Goal: Task Accomplishment & Management: Manage account settings

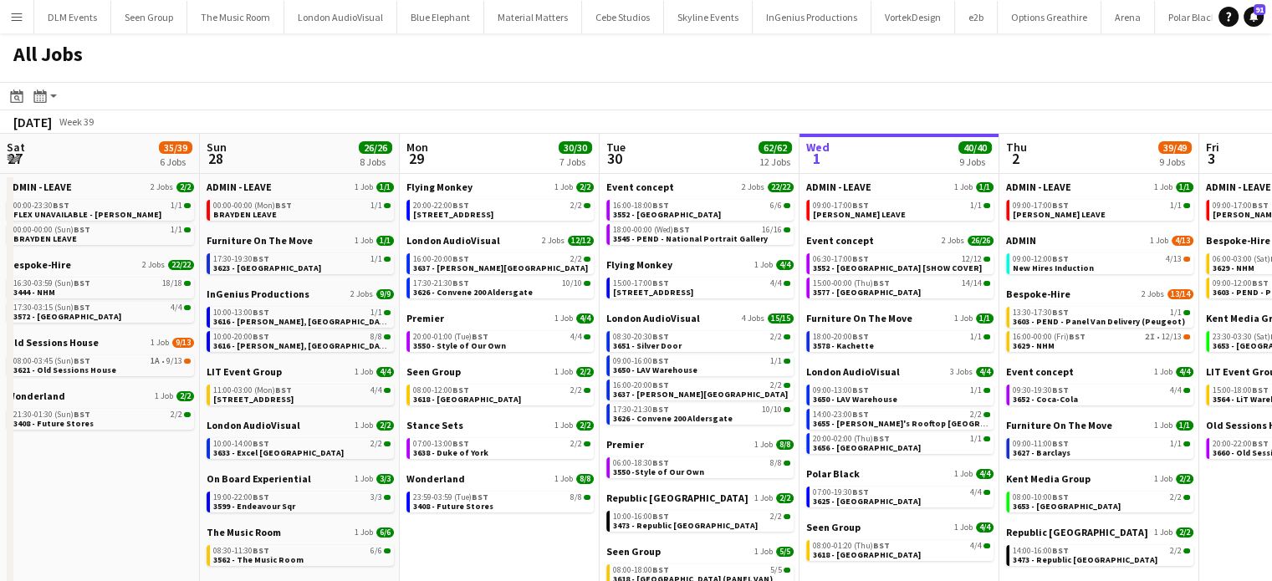
scroll to position [0, 383]
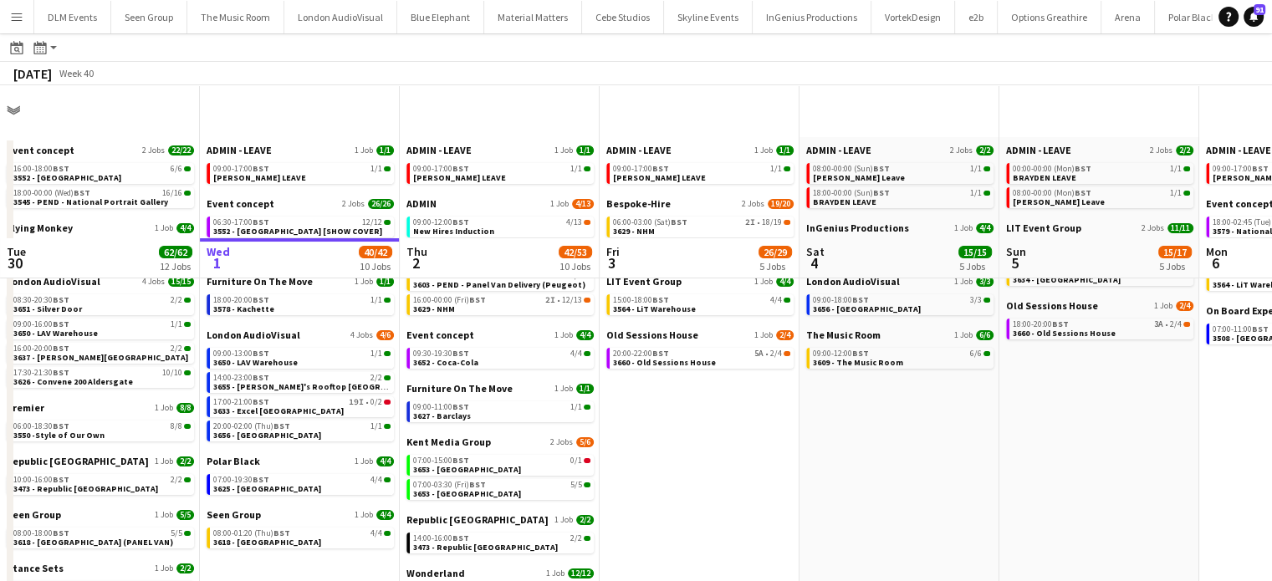
scroll to position [191, 0]
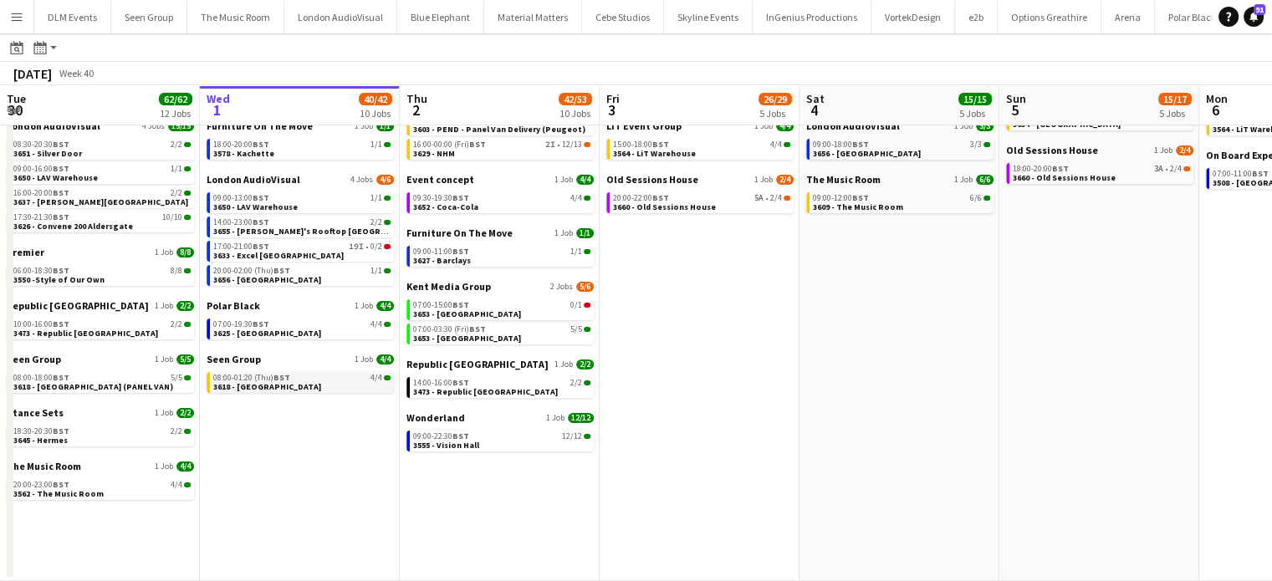
click at [361, 392] on app-brief-job-card "08:00-01:20 (Thu) BST 4/4 3618 - Emerald Theatre" at bounding box center [300, 382] width 187 height 21
click at [341, 372] on link "08:00-01:20 (Thu) BST 4/4 3618 - Emerald Theatre" at bounding box center [301, 381] width 177 height 19
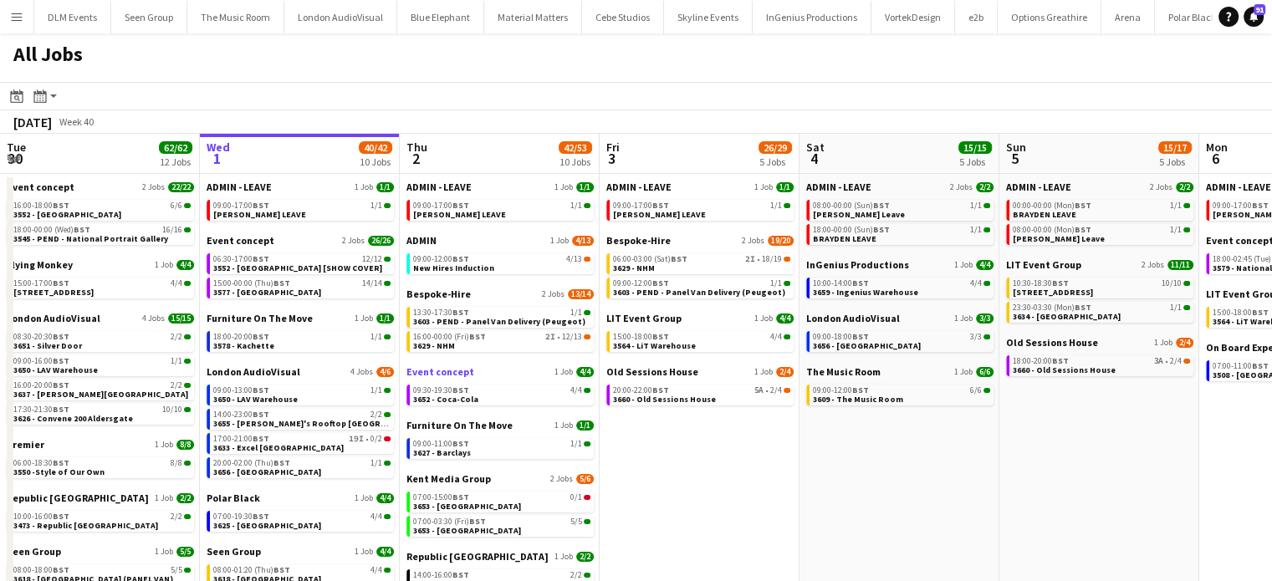
scroll to position [0, 0]
click at [548, 320] on span "3603 - PEND - Panel Van Delivery (Peugeot)" at bounding box center [499, 321] width 172 height 11
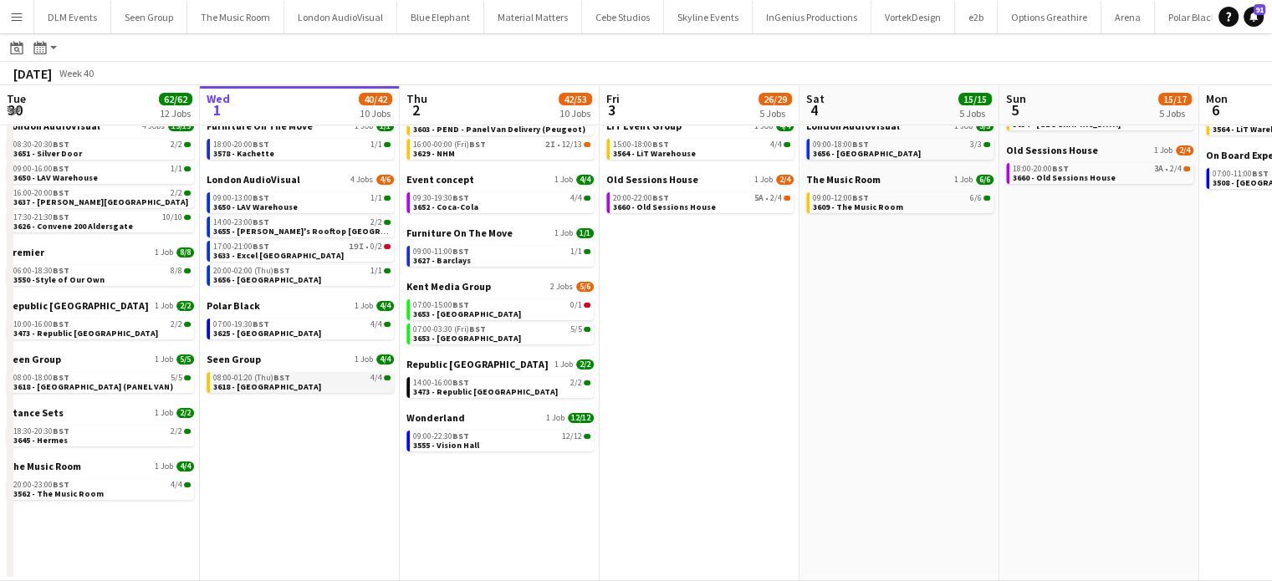
click at [340, 381] on div "08:00-01:20 (Thu) BST 4/4" at bounding box center [301, 378] width 177 height 8
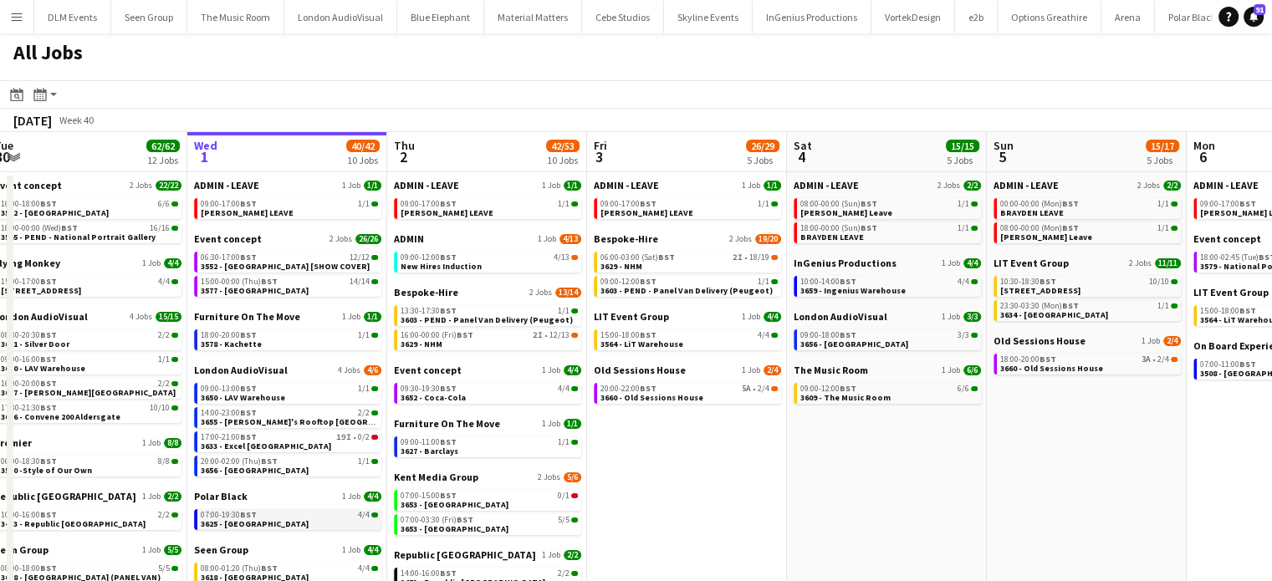
scroll to position [0, 0]
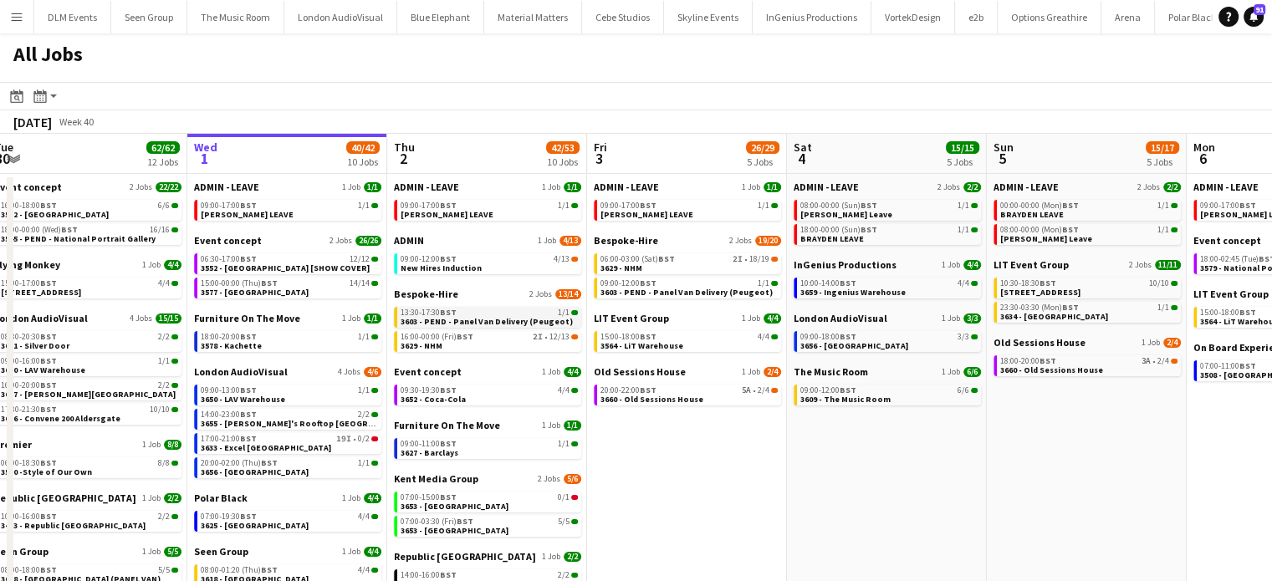
click at [512, 319] on span "3603 - PEND - Panel Van Delivery (Peugeot)" at bounding box center [487, 321] width 172 height 11
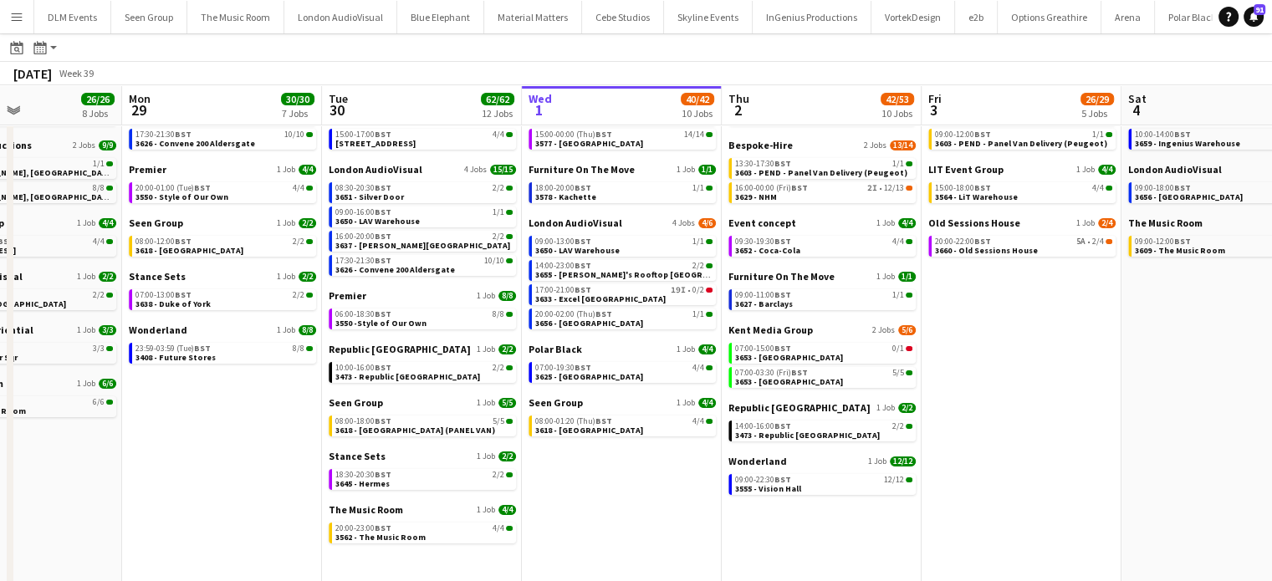
scroll to position [0, 479]
click at [403, 525] on div "20:00-23:00 BST 4/4" at bounding box center [423, 529] width 177 height 8
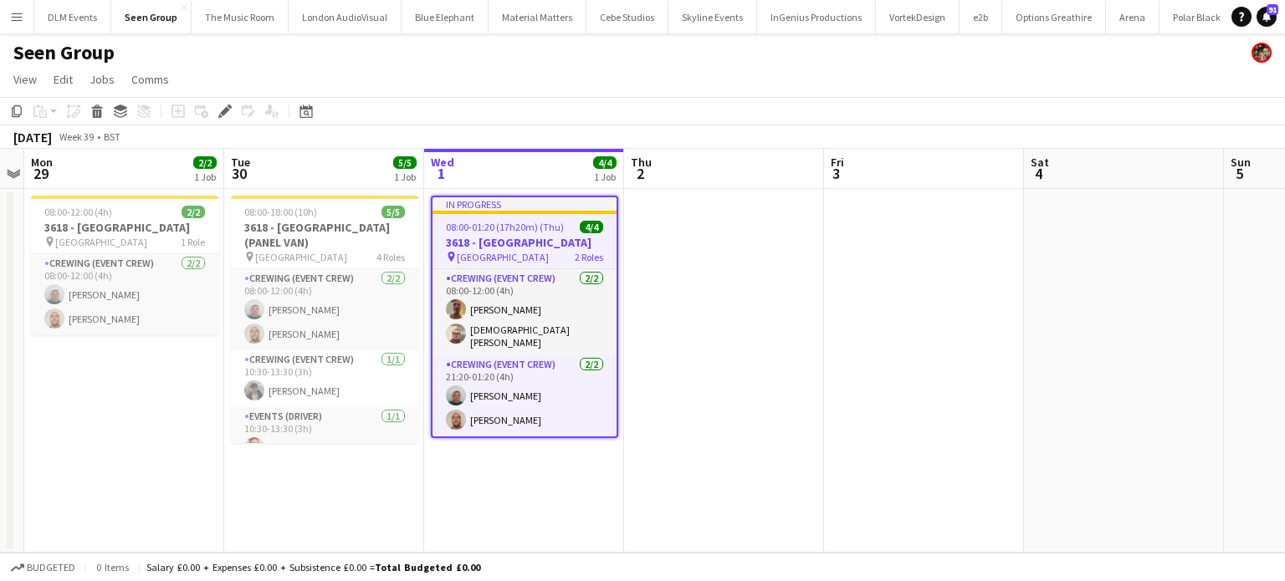
click at [528, 223] on span "08:00-01:20 (17h20m) (Thu)" at bounding box center [505, 227] width 118 height 13
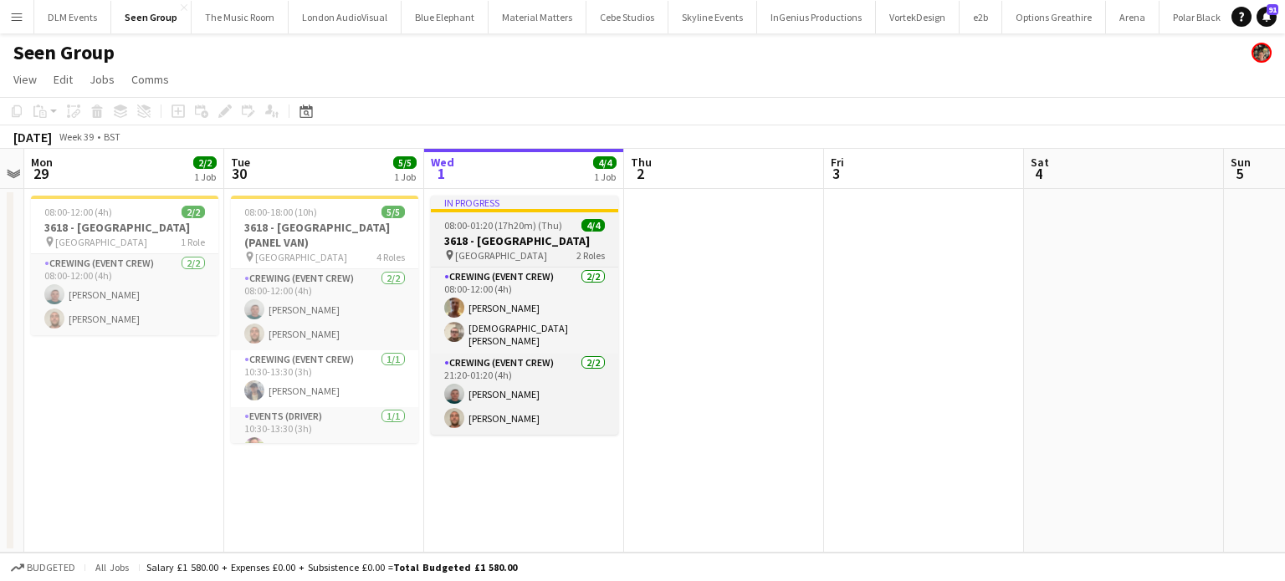
click at [528, 223] on span "08:00-01:20 (17h20m) (Thu)" at bounding box center [503, 225] width 118 height 13
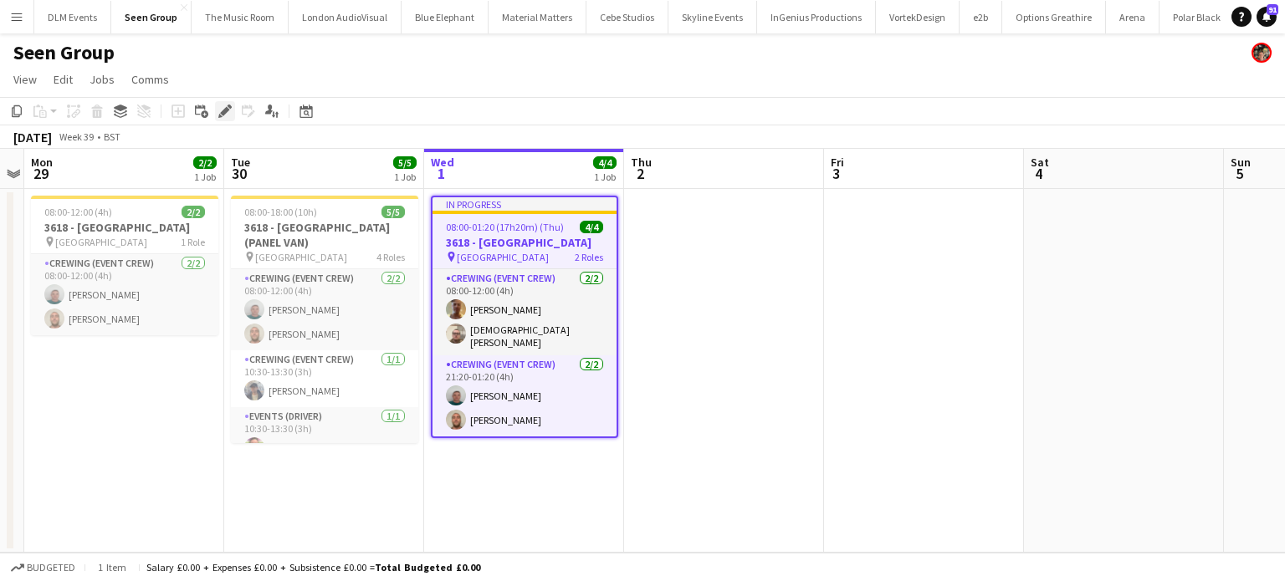
click at [227, 110] on icon at bounding box center [224, 111] width 9 height 9
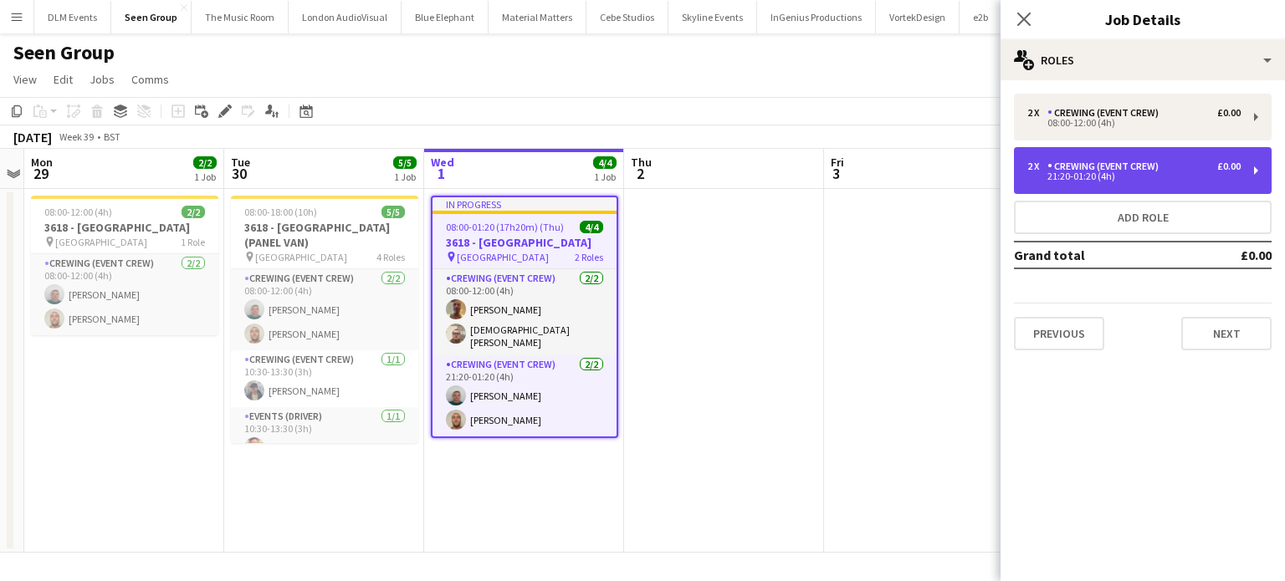
click at [1185, 187] on div "2 x Crewing (Event Crew) £0.00 21:20-01:20 (4h)" at bounding box center [1143, 170] width 258 height 47
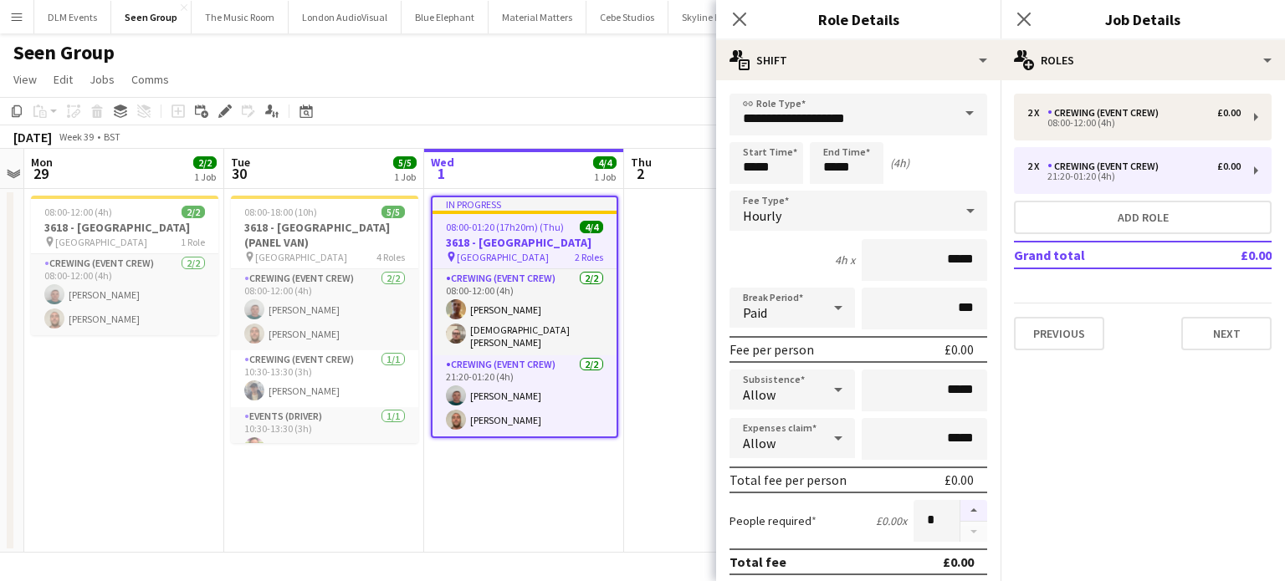
click at [960, 507] on button "button" at bounding box center [973, 511] width 27 height 22
type input "*"
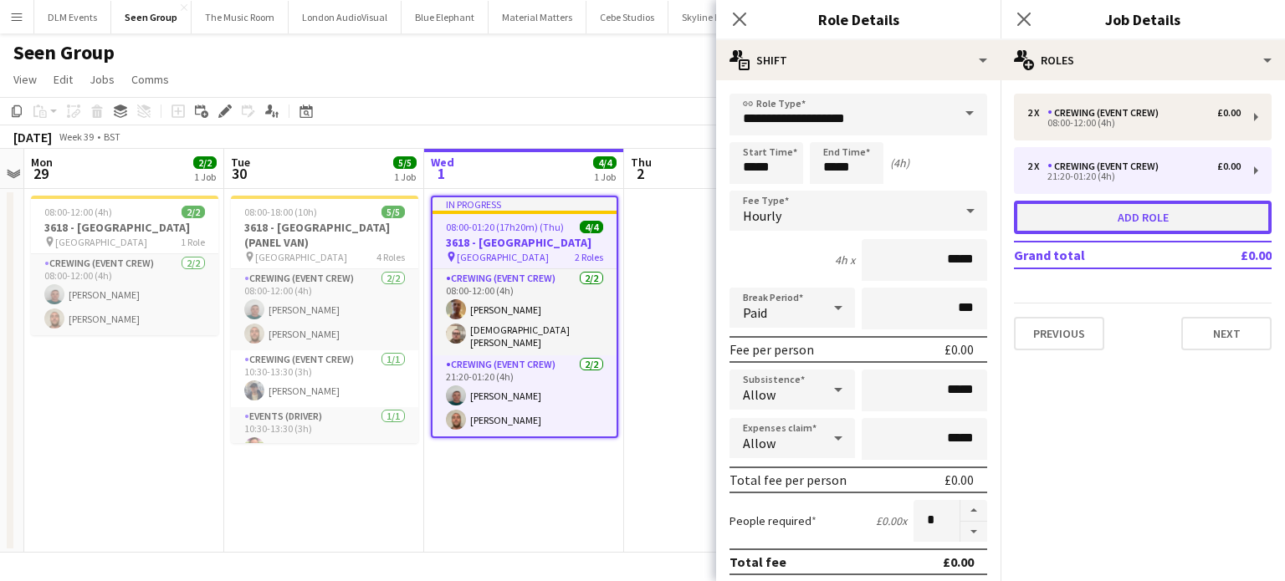
click at [1102, 210] on button "Add role" at bounding box center [1143, 217] width 258 height 33
type input "**********"
type input "*****"
type input "*"
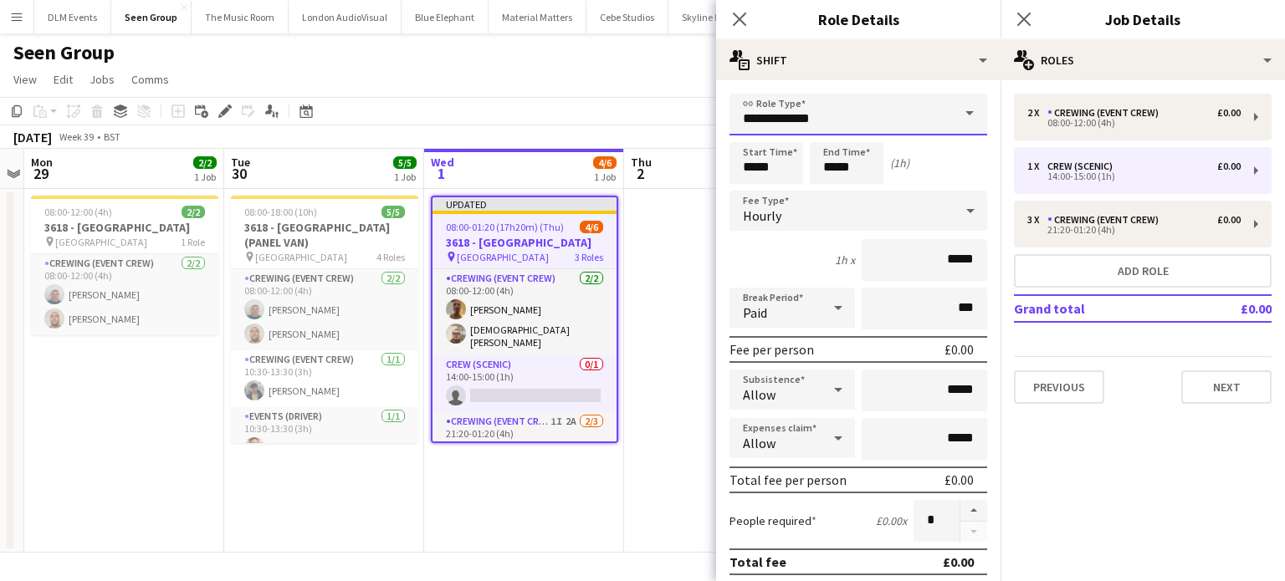
click at [844, 100] on input "**********" at bounding box center [859, 115] width 258 height 42
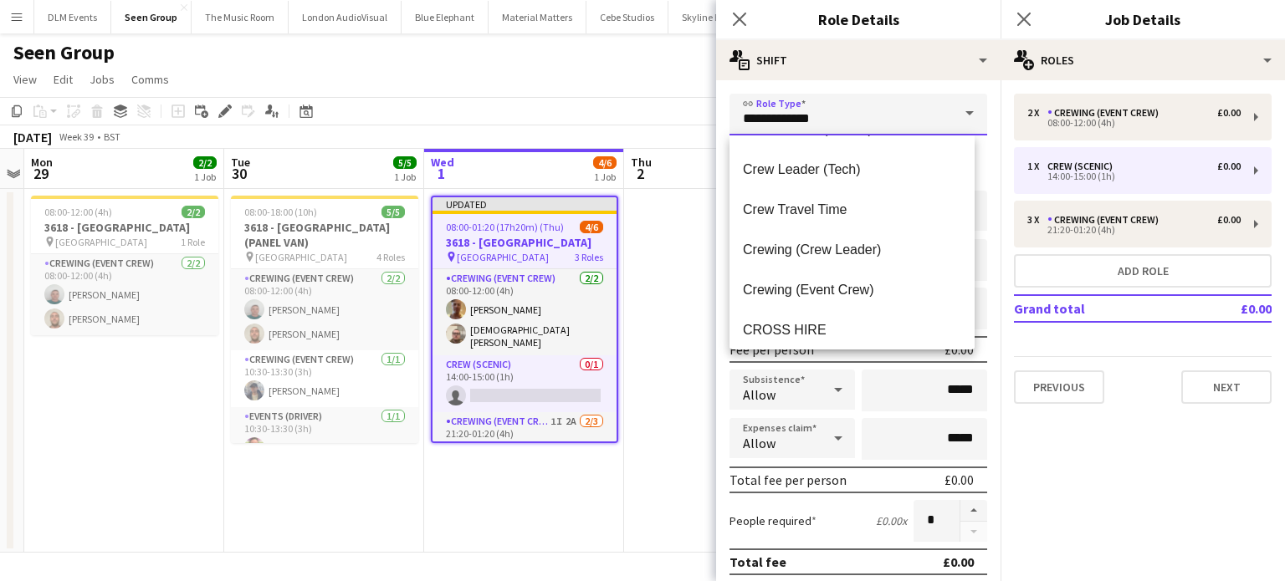
scroll to position [127, 0]
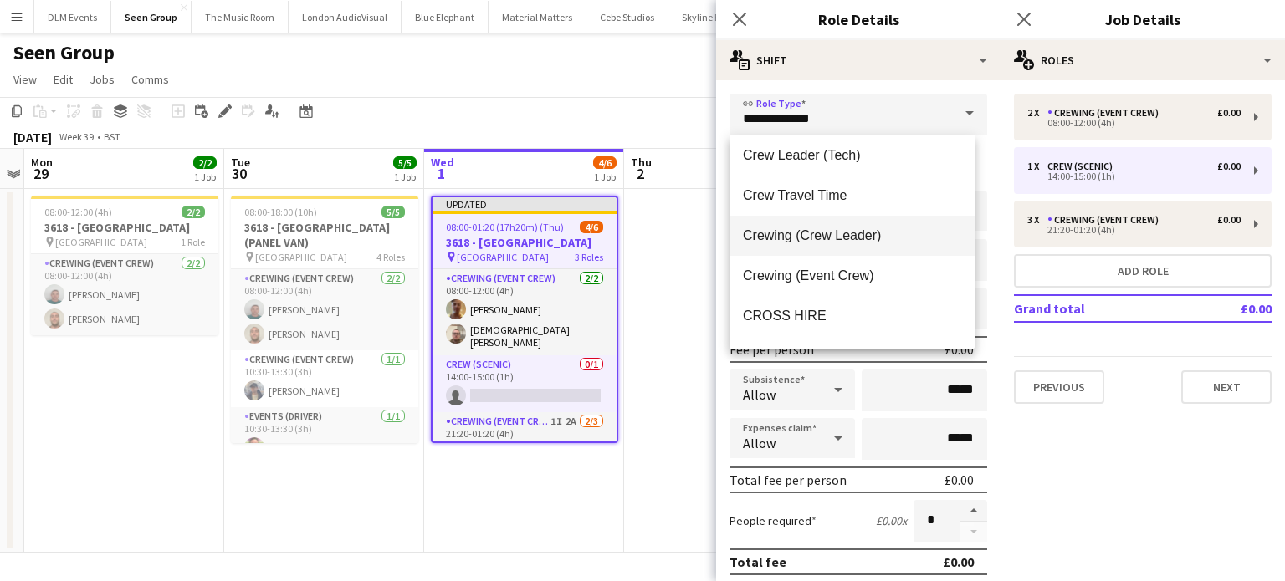
click at [838, 248] on mat-option "Crewing (Crew Leader)" at bounding box center [852, 236] width 245 height 40
type input "**********"
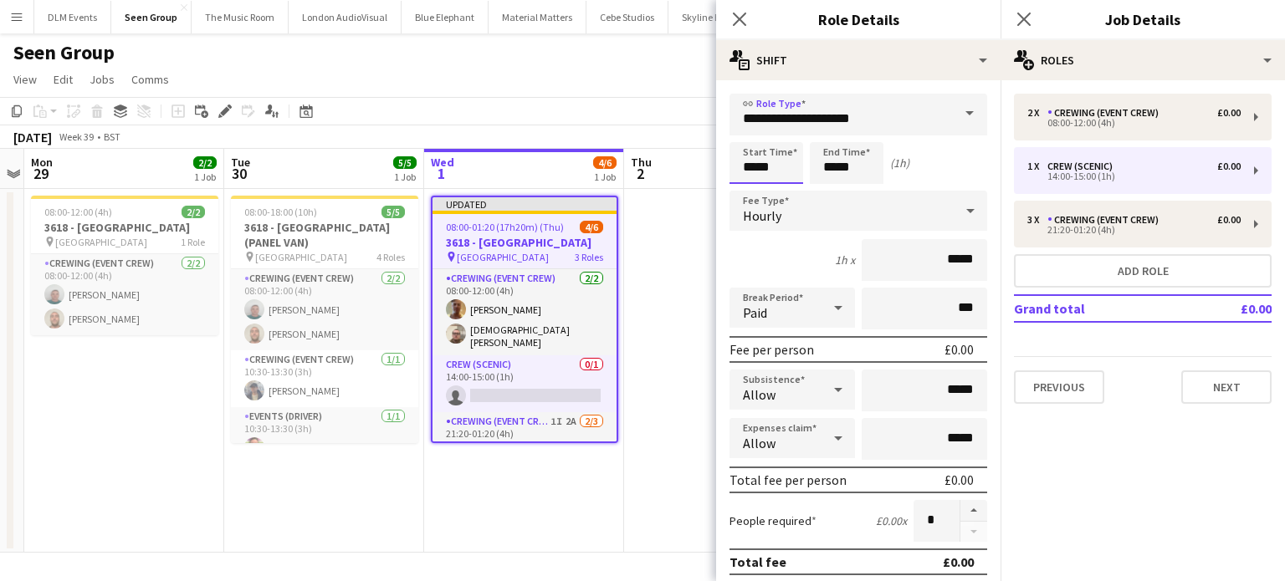
click at [788, 168] on input "*****" at bounding box center [767, 163] width 74 height 42
type input "*****"
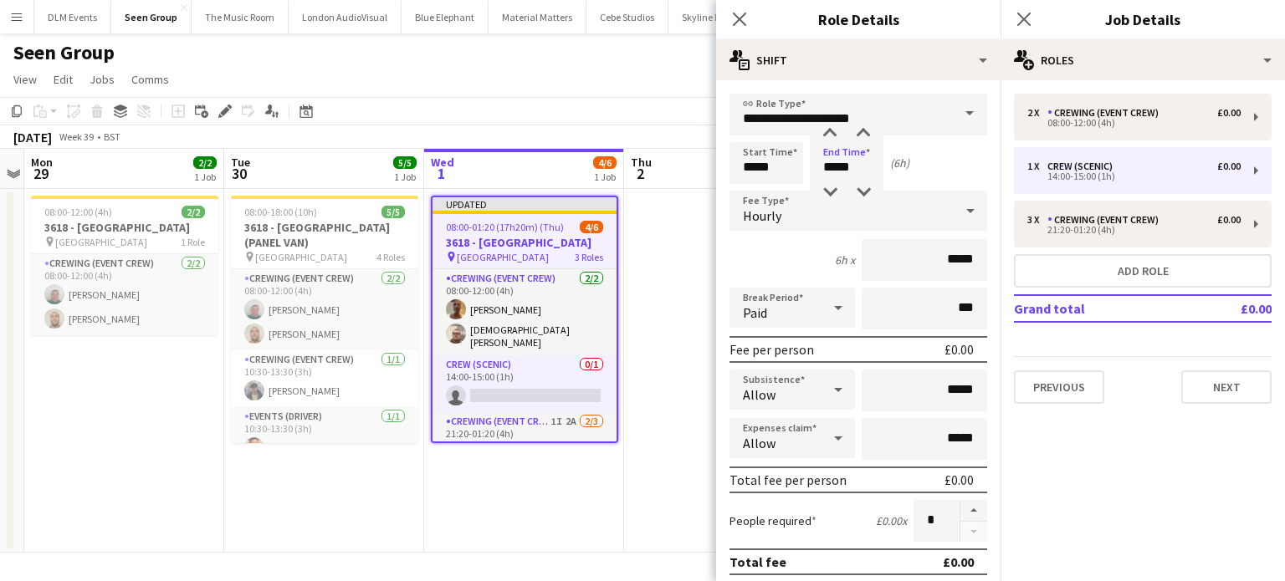
click at [626, 366] on app-date-cell at bounding box center [724, 371] width 200 height 364
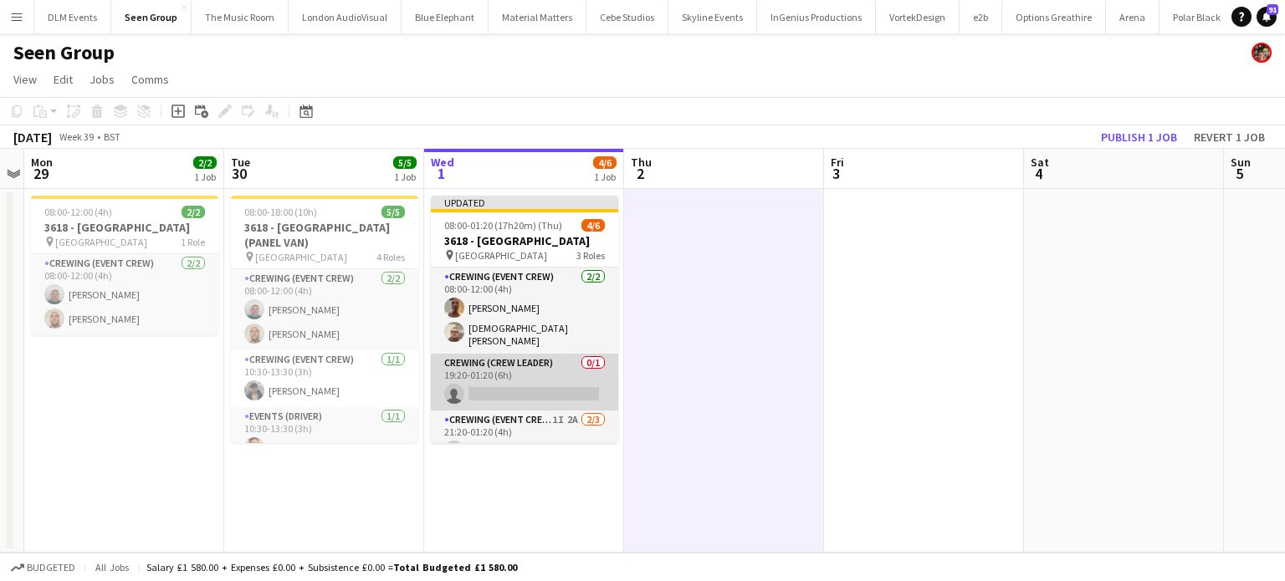
click at [561, 368] on app-card-role "Crewing (Crew Leader) 0/1 19:20-01:20 (6h) single-neutral-actions" at bounding box center [524, 382] width 187 height 57
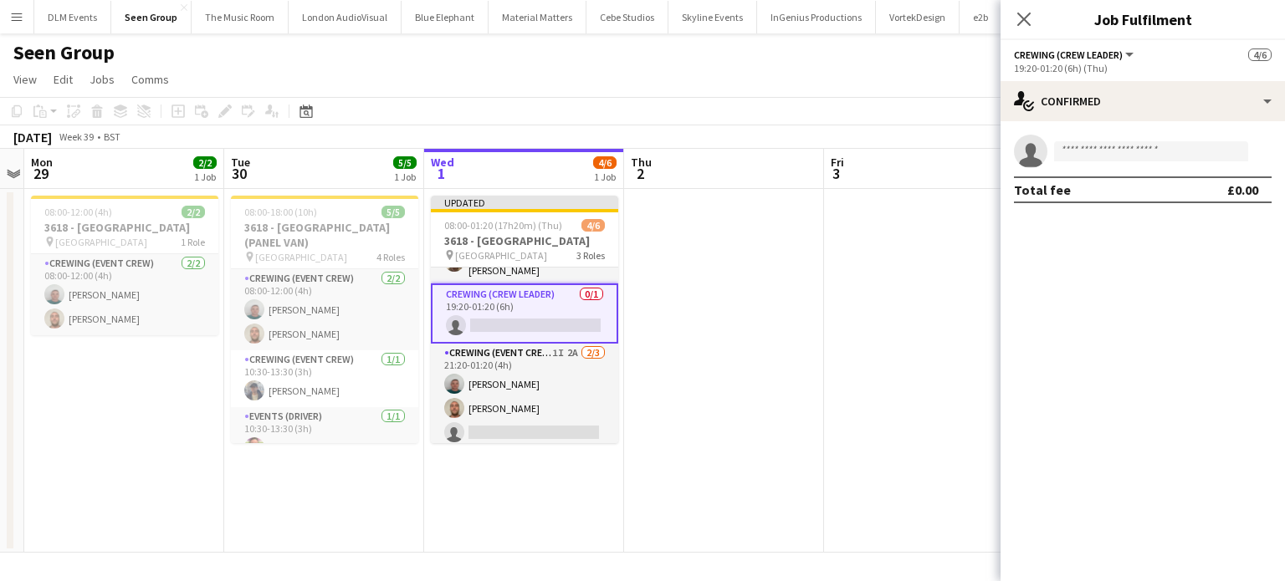
scroll to position [69, 0]
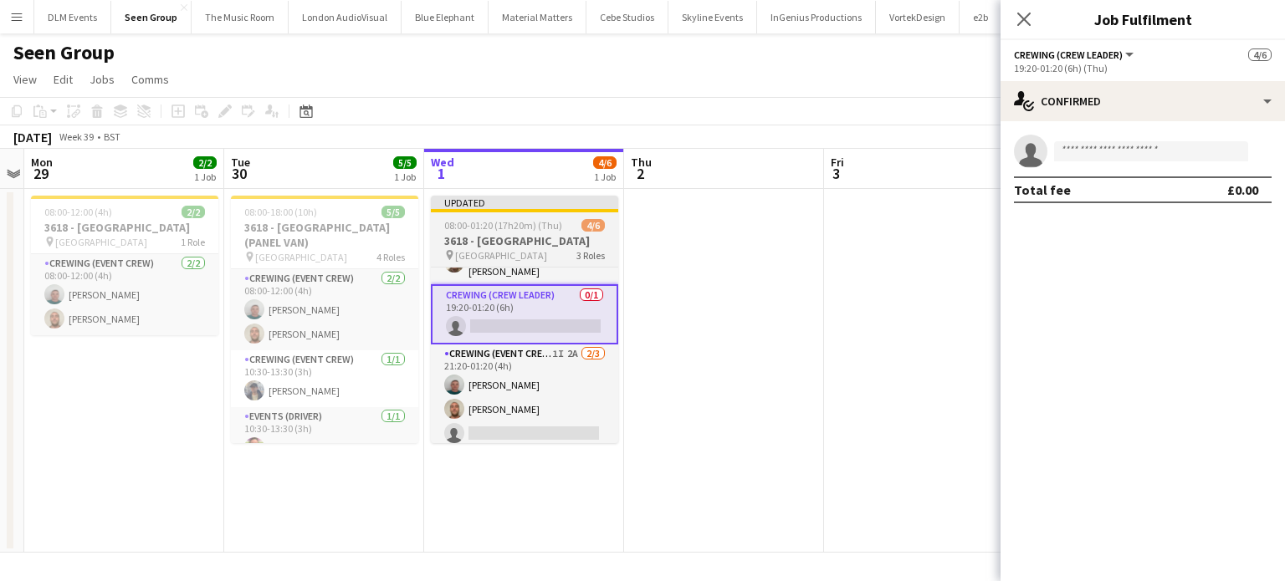
click at [556, 197] on div "Updated" at bounding box center [524, 202] width 187 height 13
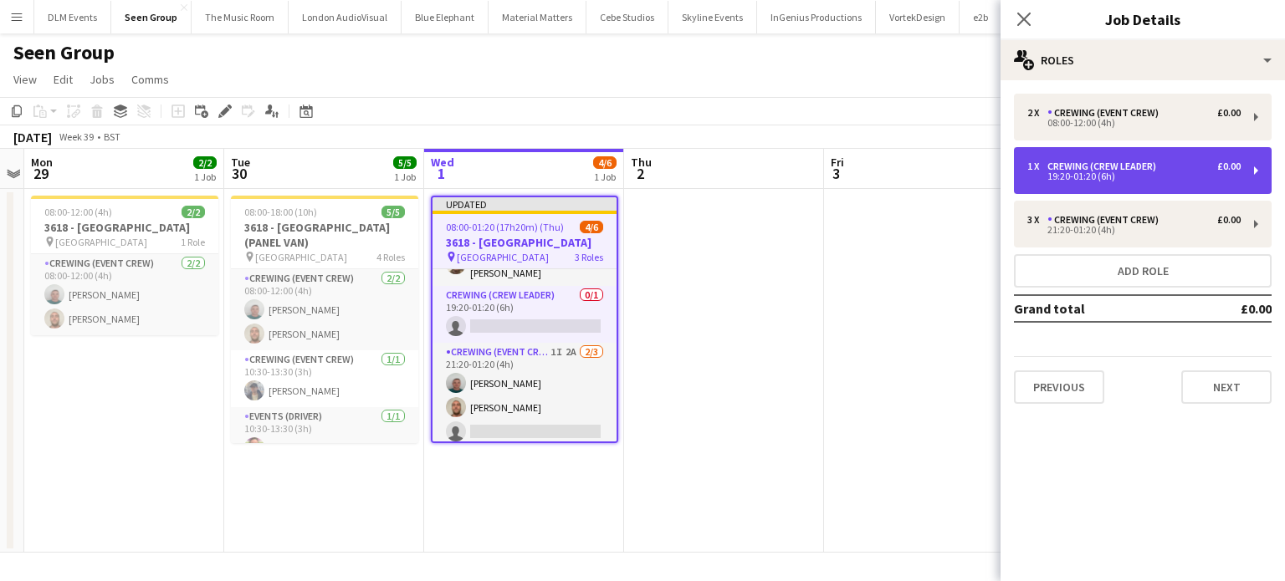
click at [1103, 177] on div "19:20-01:20 (6h)" at bounding box center [1133, 176] width 213 height 8
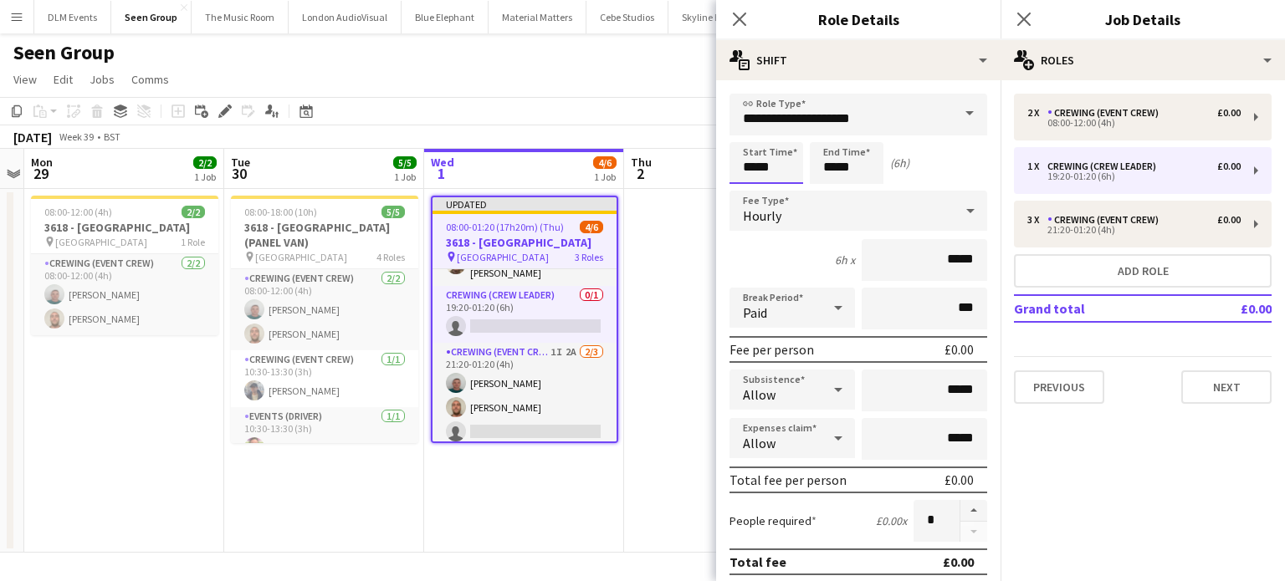
click at [780, 172] on input "*****" at bounding box center [767, 163] width 74 height 42
type input "*****"
click at [672, 314] on app-date-cell at bounding box center [724, 371] width 200 height 364
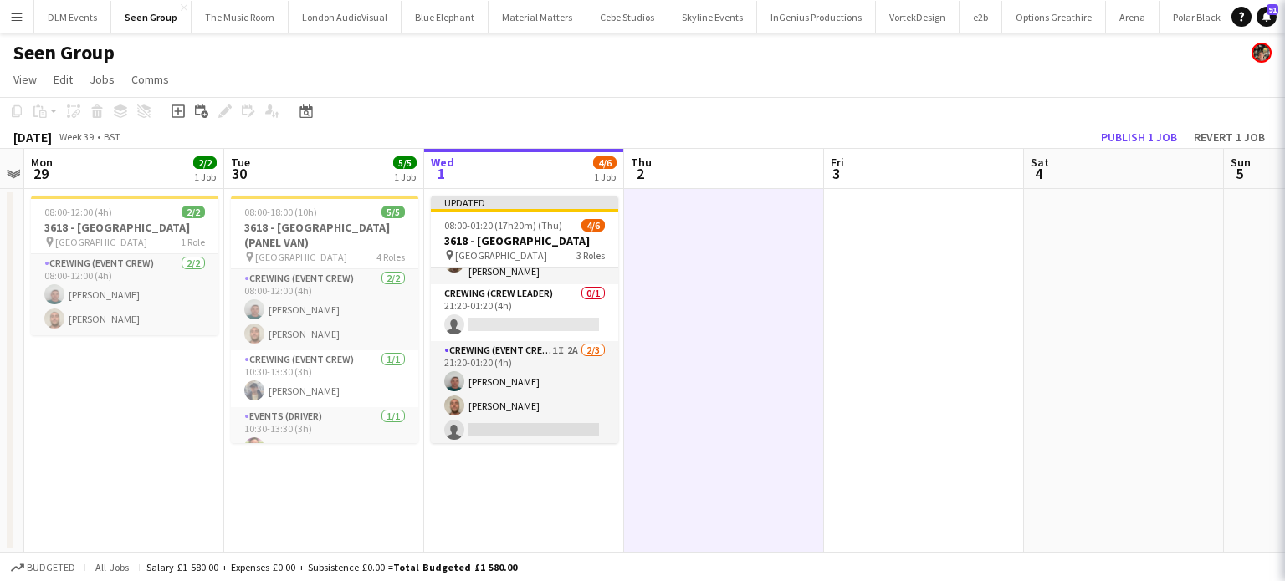
scroll to position [67, 0]
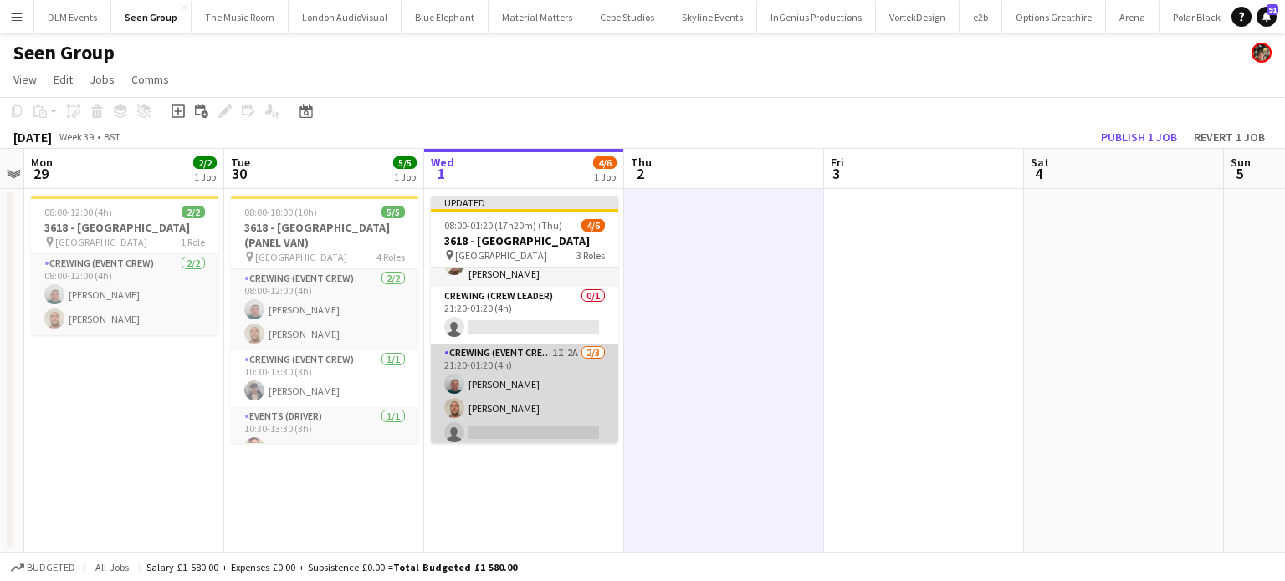
click at [532, 356] on app-card-role "Crewing (Event Crew) 1I 2A 2/3 21:20-01:20 (4h) Brayden Davison Stephen Lyle si…" at bounding box center [524, 396] width 187 height 105
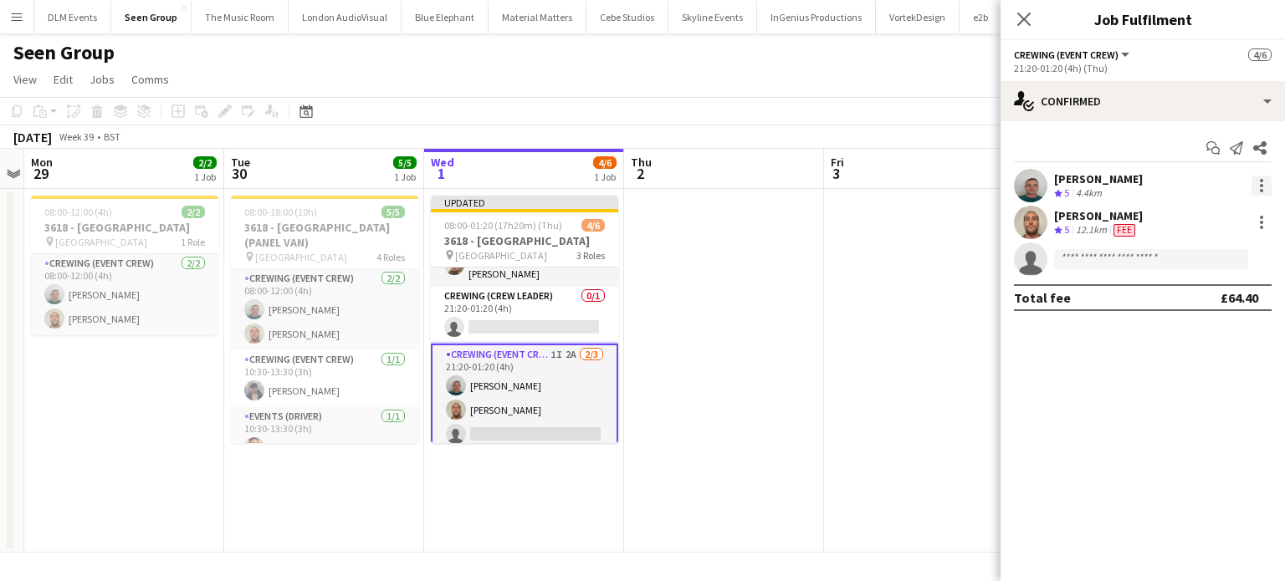
click at [1263, 183] on div at bounding box center [1262, 186] width 20 height 20
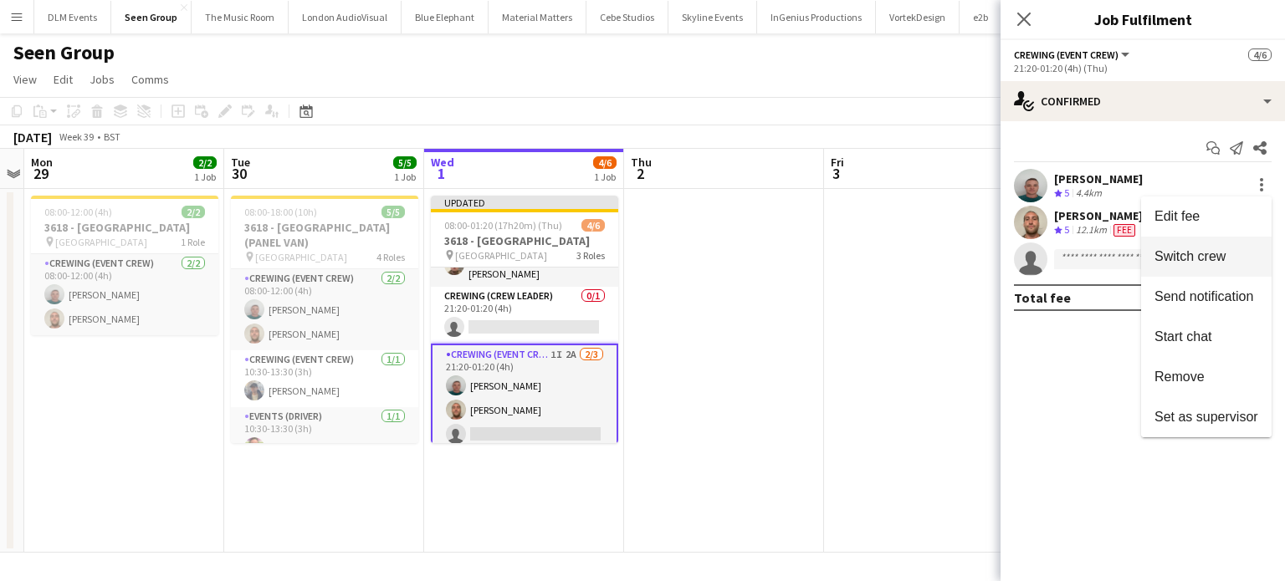
click at [1177, 251] on span "Switch crew" at bounding box center [1190, 256] width 71 height 14
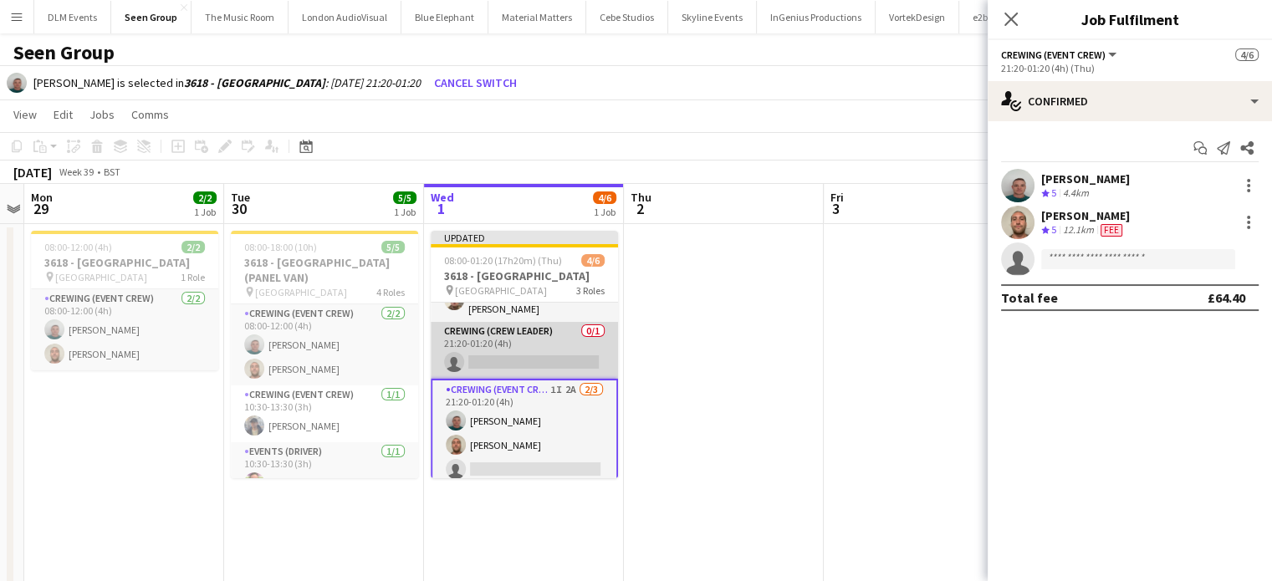
click at [540, 330] on app-card-role "Crewing (Crew Leader) 0/1 21:20-01:20 (4h) single-neutral-actions" at bounding box center [524, 350] width 187 height 57
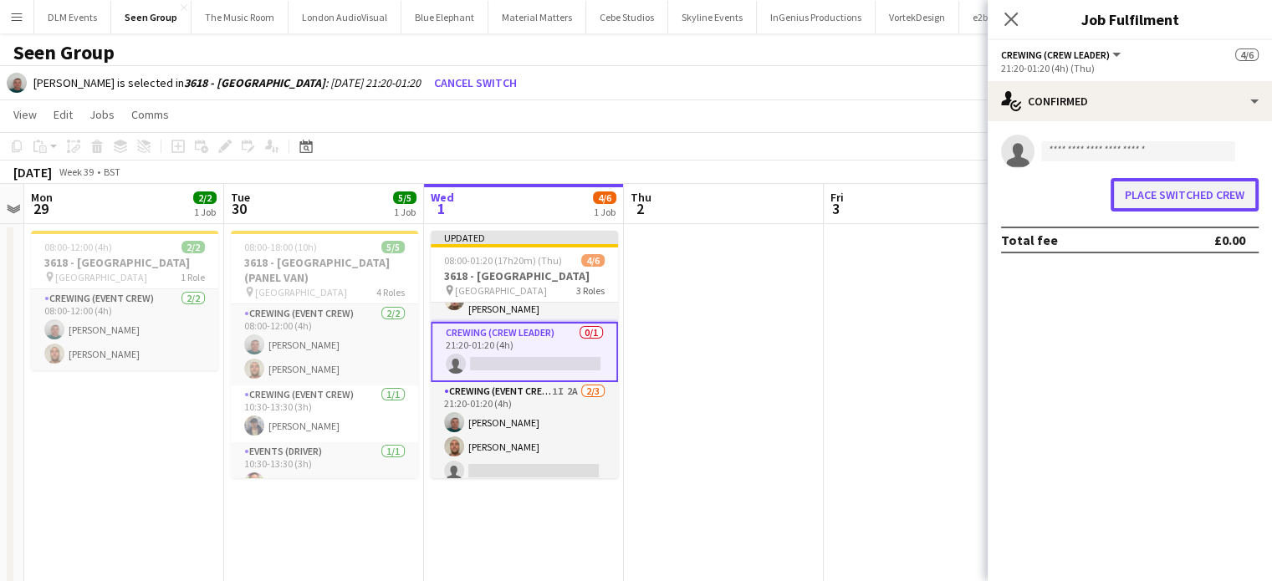
click at [1155, 197] on button "Place switched crew" at bounding box center [1185, 194] width 148 height 33
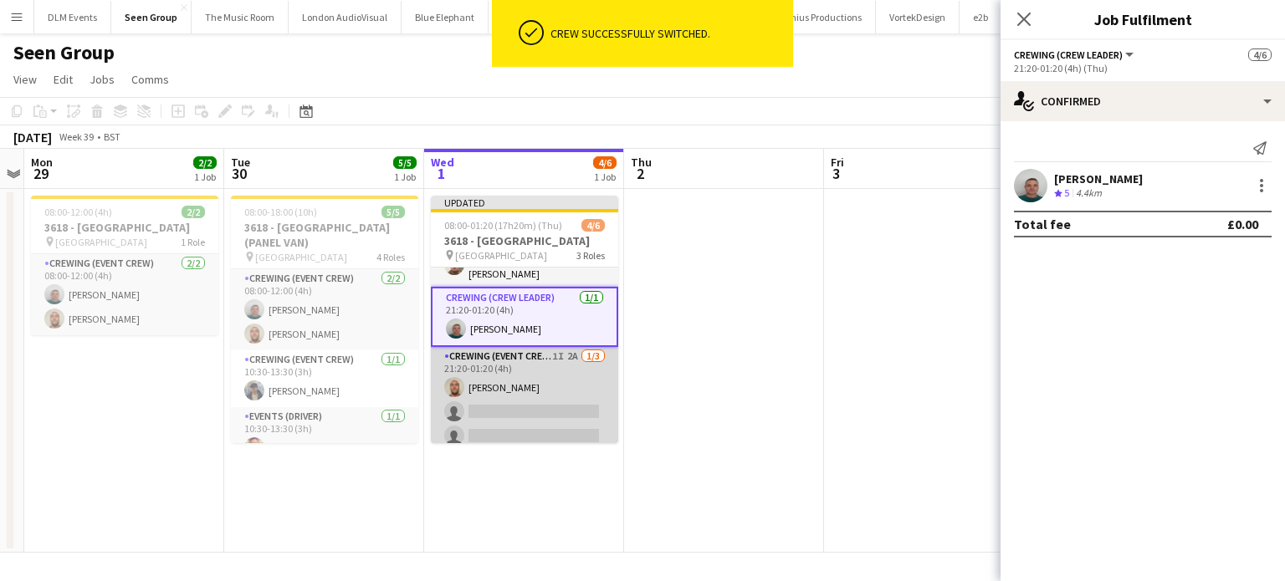
click at [507, 423] on app-card-role "Crewing (Event Crew) 1I 2A 1/3 21:20-01:20 (4h) Stephen Lyle single-neutral-act…" at bounding box center [524, 399] width 187 height 105
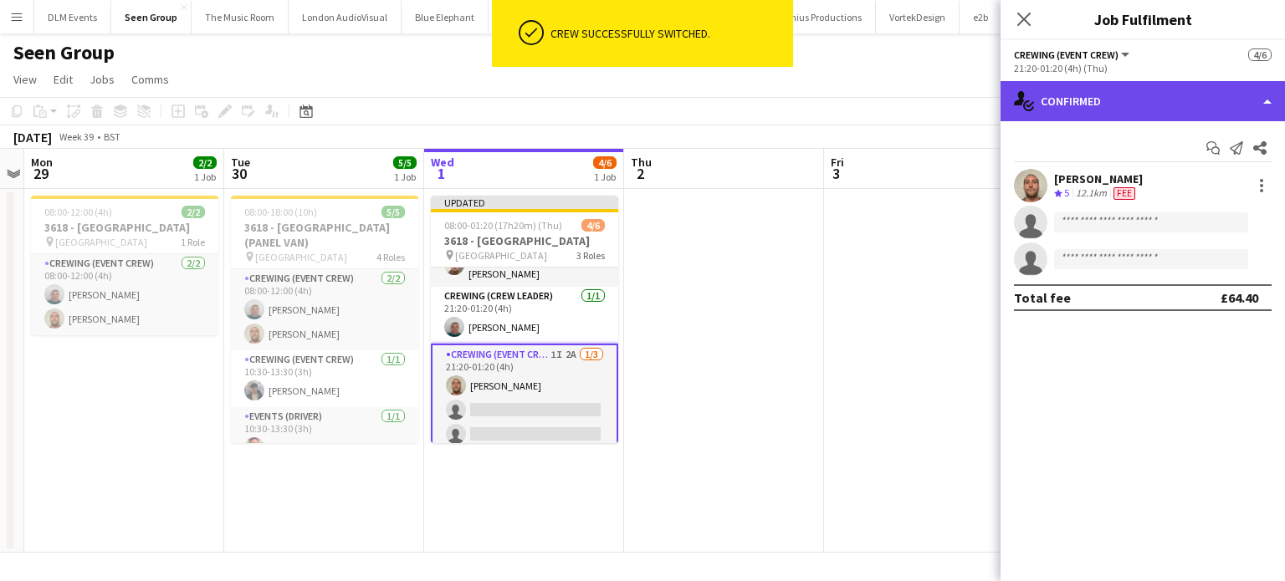
click at [1190, 105] on div "single-neutral-actions-check-2 Confirmed" at bounding box center [1143, 101] width 284 height 40
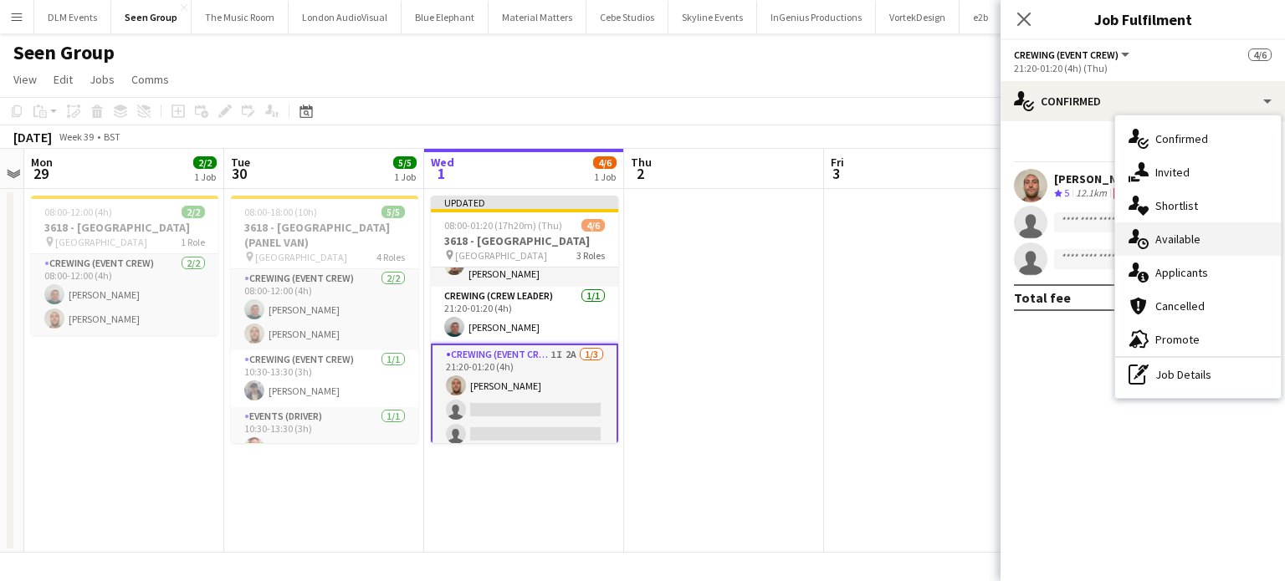
click at [1178, 242] on span "Available" at bounding box center [1177, 239] width 45 height 15
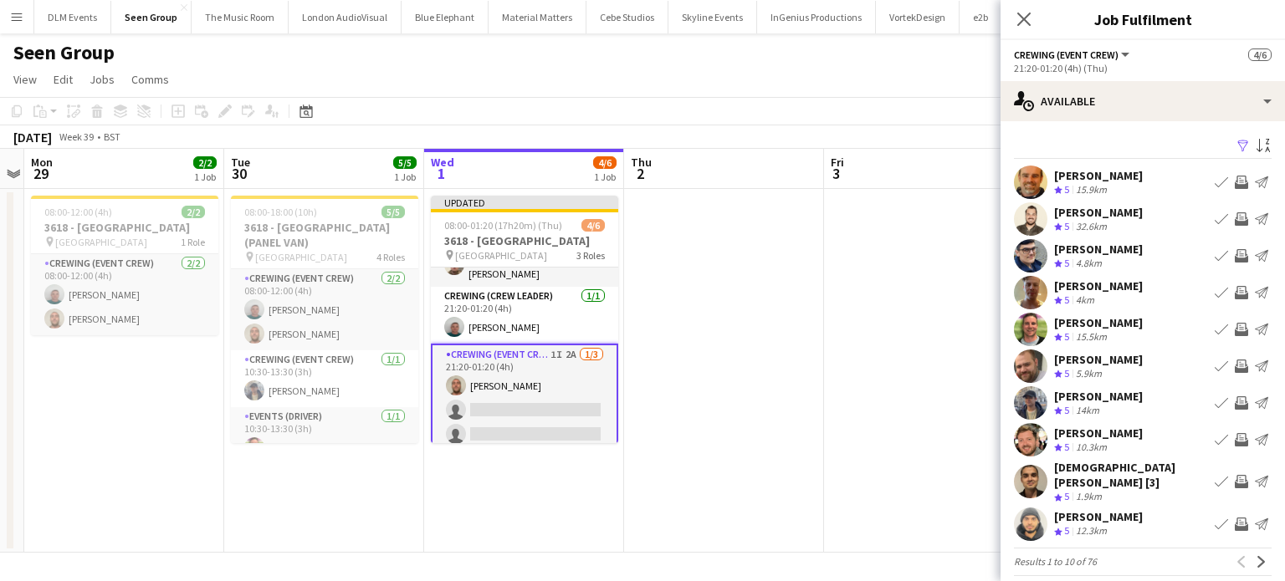
click at [1235, 223] on app-icon "Invite crew" at bounding box center [1241, 218] width 13 height 13
click at [1231, 209] on button "Invite crew" at bounding box center [1241, 219] width 20 height 20
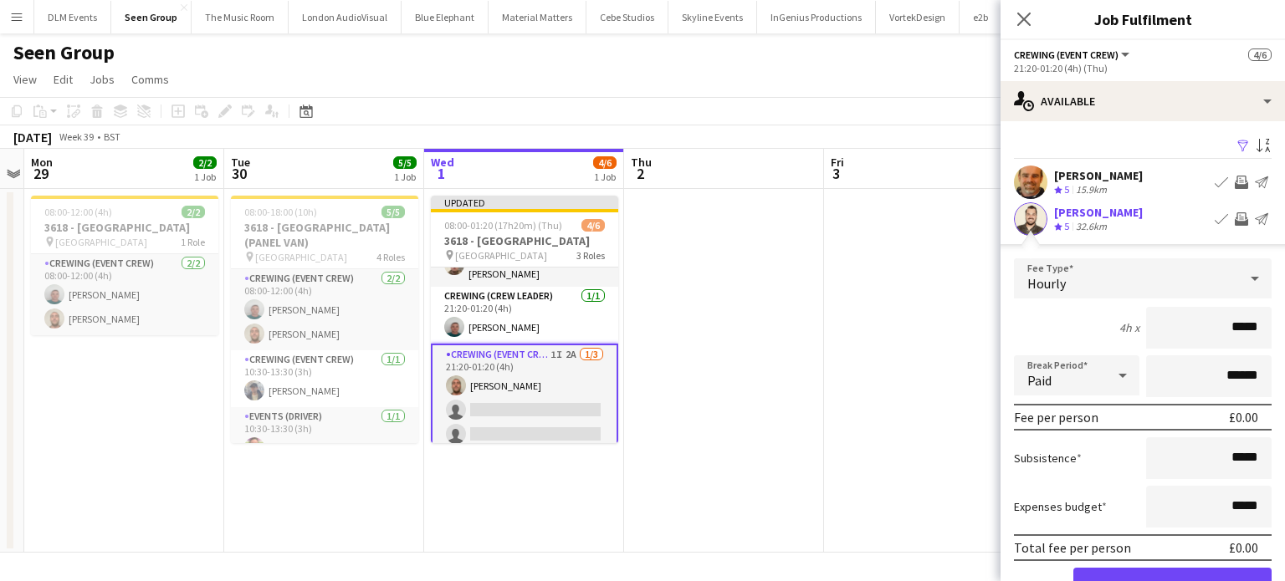
click button "Confirm" at bounding box center [1172, 584] width 198 height 33
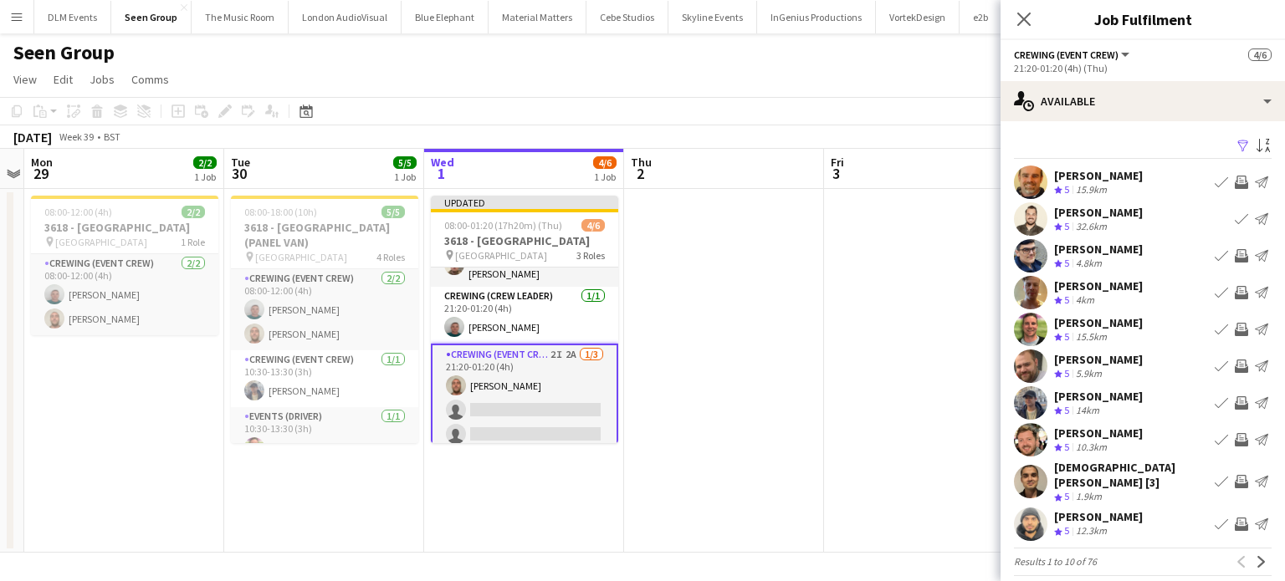
click at [1235, 290] on app-icon "Invite crew" at bounding box center [1241, 292] width 13 height 13
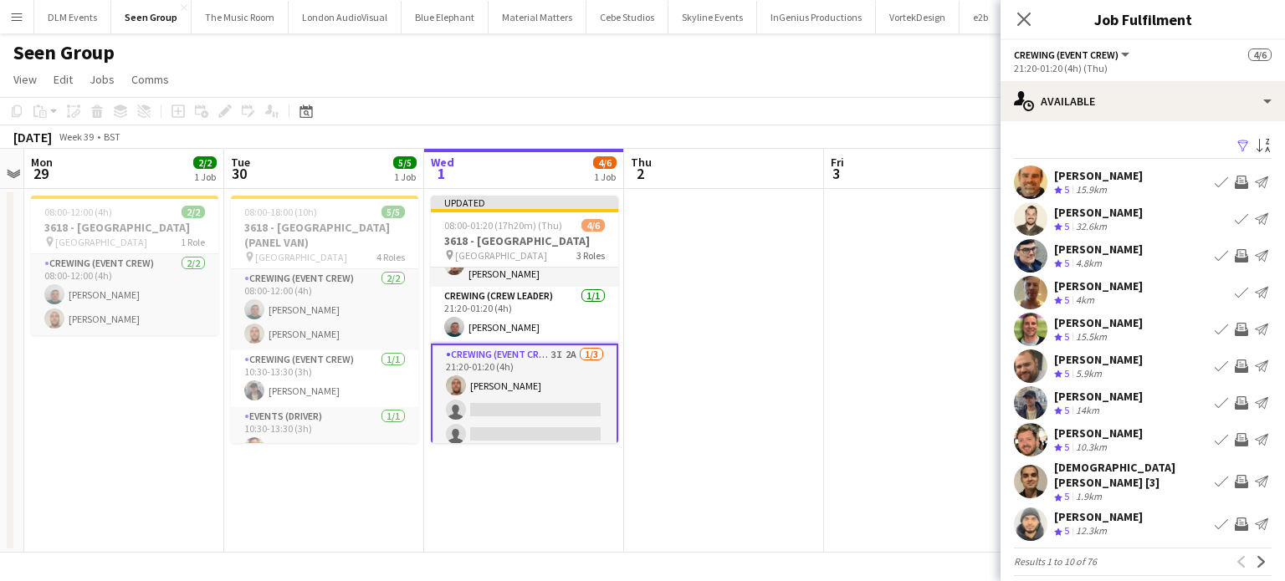
click at [1235, 333] on app-icon "Invite crew" at bounding box center [1241, 329] width 13 height 13
click at [1231, 373] on button "Invite crew" at bounding box center [1241, 366] width 20 height 20
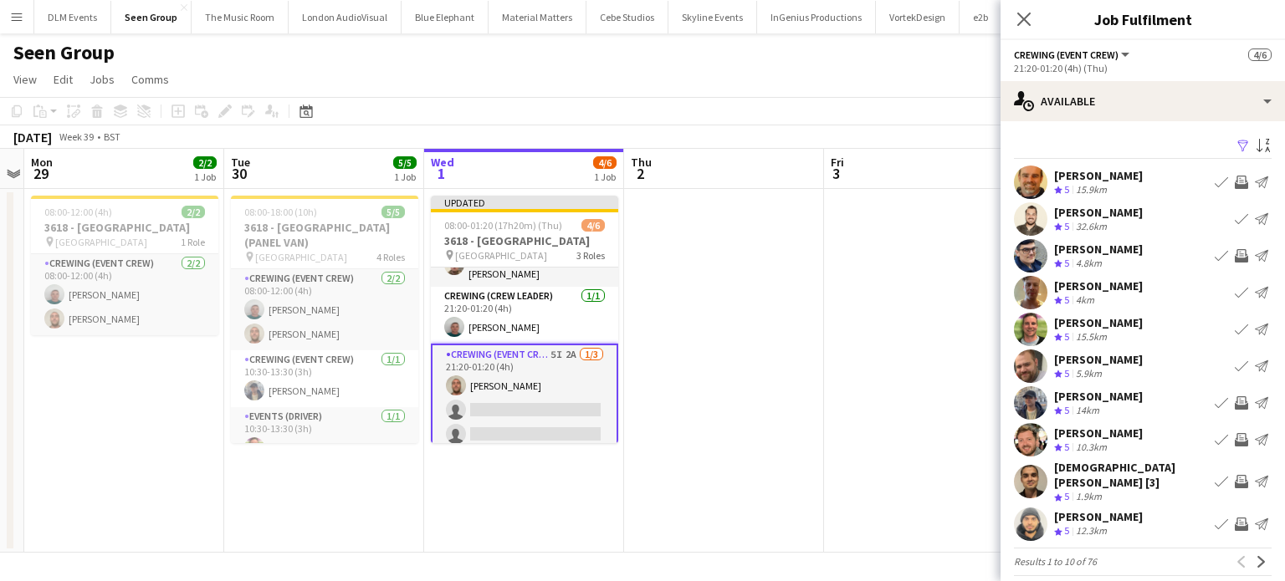
click at [1235, 406] on app-icon "Invite crew" at bounding box center [1241, 403] width 13 height 13
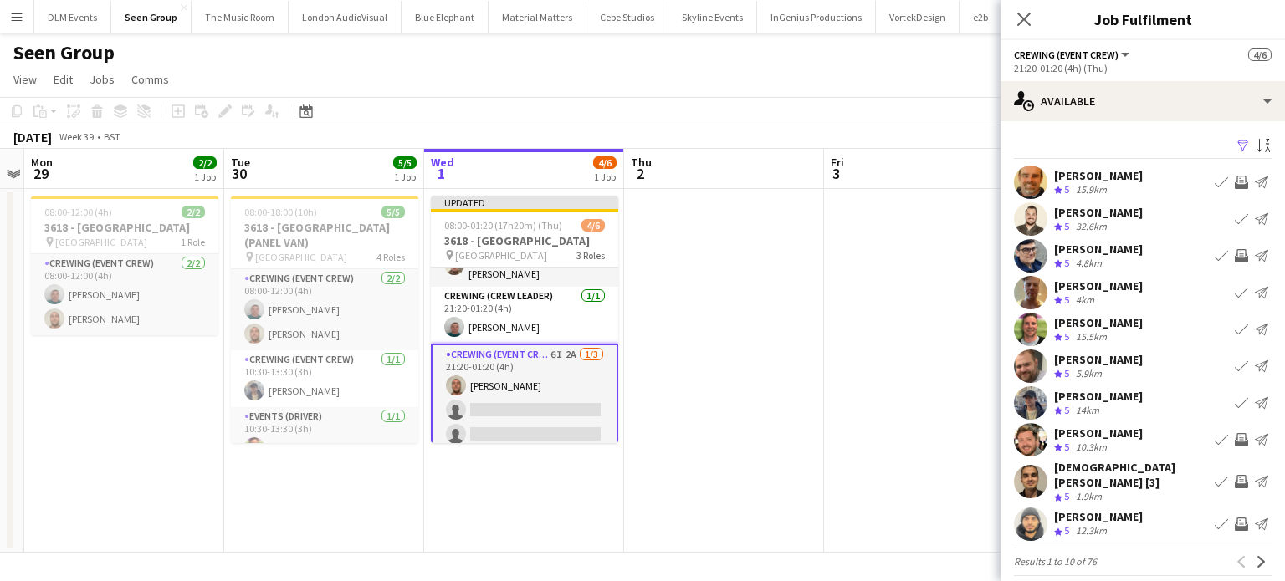
click at [1235, 444] on button "Invite crew" at bounding box center [1241, 440] width 20 height 20
click at [1256, 556] on app-icon "Next" at bounding box center [1262, 562] width 12 height 12
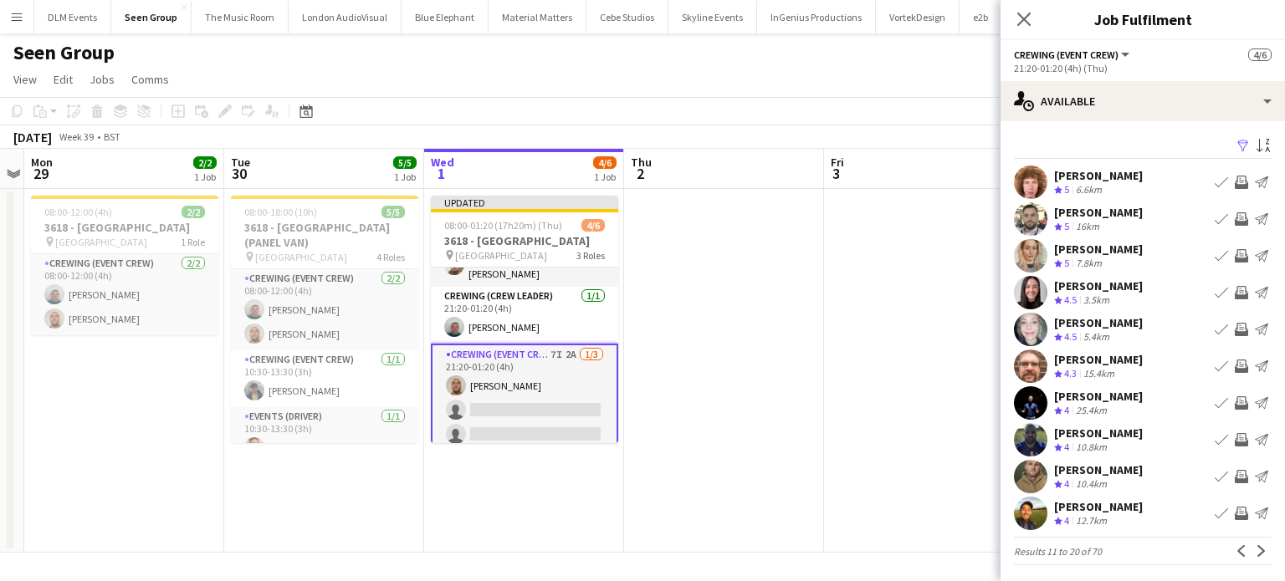
click at [1235, 180] on app-icon "Invite crew" at bounding box center [1241, 182] width 13 height 13
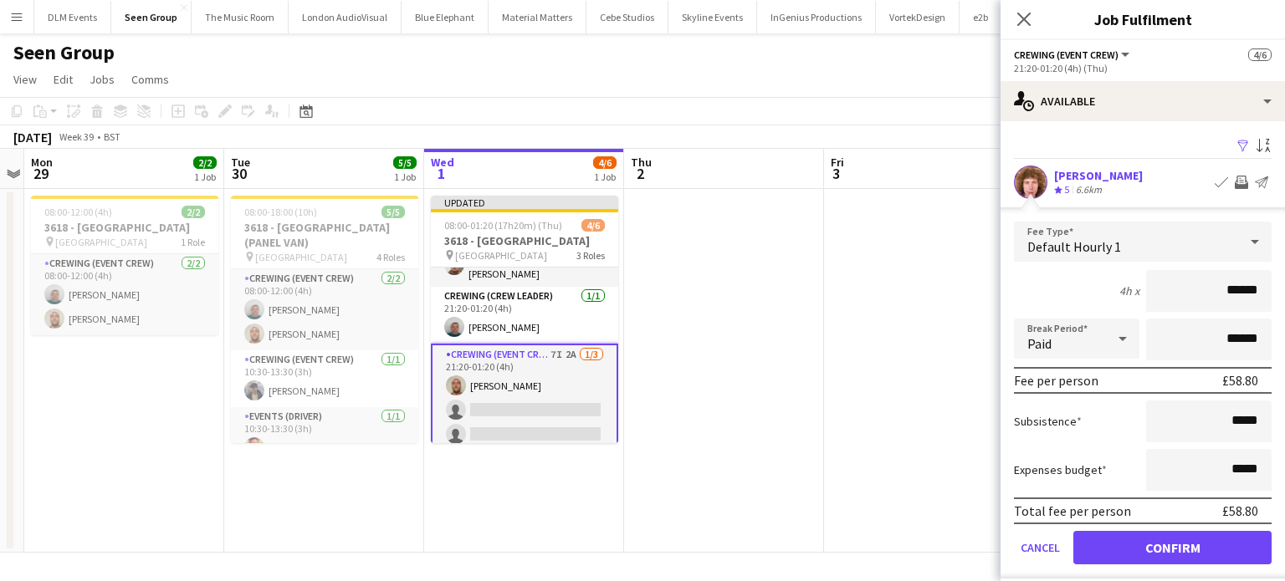
click button "Confirm" at bounding box center [1172, 547] width 198 height 33
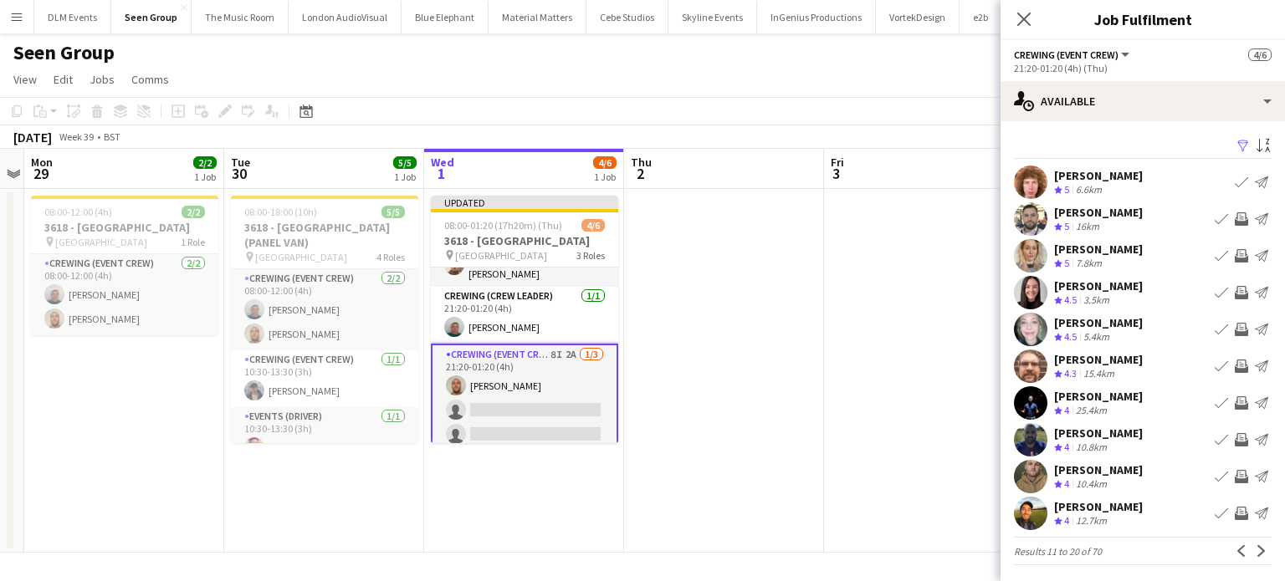
click at [1235, 365] on app-icon "Invite crew" at bounding box center [1241, 366] width 13 height 13
click at [1235, 515] on app-icon "Invite crew" at bounding box center [1241, 513] width 13 height 13
click at [1231, 504] on button "Invite crew" at bounding box center [1241, 514] width 20 height 20
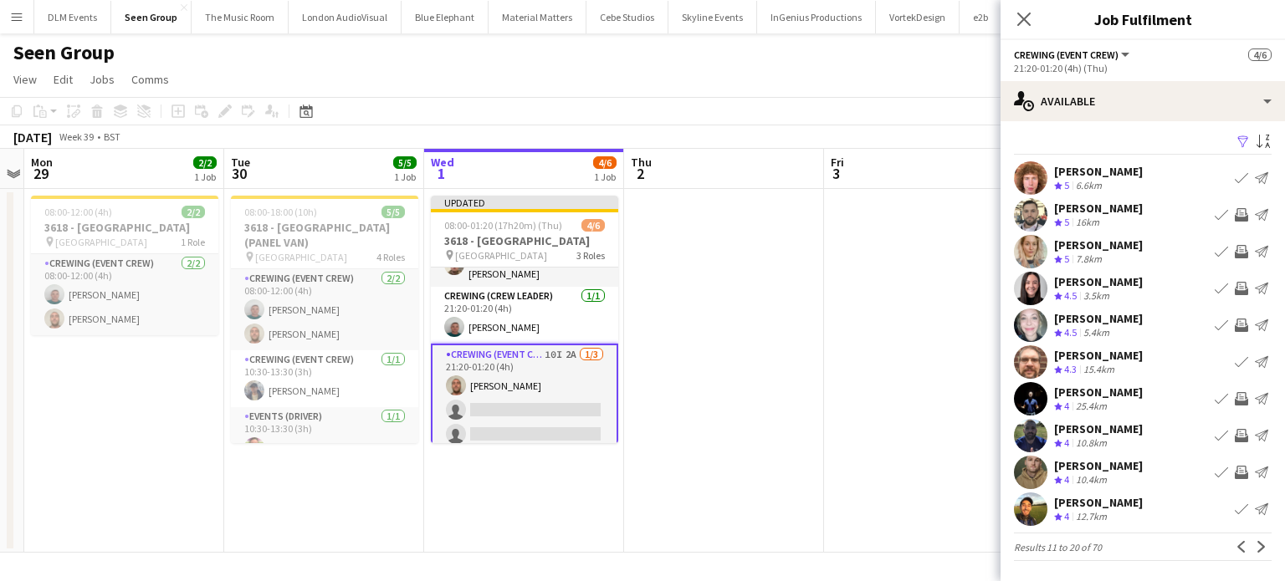
scroll to position [3, 0]
click at [1235, 473] on app-icon "Invite crew" at bounding box center [1241, 473] width 13 height 13
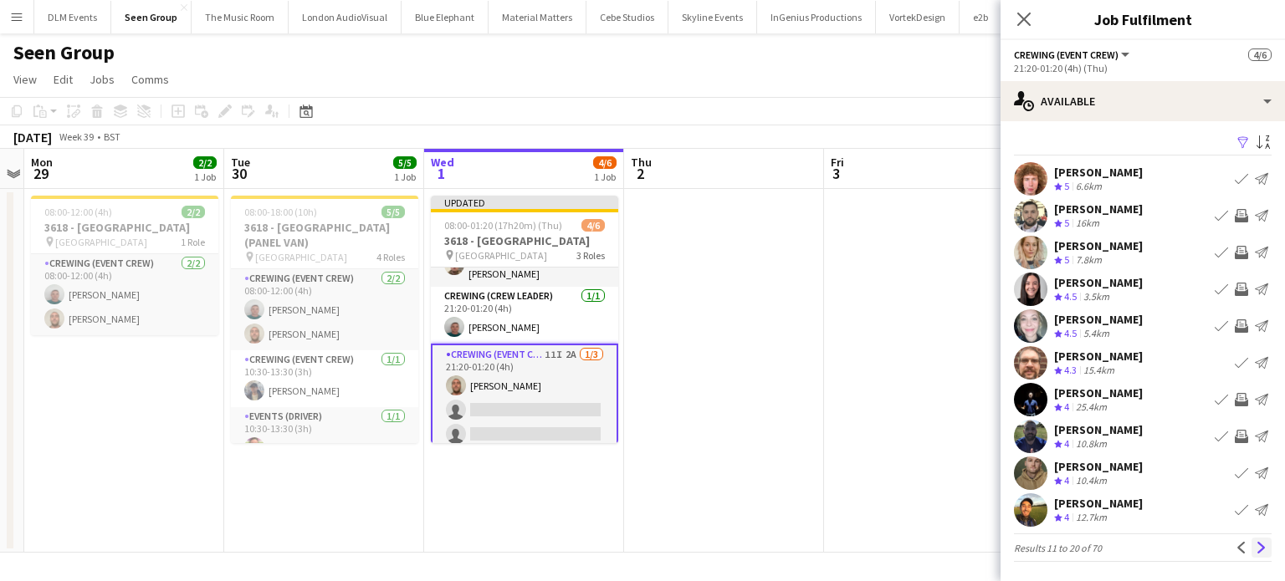
click at [1252, 555] on button "Next" at bounding box center [1262, 548] width 20 height 20
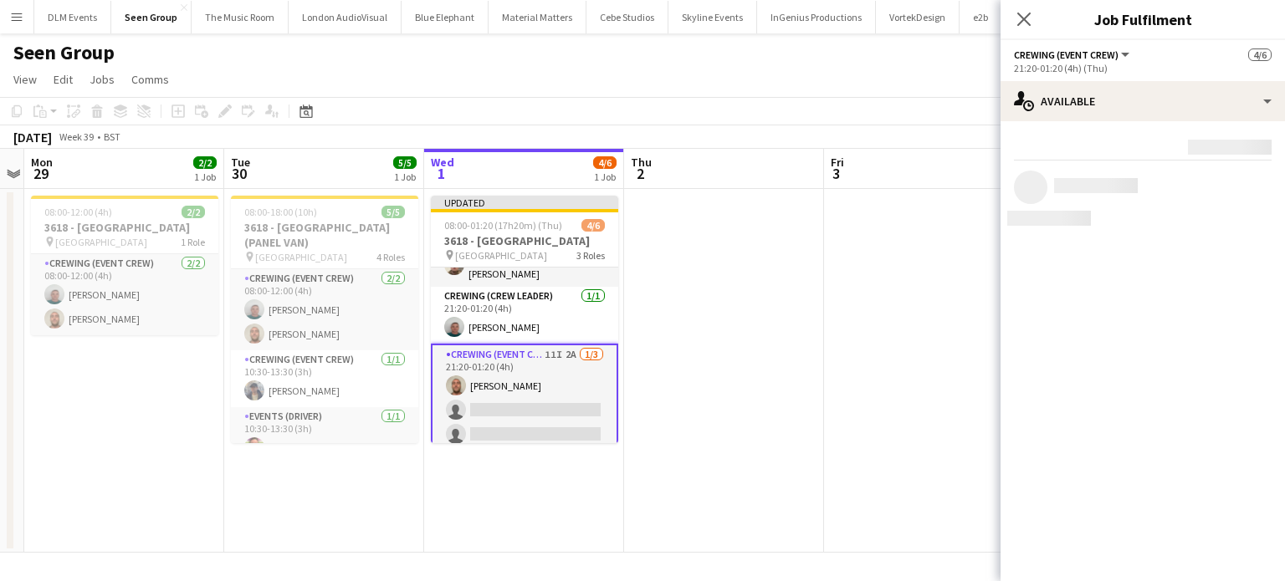
scroll to position [0, 0]
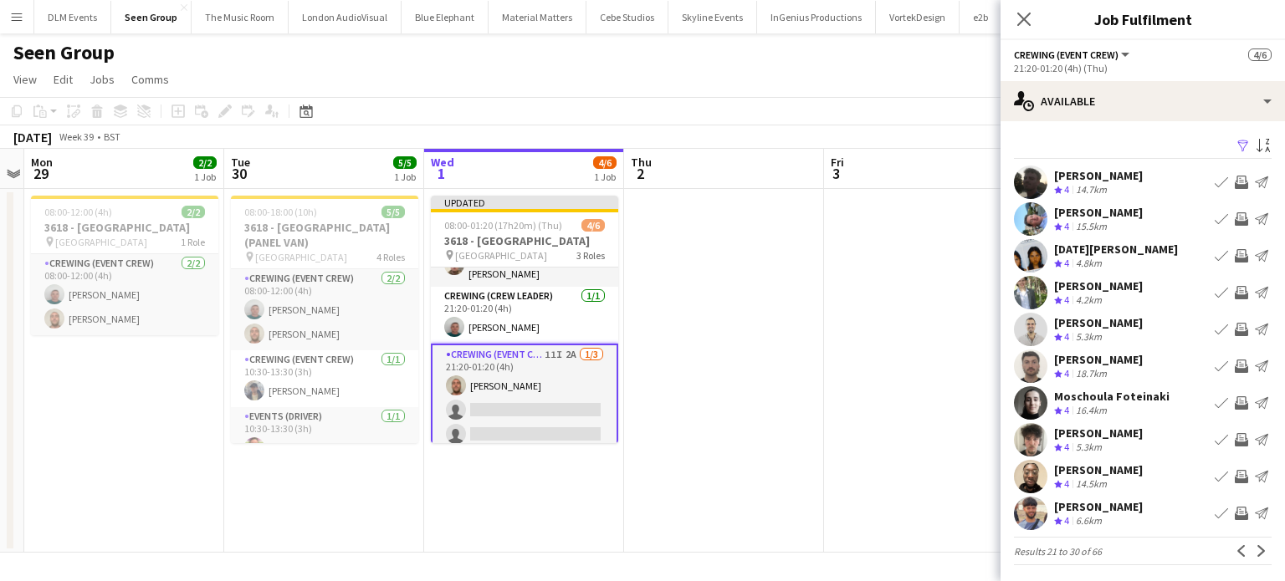
click at [1235, 177] on app-icon "Invite crew" at bounding box center [1241, 182] width 13 height 13
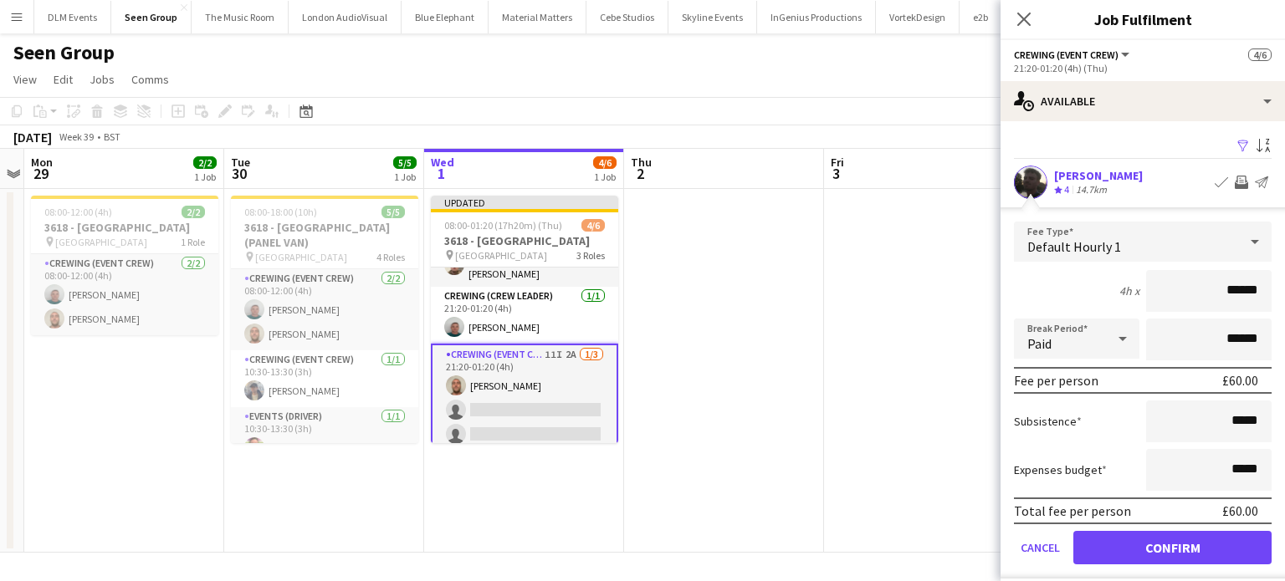
click button "Confirm" at bounding box center [1172, 547] width 198 height 33
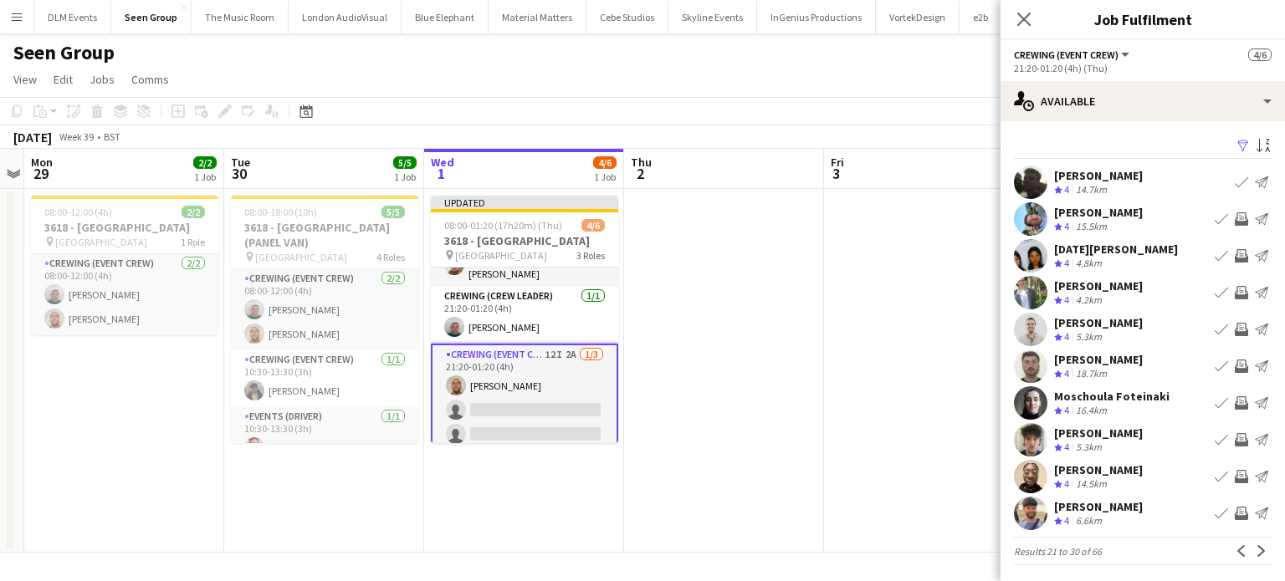
click at [1235, 218] on app-icon "Invite crew" at bounding box center [1241, 218] width 13 height 13
click at [1235, 258] on app-icon "Invite crew" at bounding box center [1241, 255] width 13 height 13
click at [1235, 290] on app-icon "Invite crew" at bounding box center [1241, 292] width 13 height 13
click at [1235, 365] on app-icon "Invite crew" at bounding box center [1241, 366] width 13 height 13
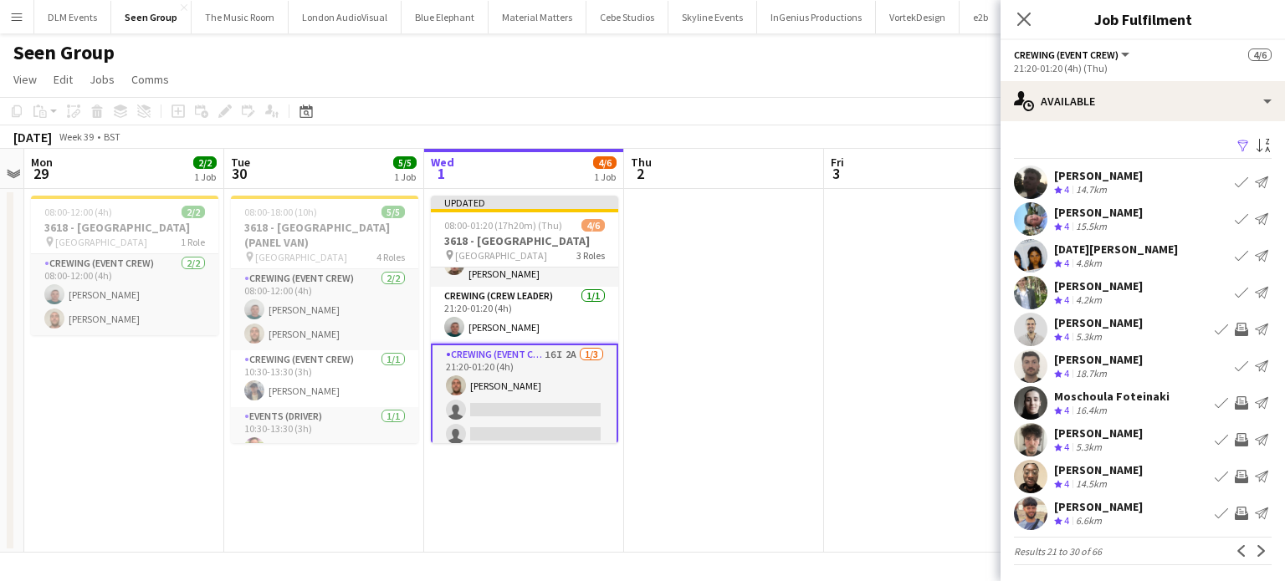
click at [1235, 440] on app-icon "Invite crew" at bounding box center [1241, 439] width 13 height 13
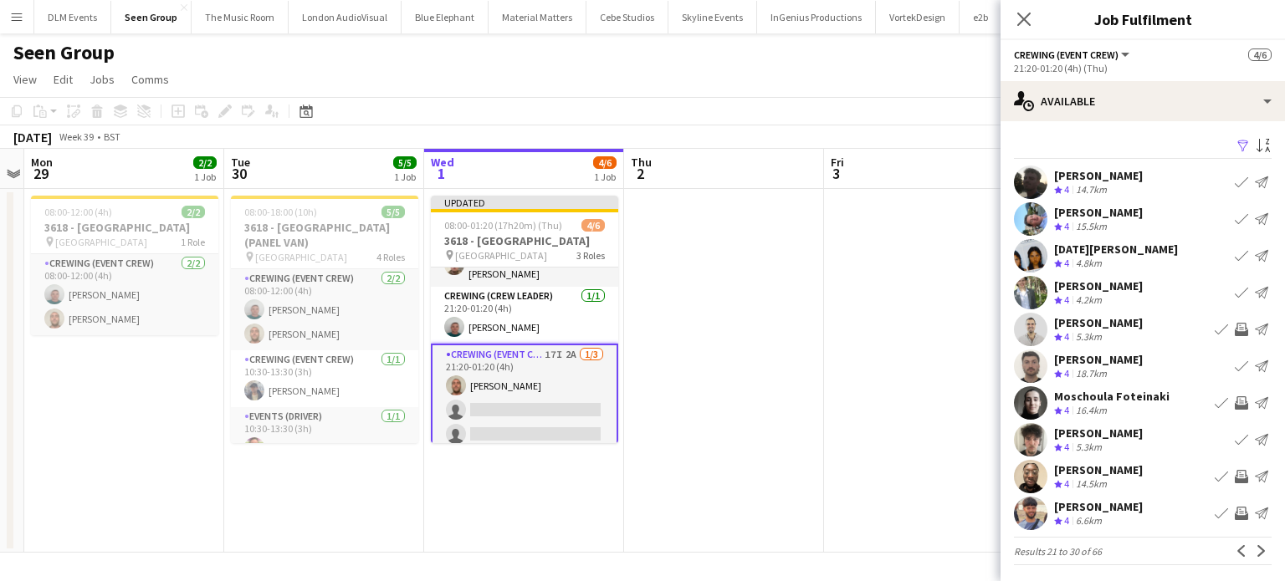
click at [1235, 478] on app-icon "Invite crew" at bounding box center [1241, 476] width 13 height 13
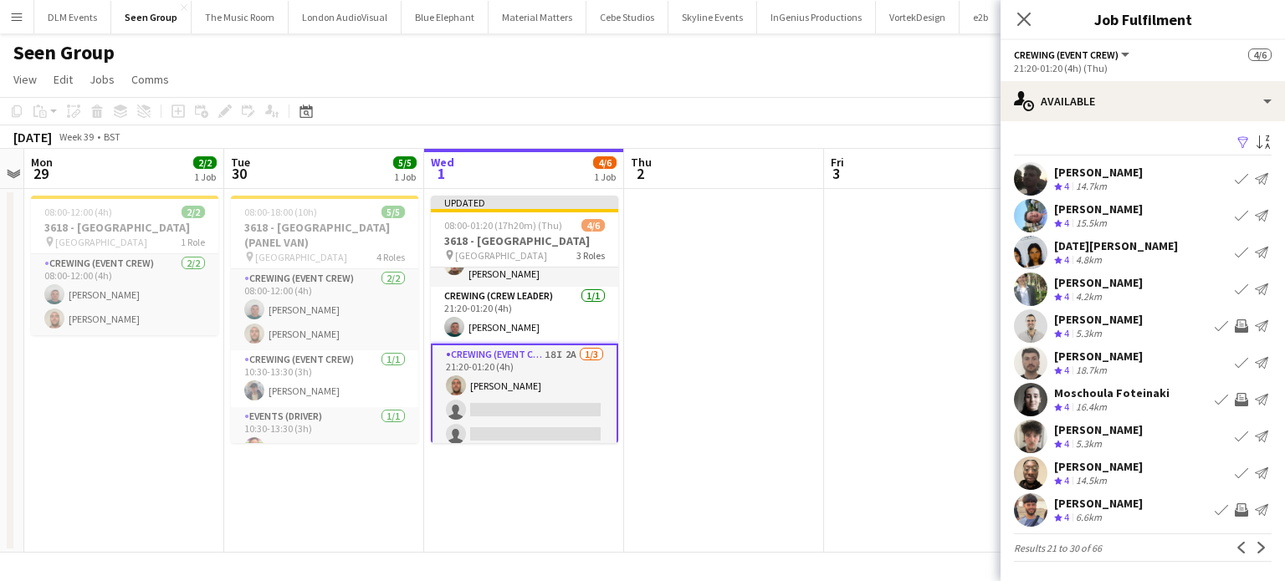
click at [1235, 513] on app-icon "Invite crew" at bounding box center [1241, 510] width 13 height 13
click at [1252, 547] on button "Next" at bounding box center [1262, 548] width 20 height 20
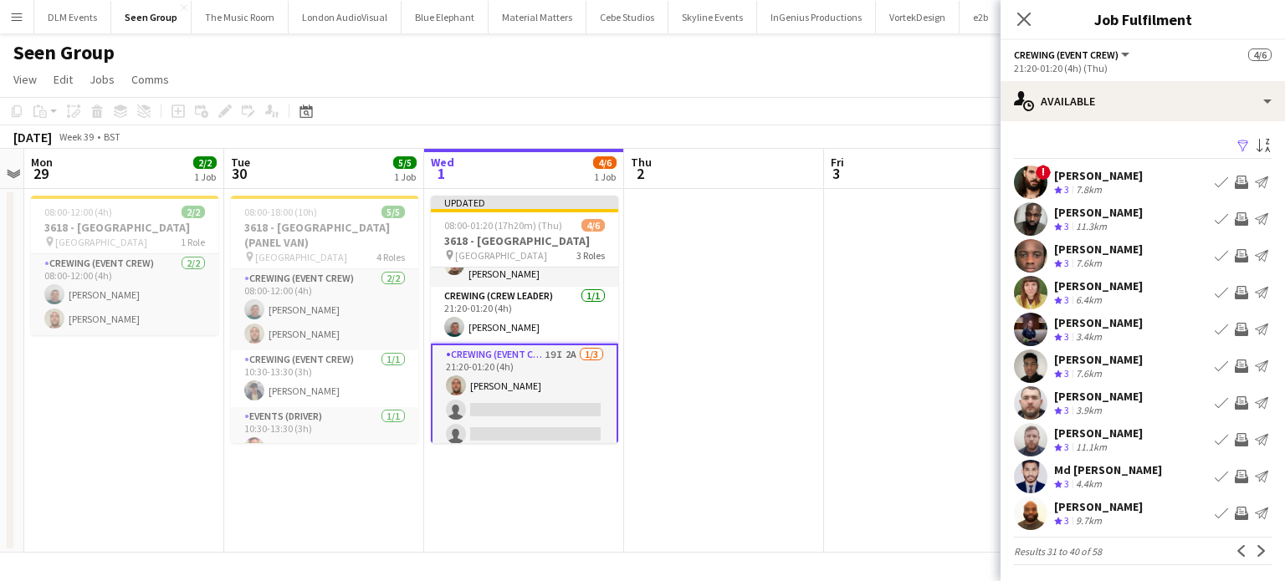
click at [1235, 257] on app-icon "Invite crew" at bounding box center [1241, 255] width 13 height 13
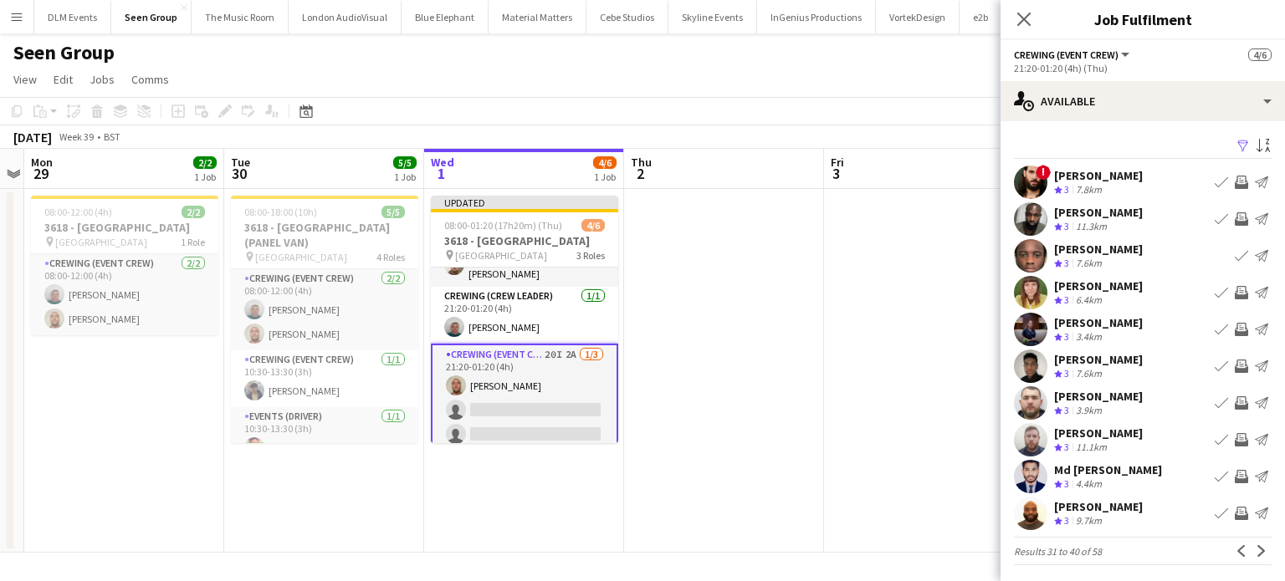
click at [1235, 367] on app-icon "Invite crew" at bounding box center [1241, 366] width 13 height 13
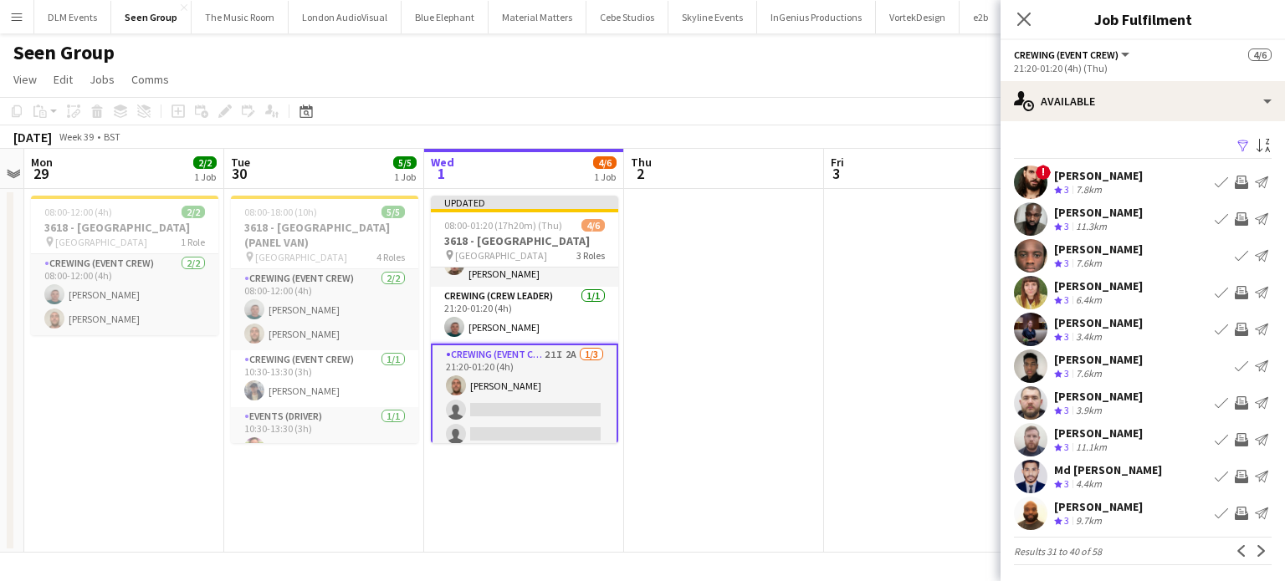
click at [1235, 474] on app-icon "Invite crew" at bounding box center [1241, 476] width 13 height 13
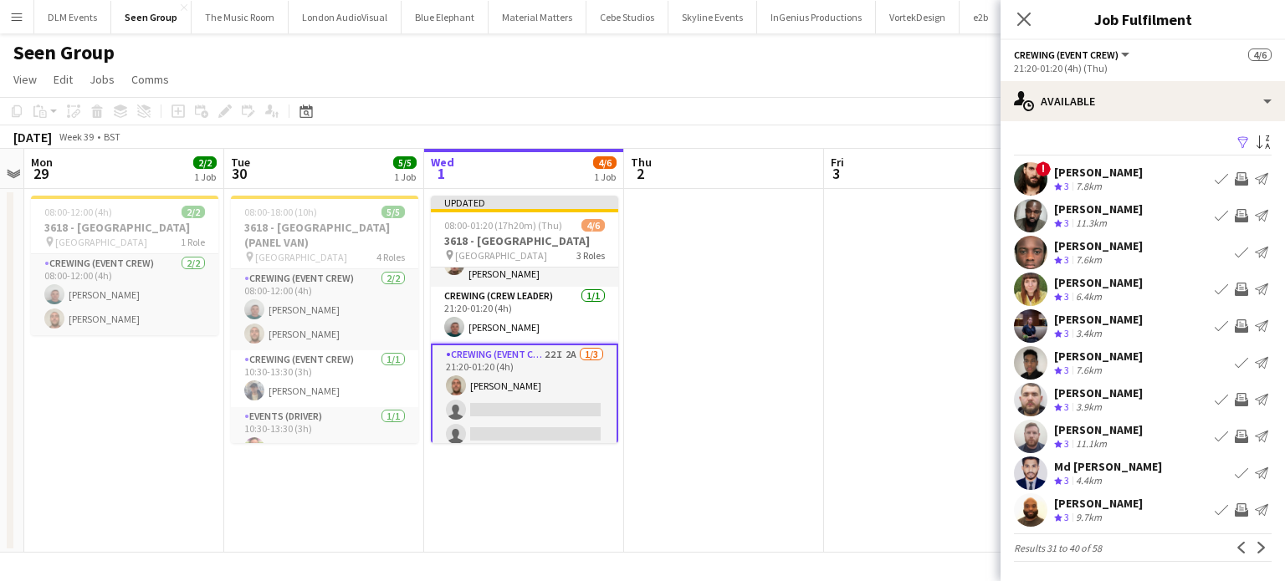
click at [1235, 515] on app-icon "Invite crew" at bounding box center [1241, 510] width 13 height 13
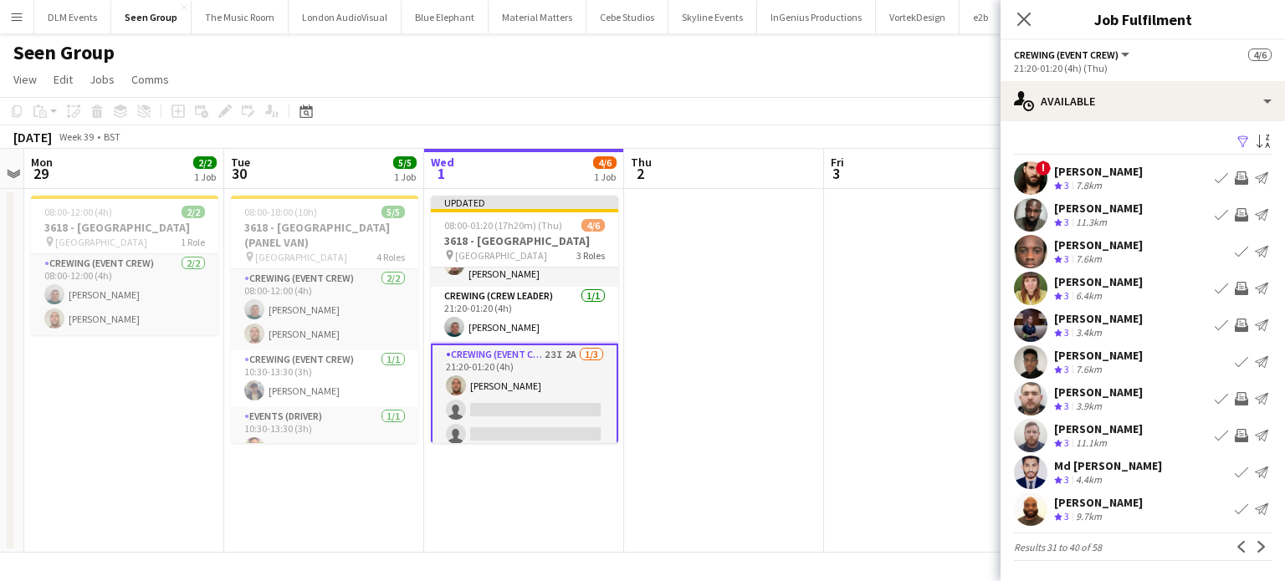
scroll to position [3, 0]
click at [1256, 549] on app-icon "Next" at bounding box center [1262, 548] width 12 height 12
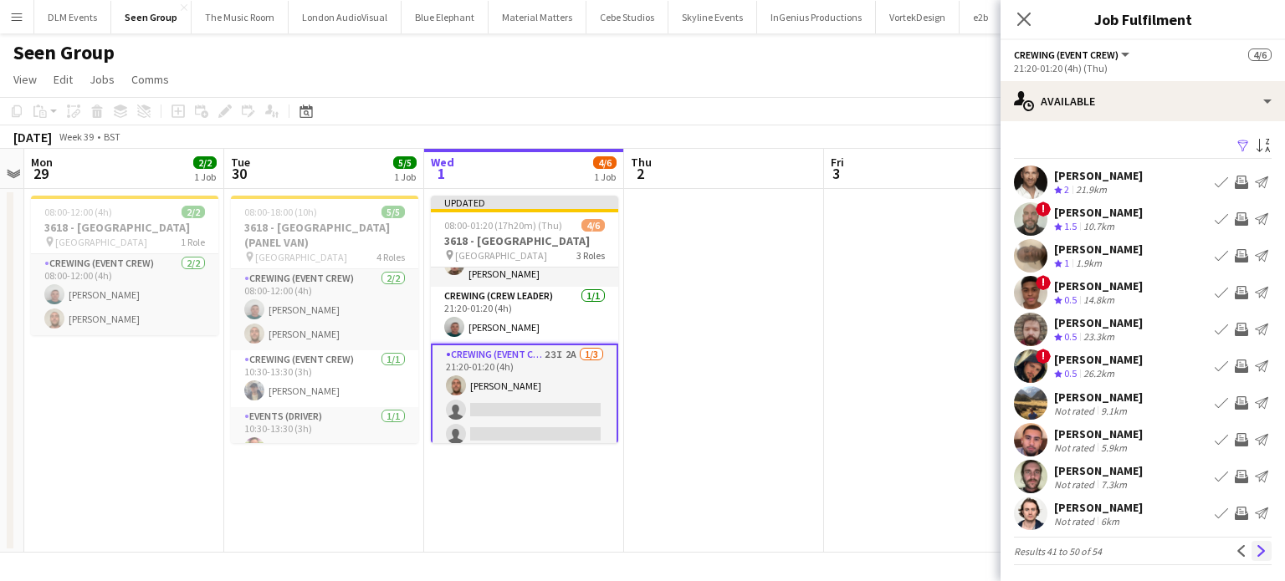
click at [1256, 550] on app-icon "Next" at bounding box center [1262, 551] width 12 height 12
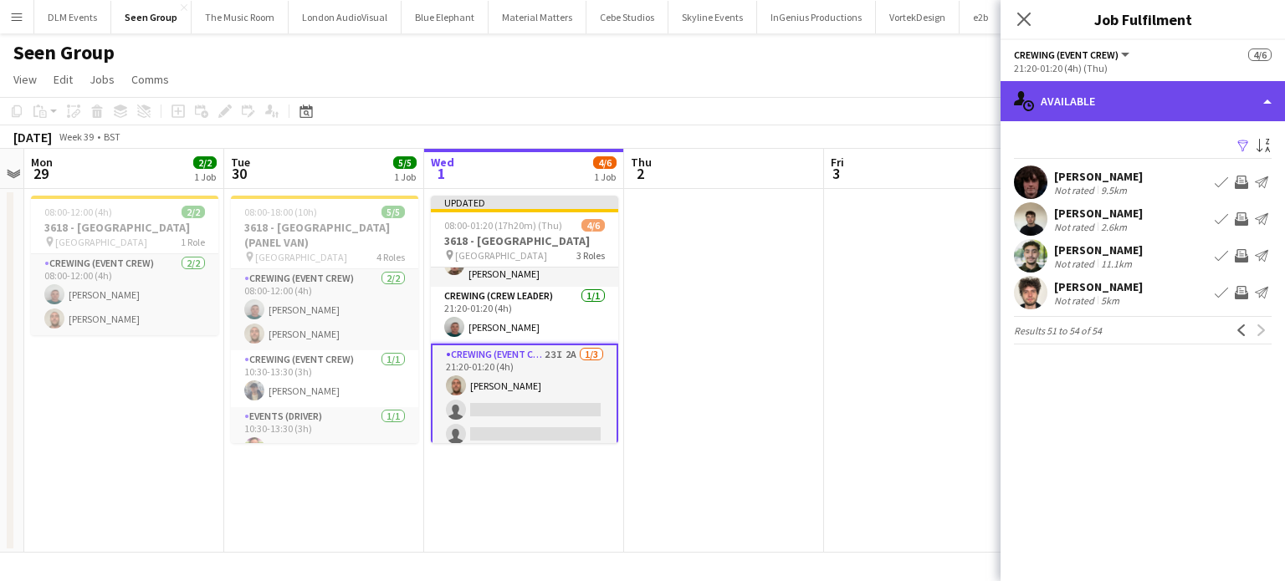
click at [1138, 93] on div "single-neutral-actions-upload Available" at bounding box center [1143, 101] width 284 height 40
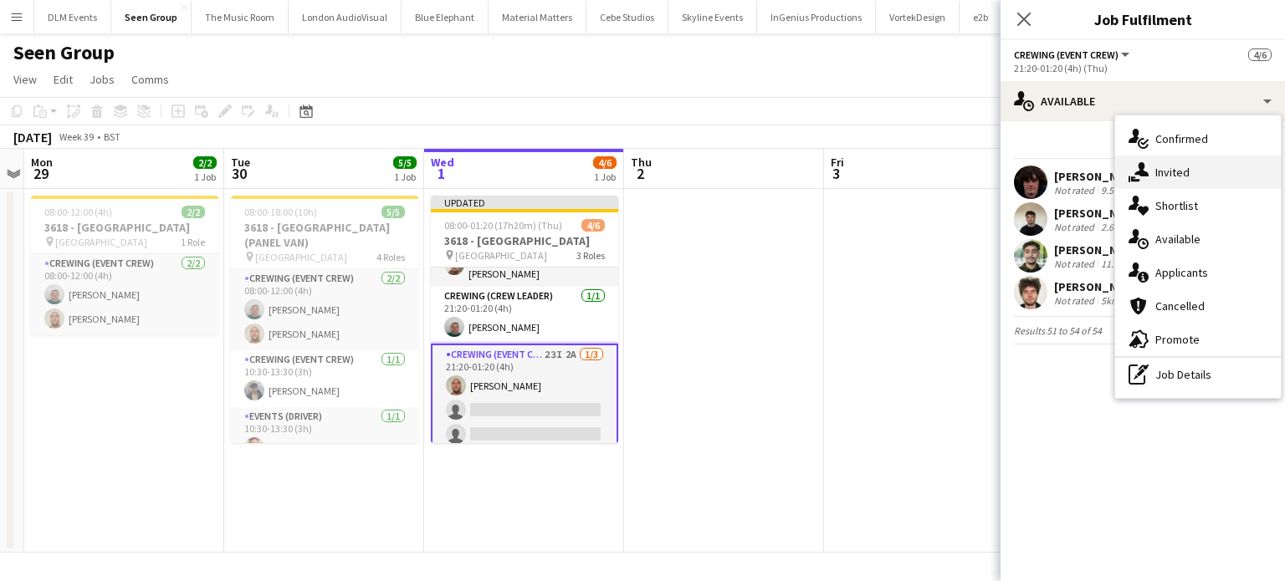
click at [1181, 166] on span "Invited" at bounding box center [1172, 172] width 34 height 15
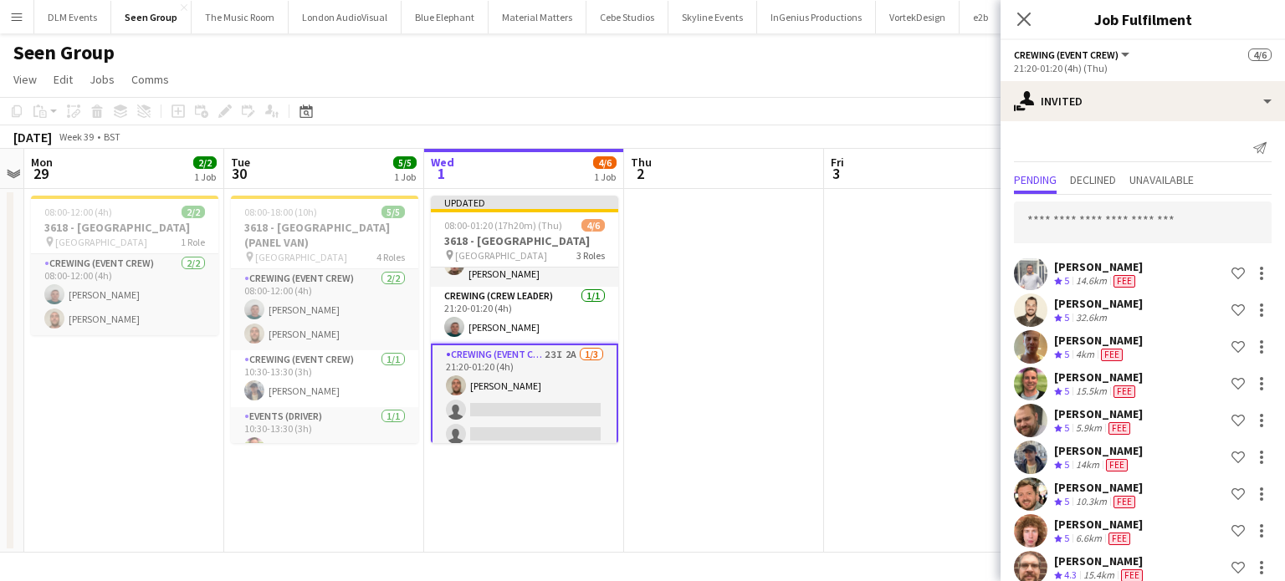
scroll to position [535, 0]
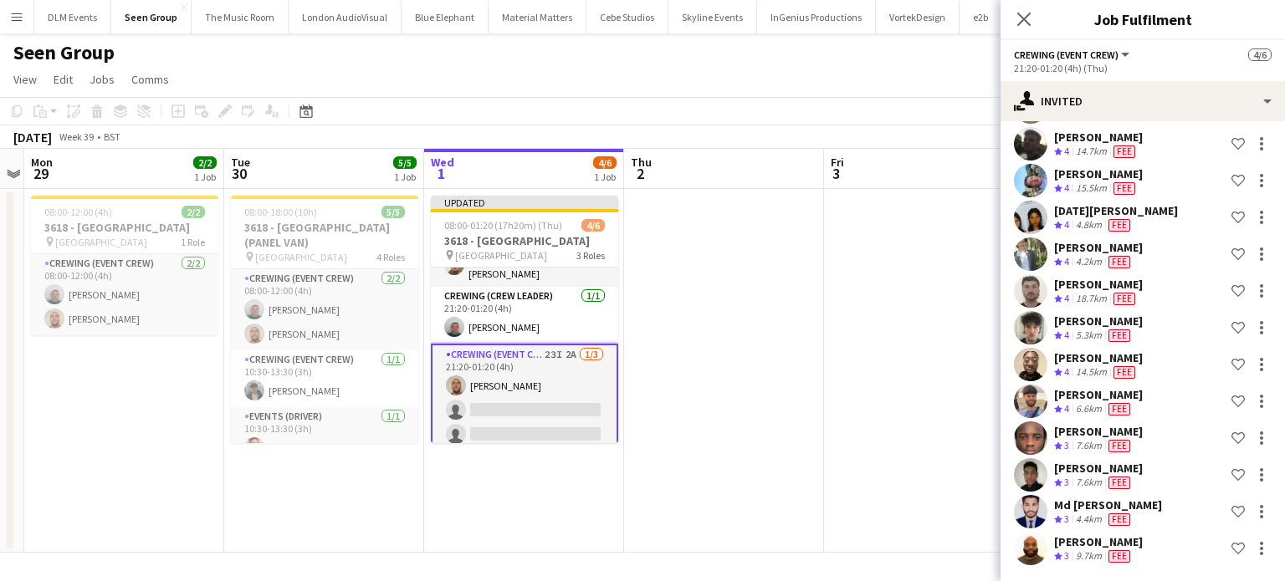
click at [792, 287] on app-date-cell at bounding box center [724, 371] width 200 height 364
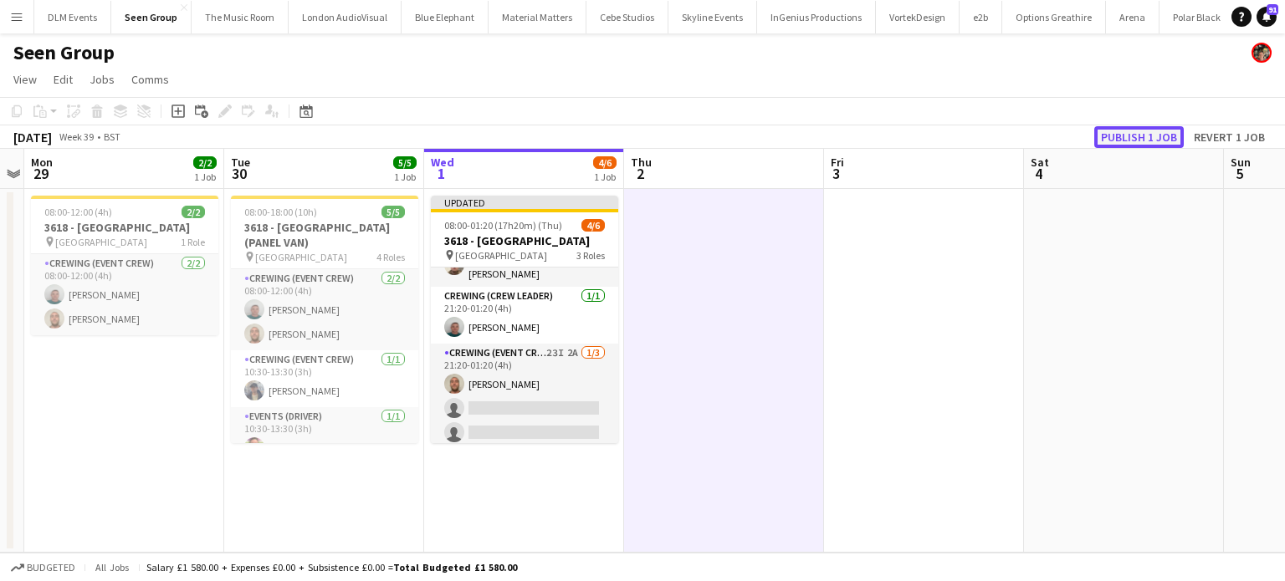
click at [1124, 140] on button "Publish 1 job" at bounding box center [1139, 137] width 90 height 22
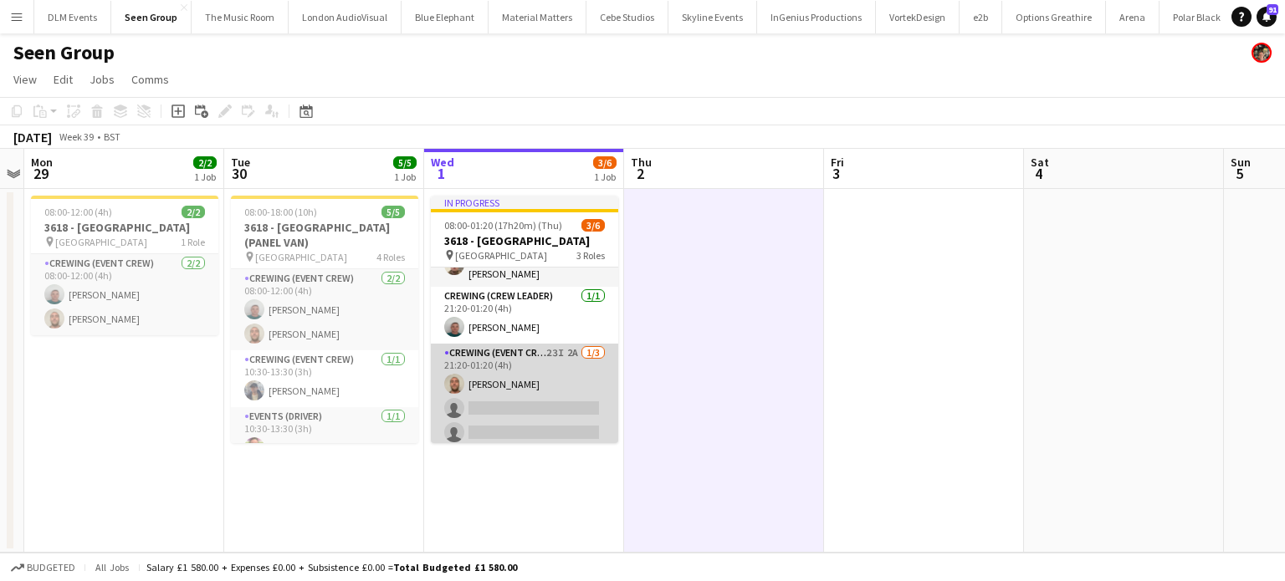
click at [479, 409] on app-card-role "Crewing (Event Crew) 23I 2A 1/3 21:20-01:20 (4h) Stephen Lyle single-neutral-ac…" at bounding box center [524, 396] width 187 height 105
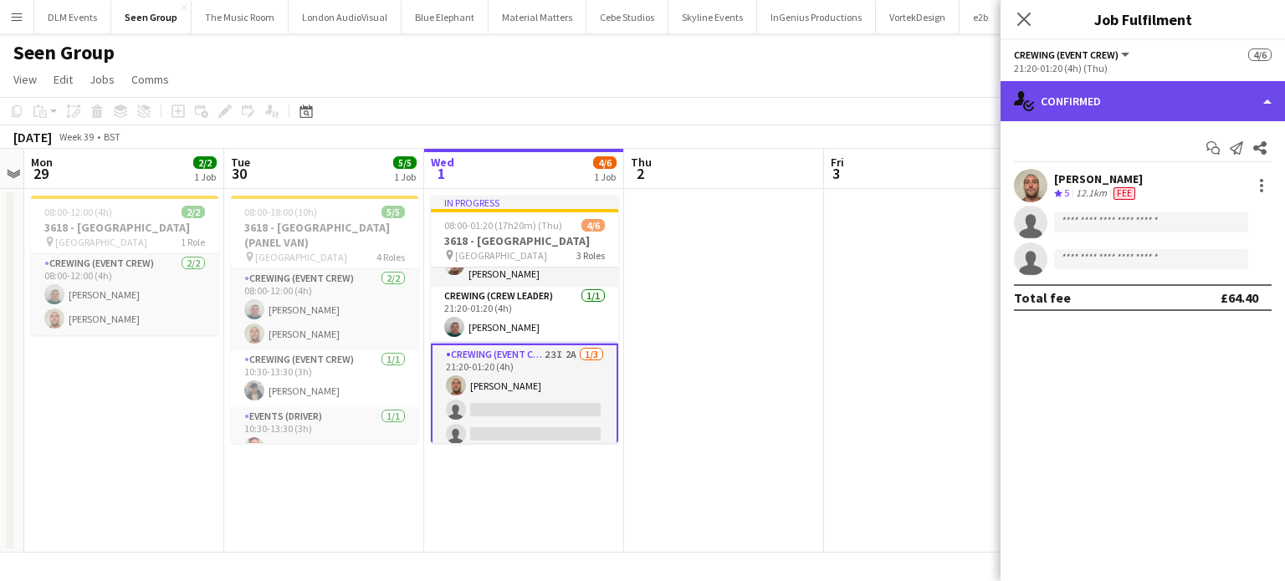
click at [1191, 86] on div "single-neutral-actions-check-2 Confirmed" at bounding box center [1143, 101] width 284 height 40
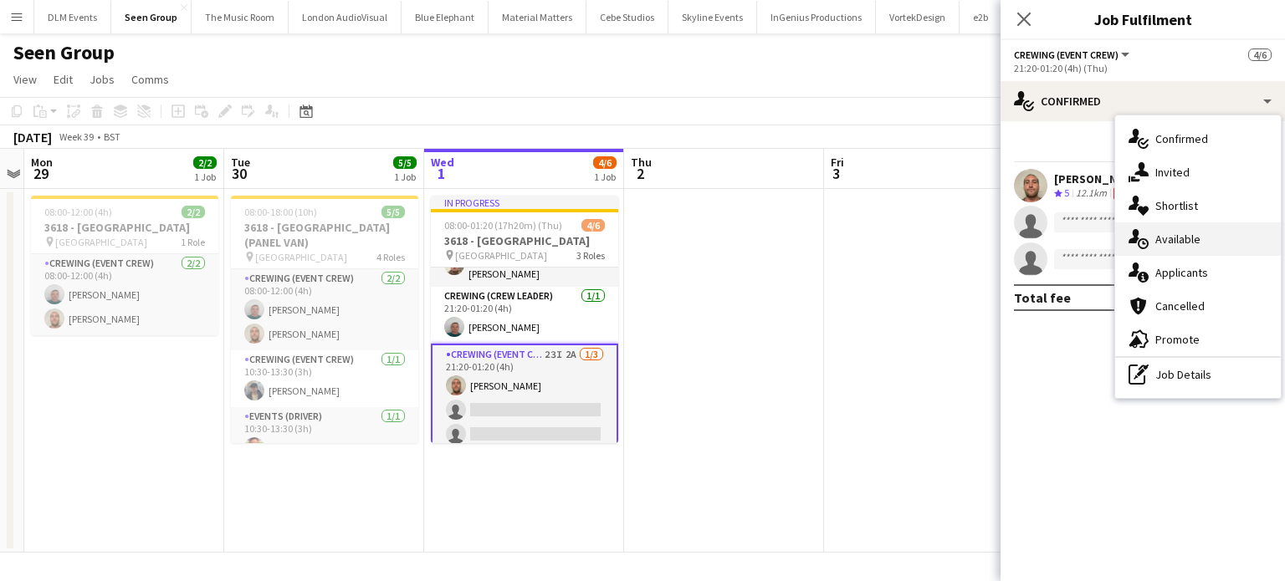
click at [1193, 233] on span "Available" at bounding box center [1177, 239] width 45 height 15
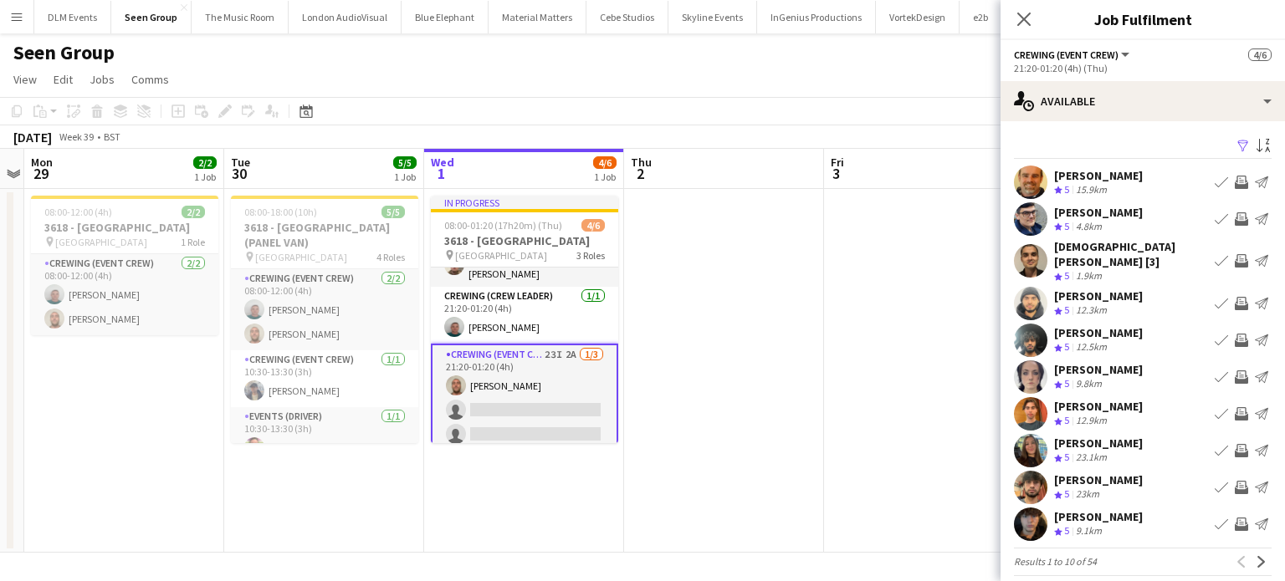
click at [1235, 334] on app-icon "Invite crew" at bounding box center [1241, 340] width 13 height 13
click at [1235, 371] on app-icon "Invite crew" at bounding box center [1241, 377] width 13 height 13
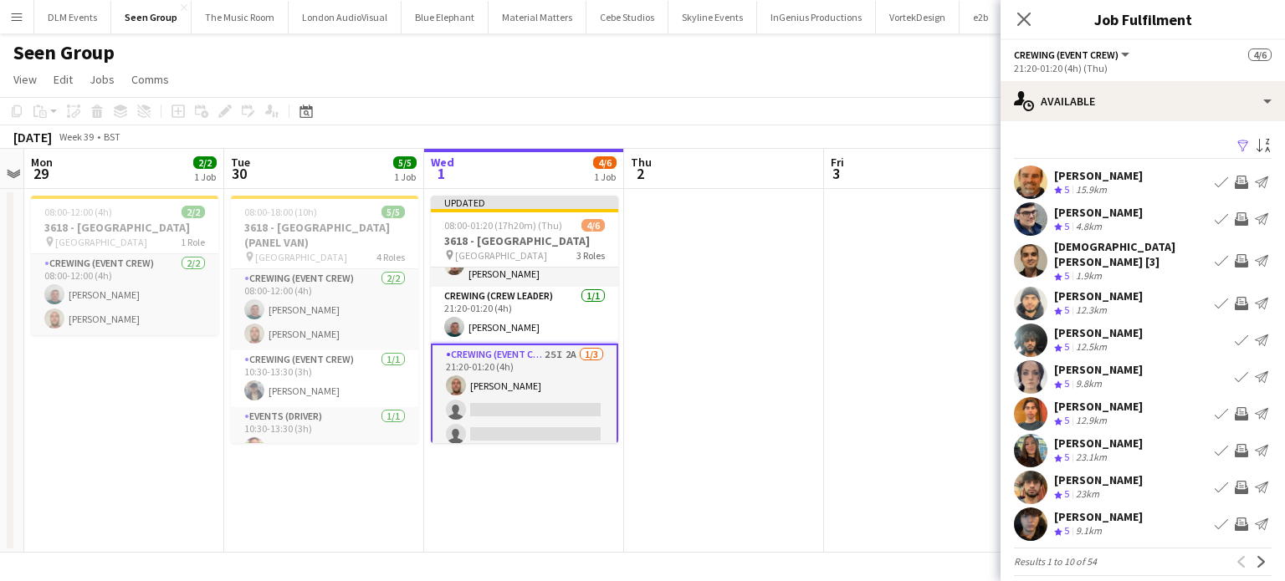
click at [1235, 518] on app-icon "Invite crew" at bounding box center [1241, 524] width 13 height 13
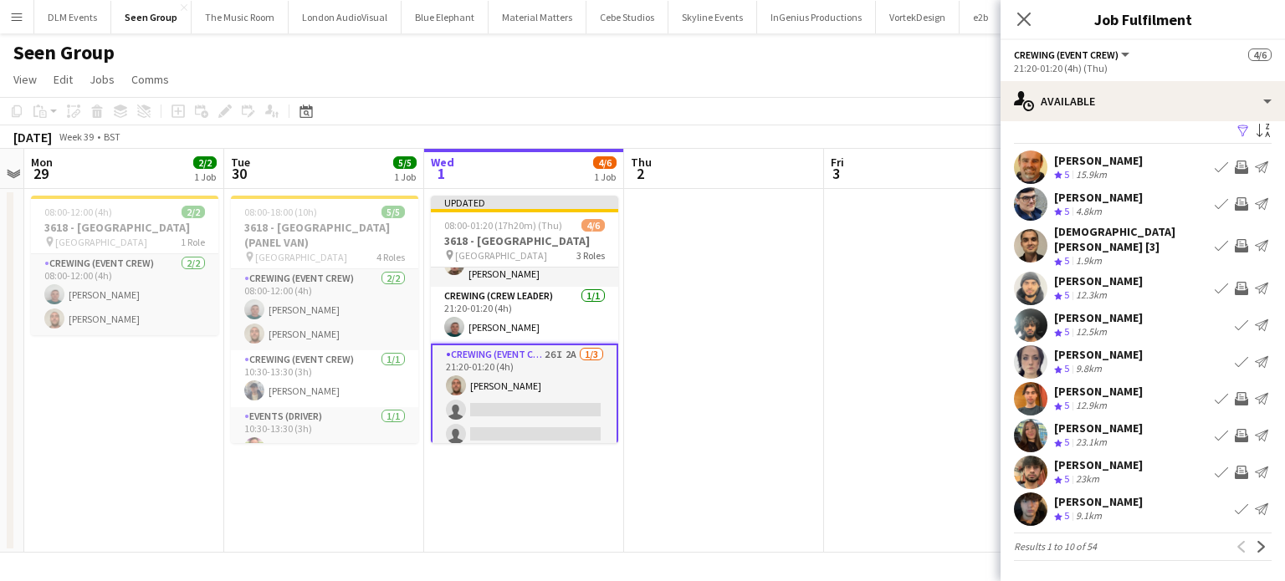
scroll to position [3, 0]
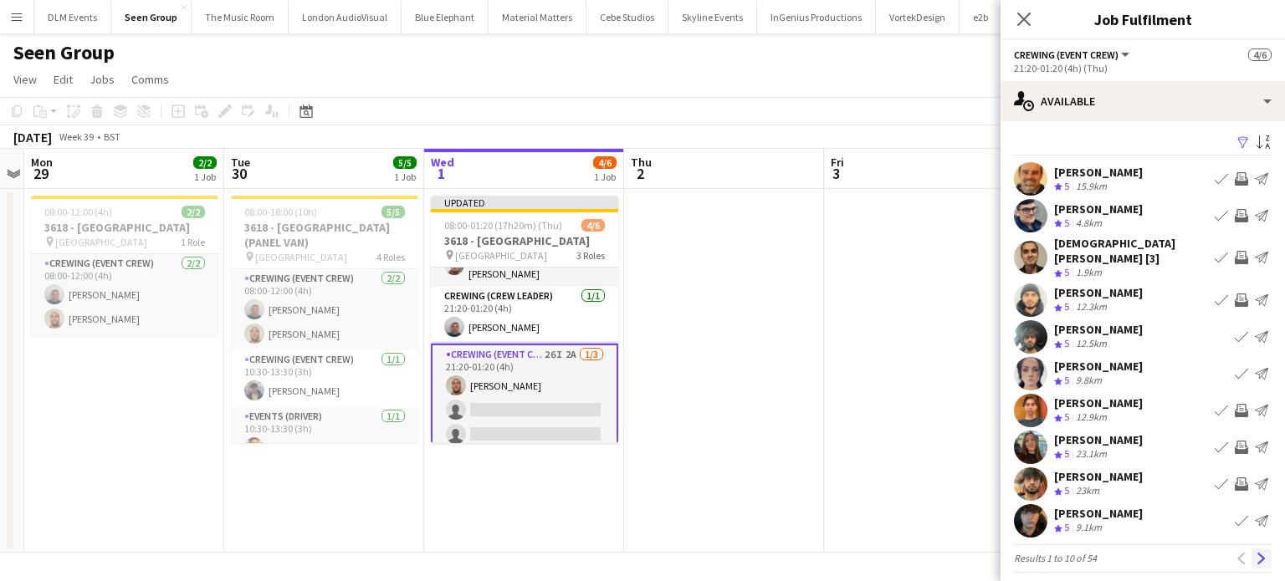
click at [1256, 553] on app-icon "Next" at bounding box center [1262, 559] width 12 height 12
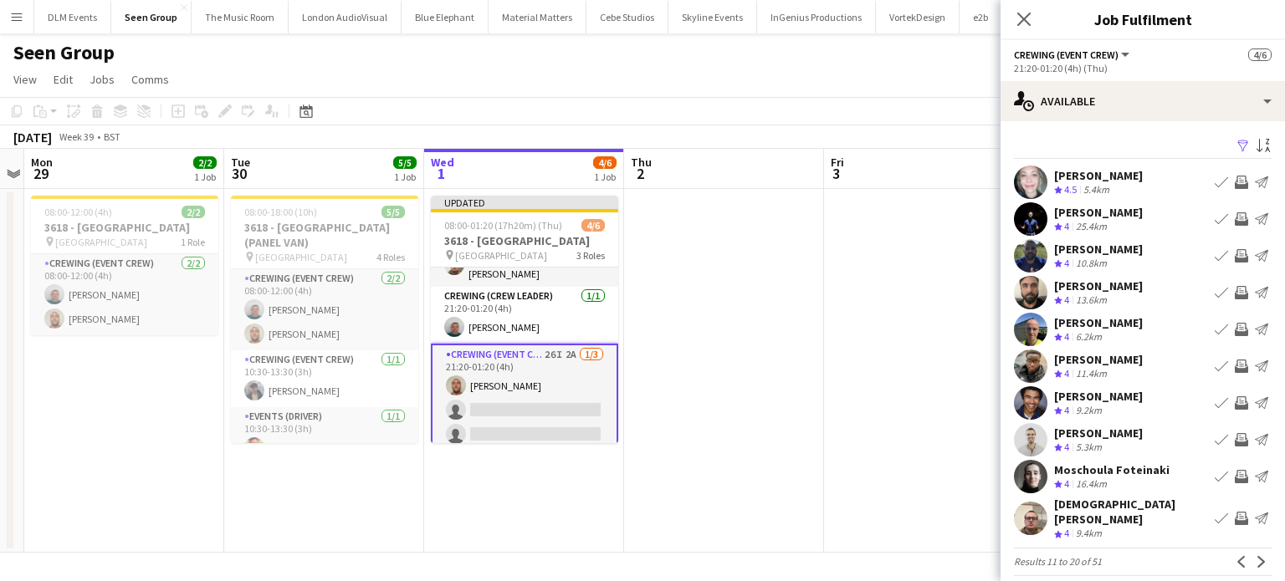
click at [1235, 288] on app-icon "Invite crew" at bounding box center [1241, 292] width 13 height 13
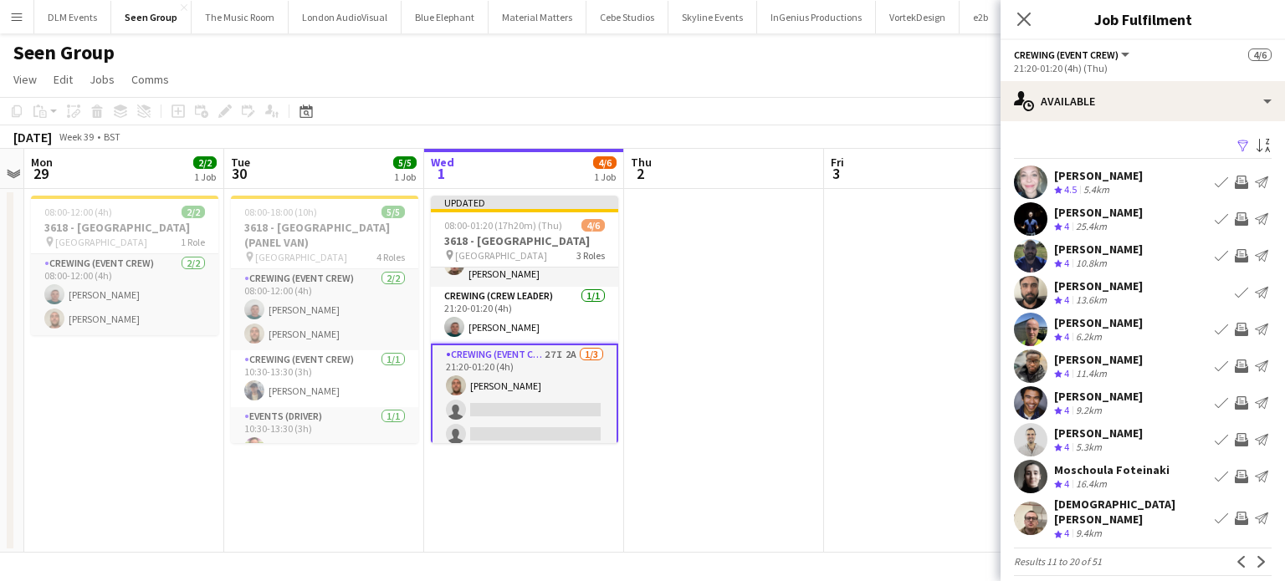
click at [1235, 367] on app-icon "Invite crew" at bounding box center [1241, 366] width 13 height 13
click at [1235, 513] on app-icon "Invite crew" at bounding box center [1241, 518] width 13 height 13
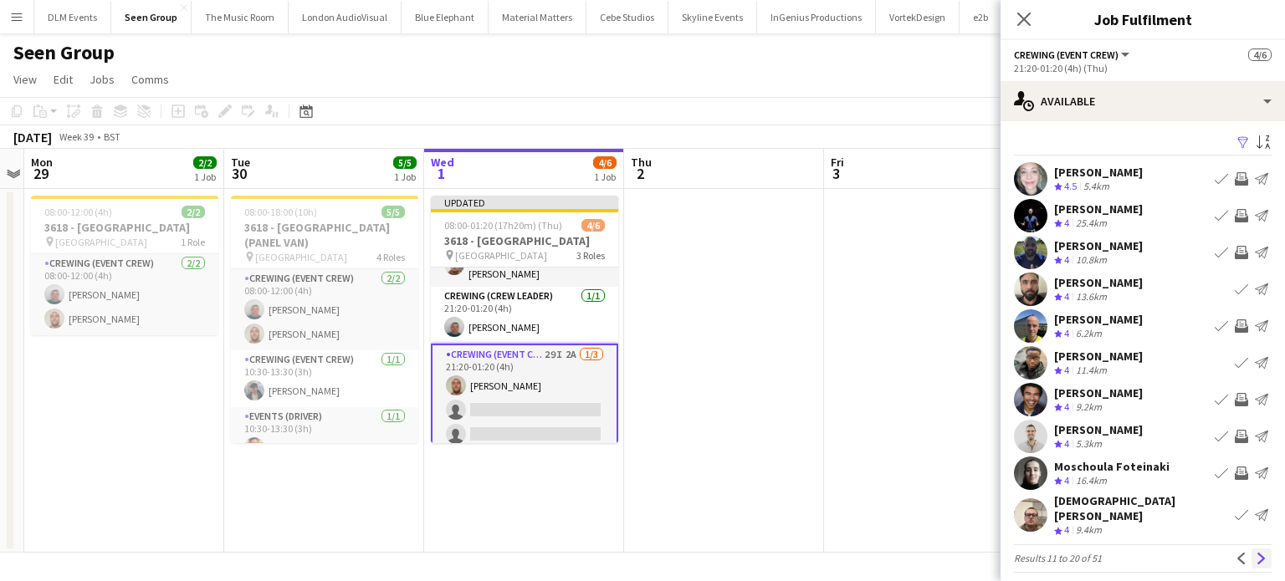
click at [1252, 555] on button "Next" at bounding box center [1262, 559] width 20 height 20
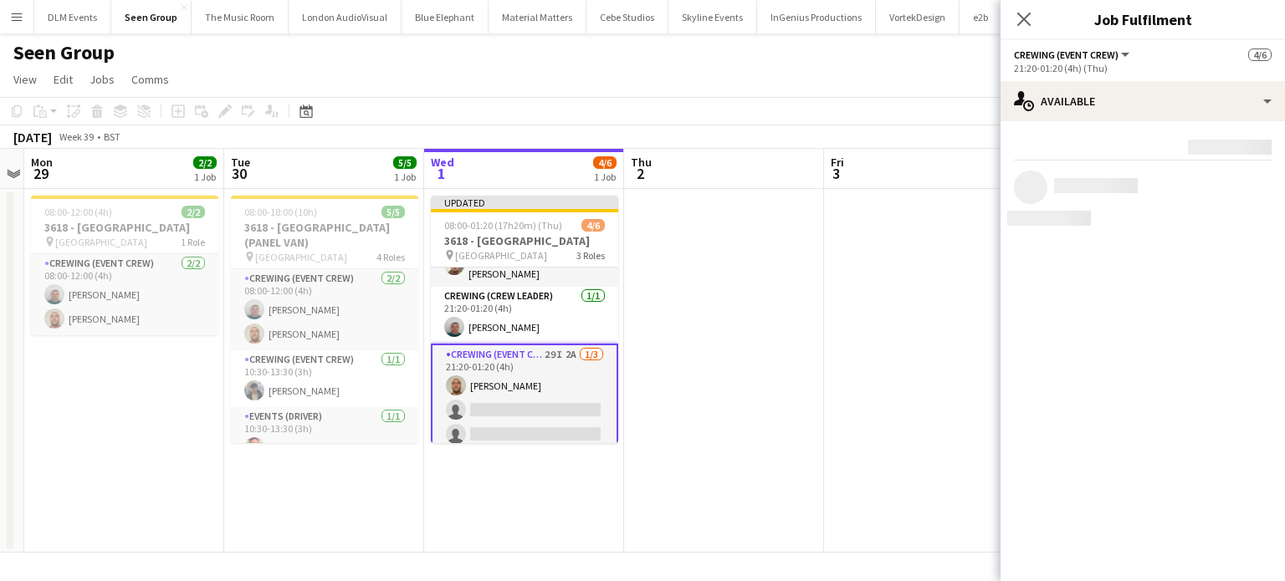
scroll to position [0, 0]
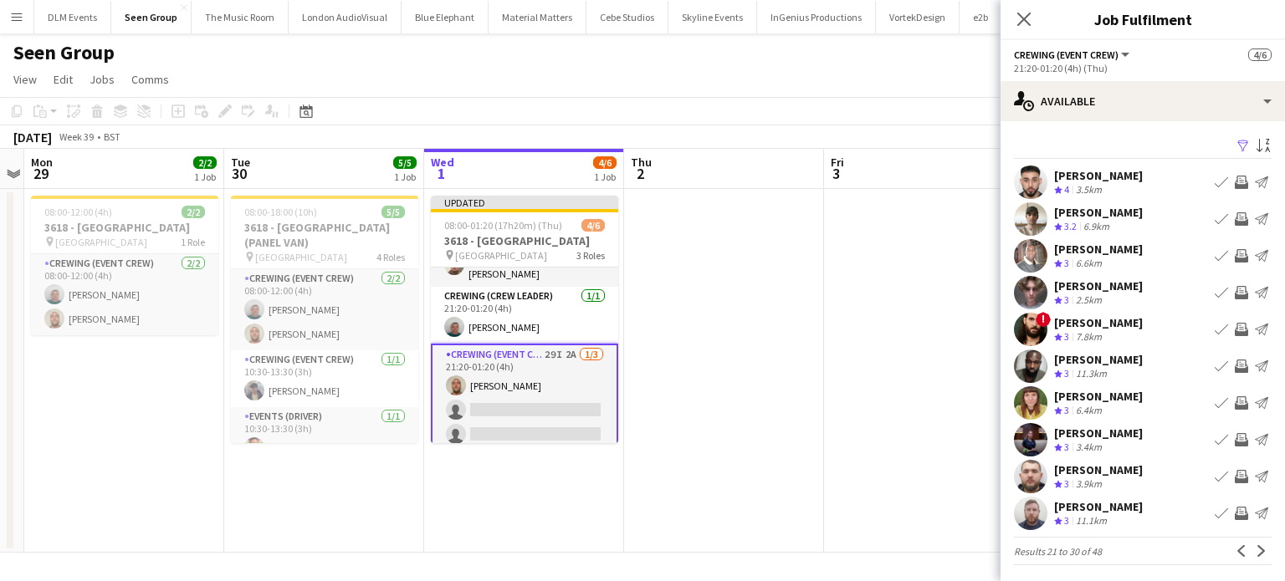
click at [1235, 220] on app-icon "Invite crew" at bounding box center [1241, 218] width 13 height 13
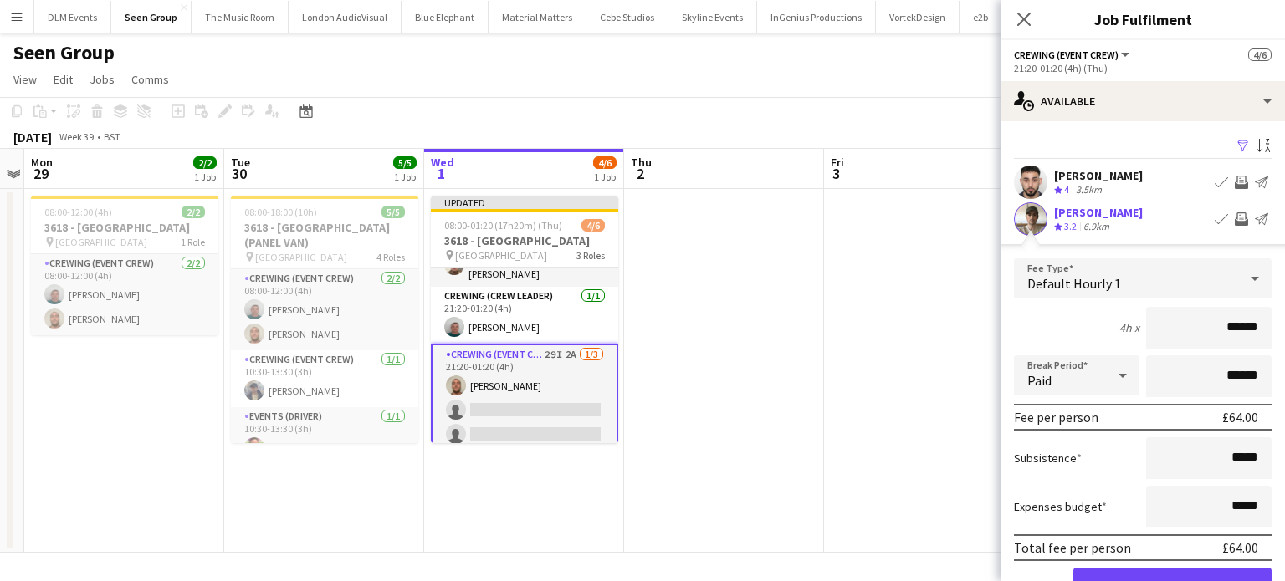
click button "Confirm" at bounding box center [1172, 584] width 198 height 33
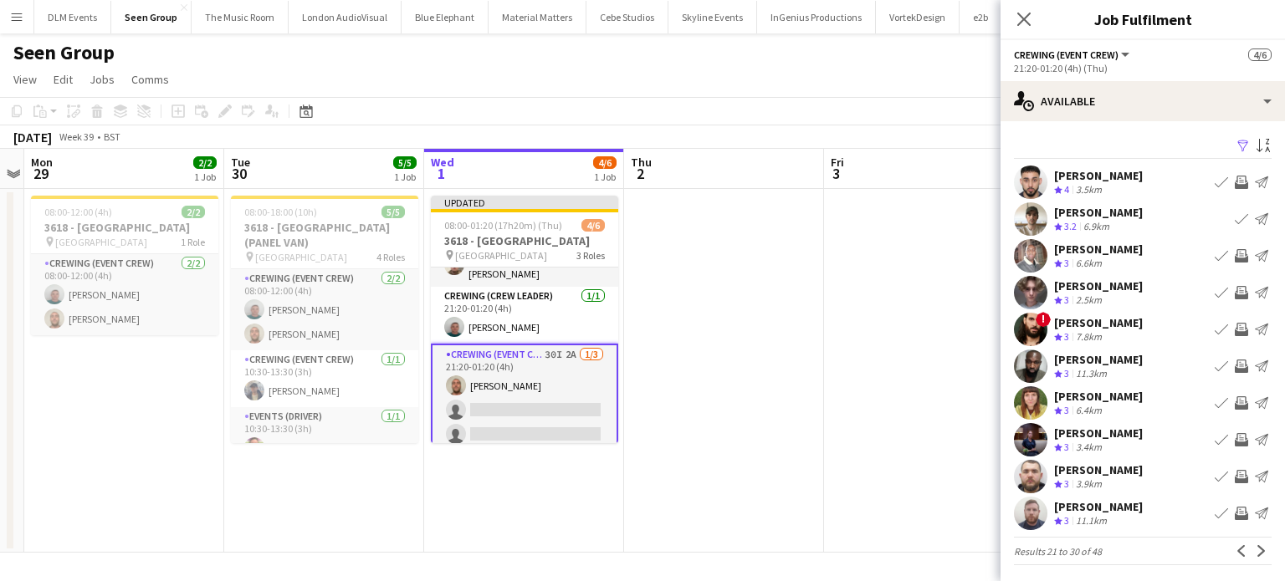
click at [1235, 185] on app-icon "Invite crew" at bounding box center [1241, 182] width 13 height 13
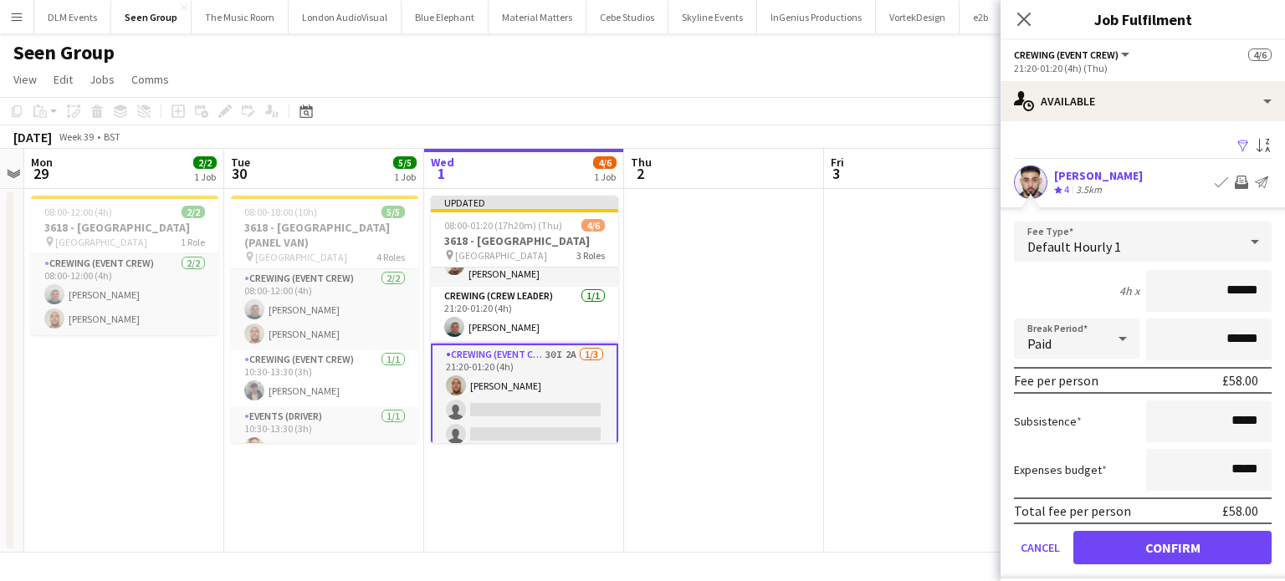
click button "Confirm" at bounding box center [1172, 547] width 198 height 33
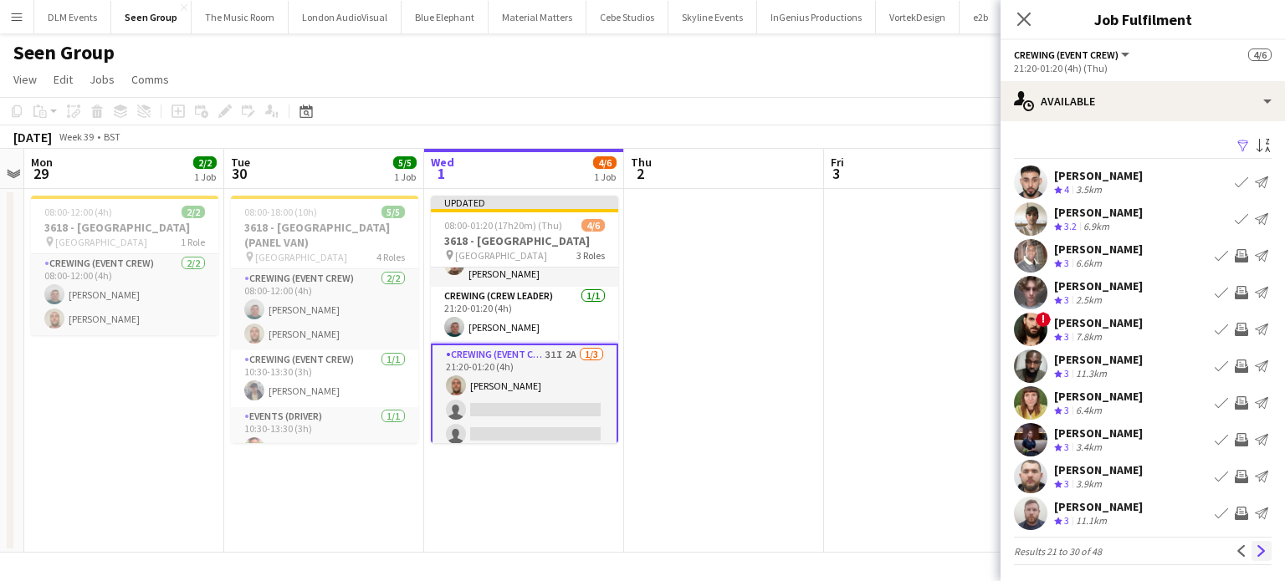
click at [1256, 551] on app-icon "Next" at bounding box center [1262, 551] width 12 height 12
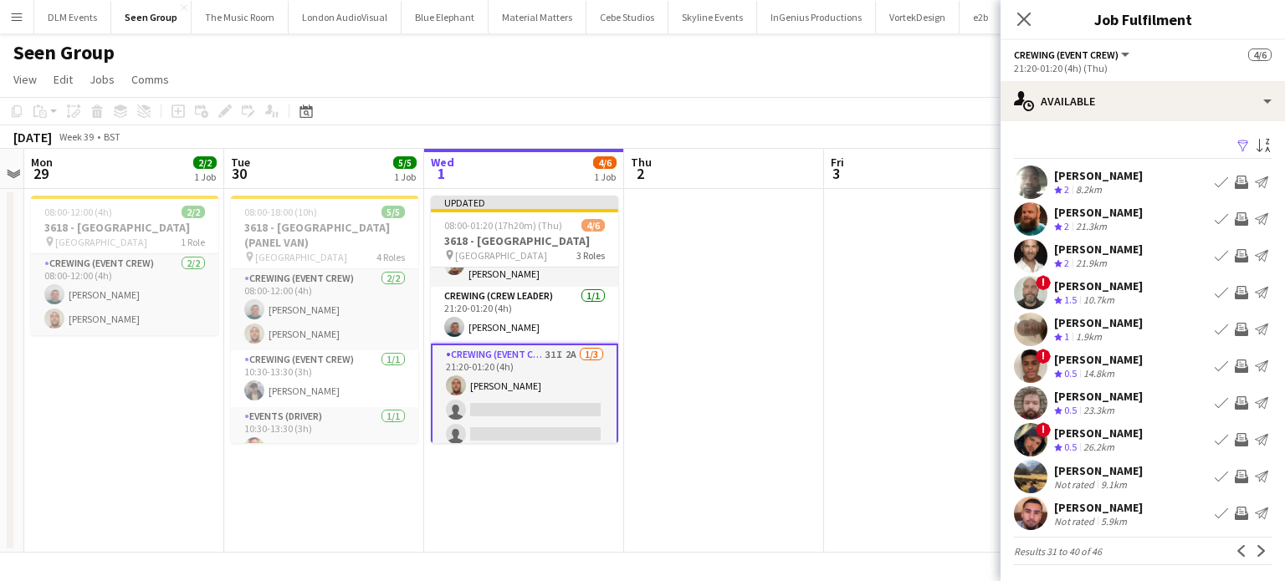
click at [1256, 551] on app-icon "Next" at bounding box center [1262, 551] width 12 height 12
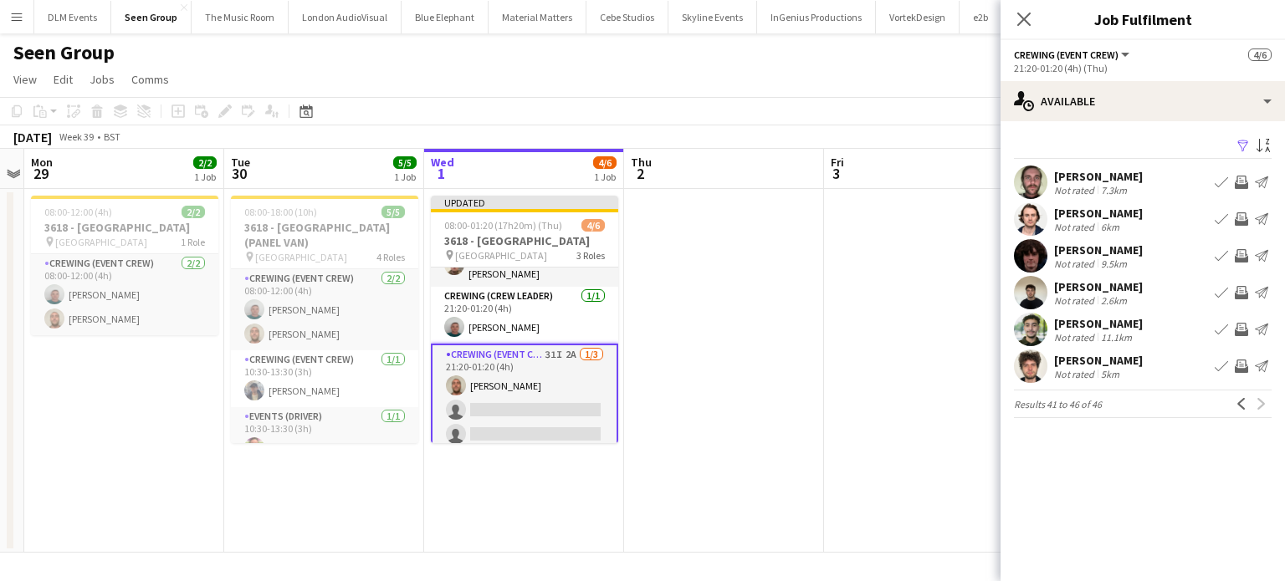
click at [853, 351] on app-date-cell at bounding box center [924, 371] width 200 height 364
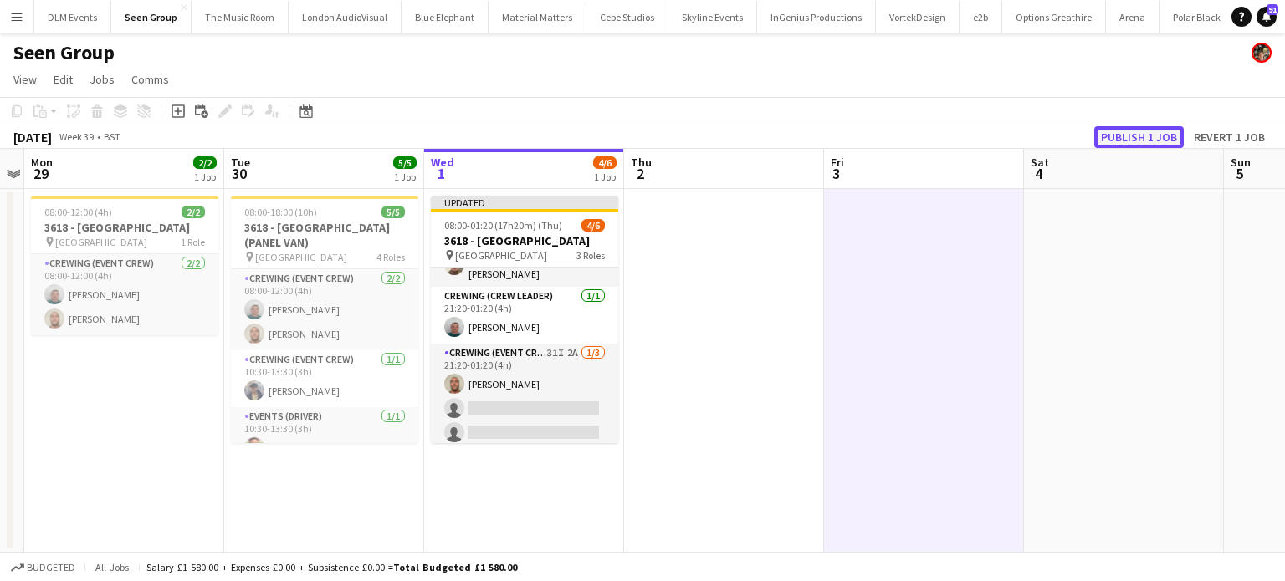
click at [1144, 139] on button "Publish 1 job" at bounding box center [1139, 137] width 90 height 22
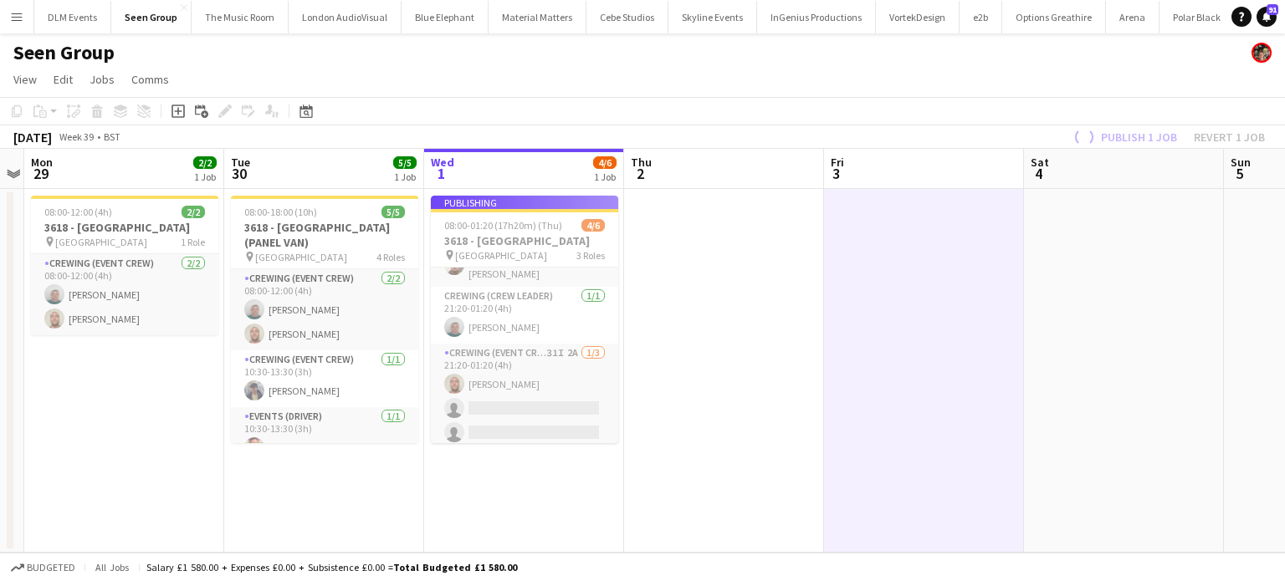
click at [569, 397] on app-job-card "Publishing 08:00-01:20 (17h20m) (Thu) 4/6 3618 - Emerald Theatre pin Emerald Th…" at bounding box center [524, 320] width 187 height 248
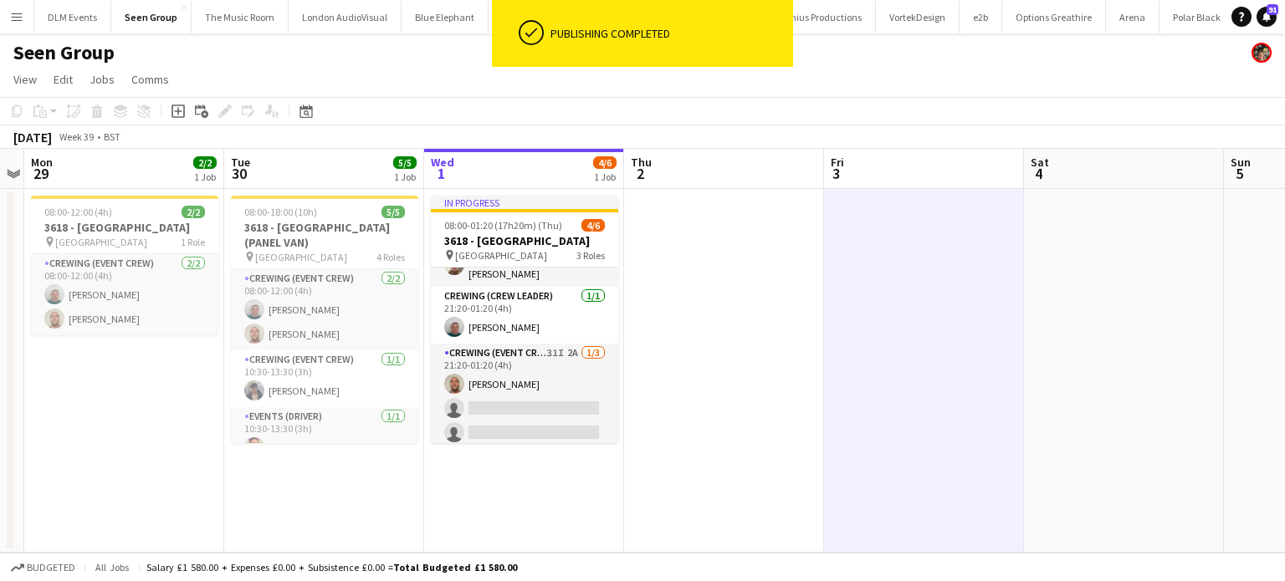
click at [569, 397] on app-card-role "Crewing (Event Crew) 31I 2A 1/3 21:20-01:20 (4h) Stephen Lyle single-neutral-ac…" at bounding box center [524, 396] width 187 height 105
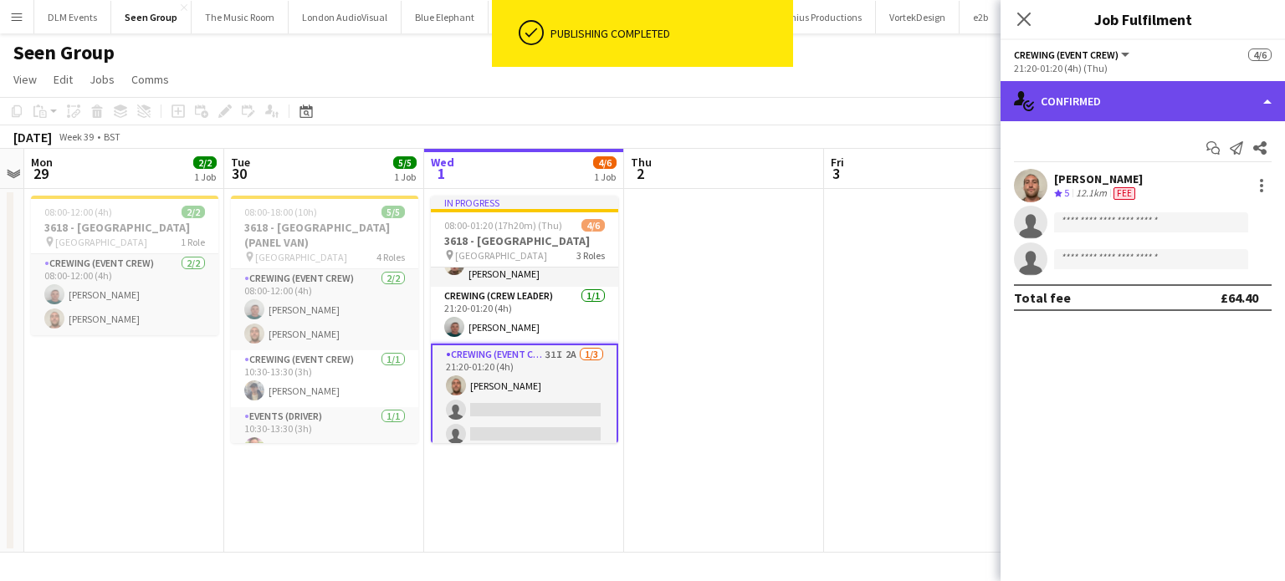
click at [1084, 93] on div "single-neutral-actions-check-2 Confirmed" at bounding box center [1143, 101] width 284 height 40
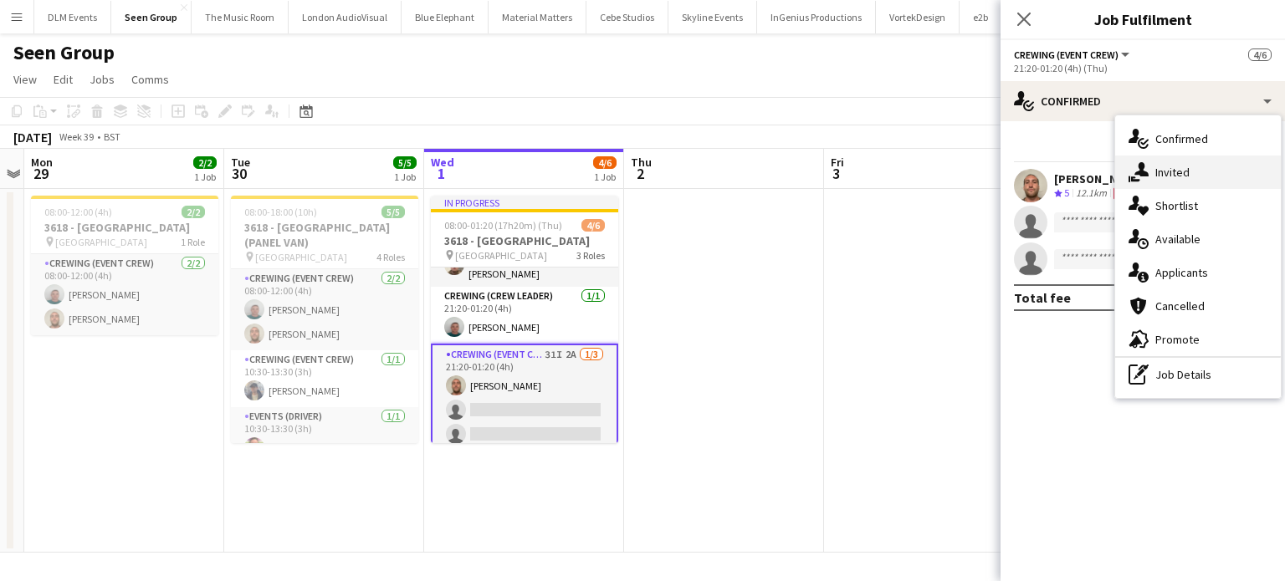
click at [1152, 160] on div "single-neutral-actions-share-1 Invited" at bounding box center [1198, 172] width 166 height 33
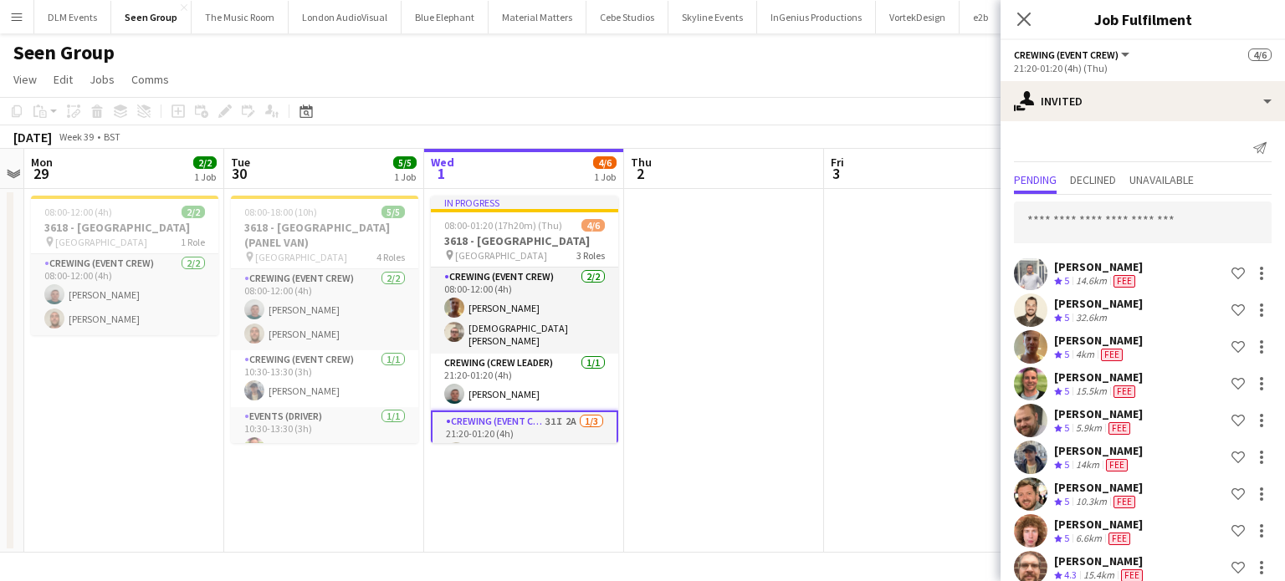
scroll to position [70, 0]
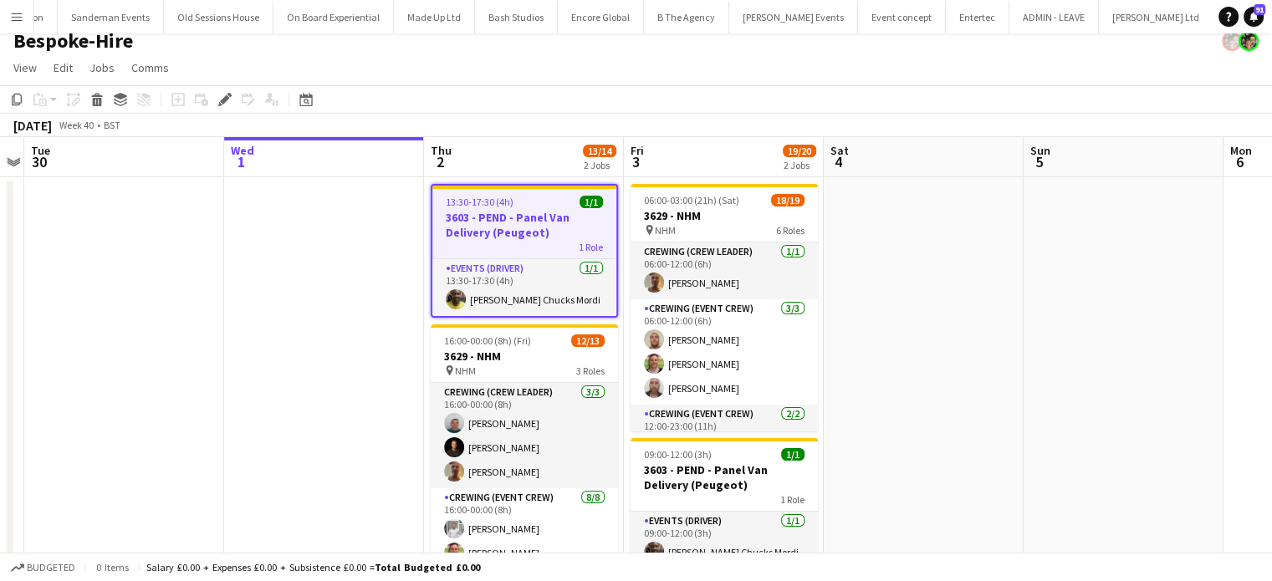
scroll to position [13, 0]
click at [228, 100] on icon "Edit" at bounding box center [224, 98] width 13 height 13
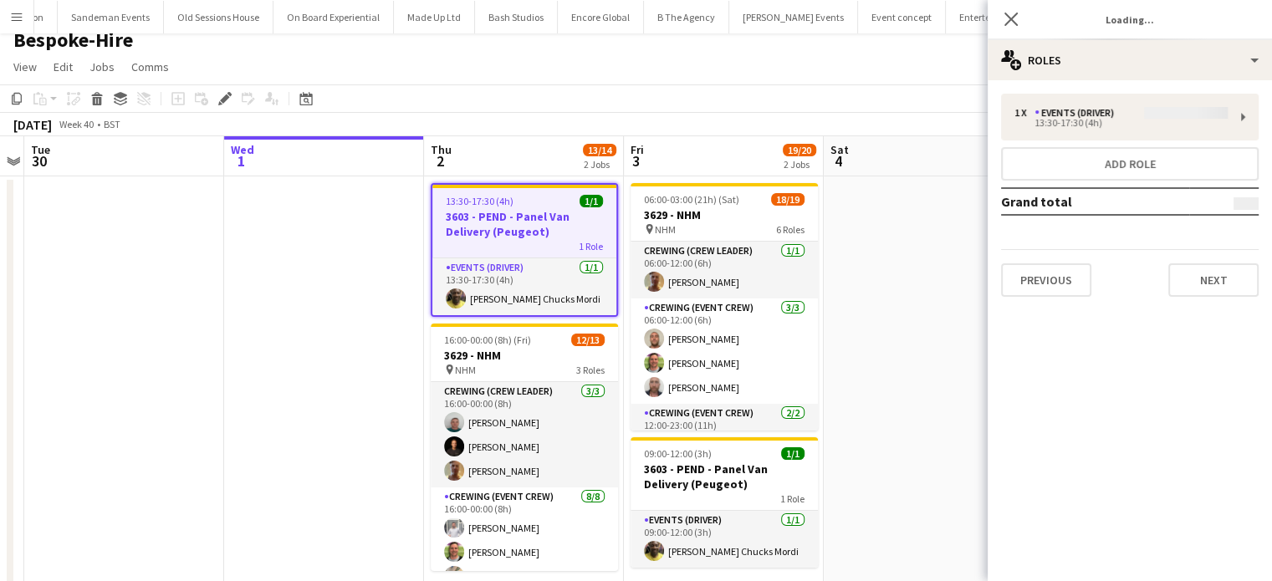
type input "*******"
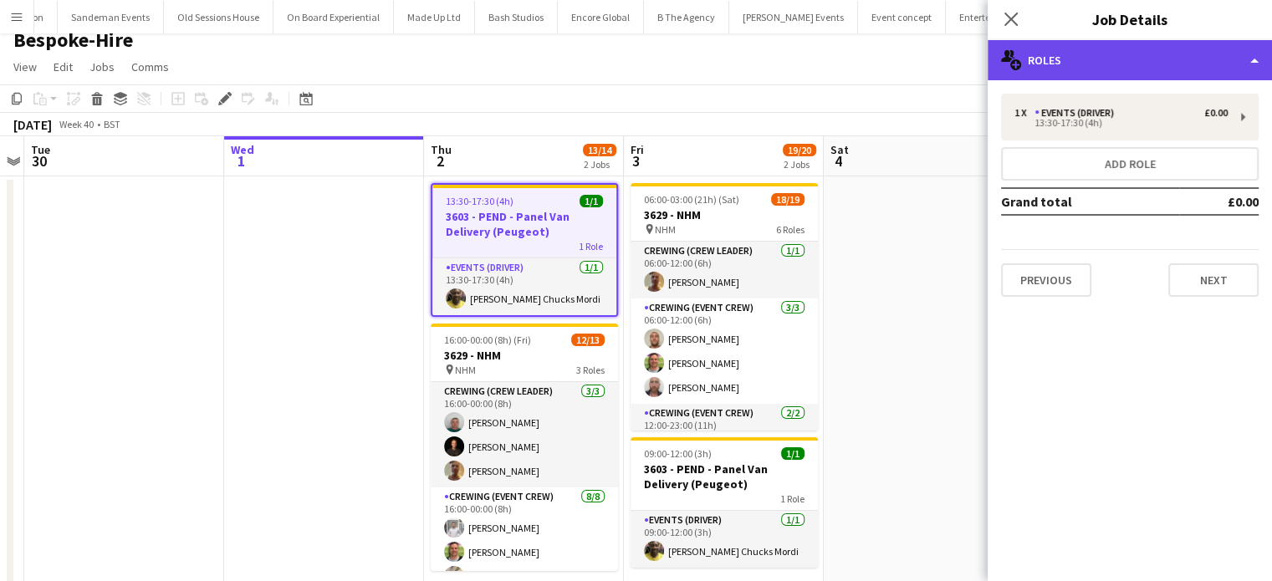
click at [1136, 64] on div "multiple-users-add Roles" at bounding box center [1130, 60] width 284 height 40
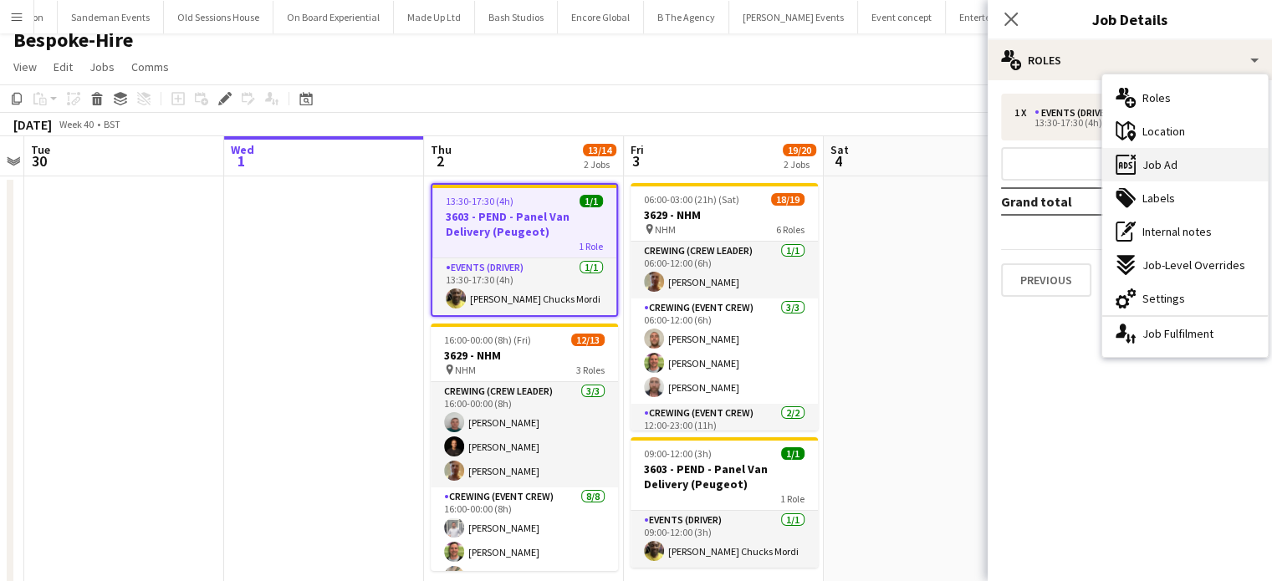
click at [1163, 176] on div "ads-window Job Ad" at bounding box center [1186, 164] width 166 height 33
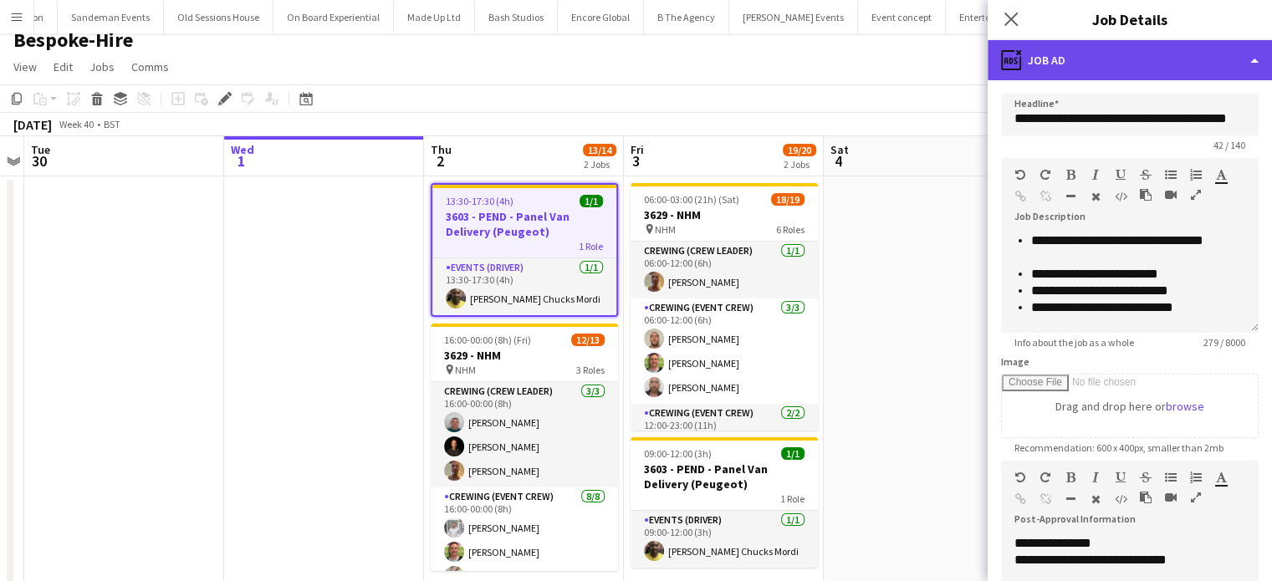
click at [1083, 54] on div "ads-window Job Ad" at bounding box center [1130, 60] width 284 height 40
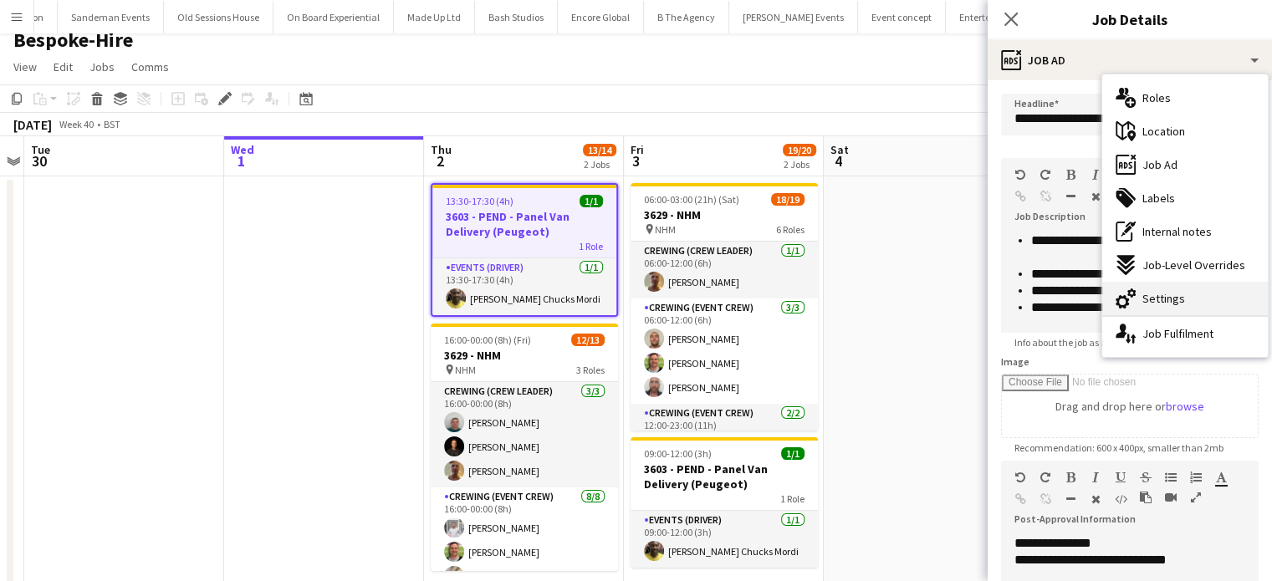
click at [1138, 302] on div "cog-double-3 Settings" at bounding box center [1186, 298] width 166 height 33
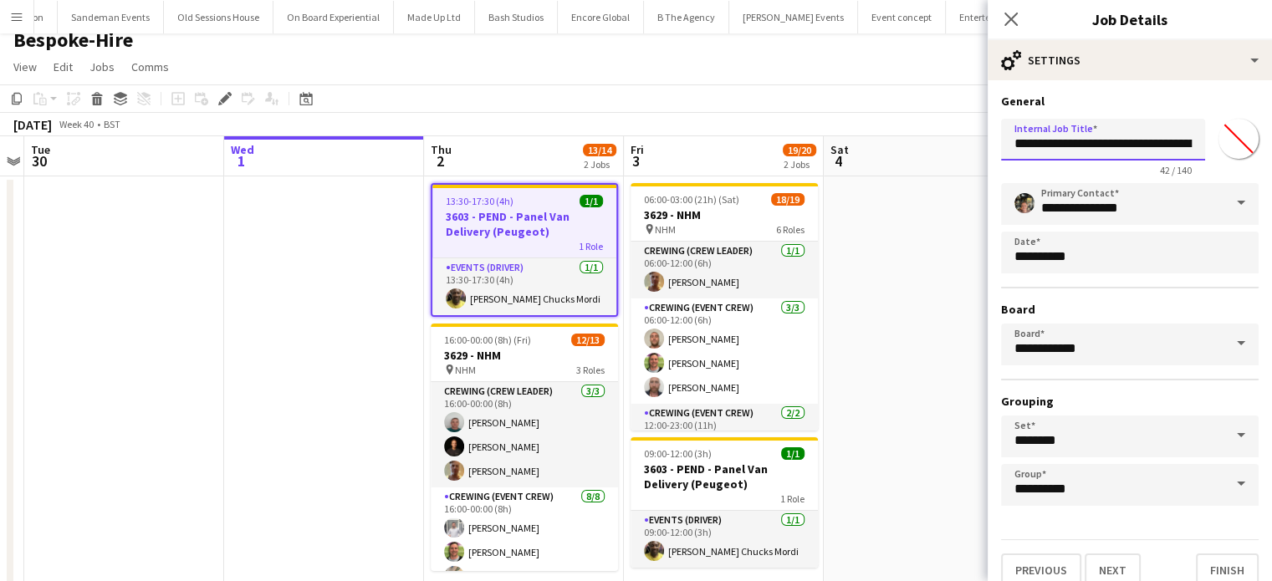
drag, startPoint x: 1089, startPoint y: 141, endPoint x: 1049, endPoint y: 150, distance: 41.0
click at [1049, 150] on input "**********" at bounding box center [1103, 140] width 204 height 42
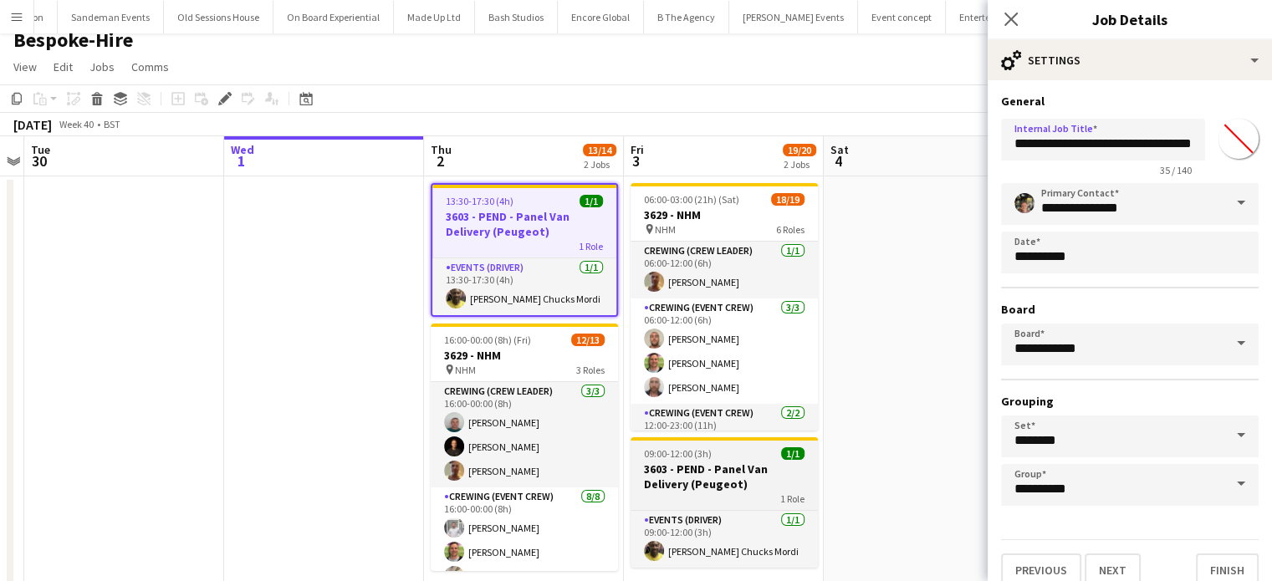
click at [690, 476] on h3 "3603 - PEND - Panel Van Delivery (Peugeot)" at bounding box center [724, 477] width 187 height 30
type input "**********"
type input "*******"
type input "**********"
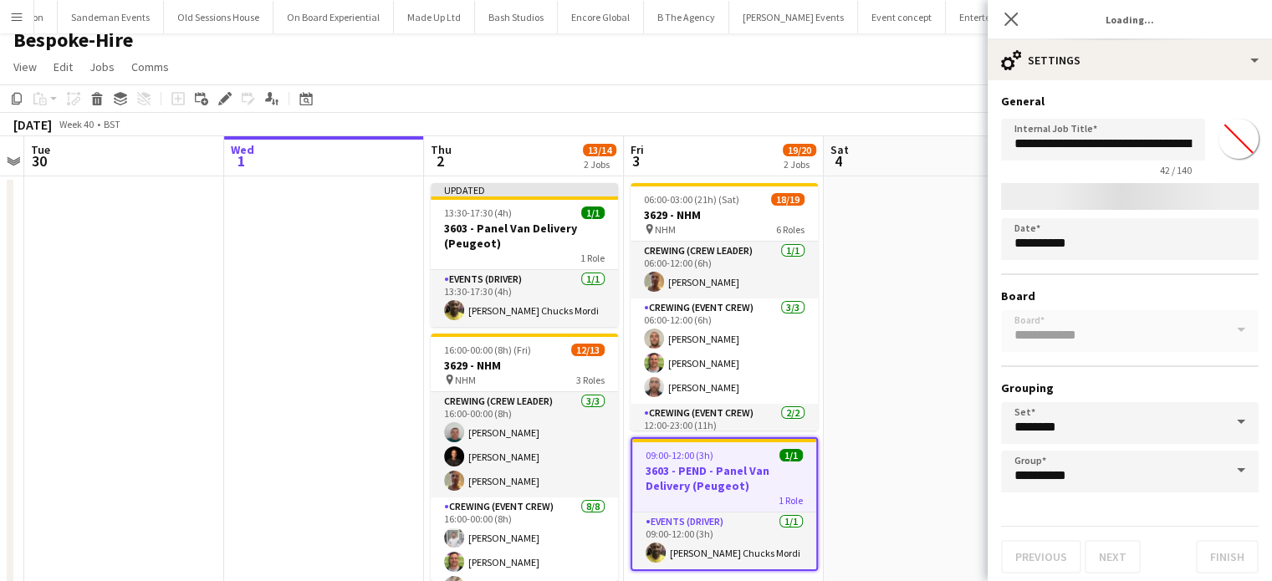
type input "*******"
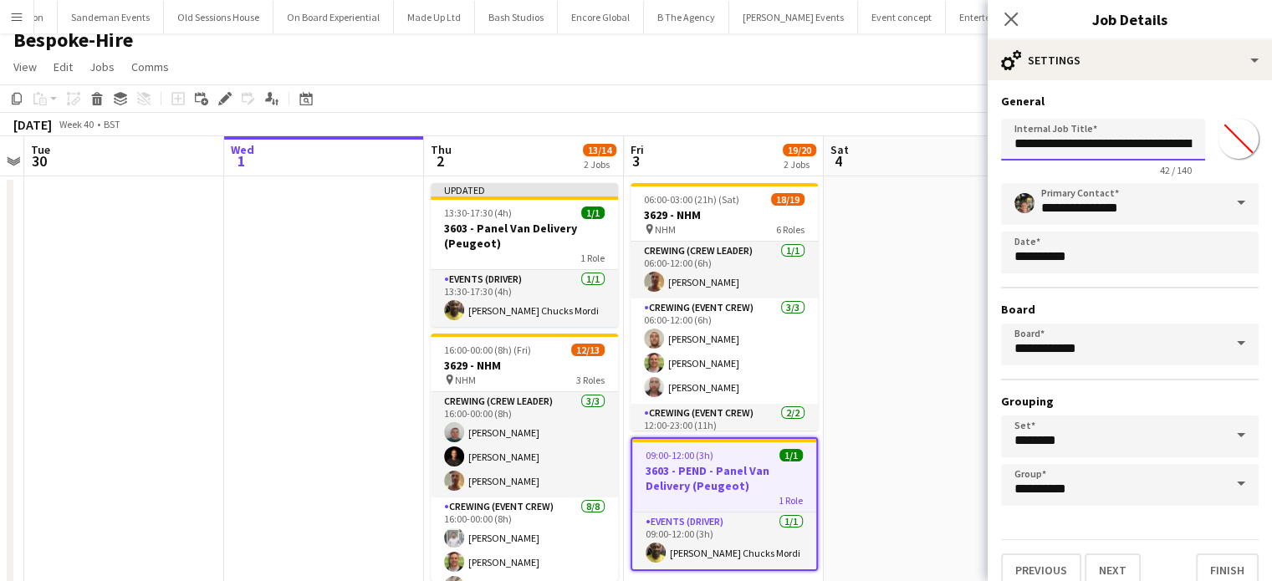
click at [1077, 136] on input "**********" at bounding box center [1103, 140] width 204 height 42
paste input "text"
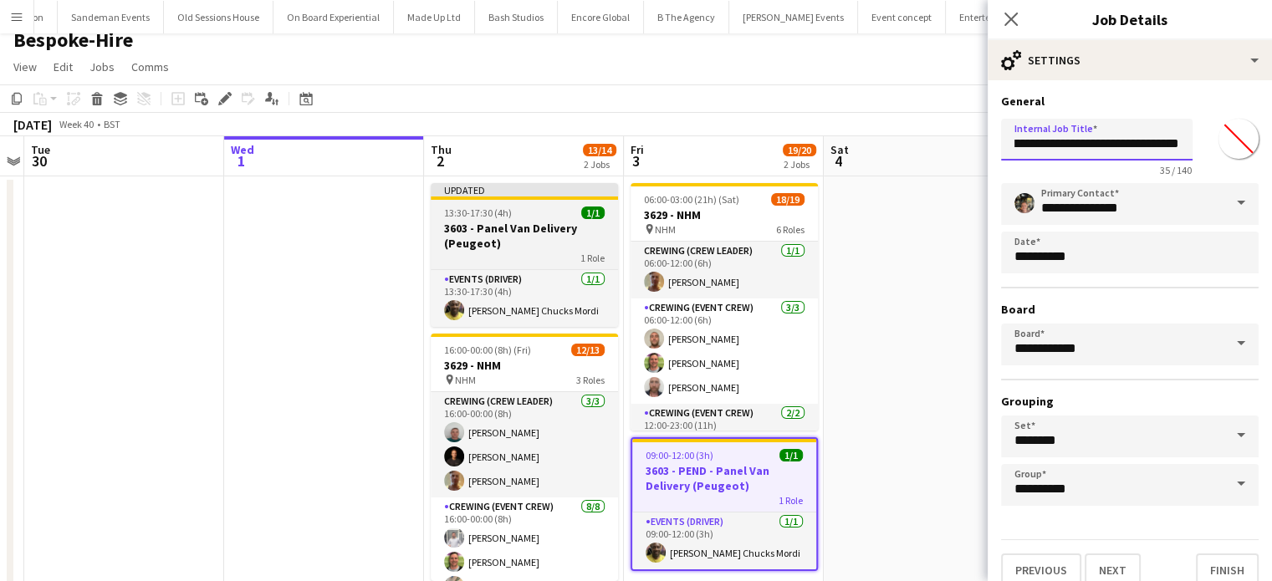
type input "**********"
click at [581, 216] on span "1/1" at bounding box center [592, 213] width 23 height 13
type input "**********"
type input "*******"
type input "**********"
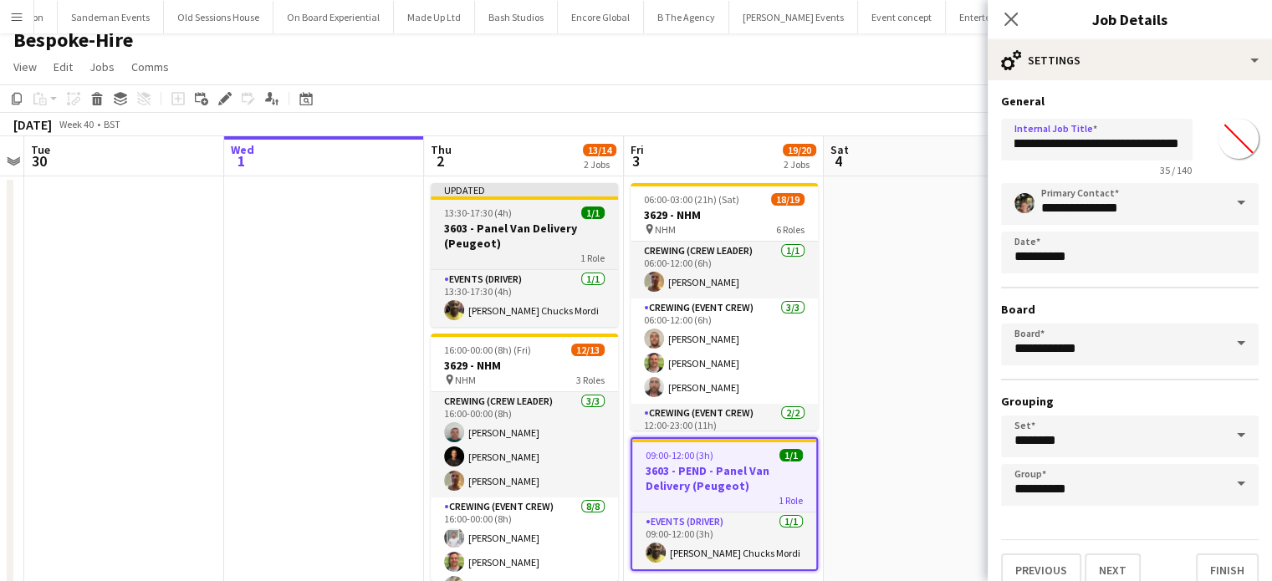
scroll to position [0, 0]
type input "*******"
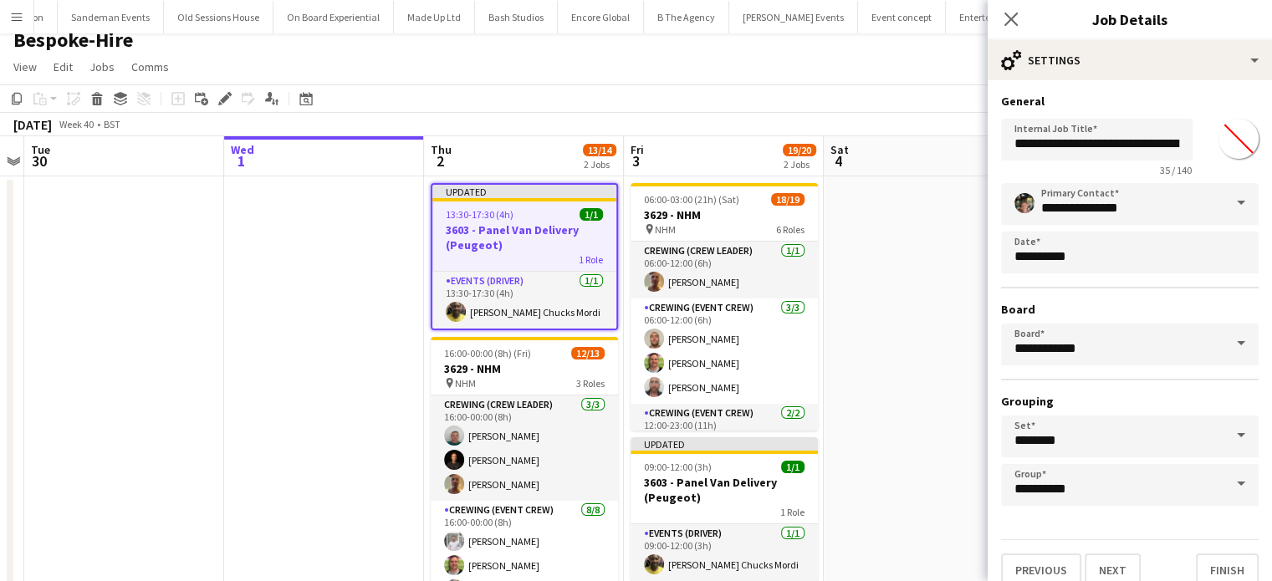
click at [1098, 36] on div "Close pop-in Job Details" at bounding box center [1130, 20] width 284 height 40
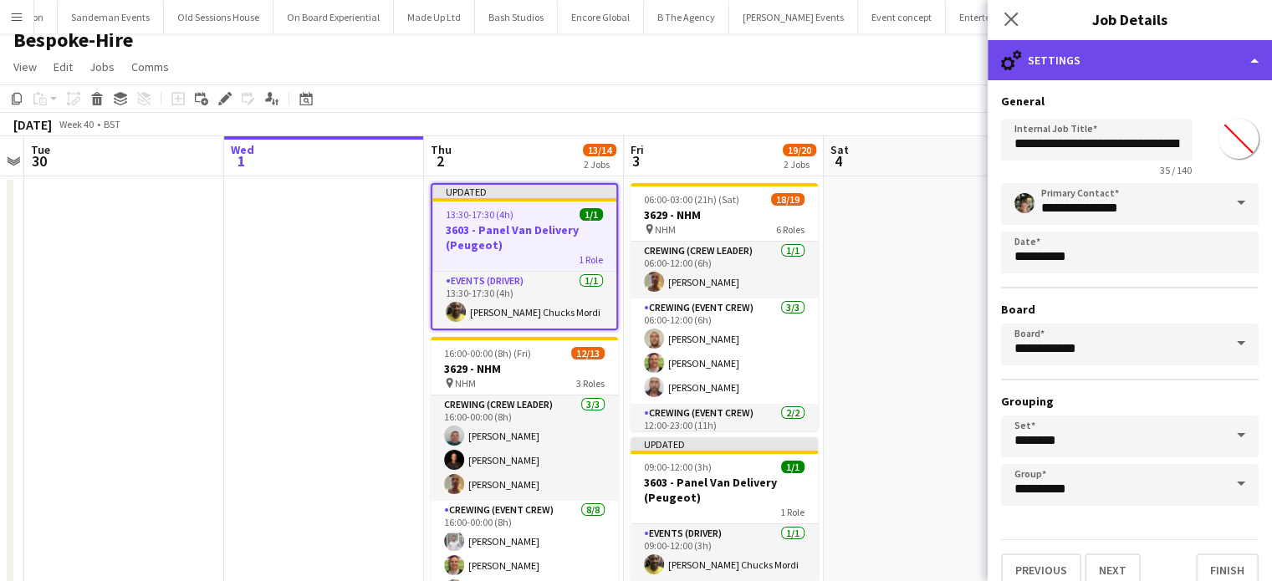
click at [1104, 64] on div "cog-double-3 Settings" at bounding box center [1130, 60] width 284 height 40
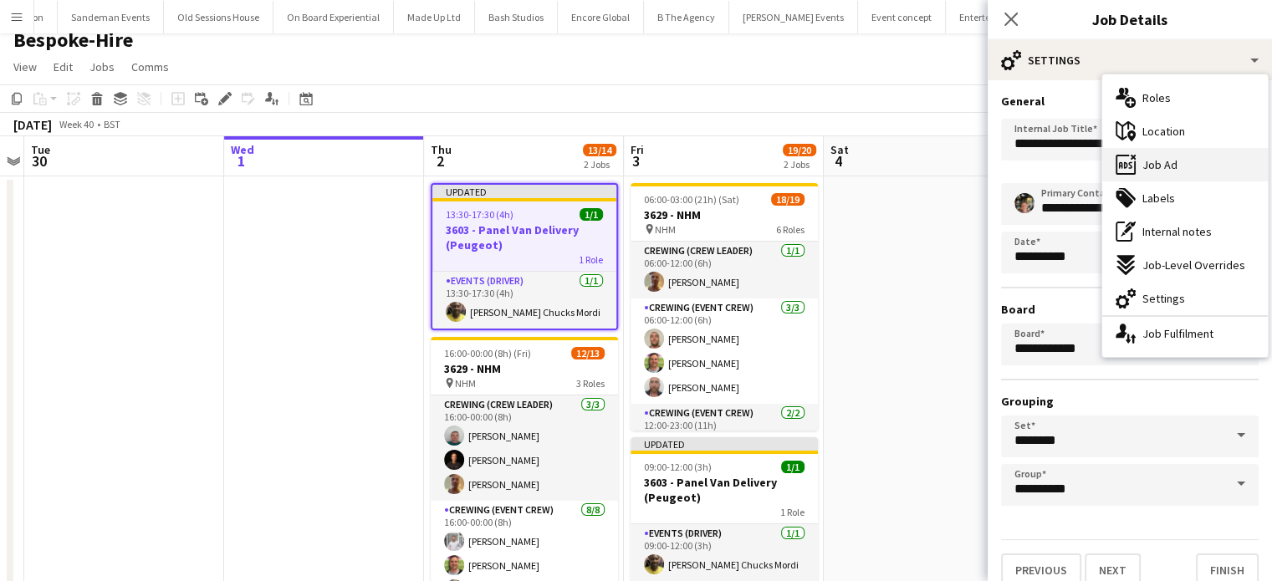
click at [1187, 156] on div "ads-window Job Ad" at bounding box center [1186, 164] width 166 height 33
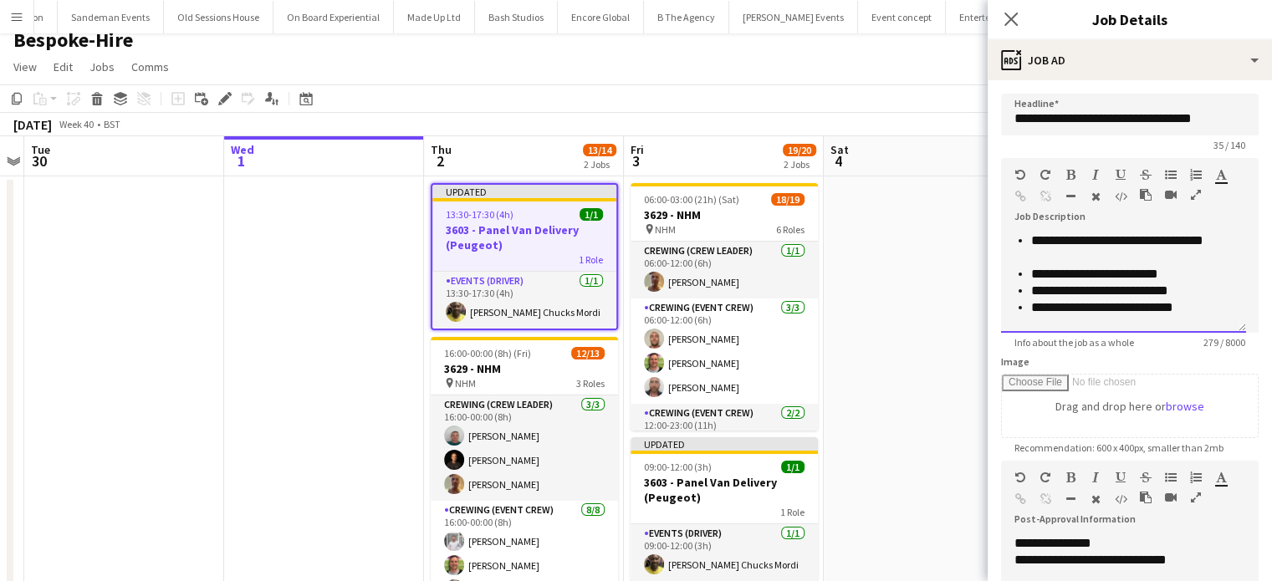
click at [1091, 252] on li "**********" at bounding box center [1126, 249] width 189 height 33
click at [1197, 276] on li "**********" at bounding box center [1126, 274] width 189 height 17
click at [1170, 274] on li "**********" at bounding box center [1126, 274] width 189 height 17
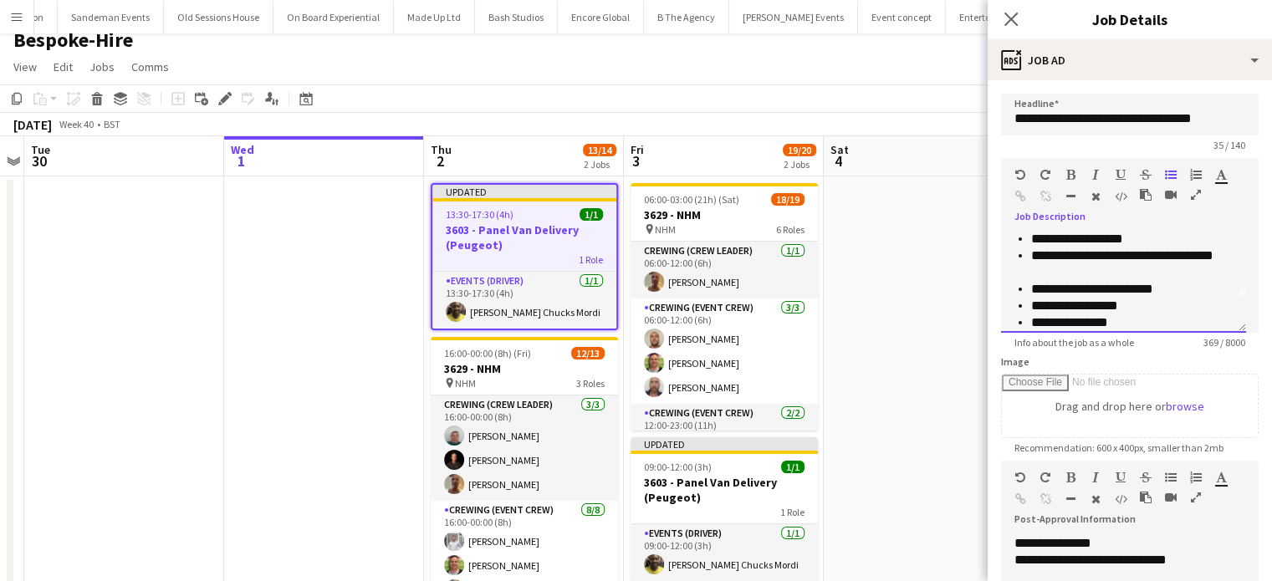
click at [1033, 290] on li "**********" at bounding box center [1126, 289] width 189 height 17
click at [1032, 305] on li "**********" at bounding box center [1126, 306] width 189 height 17
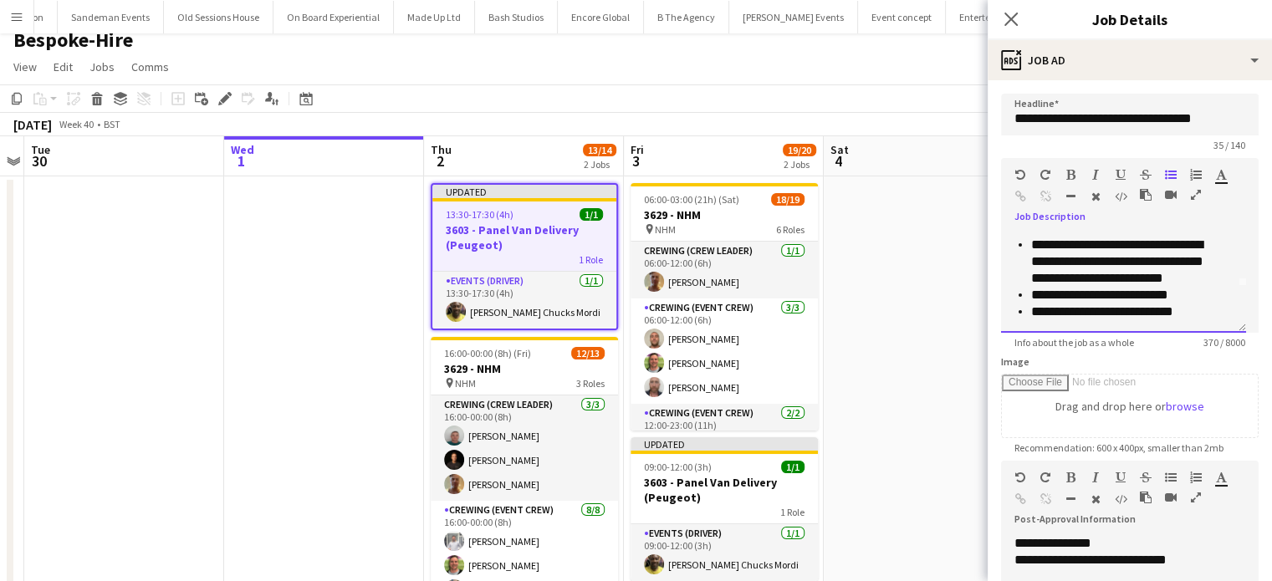
scroll to position [47, 0]
click at [1118, 290] on li "**********" at bounding box center [1126, 294] width 189 height 17
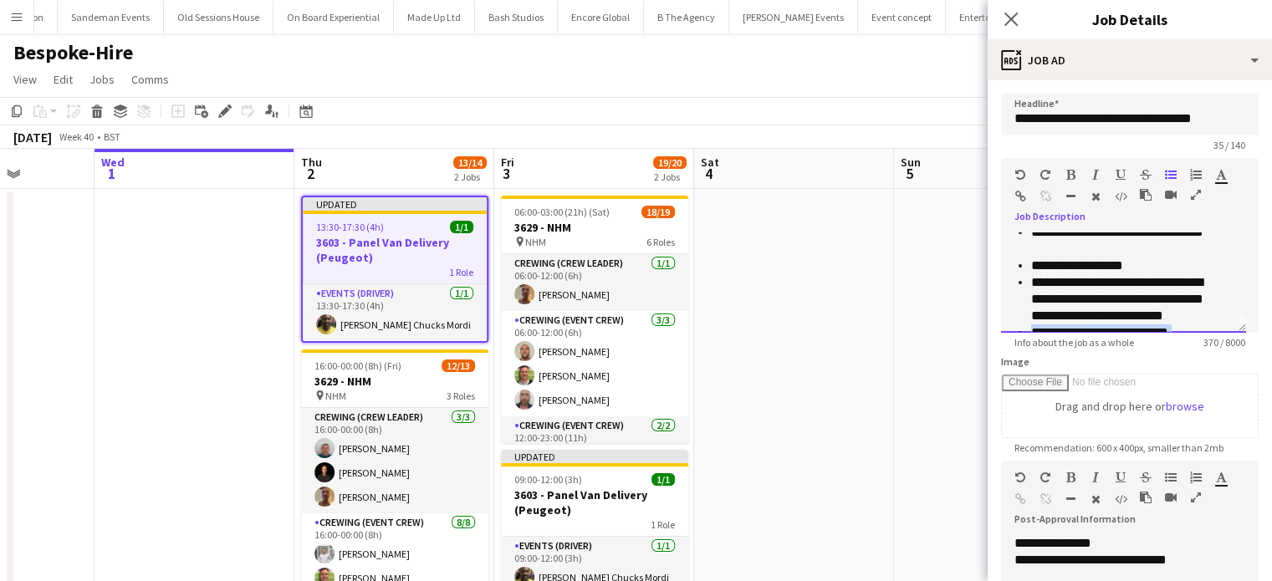
scroll to position [0, 0]
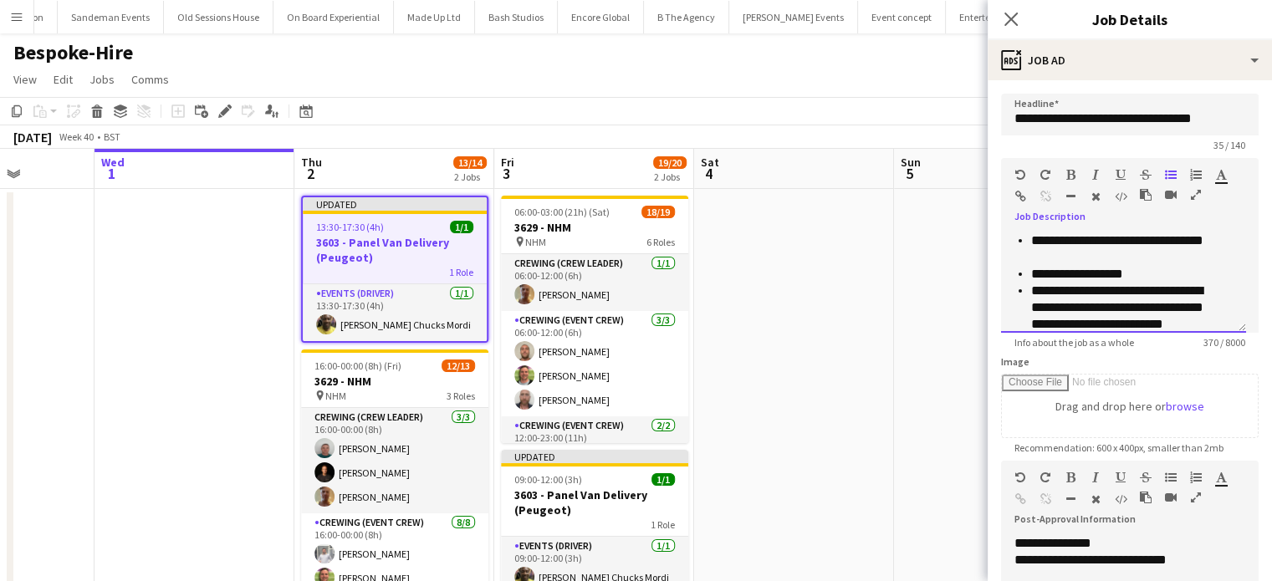
click at [1031, 289] on ul "**********" at bounding box center [1124, 300] width 218 height 134
click at [799, 372] on app-date-cell at bounding box center [794, 455] width 200 height 532
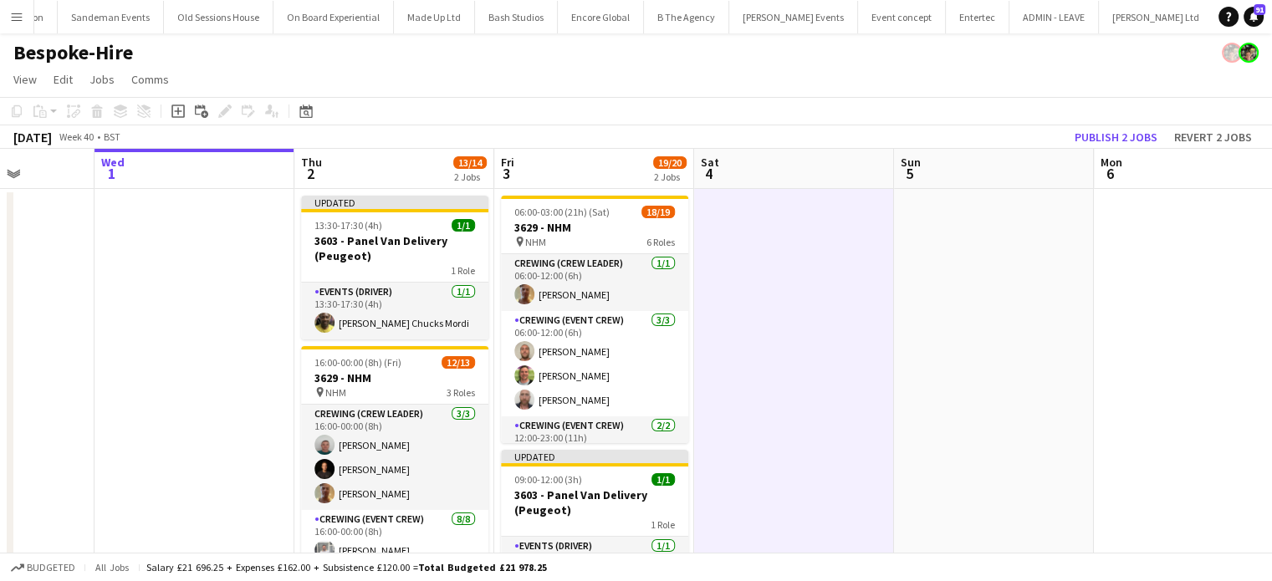
click at [763, 382] on app-date-cell at bounding box center [794, 455] width 200 height 532
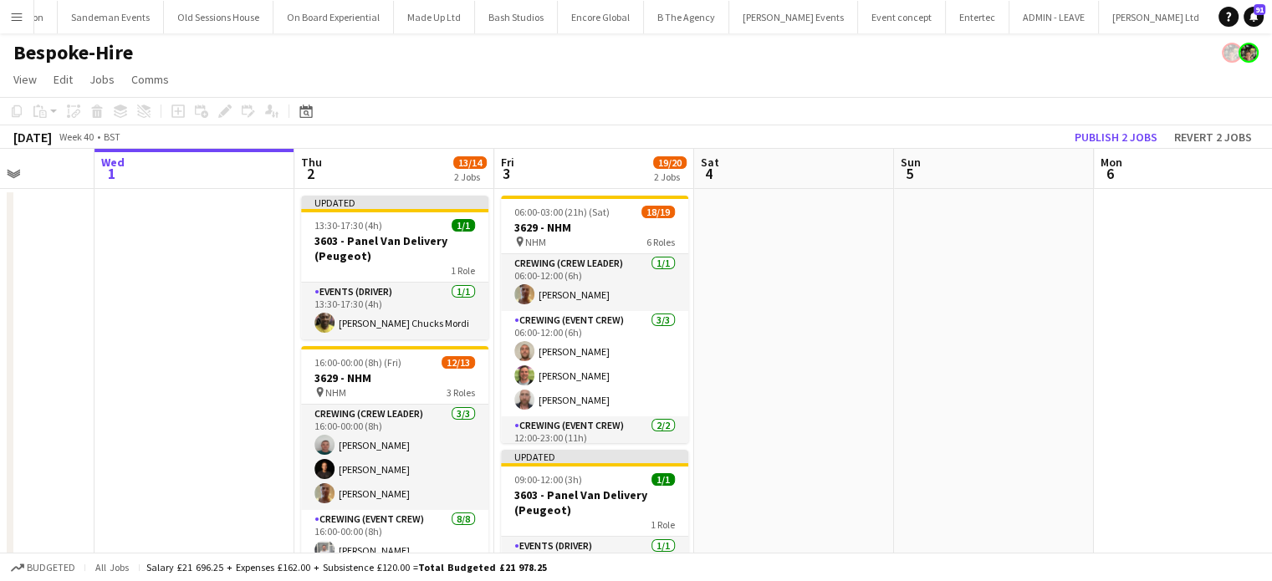
click at [763, 382] on app-date-cell at bounding box center [794, 455] width 200 height 532
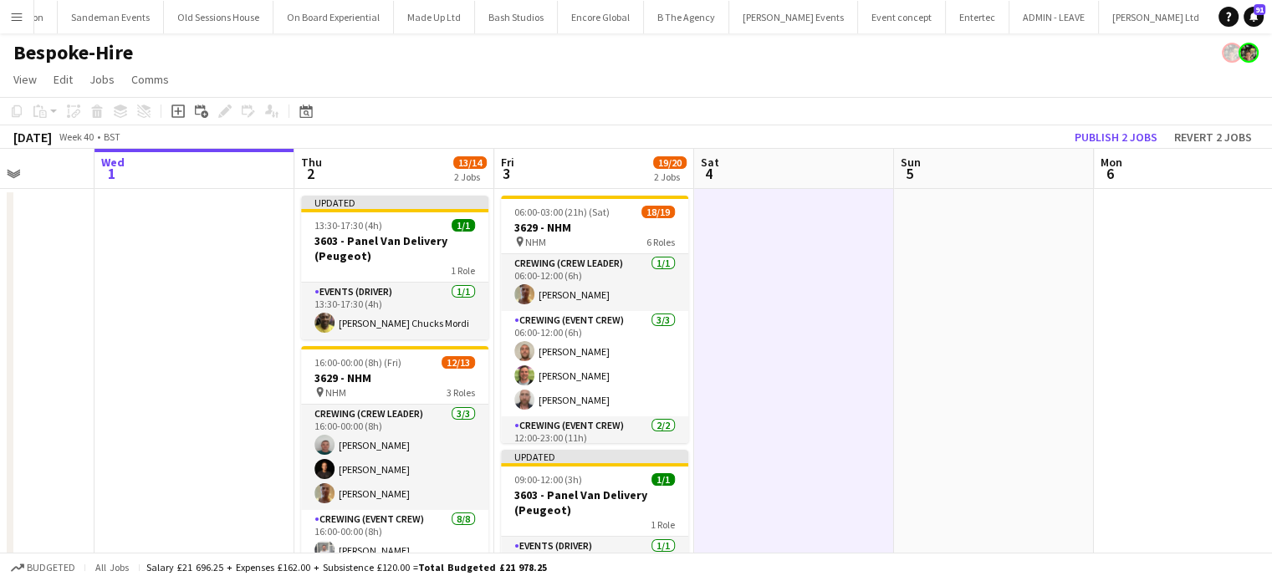
click at [763, 382] on app-date-cell at bounding box center [794, 455] width 200 height 532
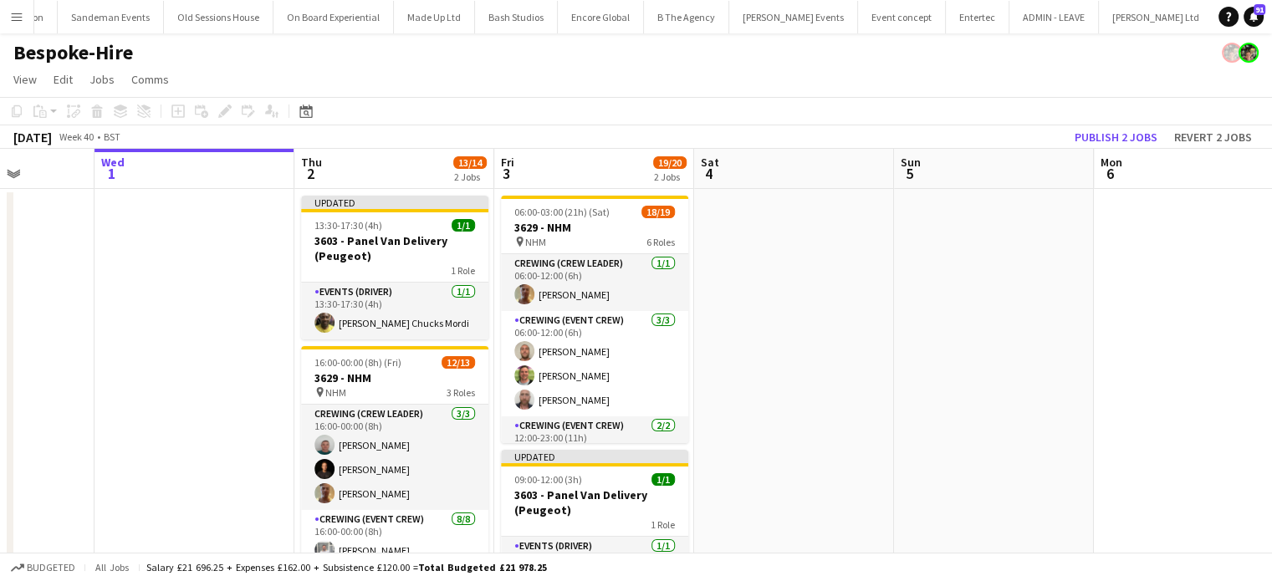
click at [763, 382] on app-date-cell at bounding box center [794, 455] width 200 height 532
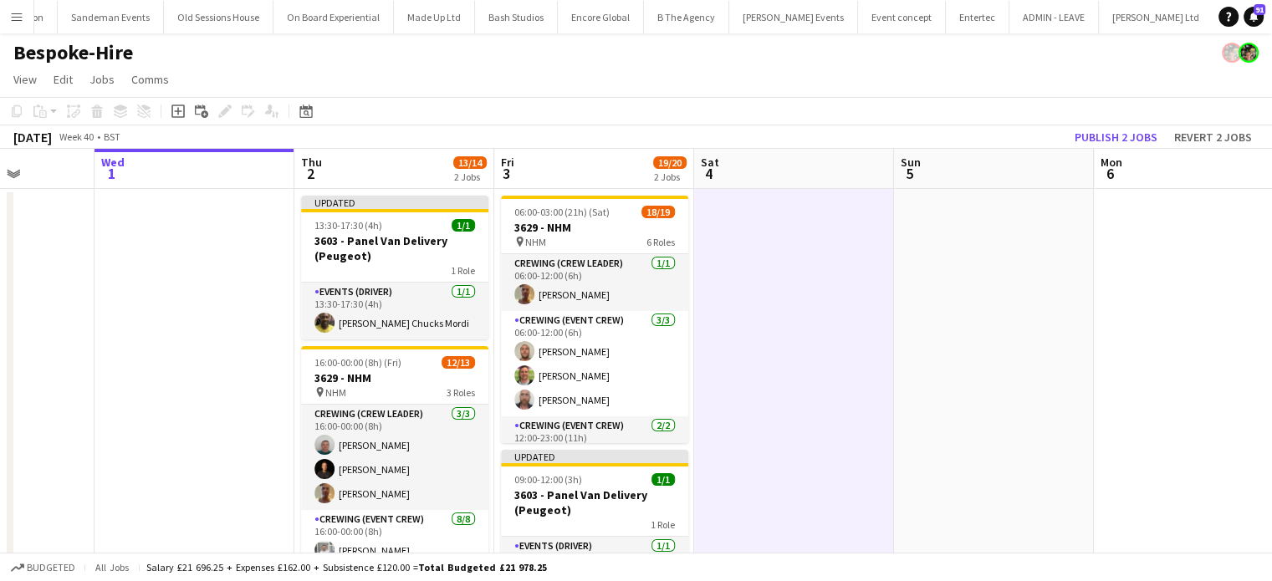
click at [763, 382] on app-date-cell at bounding box center [794, 455] width 200 height 532
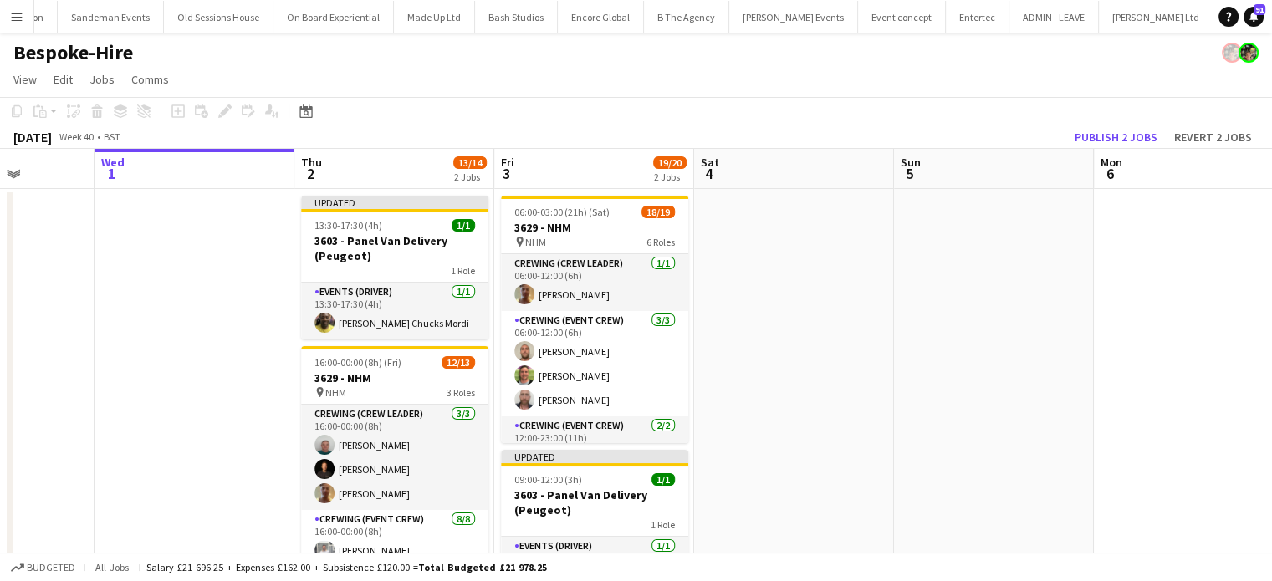
click at [269, 309] on app-date-cell at bounding box center [195, 455] width 200 height 532
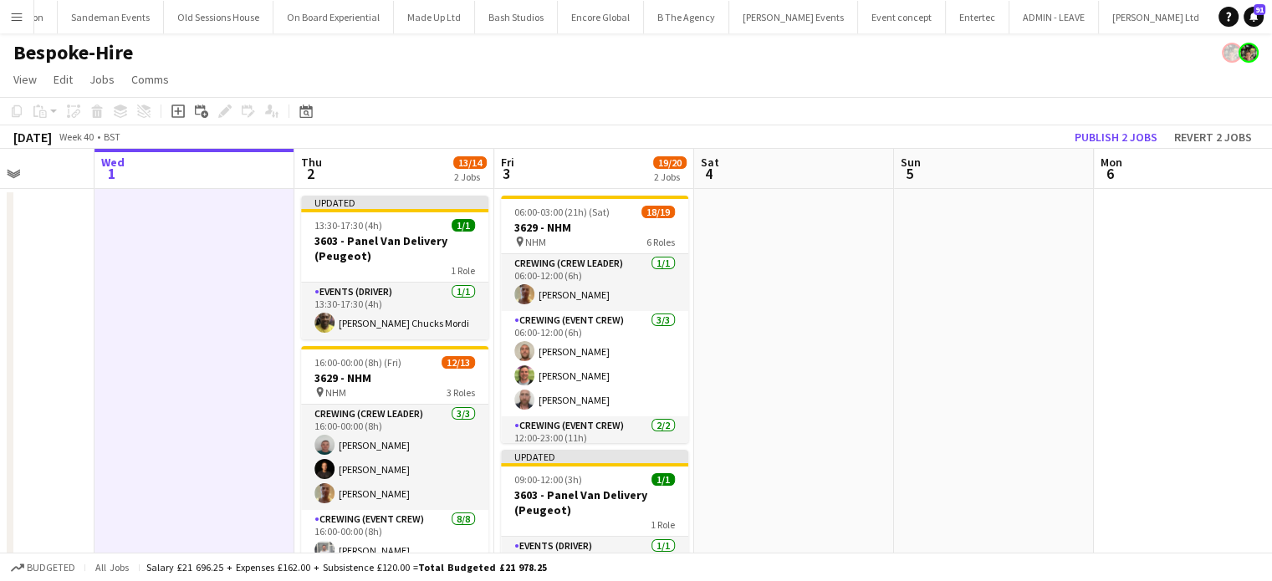
click at [269, 309] on app-date-cell at bounding box center [195, 455] width 200 height 532
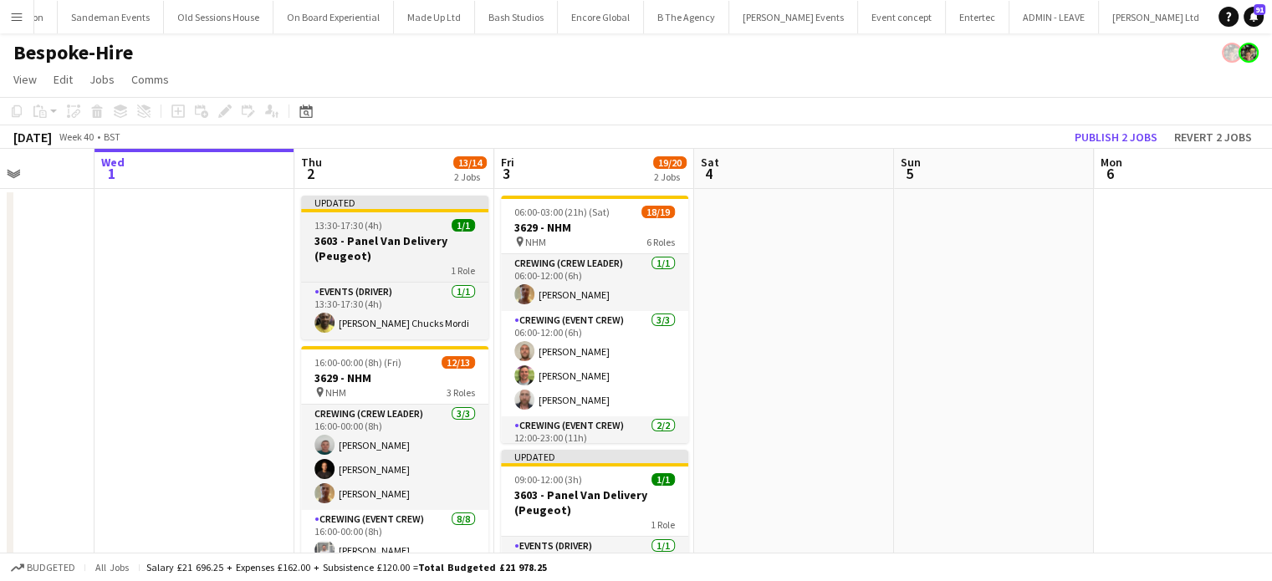
click at [428, 229] on div "13:30-17:30 (4h) 1/1" at bounding box center [394, 225] width 187 height 13
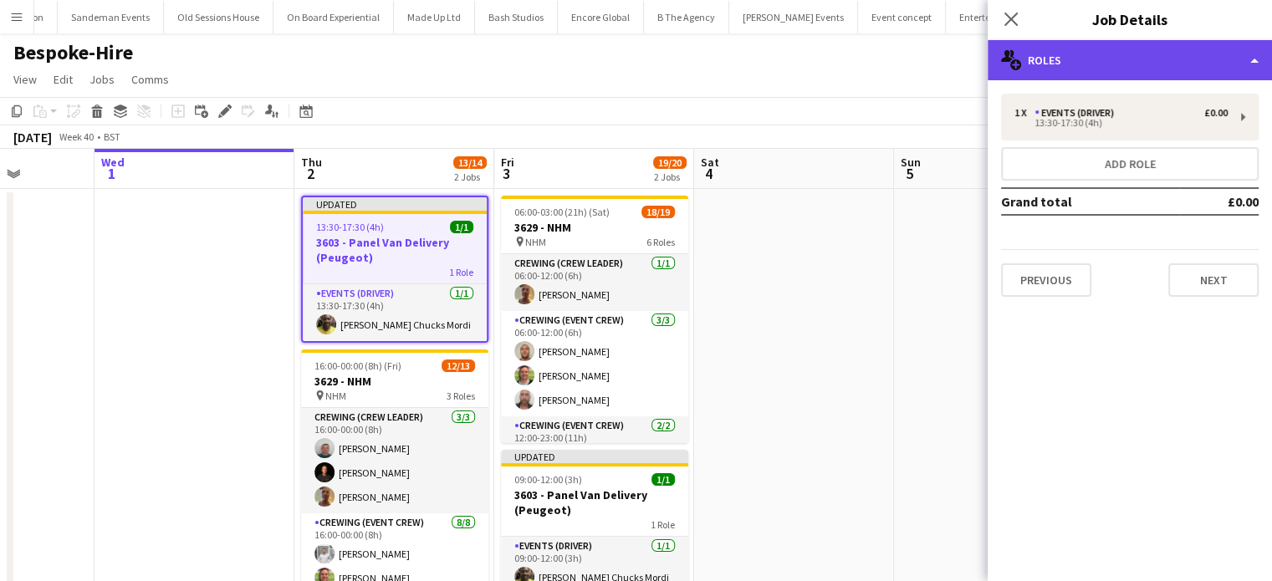
click at [1100, 56] on div "multiple-users-add Roles" at bounding box center [1130, 60] width 284 height 40
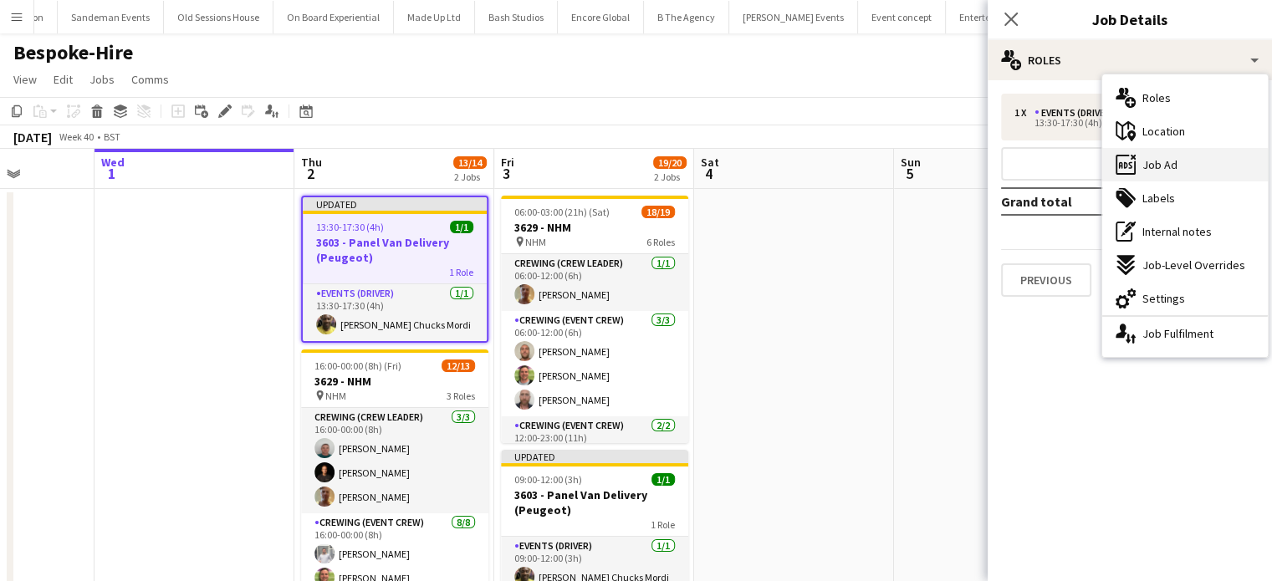
click at [1168, 158] on span "Job Ad" at bounding box center [1160, 164] width 35 height 15
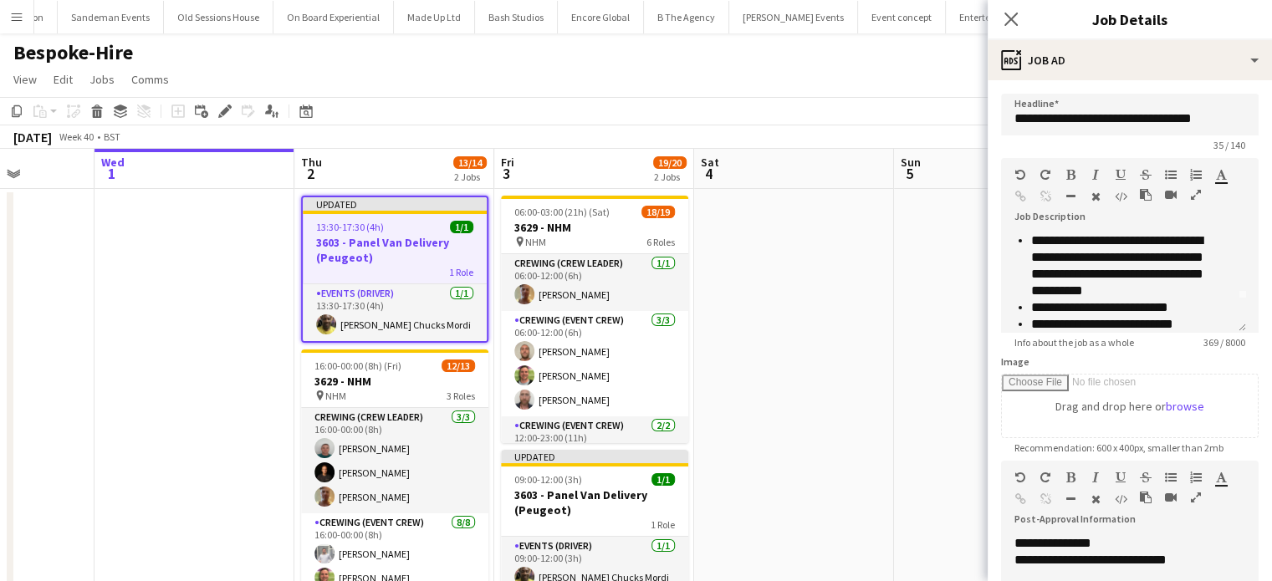
scroll to position [33, 0]
click at [1192, 290] on li "**********" at bounding box center [1126, 266] width 189 height 67
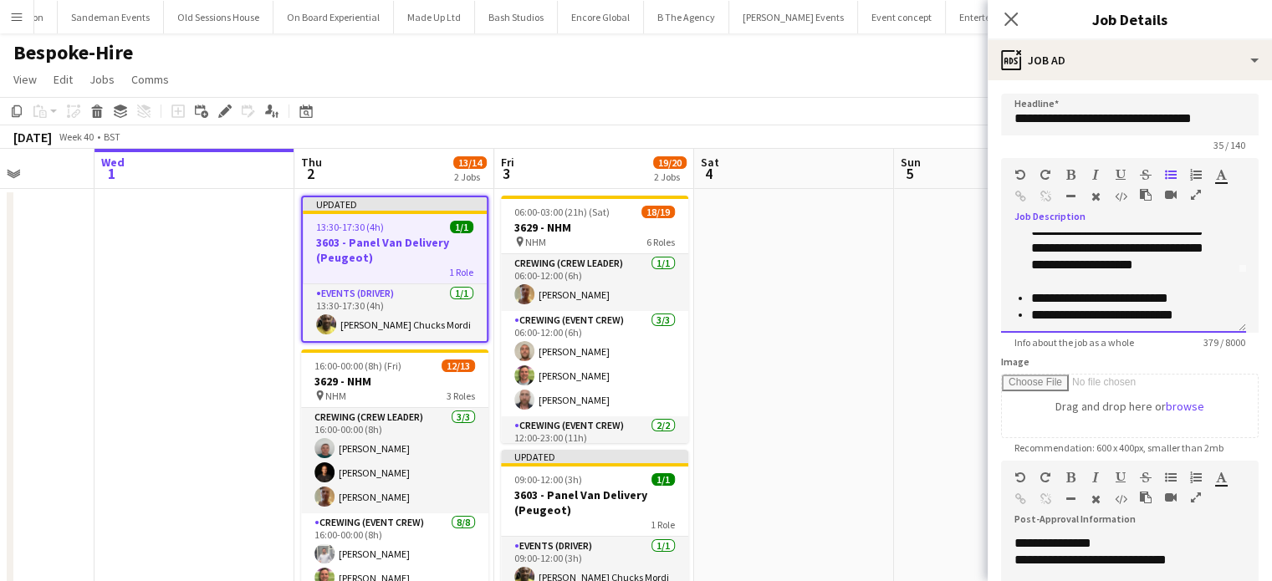
scroll to position [60, 0]
click at [1081, 296] on li "**********" at bounding box center [1126, 297] width 189 height 17
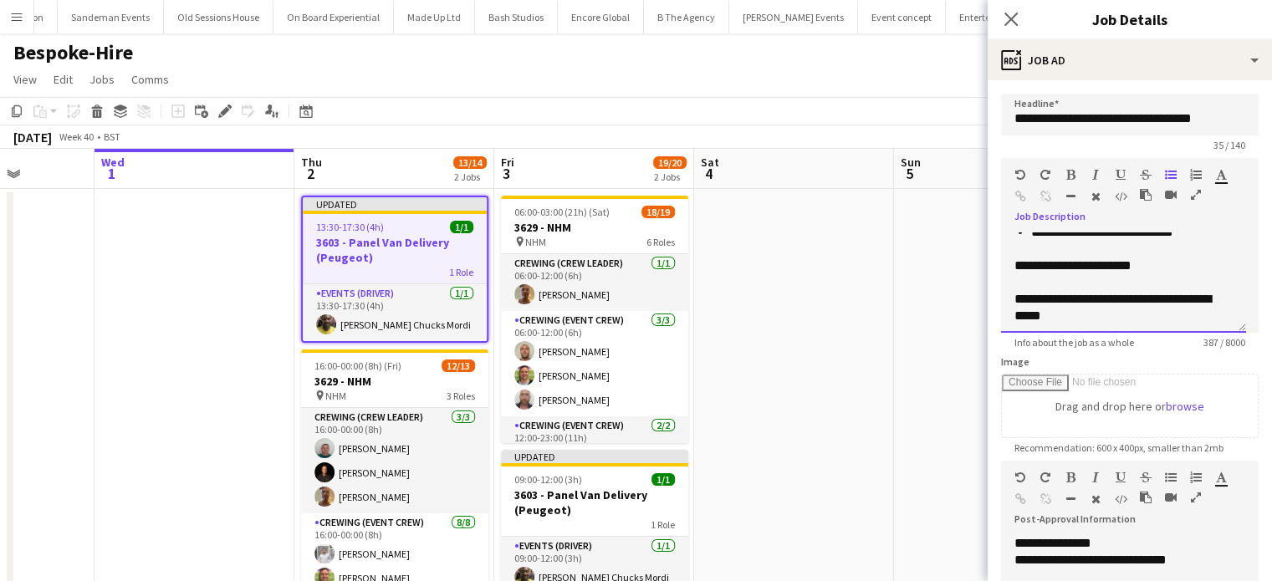
scroll to position [150, 0]
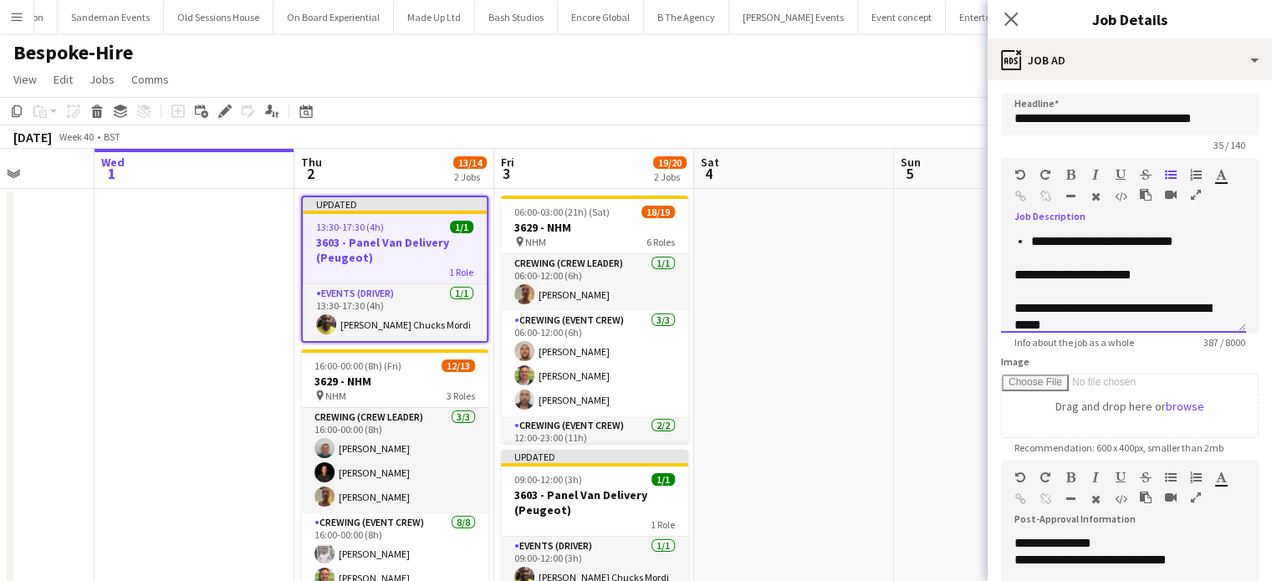
click at [1084, 279] on div "**********" at bounding box center [1118, 275] width 206 height 17
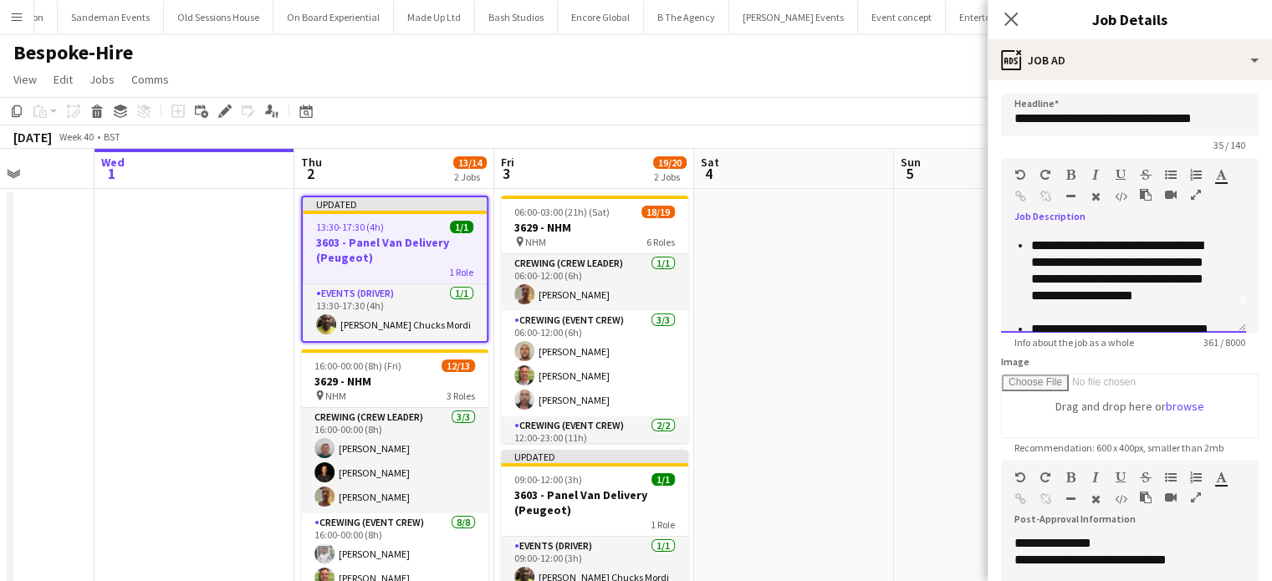
scroll to position [23, 0]
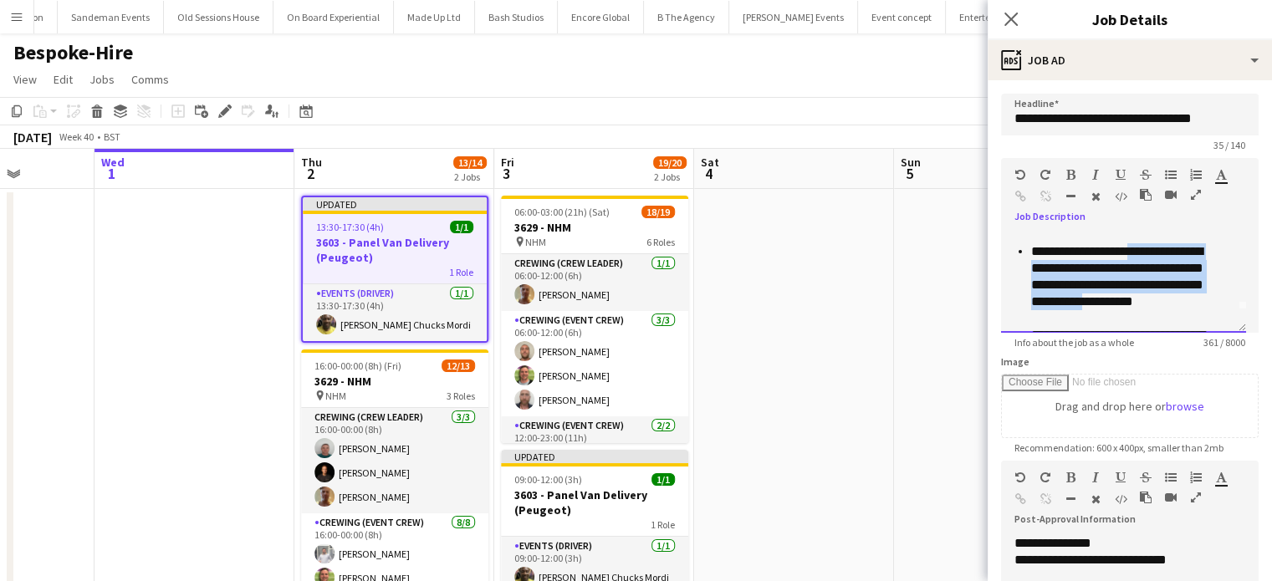
copy li "**********"
drag, startPoint x: 1142, startPoint y: 254, endPoint x: 1171, endPoint y: 300, distance: 54.5
click at [1171, 300] on li "**********" at bounding box center [1126, 285] width 189 height 84
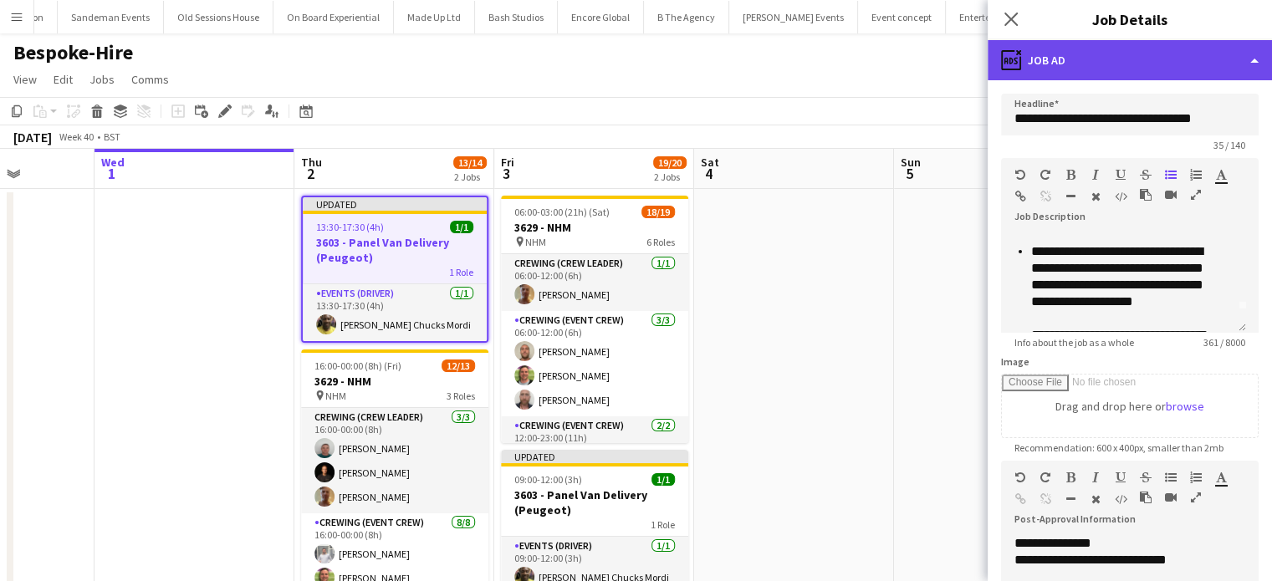
click at [1085, 79] on div "ads-window Job Ad" at bounding box center [1130, 60] width 284 height 40
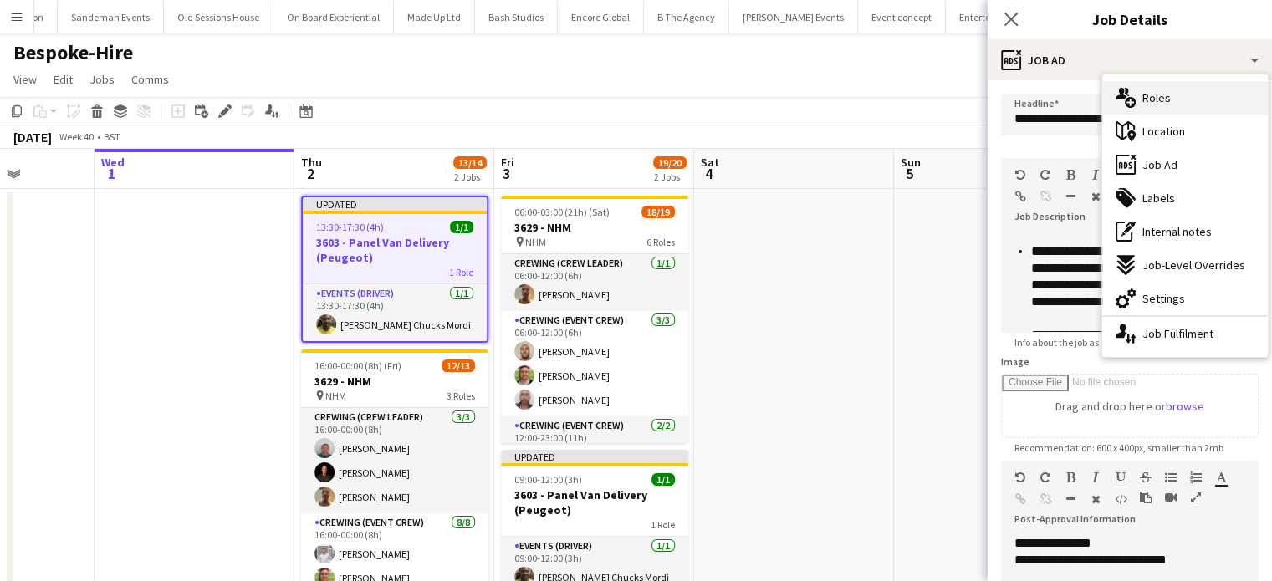
click at [1160, 95] on span "Roles" at bounding box center [1157, 97] width 28 height 15
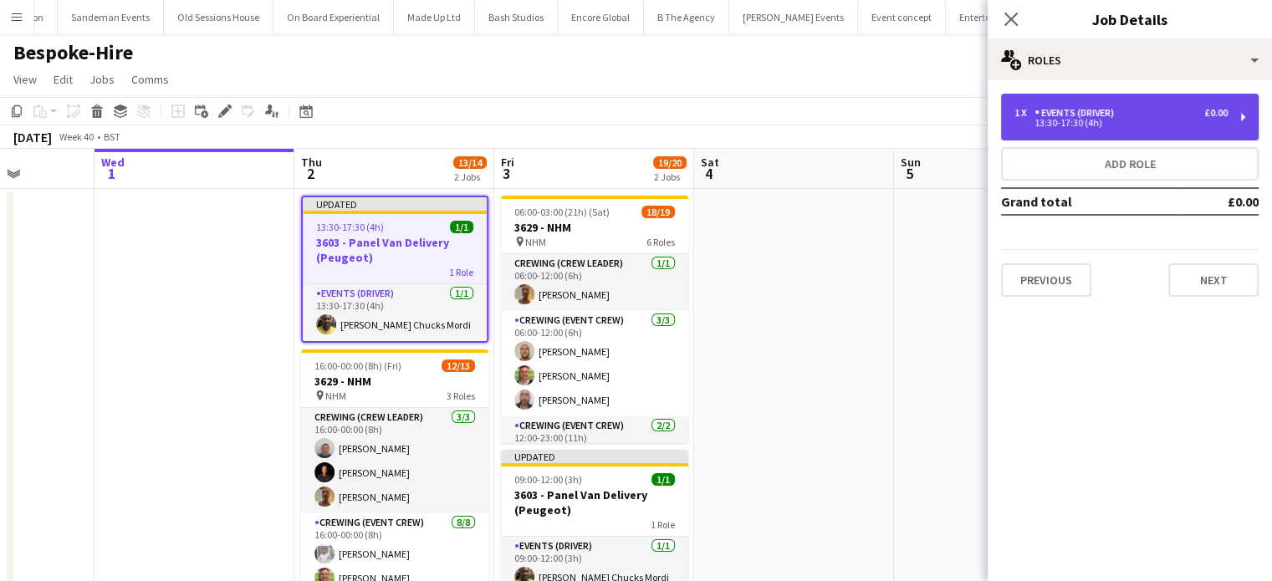
click at [1047, 137] on div "1 x Events (Driver) £0.00 13:30-17:30 (4h)" at bounding box center [1130, 117] width 258 height 47
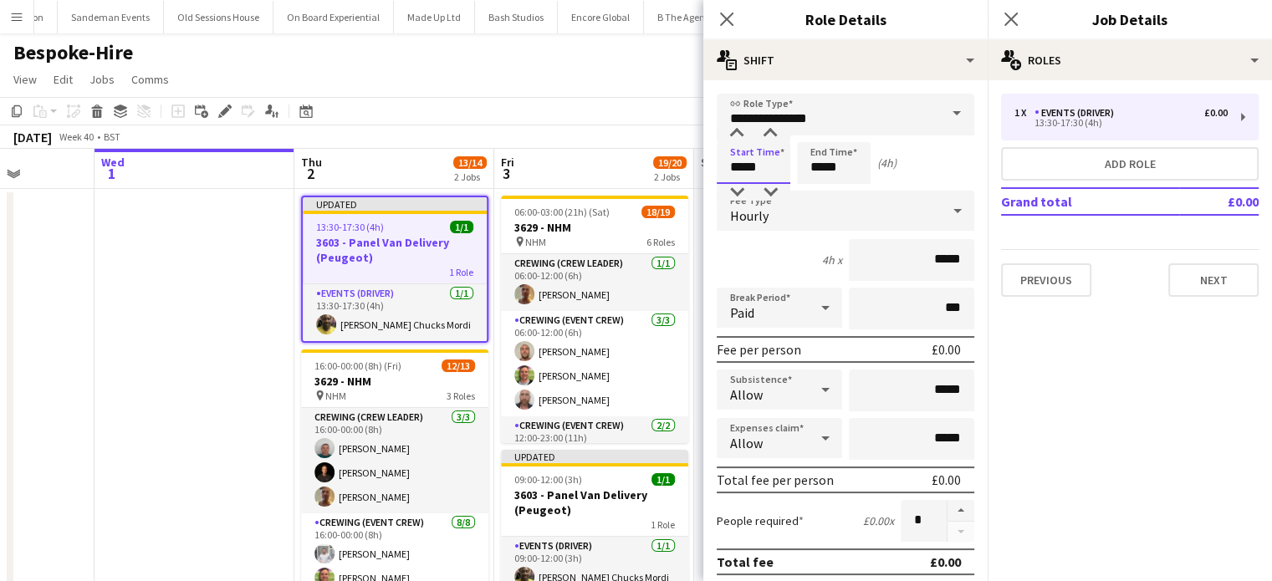
click at [783, 171] on input "*****" at bounding box center [754, 163] width 74 height 42
click at [776, 187] on div at bounding box center [770, 192] width 33 height 17
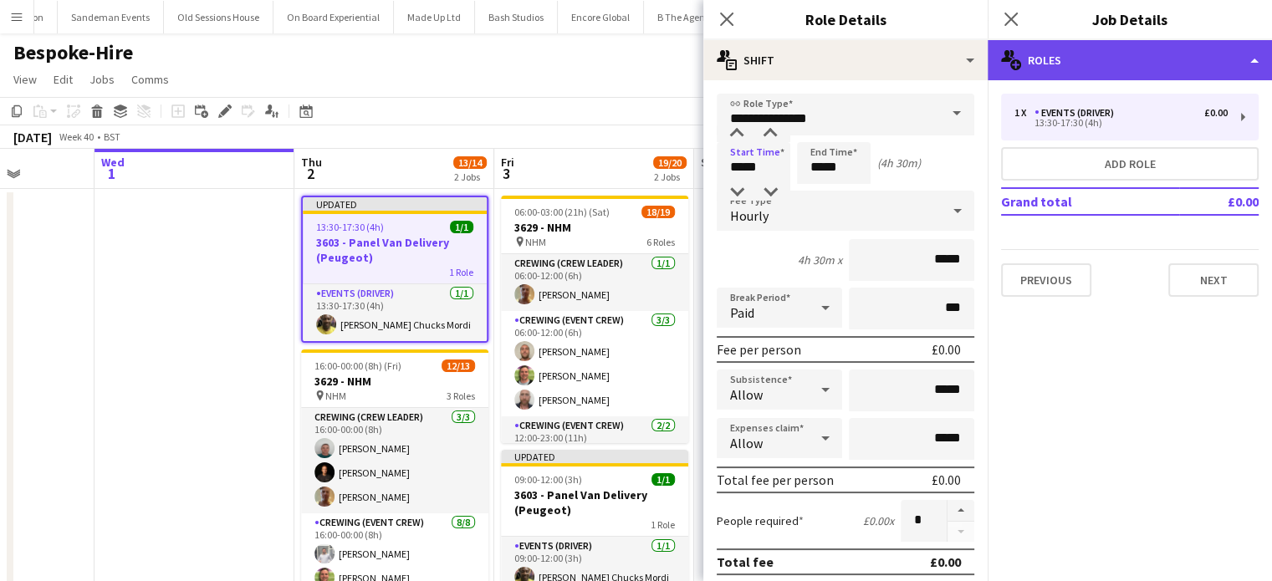
click at [1125, 53] on div "multiple-users-add Roles" at bounding box center [1130, 60] width 284 height 40
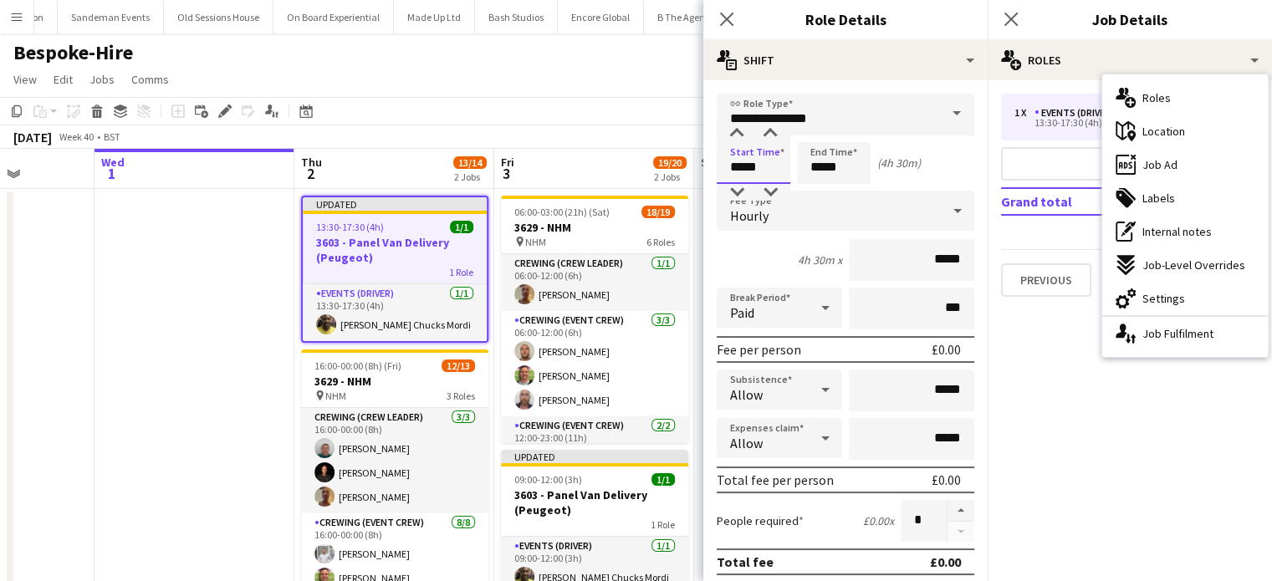
click at [750, 161] on input "*****" at bounding box center [754, 163] width 74 height 42
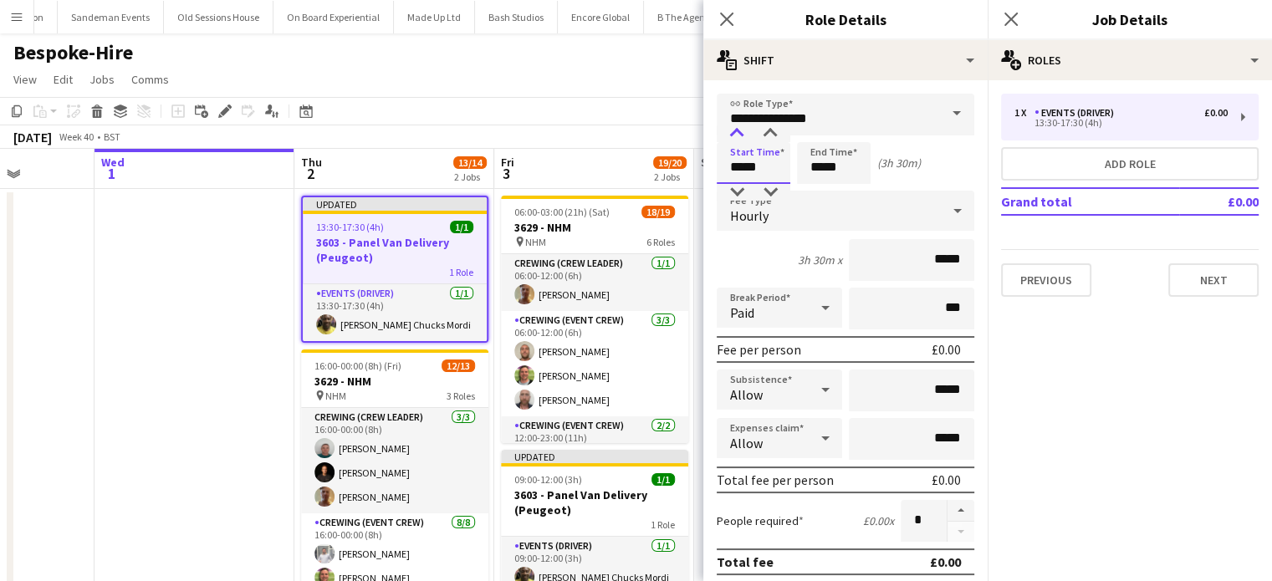
click at [740, 133] on div at bounding box center [736, 133] width 33 height 17
type input "*****"
click at [740, 133] on div at bounding box center [736, 133] width 33 height 17
click at [844, 177] on input "*****" at bounding box center [834, 163] width 74 height 42
click at [821, 136] on div at bounding box center [817, 133] width 33 height 17
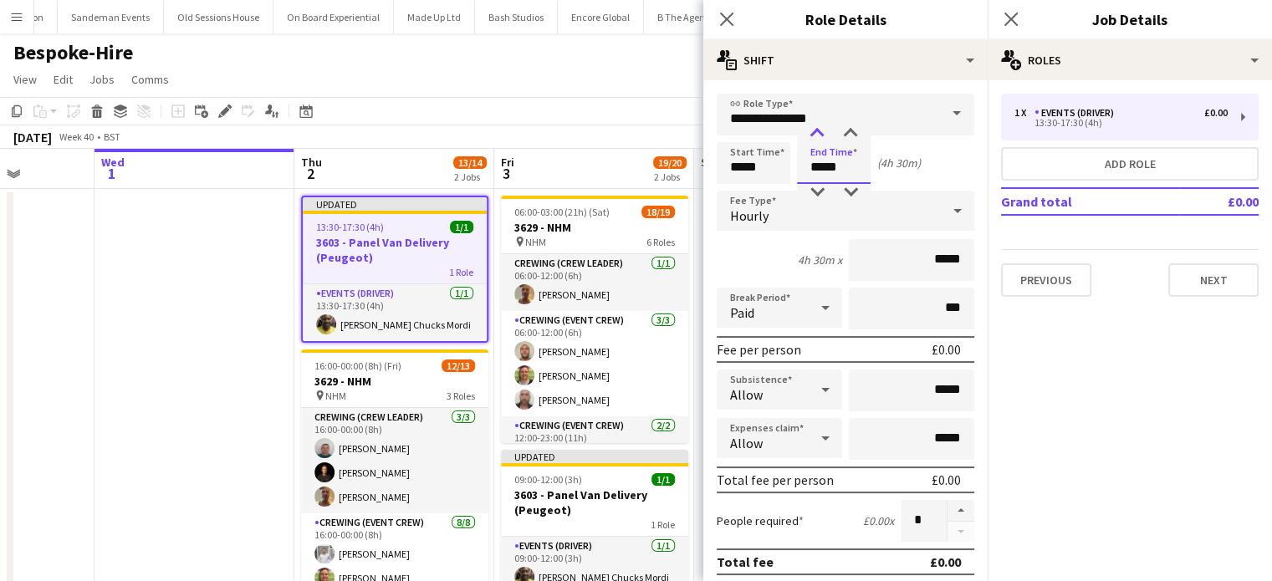
click at [821, 136] on div at bounding box center [817, 133] width 33 height 17
click at [852, 192] on div at bounding box center [850, 192] width 33 height 17
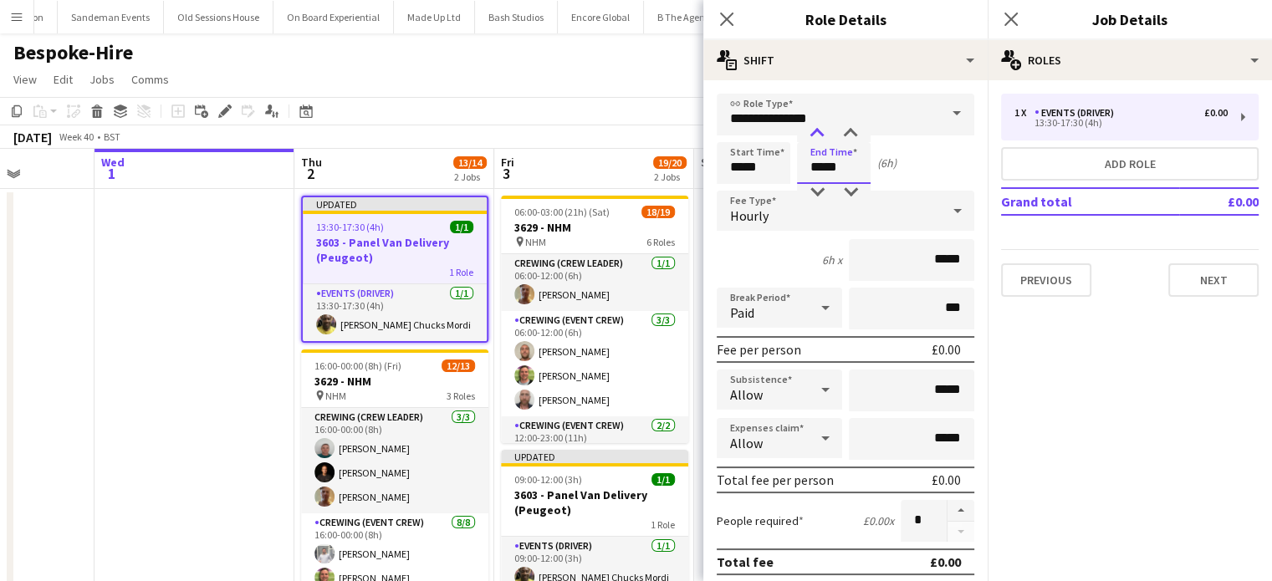
type input "*****"
click at [826, 140] on div at bounding box center [817, 133] width 33 height 17
click at [197, 350] on app-date-cell at bounding box center [195, 455] width 200 height 532
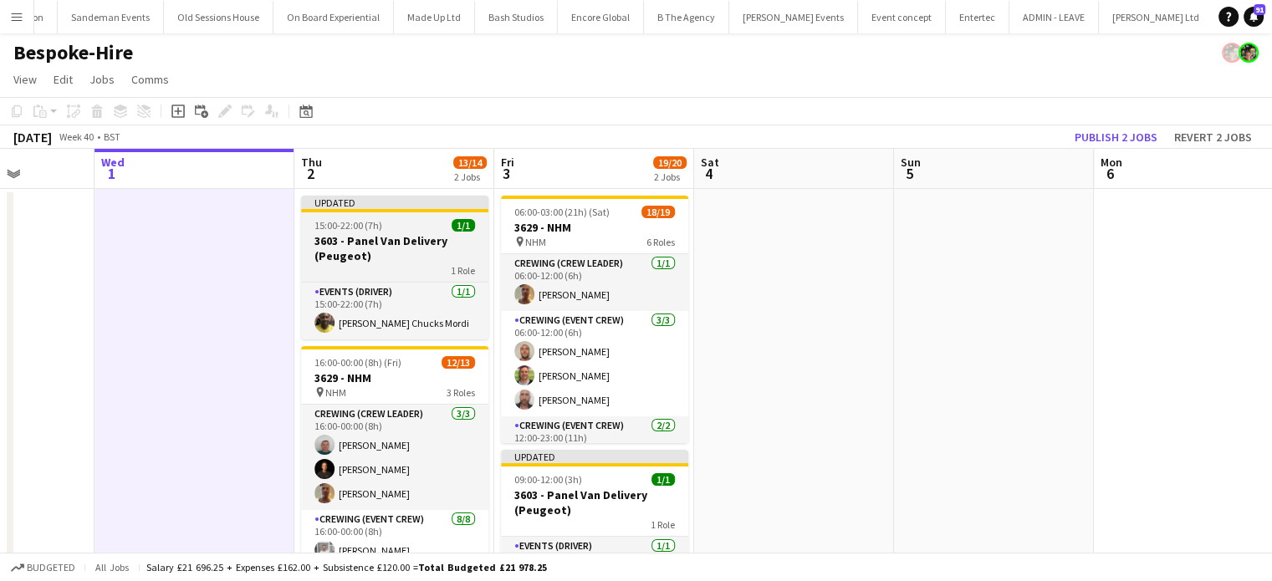
click at [408, 236] on h3 "3603 - Panel Van Delivery (Peugeot)" at bounding box center [394, 248] width 187 height 30
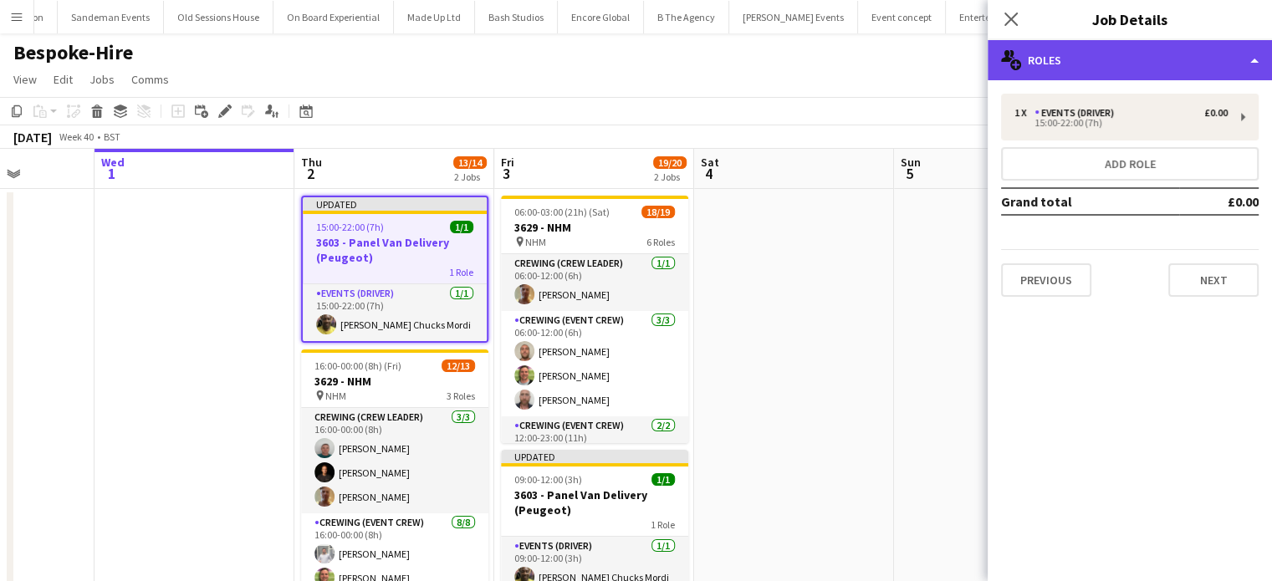
click at [1200, 78] on div "multiple-users-add Roles" at bounding box center [1130, 60] width 284 height 40
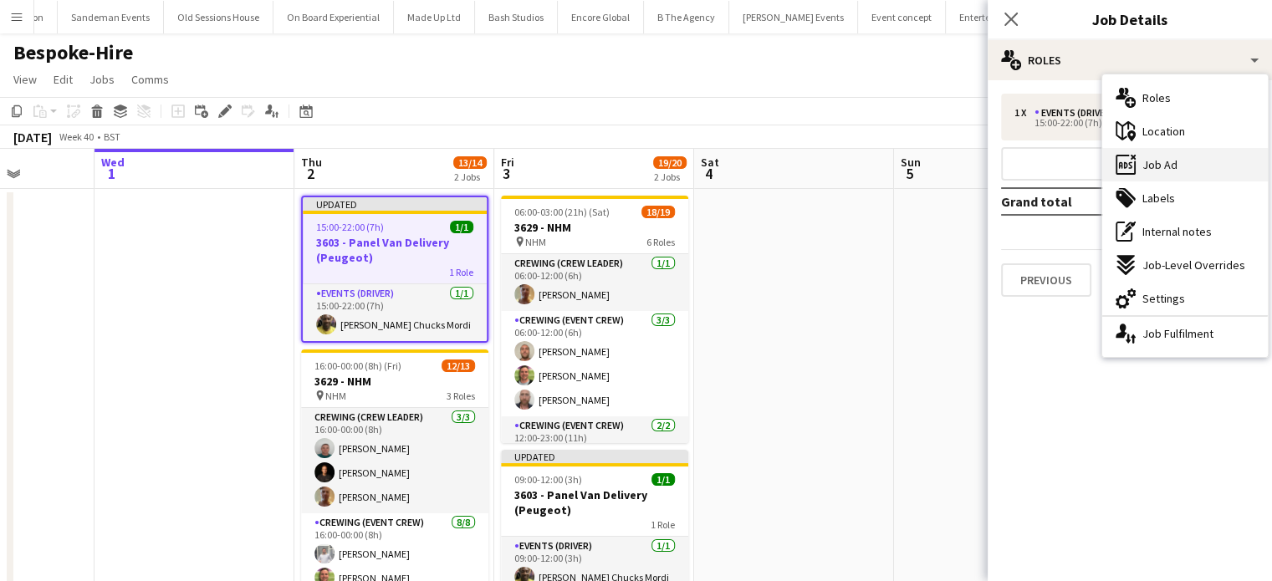
click at [1192, 160] on div "ads-window Job Ad" at bounding box center [1186, 164] width 166 height 33
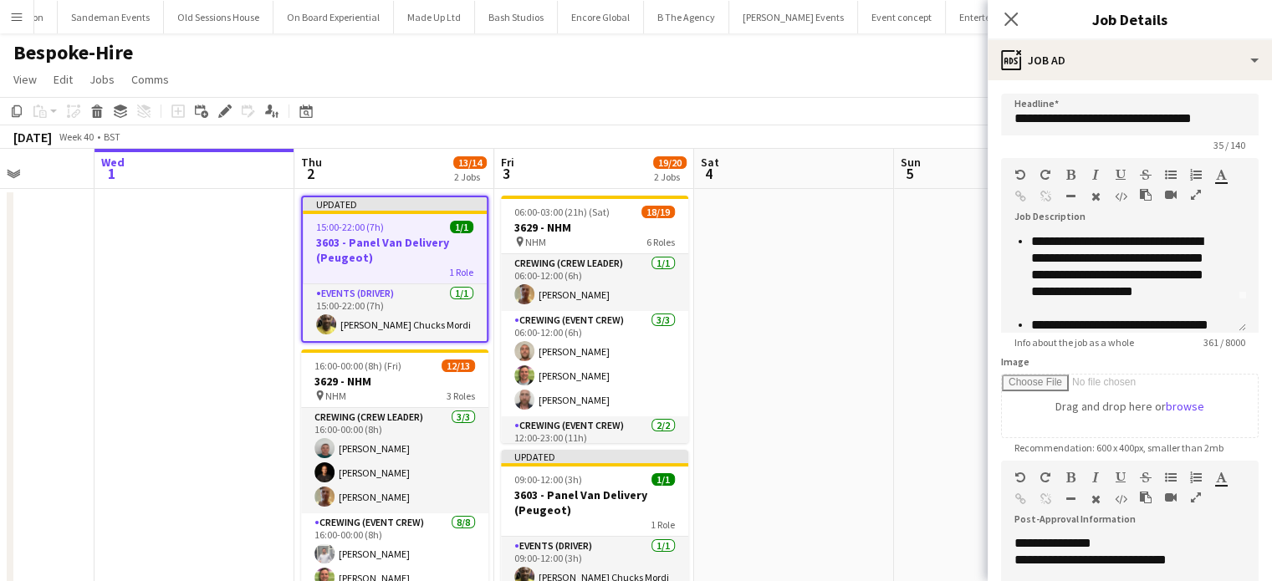
scroll to position [0, 0]
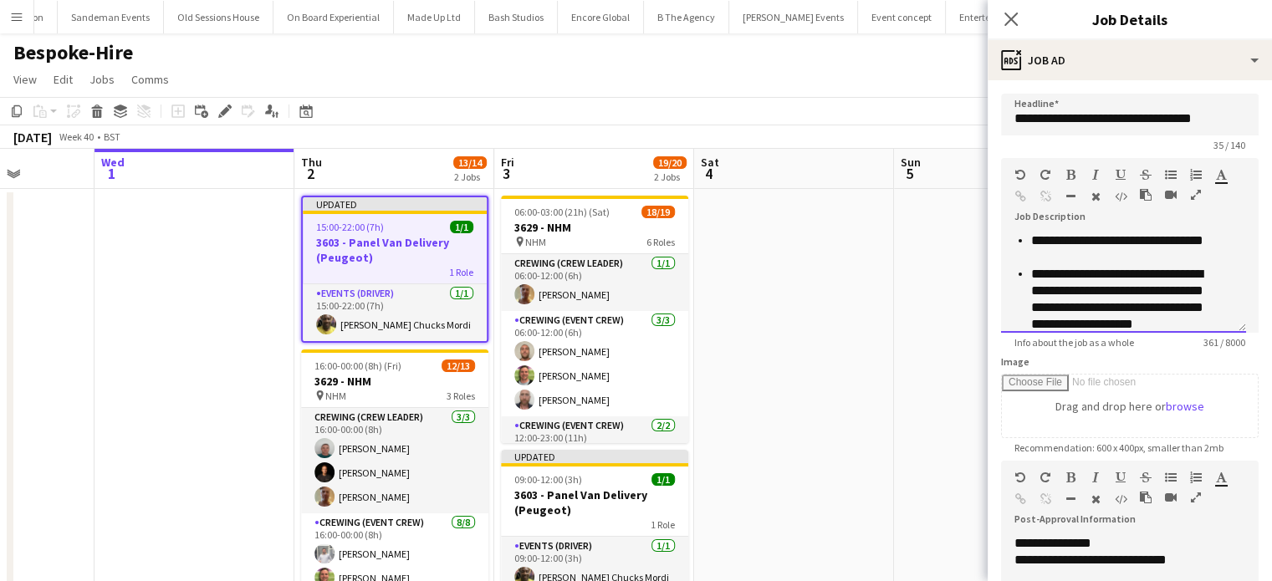
click at [1104, 259] on li "**********" at bounding box center [1126, 249] width 189 height 33
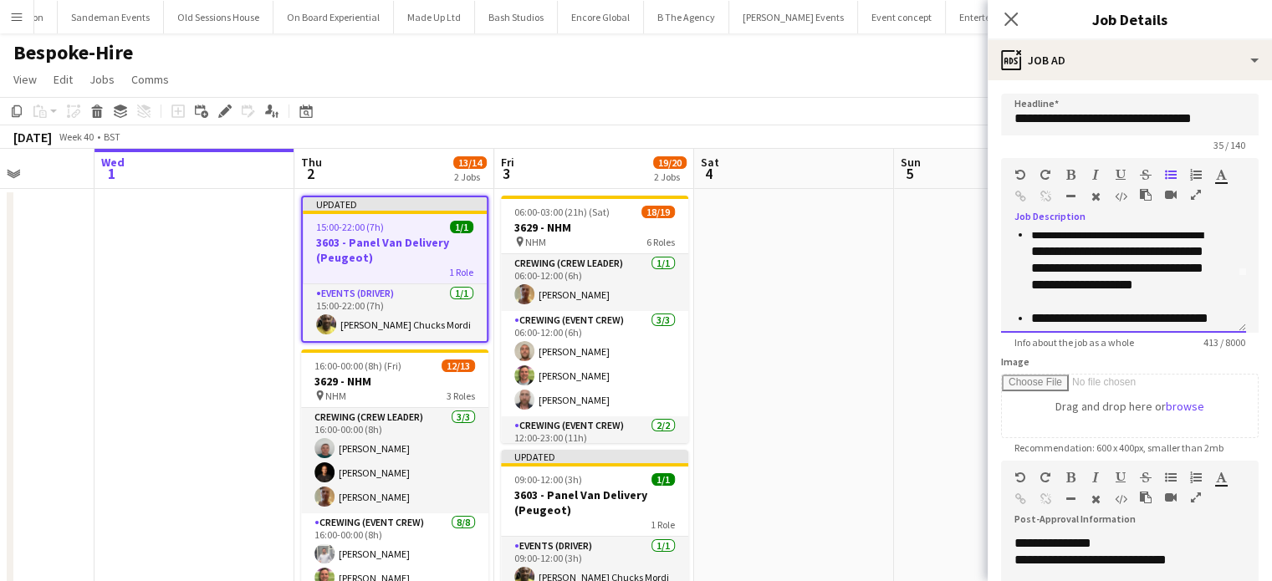
scroll to position [55, 0]
click at [1181, 287] on li "**********" at bounding box center [1126, 270] width 189 height 84
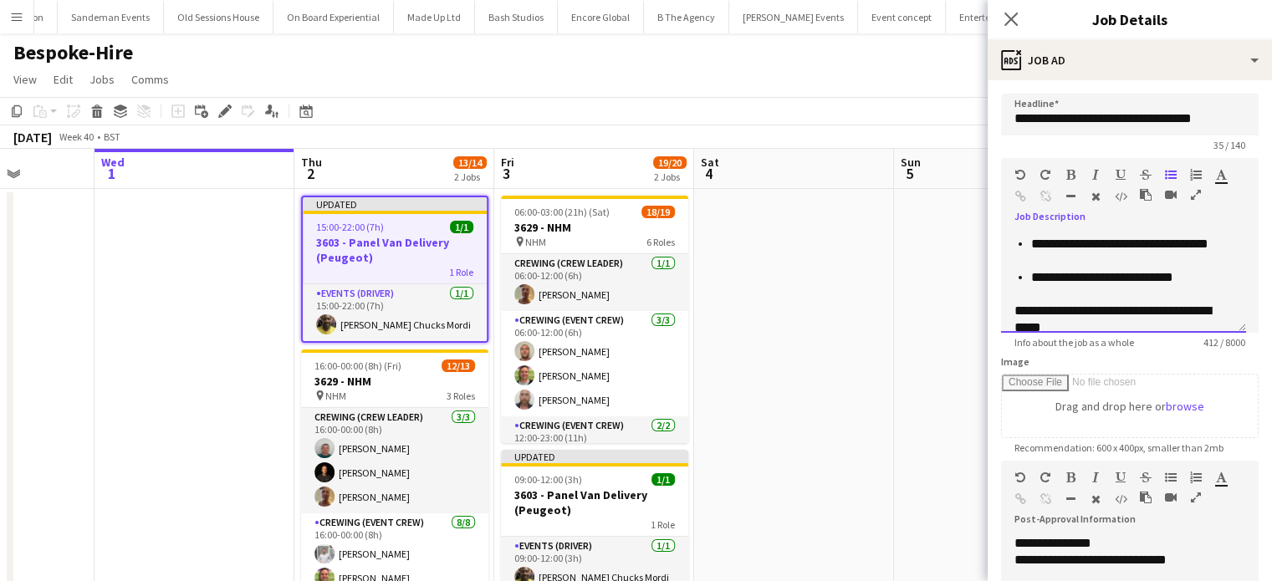
scroll to position [115, 0]
click at [1188, 237] on li "**********" at bounding box center [1126, 250] width 189 height 33
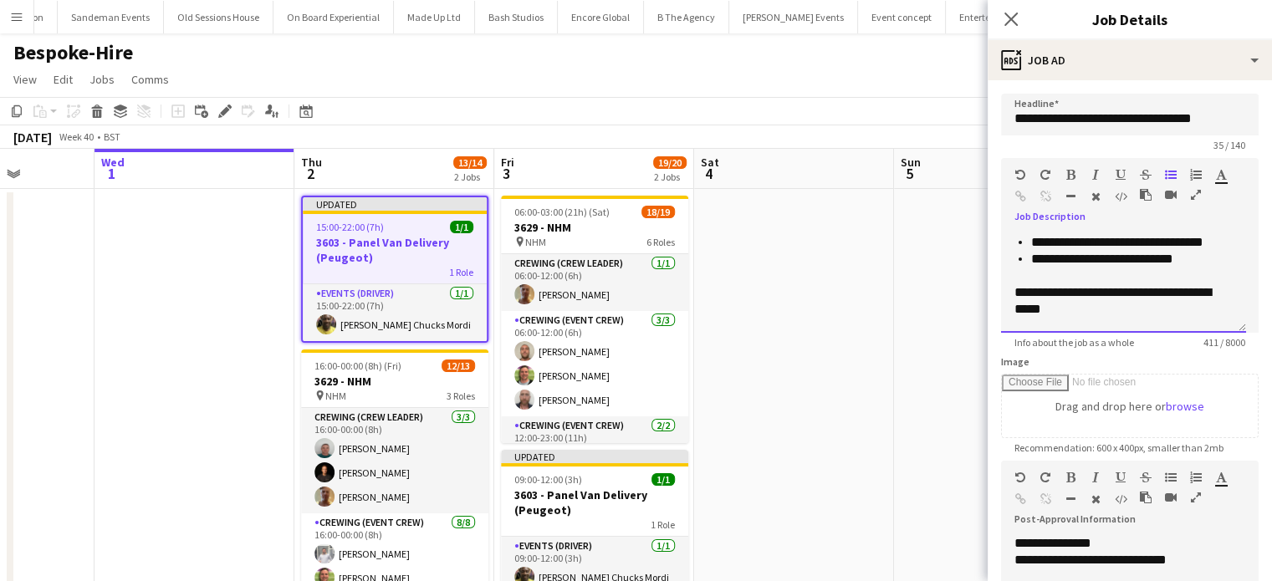
click at [1221, 241] on div "**********" at bounding box center [1123, 283] width 245 height 100
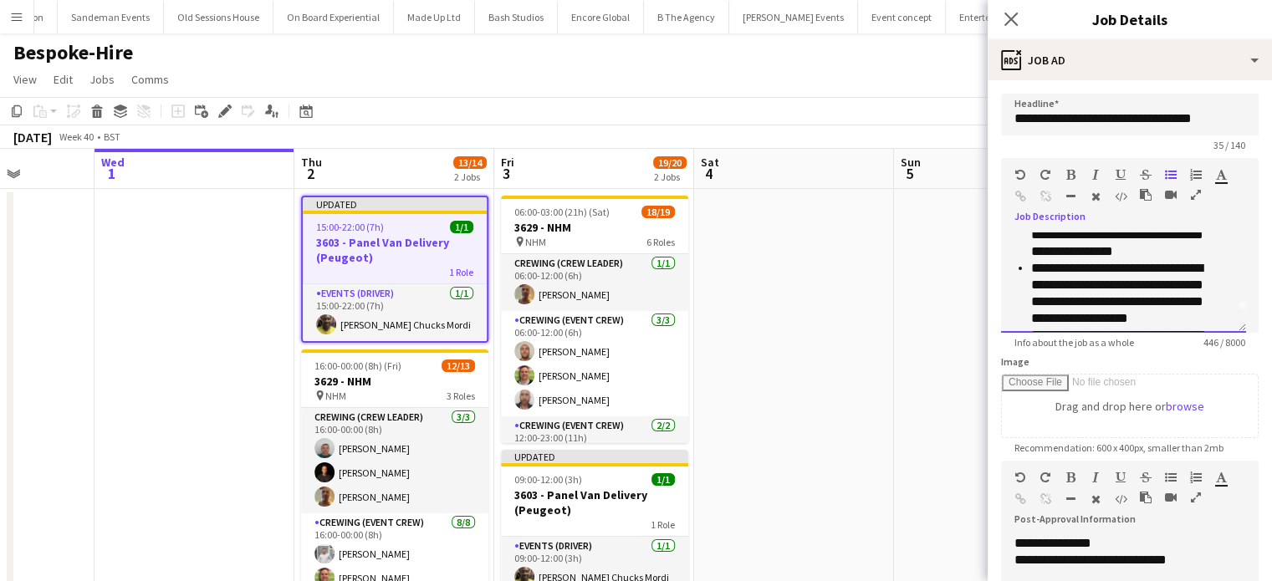
scroll to position [0, 0]
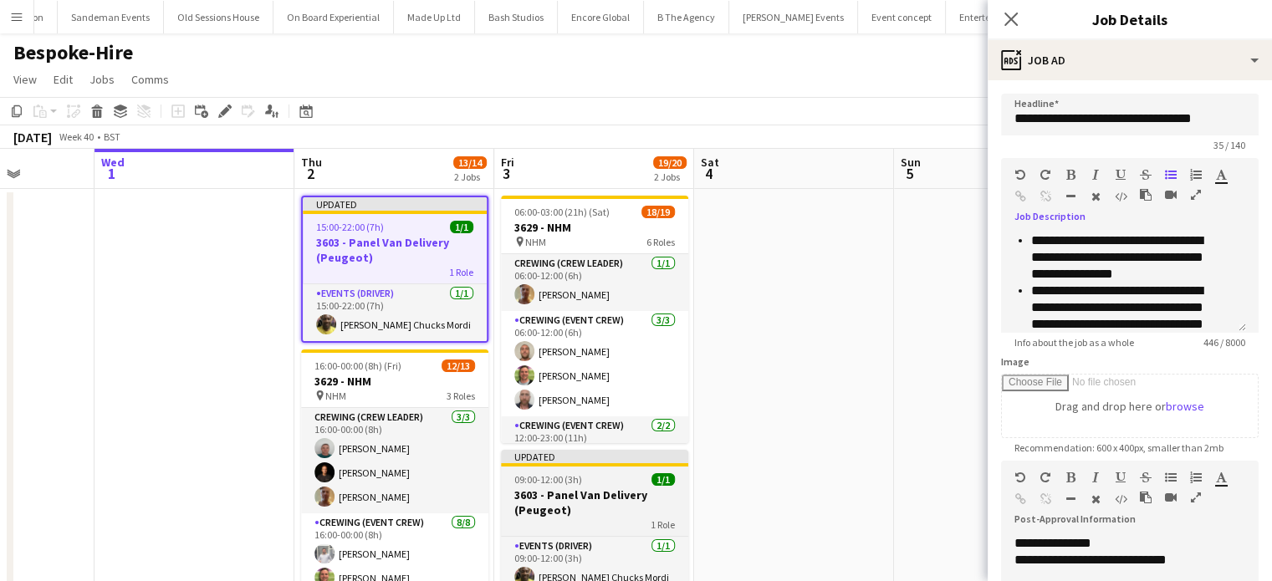
click at [578, 498] on h3 "3603 - Panel Van Delivery (Peugeot)" at bounding box center [594, 503] width 187 height 30
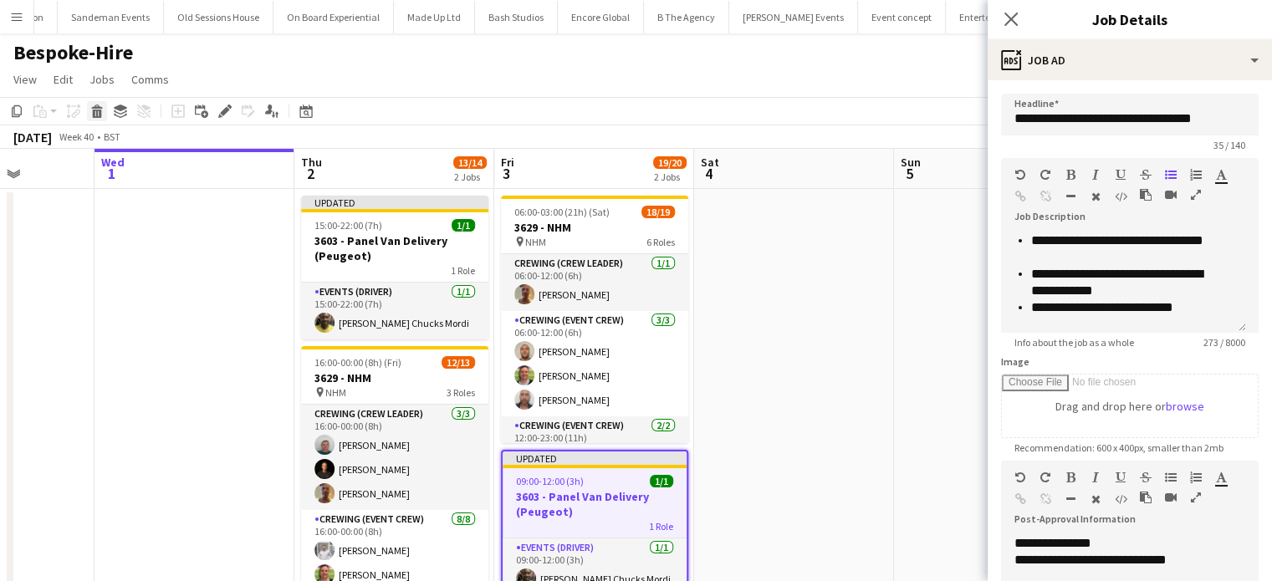
click at [93, 110] on icon at bounding box center [97, 114] width 9 height 8
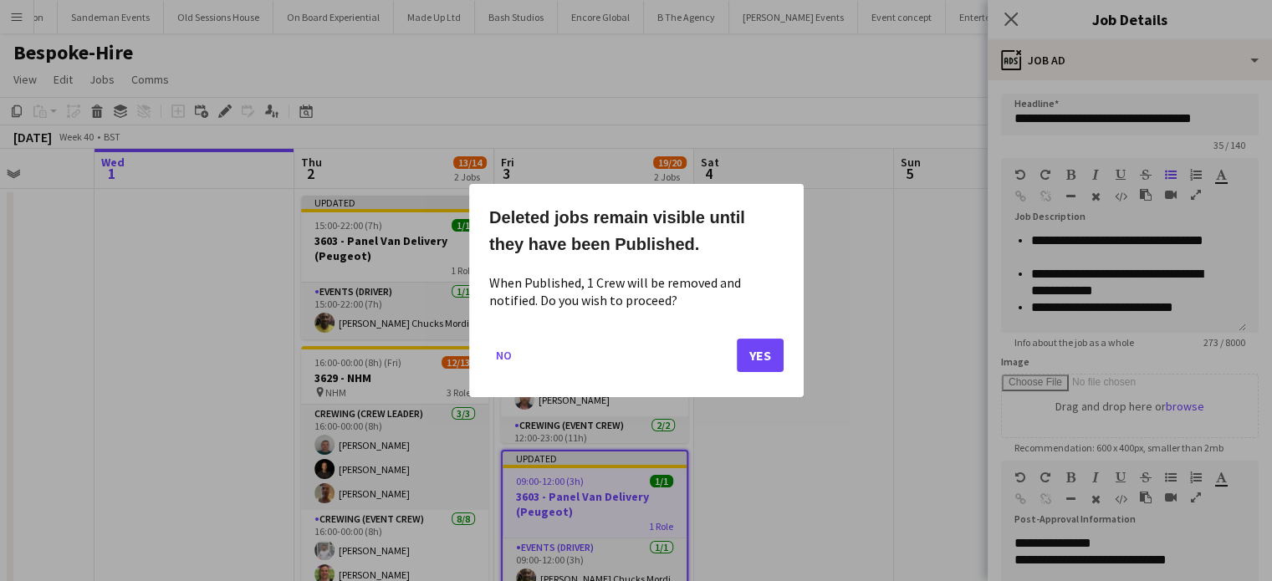
click at [733, 320] on div "Deleted jobs remain visible until they have been Published. When Published, 1 C…" at bounding box center [636, 290] width 335 height 213
click at [752, 336] on mat-dialog-actions "No Yes" at bounding box center [636, 361] width 294 height 71
click at [750, 349] on button "Yes" at bounding box center [760, 355] width 47 height 33
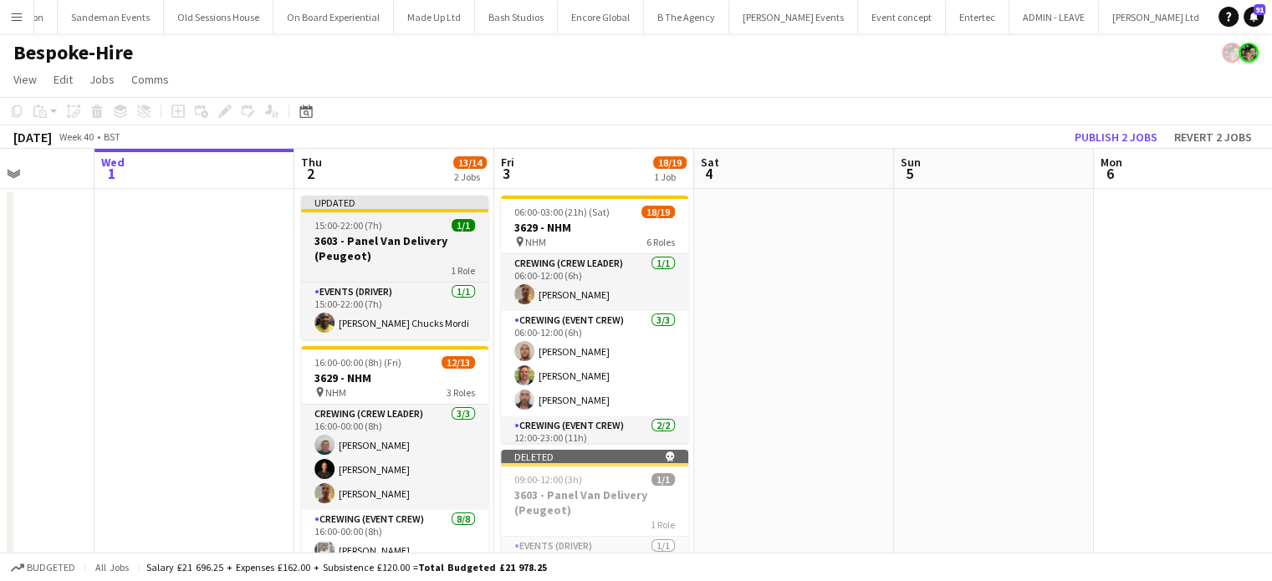
click at [407, 227] on div "15:00-22:00 (7h) 1/1" at bounding box center [394, 225] width 187 height 13
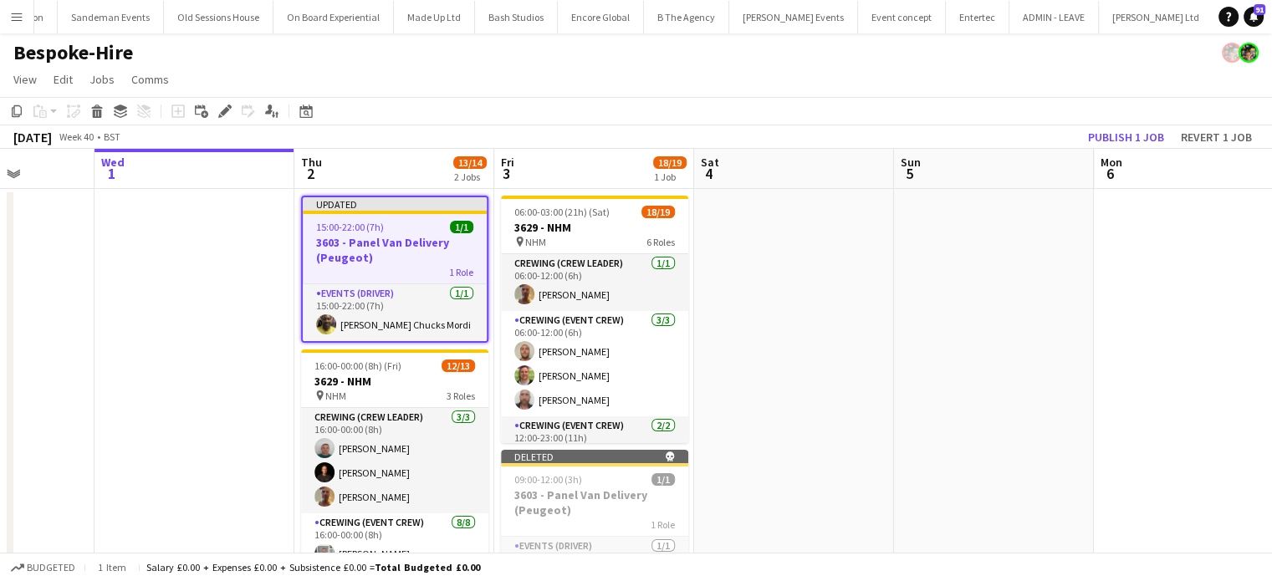
click at [407, 227] on div "15:00-22:00 (7h) 1/1" at bounding box center [395, 227] width 184 height 13
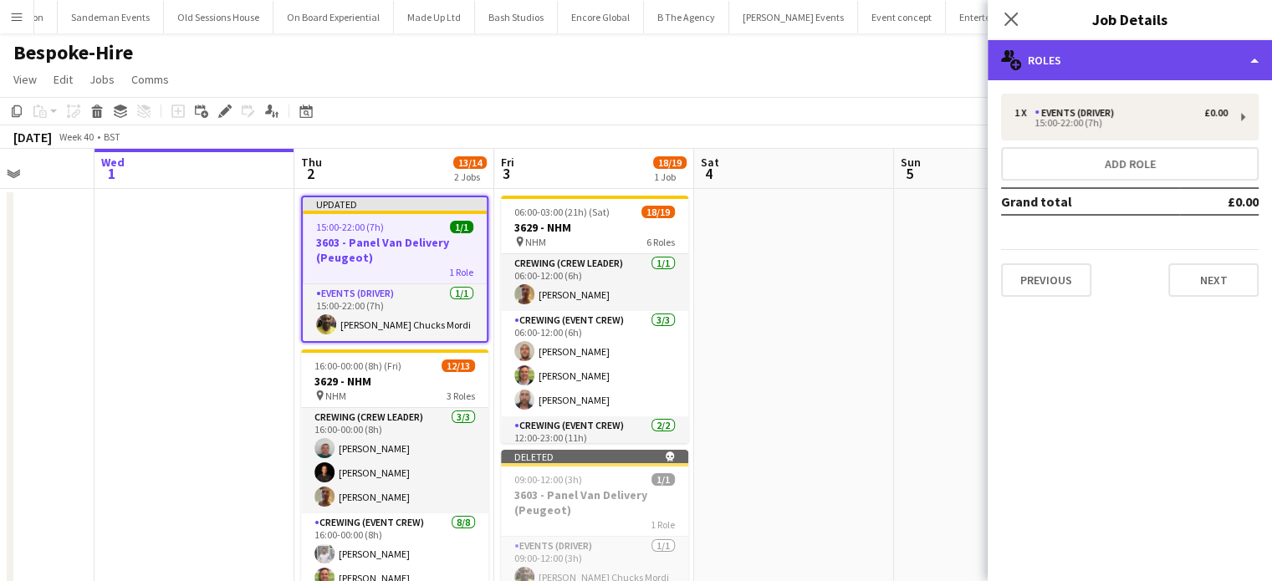
click at [1110, 72] on div "multiple-users-add Roles" at bounding box center [1130, 60] width 284 height 40
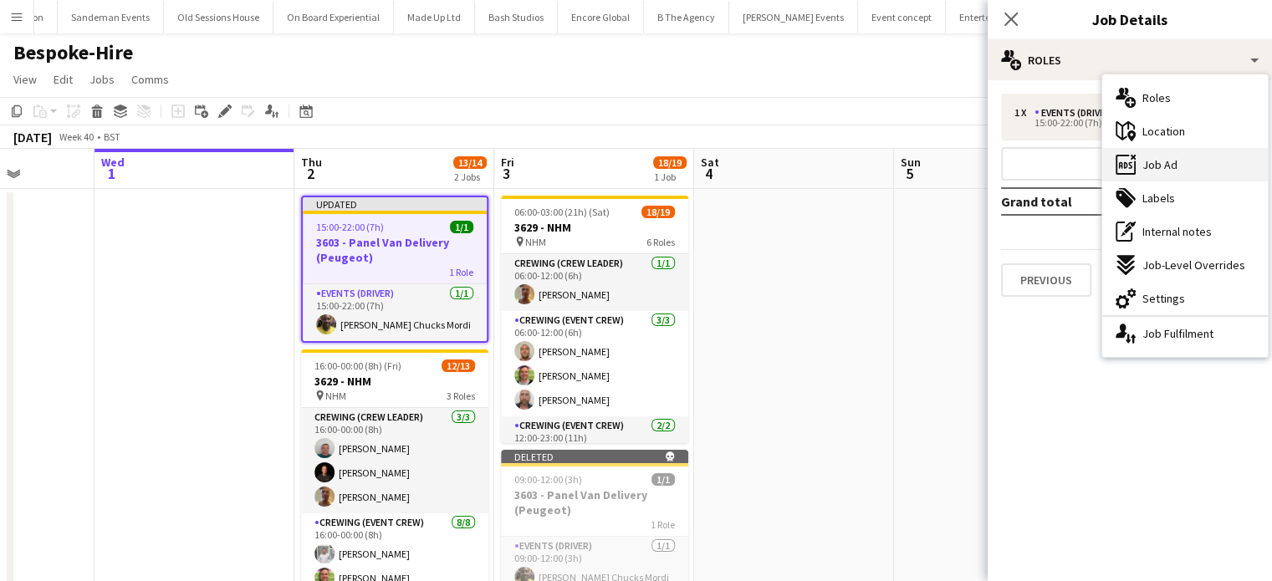
click at [1185, 177] on div "ads-window Job Ad" at bounding box center [1186, 164] width 166 height 33
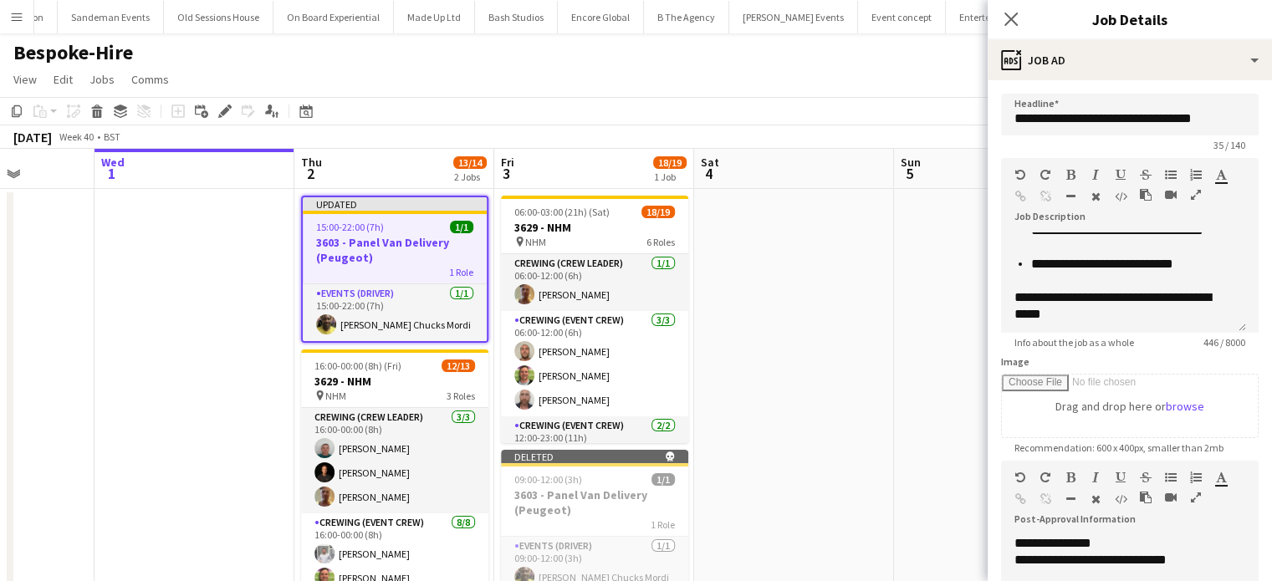
scroll to position [143, 0]
click at [813, 316] on app-date-cell at bounding box center [794, 455] width 200 height 532
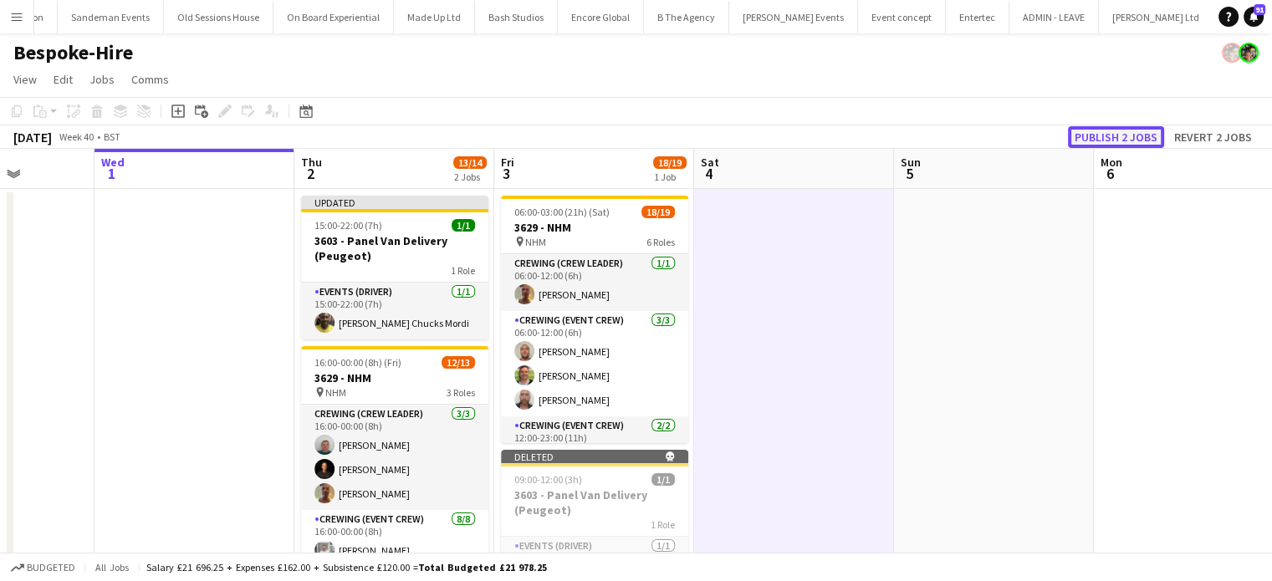
click at [1128, 131] on button "Publish 2 jobs" at bounding box center [1116, 137] width 96 height 22
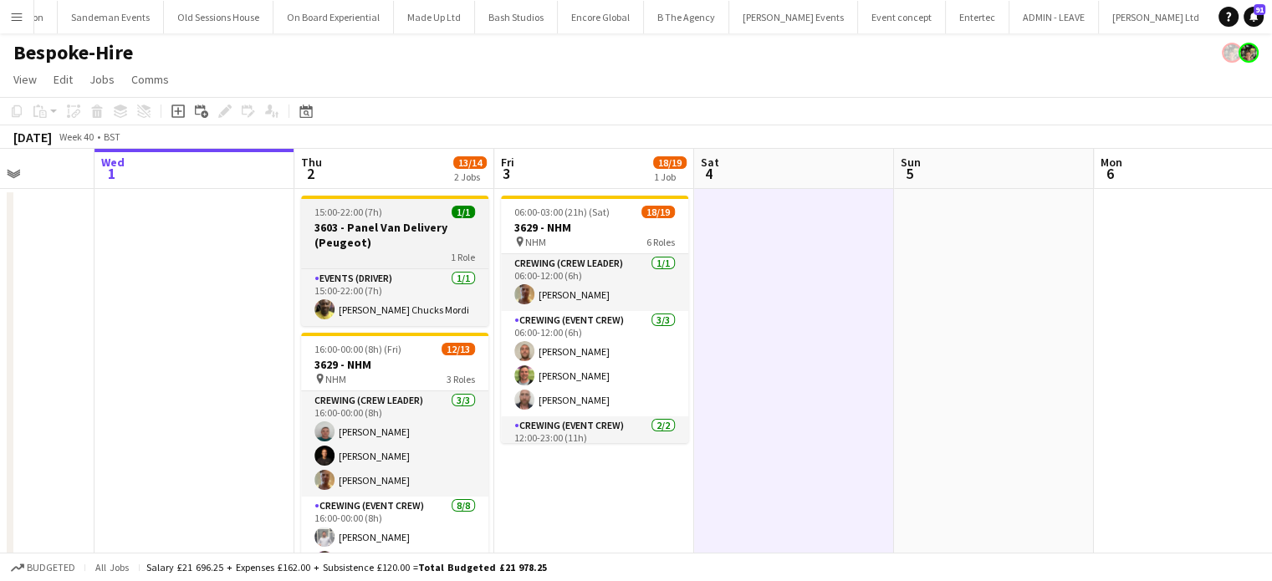
click at [431, 219] on app-job-card "15:00-22:00 (7h) 1/1 3603 - Panel Van Delivery (Peugeot) 1 Role Events (Driver)…" at bounding box center [394, 261] width 187 height 131
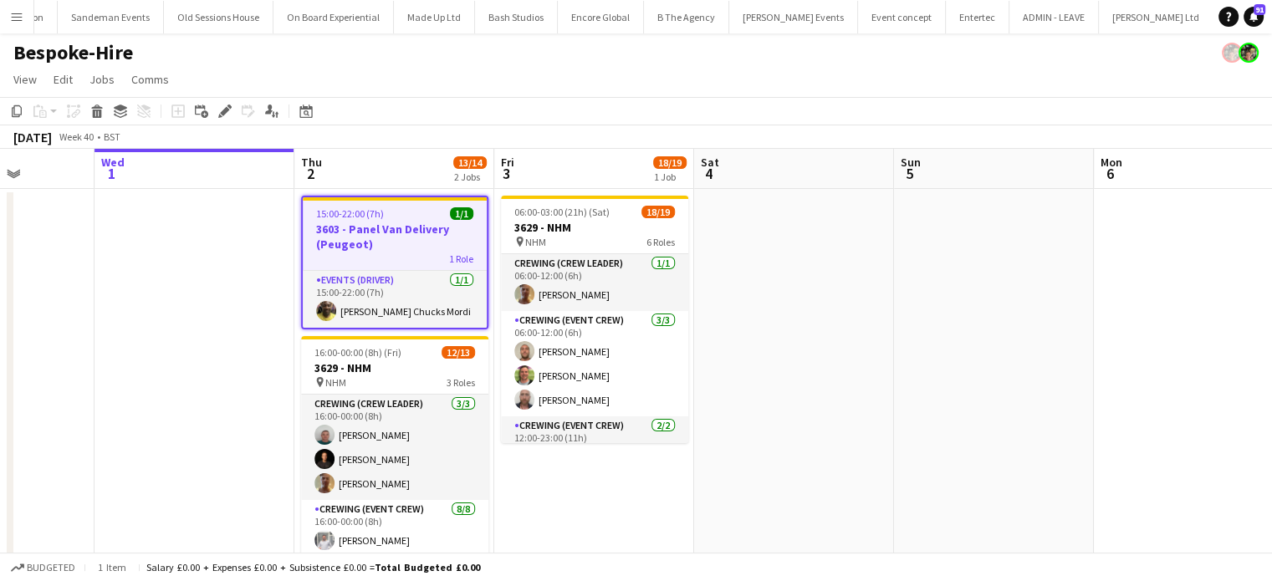
click at [431, 219] on div "15:00-22:00 (7h) 1/1" at bounding box center [395, 213] width 184 height 13
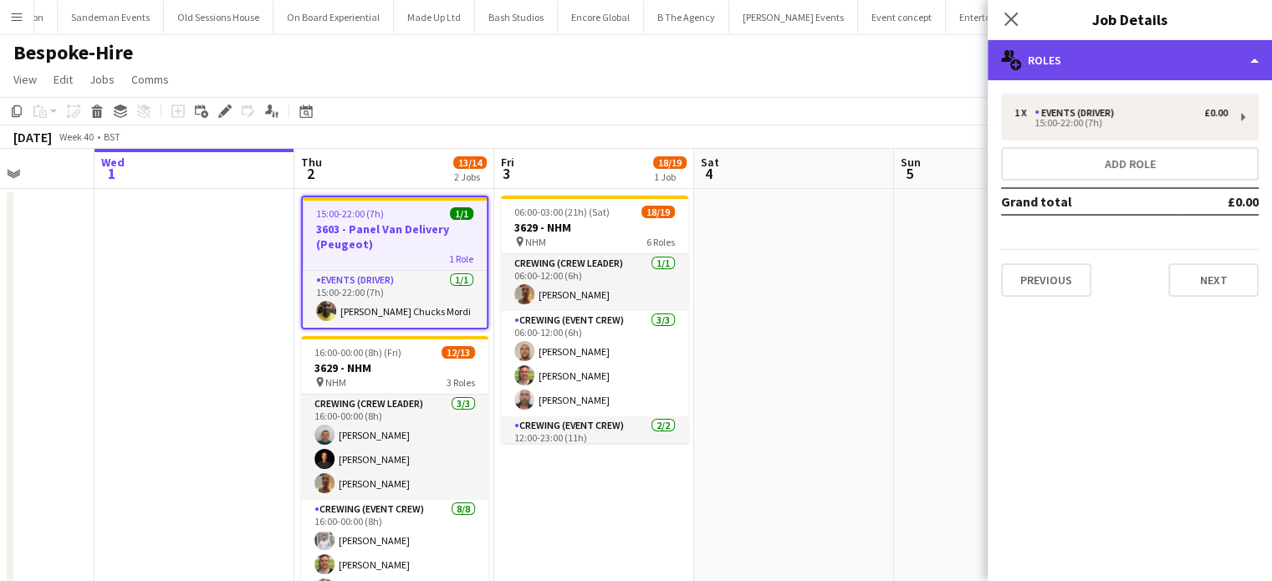
click at [1195, 73] on div "multiple-users-add Roles" at bounding box center [1130, 60] width 284 height 40
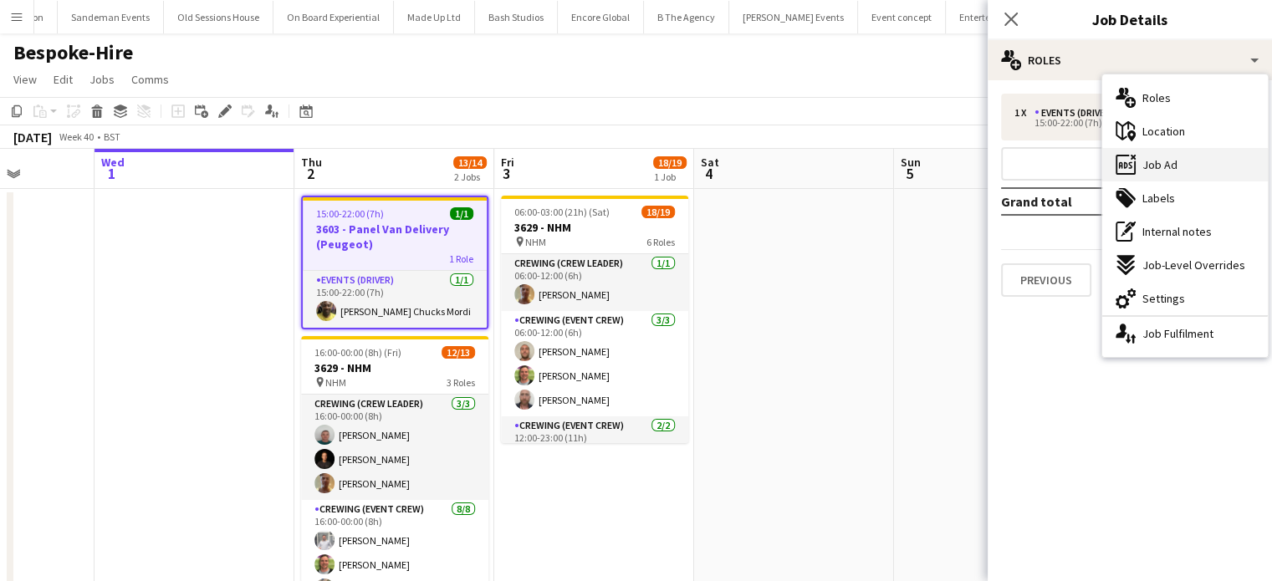
click at [1193, 168] on div "ads-window Job Ad" at bounding box center [1186, 164] width 166 height 33
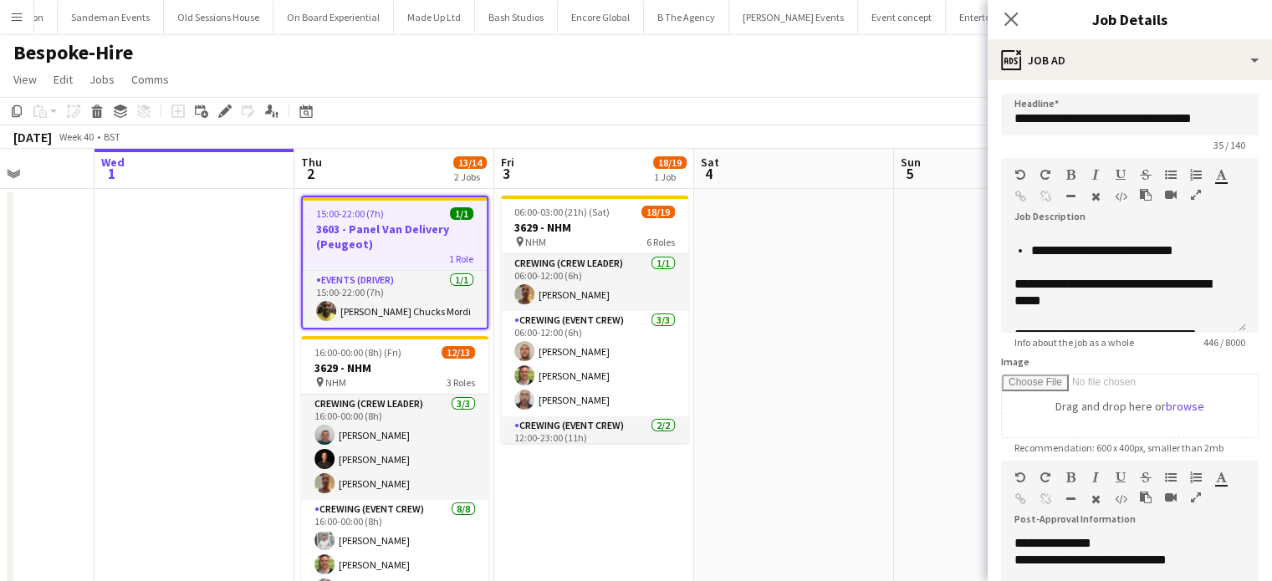
scroll to position [214, 0]
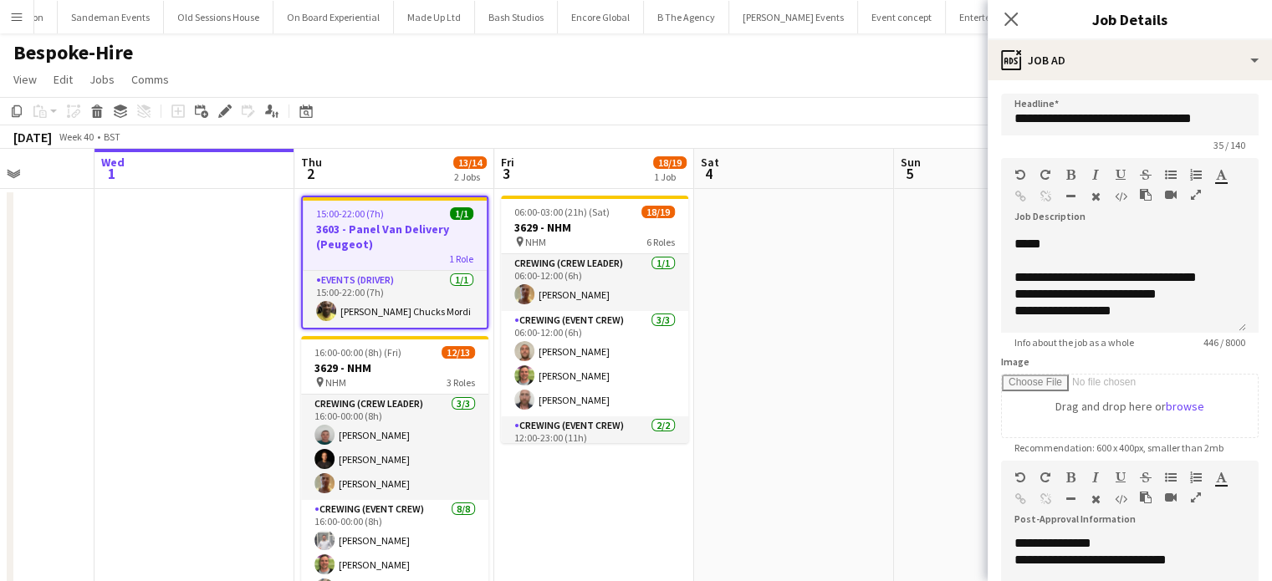
click at [840, 290] on app-date-cell at bounding box center [794, 455] width 200 height 532
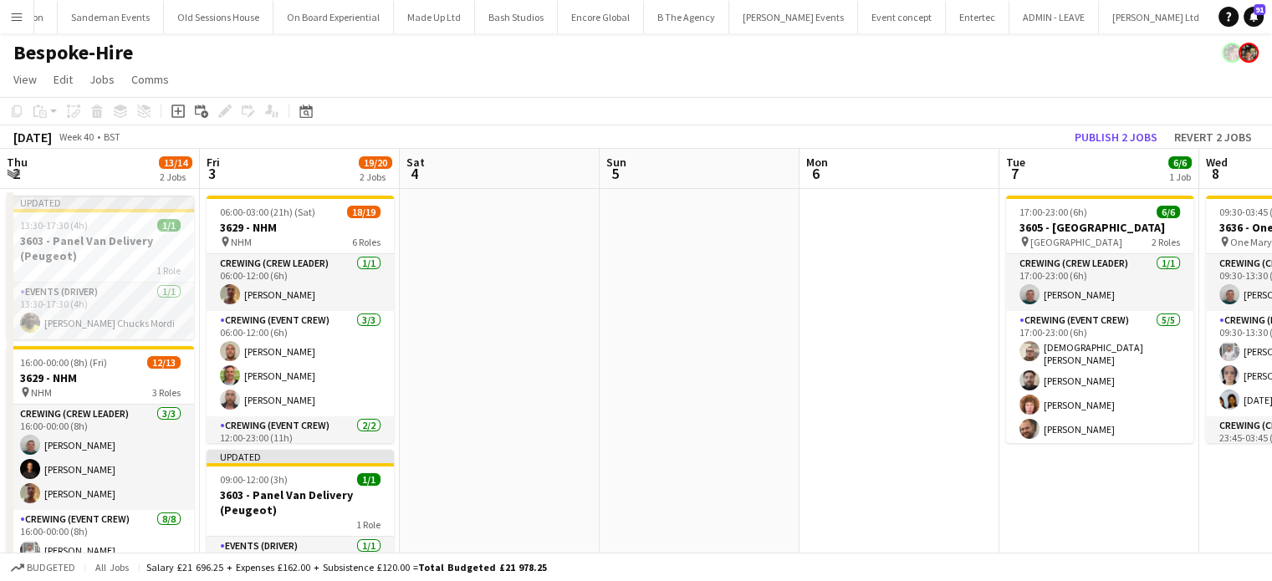
scroll to position [0, 576]
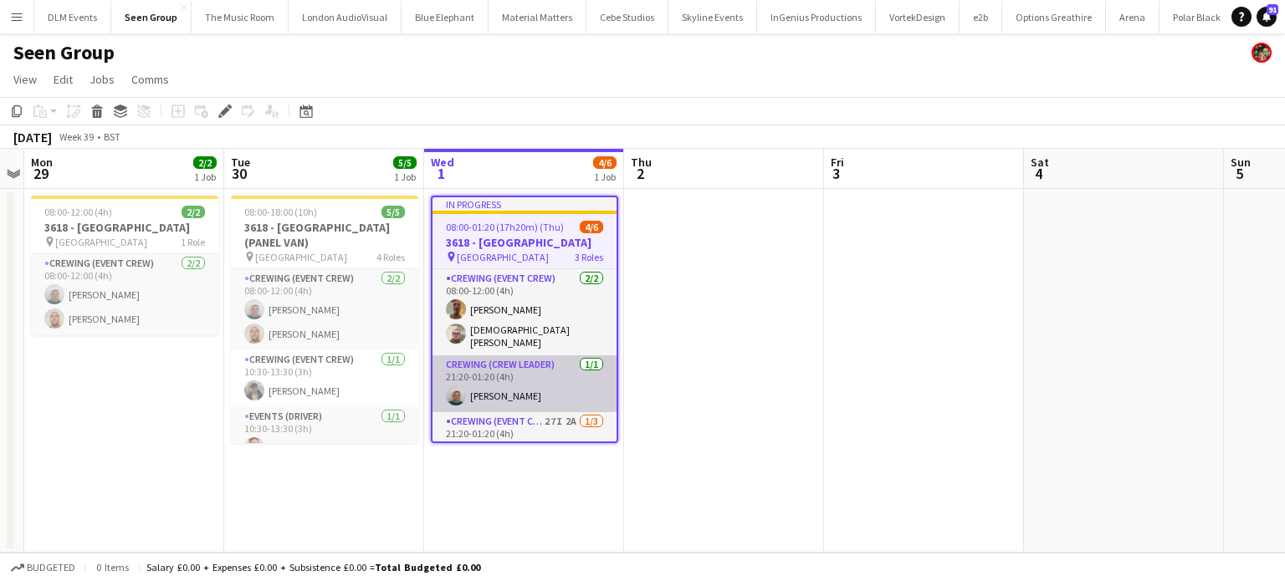
scroll to position [70, 0]
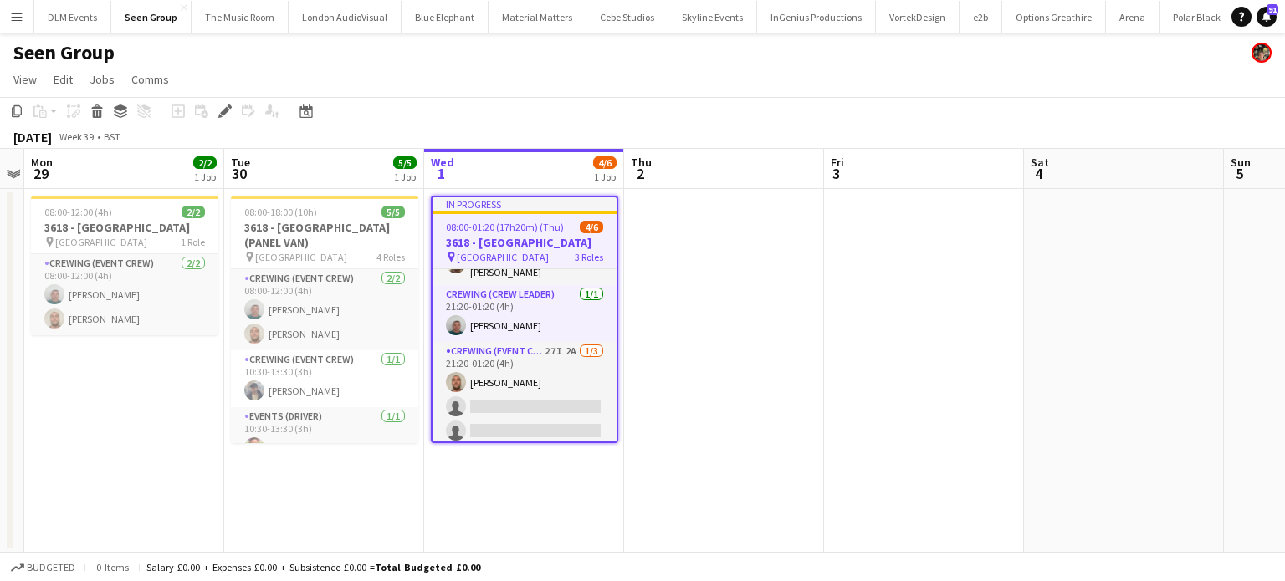
click at [547, 387] on app-card-role "Crewing (Event Crew) 27I 2A 1/3 21:20-01:20 (4h) Stephen Lyle single-neutral-ac…" at bounding box center [525, 394] width 184 height 105
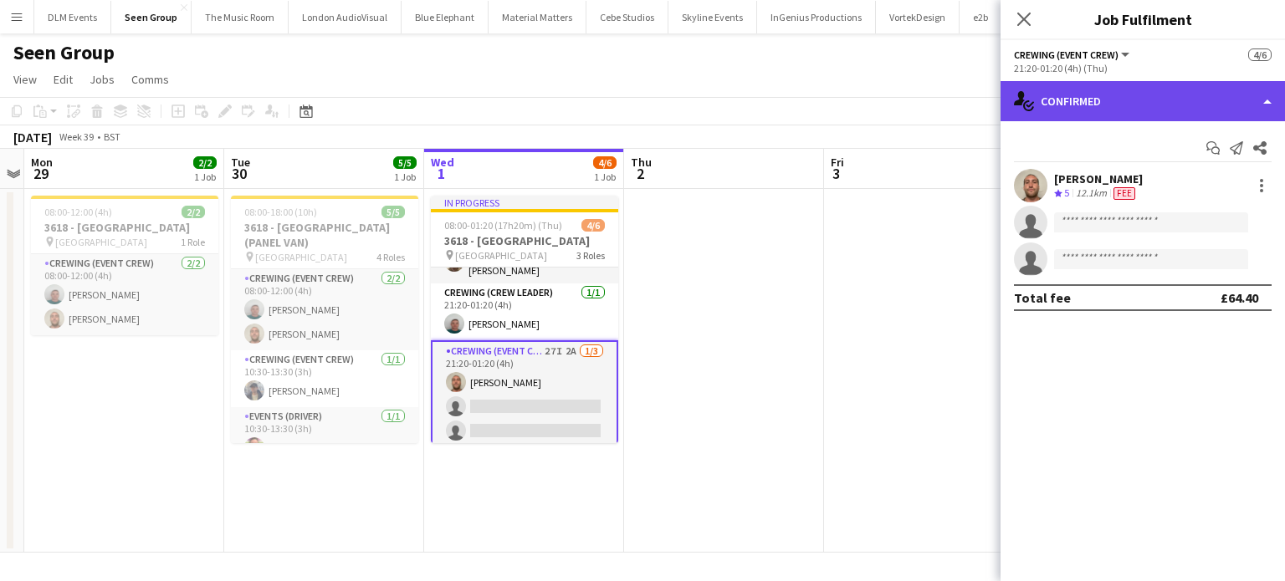
click at [1143, 106] on div "single-neutral-actions-check-2 Confirmed" at bounding box center [1143, 101] width 284 height 40
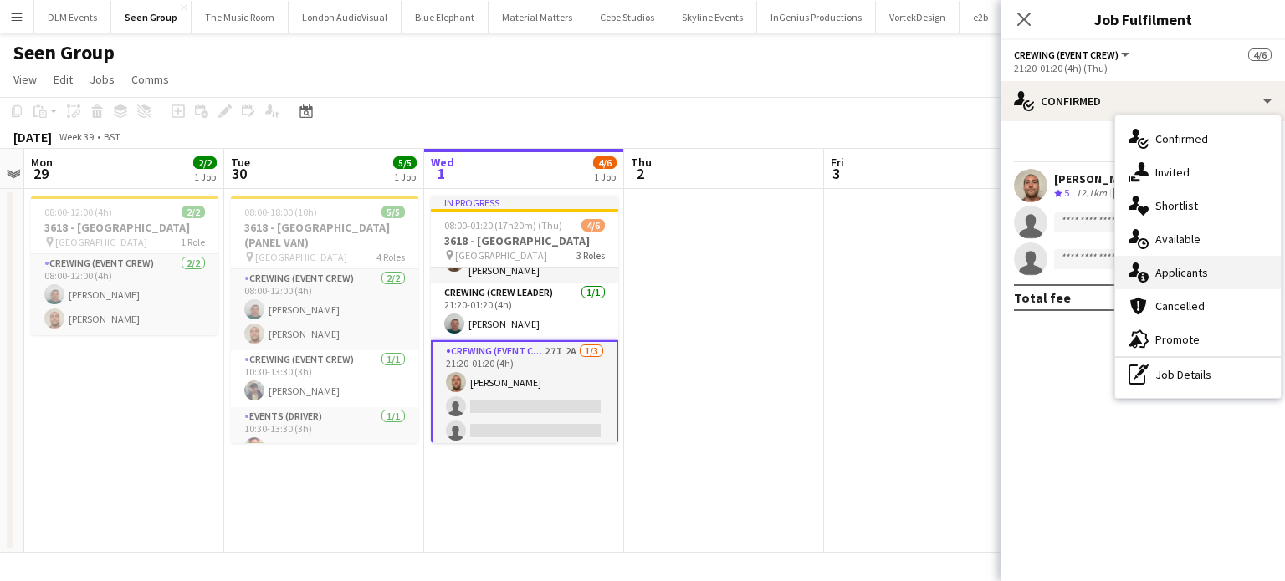
click at [1205, 280] on div "single-neutral-actions-information Applicants" at bounding box center [1198, 272] width 166 height 33
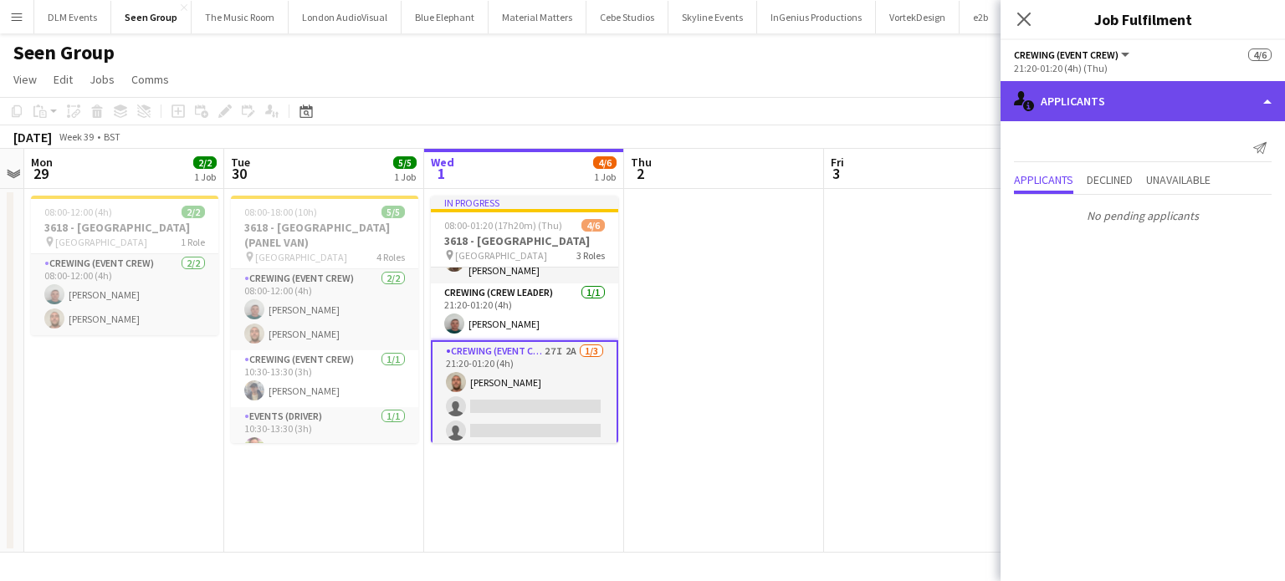
click at [1111, 96] on div "single-neutral-actions-information Applicants" at bounding box center [1143, 101] width 284 height 40
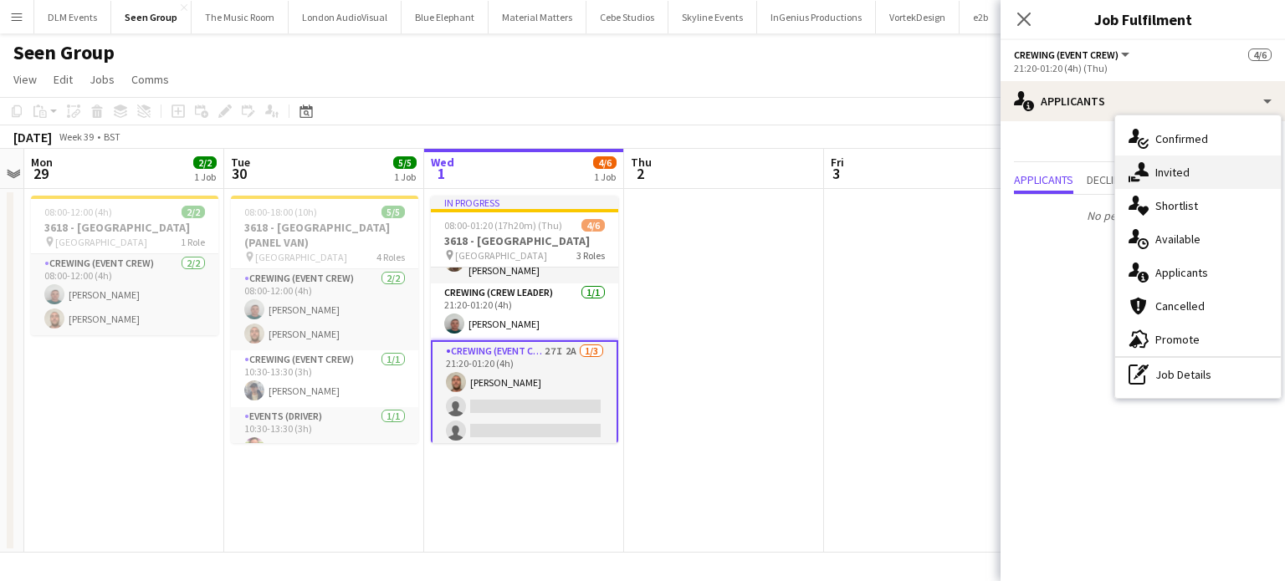
click at [1175, 172] on span "Invited" at bounding box center [1172, 172] width 34 height 15
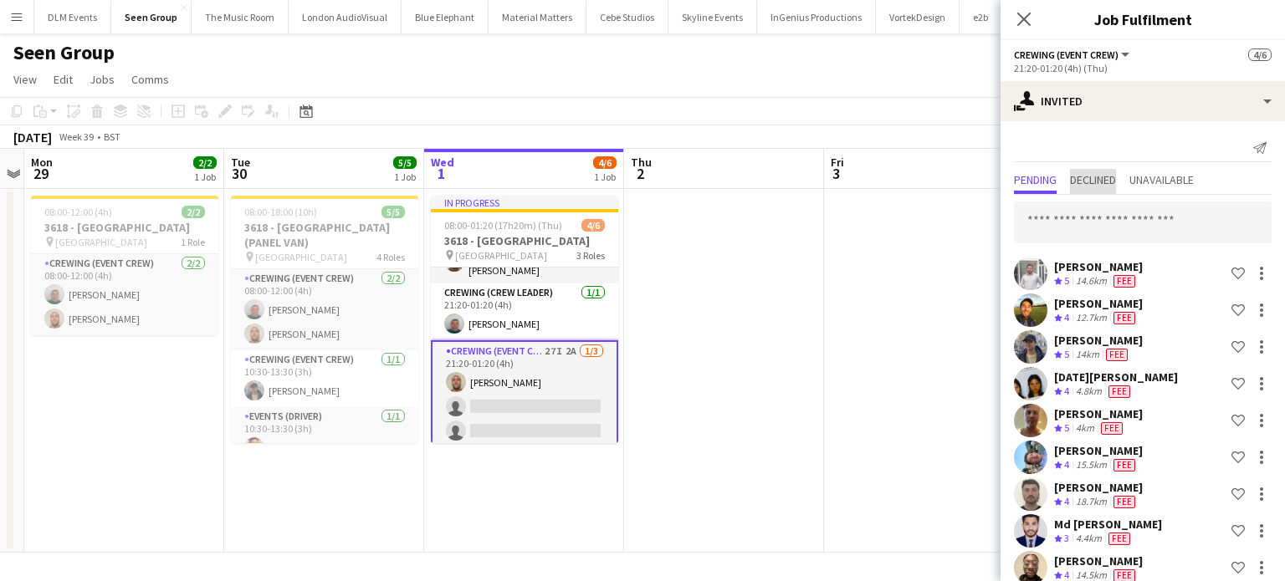
click at [1100, 180] on span "Declined" at bounding box center [1093, 180] width 46 height 12
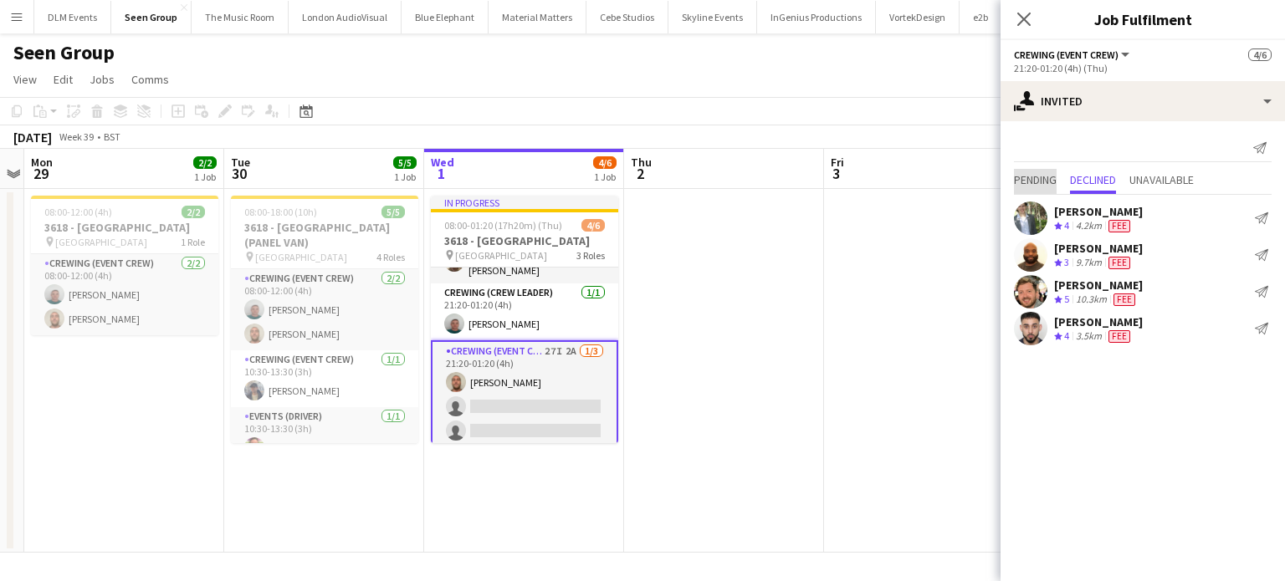
click at [1025, 180] on span "Pending" at bounding box center [1035, 180] width 43 height 12
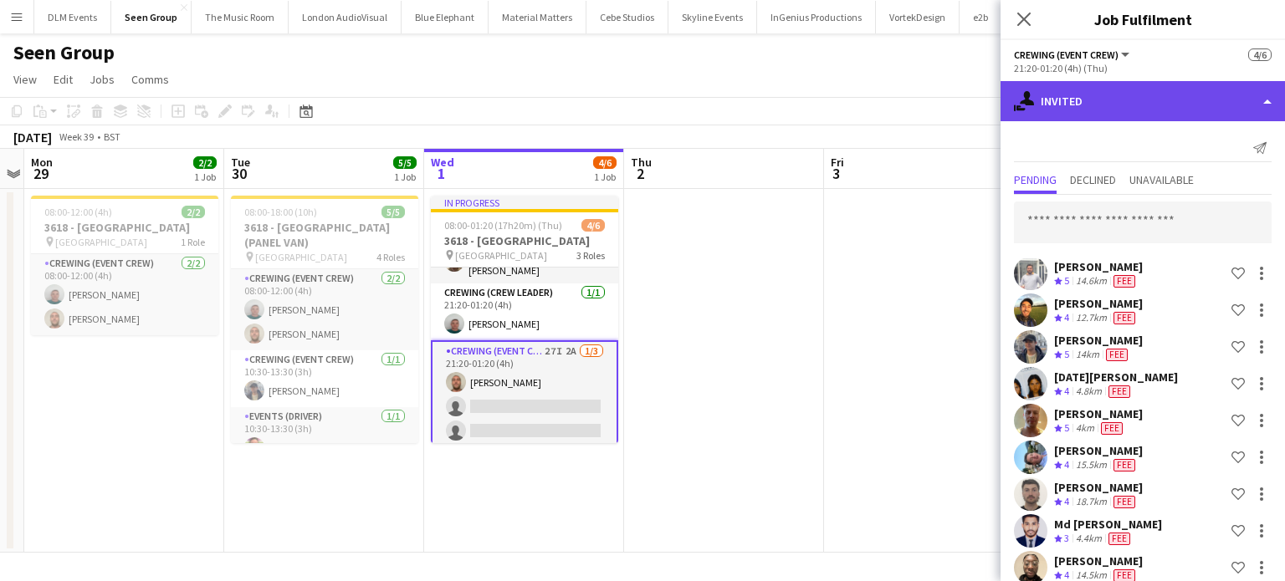
click at [1165, 105] on div "single-neutral-actions-share-1 Invited" at bounding box center [1143, 101] width 284 height 40
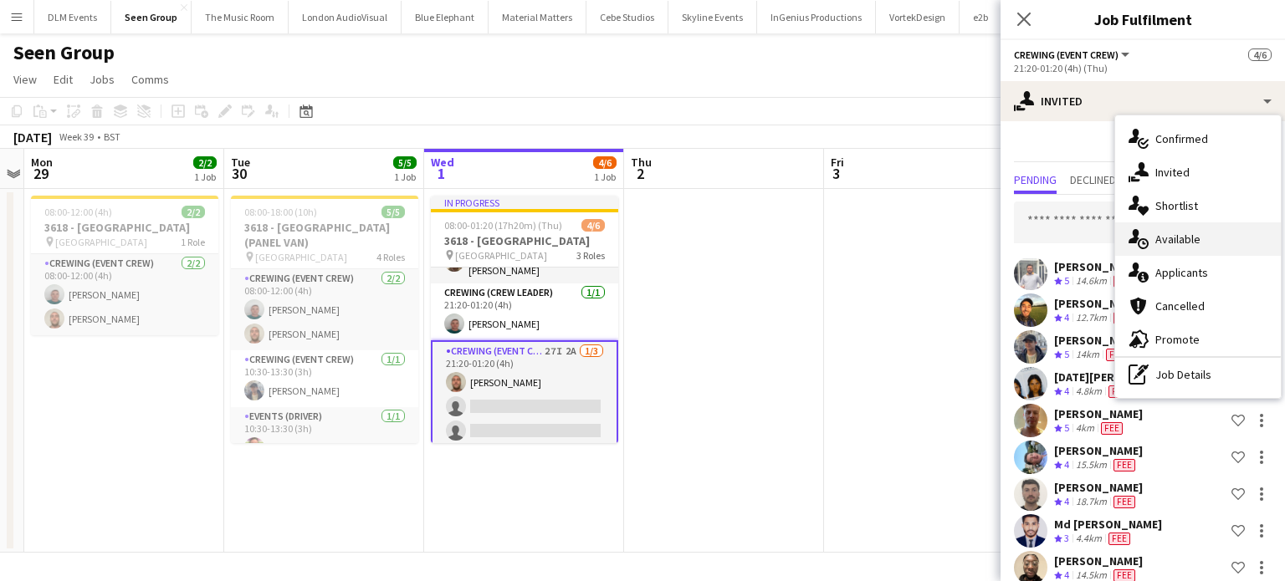
click at [1187, 233] on span "Available" at bounding box center [1177, 239] width 45 height 15
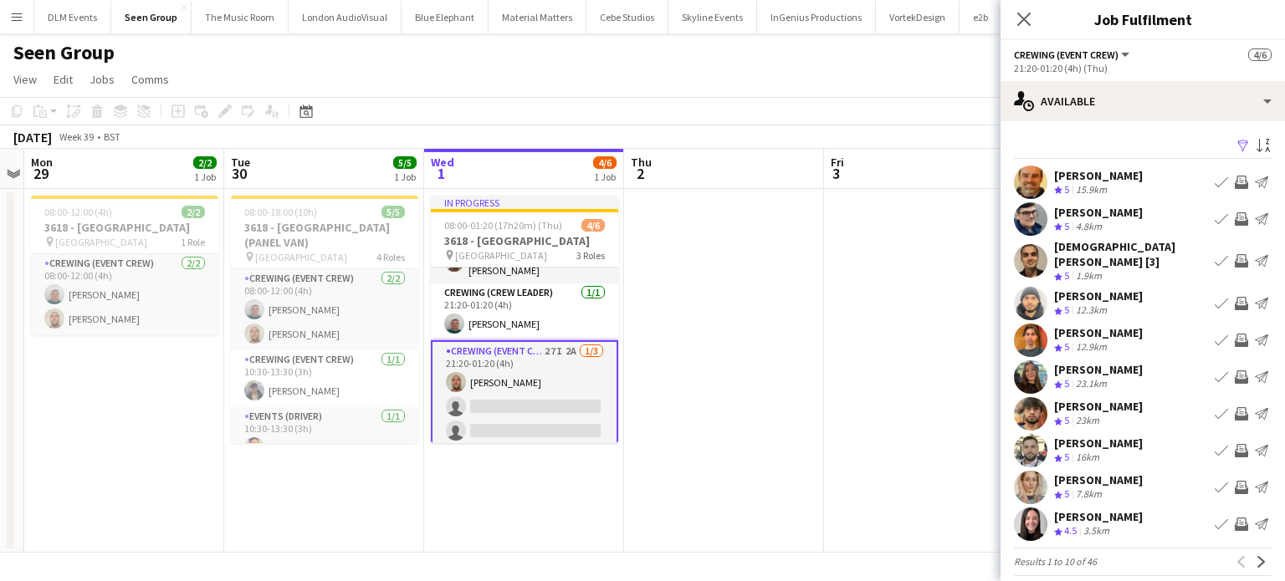
click at [1235, 518] on app-icon "Invite crew" at bounding box center [1241, 524] width 13 height 13
click at [1231, 515] on button "Invite crew" at bounding box center [1241, 525] width 20 height 20
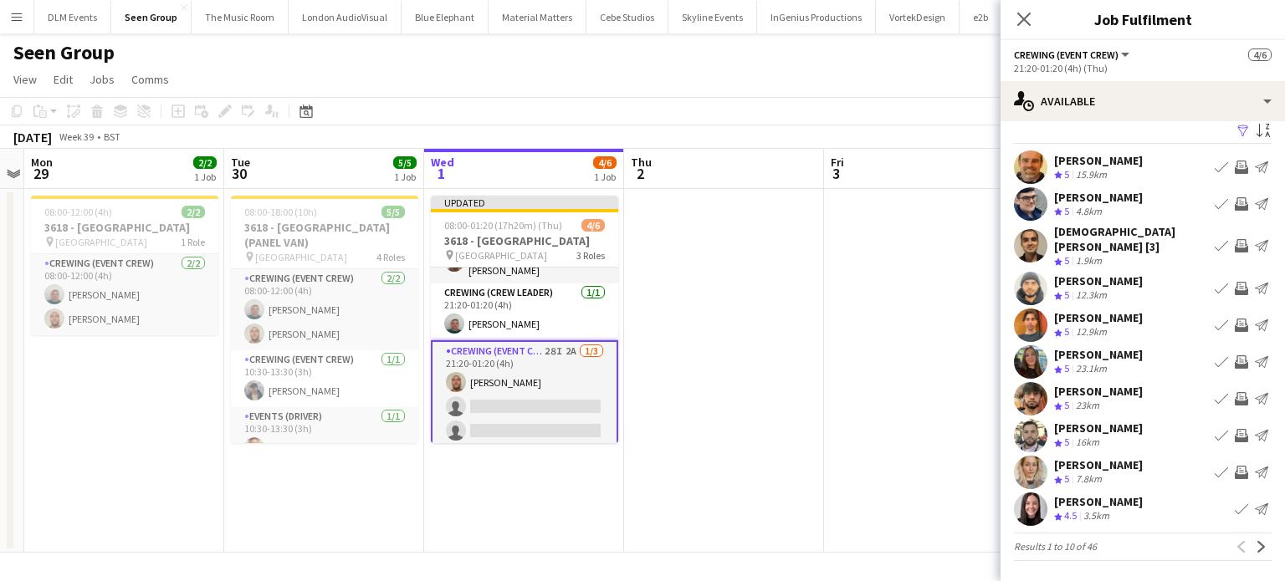
scroll to position [3, 0]
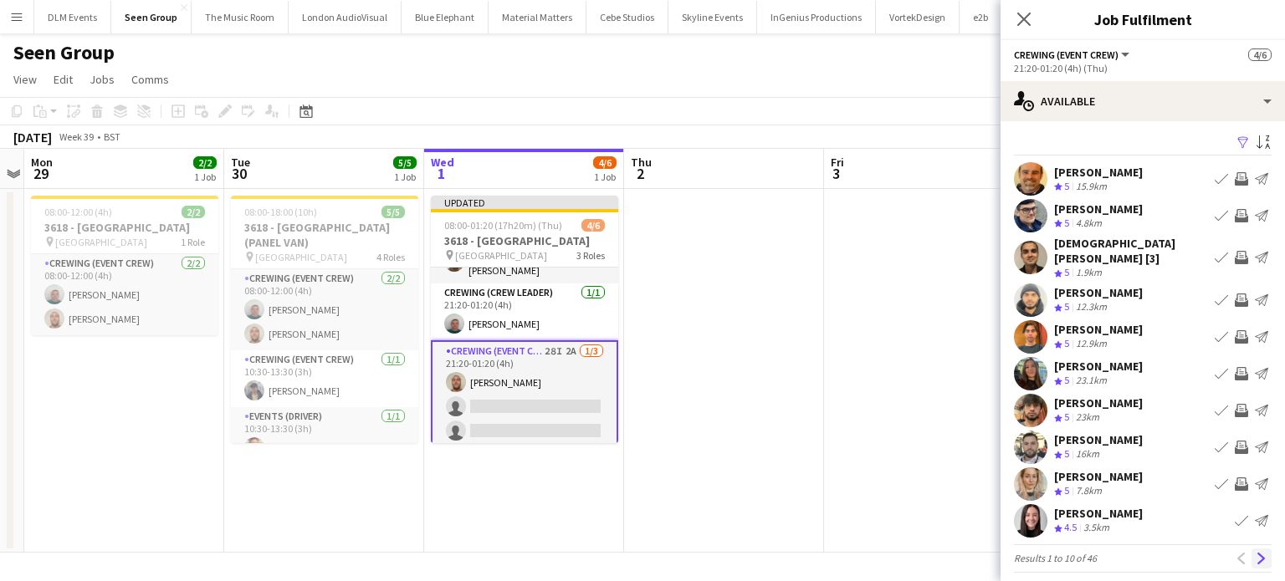
click at [1256, 553] on app-icon "Next" at bounding box center [1262, 559] width 12 height 12
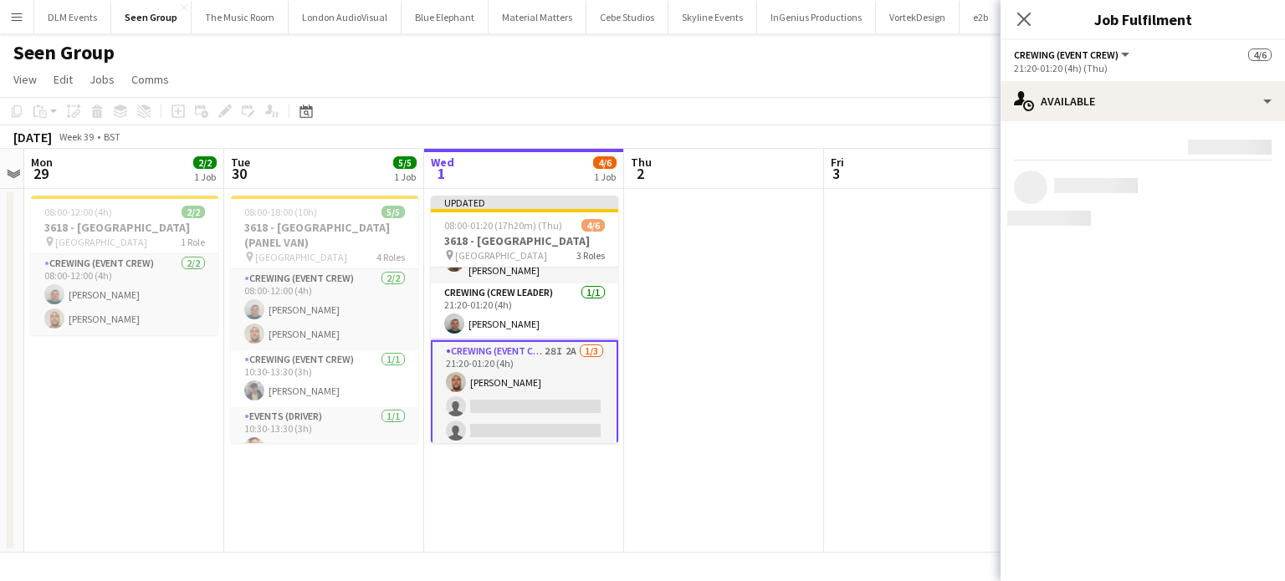
scroll to position [0, 0]
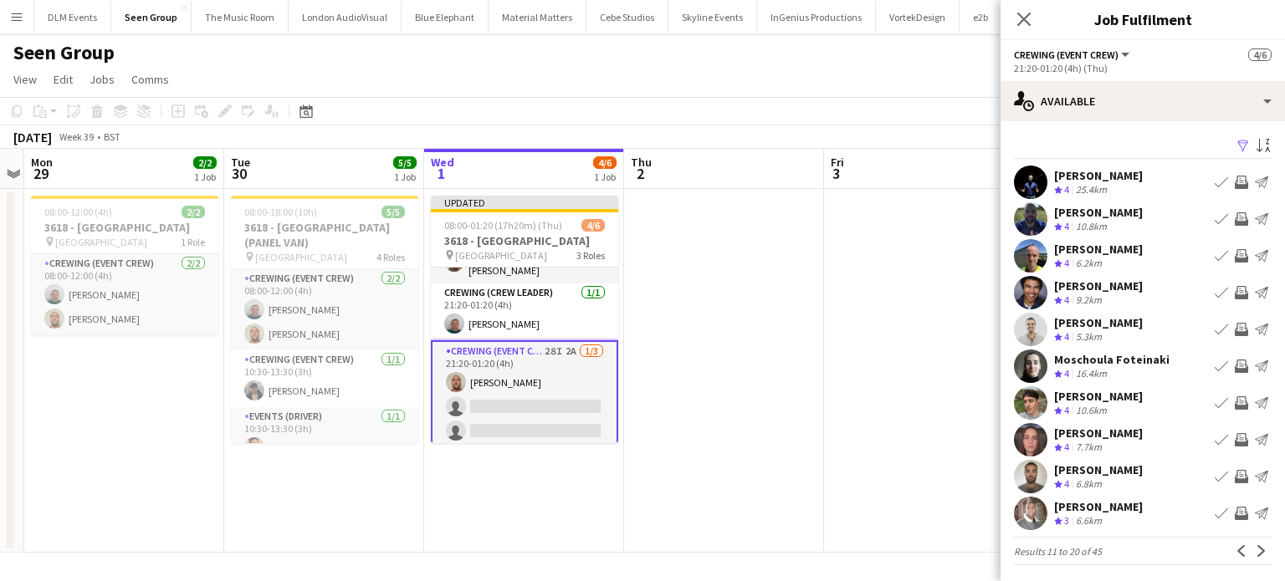
click at [1235, 185] on button "Invite crew" at bounding box center [1241, 182] width 20 height 20
click at [1235, 253] on app-icon "Invite crew" at bounding box center [1241, 255] width 13 height 13
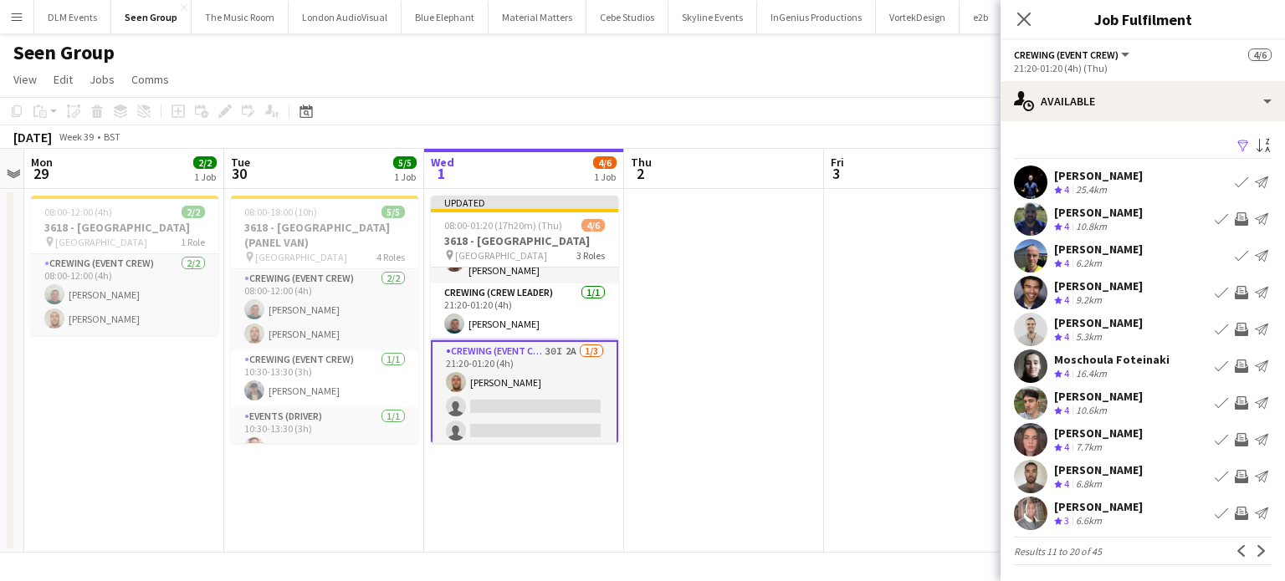
click at [1235, 294] on app-icon "Invite crew" at bounding box center [1241, 292] width 13 height 13
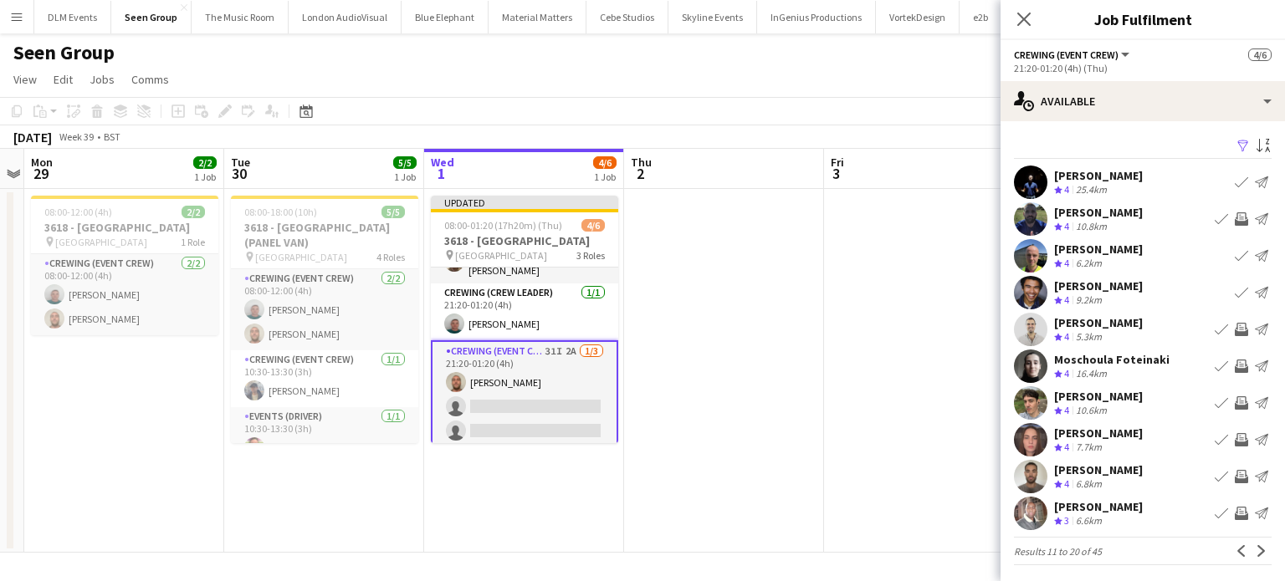
click at [1235, 331] on app-icon "Invite crew" at bounding box center [1241, 329] width 13 height 13
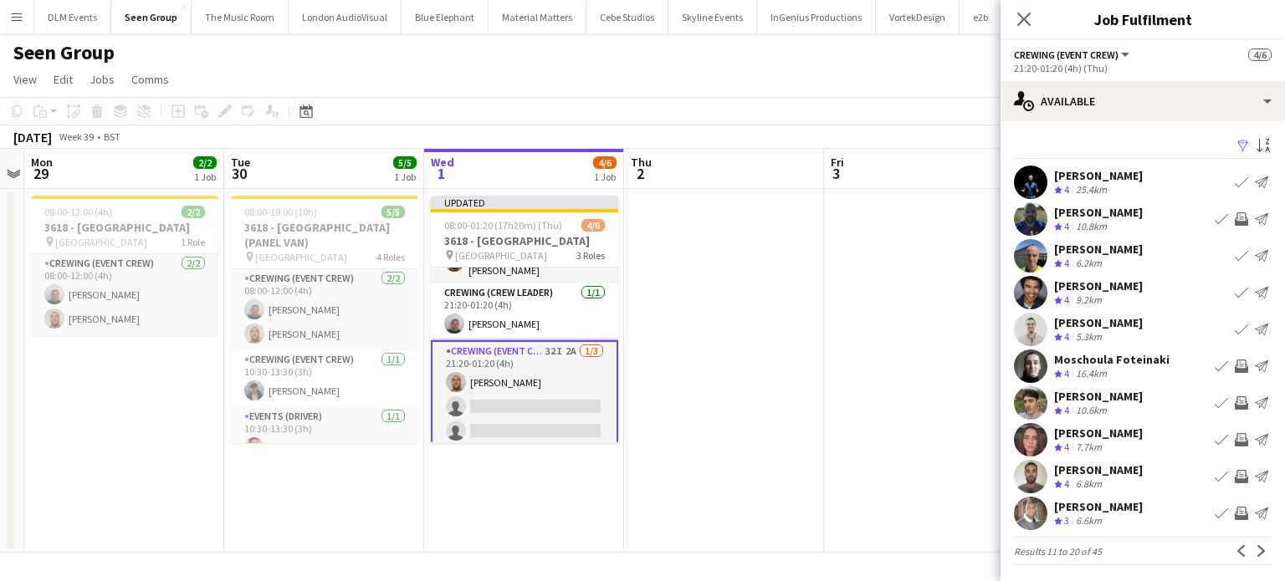
click at [1235, 402] on app-icon "Invite crew" at bounding box center [1241, 403] width 13 height 13
click at [1235, 444] on app-icon "Invite crew" at bounding box center [1241, 439] width 13 height 13
click at [1235, 475] on app-icon "Invite crew" at bounding box center [1241, 476] width 13 height 13
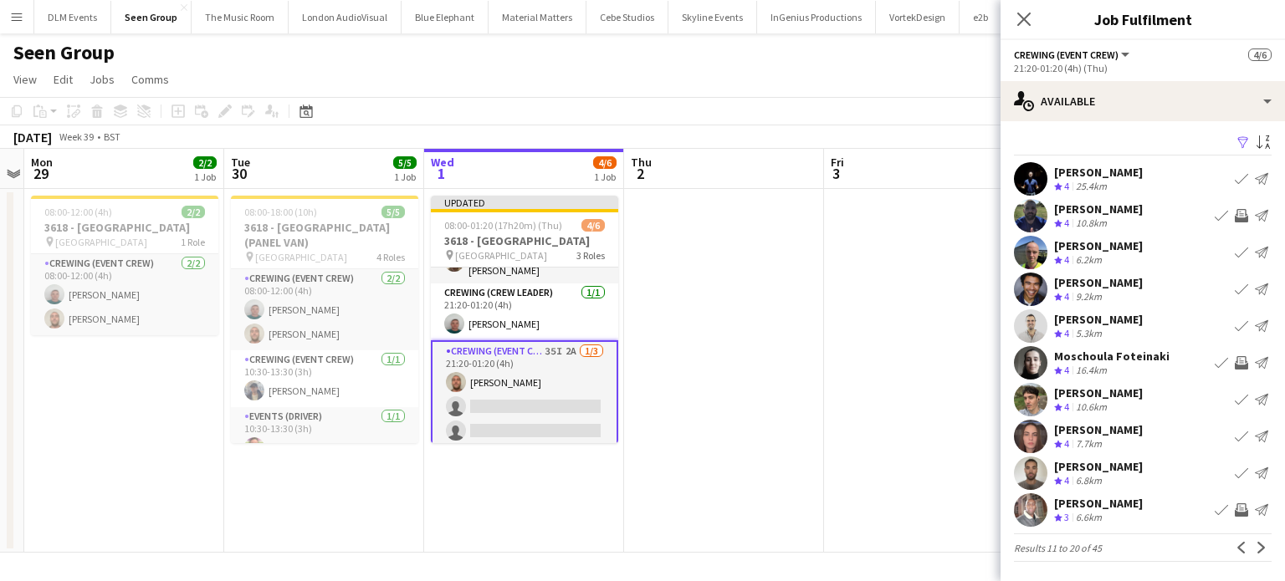
click at [1235, 514] on app-icon "Invite crew" at bounding box center [1241, 510] width 13 height 13
click at [1256, 542] on app-icon "Next" at bounding box center [1262, 548] width 12 height 12
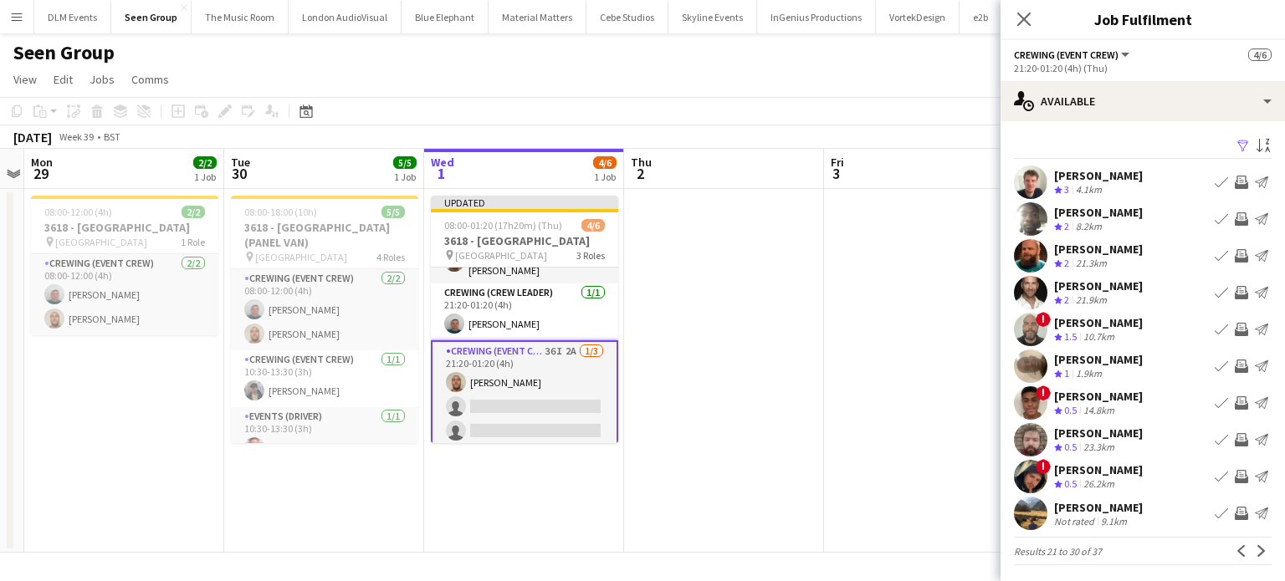
click at [1235, 183] on button "Invite crew" at bounding box center [1241, 182] width 20 height 20
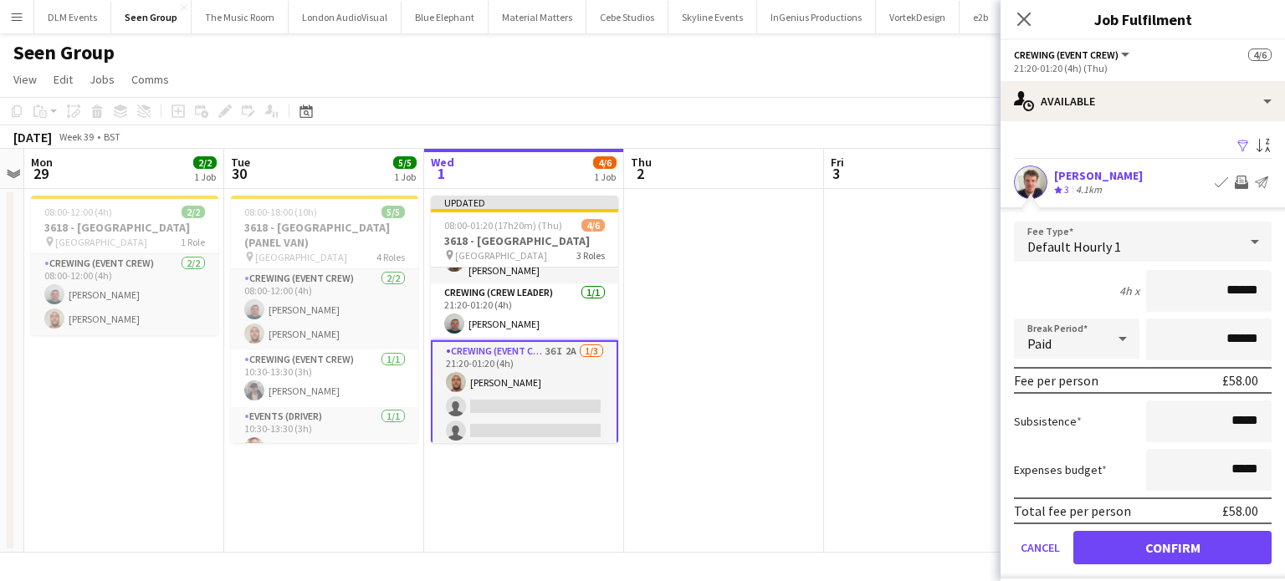
click button "Confirm" at bounding box center [1172, 547] width 198 height 33
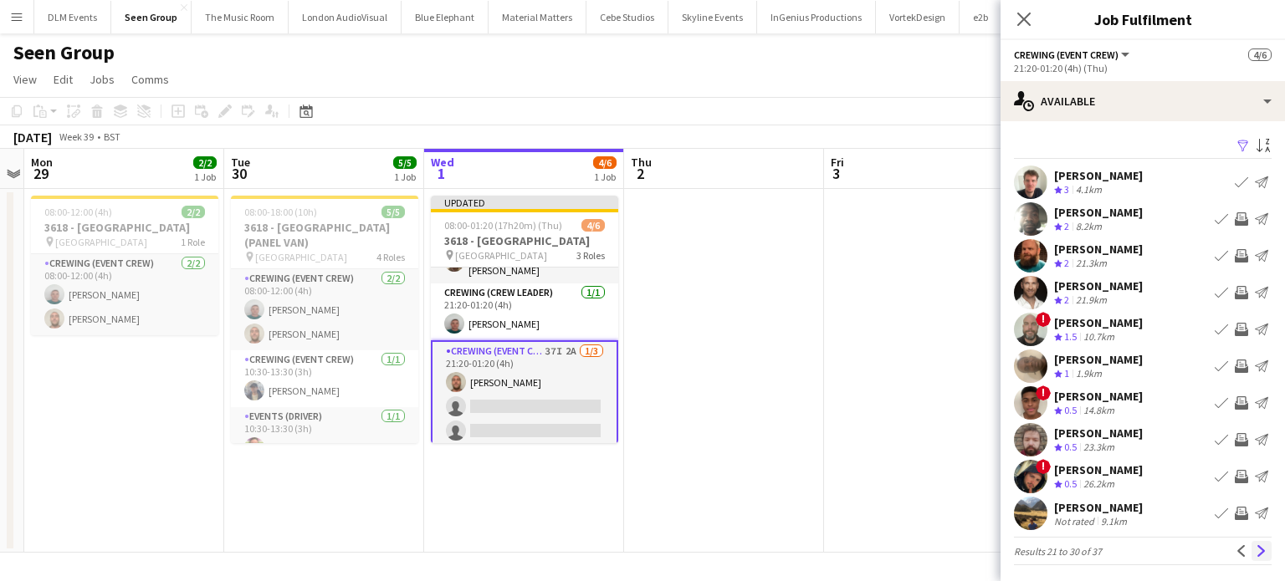
click at [1252, 555] on button "Next" at bounding box center [1262, 551] width 20 height 20
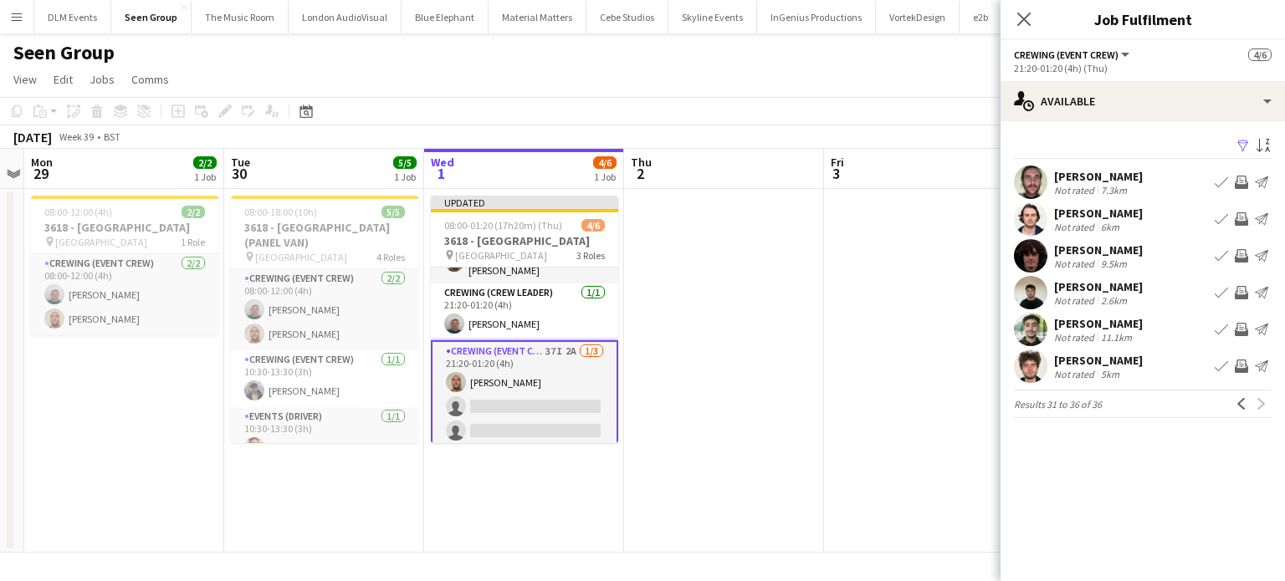
click at [867, 319] on app-date-cell at bounding box center [924, 371] width 200 height 364
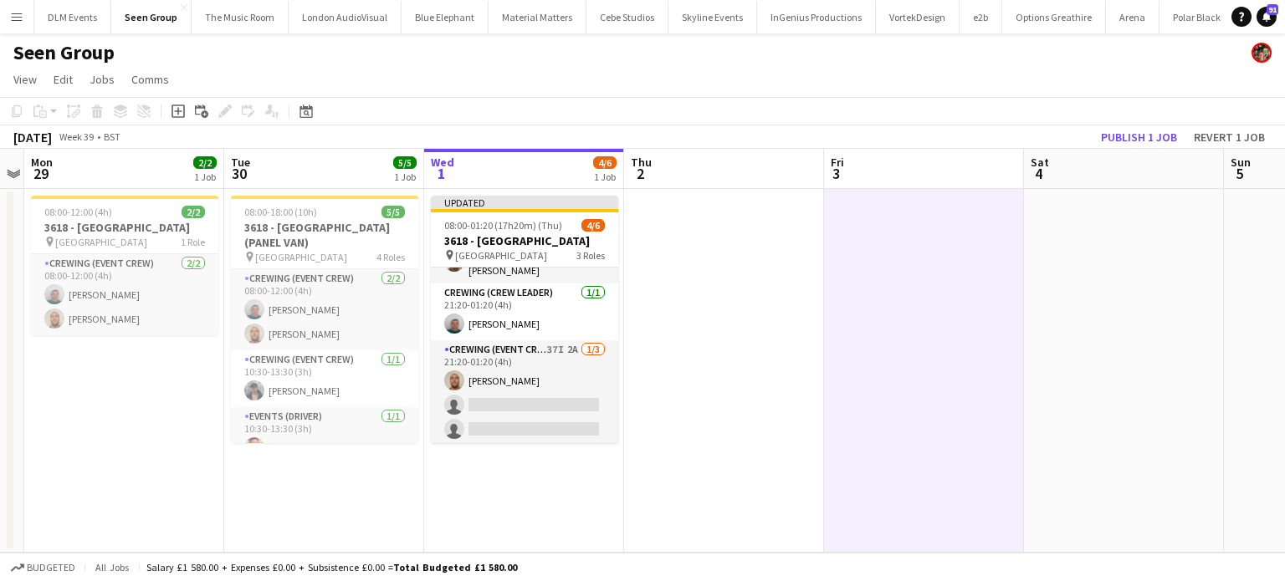
scroll to position [67, 0]
click at [1169, 120] on app-toolbar "Copy Paste Paste Ctrl+V Paste with crew Ctrl+Shift+V Paste linked Job Delete Gr…" at bounding box center [642, 111] width 1285 height 28
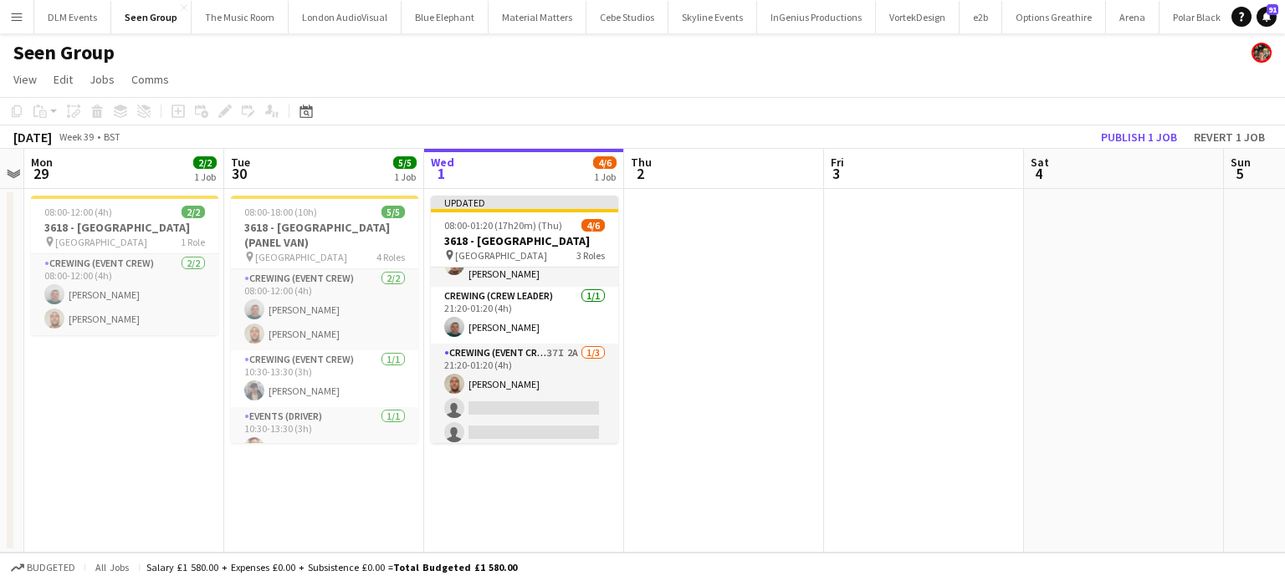
click at [1169, 124] on app-toolbar "Copy Paste Paste Ctrl+V Paste with crew Ctrl+Shift+V Paste linked Job Delete Gr…" at bounding box center [642, 111] width 1285 height 28
click at [1168, 134] on button "Publish 1 job" at bounding box center [1139, 137] width 90 height 22
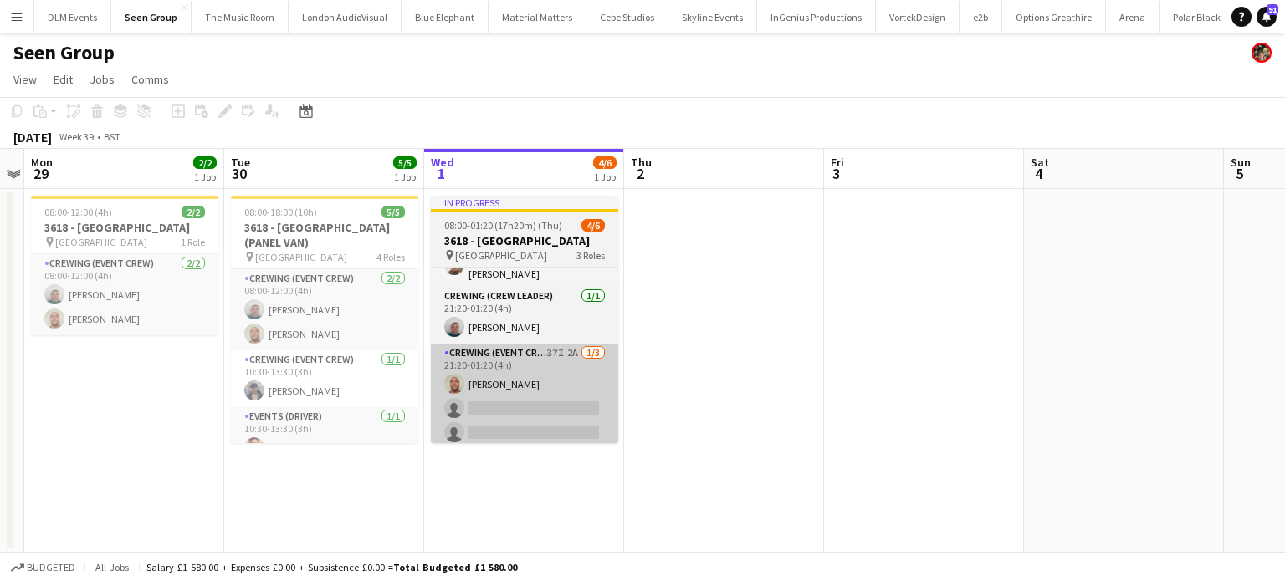
click at [592, 387] on app-card-role "Crewing (Event Crew) 37I 2A 1/3 21:20-01:20 (4h) Stephen Lyle single-neutral-ac…" at bounding box center [524, 396] width 187 height 105
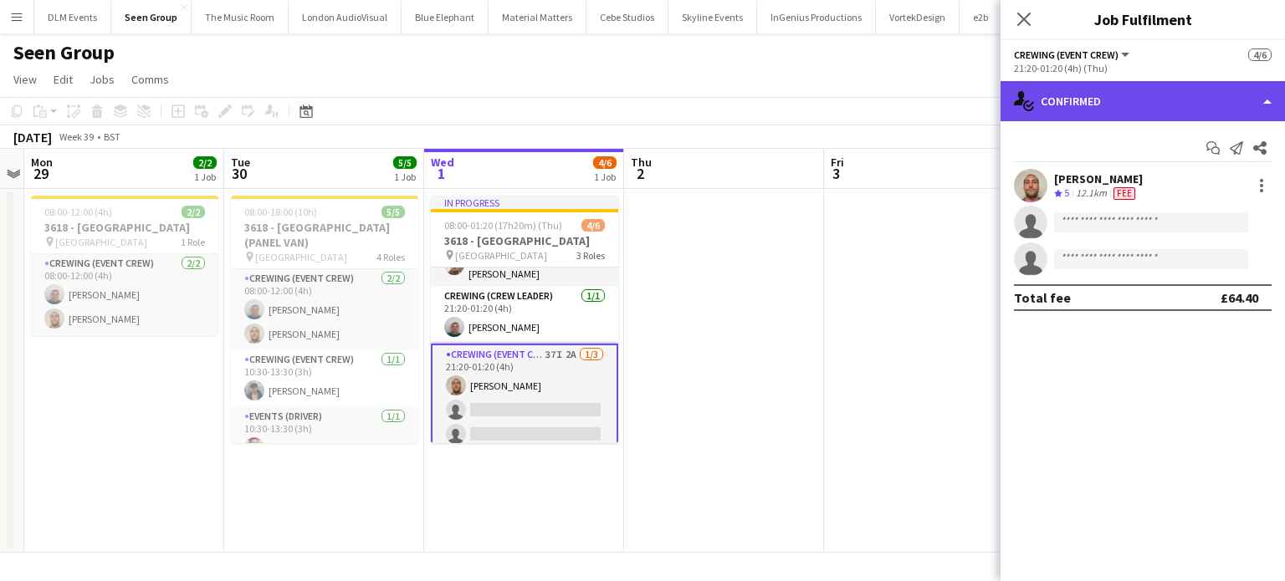
click at [1151, 106] on div "single-neutral-actions-check-2 Confirmed" at bounding box center [1143, 101] width 284 height 40
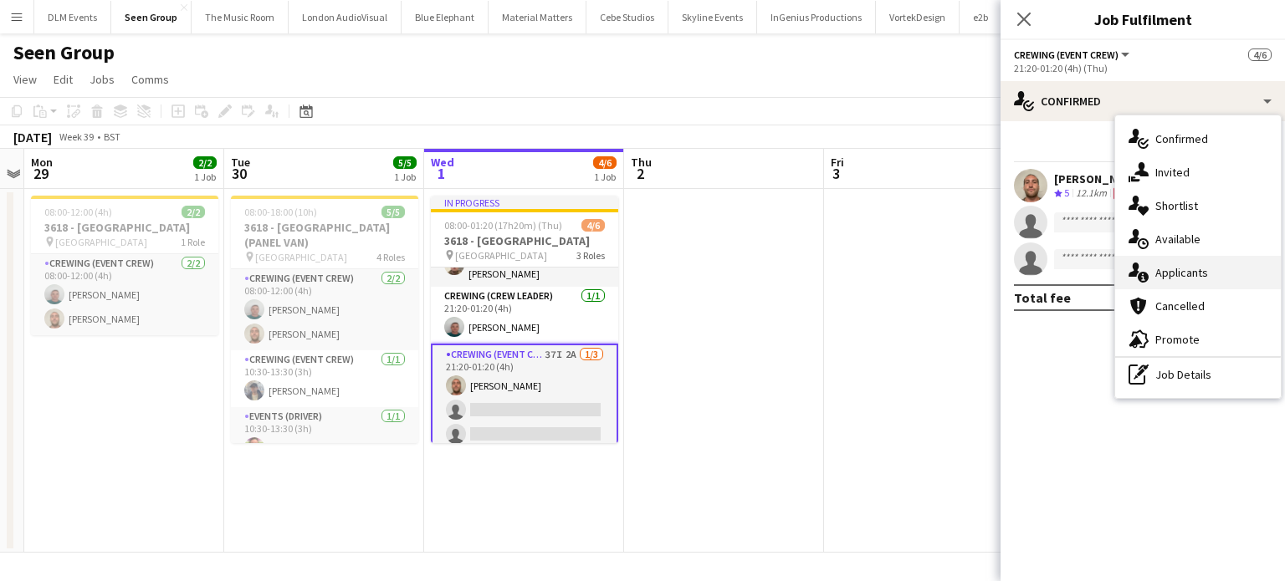
click at [1216, 275] on div "single-neutral-actions-information Applicants" at bounding box center [1198, 272] width 166 height 33
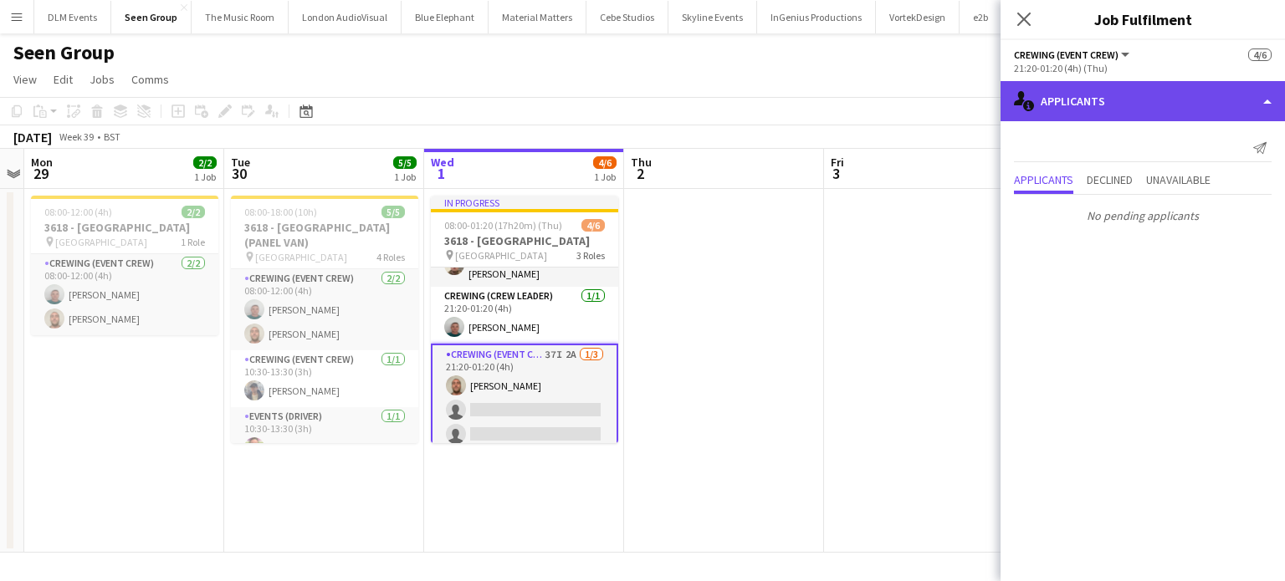
click at [1150, 84] on div "single-neutral-actions-information Applicants" at bounding box center [1143, 101] width 284 height 40
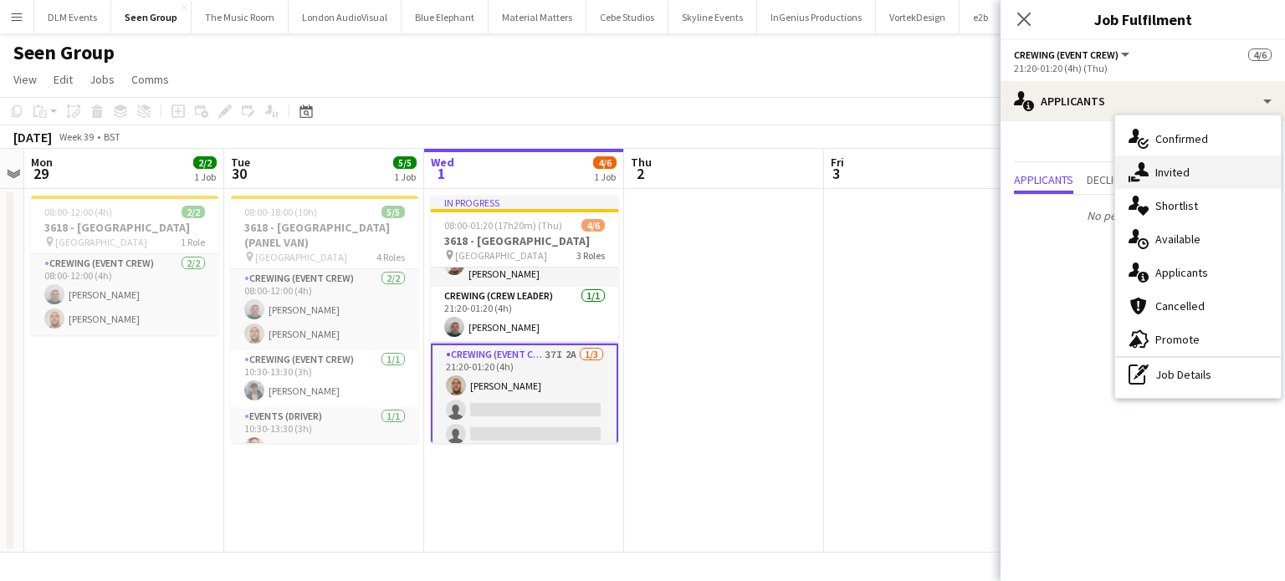
click at [1183, 177] on span "Invited" at bounding box center [1172, 172] width 34 height 15
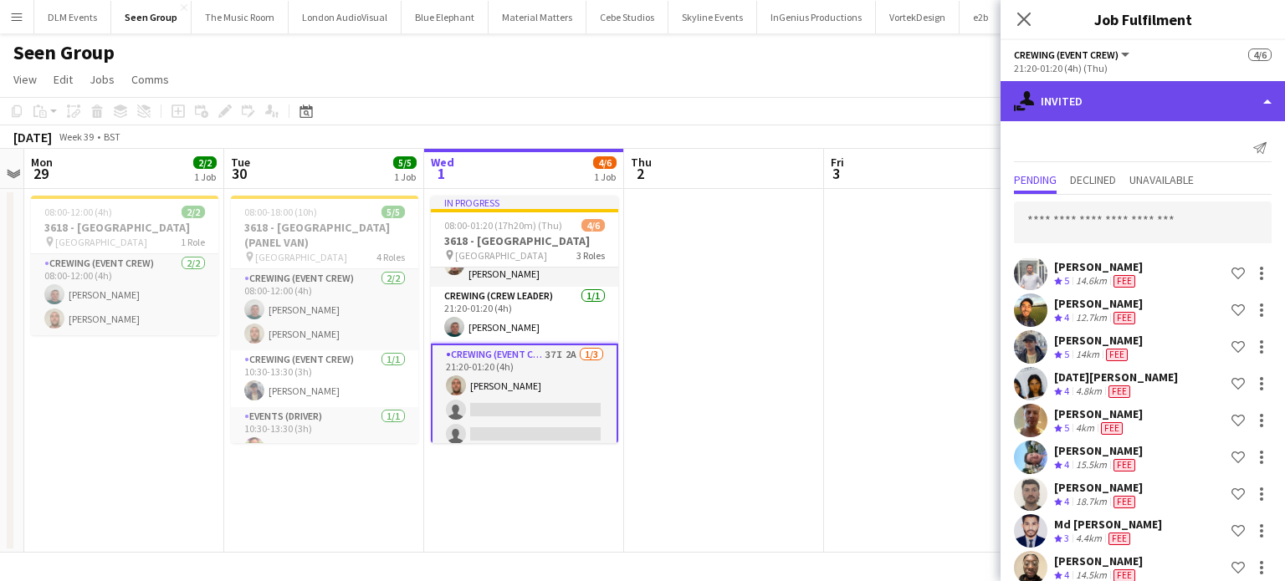
click at [1134, 100] on div "single-neutral-actions-share-1 Invited" at bounding box center [1143, 101] width 284 height 40
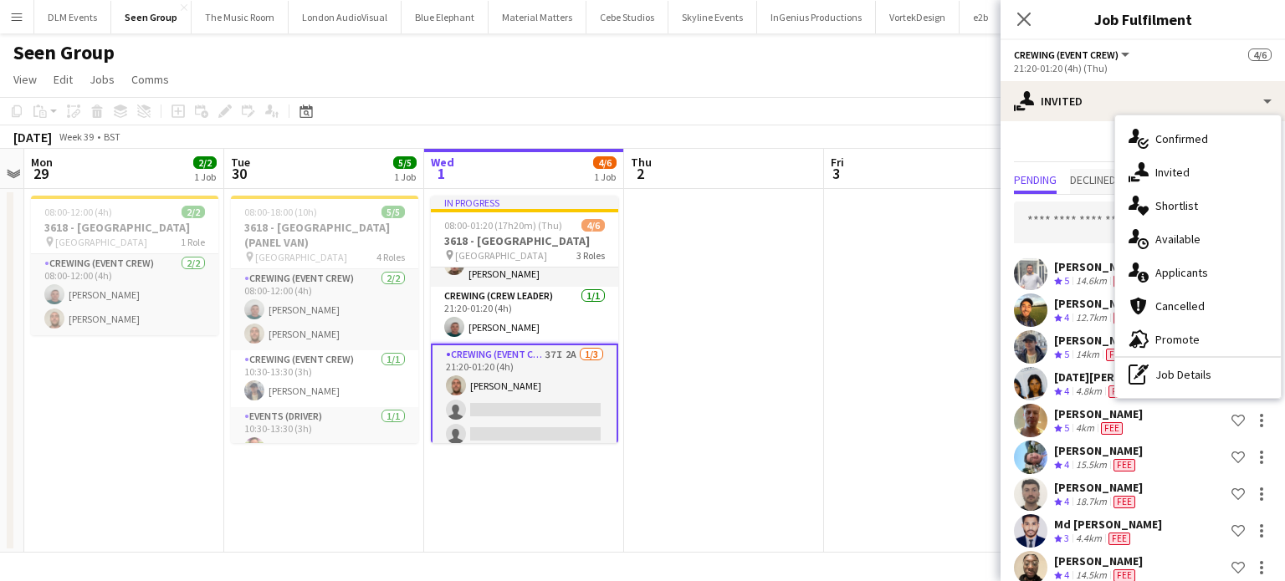
click at [1081, 174] on span "Declined" at bounding box center [1093, 180] width 46 height 12
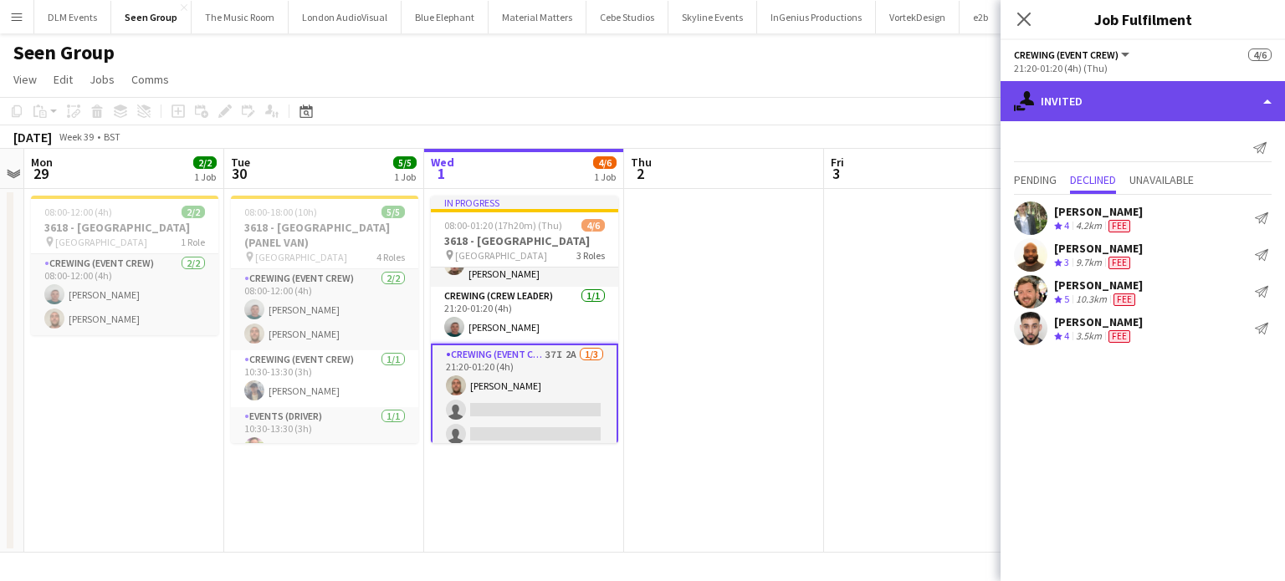
click at [1122, 103] on div "single-neutral-actions-share-1 Invited" at bounding box center [1143, 101] width 284 height 40
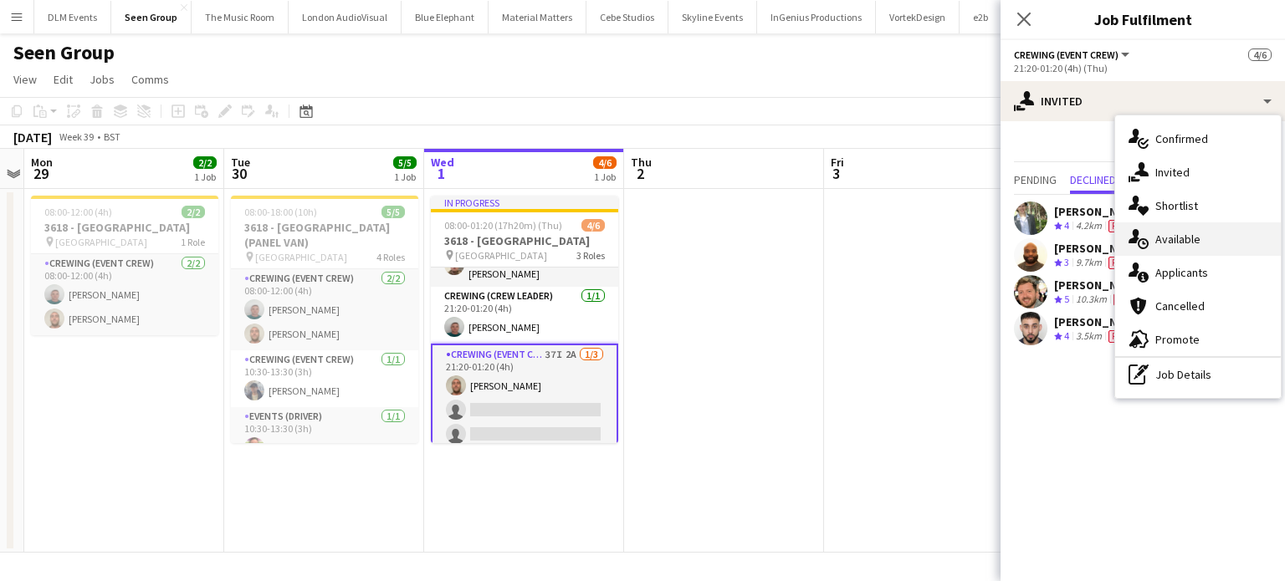
click at [1171, 230] on div "single-neutral-actions-upload Available" at bounding box center [1198, 239] width 166 height 33
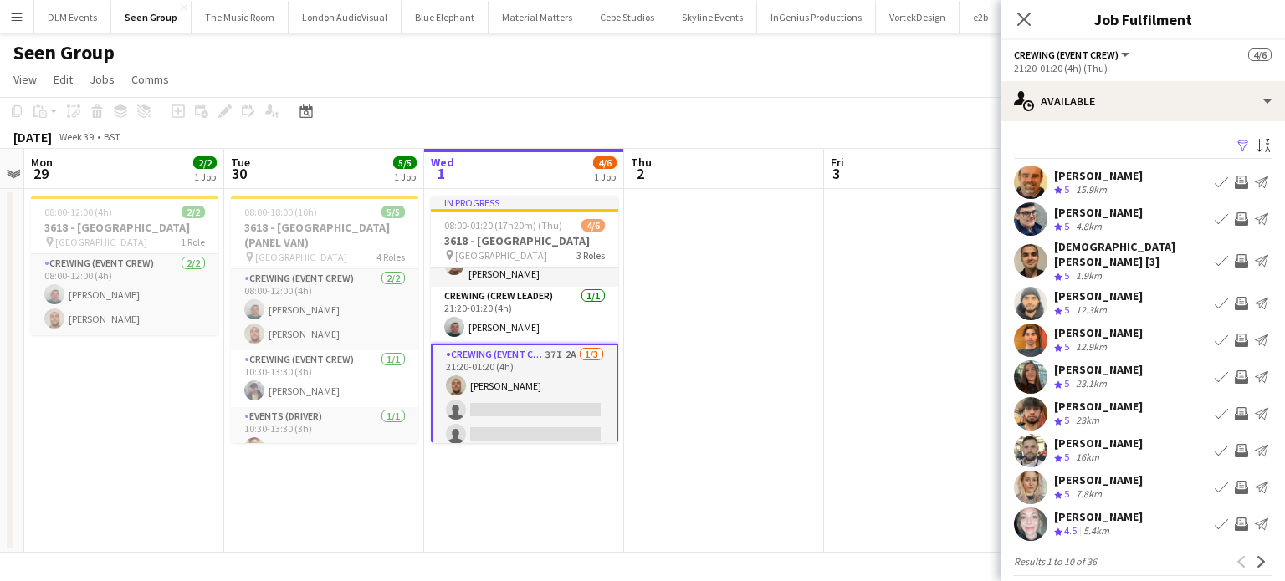
click at [1242, 561] on app-pager "Results 1 to 10 of 36 Previous Next" at bounding box center [1143, 562] width 258 height 28
click at [1256, 556] on app-icon "Next" at bounding box center [1262, 562] width 12 height 12
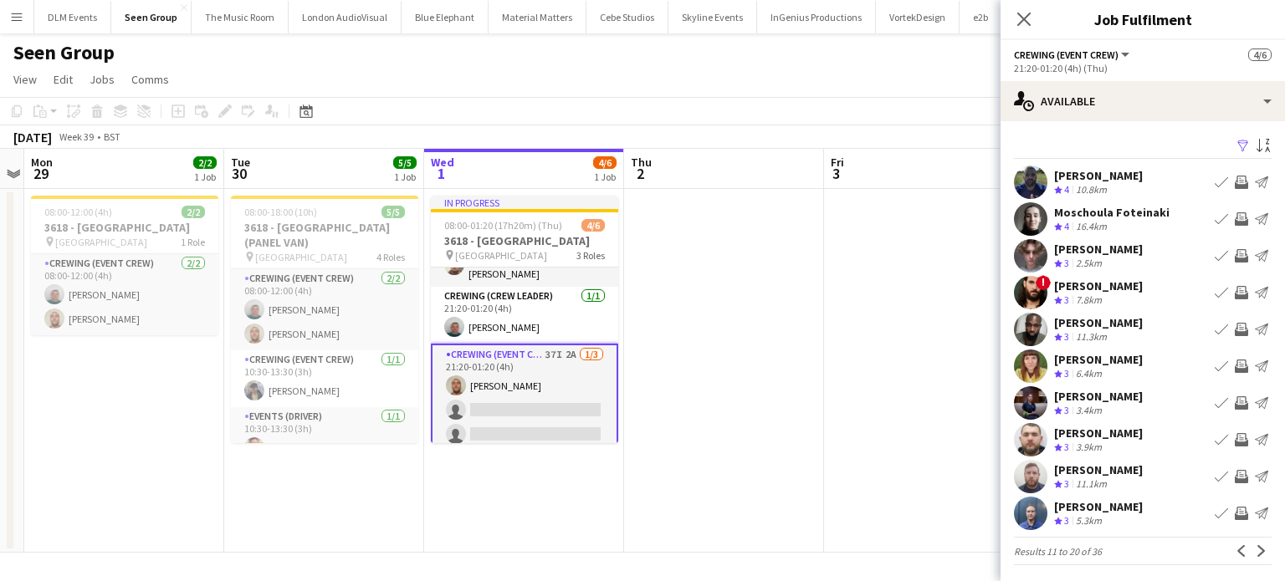
click at [1235, 518] on app-icon "Invite crew" at bounding box center [1241, 513] width 13 height 13
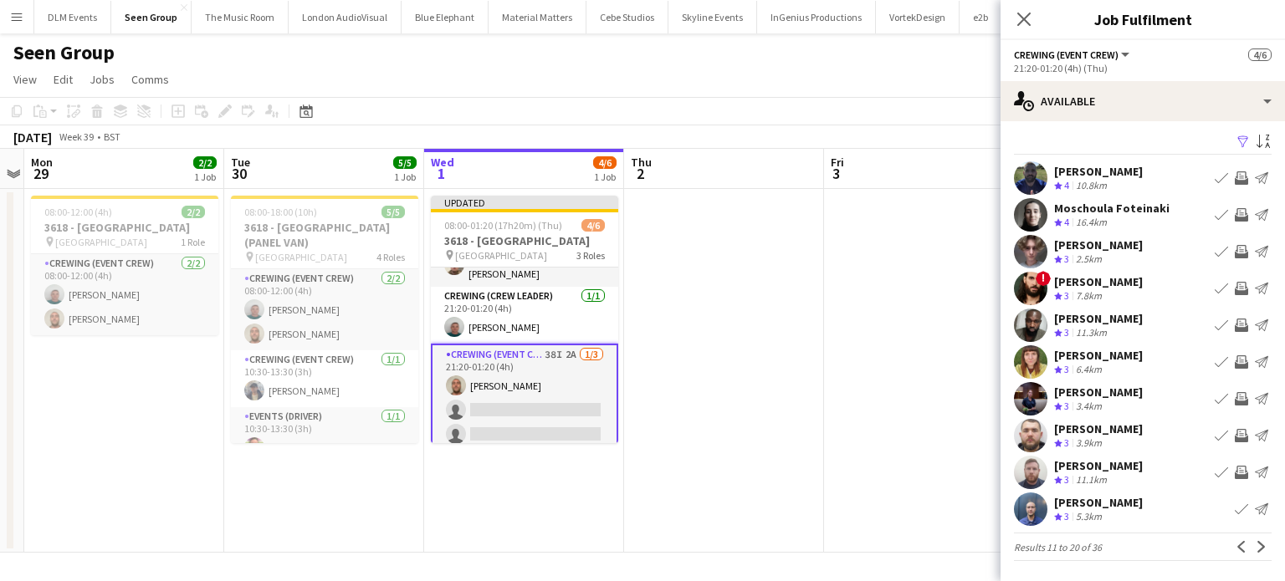
scroll to position [3, 0]
click at [1235, 287] on app-icon "Invite crew" at bounding box center [1241, 289] width 13 height 13
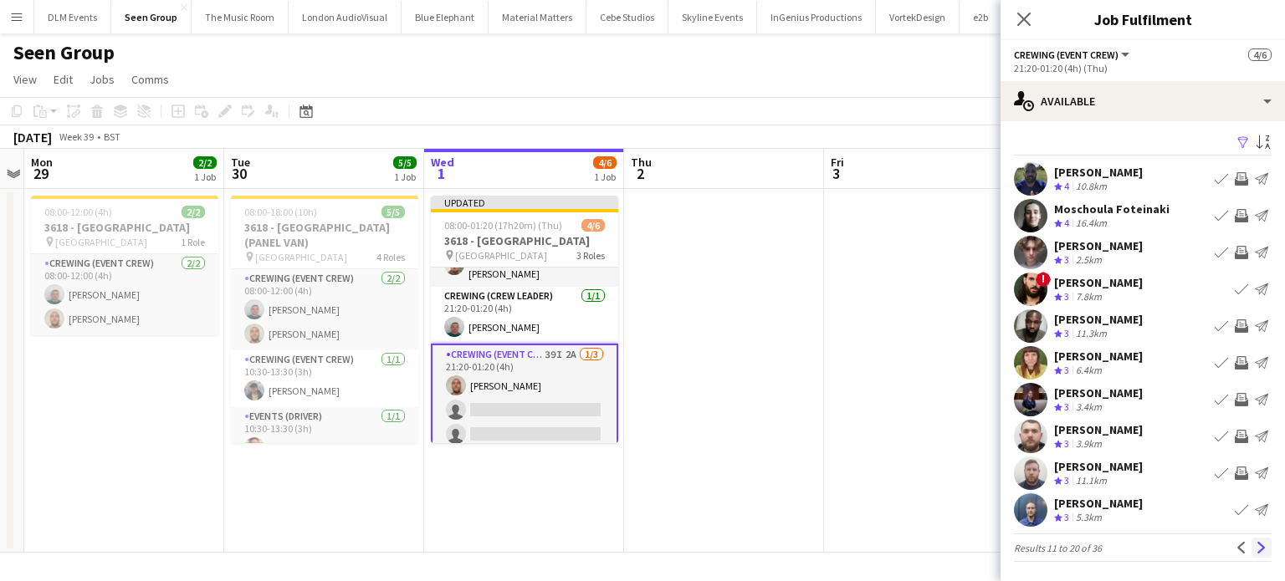
click at [1256, 550] on app-icon "Next" at bounding box center [1262, 548] width 12 height 12
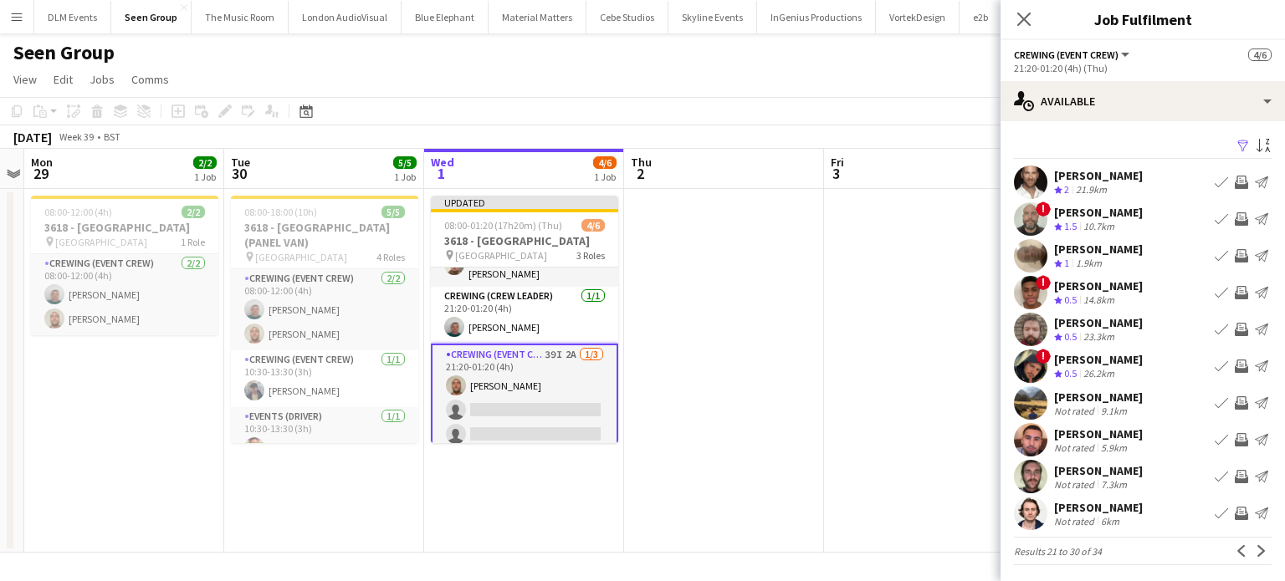
click at [858, 330] on app-date-cell at bounding box center [924, 371] width 200 height 364
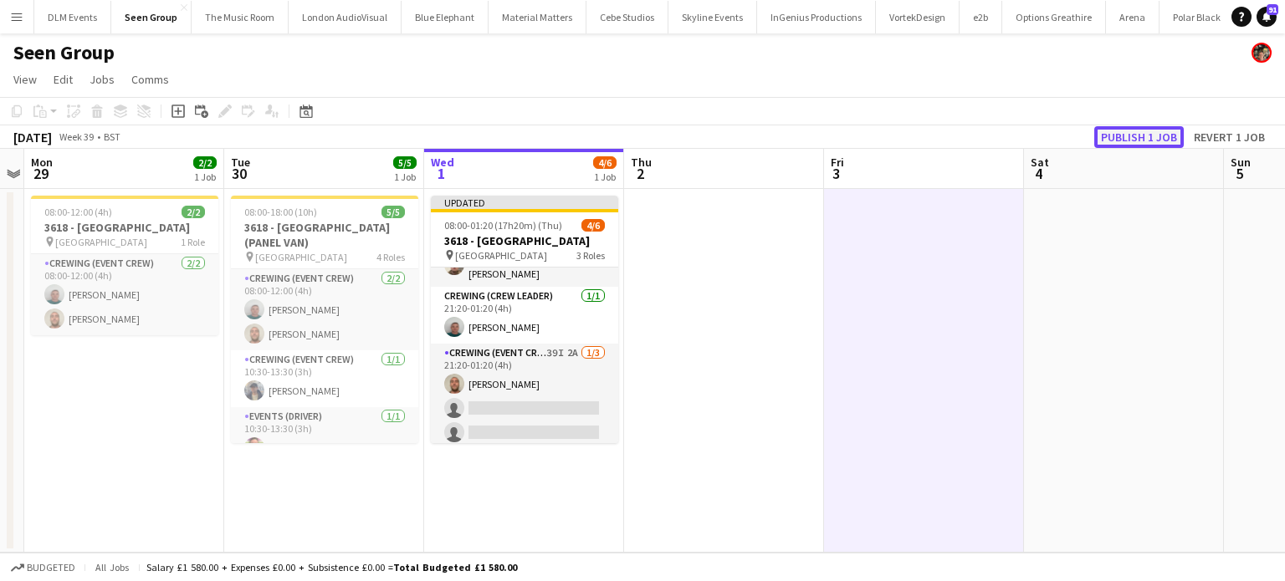
click at [1121, 147] on button "Publish 1 job" at bounding box center [1139, 137] width 90 height 22
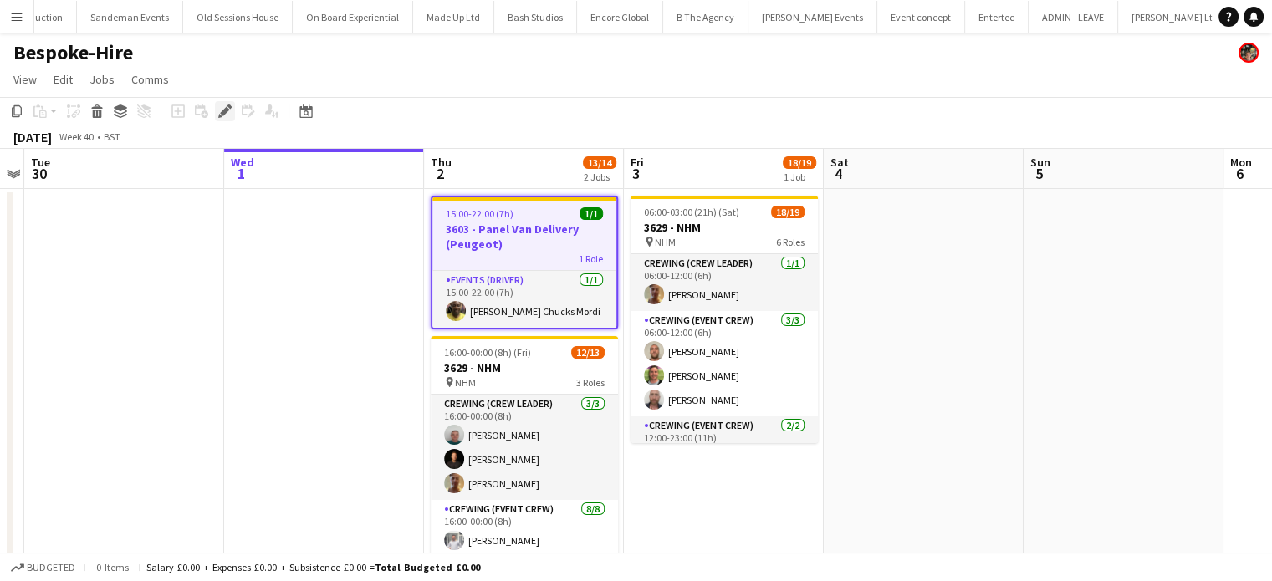
scroll to position [0, 4916]
click at [228, 107] on icon "Edit" at bounding box center [224, 111] width 13 height 13
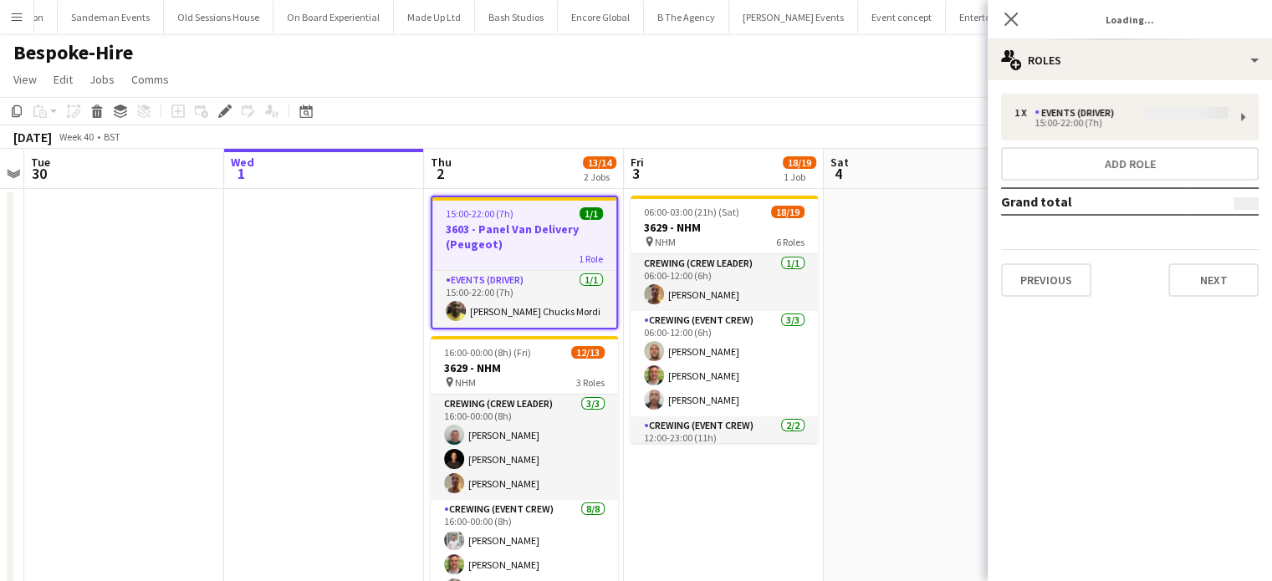
type input "**********"
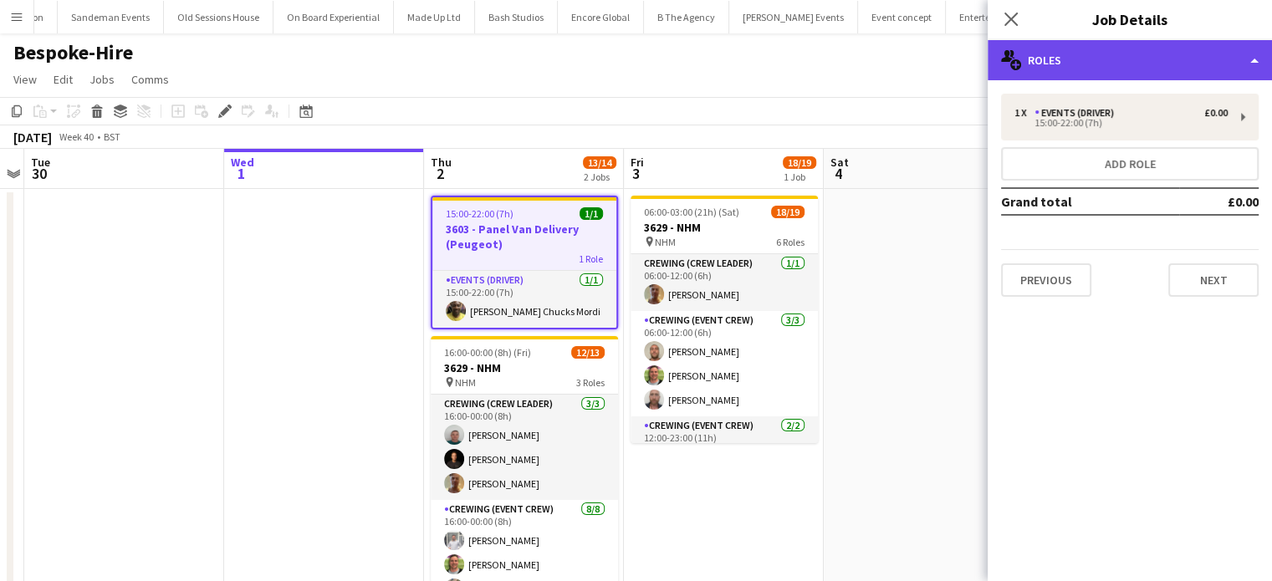
click at [1122, 69] on div "multiple-users-add Roles" at bounding box center [1130, 60] width 284 height 40
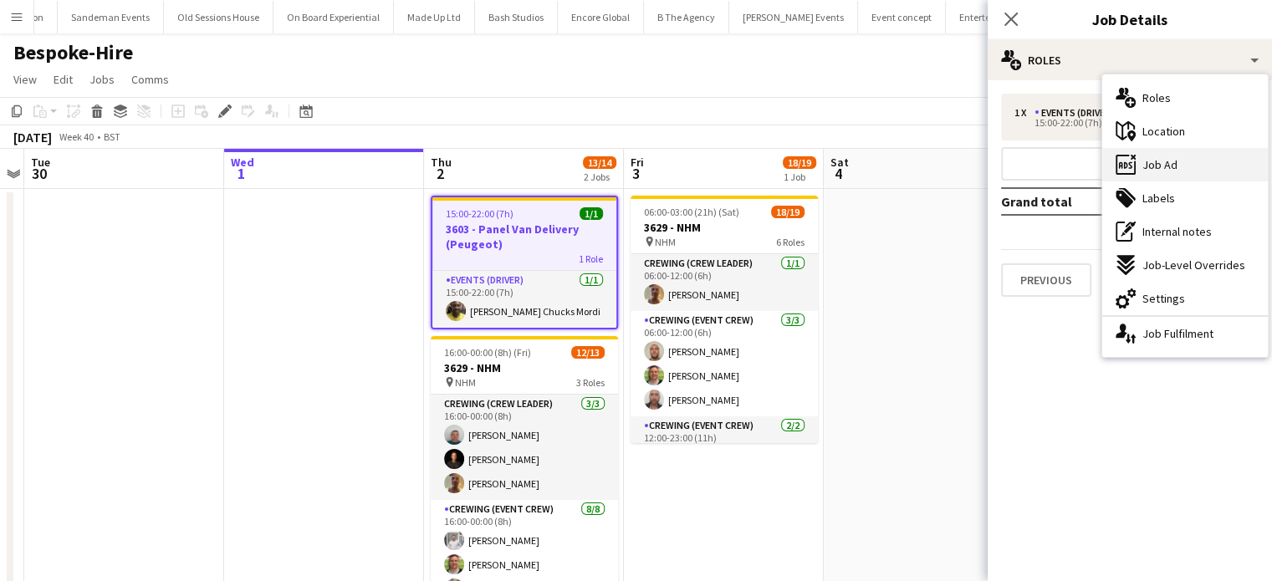
click at [1171, 160] on span "Job Ad" at bounding box center [1160, 164] width 35 height 15
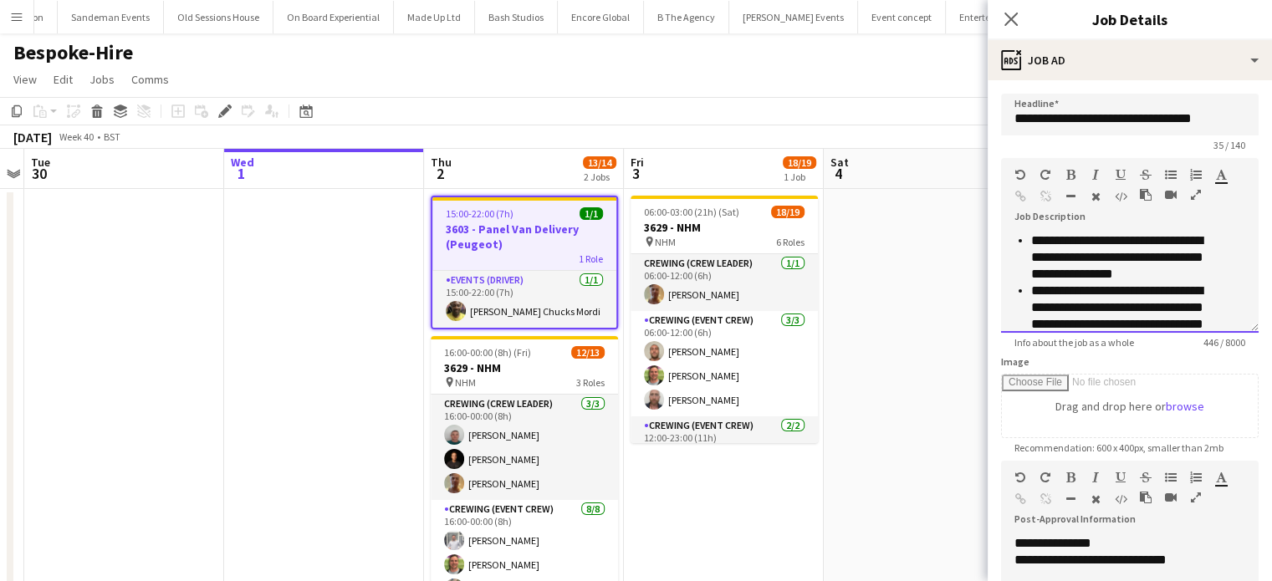
click at [1039, 244] on li "**********" at bounding box center [1126, 258] width 189 height 50
click at [1032, 243] on li "**********" at bounding box center [1126, 258] width 189 height 50
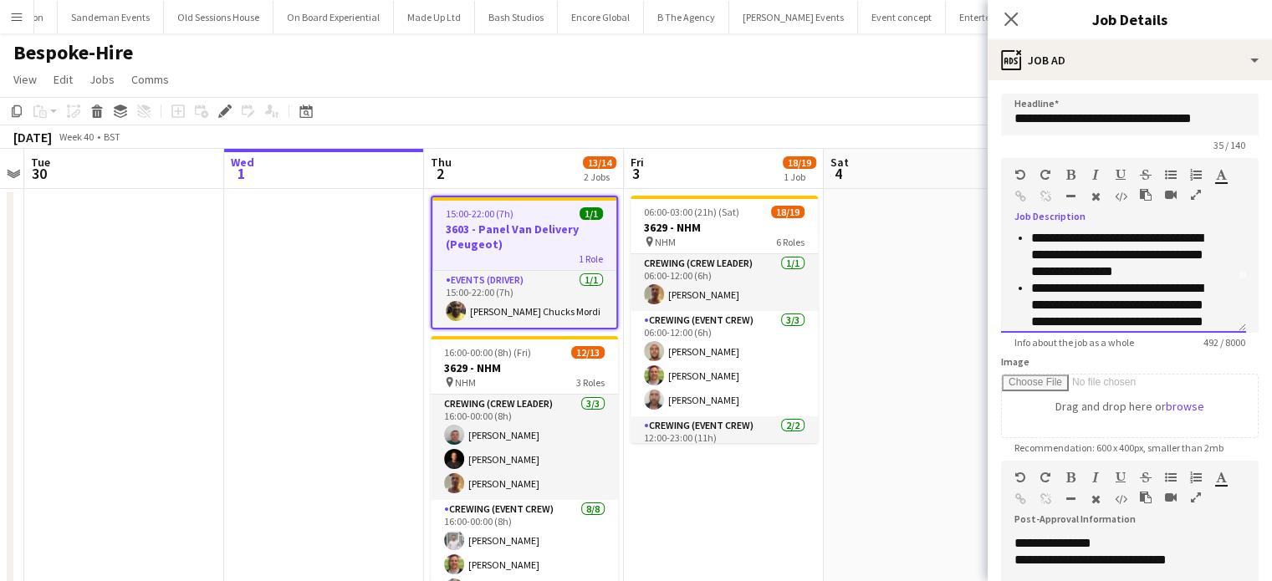
scroll to position [0, 0]
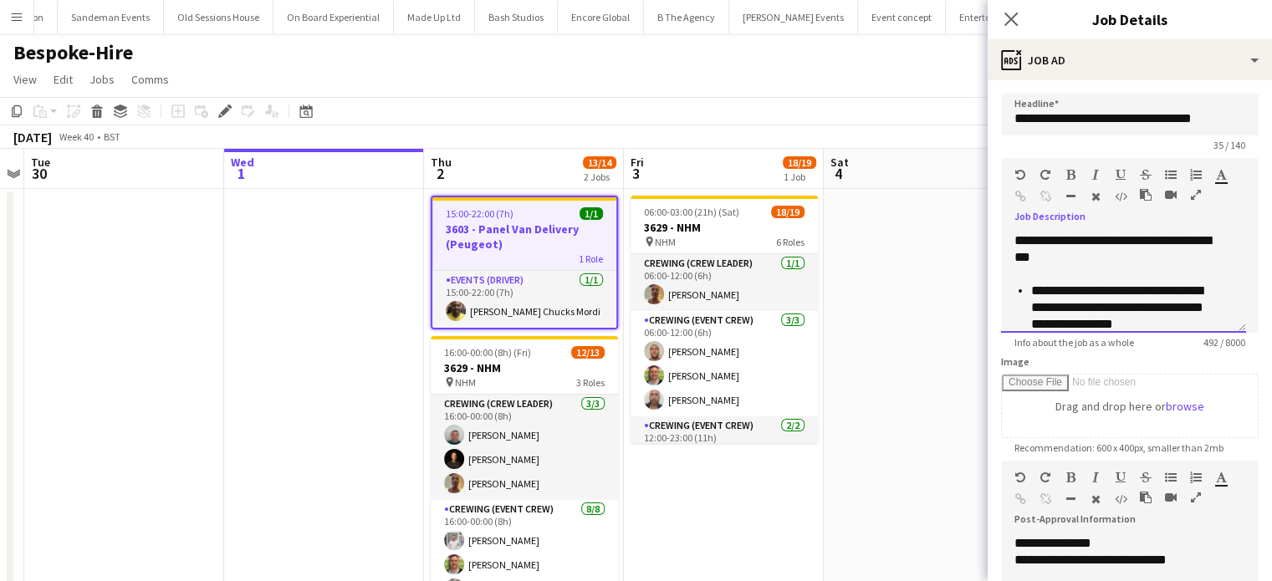
click at [1038, 236] on div "**********" at bounding box center [1118, 249] width 206 height 33
click at [933, 304] on app-date-cell at bounding box center [924, 455] width 200 height 532
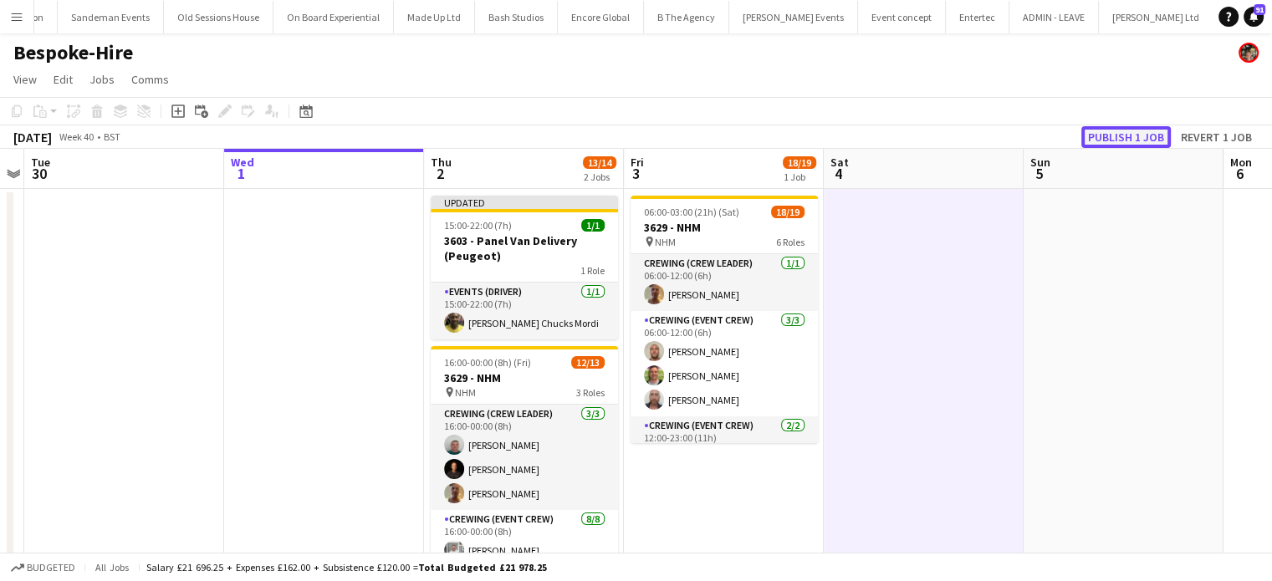
click at [1130, 146] on button "Publish 1 job" at bounding box center [1127, 137] width 90 height 22
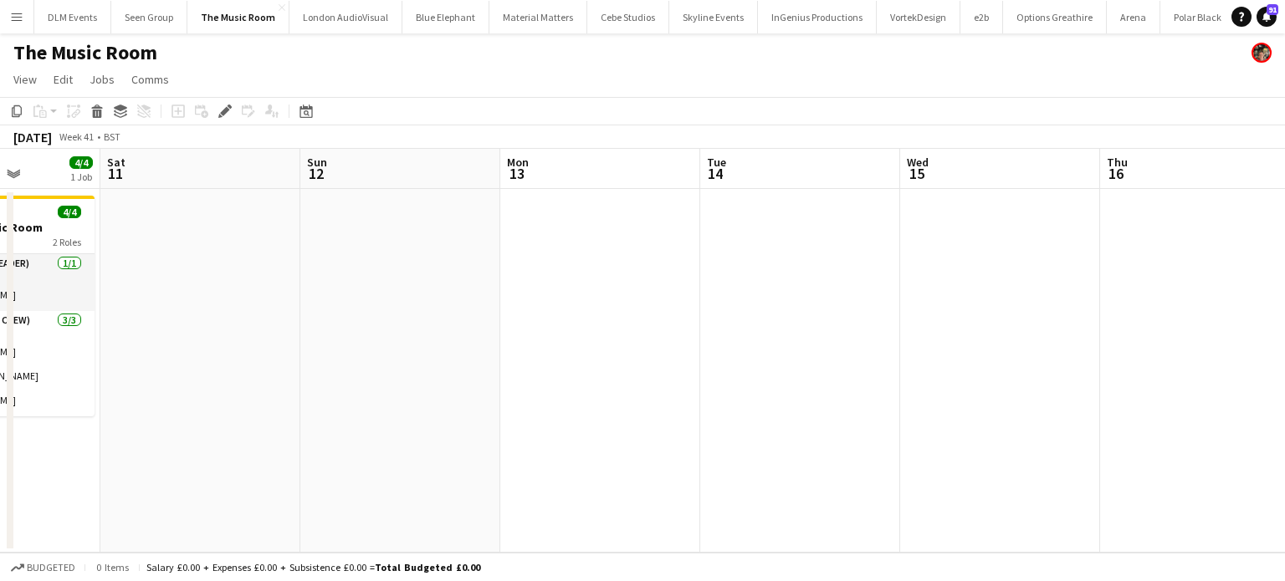
scroll to position [0, 523]
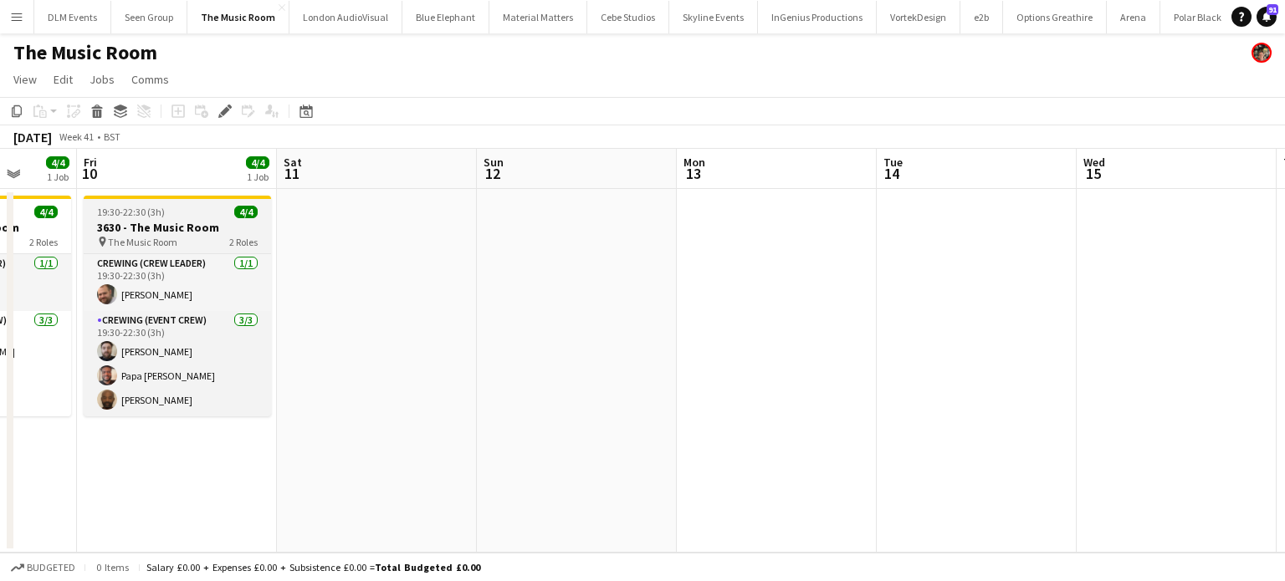
click at [233, 220] on h3 "3630 - The Music Room" at bounding box center [177, 227] width 187 height 15
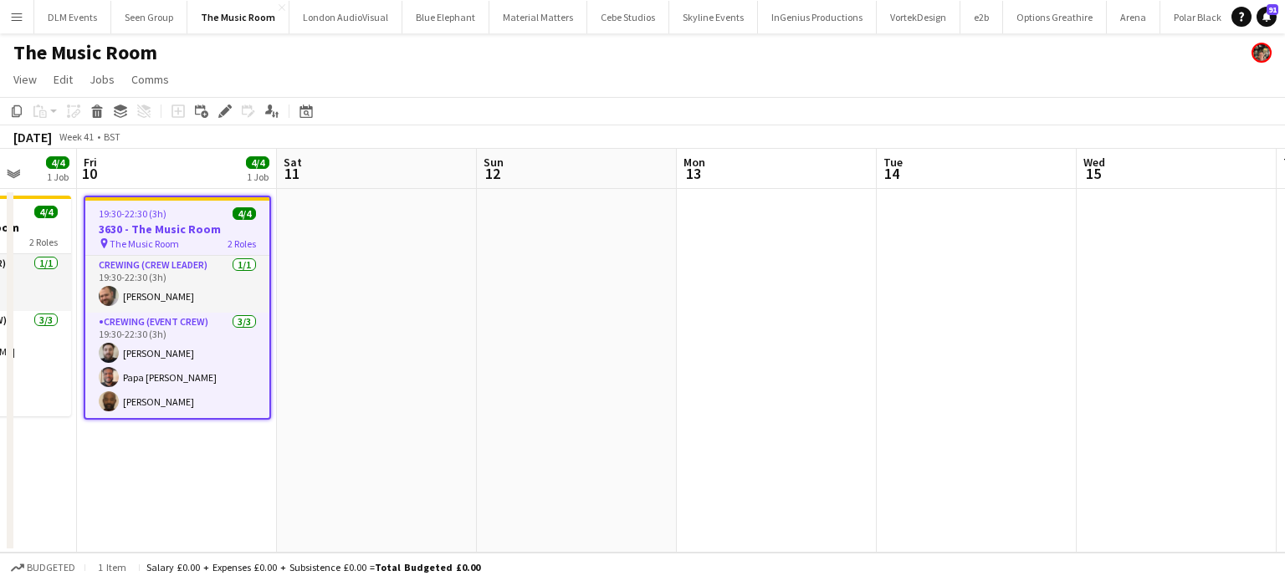
click at [702, 237] on app-date-cell at bounding box center [777, 371] width 200 height 364
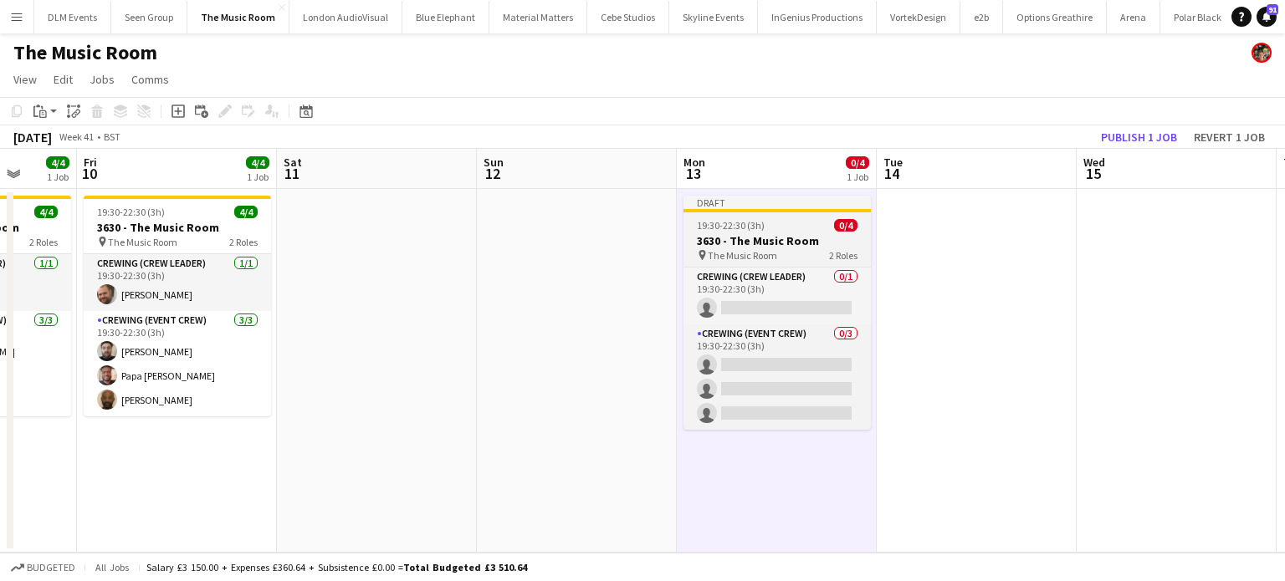
click at [756, 215] on app-job-card "Draft 19:30-22:30 (3h) 0/4 3630 - The Music Room pin The Music Room 2 Roles Cre…" at bounding box center [777, 313] width 187 height 234
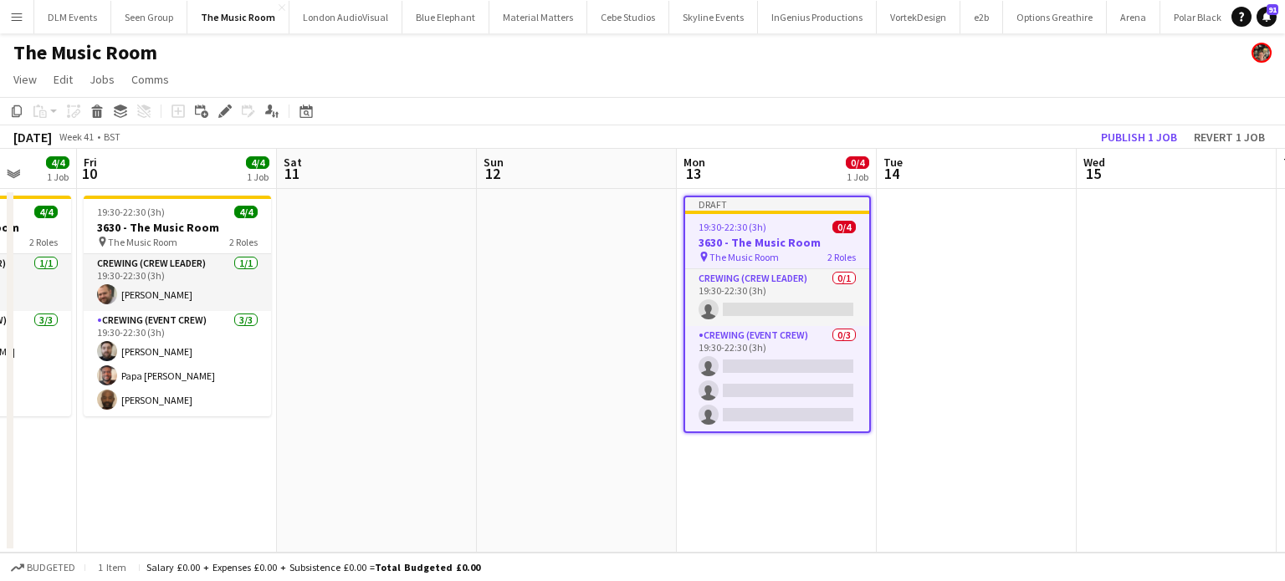
click at [756, 215] on app-job-card "Draft 19:30-22:30 (3h) 0/4 3630 - The Music Room pin The Music Room 2 Roles Cre…" at bounding box center [777, 315] width 187 height 238
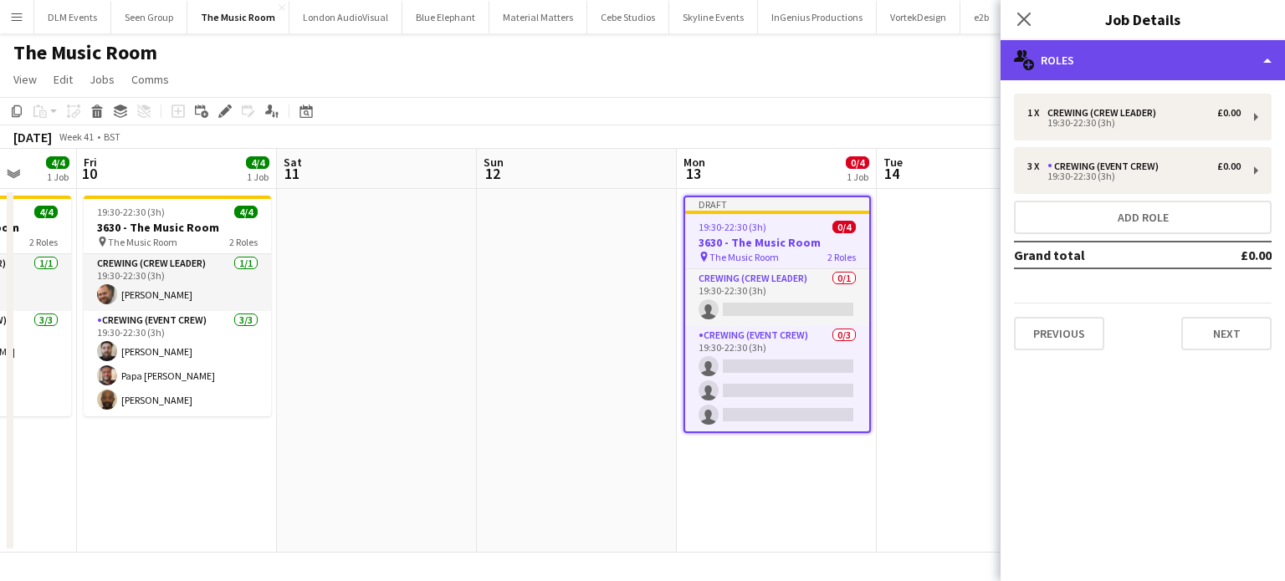
click at [1155, 69] on div "multiple-users-add Roles" at bounding box center [1143, 60] width 284 height 40
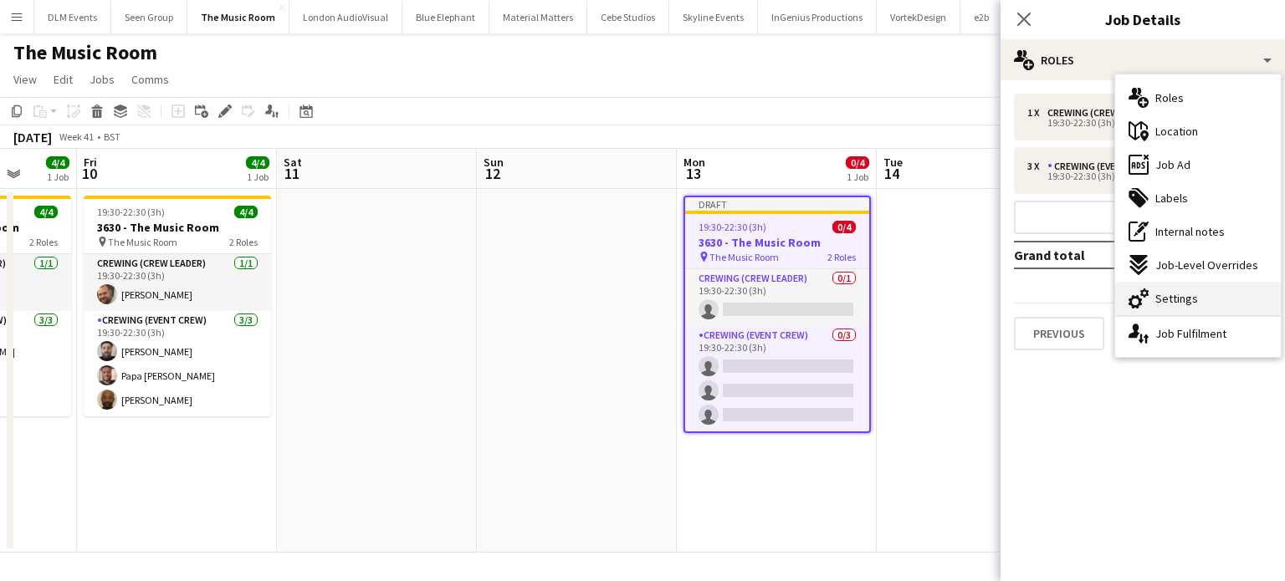
click at [1143, 287] on div "cog-double-3 Settings" at bounding box center [1198, 298] width 166 height 33
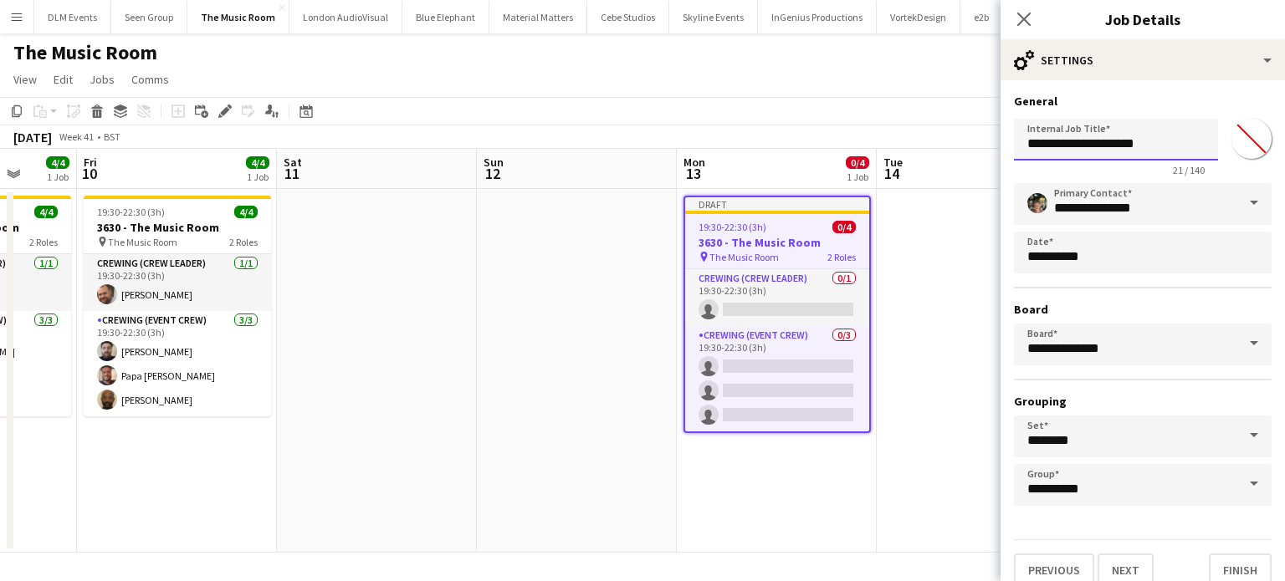
click at [1053, 146] on input "**********" at bounding box center [1116, 140] width 204 height 42
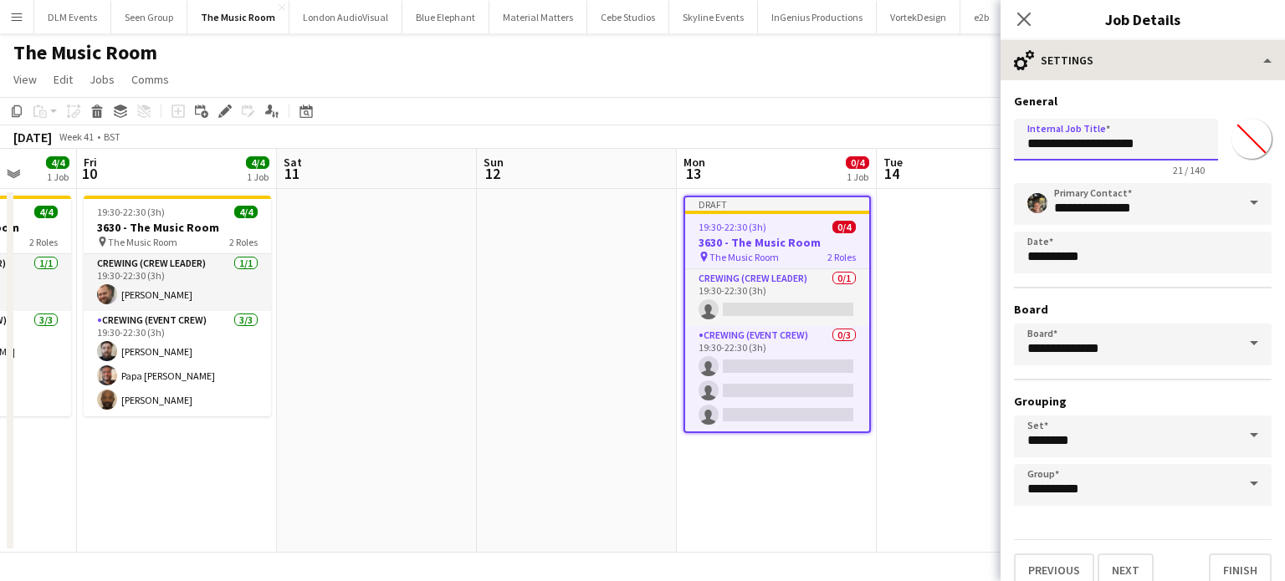
type input "**********"
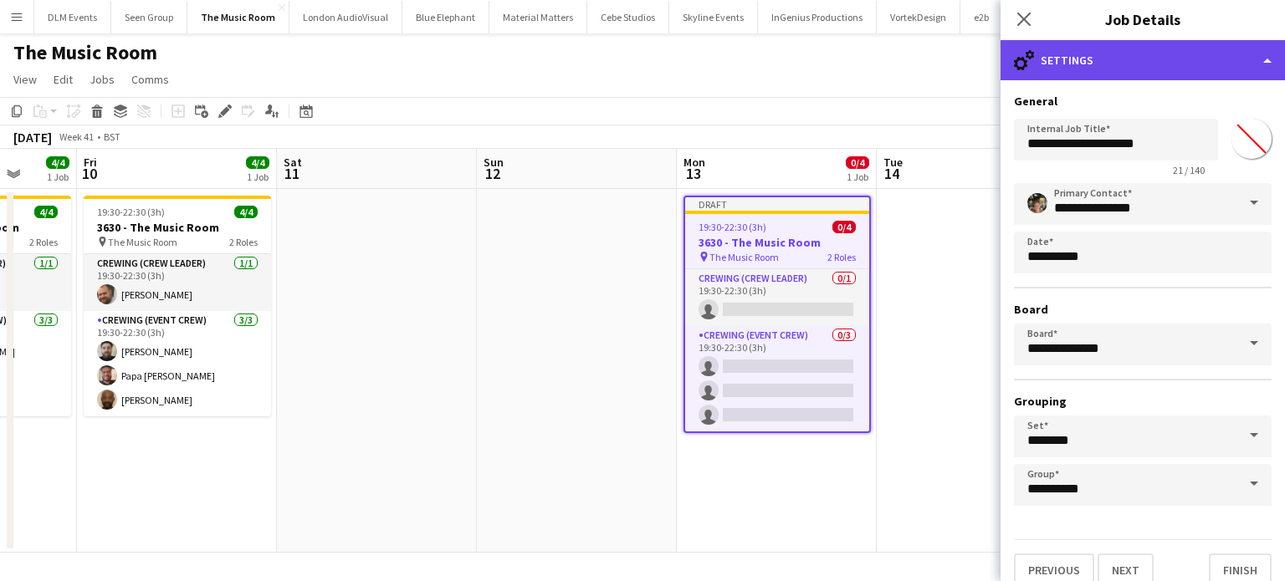
click at [1141, 57] on div "cog-double-3 Settings" at bounding box center [1143, 60] width 284 height 40
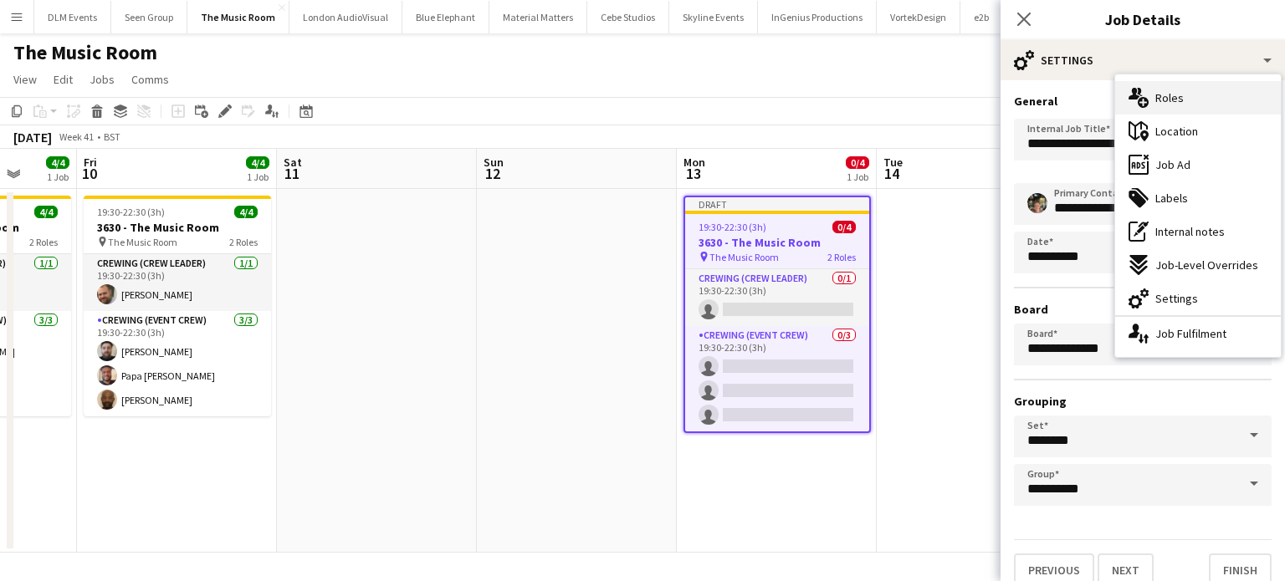
click at [1188, 104] on div "multiple-users-add Roles" at bounding box center [1198, 97] width 166 height 33
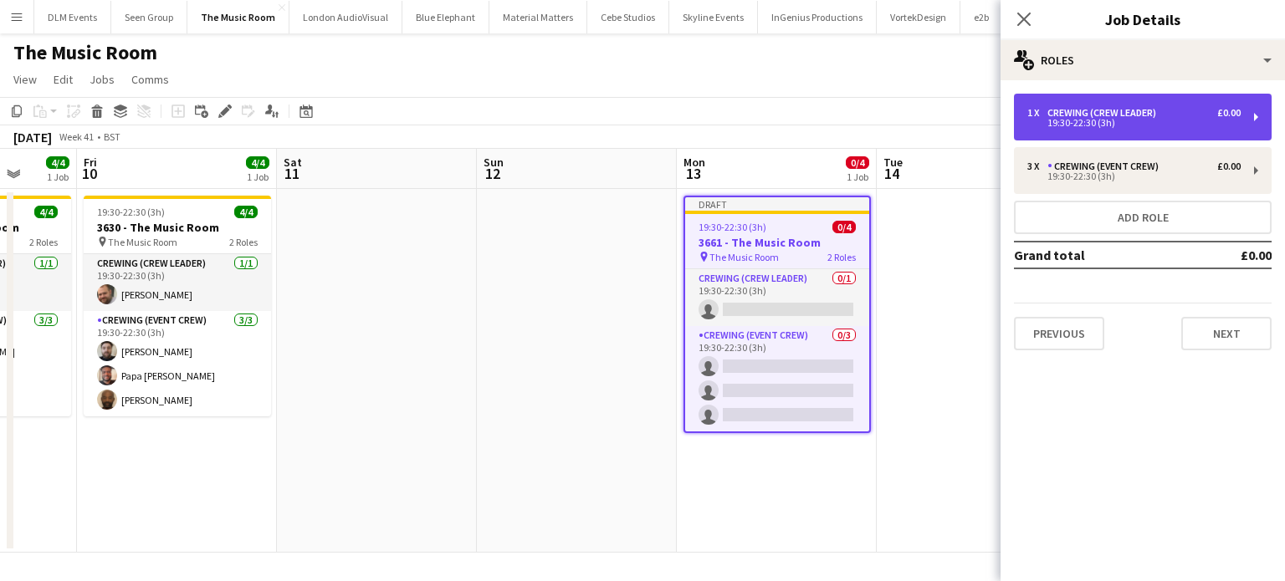
click at [1046, 122] on div "19:30-22:30 (3h)" at bounding box center [1133, 123] width 213 height 8
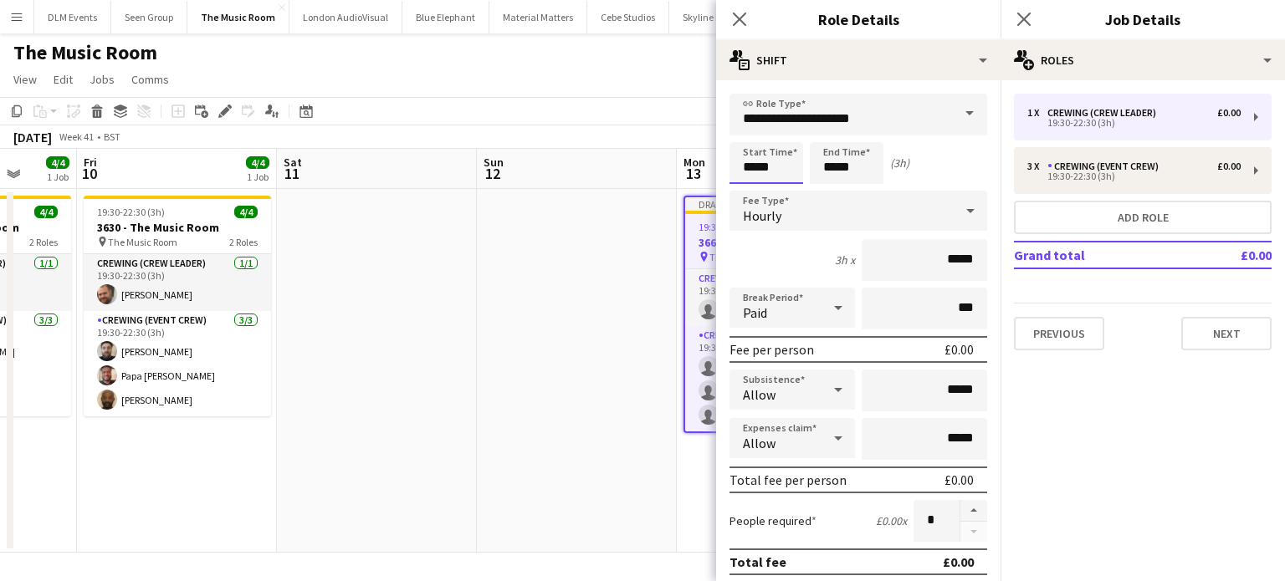
click at [793, 173] on input "*****" at bounding box center [767, 163] width 74 height 42
type input "*****"
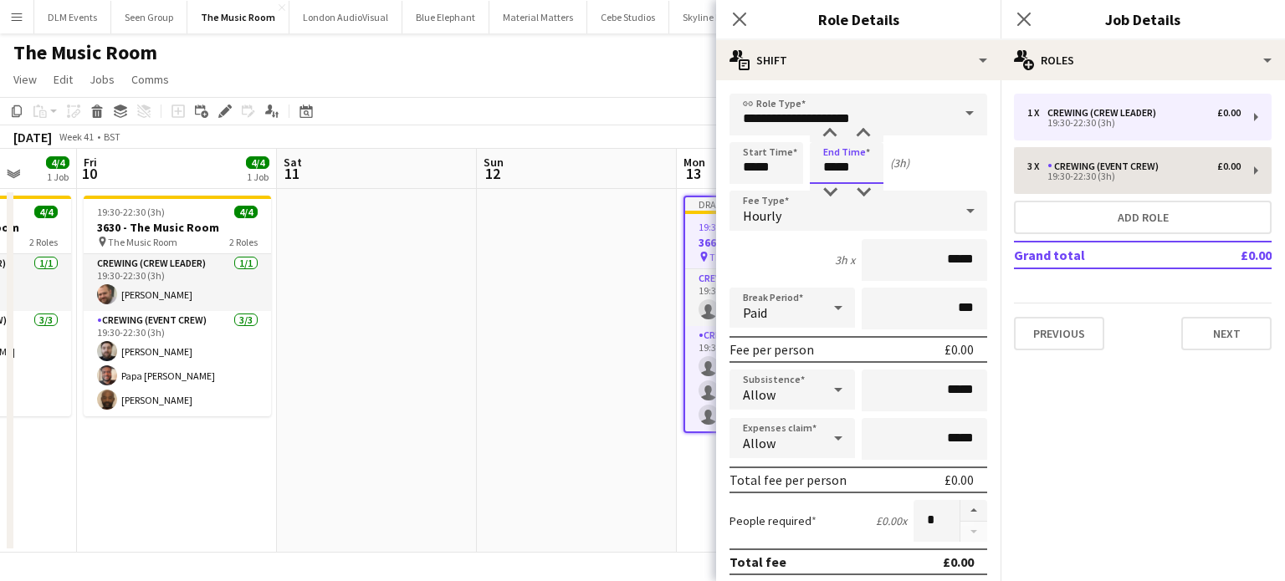
type input "*****"
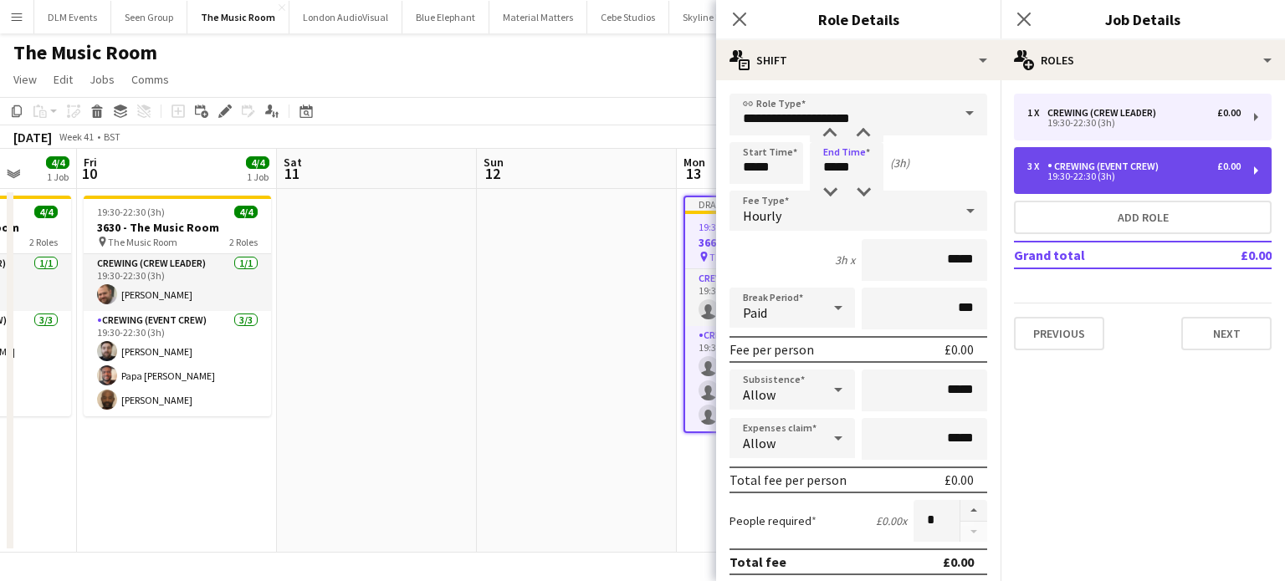
click at [1068, 176] on div "19:30-22:30 (3h)" at bounding box center [1133, 176] width 213 height 8
type input "**********"
type input "*****"
type input "*"
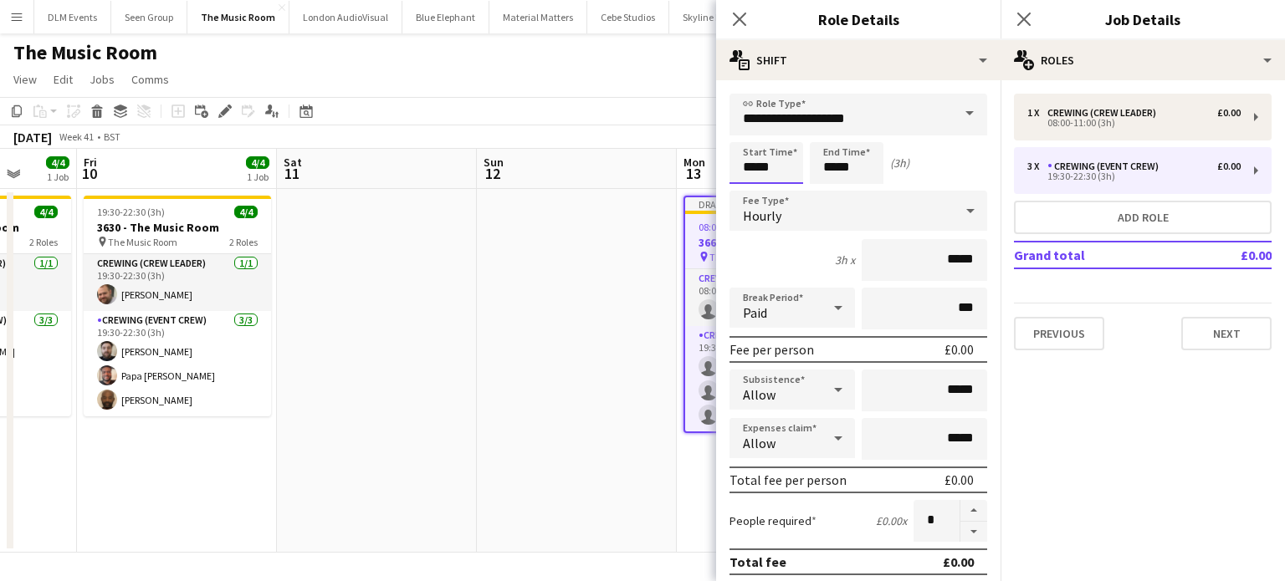
click at [766, 173] on input "*****" at bounding box center [767, 163] width 74 height 42
type input "*****"
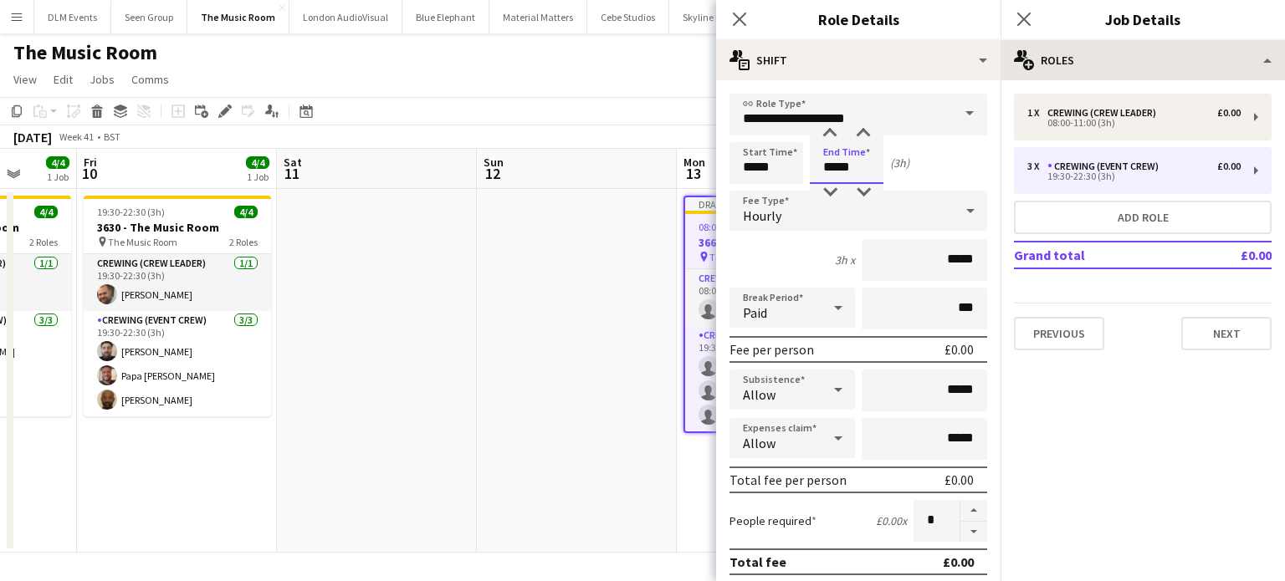
type input "*****"
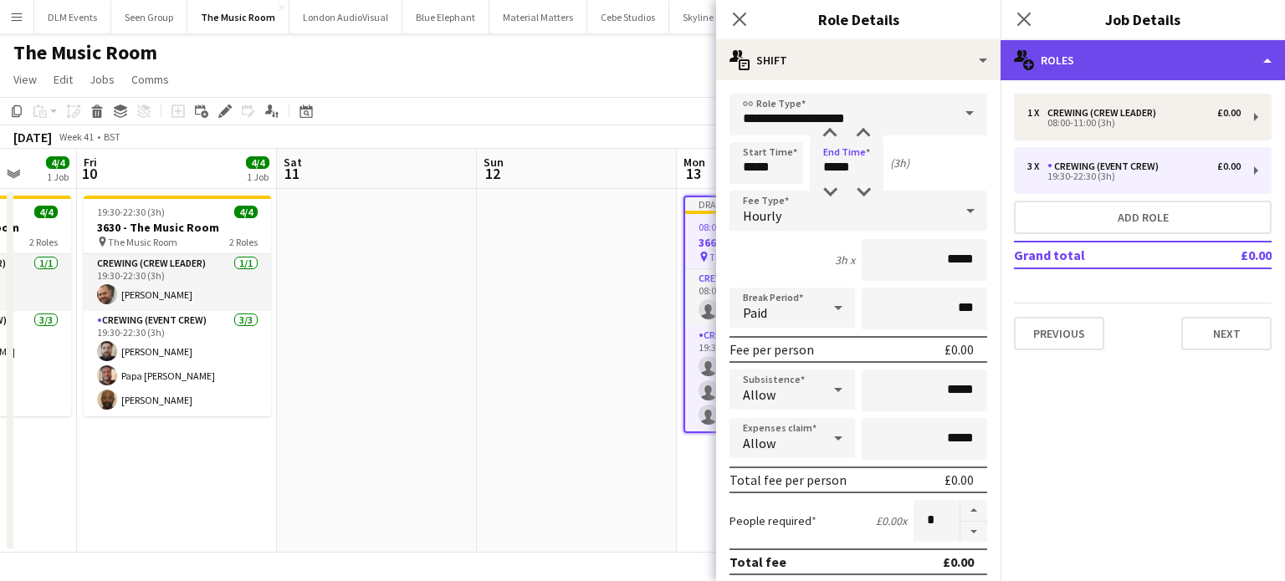
click at [1128, 74] on div "multiple-users-add Roles" at bounding box center [1143, 60] width 284 height 40
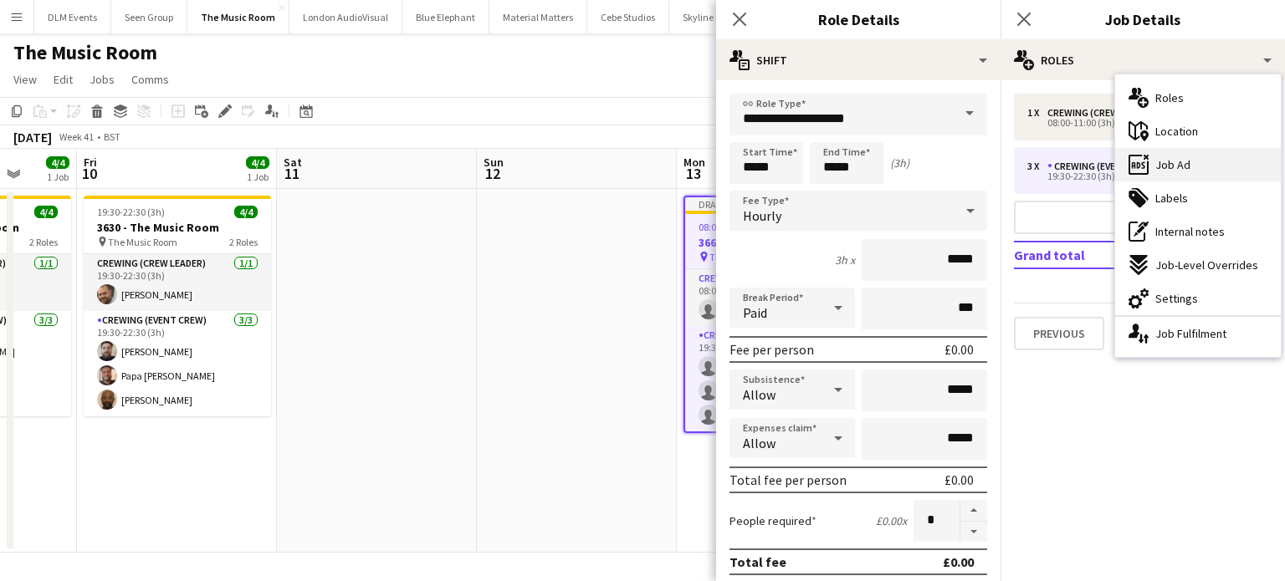
click at [1159, 157] on span "Job Ad" at bounding box center [1172, 164] width 35 height 15
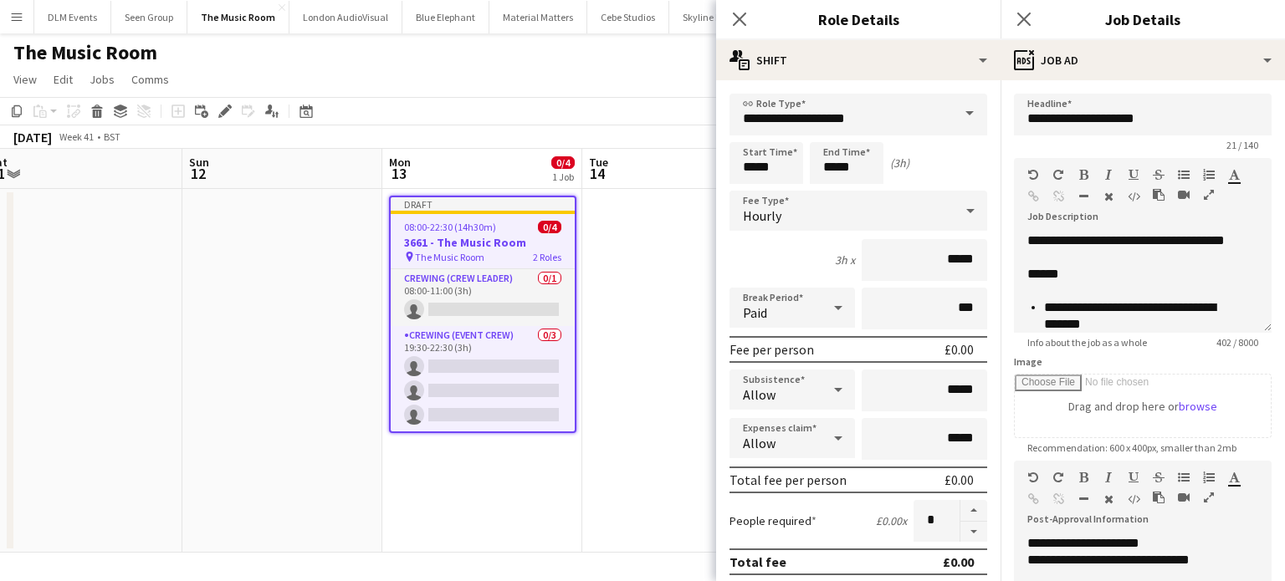
scroll to position [0, 618]
click at [663, 258] on app-date-cell at bounding box center [681, 371] width 200 height 364
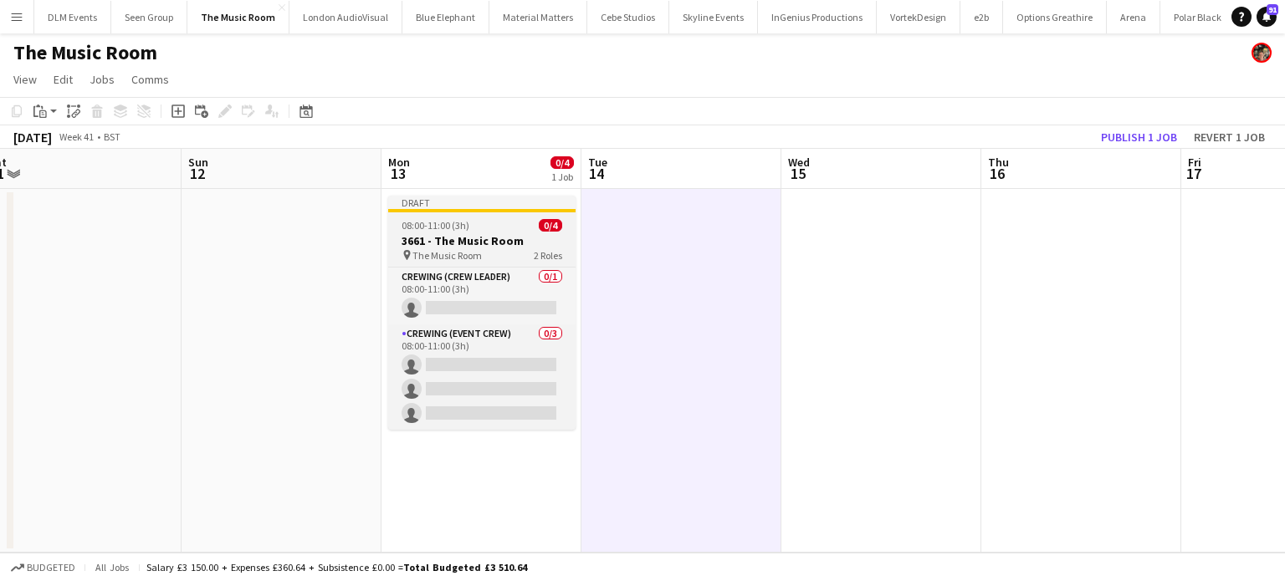
click at [519, 234] on h3 "3661 - The Music Room" at bounding box center [481, 240] width 187 height 15
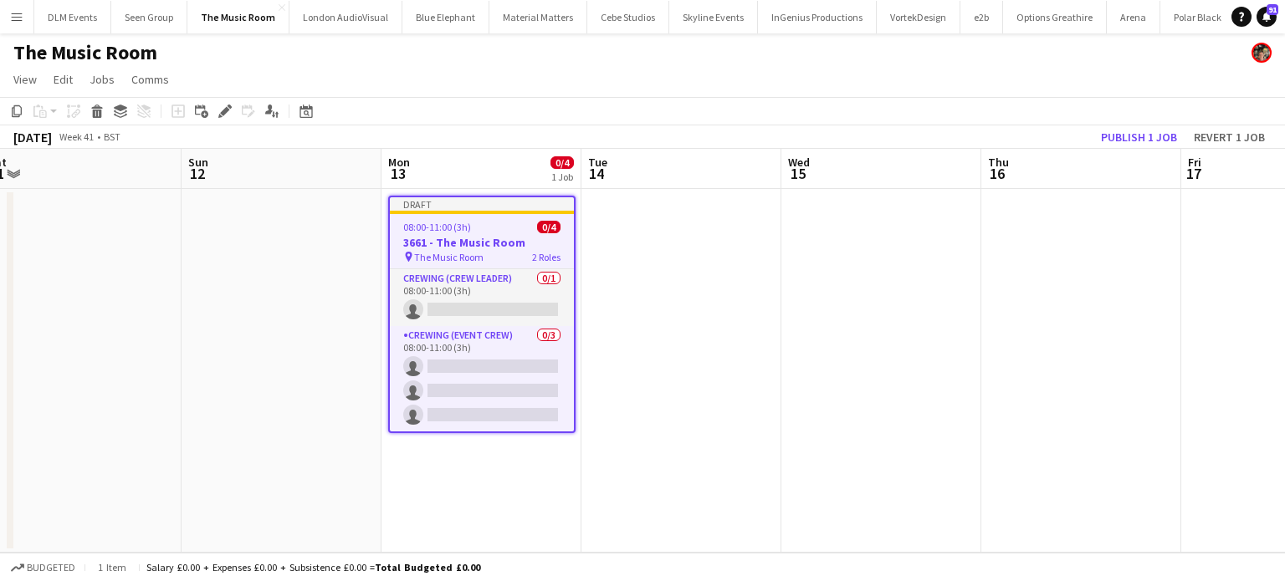
click at [867, 286] on app-date-cell at bounding box center [881, 371] width 200 height 364
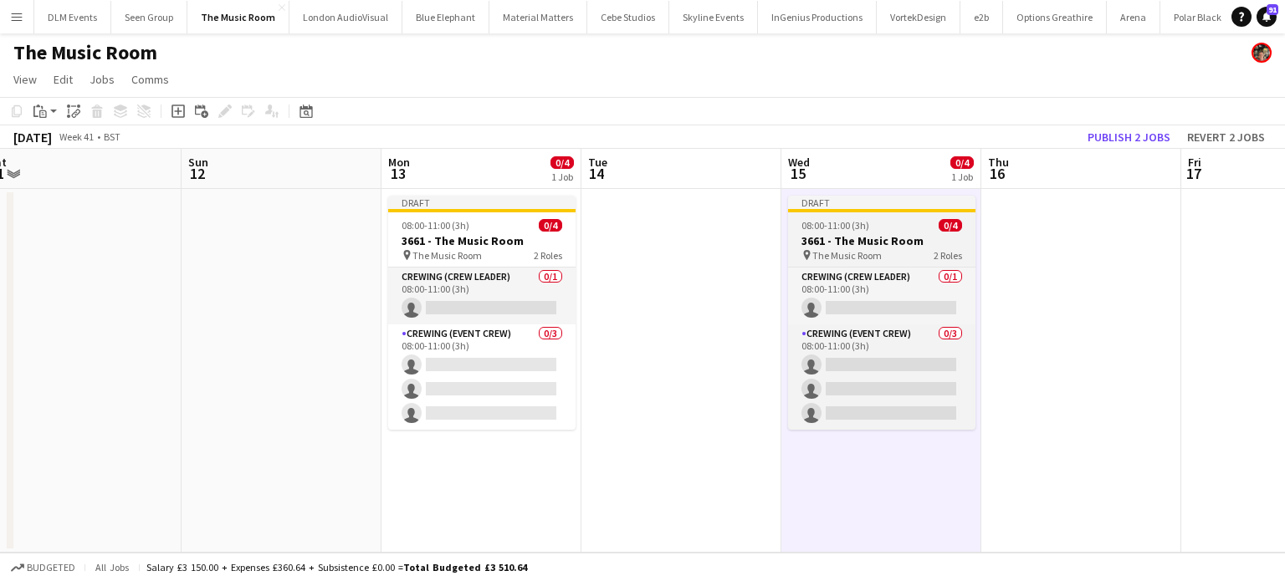
click at [855, 217] on app-job-card "Draft 08:00-11:00 (3h) 0/4 3661 - The Music Room pin The Music Room 2 Roles Cre…" at bounding box center [881, 313] width 187 height 234
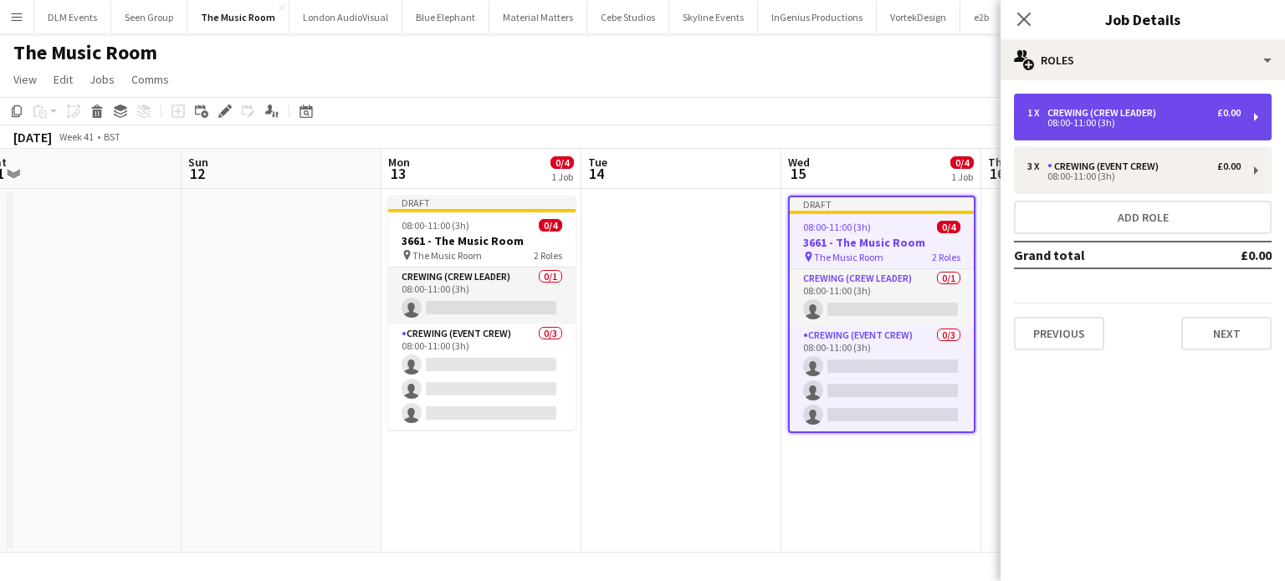
click at [1144, 110] on div "Crewing (Crew Leader)" at bounding box center [1104, 113] width 115 height 12
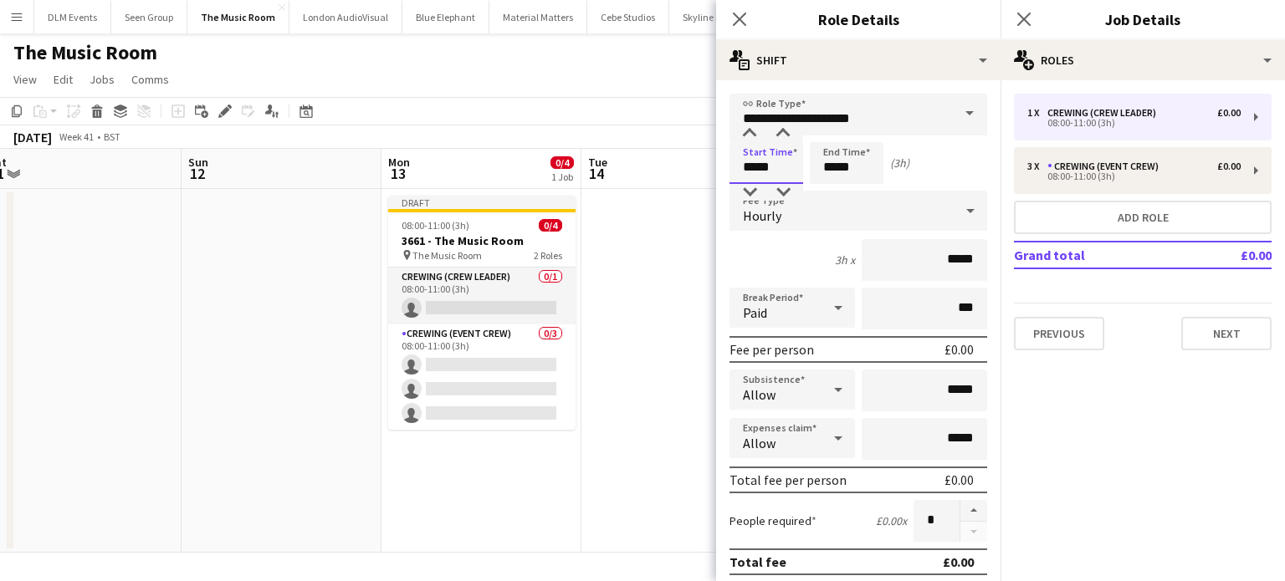
click at [766, 157] on input "*****" at bounding box center [767, 163] width 74 height 42
click at [781, 137] on div at bounding box center [782, 133] width 33 height 17
type input "*****"
click at [781, 137] on div at bounding box center [782, 133] width 33 height 17
click at [855, 169] on input "*****" at bounding box center [847, 163] width 74 height 42
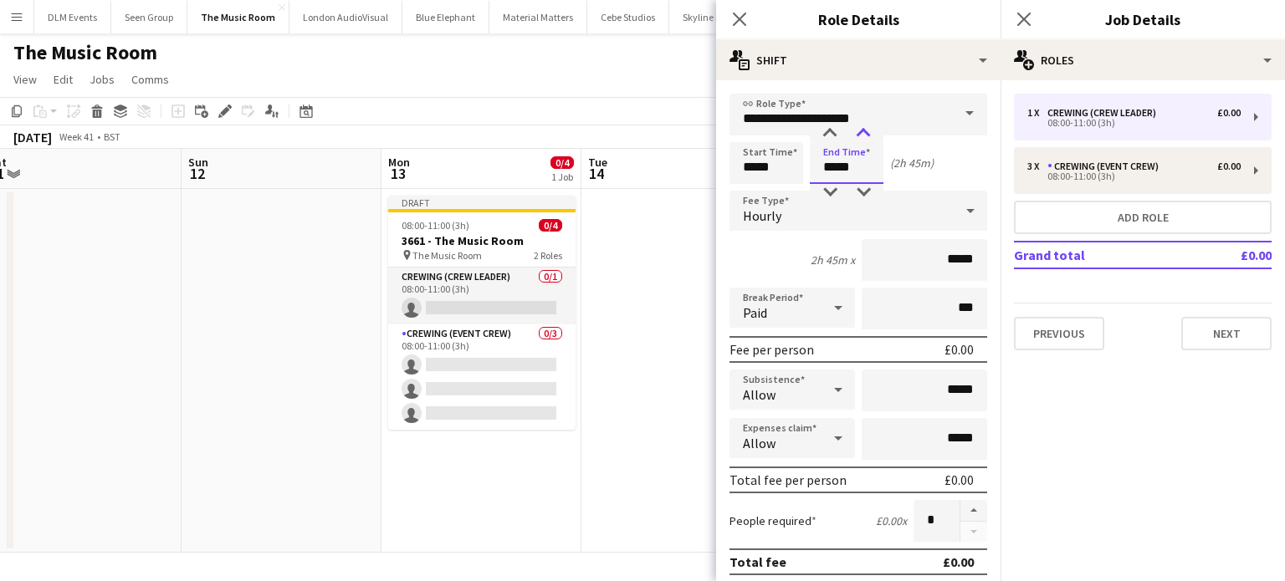
click at [866, 136] on div at bounding box center [863, 133] width 33 height 17
type input "*****"
click at [866, 136] on div at bounding box center [863, 133] width 33 height 17
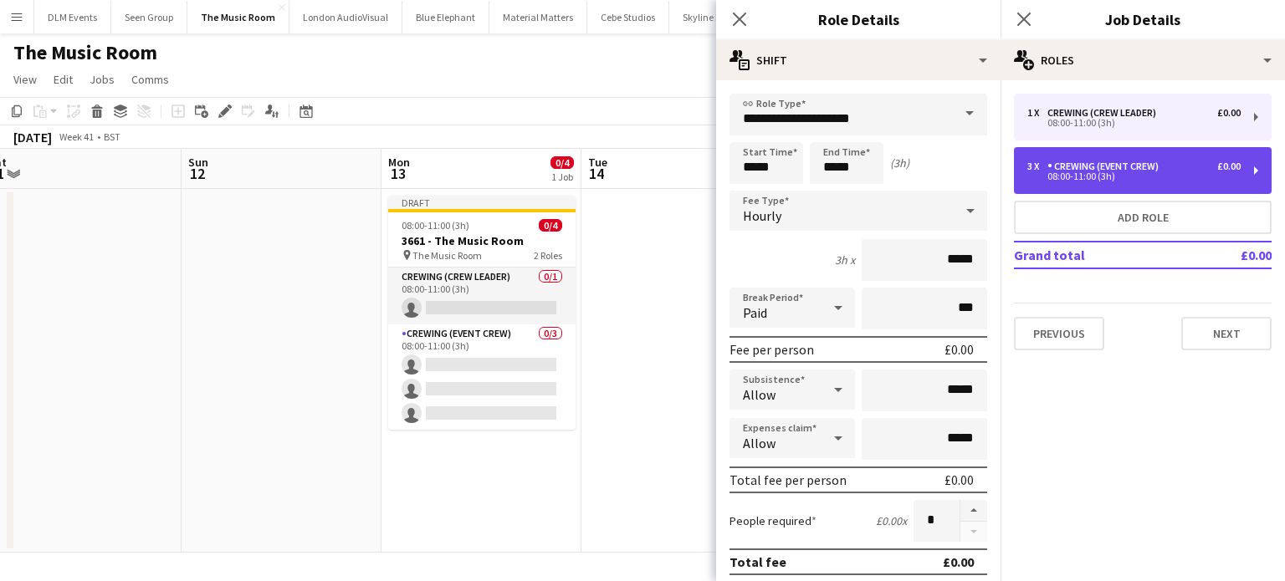
click at [1085, 156] on div "3 x Crewing (Event Crew) £0.00 08:00-11:00 (3h)" at bounding box center [1143, 170] width 258 height 47
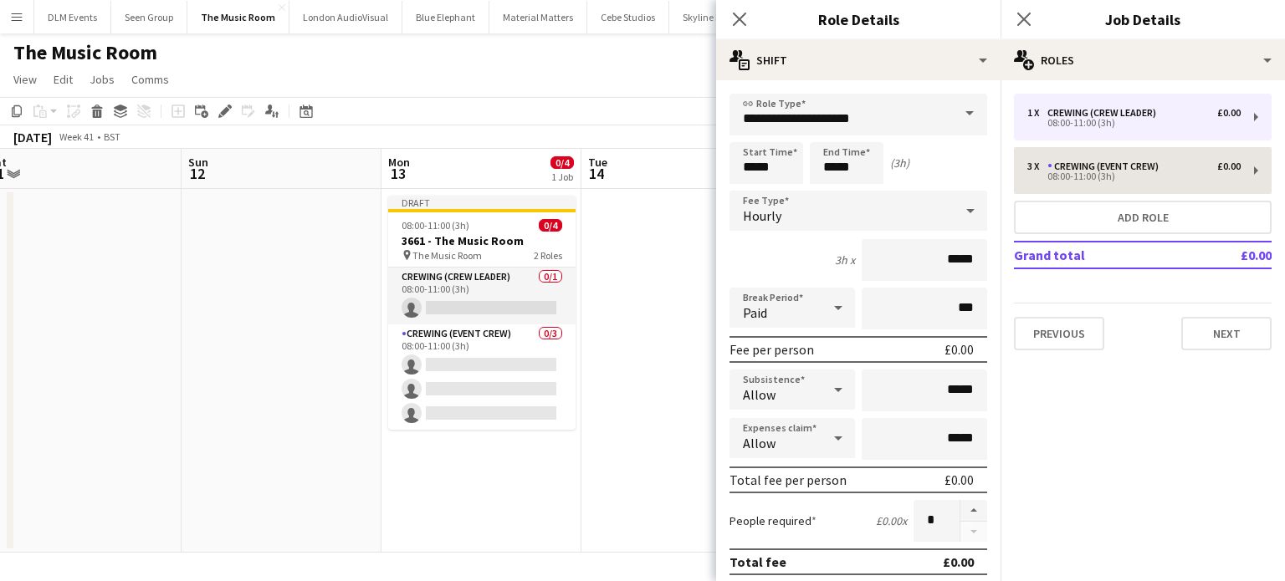
type input "**********"
type input "*****"
type input "*"
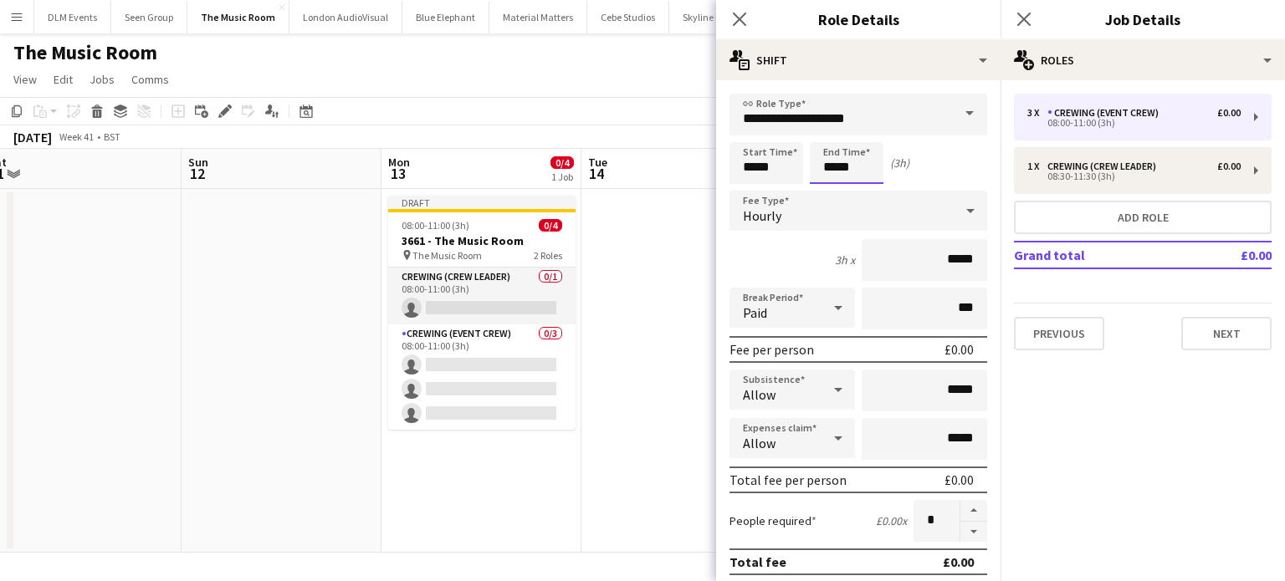
click at [832, 163] on input "*****" at bounding box center [847, 163] width 74 height 42
click at [861, 130] on div at bounding box center [863, 133] width 33 height 17
type input "*****"
click at [861, 130] on div at bounding box center [863, 133] width 33 height 17
click at [755, 151] on input "*****" at bounding box center [767, 163] width 74 height 42
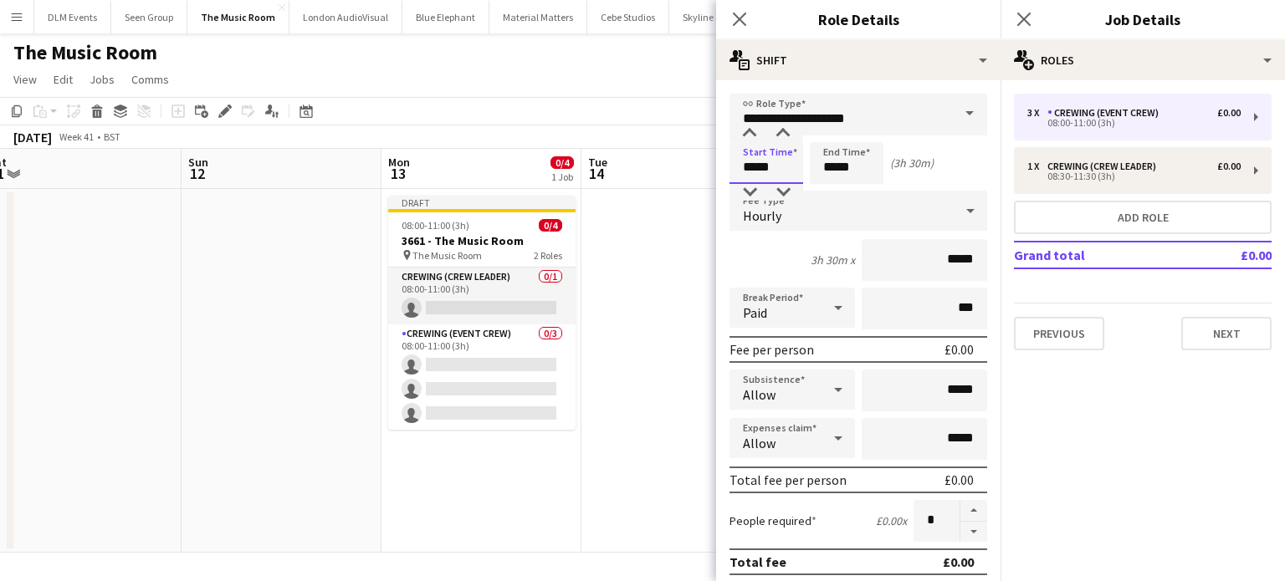
click at [775, 144] on input "*****" at bounding box center [767, 163] width 74 height 42
click at [780, 133] on div at bounding box center [782, 133] width 33 height 17
type input "*****"
click at [780, 133] on div at bounding box center [782, 133] width 33 height 17
click at [619, 292] on app-date-cell at bounding box center [681, 371] width 200 height 364
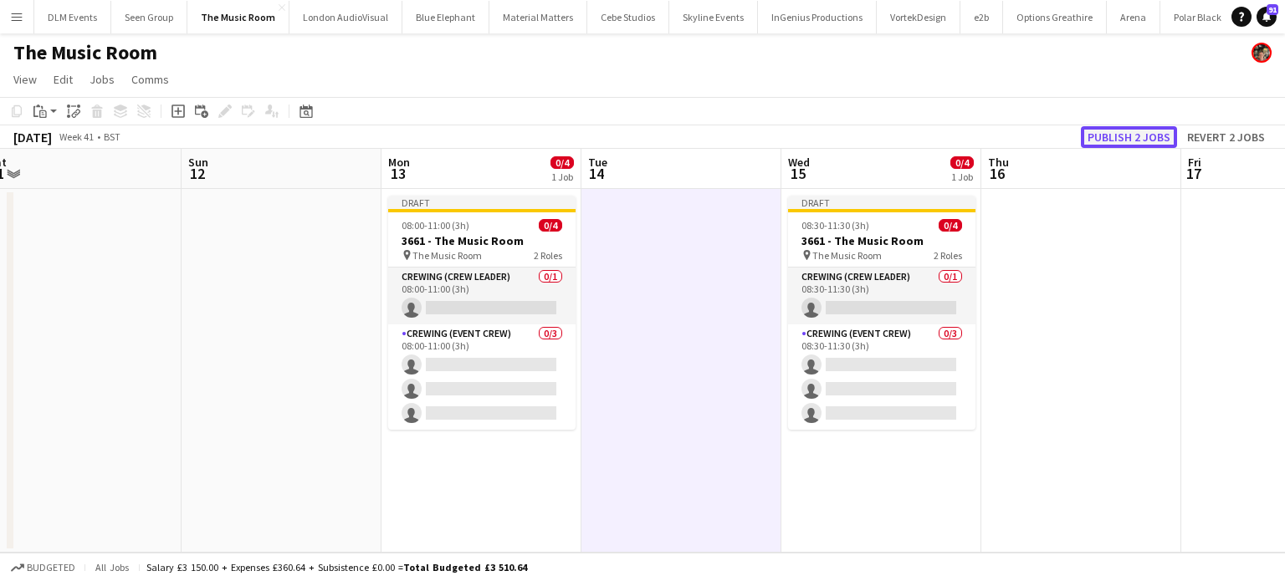
click at [1121, 146] on button "Publish 2 jobs" at bounding box center [1129, 137] width 96 height 22
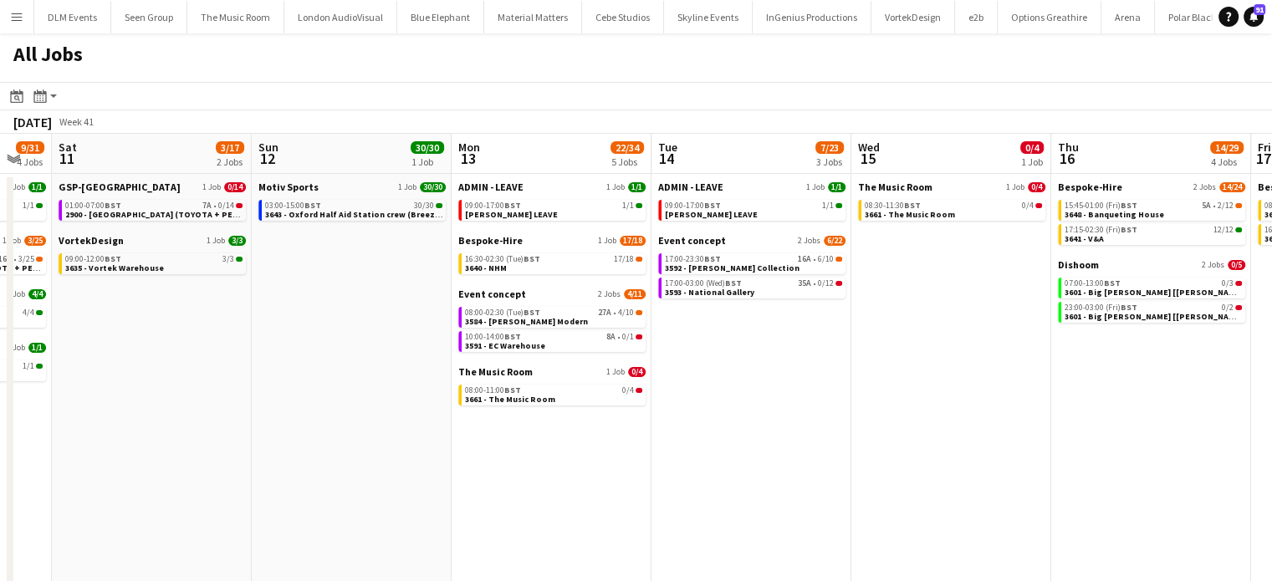
scroll to position [0, 592]
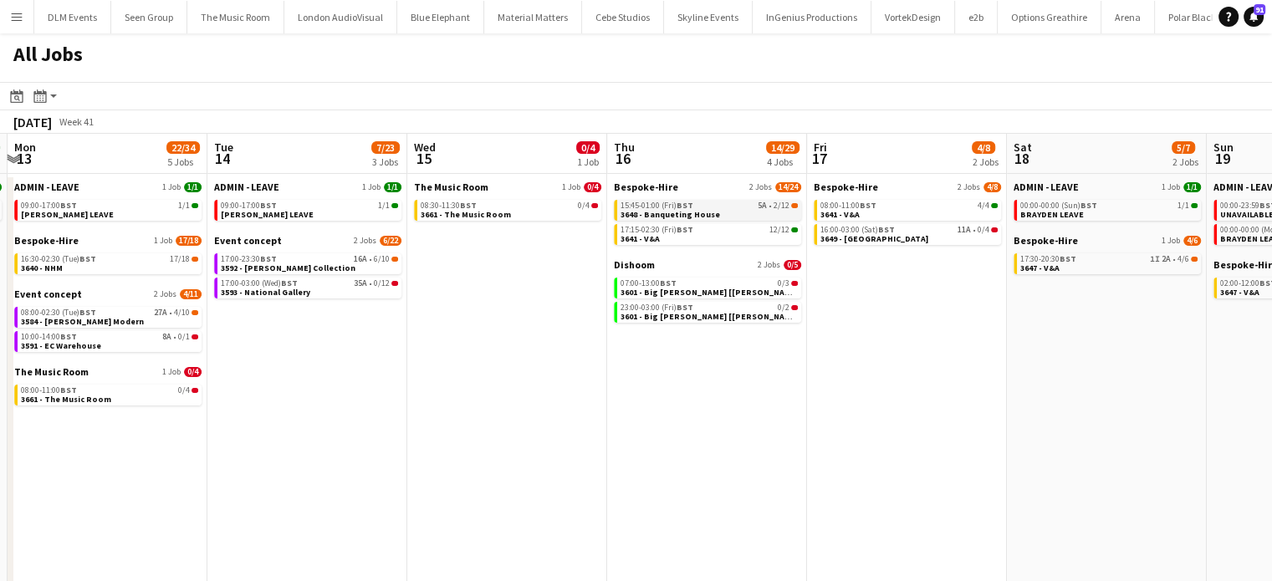
click at [753, 212] on link "15:45-01:00 (Fri) BST 5A • 2/12 3648 - Banqueting House" at bounding box center [709, 209] width 177 height 19
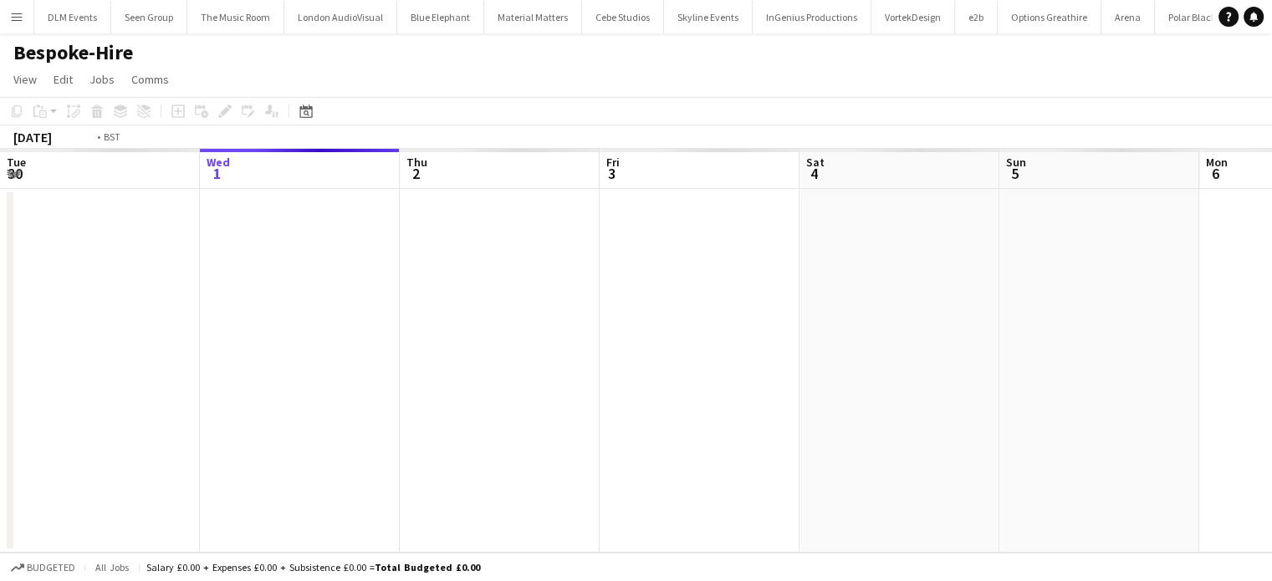
scroll to position [0, 576]
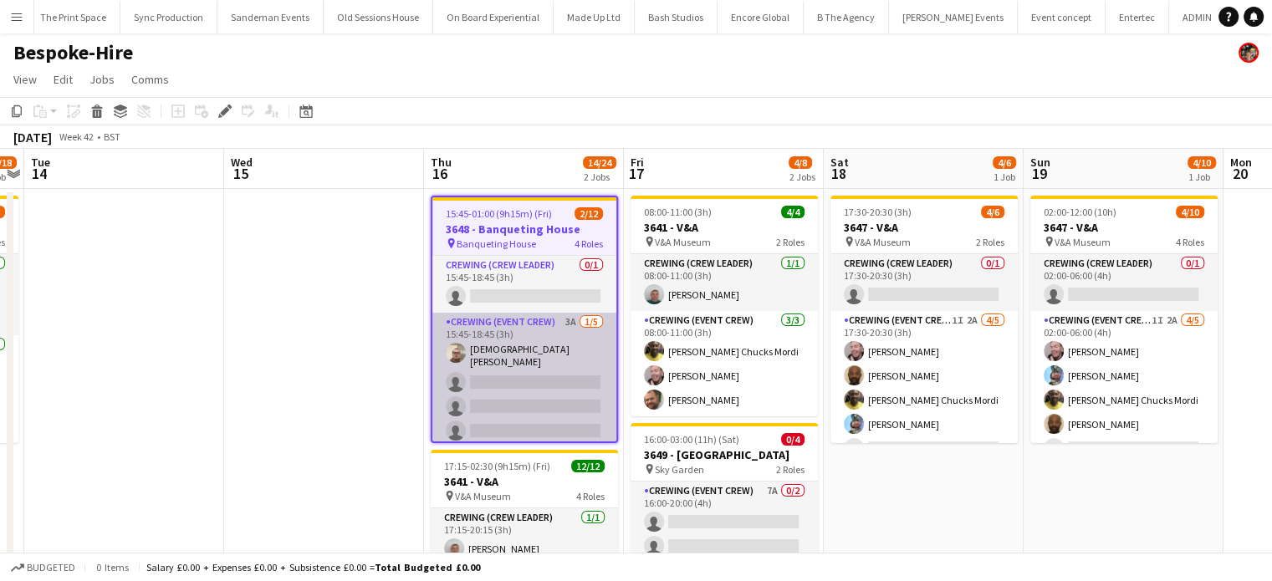
click at [529, 356] on app-card-role "Crewing (Event Crew) 3A [DATE] 15:45-18:45 (3h) [DEMOGRAPHIC_DATA][PERSON_NAME]…" at bounding box center [525, 392] width 184 height 159
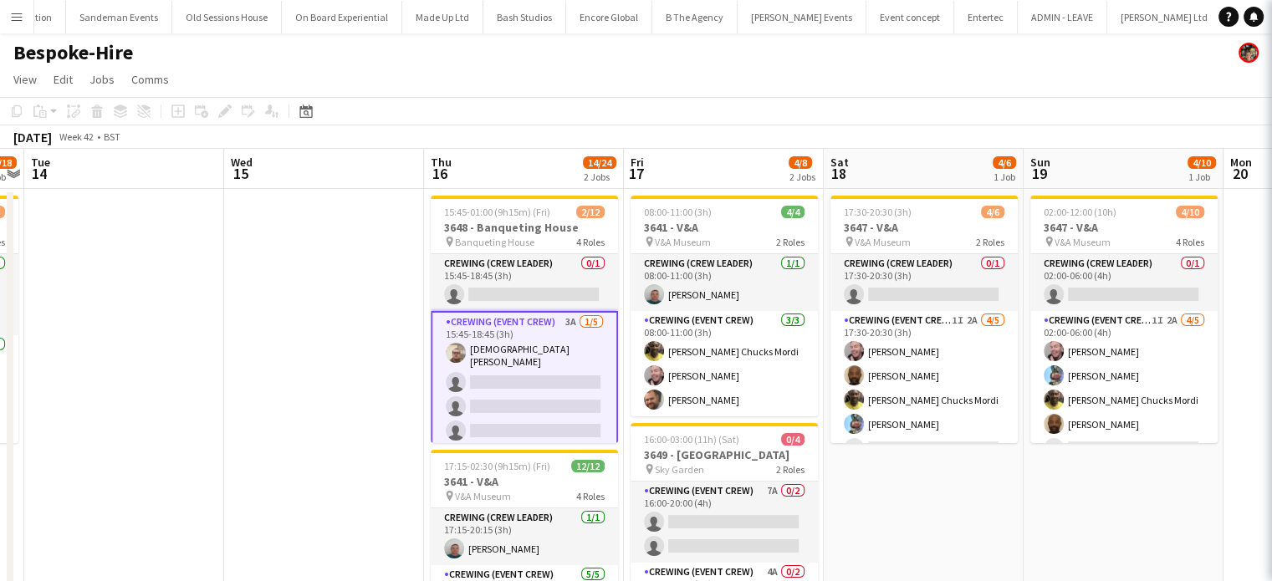
scroll to position [0, 4916]
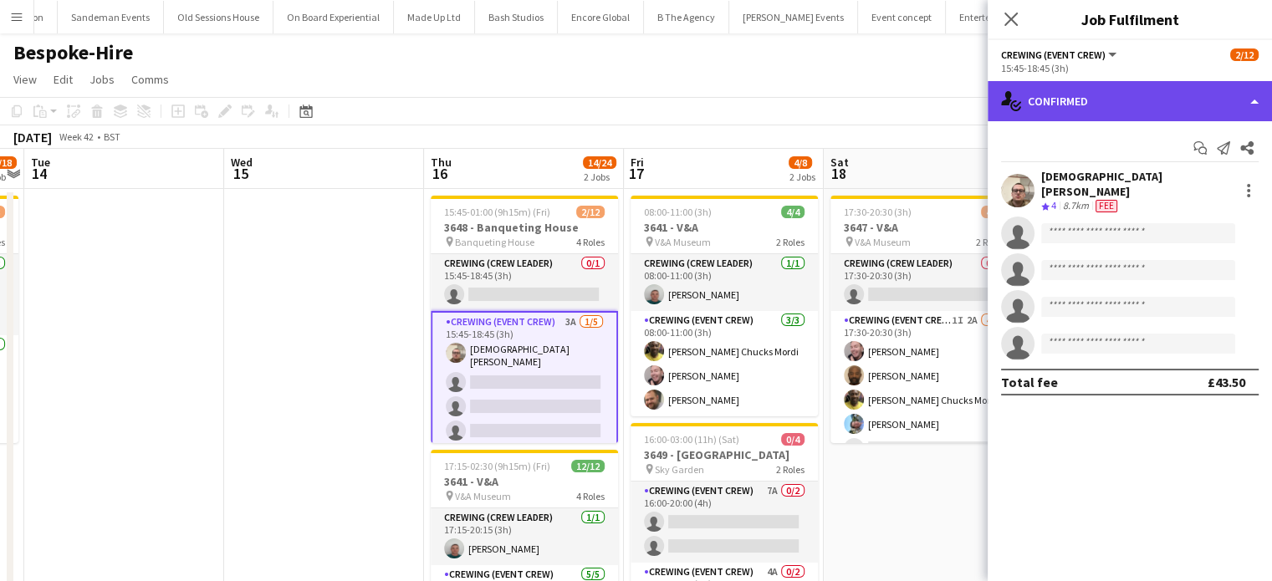
click at [1151, 101] on div "single-neutral-actions-check-2 Confirmed" at bounding box center [1130, 101] width 284 height 40
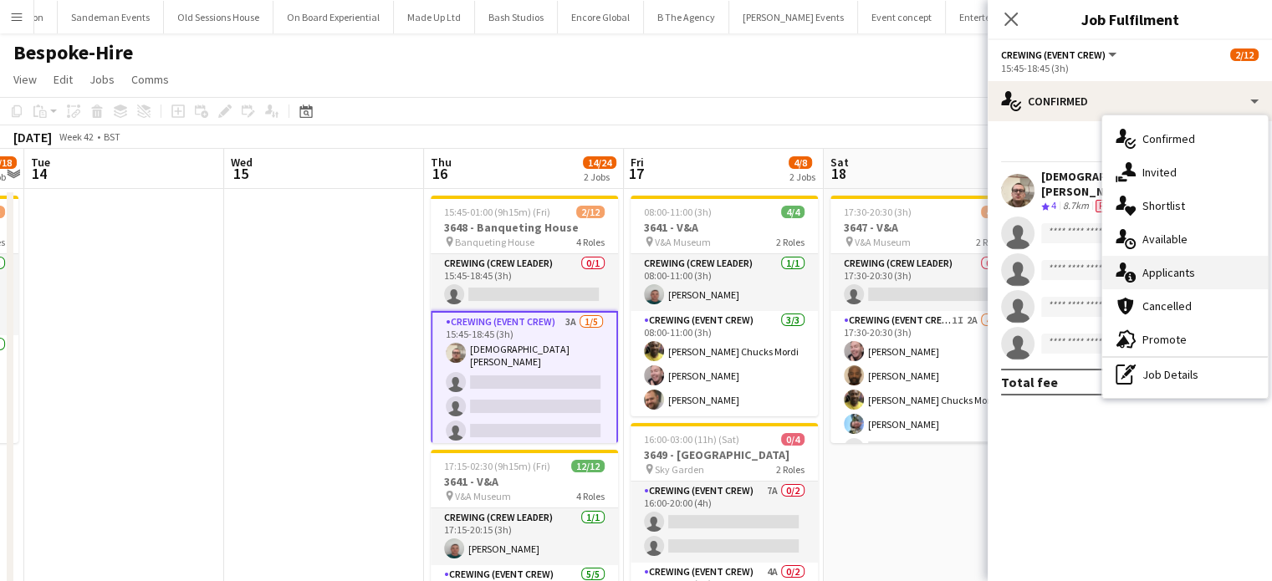
click at [1177, 265] on span "Applicants" at bounding box center [1169, 272] width 53 height 15
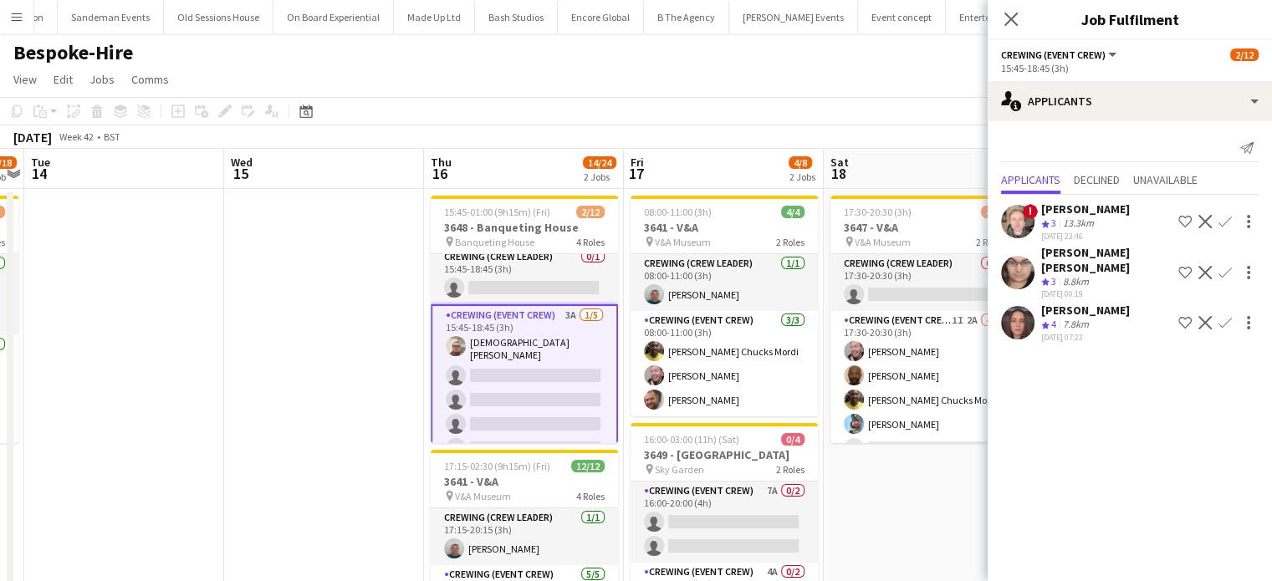
scroll to position [0, 0]
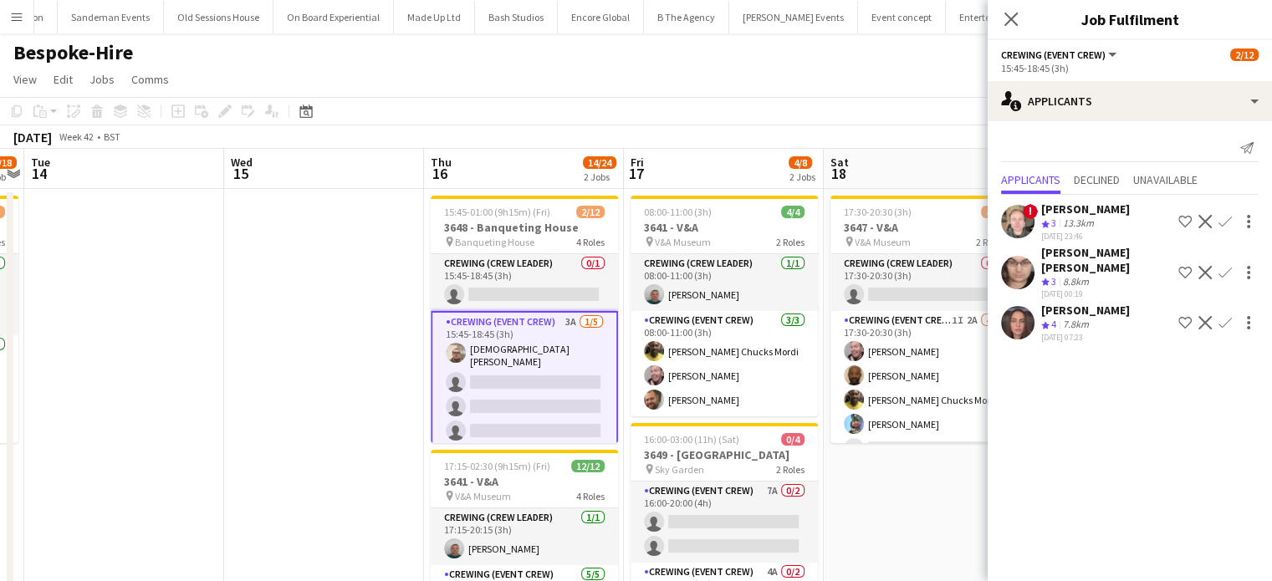
click at [1223, 266] on app-icon "Confirm" at bounding box center [1225, 272] width 13 height 13
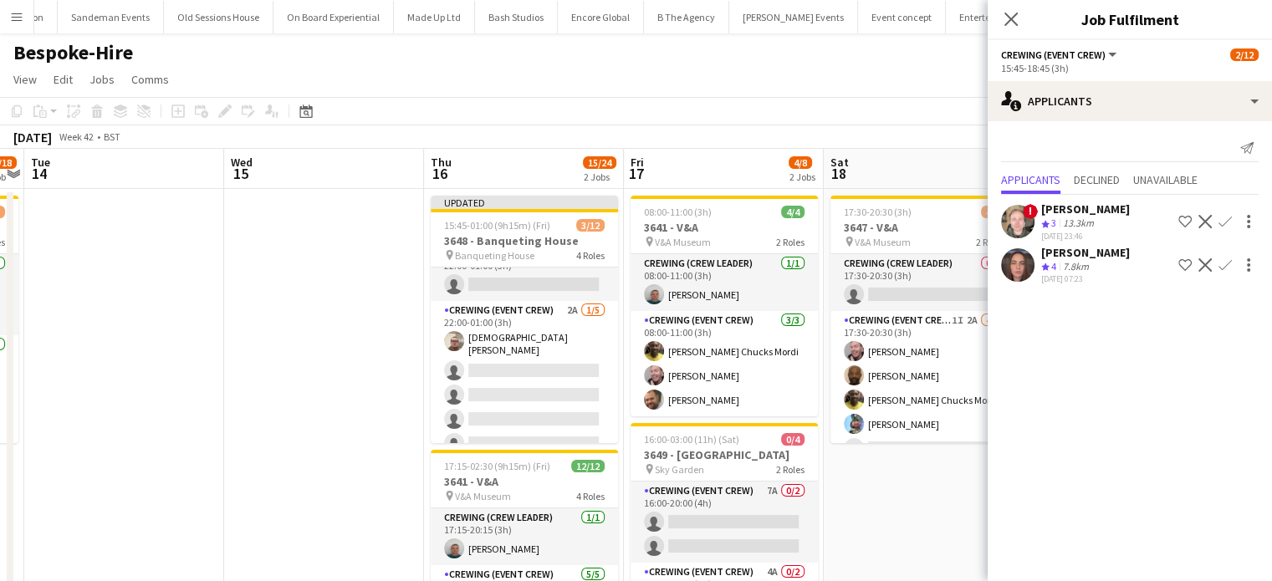
click at [494, 379] on app-card-role "Crewing (Event Crew) 2A 1/5 22:00-01:00 (3h) Christian Skinner single-neutral-a…" at bounding box center [524, 380] width 187 height 159
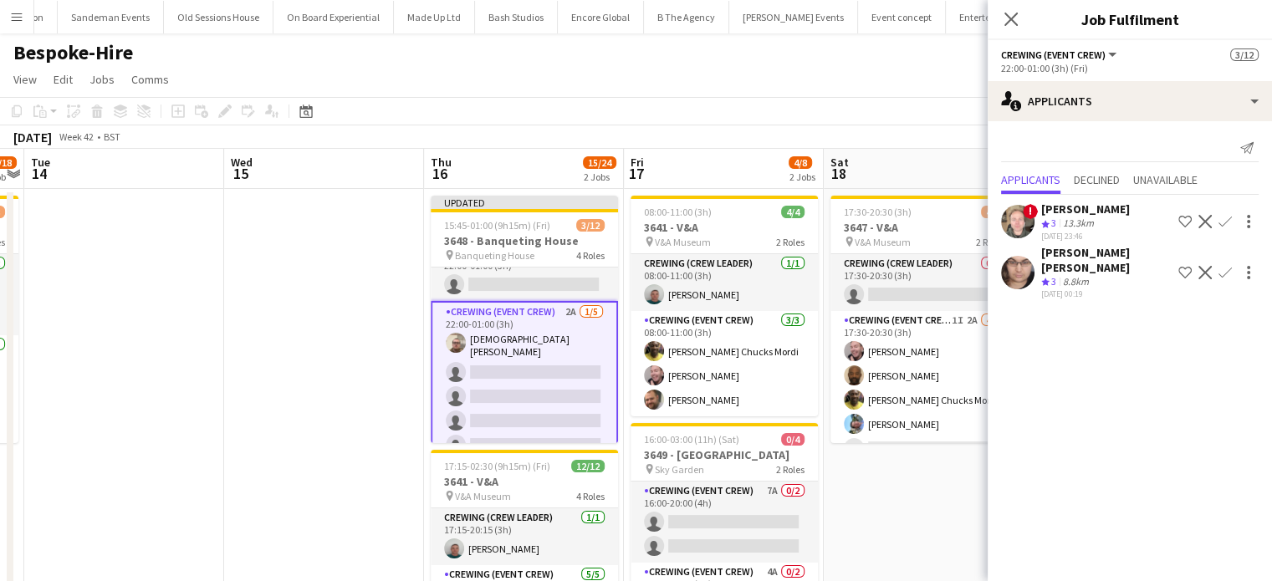
click at [1226, 266] on app-icon "Confirm" at bounding box center [1225, 272] width 13 height 13
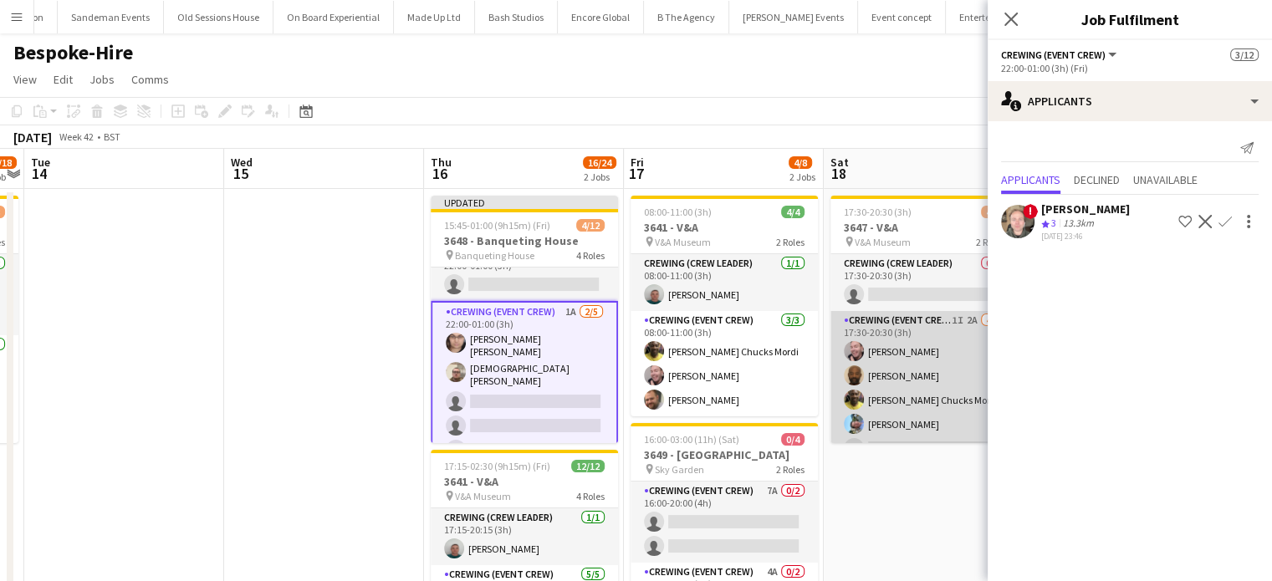
click at [919, 383] on app-card-role "Crewing (Event Crew) 1I 2A 4/5 17:30-20:30 (3h) Eldon Taylor Kevin Olanrewaju A…" at bounding box center [924, 388] width 187 height 154
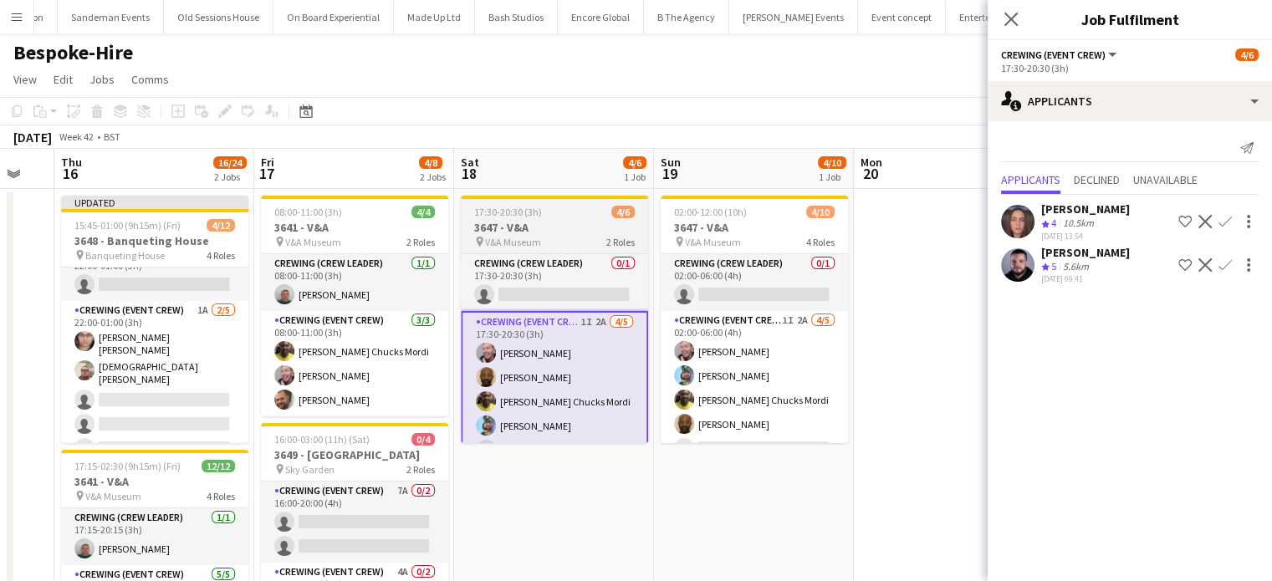
scroll to position [0, 602]
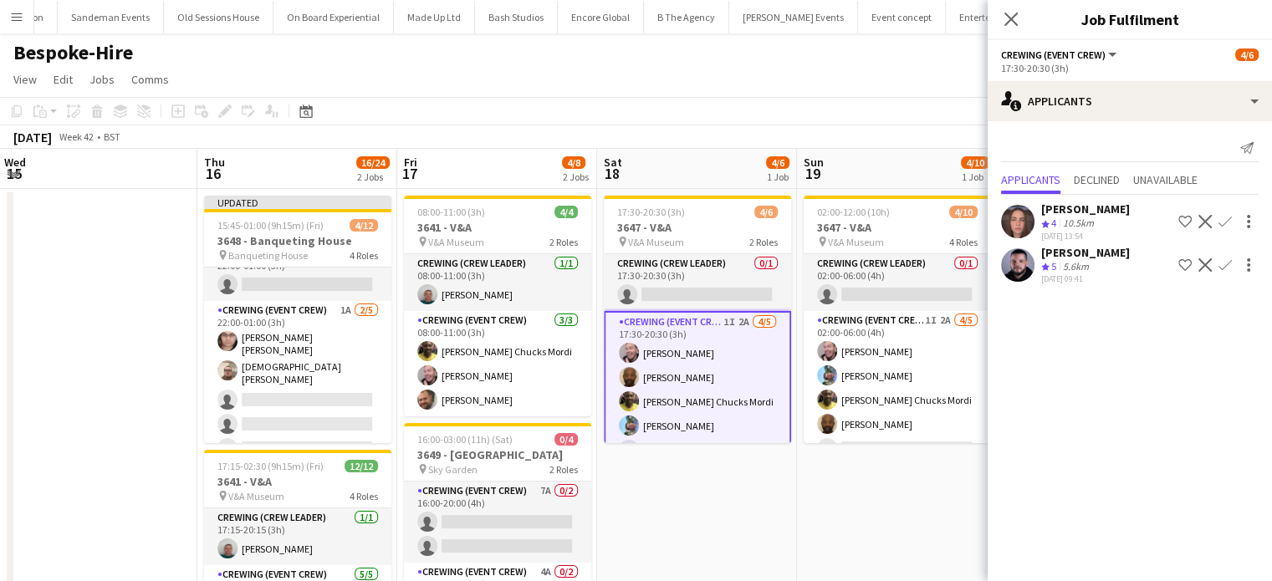
click at [1228, 264] on app-icon "Confirm" at bounding box center [1225, 265] width 13 height 13
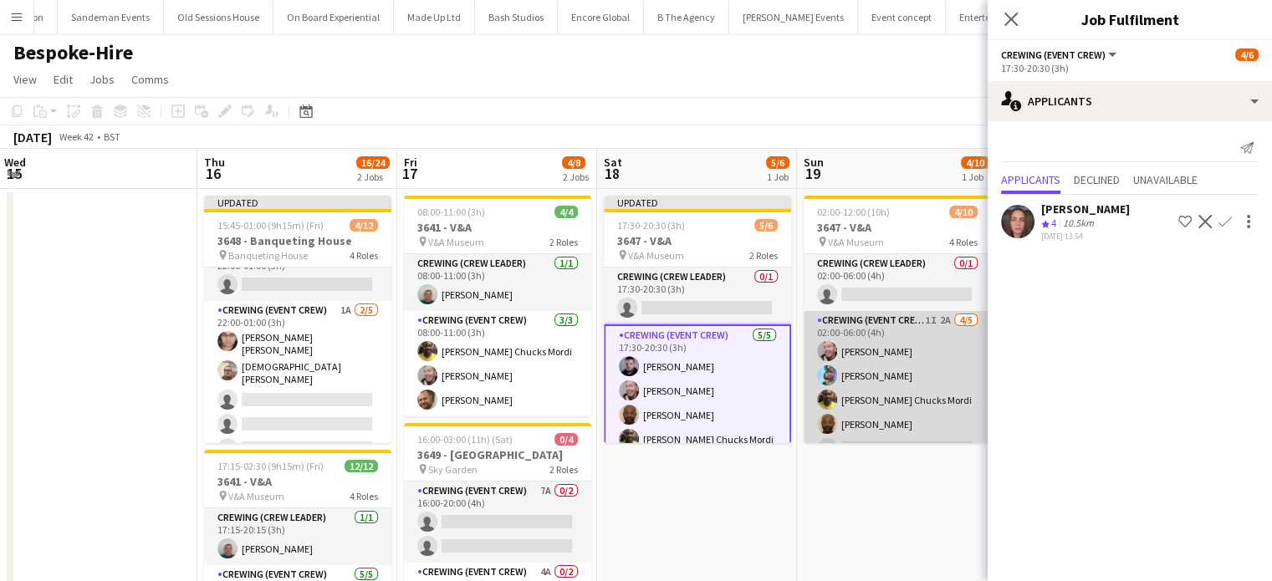
click at [948, 387] on app-card-role "Crewing (Event Crew) 1I 2A 4/5 02:00-06:00 (4h) Eldon Taylor Liam Kinsella Alph…" at bounding box center [897, 388] width 187 height 154
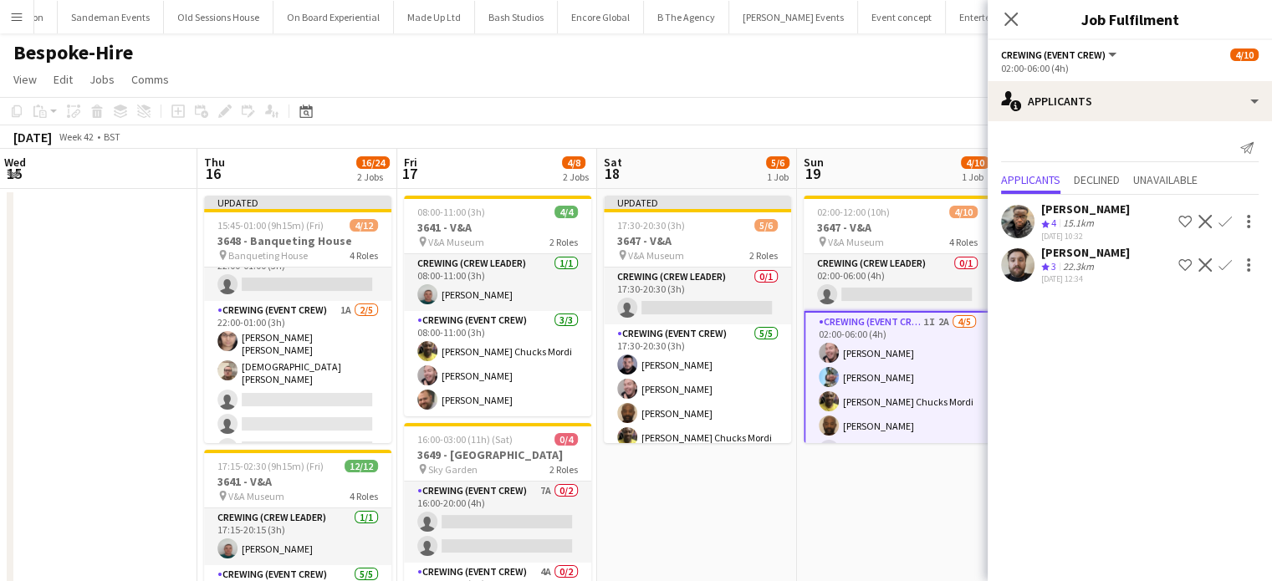
click at [1225, 227] on app-icon "Confirm" at bounding box center [1225, 221] width 13 height 13
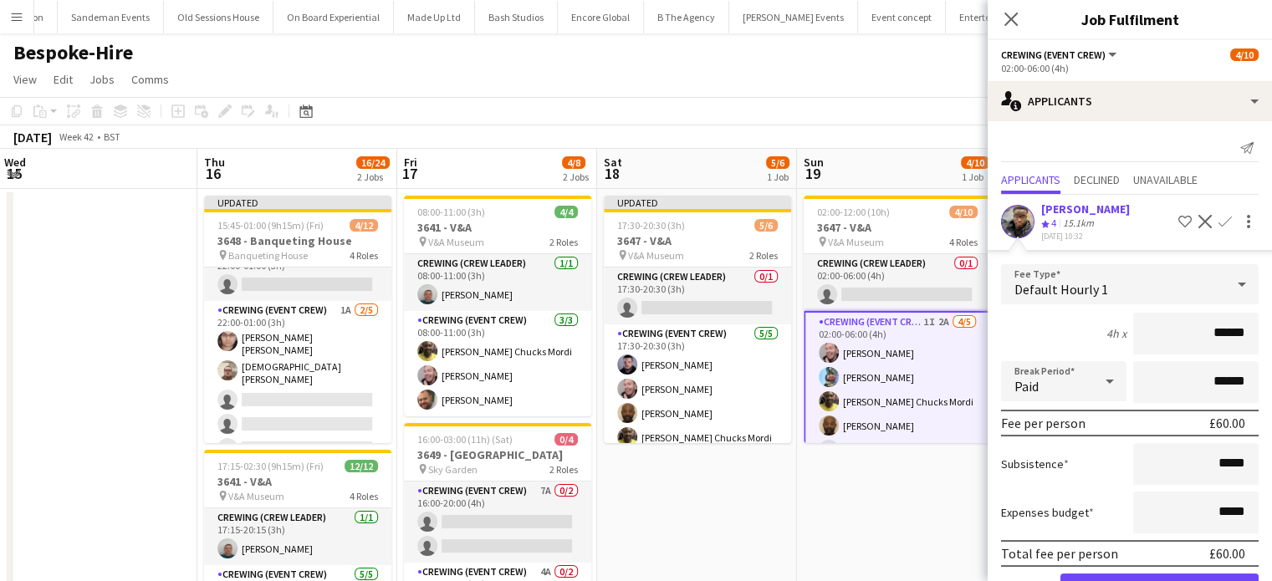
click button "Confirm" at bounding box center [1160, 590] width 198 height 33
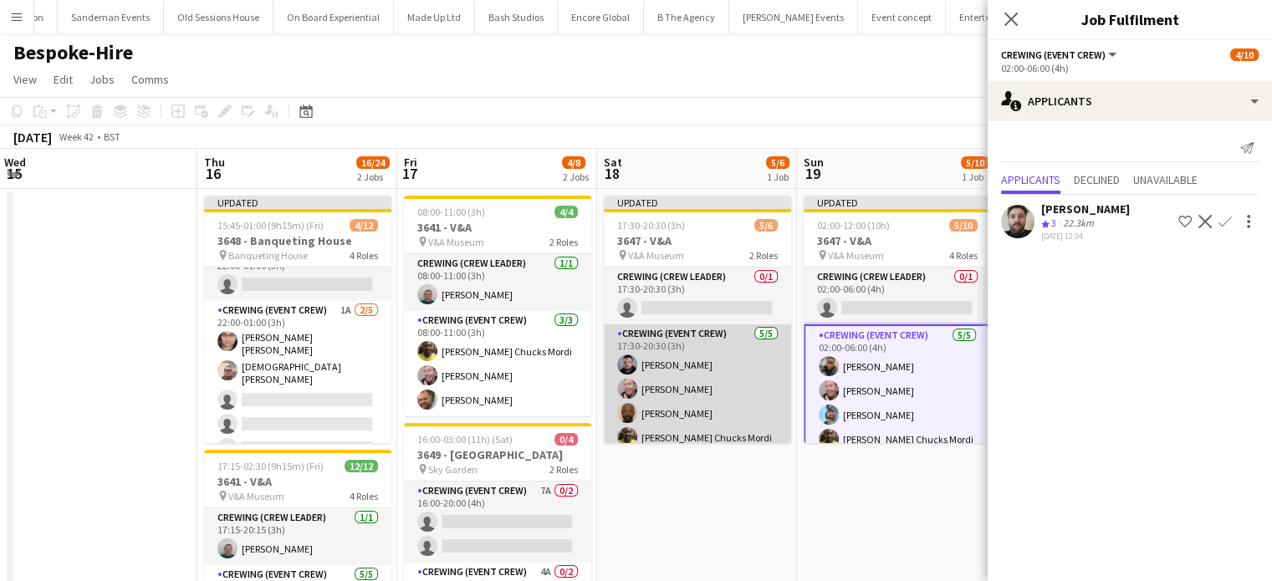
scroll to position [34, 0]
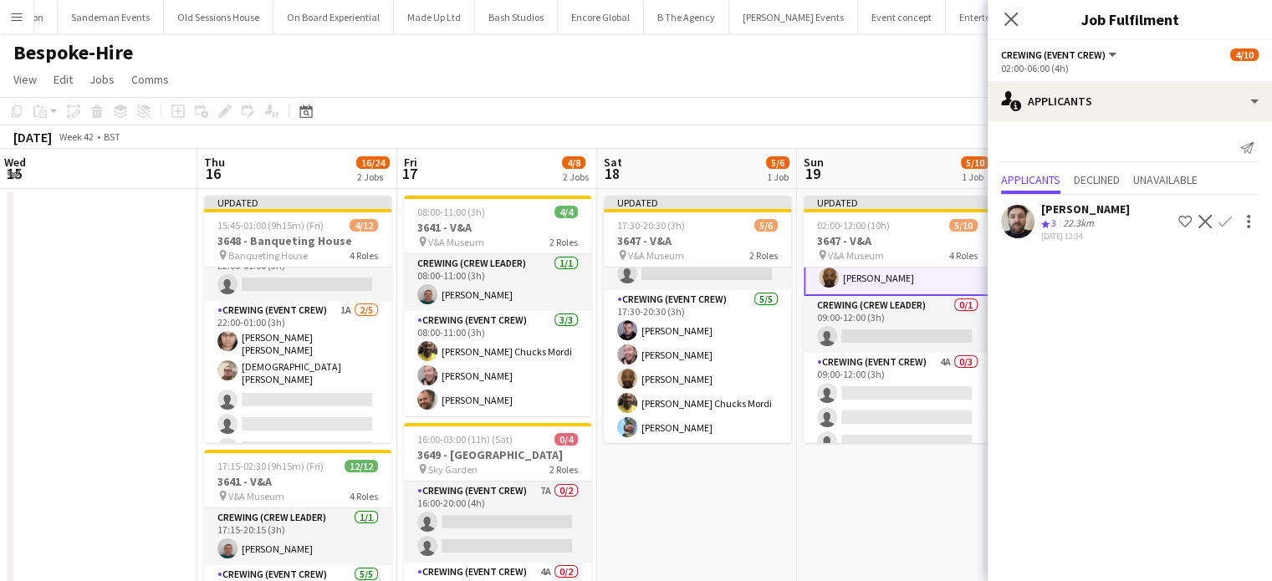
click at [847, 379] on app-card-role "Crewing (Event Crew) 4A 0/3 09:00-12:00 (3h) single-neutral-actions single-neut…" at bounding box center [897, 405] width 187 height 105
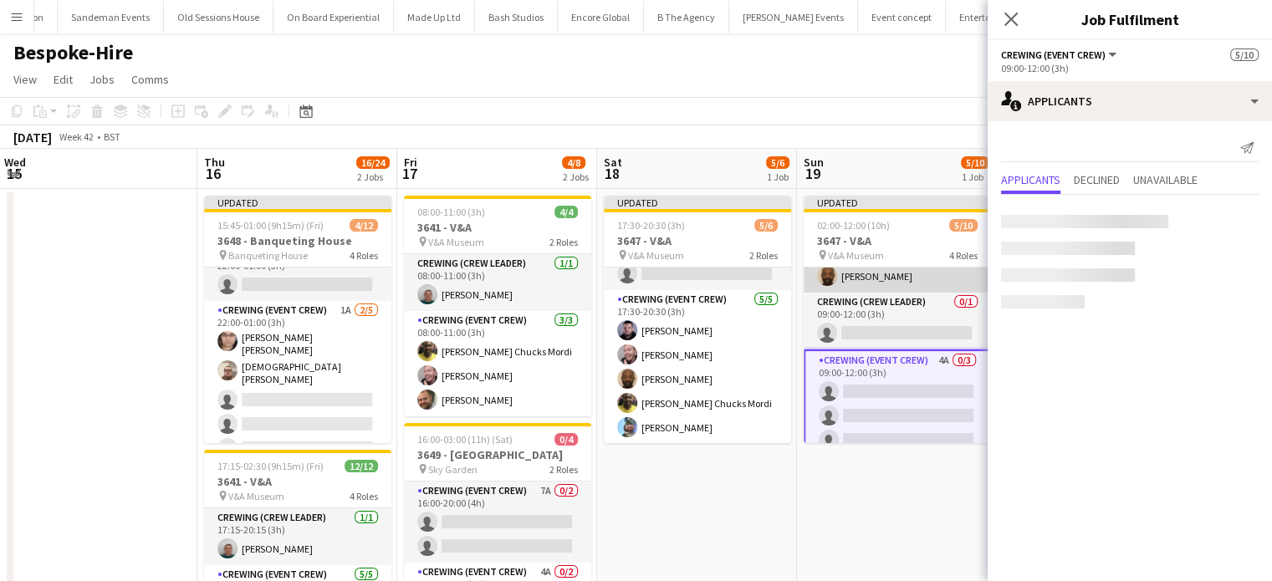
scroll to position [184, 0]
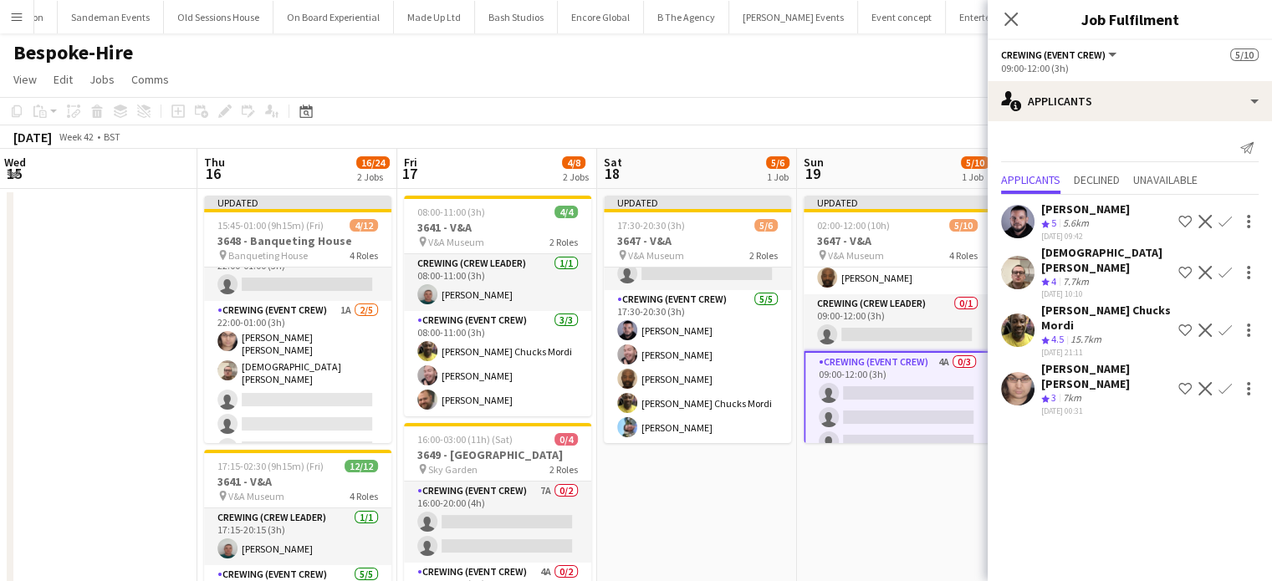
click at [1225, 226] on app-icon "Confirm" at bounding box center [1225, 221] width 13 height 13
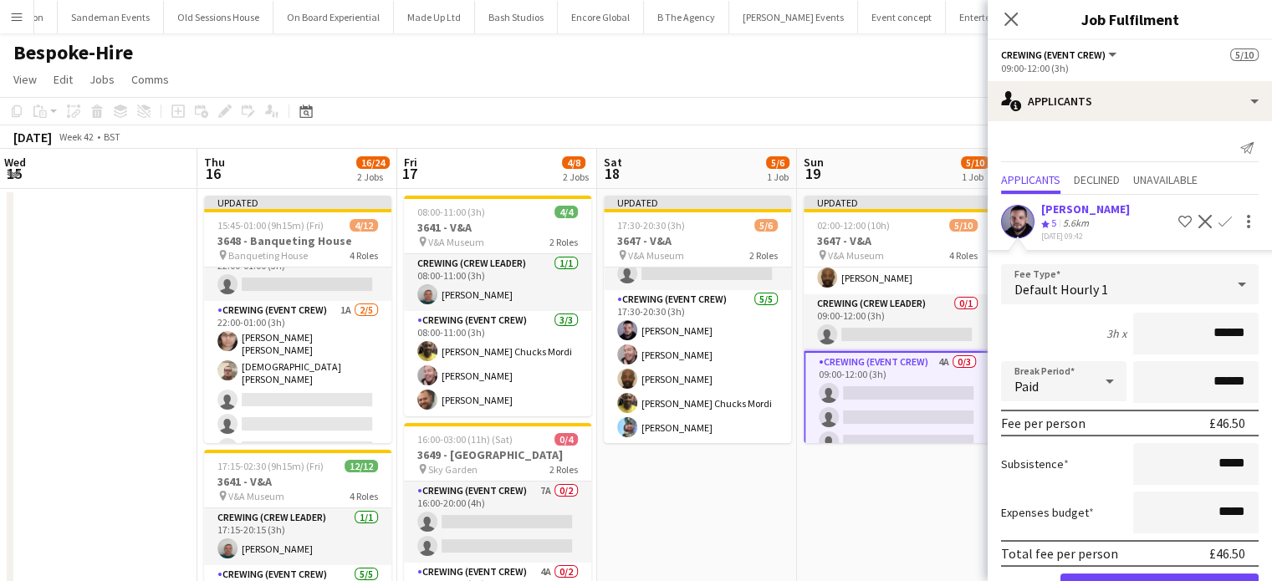
click button "Confirm" at bounding box center [1160, 590] width 198 height 33
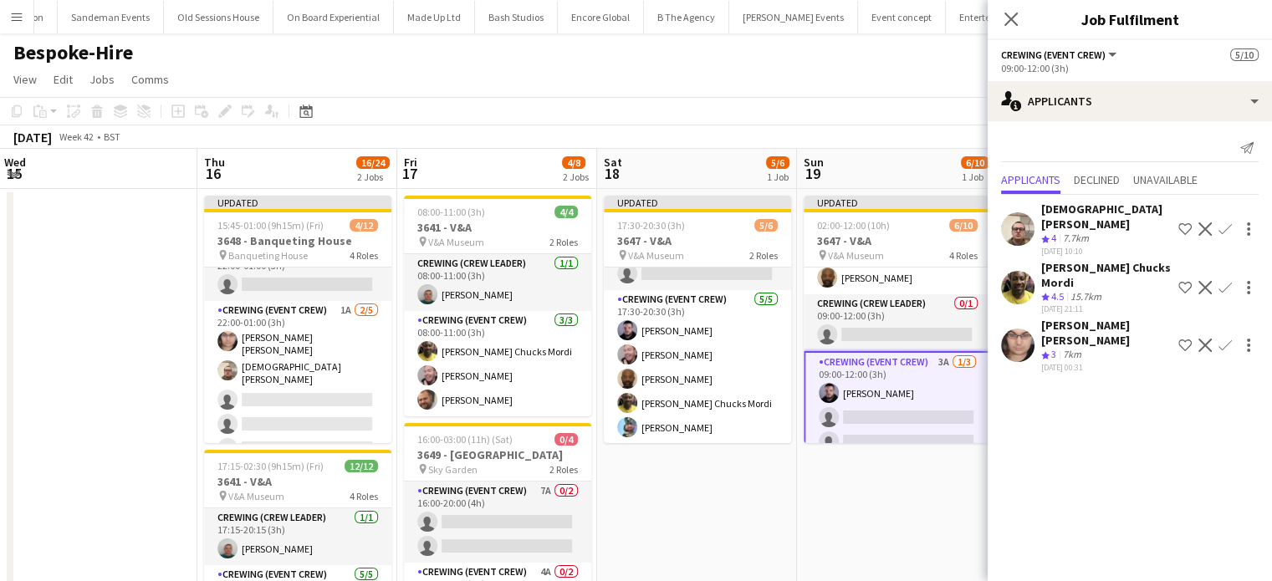
click at [1225, 223] on app-icon "Confirm" at bounding box center [1225, 229] width 13 height 13
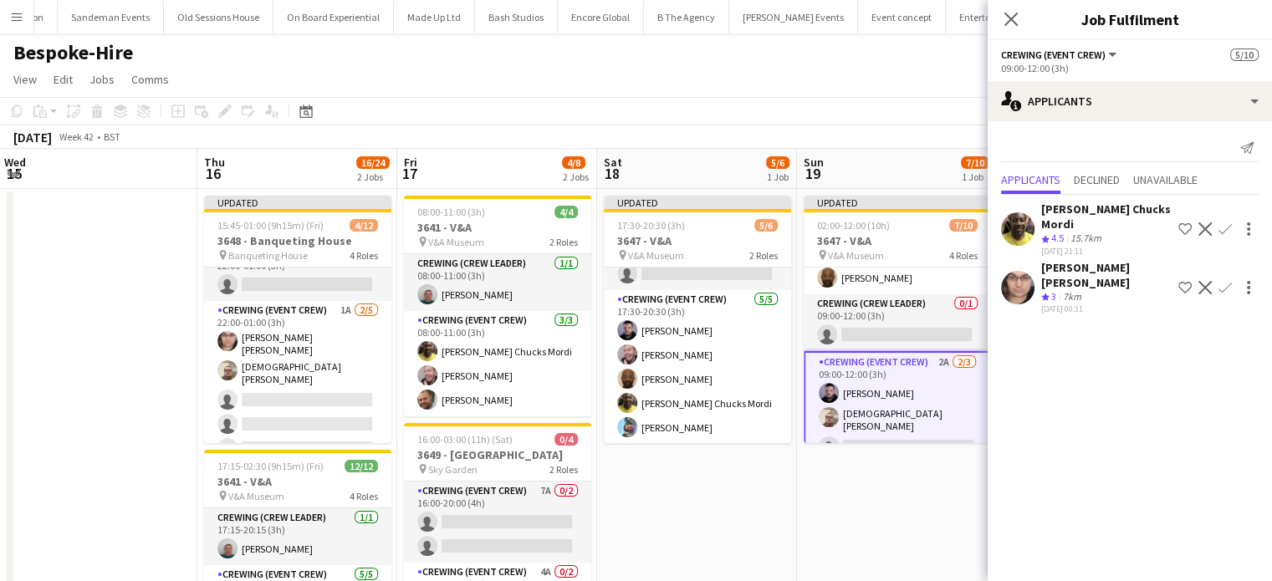
click at [1225, 223] on app-icon "Confirm" at bounding box center [1225, 229] width 13 height 13
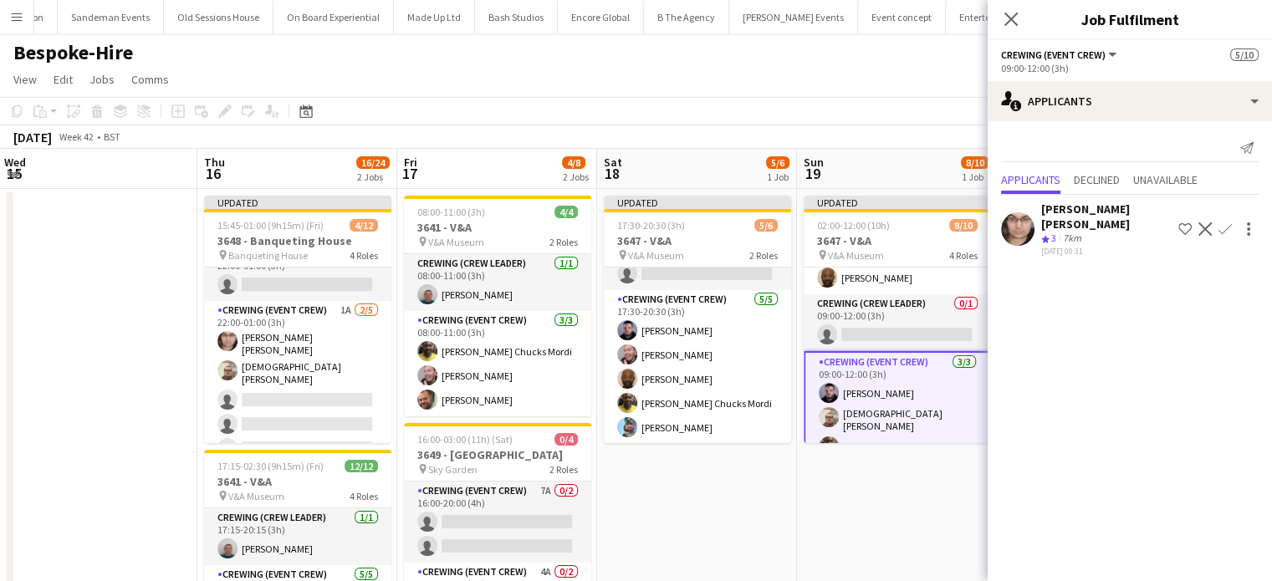
click at [1225, 223] on app-icon "Confirm" at bounding box center [1225, 229] width 13 height 13
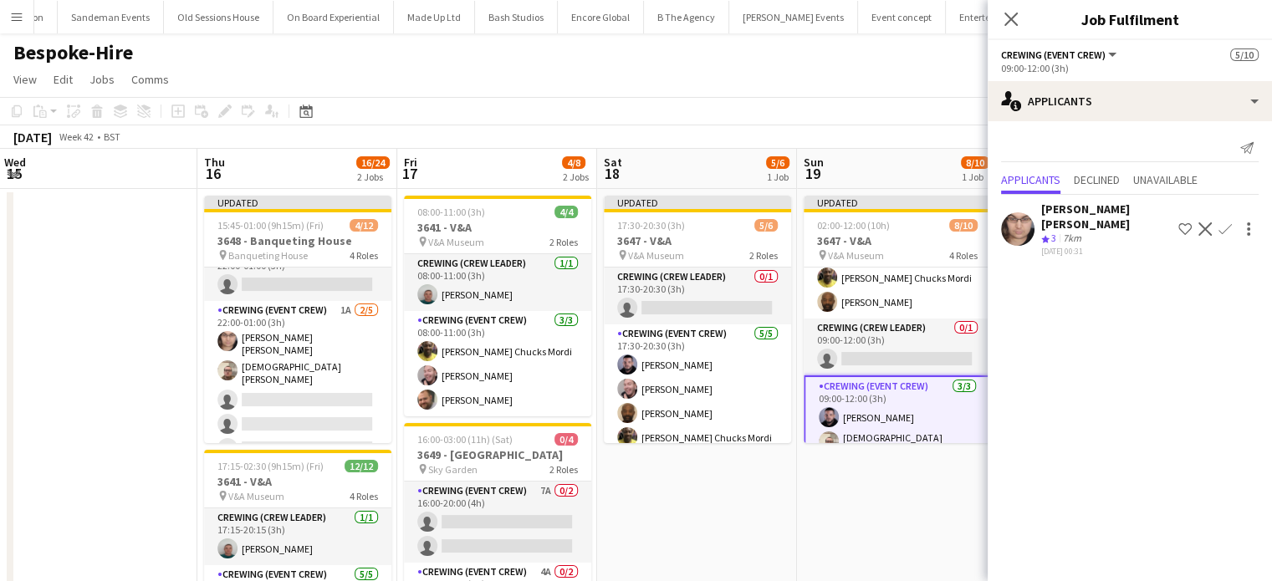
scroll to position [200, 0]
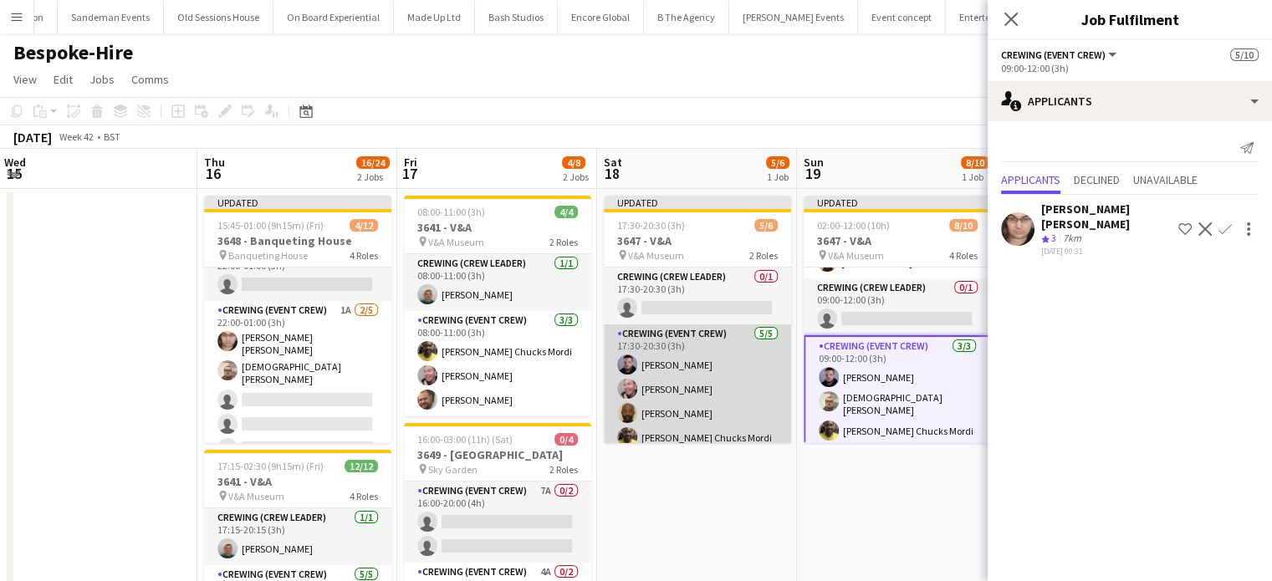
click at [709, 371] on app-card-role "Crewing (Event Crew) 5/5 17:30-20:30 (3h) Paul Fisk Eldon Taylor Kevin Olanrewa…" at bounding box center [697, 402] width 187 height 154
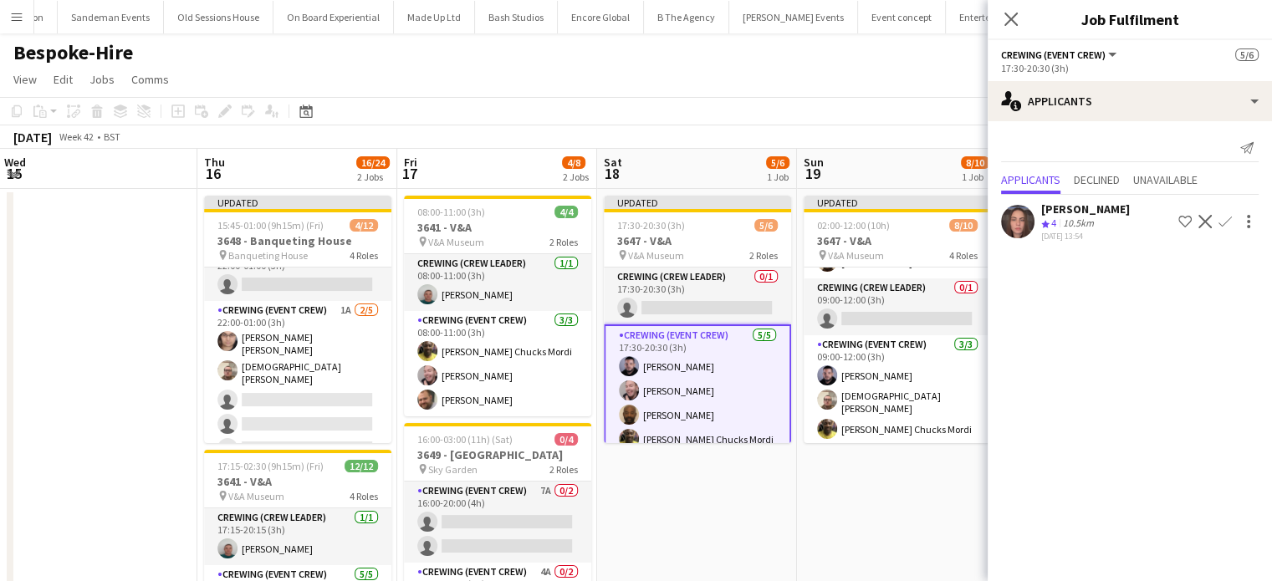
scroll to position [197, 0]
click at [740, 361] on app-card-role "Crewing (Event Crew) 5/5 17:30-20:30 (3h) Paul Fisk Eldon Taylor Kevin Olanrewa…" at bounding box center [697, 403] width 187 height 157
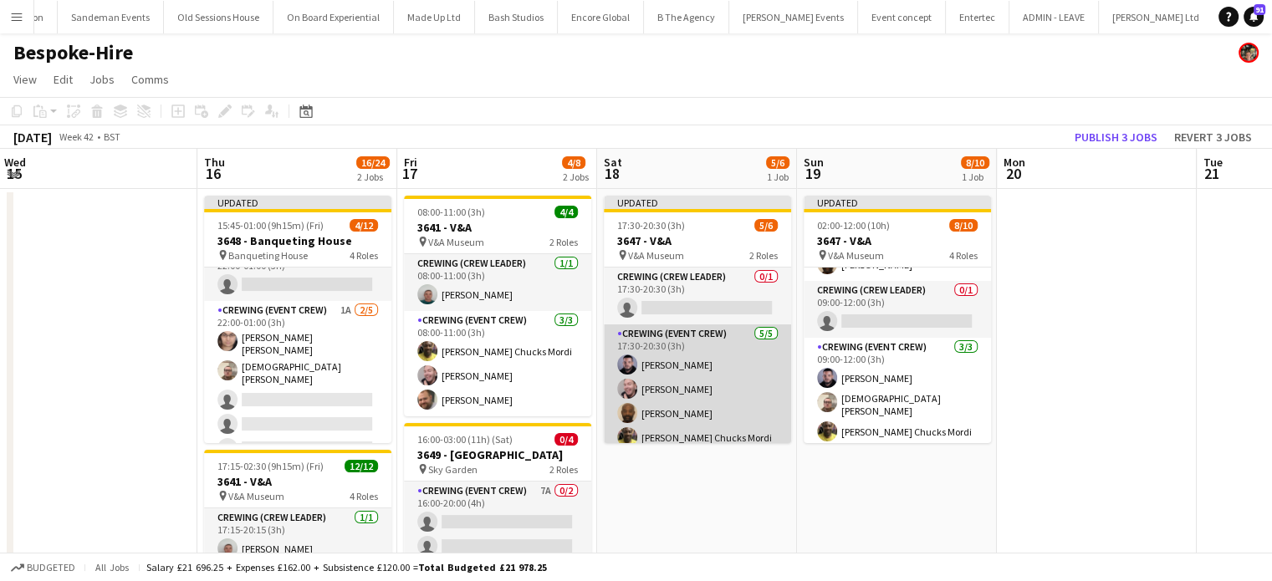
click at [740, 361] on app-card-role "Crewing (Event Crew) 5/5 17:30-20:30 (3h) Paul Fisk Eldon Taylor Kevin Olanrewa…" at bounding box center [697, 402] width 187 height 154
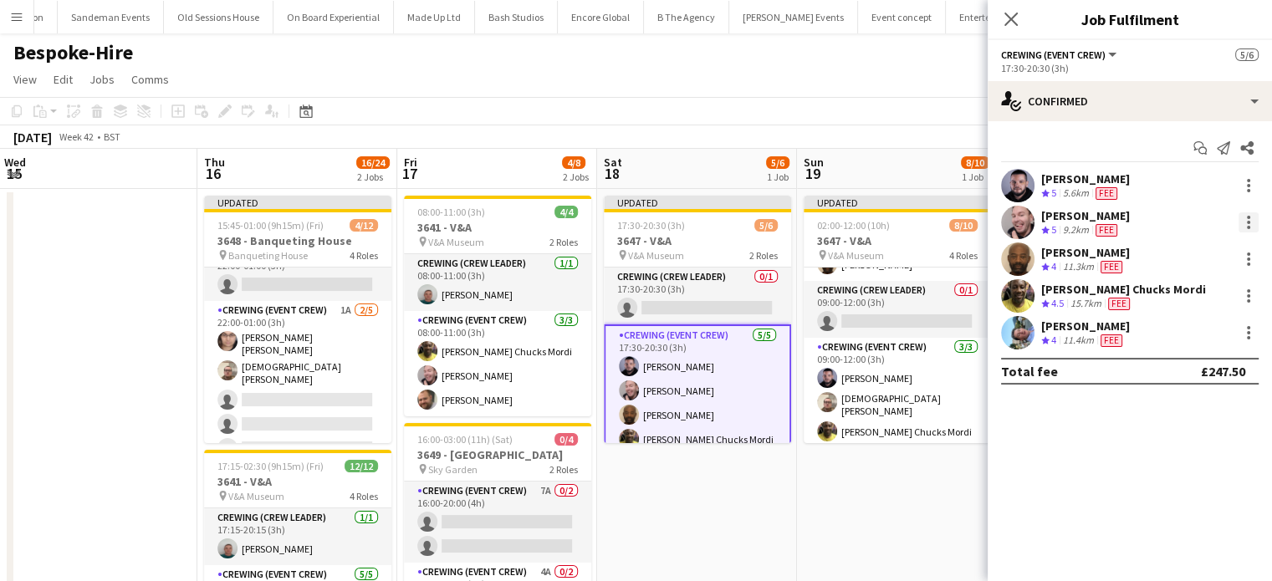
click at [1250, 222] on div at bounding box center [1248, 222] width 3 height 3
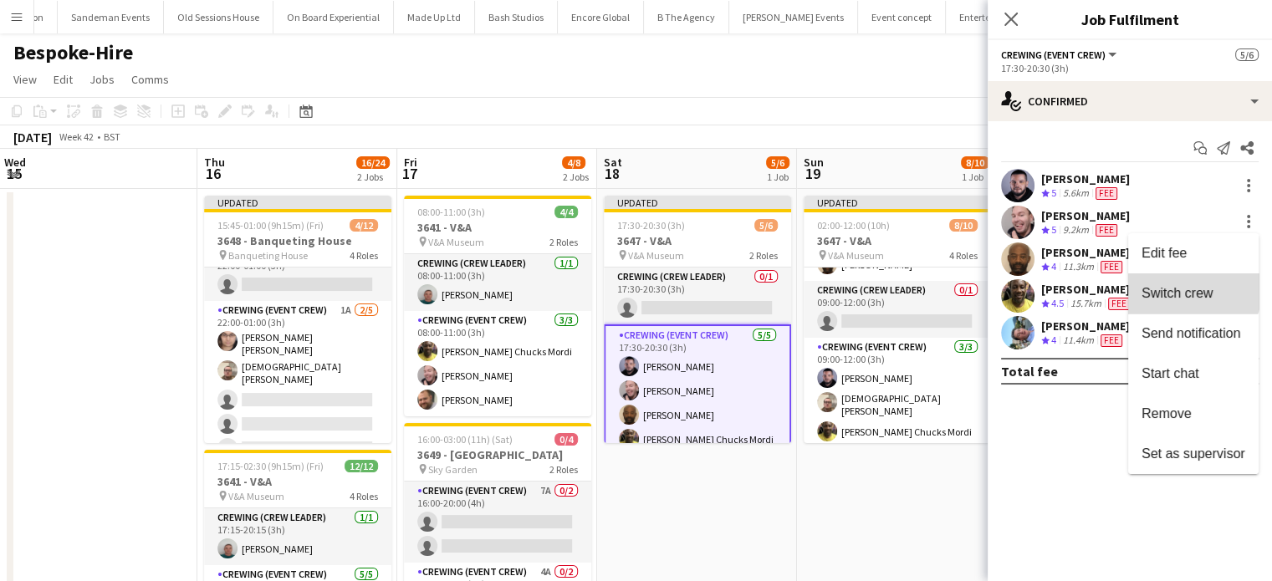
click at [1188, 288] on span "Switch crew" at bounding box center [1177, 293] width 71 height 14
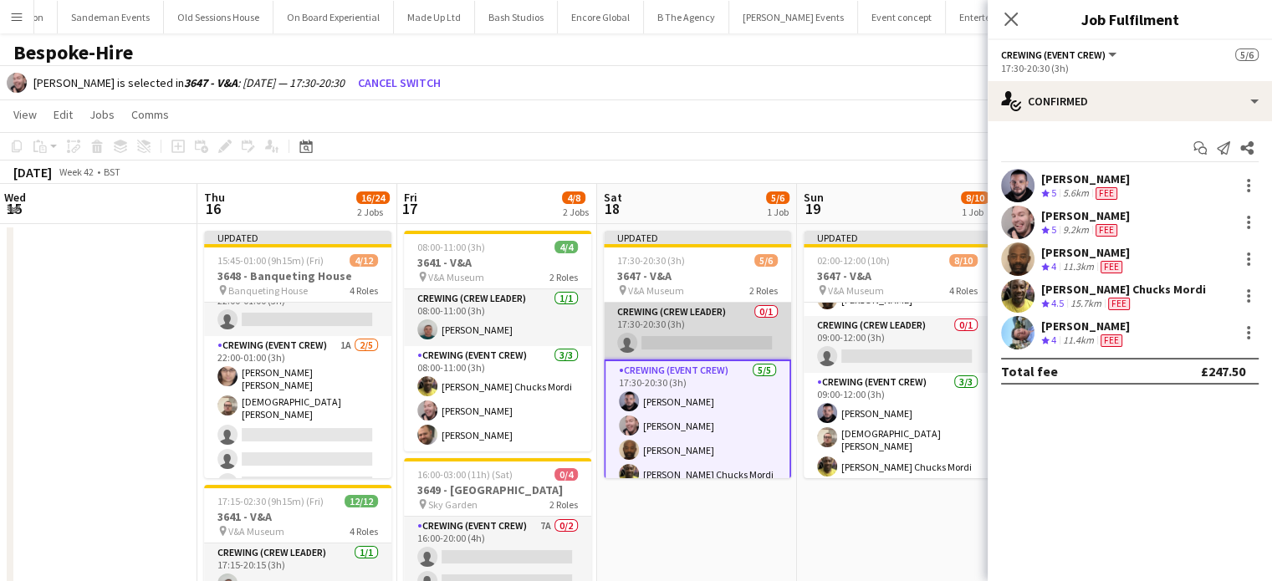
click at [725, 321] on app-card-role "Crewing (Crew Leader) 0/1 17:30-20:30 (3h) single-neutral-actions" at bounding box center [697, 331] width 187 height 57
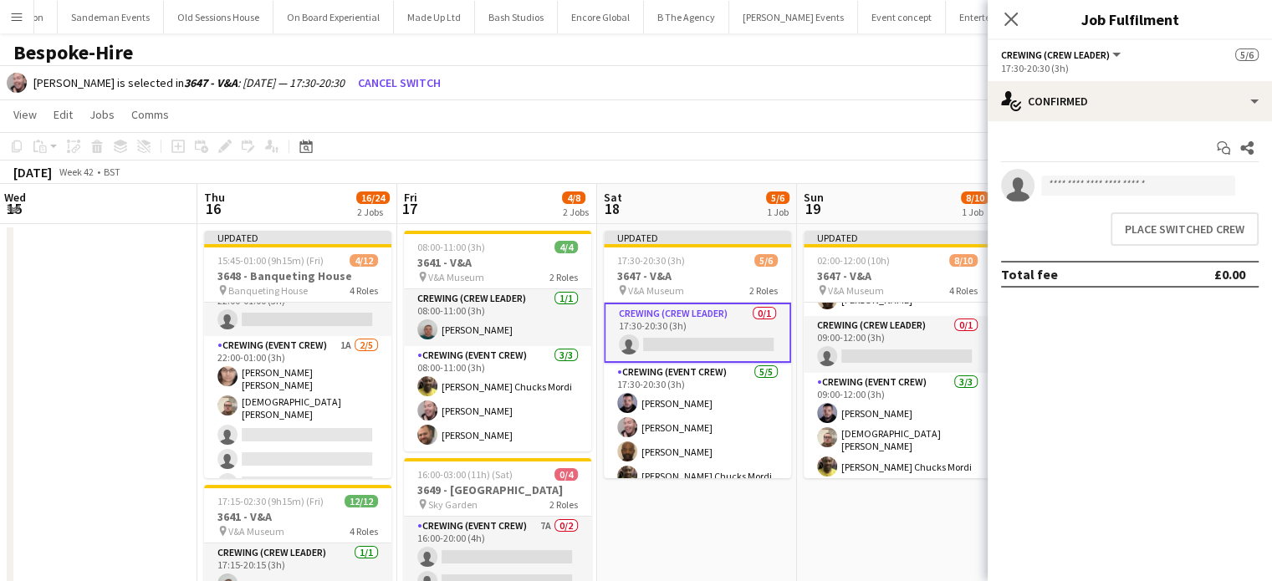
click at [1211, 245] on div "Place switched crew" at bounding box center [1130, 229] width 284 height 47
click at [1206, 240] on button "Place switched crew" at bounding box center [1185, 228] width 148 height 33
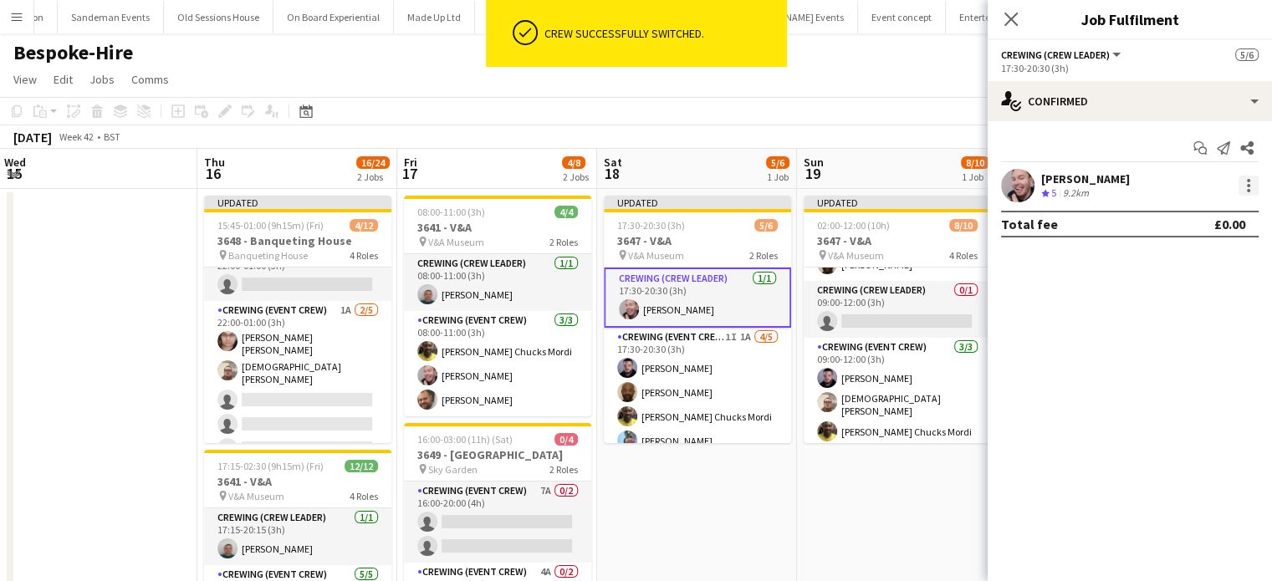
click at [1242, 192] on div at bounding box center [1249, 186] width 20 height 20
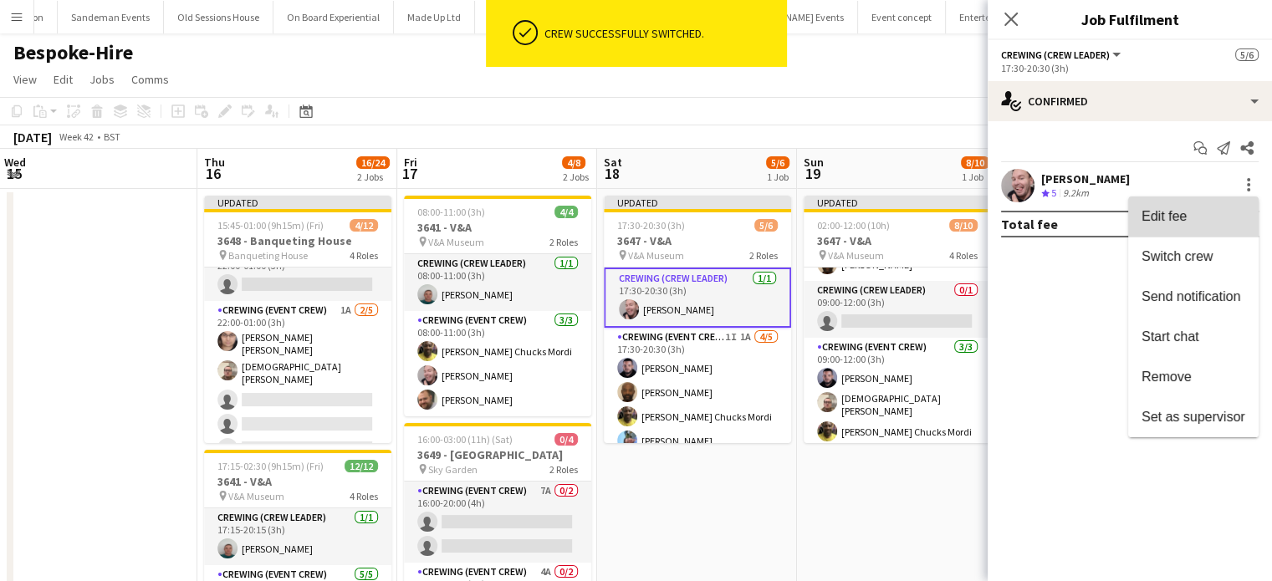
click at [1171, 226] on button "Edit fee" at bounding box center [1194, 217] width 131 height 40
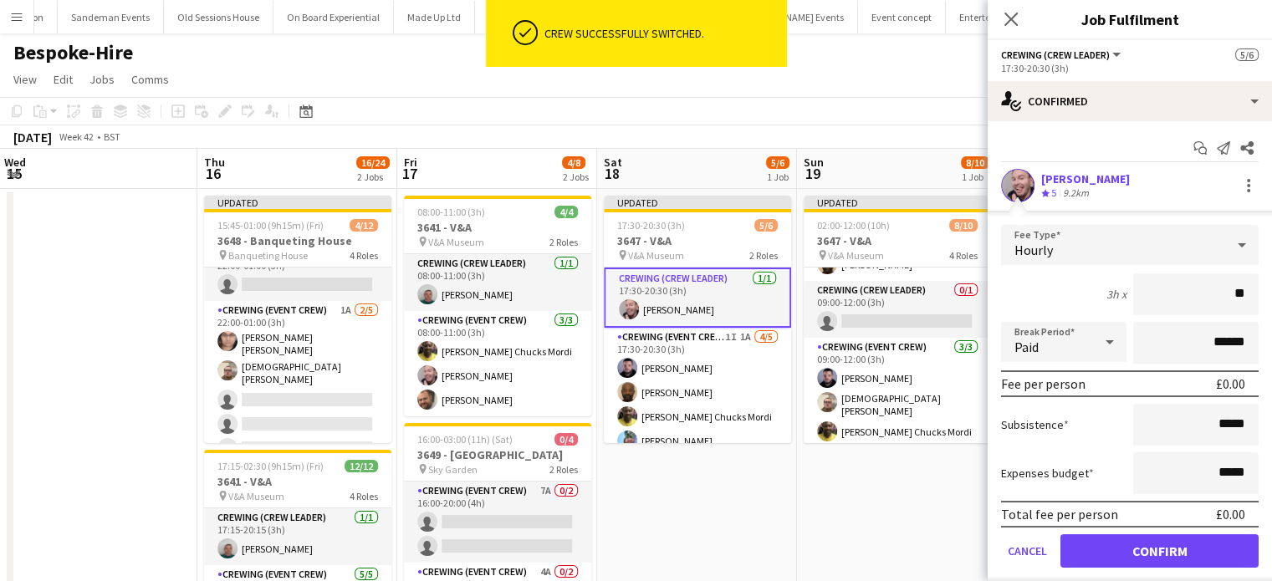
type input "***"
click button "Confirm" at bounding box center [1160, 551] width 198 height 33
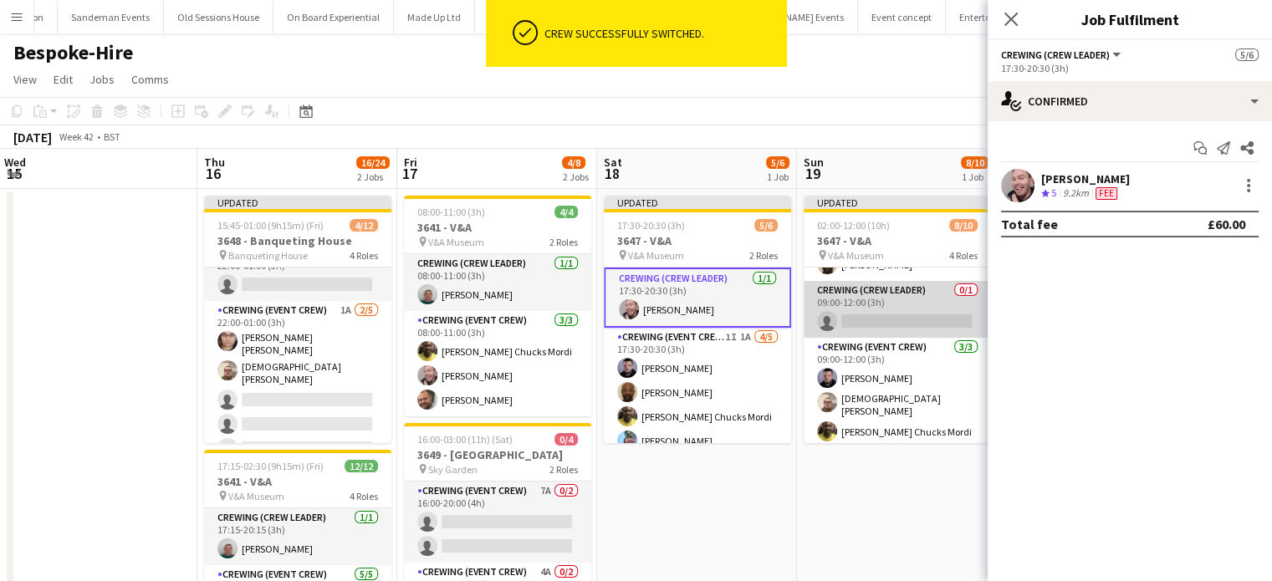
scroll to position [0, 0]
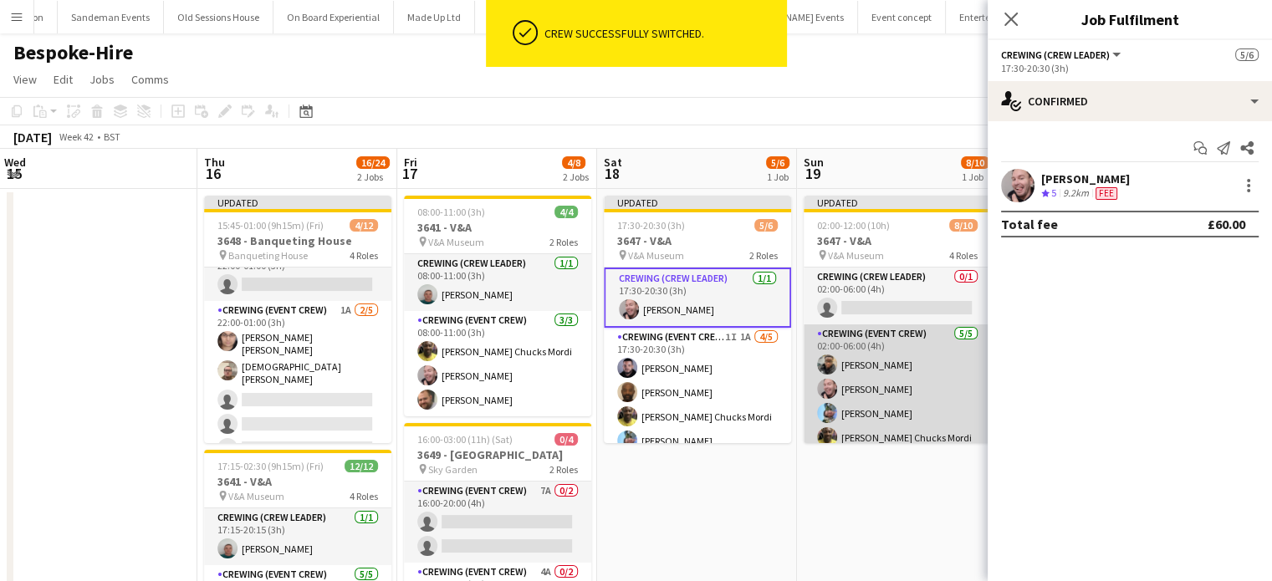
click at [900, 384] on app-card-role "Crewing (Event Crew) 5/5 02:00-06:00 (4h) Samuel Kusimo Eldon Taylor Liam Kinse…" at bounding box center [897, 402] width 187 height 154
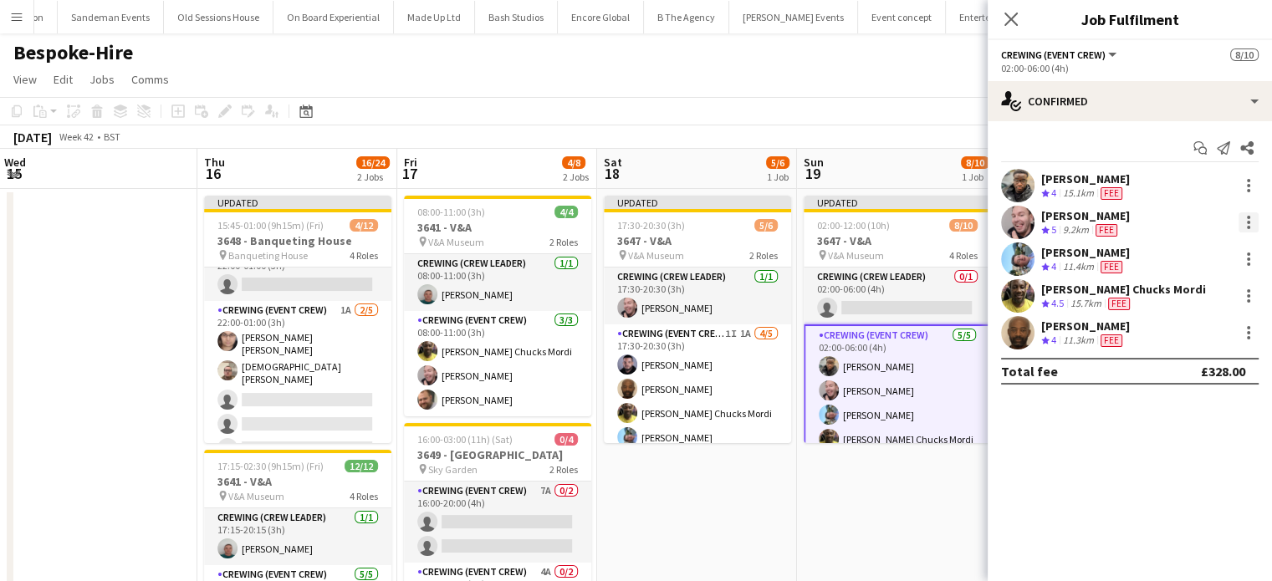
click at [1248, 222] on div at bounding box center [1248, 222] width 3 height 3
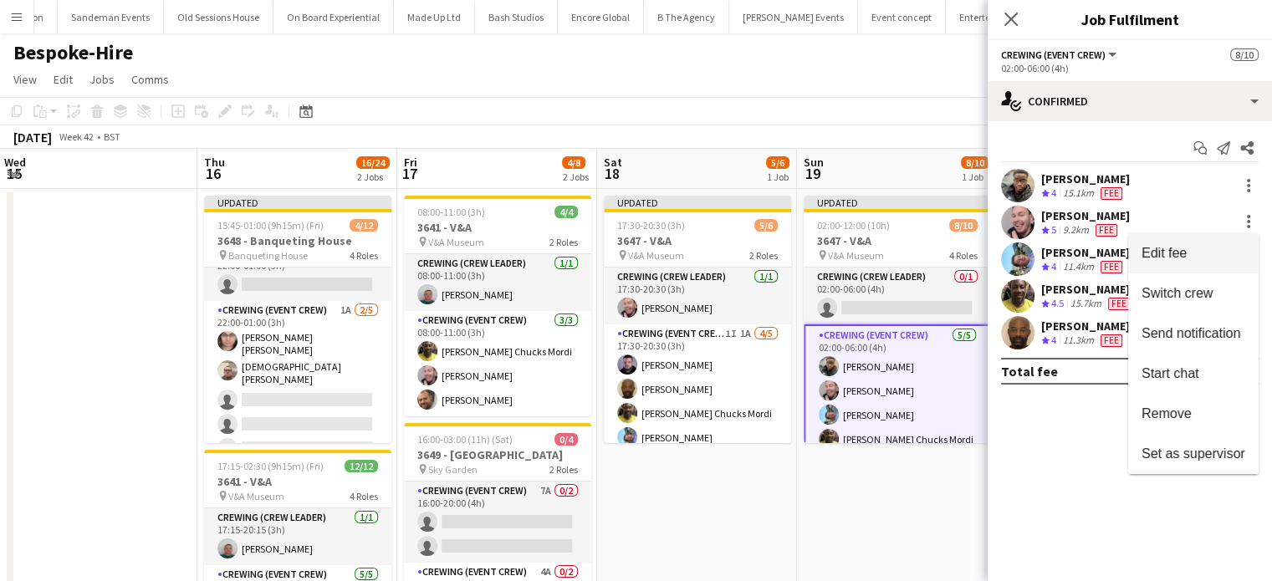
click at [1202, 256] on span "Edit fee" at bounding box center [1194, 253] width 104 height 15
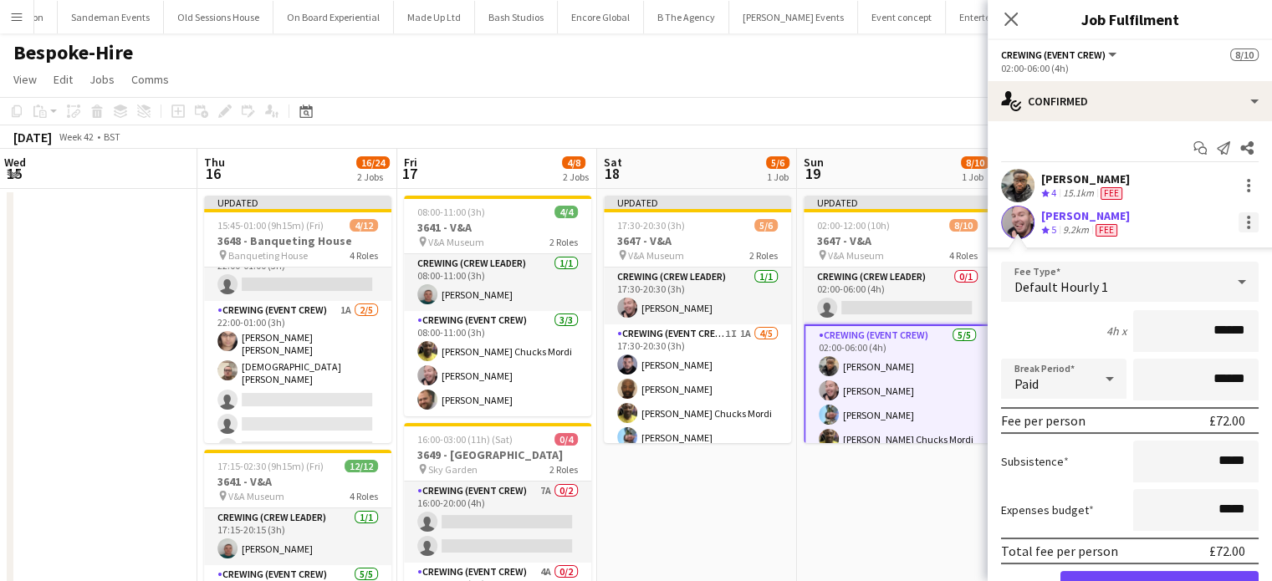
click at [1239, 226] on div at bounding box center [1249, 222] width 20 height 20
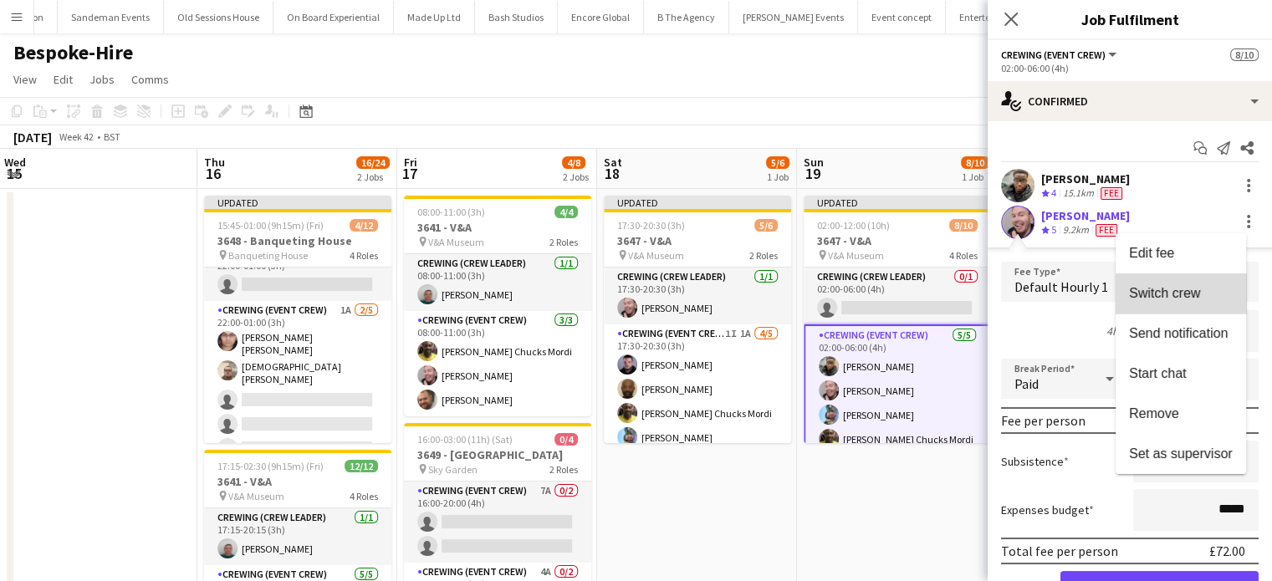
click at [1196, 300] on span "Switch crew" at bounding box center [1164, 293] width 71 height 14
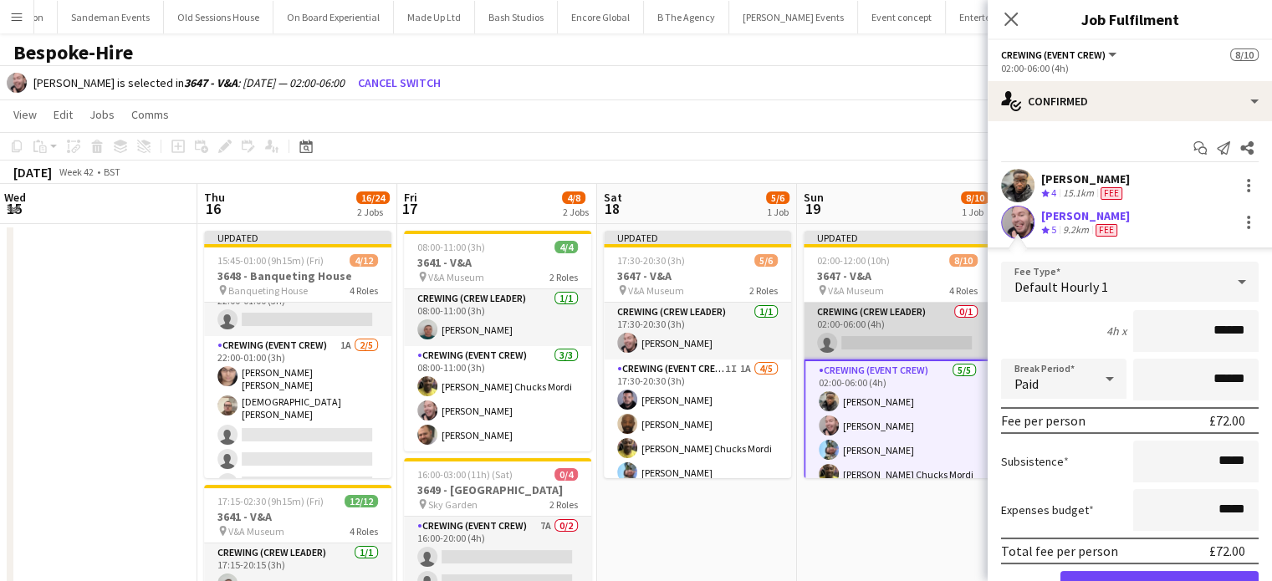
click at [911, 344] on app-card-role "Crewing (Crew Leader) 0/1 02:00-06:00 (4h) single-neutral-actions" at bounding box center [897, 331] width 187 height 57
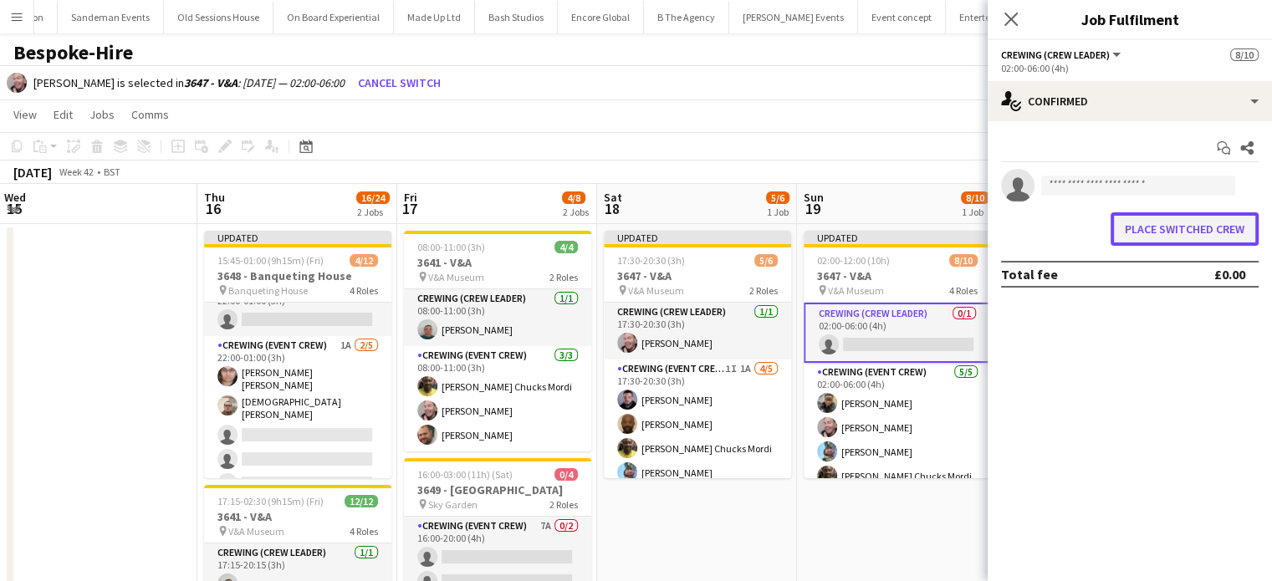
click at [1213, 227] on button "Place switched crew" at bounding box center [1185, 228] width 148 height 33
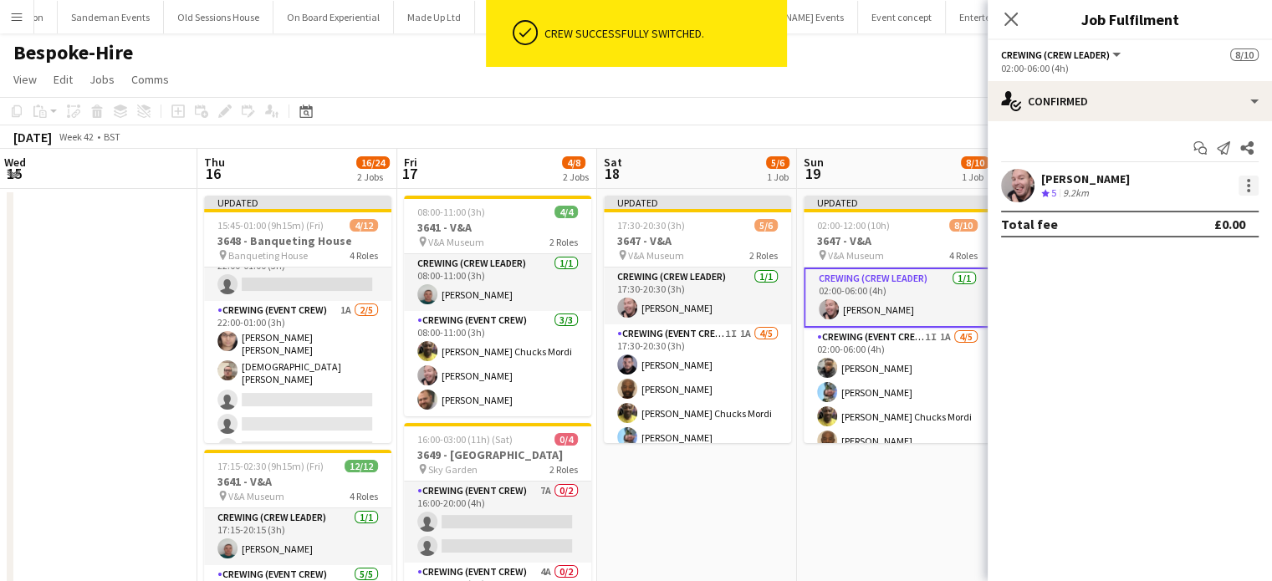
click at [1245, 190] on div at bounding box center [1249, 186] width 20 height 20
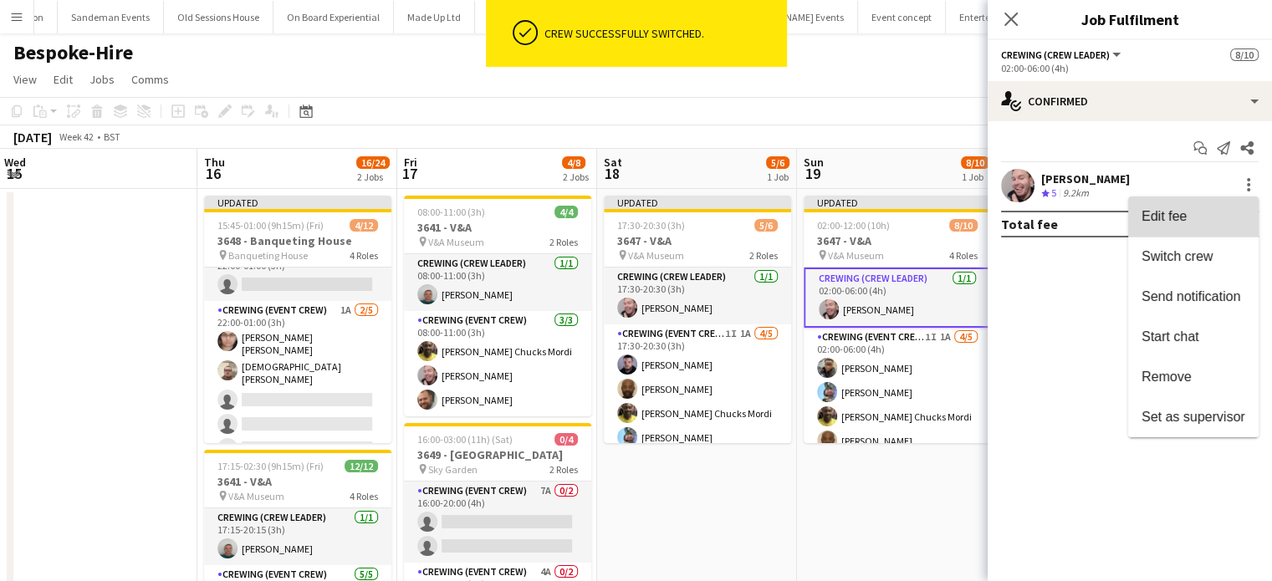
click at [1231, 205] on button "Edit fee" at bounding box center [1194, 217] width 131 height 40
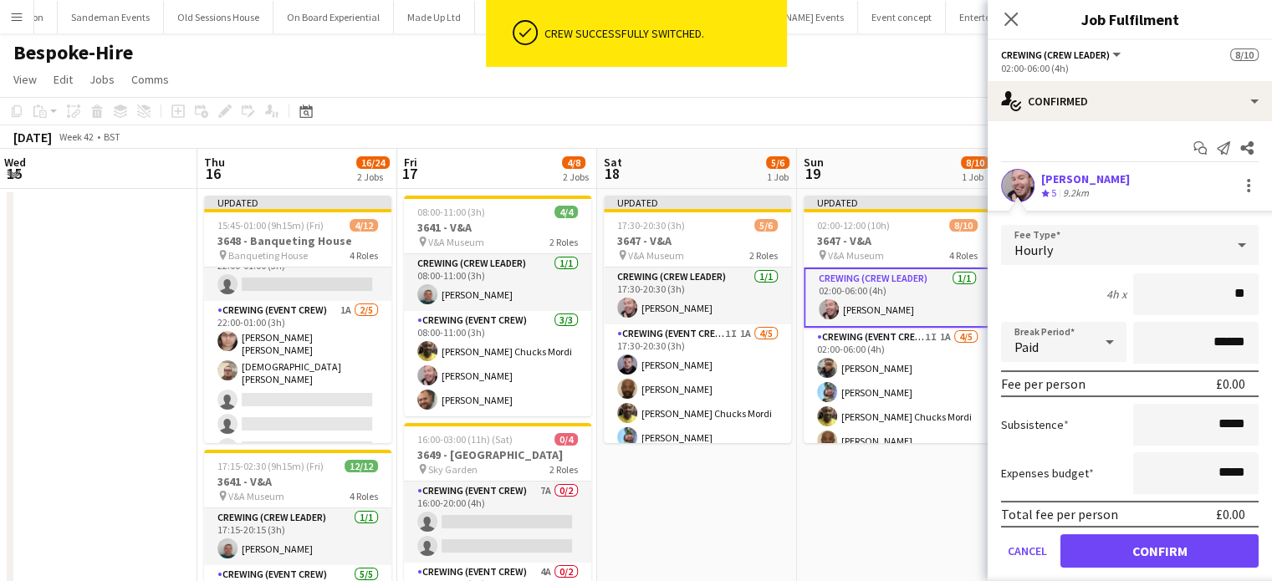
type input "***"
click button "Confirm" at bounding box center [1160, 551] width 198 height 33
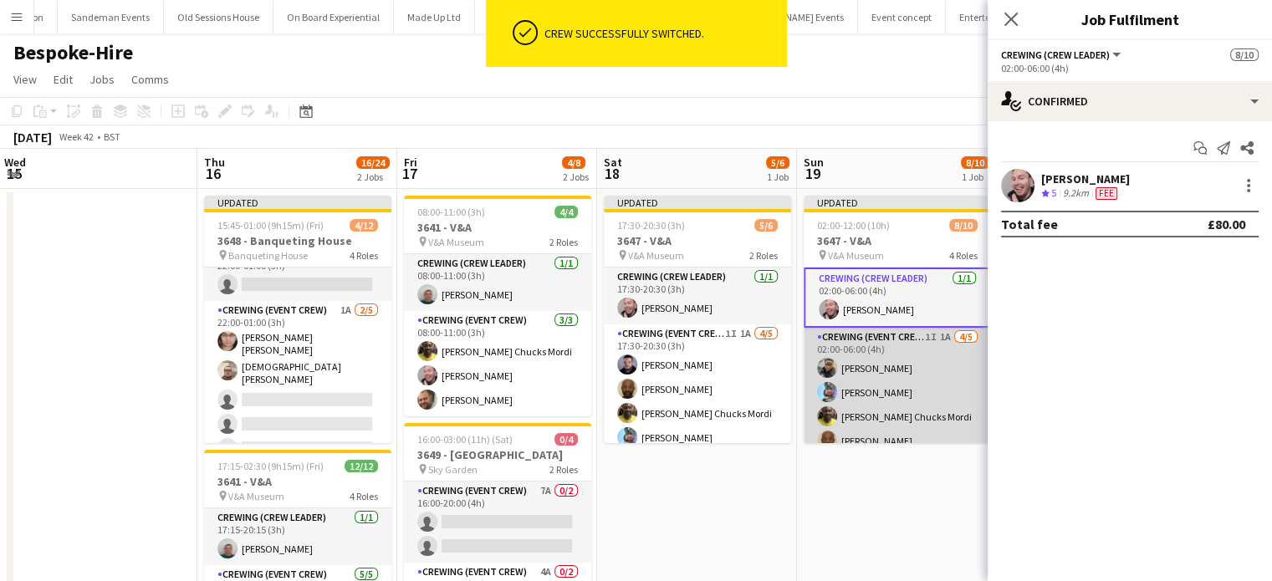
click at [908, 376] on app-card-role "Crewing (Event Crew) 1I 1A 4/5 02:00-06:00 (4h) Samuel Kusimo Liam Kinsella Alp…" at bounding box center [897, 405] width 187 height 154
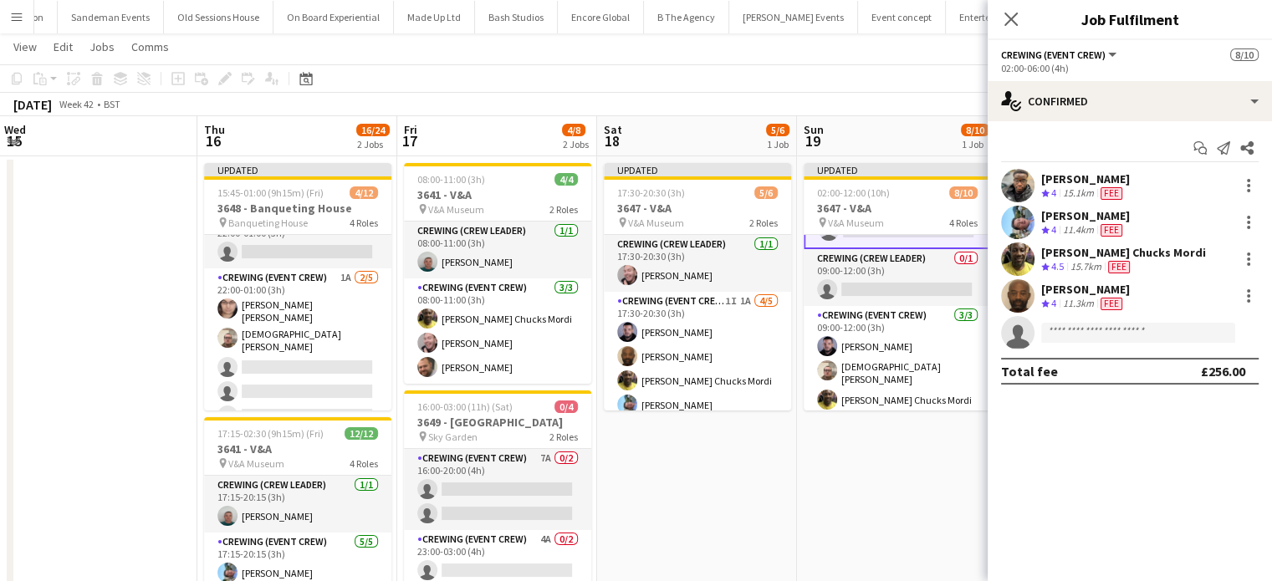
scroll to position [33, 0]
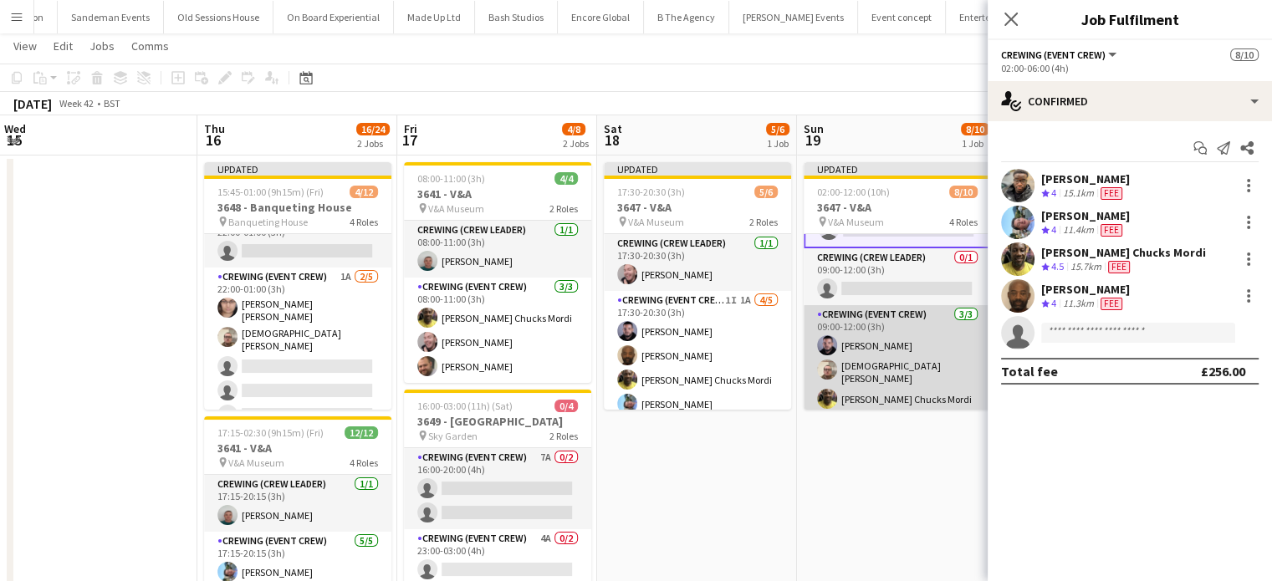
click at [894, 371] on app-card-role "Crewing (Event Crew) 3/3 09:00-12:00 (3h) Paul Fisk Christian Skinner Alphonsus…" at bounding box center [897, 360] width 187 height 110
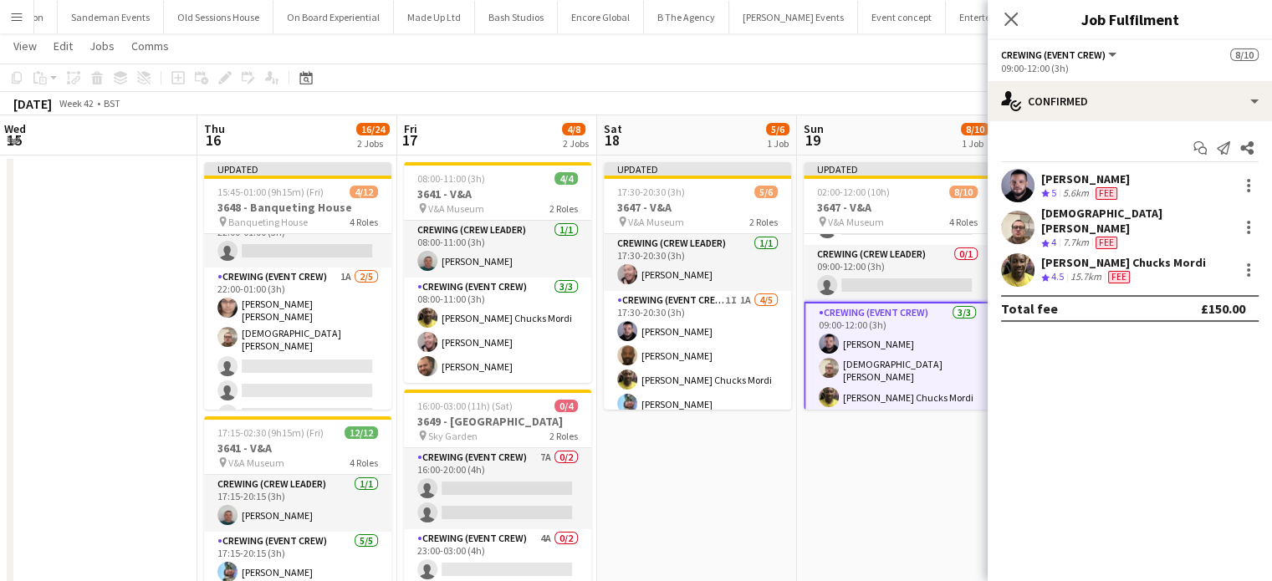
scroll to position [198, 0]
click at [1252, 260] on div at bounding box center [1249, 270] width 20 height 20
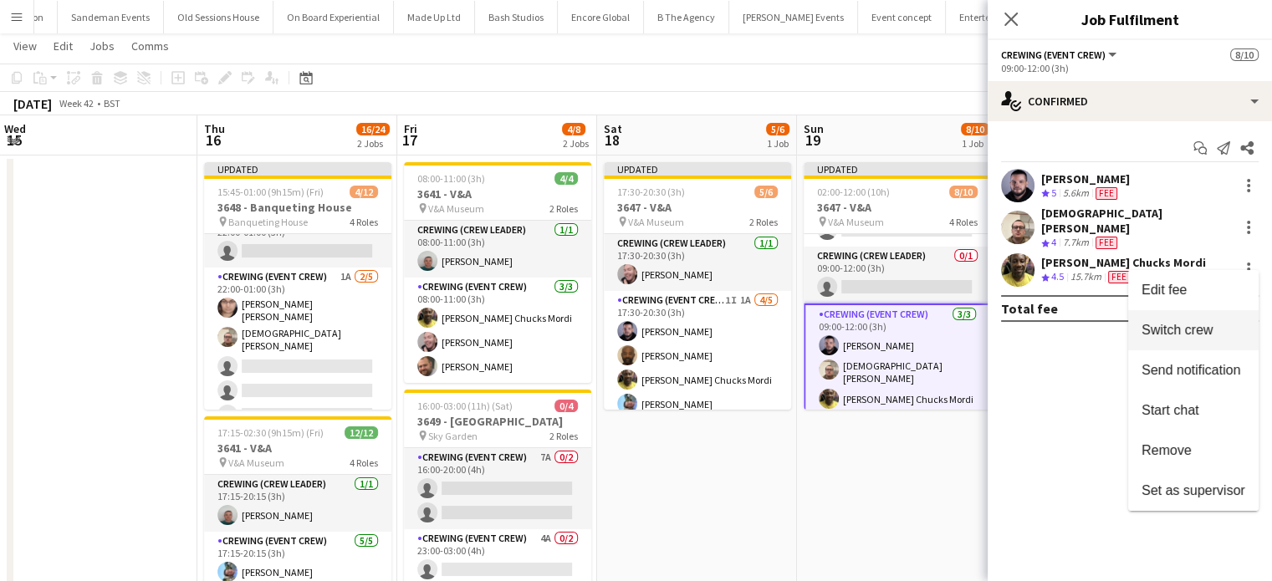
click at [1188, 330] on span "Switch crew" at bounding box center [1177, 330] width 71 height 14
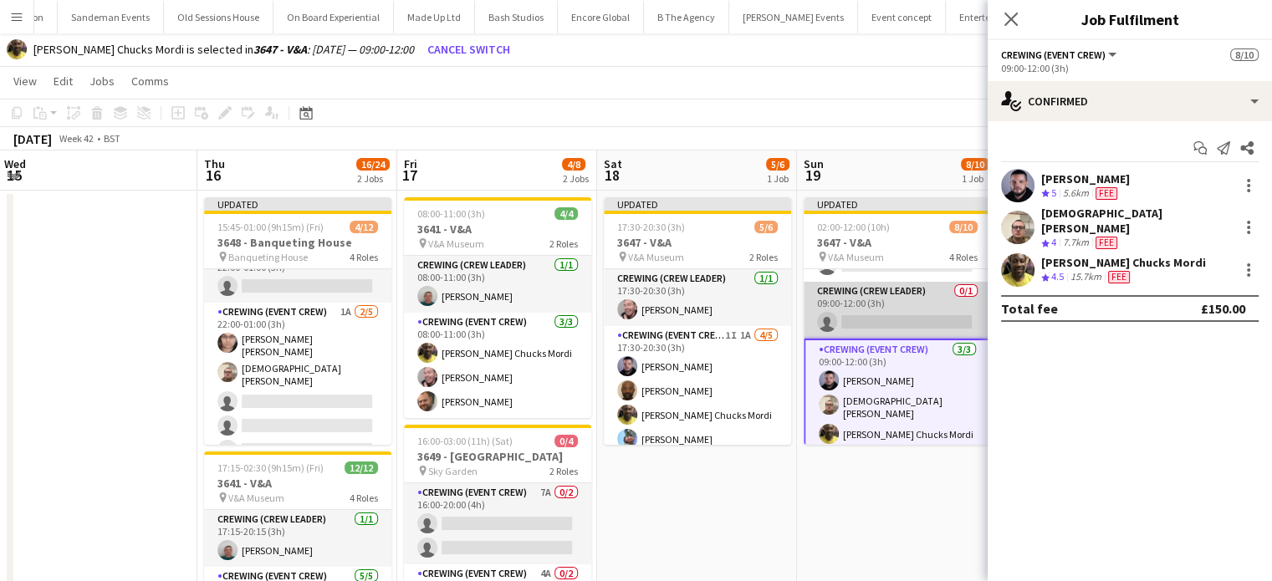
click at [919, 326] on app-card-role "Crewing (Crew Leader) 0/1 09:00-12:00 (3h) single-neutral-actions" at bounding box center [897, 310] width 187 height 57
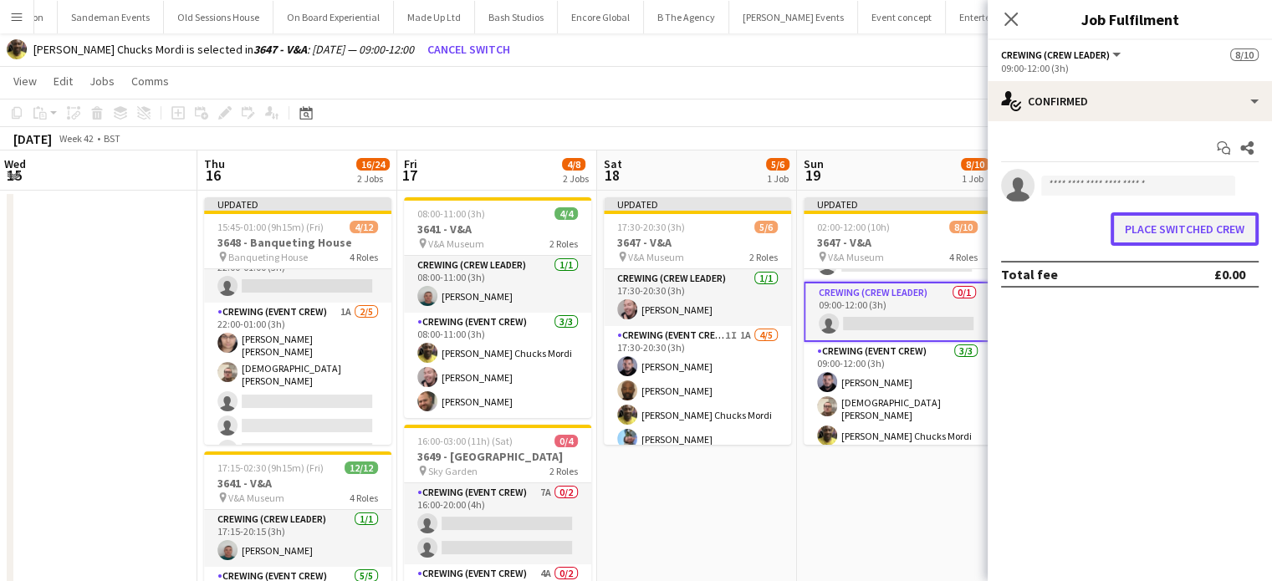
click at [1177, 233] on button "Place switched crew" at bounding box center [1185, 228] width 148 height 33
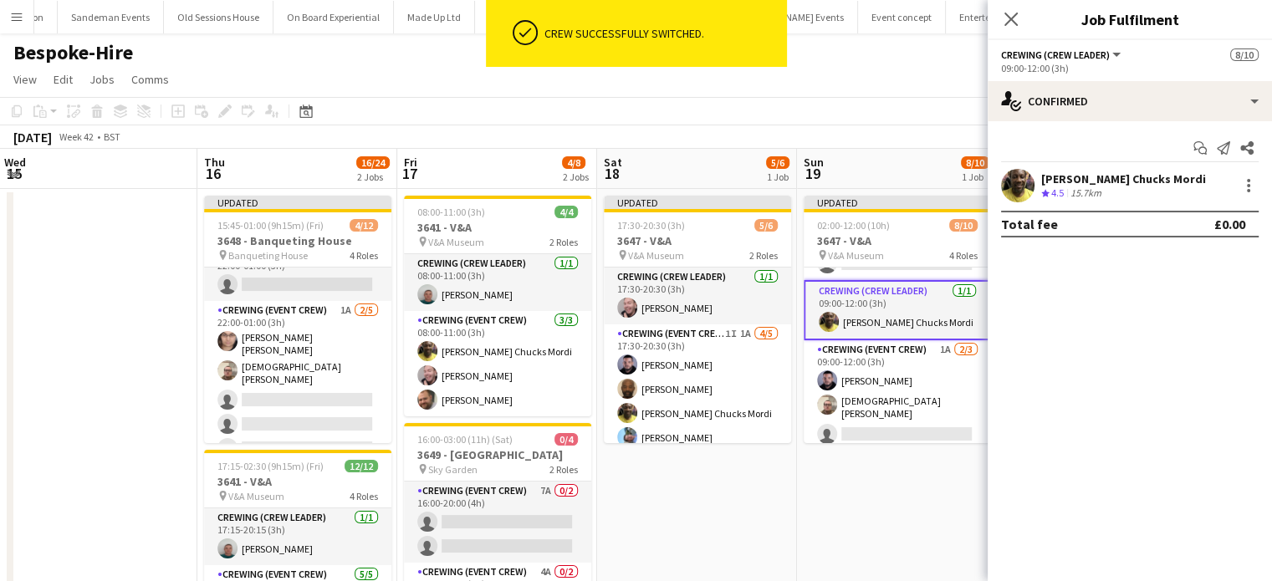
scroll to position [33, 0]
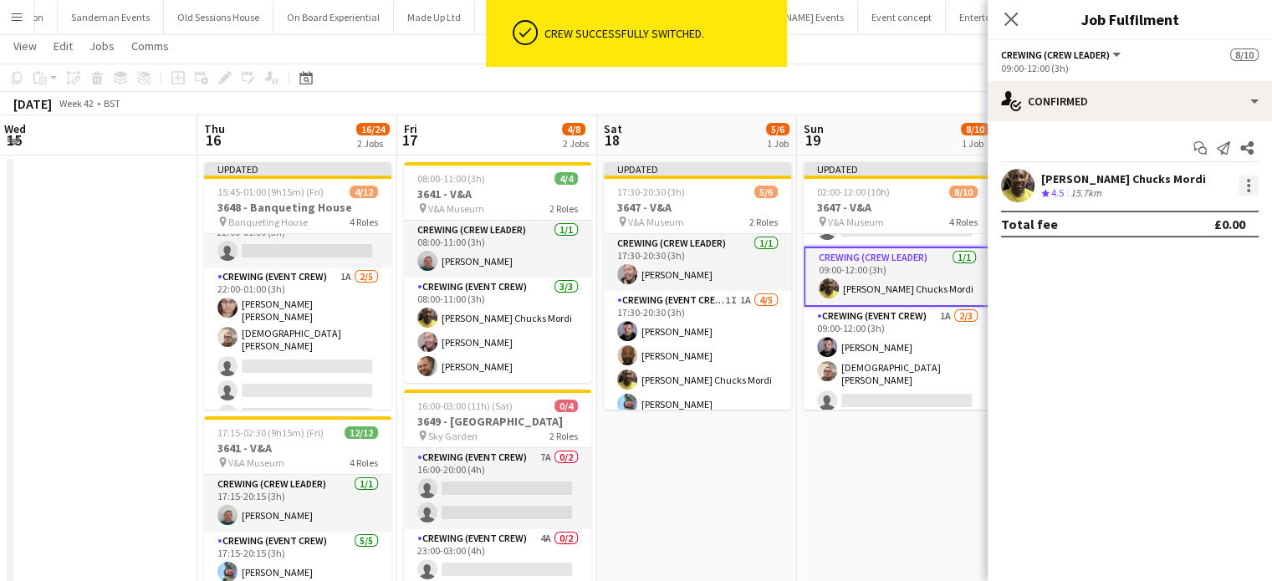
click at [1249, 192] on div at bounding box center [1249, 186] width 20 height 20
click at [1199, 217] on span "Edit fee" at bounding box center [1194, 216] width 104 height 15
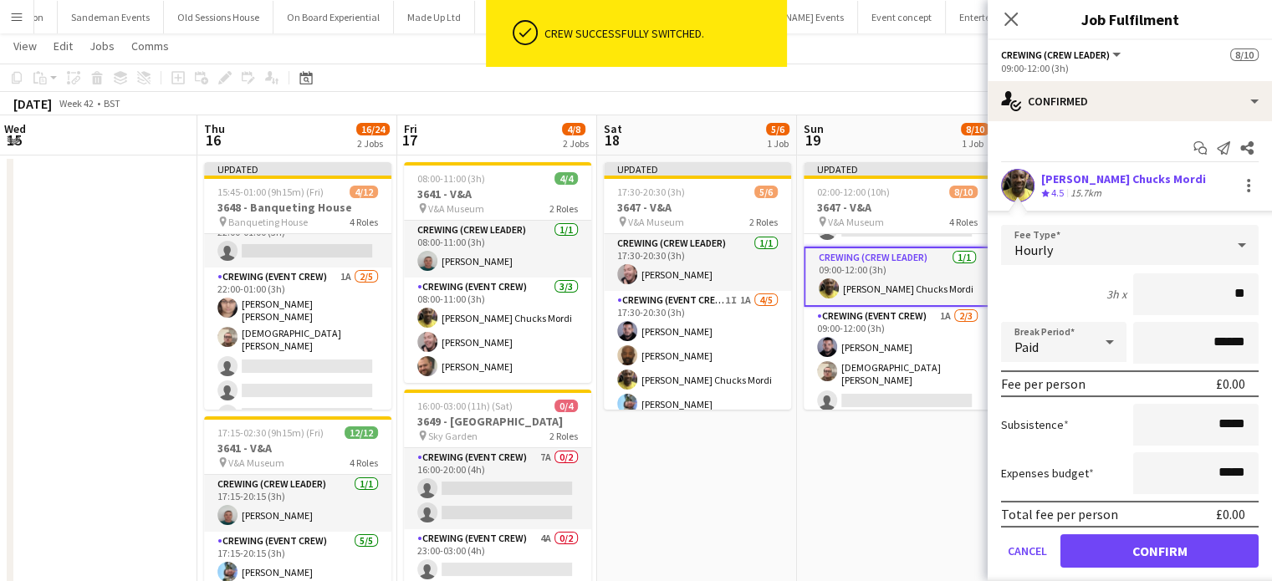
type input "***"
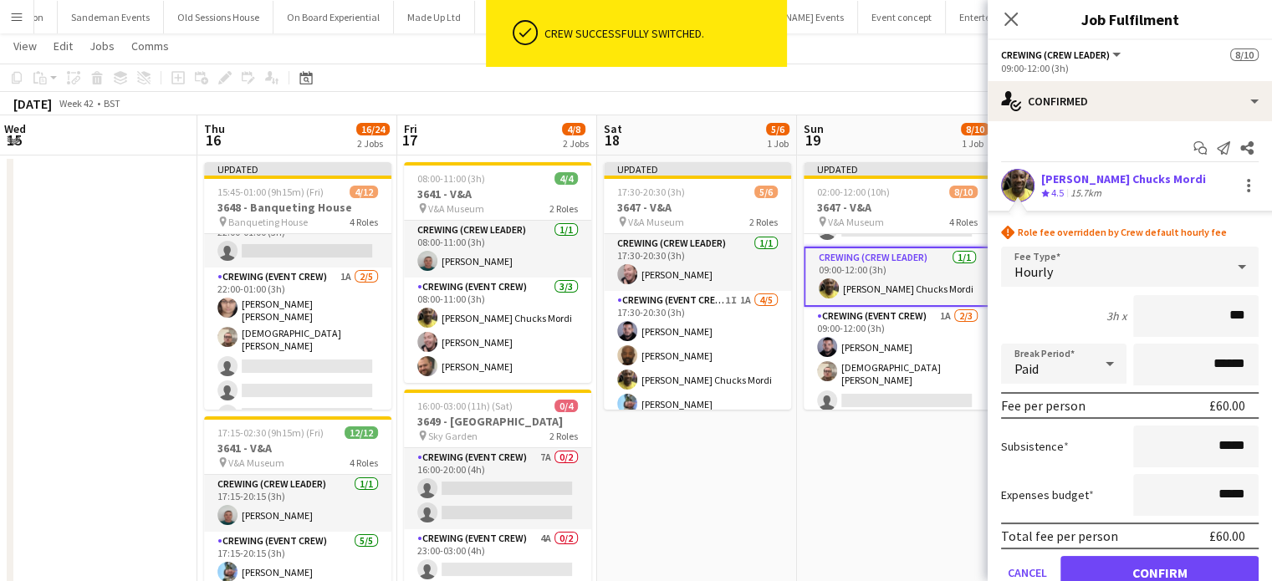
click button "Confirm" at bounding box center [1160, 572] width 198 height 33
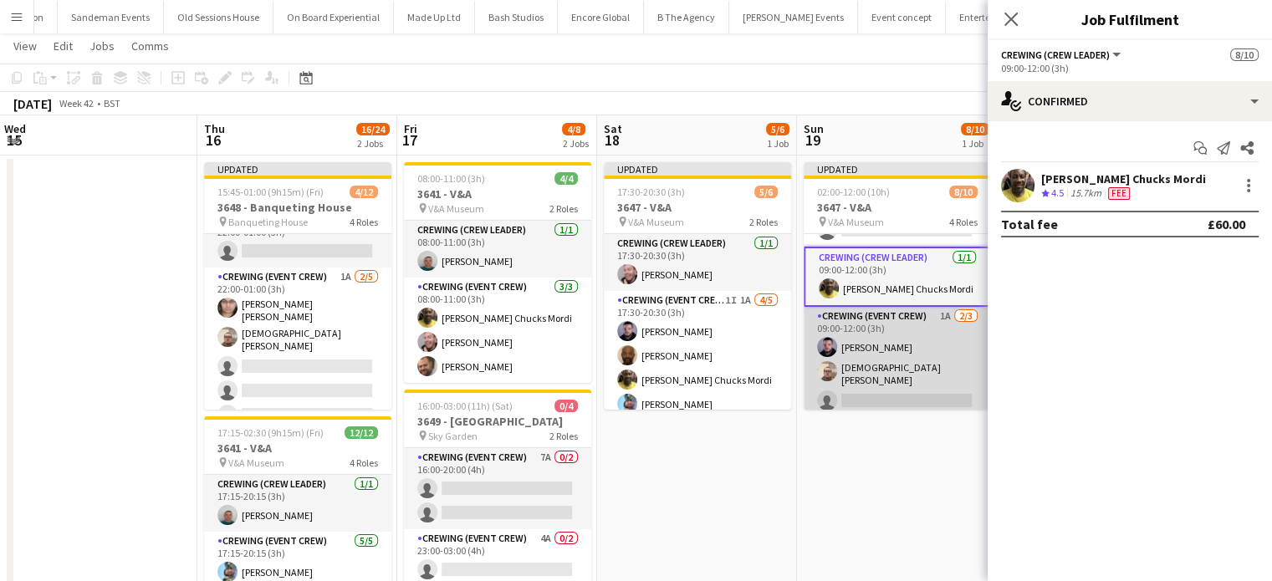
click at [904, 361] on app-card-role "Crewing (Event Crew) 1A 2/3 09:00-12:00 (3h) Paul Fisk Christian Skinner single…" at bounding box center [897, 362] width 187 height 110
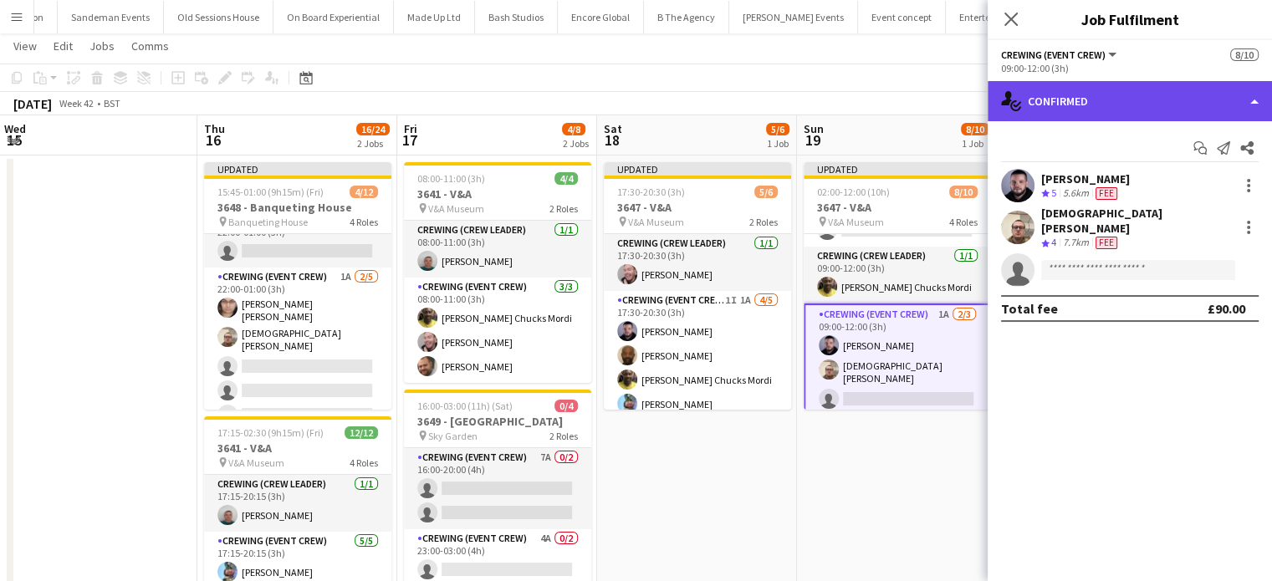
click at [1195, 100] on div "single-neutral-actions-check-2 Confirmed" at bounding box center [1130, 101] width 284 height 40
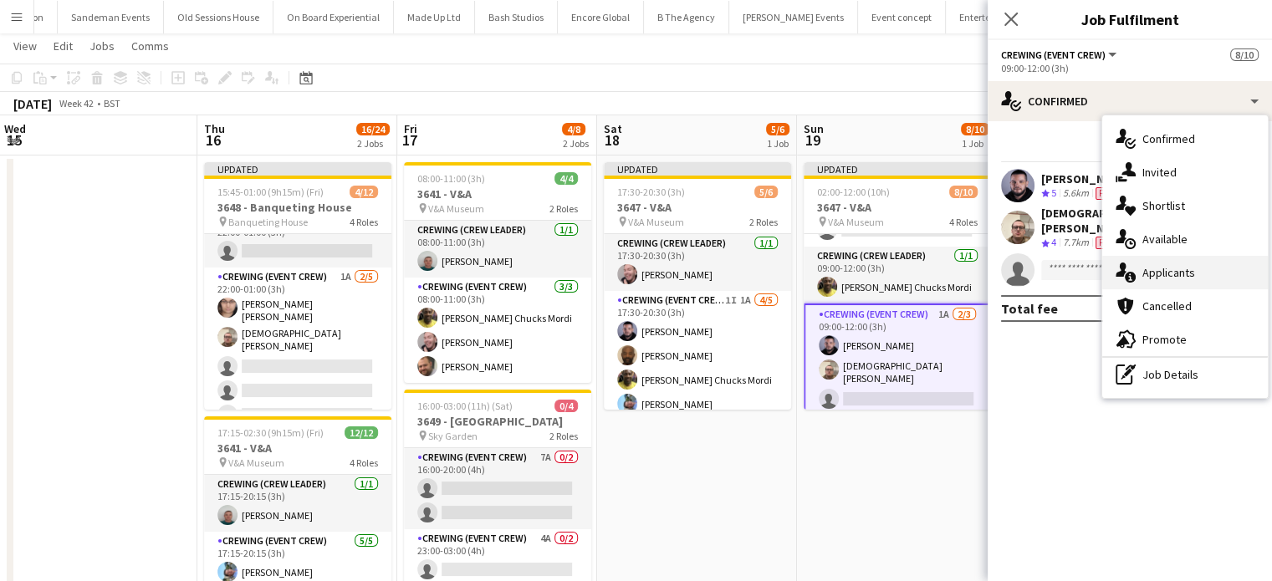
click at [1206, 263] on div "single-neutral-actions-information Applicants" at bounding box center [1186, 272] width 166 height 33
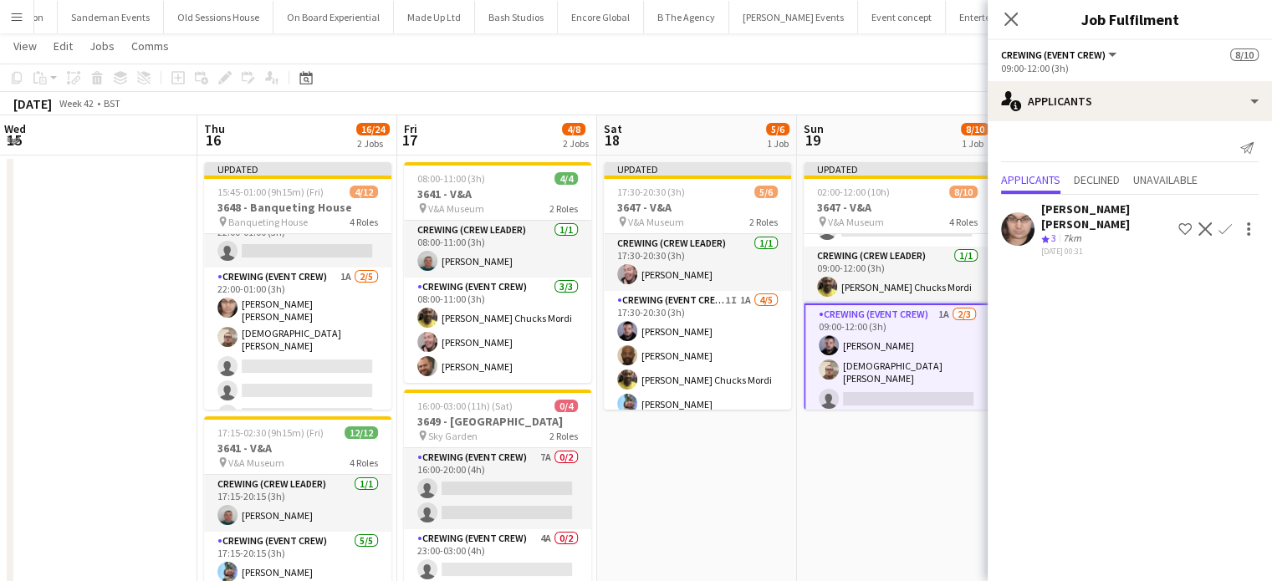
click at [1224, 223] on app-icon "Confirm" at bounding box center [1225, 229] width 13 height 13
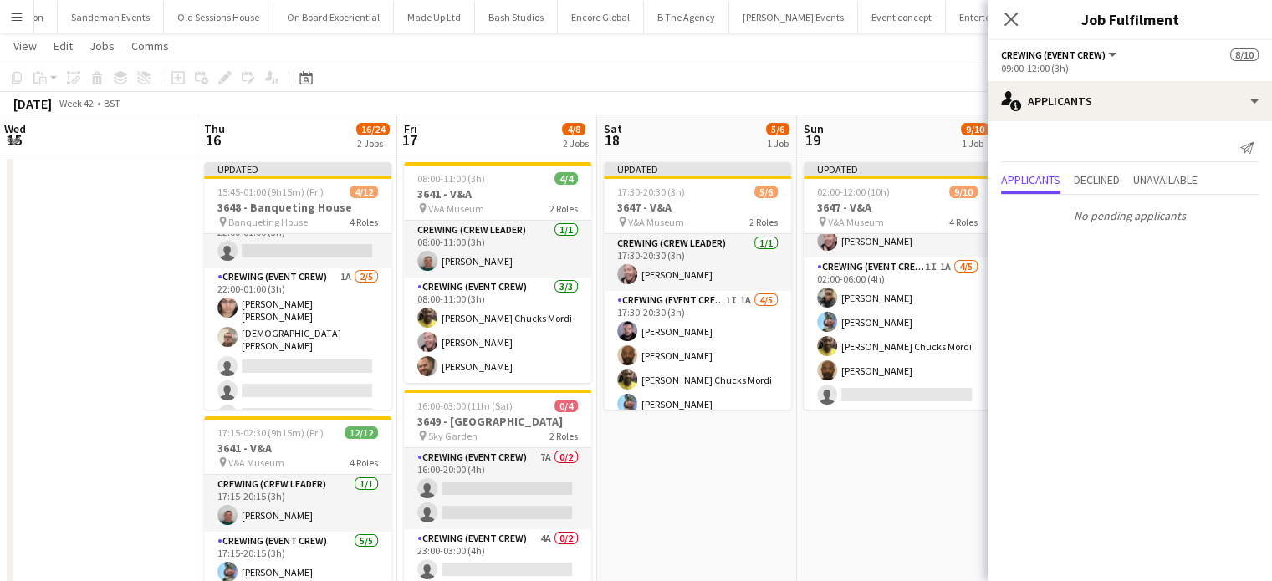
scroll to position [30, 0]
click at [834, 326] on app-user-avatar at bounding box center [827, 325] width 20 height 20
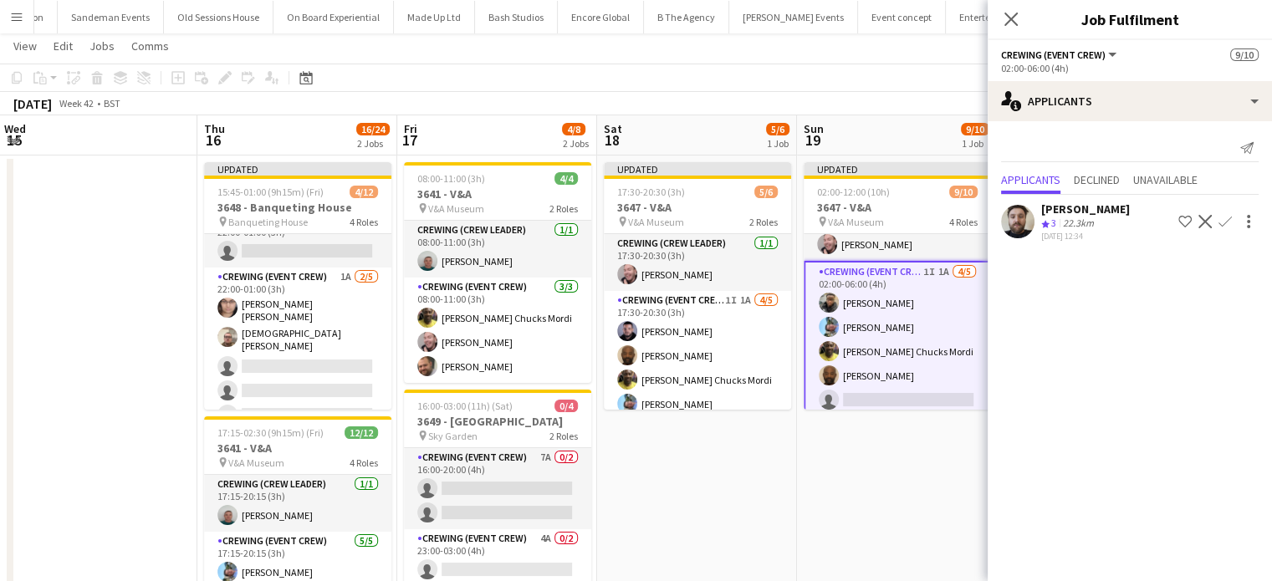
click at [1225, 220] on app-icon "Confirm" at bounding box center [1225, 221] width 13 height 13
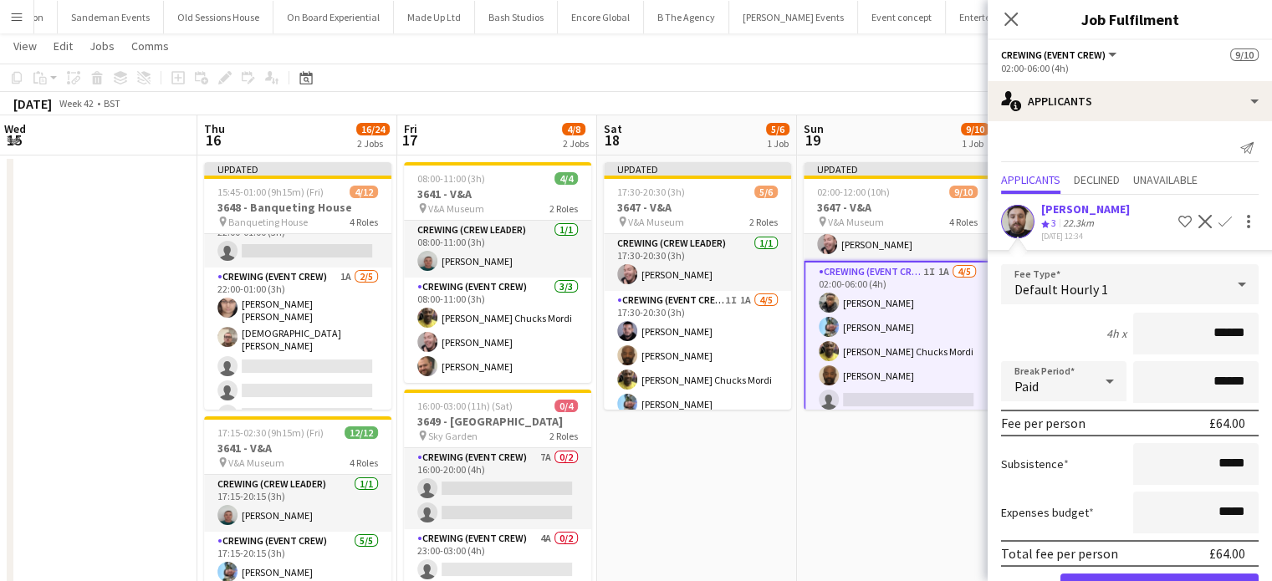
click button "Confirm" at bounding box center [1160, 590] width 198 height 33
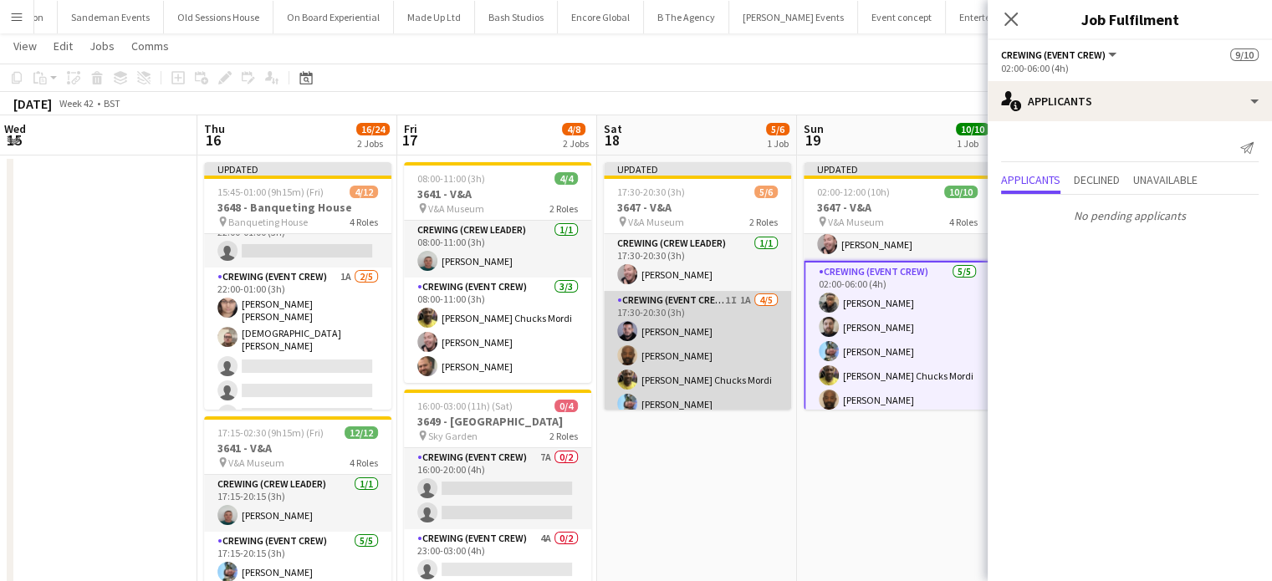
click at [750, 346] on app-card-role "Crewing (Event Crew) 1I 1A 4/5 17:30-20:30 (3h) Paul Fisk Kevin Olanrewaju Alph…" at bounding box center [697, 368] width 187 height 154
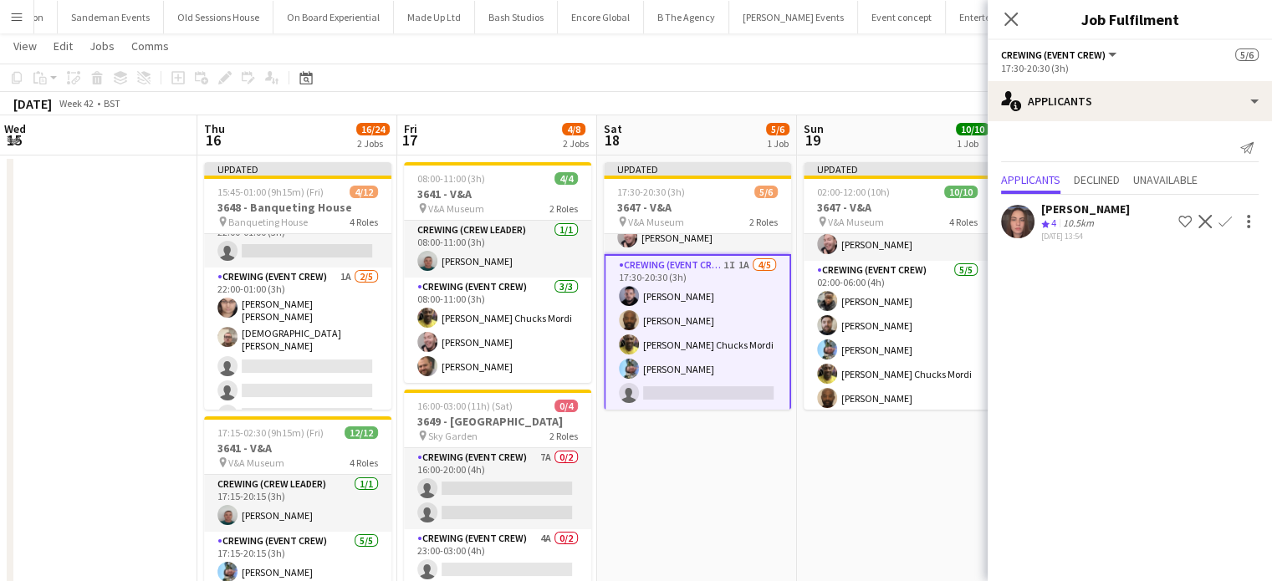
scroll to position [0, 0]
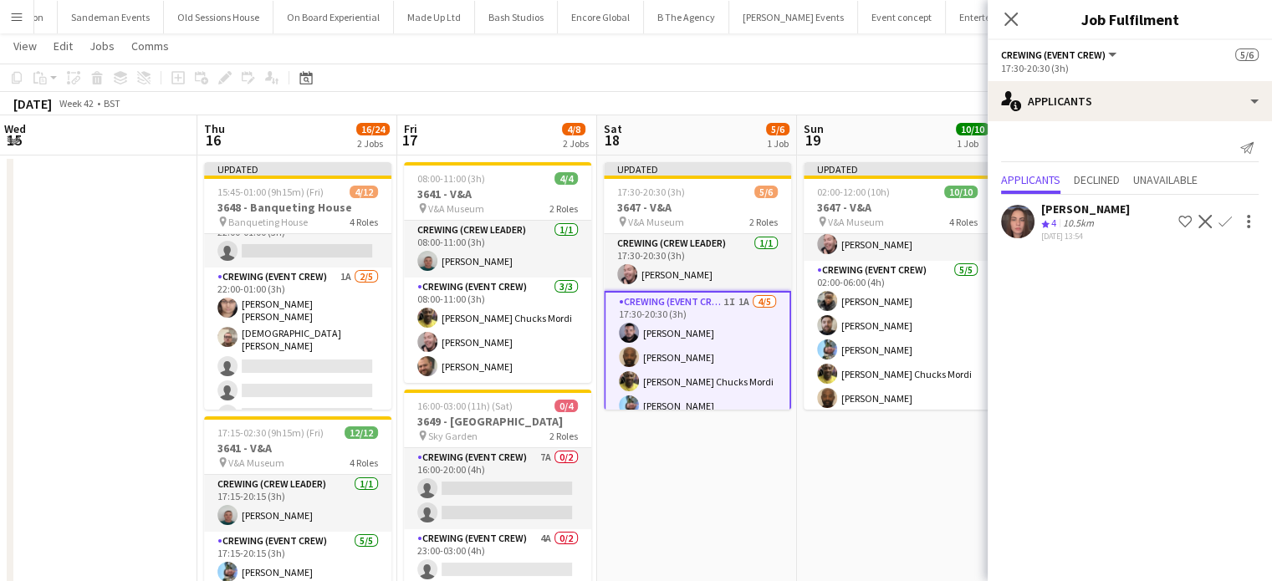
click at [759, 458] on app-date-cell "Updated 17:30-20:30 (3h) 5/6 3647 - V&A pin V&A Museum 2 Roles Crewing (Crew Le…" at bounding box center [697, 427] width 200 height 542
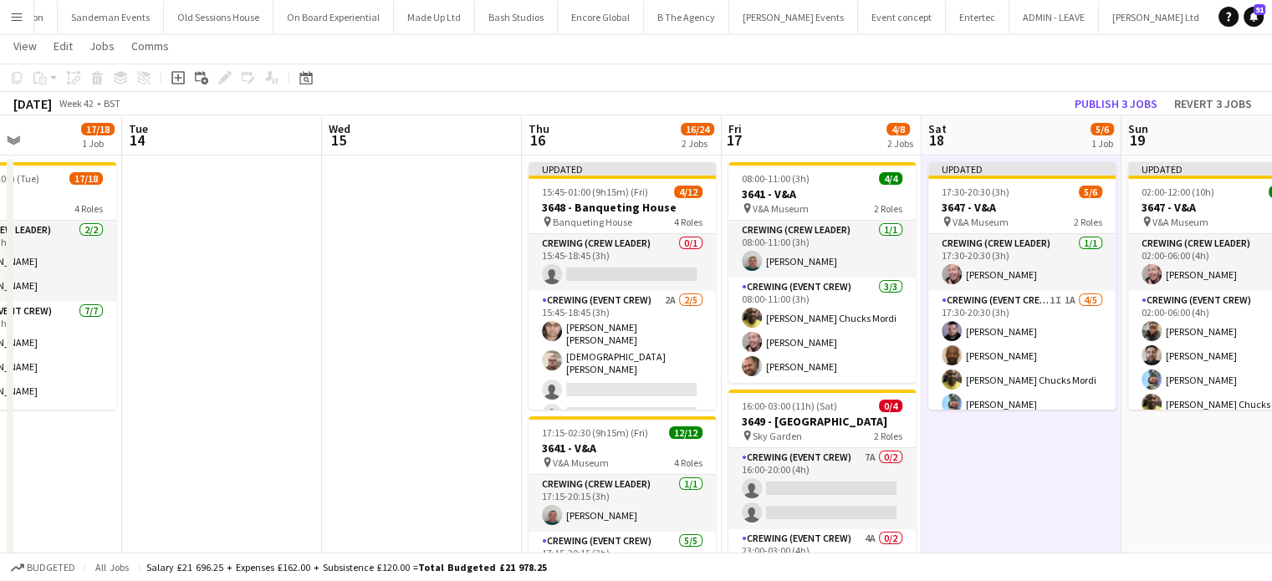
scroll to position [0, 477]
click at [1144, 103] on button "Publish 3 jobs" at bounding box center [1116, 104] width 96 height 22
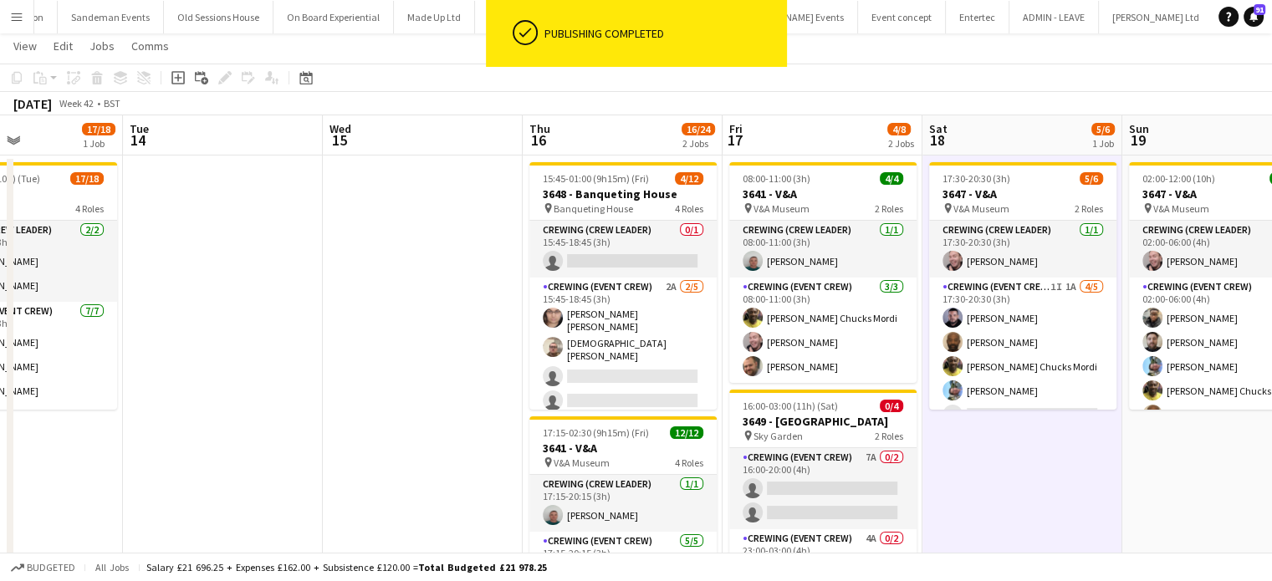
scroll to position [146, 0]
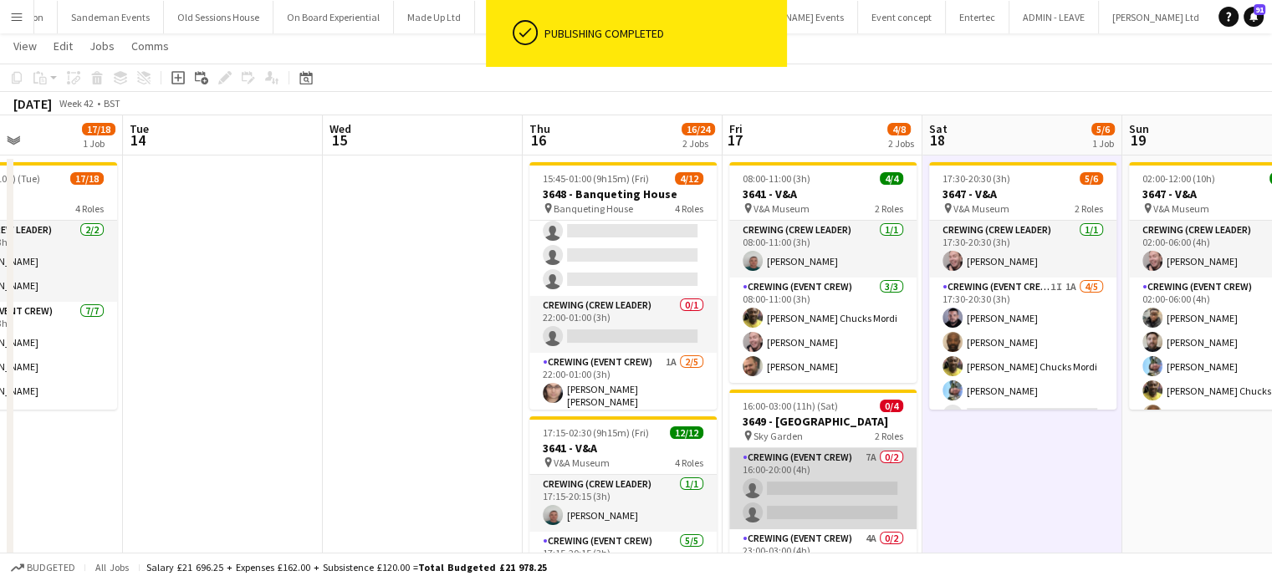
click at [838, 491] on app-card-role "Crewing (Event Crew) 7A 0/2 16:00-20:00 (4h) single-neutral-actions single-neut…" at bounding box center [823, 488] width 187 height 81
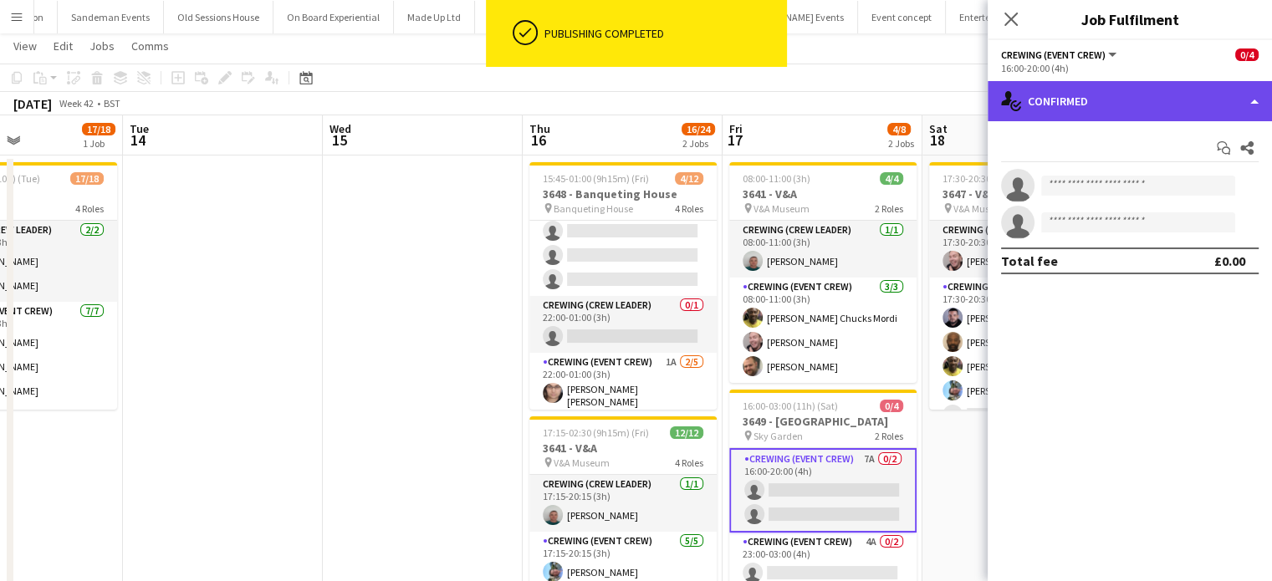
click at [1172, 103] on div "single-neutral-actions-check-2 Confirmed" at bounding box center [1130, 101] width 284 height 40
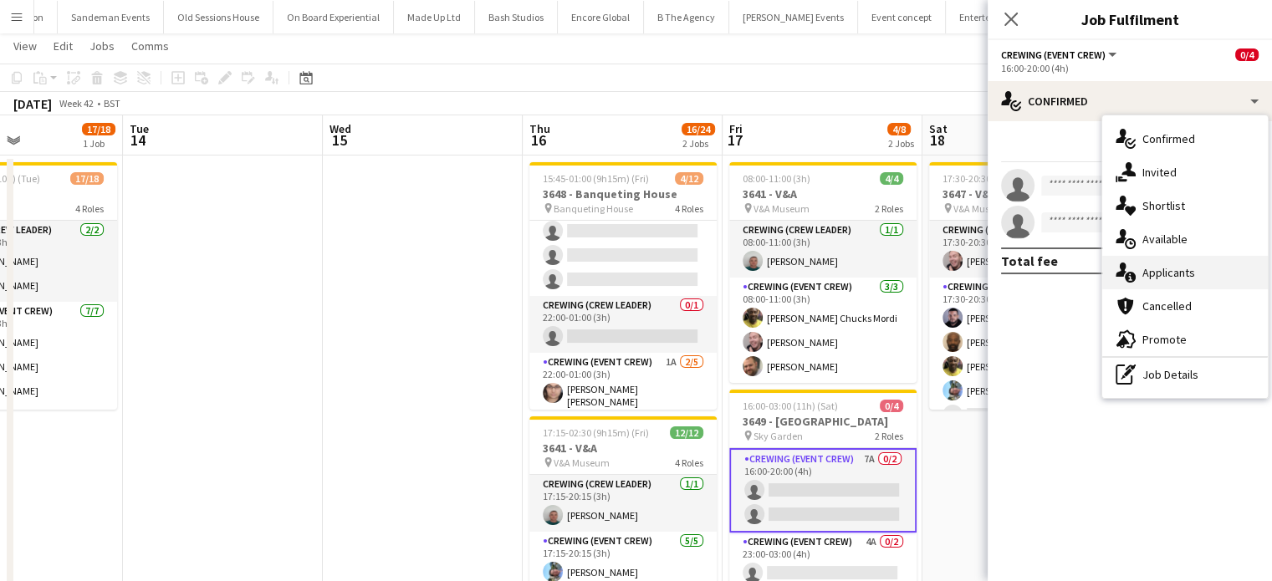
click at [1158, 286] on div "single-neutral-actions-information Applicants" at bounding box center [1186, 272] width 166 height 33
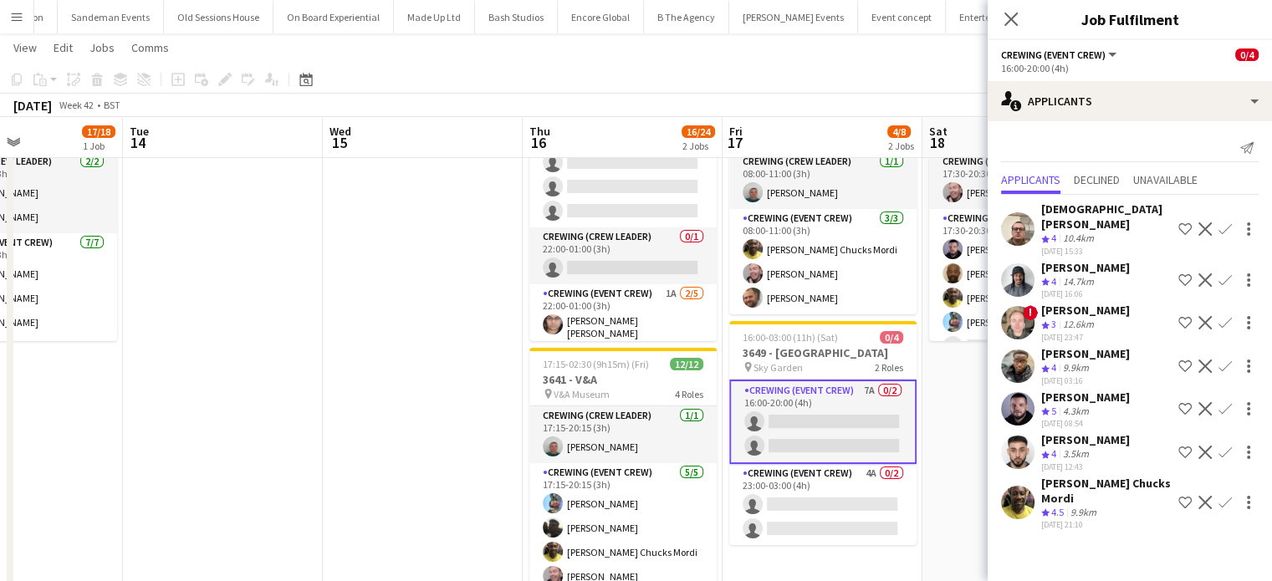
scroll to position [100, 0]
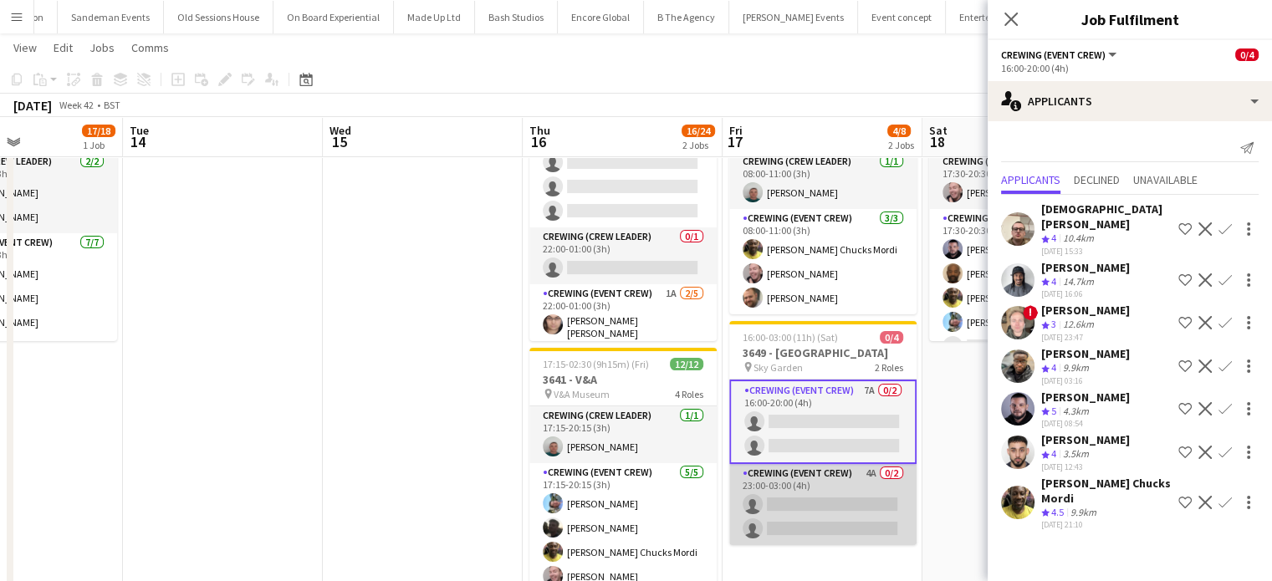
click at [819, 494] on app-card-role "Crewing (Event Crew) 4A 0/2 23:00-03:00 (4h) single-neutral-actions single-neut…" at bounding box center [823, 504] width 187 height 81
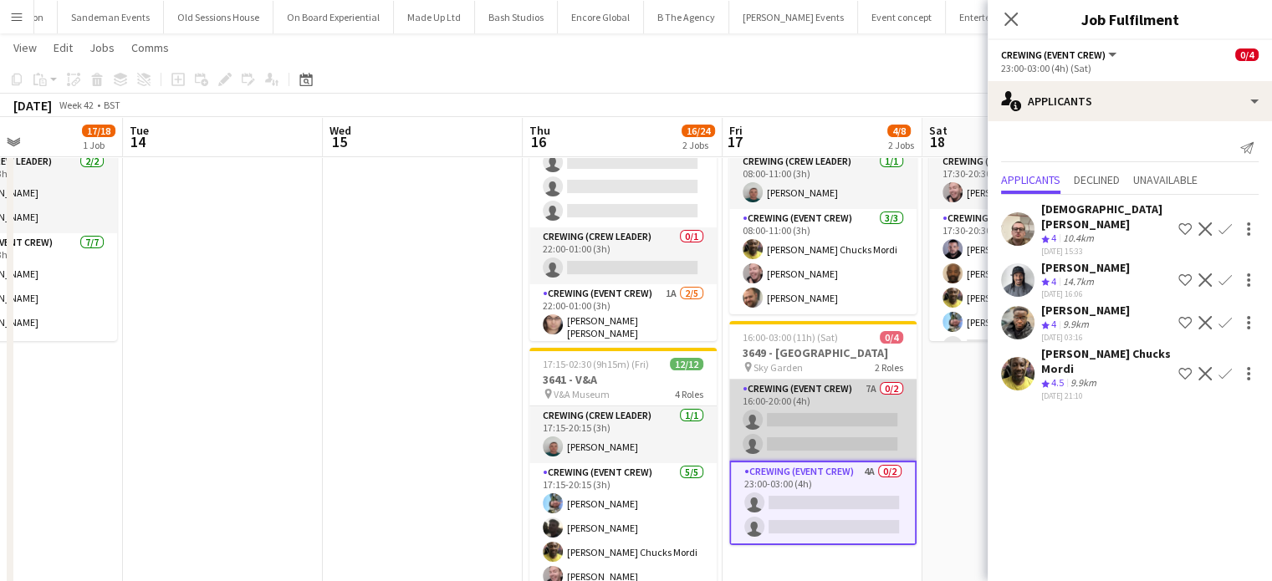
click at [833, 427] on app-card-role "Crewing (Event Crew) 7A 0/2 16:00-20:00 (4h) single-neutral-actions single-neut…" at bounding box center [823, 420] width 187 height 81
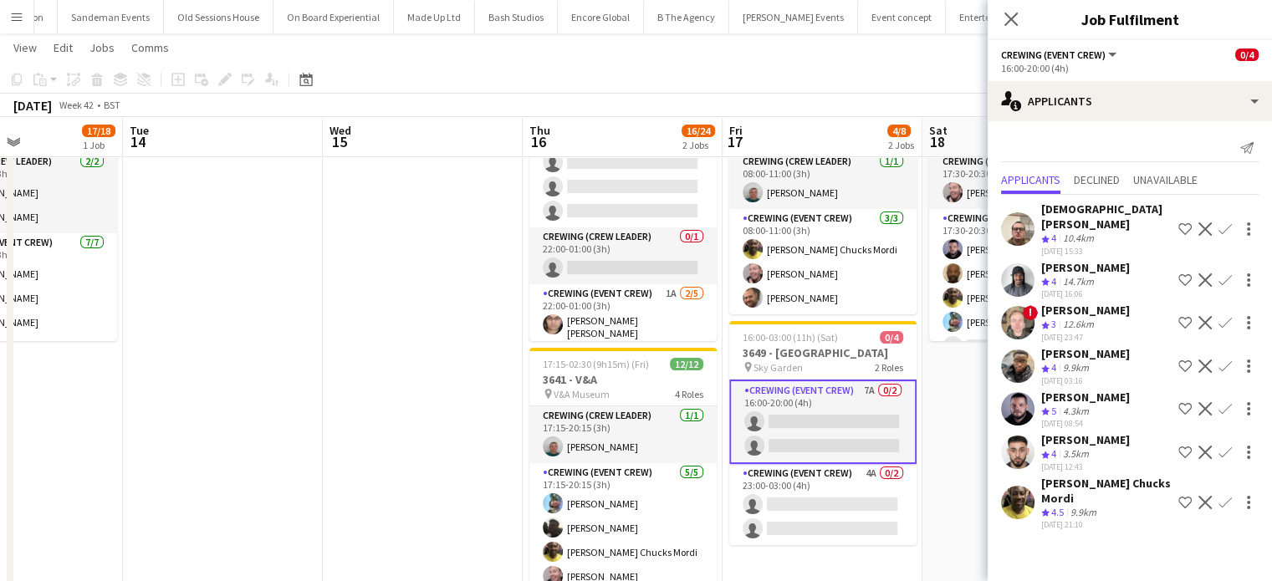
click at [1226, 360] on app-icon "Confirm" at bounding box center [1225, 366] width 13 height 13
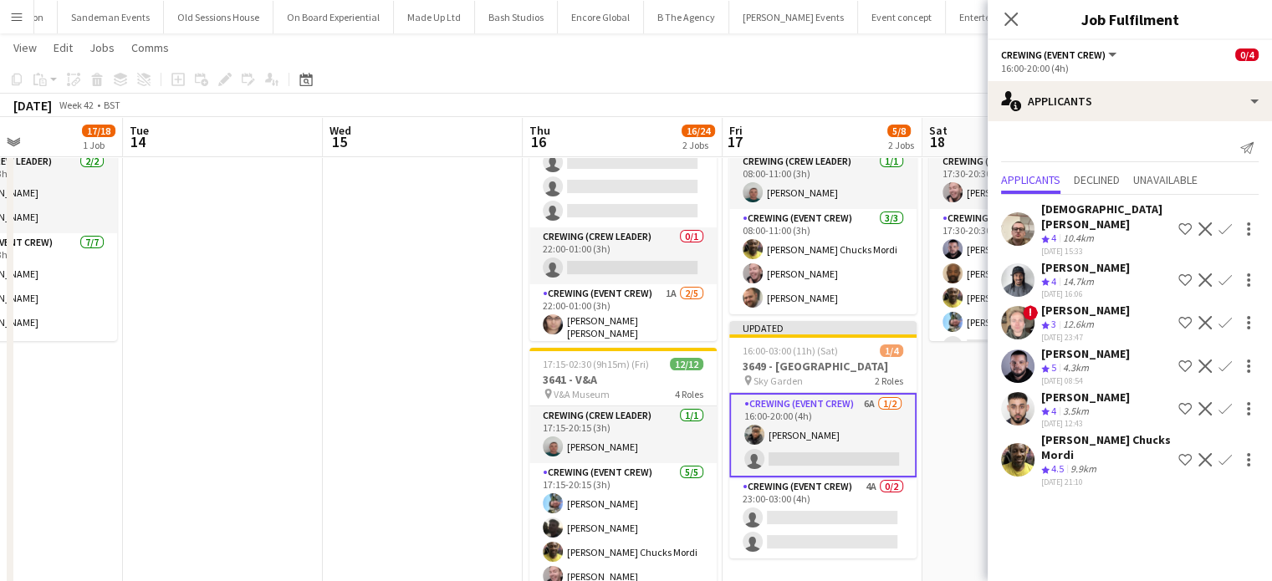
click at [1227, 274] on app-icon "Confirm" at bounding box center [1225, 280] width 13 height 13
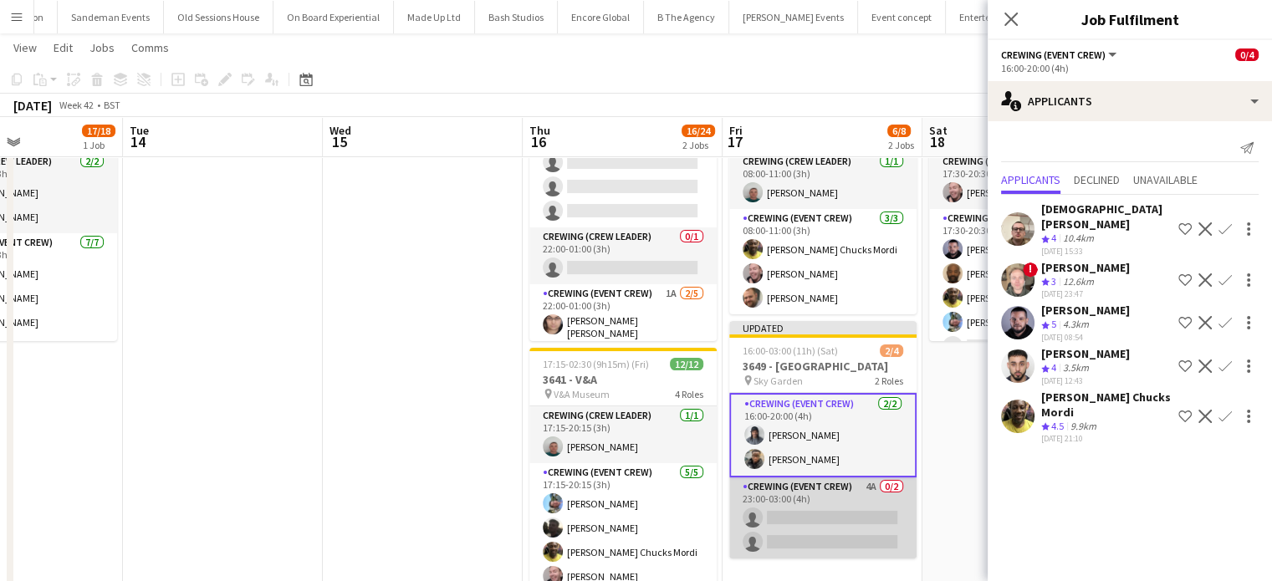
click at [831, 508] on app-card-role "Crewing (Event Crew) 4A 0/2 23:00-03:00 (4h) single-neutral-actions single-neut…" at bounding box center [823, 518] width 187 height 81
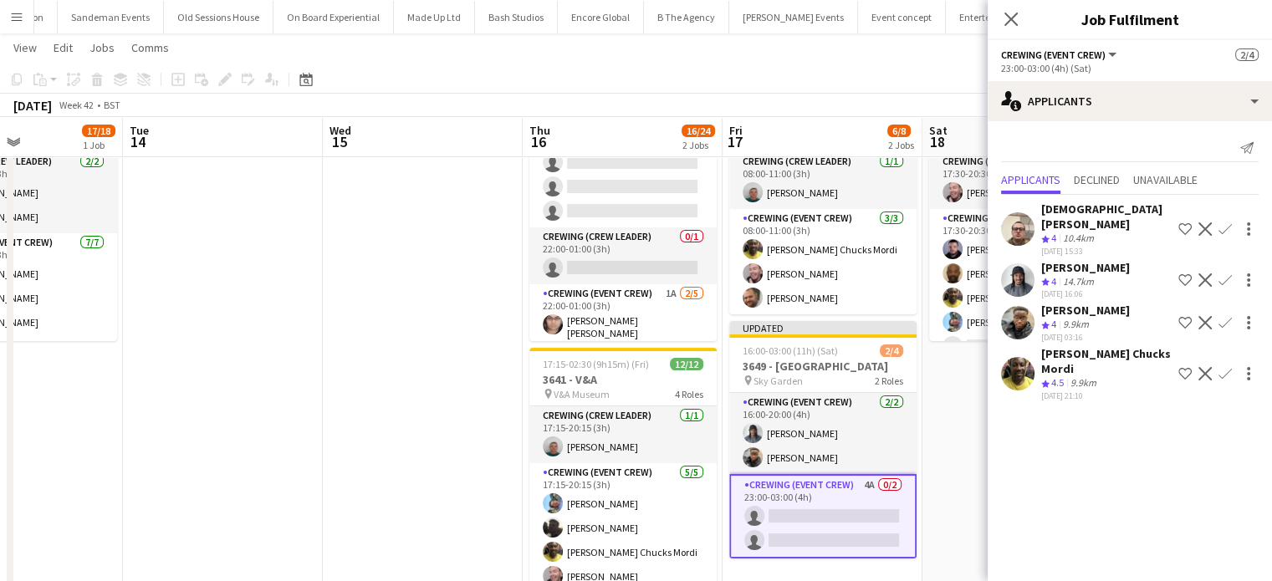
click at [1222, 274] on app-icon "Confirm" at bounding box center [1225, 280] width 13 height 13
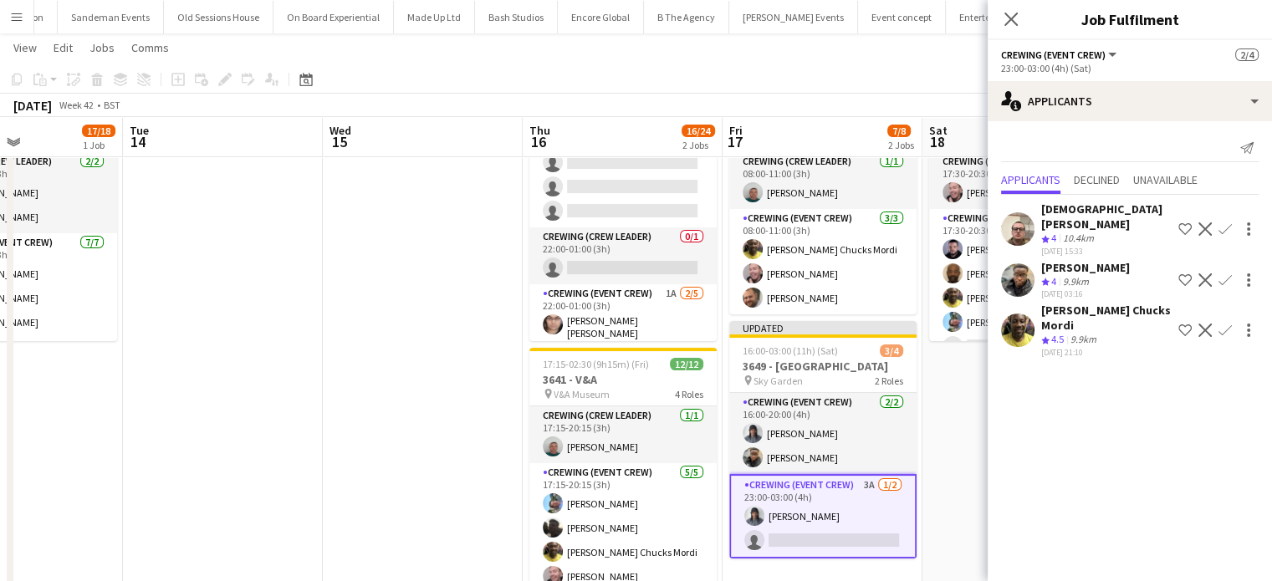
click at [1223, 274] on app-icon "Confirm" at bounding box center [1225, 280] width 13 height 13
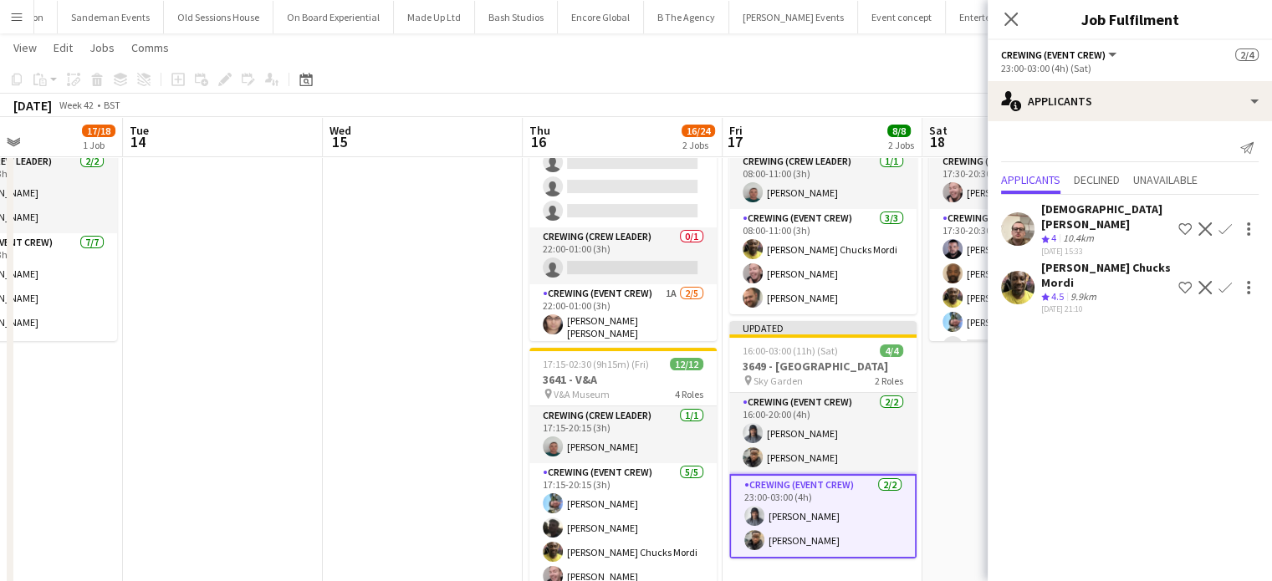
click at [943, 381] on app-date-cell "17:30-20:30 (3h) 5/6 3647 - V&A pin V&A Museum 2 Roles Crewing (Crew Leader) 1/…" at bounding box center [1023, 358] width 200 height 542
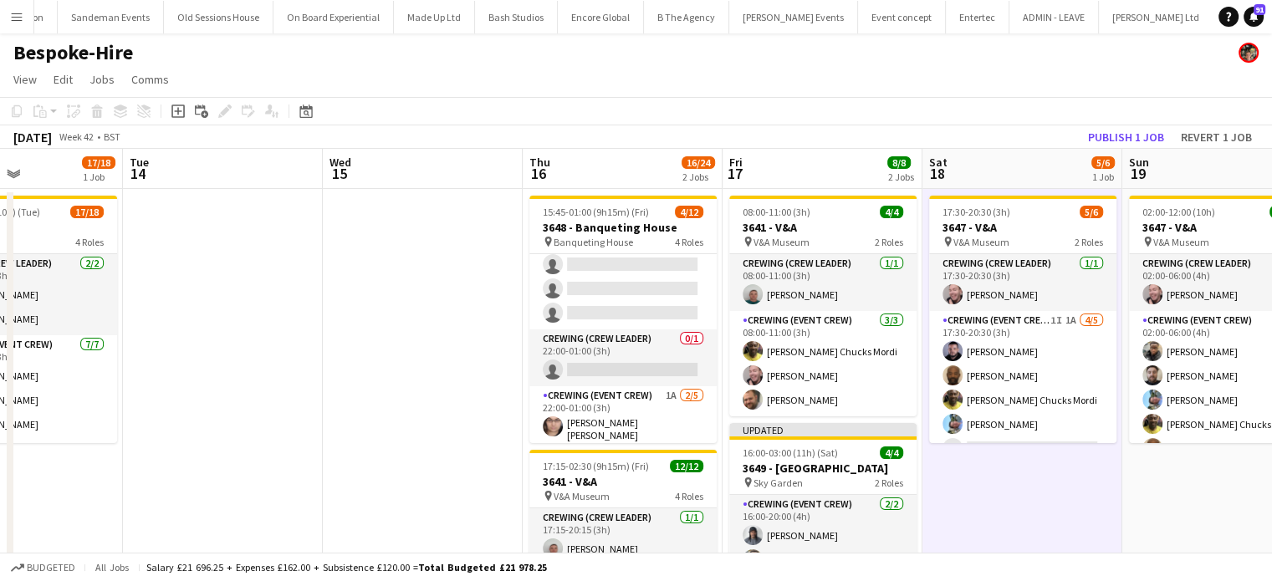
scroll to position [0, 0]
click at [1138, 130] on button "Publish 1 job" at bounding box center [1127, 137] width 90 height 22
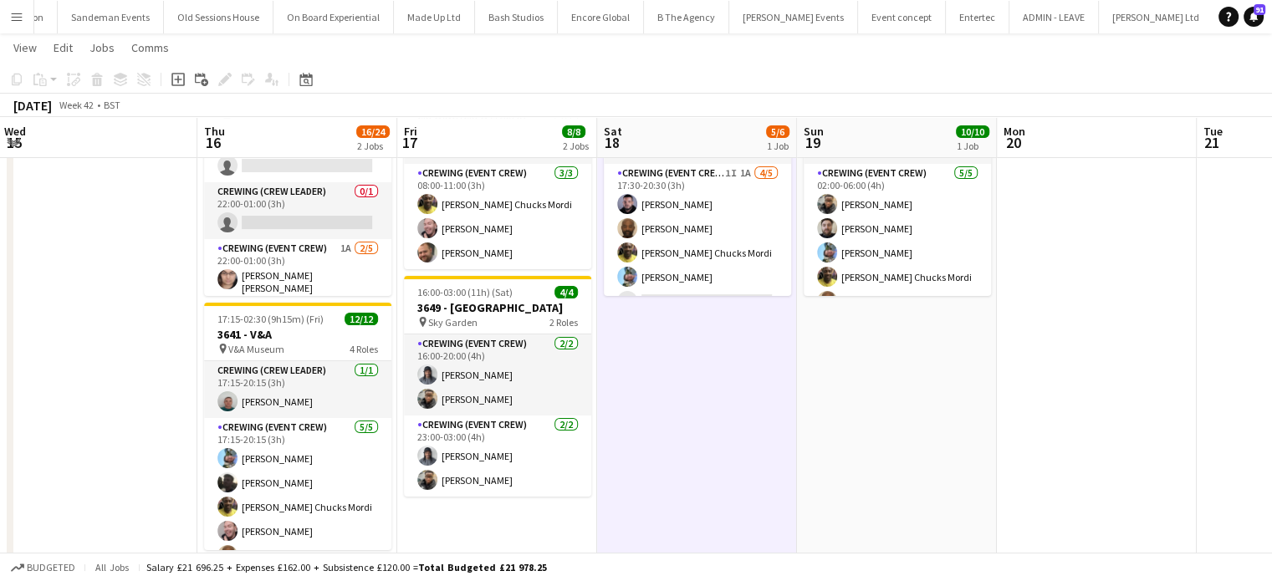
scroll to position [146, 0]
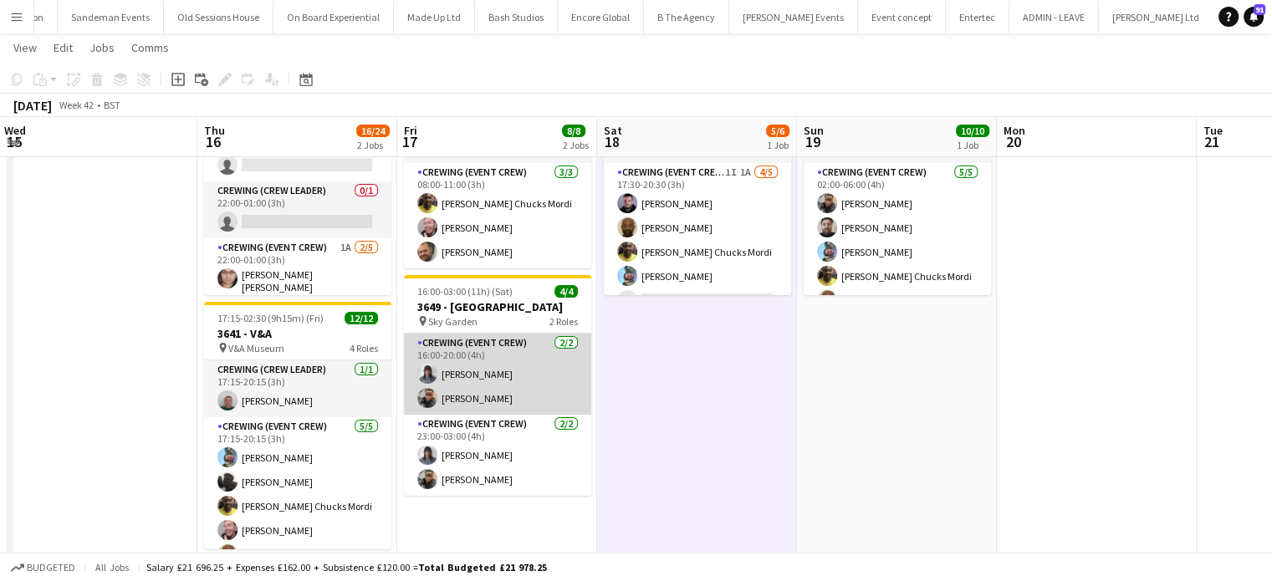
click at [500, 392] on app-card-role "Crewing (Event Crew) 2/2 16:00-20:00 (4h) Kaine Caldeira Samuel Kusimo" at bounding box center [497, 374] width 187 height 81
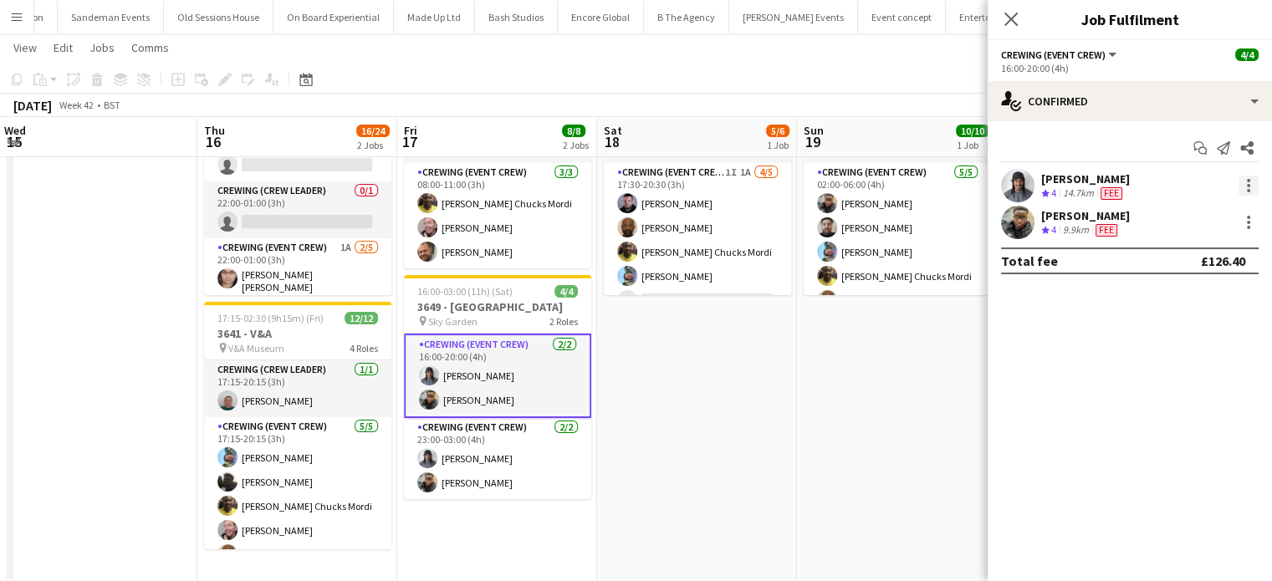
click at [1242, 187] on div at bounding box center [1249, 186] width 20 height 20
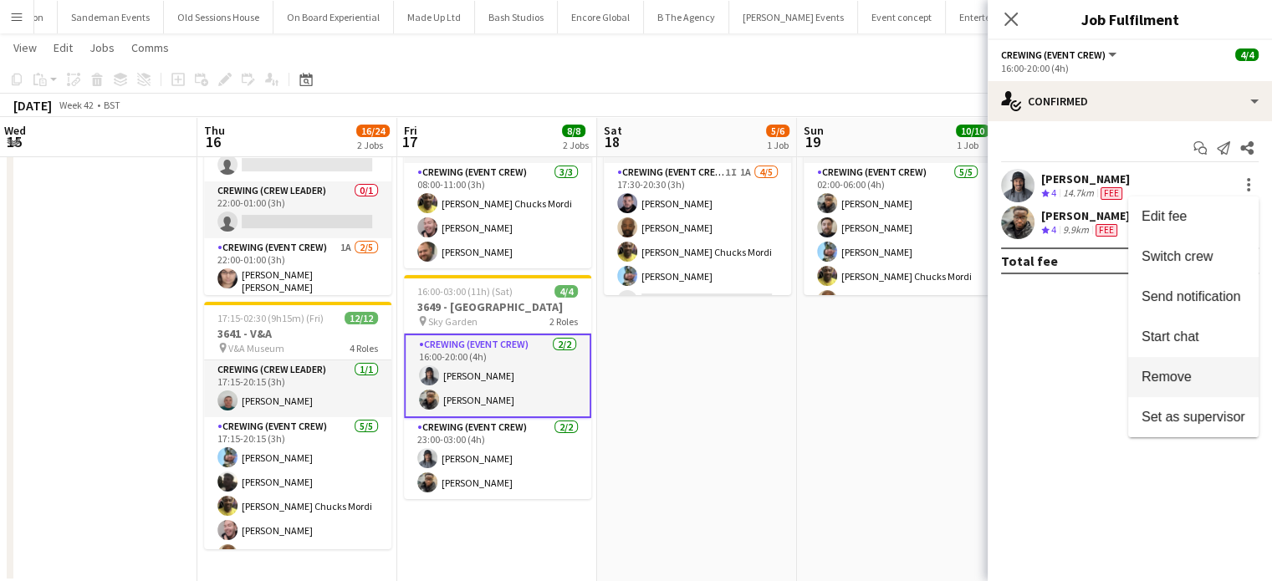
click at [1180, 367] on button "Remove" at bounding box center [1194, 377] width 131 height 40
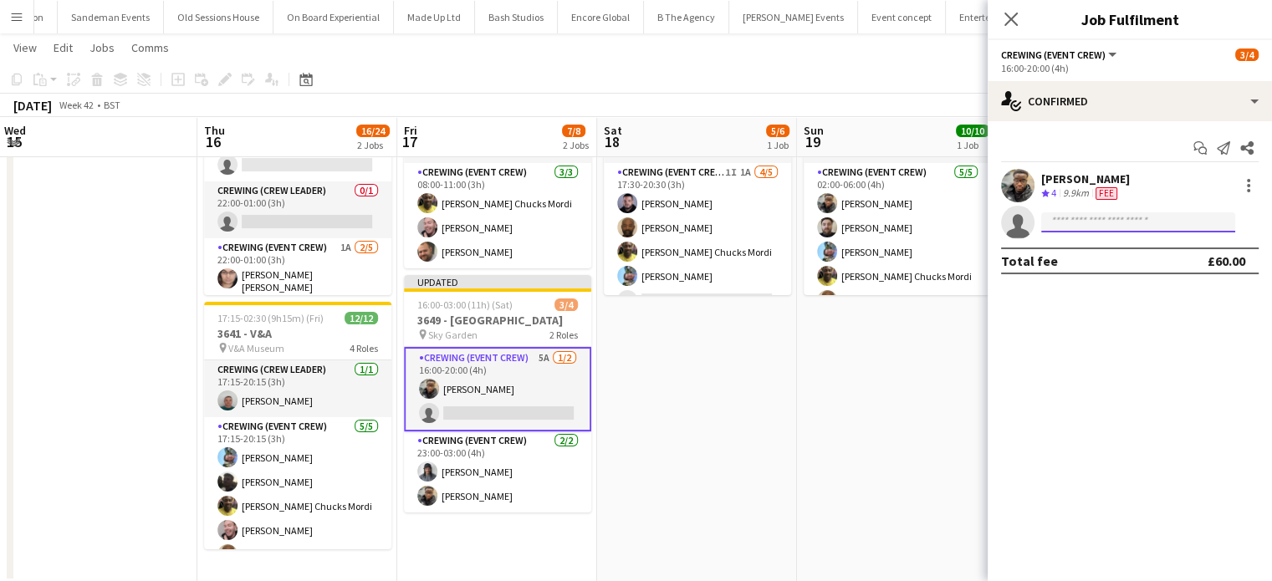
click at [1088, 226] on input at bounding box center [1139, 222] width 194 height 20
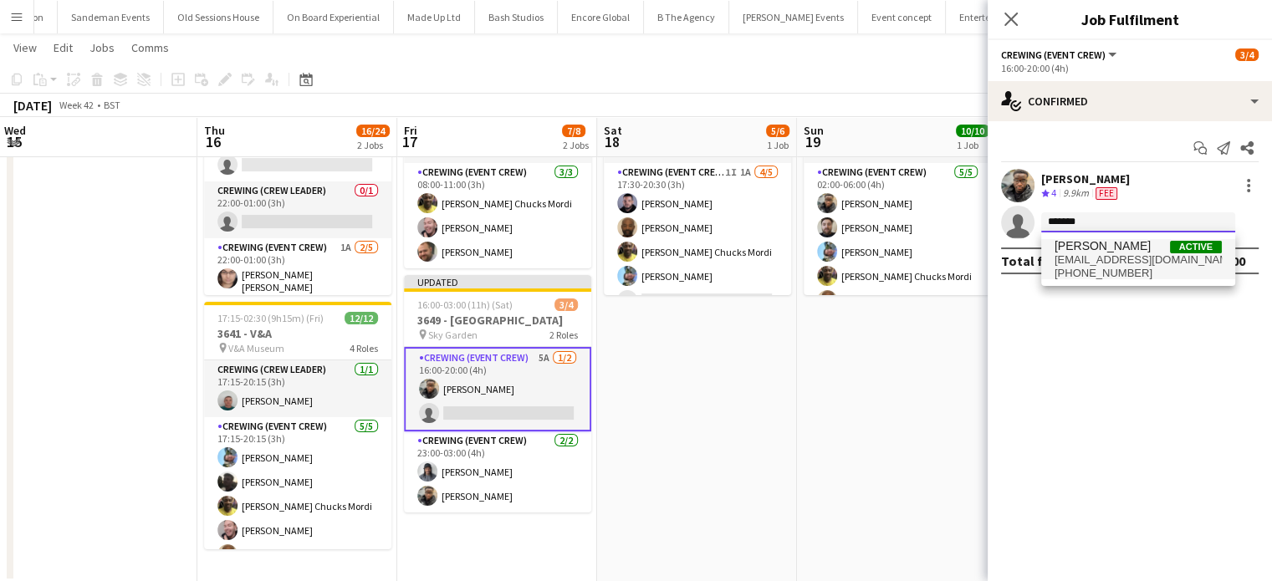
type input "*******"
click at [1062, 267] on span "+447464237677" at bounding box center [1138, 273] width 167 height 13
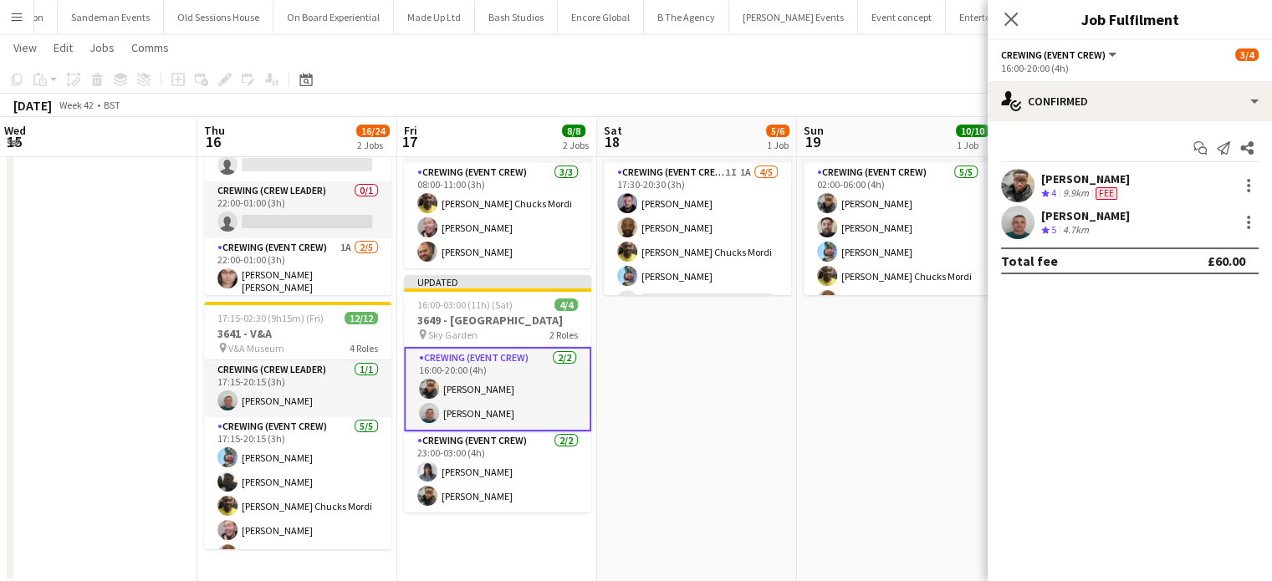
click at [673, 391] on app-date-cell "17:30-20:30 (3h) 5/6 3647 - V&A pin V&A Museum 2 Roles Crewing (Crew Leader) 1/…" at bounding box center [697, 312] width 200 height 542
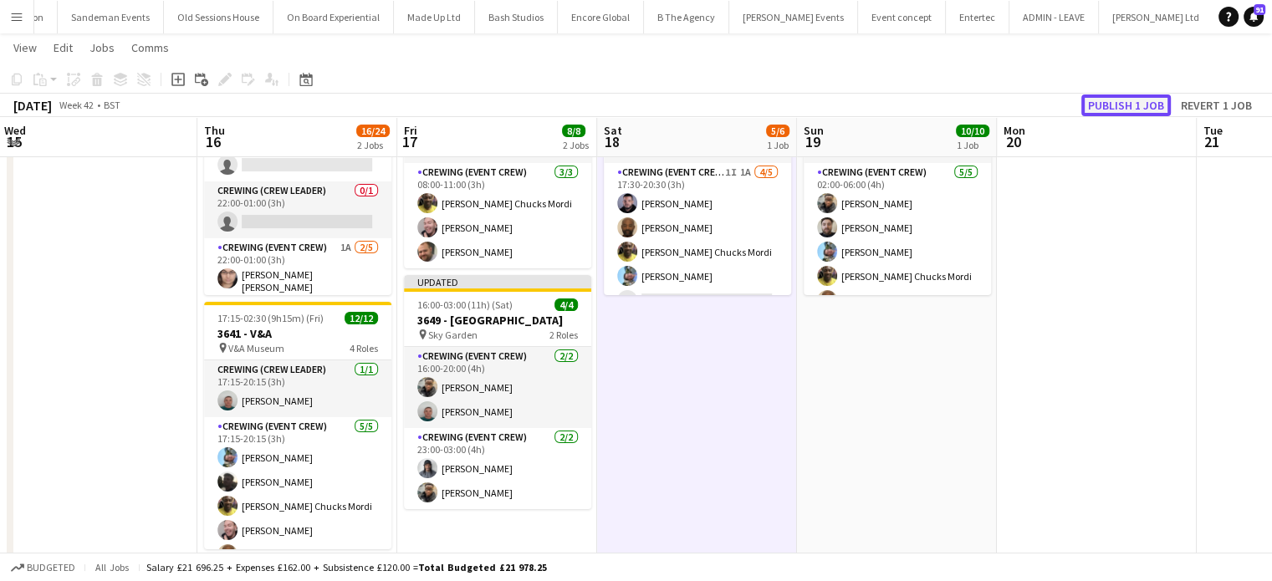
click at [1131, 96] on button "Publish 1 job" at bounding box center [1127, 106] width 90 height 22
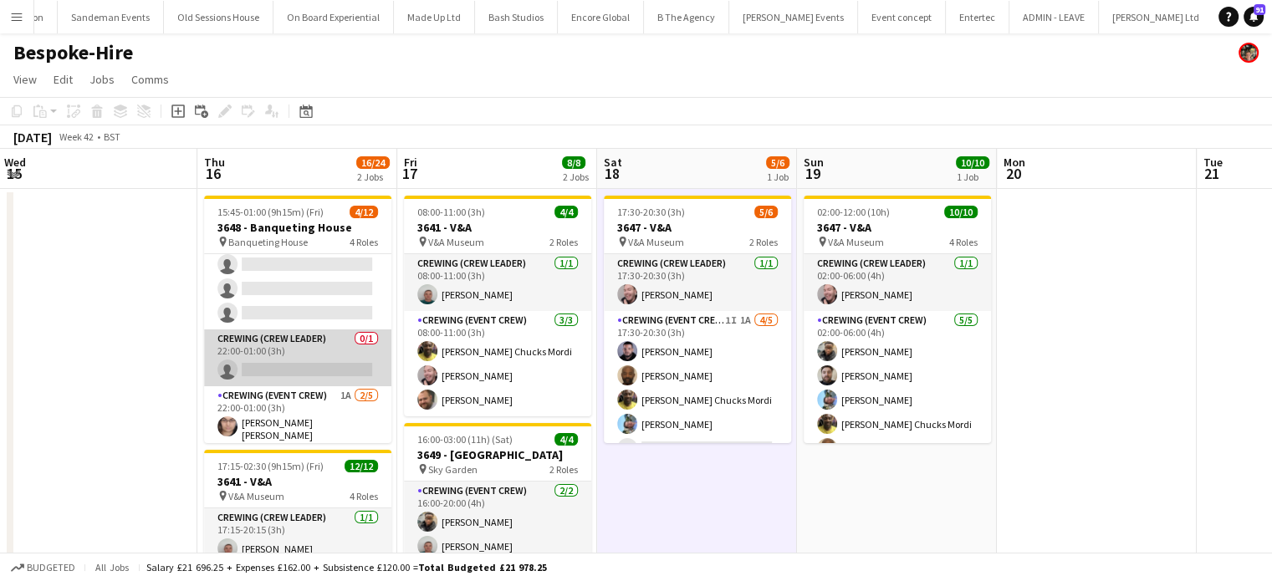
scroll to position [0, 0]
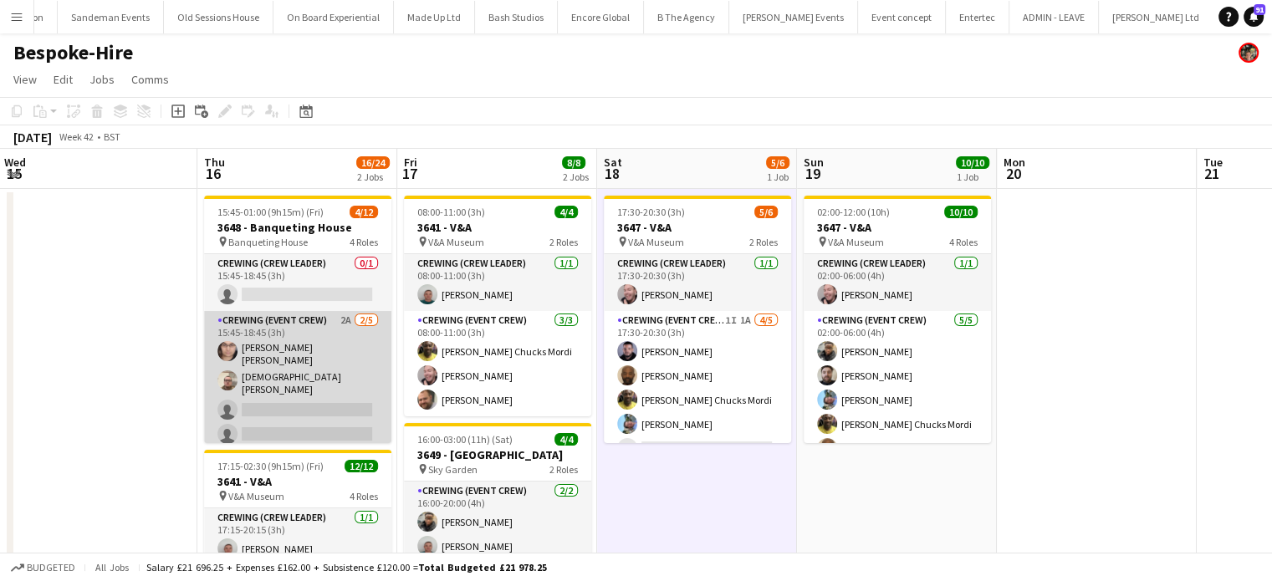
click at [275, 346] on app-card-role "Crewing (Event Crew) 2A 2/5 15:45-18:45 (3h) Ells Jones Christian Skinner singl…" at bounding box center [297, 393] width 187 height 164
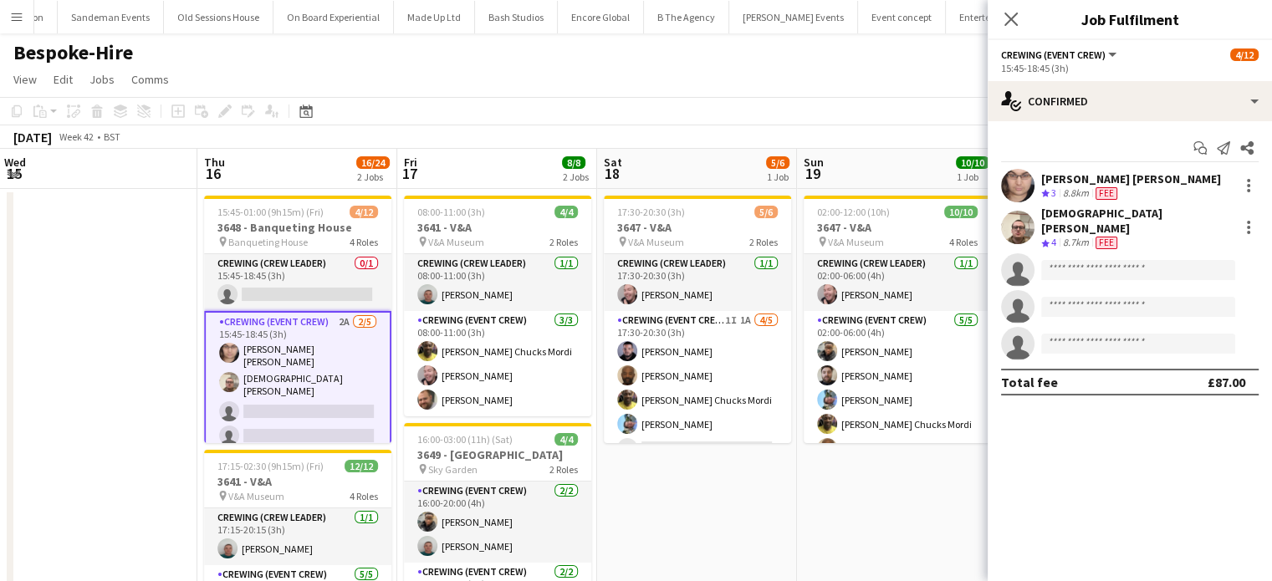
click at [1136, 121] on div "Start chat Send notification Share Ells Jones Crew rating 3 8.8km Fee Christian…" at bounding box center [1130, 265] width 284 height 288
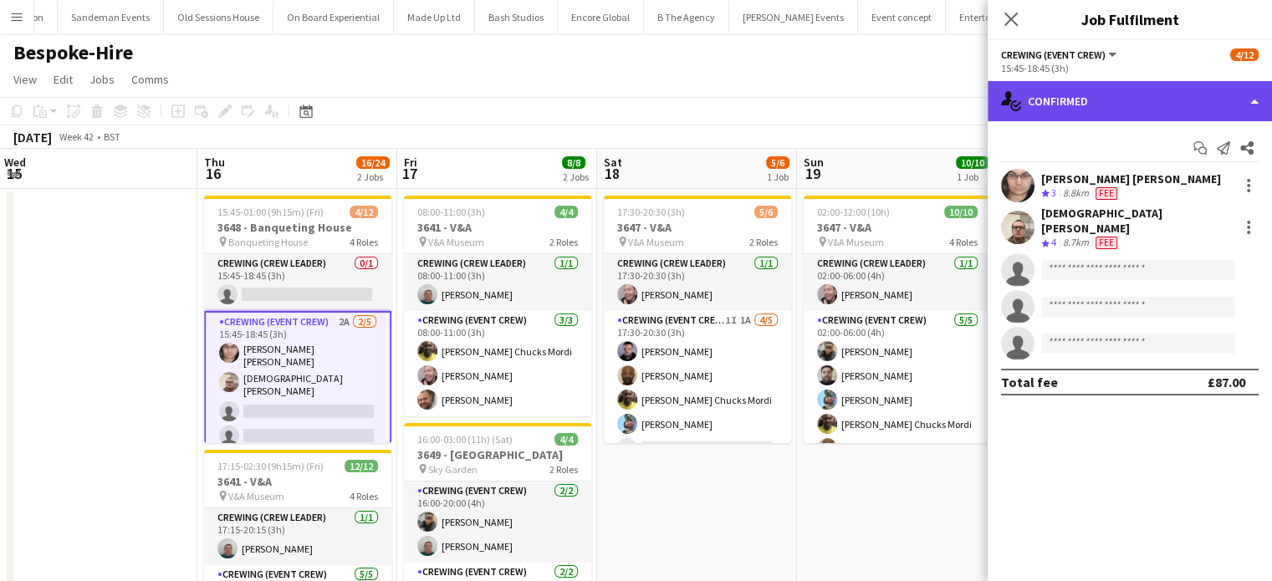
click at [1145, 111] on div "single-neutral-actions-check-2 Confirmed" at bounding box center [1130, 101] width 284 height 40
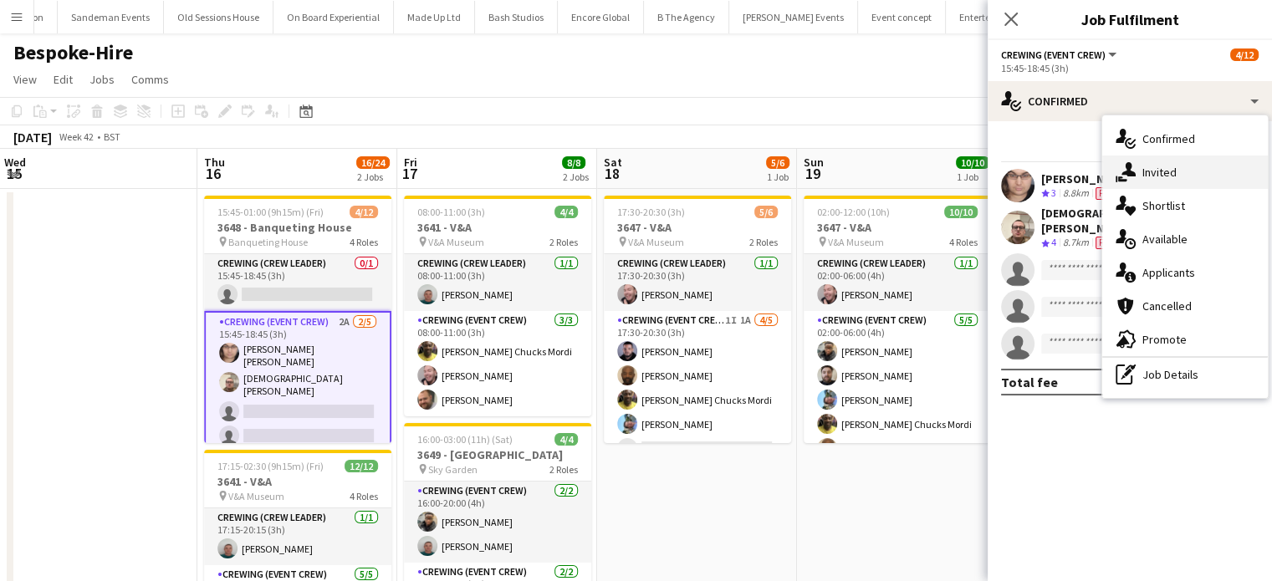
click at [1181, 183] on div "single-neutral-actions-share-1 Invited" at bounding box center [1186, 172] width 166 height 33
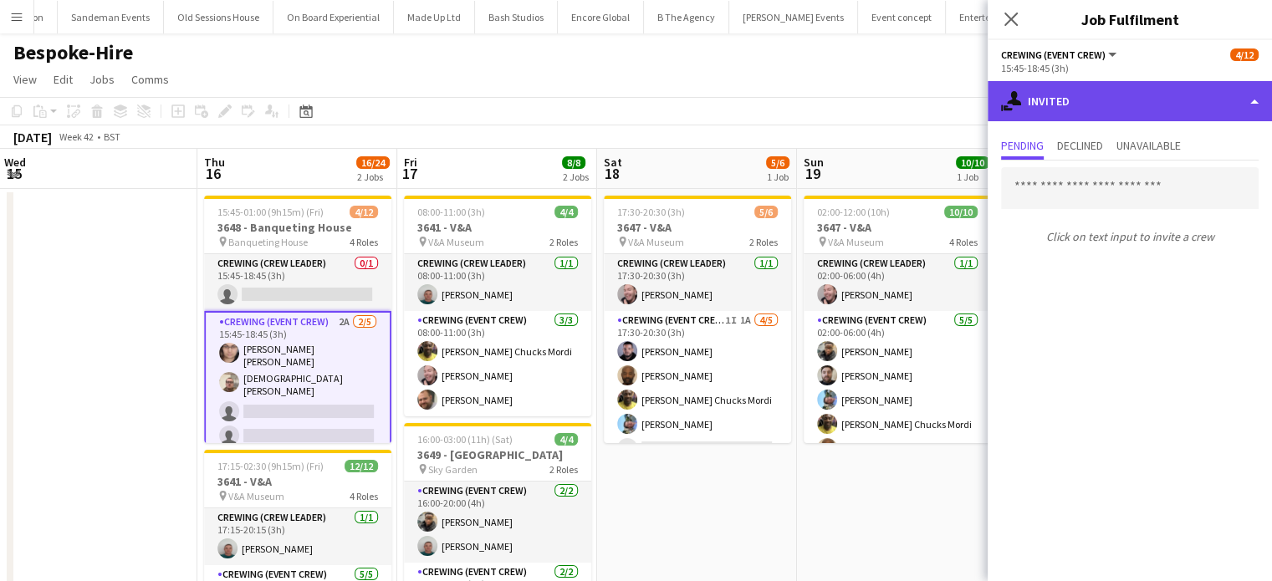
click at [1147, 105] on div "single-neutral-actions-share-1 Invited" at bounding box center [1130, 101] width 284 height 40
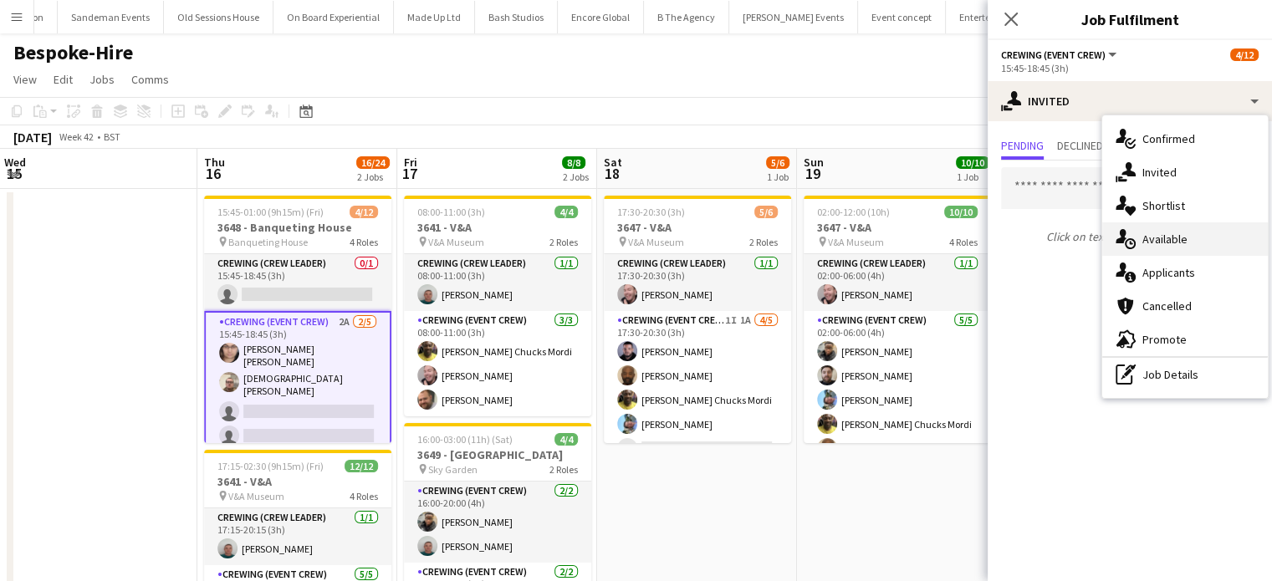
click at [1180, 234] on span "Available" at bounding box center [1165, 239] width 45 height 15
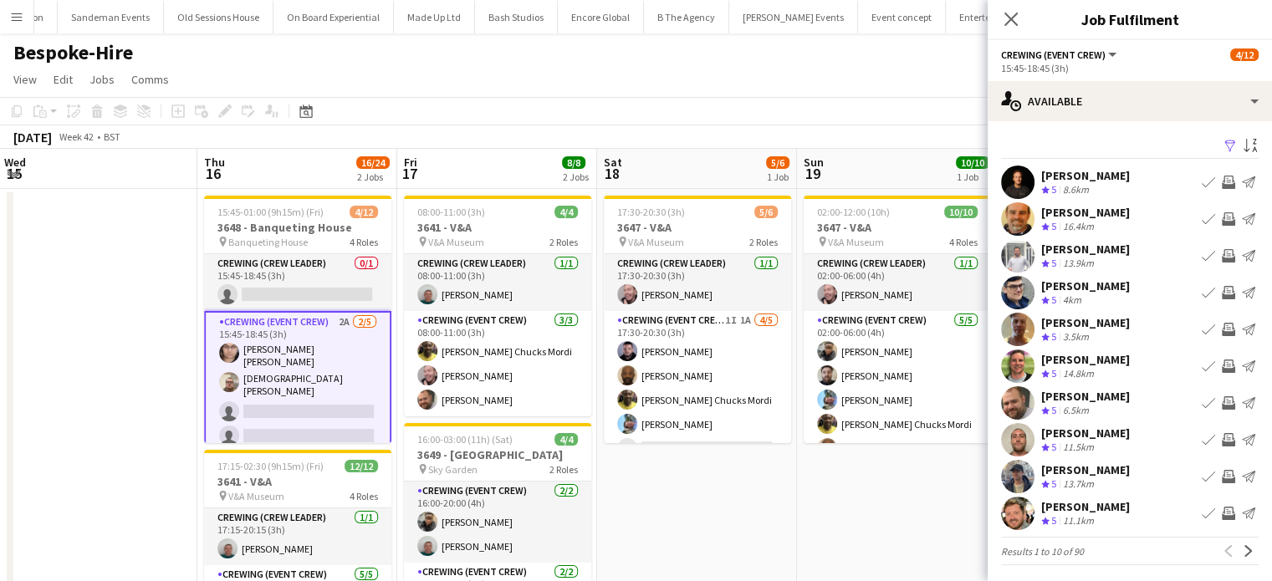
click at [1222, 256] on app-icon "Invite crew" at bounding box center [1228, 255] width 13 height 13
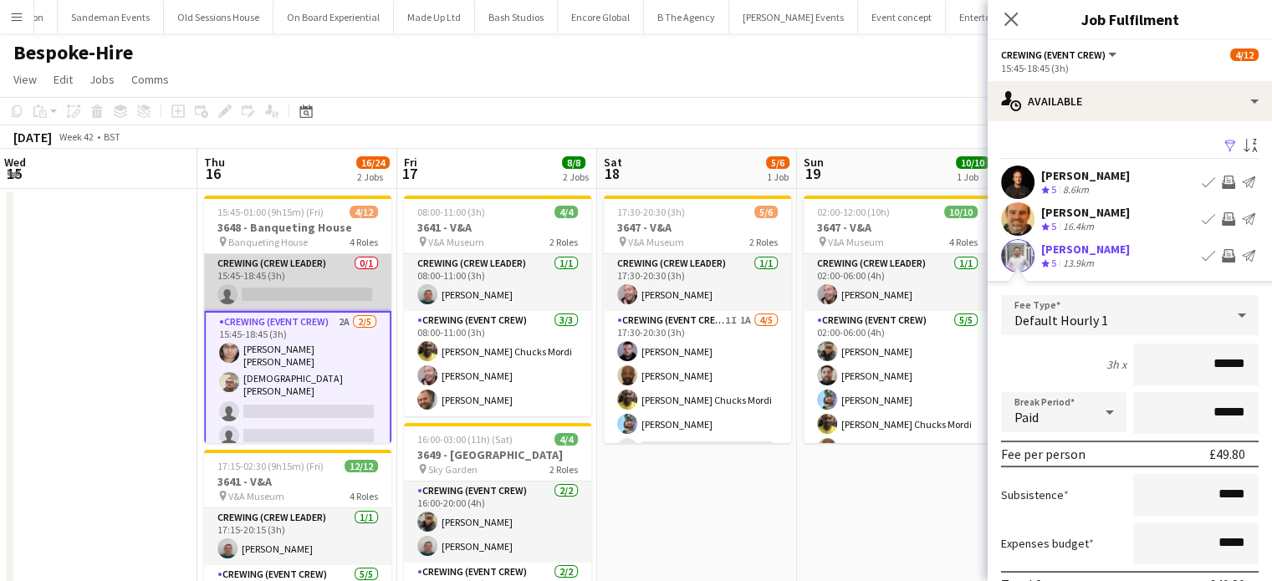
click at [335, 280] on app-card-role "Crewing (Crew Leader) 0/1 15:45-18:45 (3h) single-neutral-actions" at bounding box center [297, 282] width 187 height 57
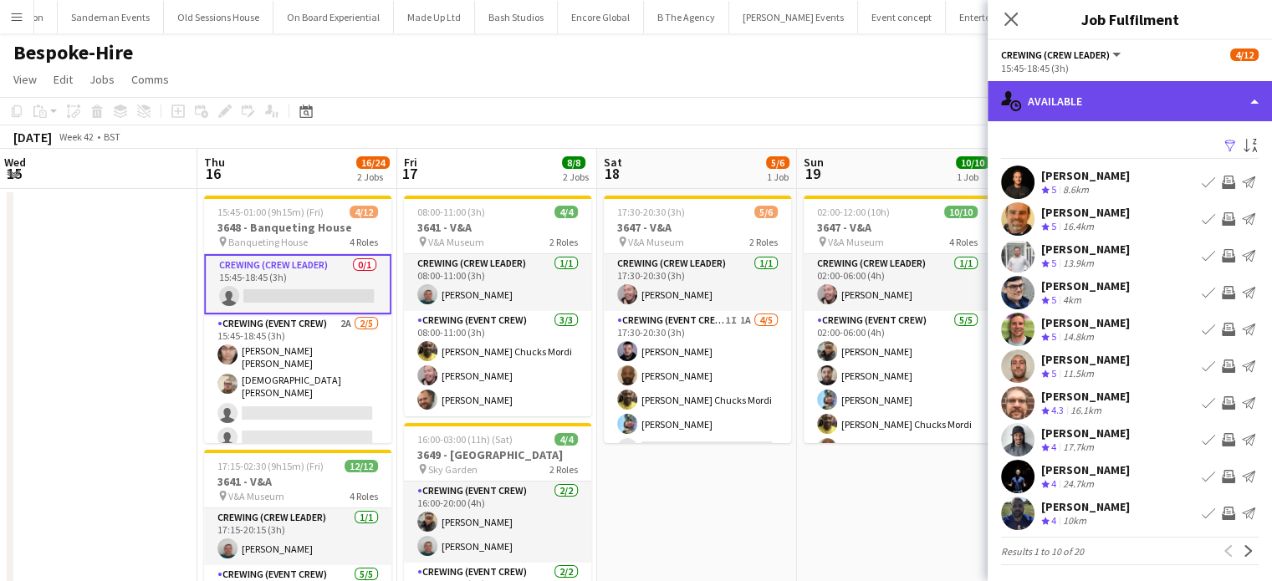
click at [1155, 91] on div "single-neutral-actions-upload Available" at bounding box center [1130, 101] width 284 height 40
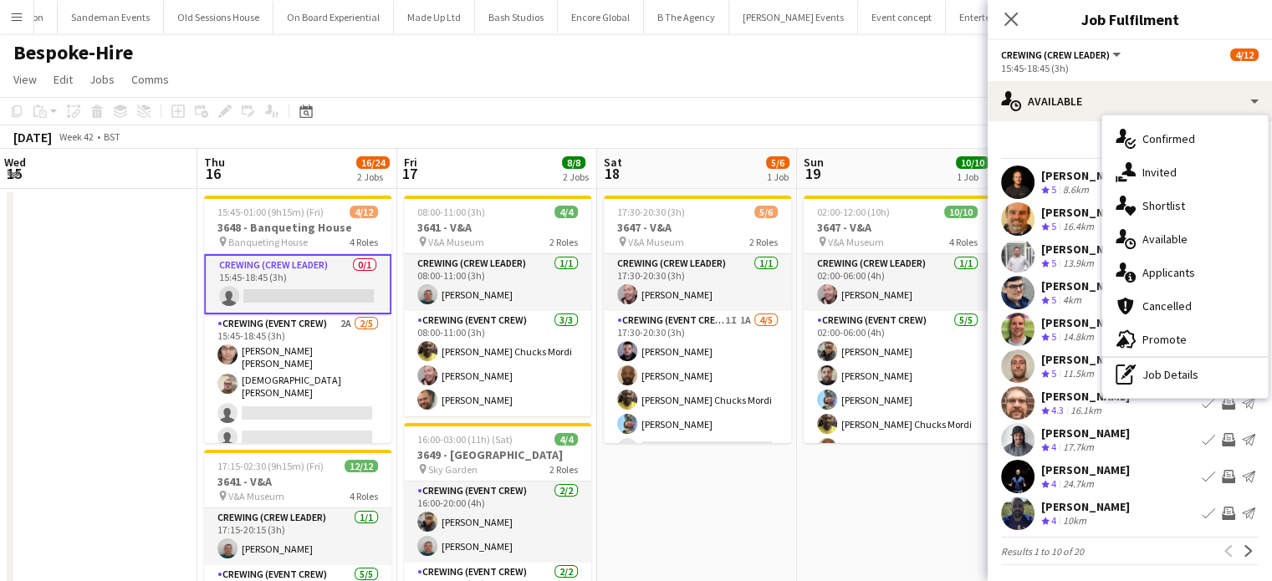
click at [1062, 259] on div "13.9km" at bounding box center [1079, 264] width 38 height 14
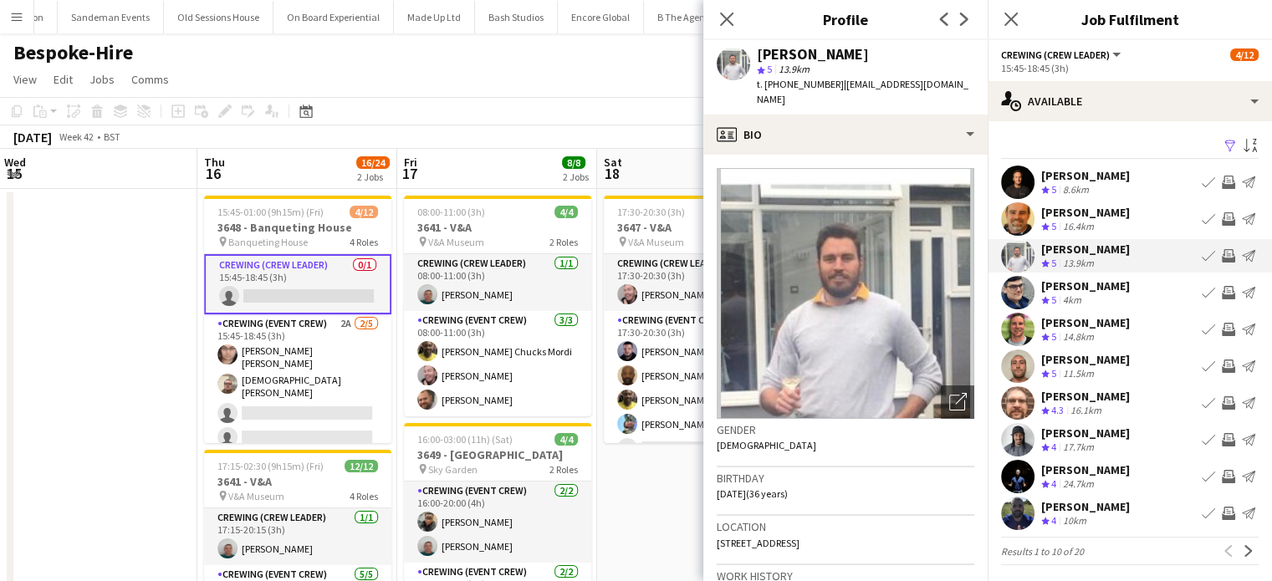
click at [1222, 258] on app-icon "Invite crew" at bounding box center [1228, 255] width 13 height 13
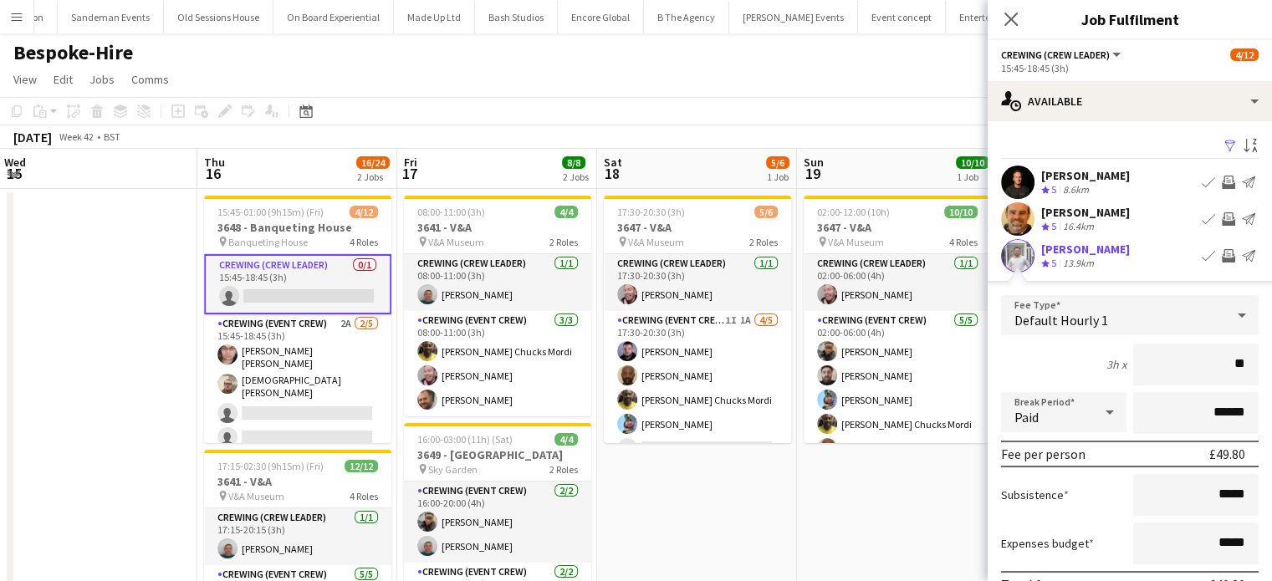
type input "***"
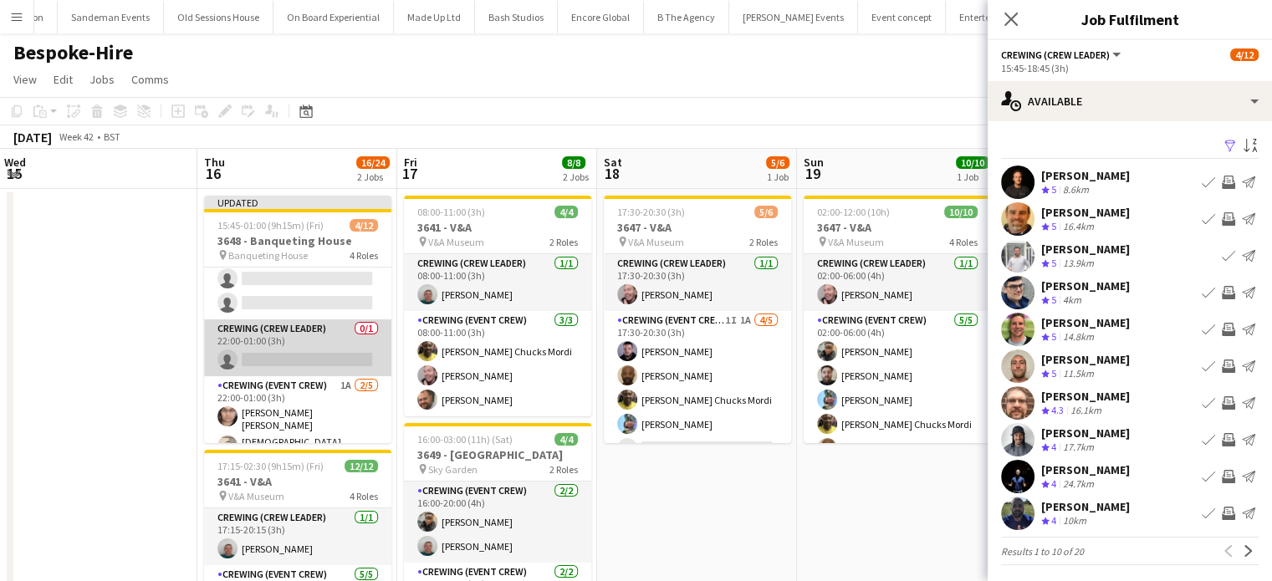
click at [321, 354] on app-card-role "Crewing (Crew Leader) 0/1 22:00-01:00 (3h) single-neutral-actions" at bounding box center [297, 348] width 187 height 57
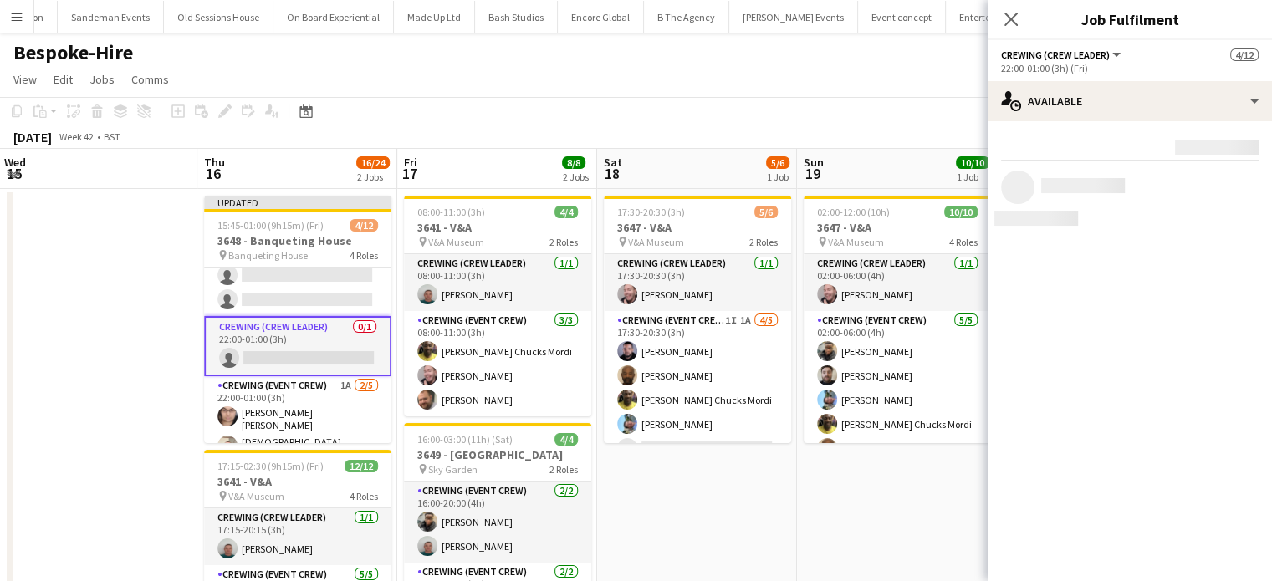
scroll to position [170, 0]
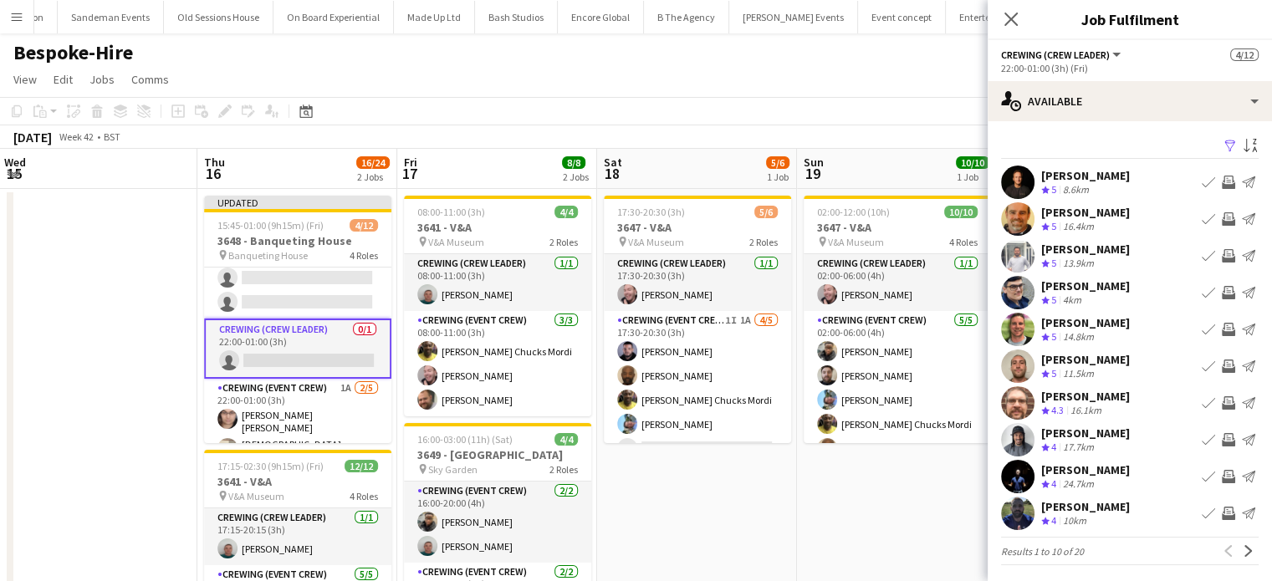
click at [1222, 254] on app-icon "Invite crew" at bounding box center [1228, 255] width 13 height 13
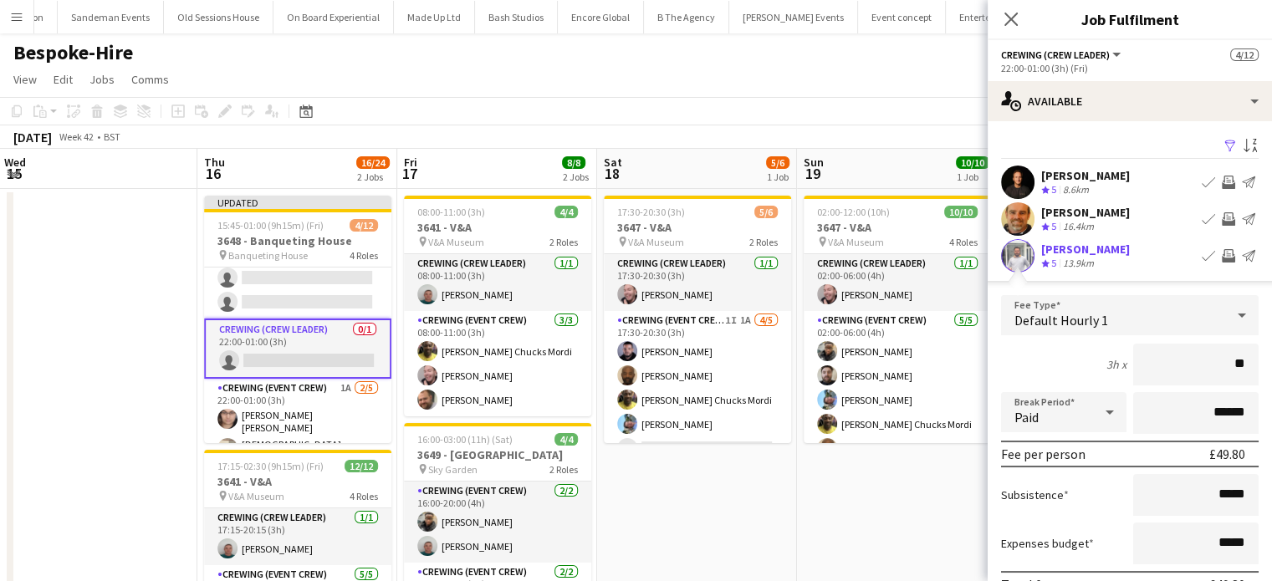
type input "***"
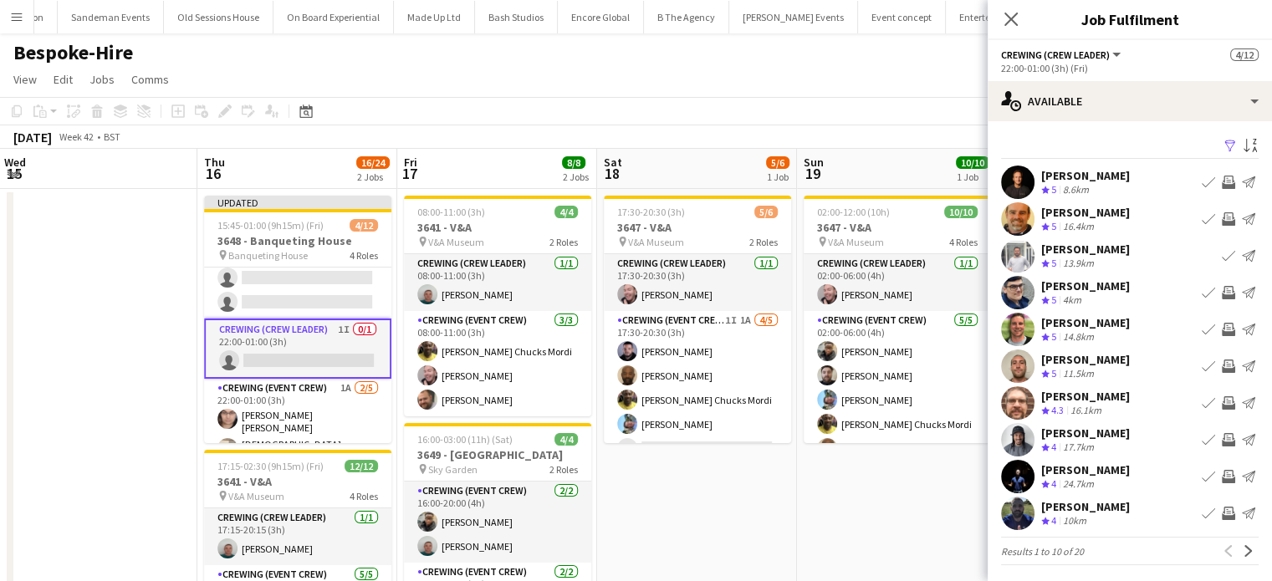
scroll to position [0, 0]
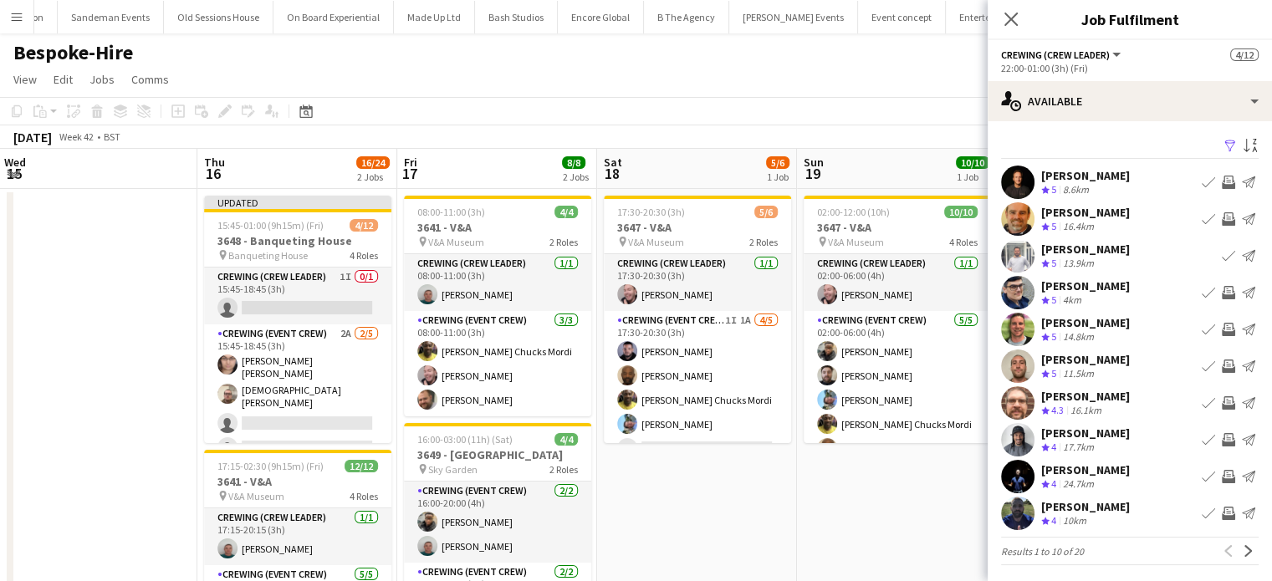
click at [298, 342] on app-card-role "Crewing (Event Crew) 2A 2/5 15:45-18:45 (3h) Ells Jones Christian Skinner singl…" at bounding box center [297, 407] width 187 height 164
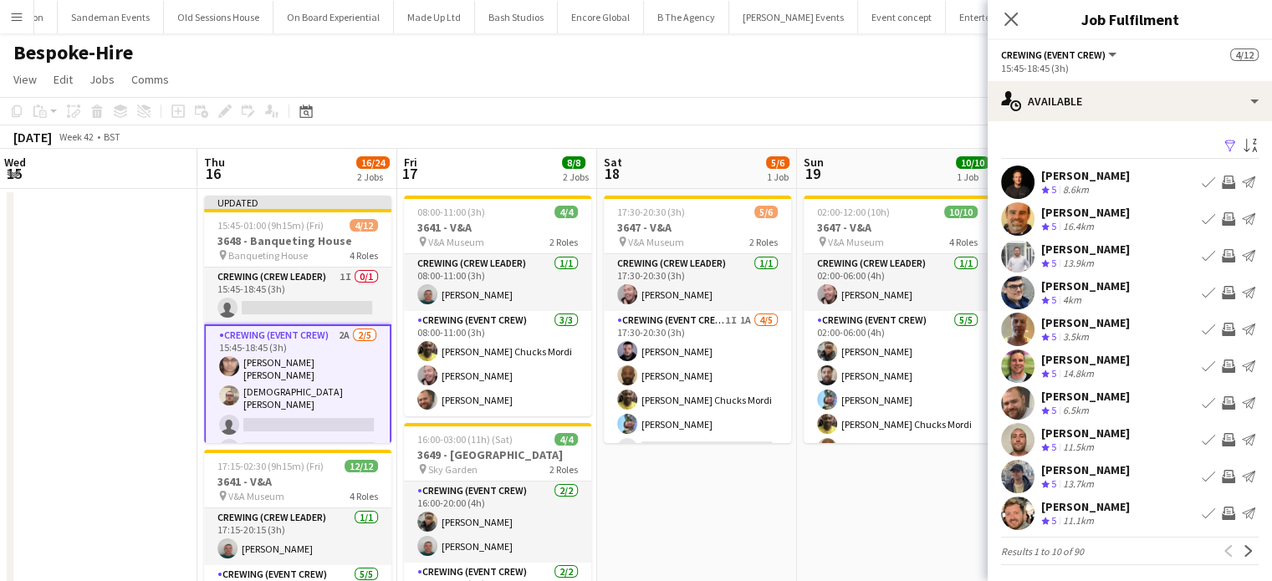
click at [1222, 324] on app-icon "Invite crew" at bounding box center [1228, 329] width 13 height 13
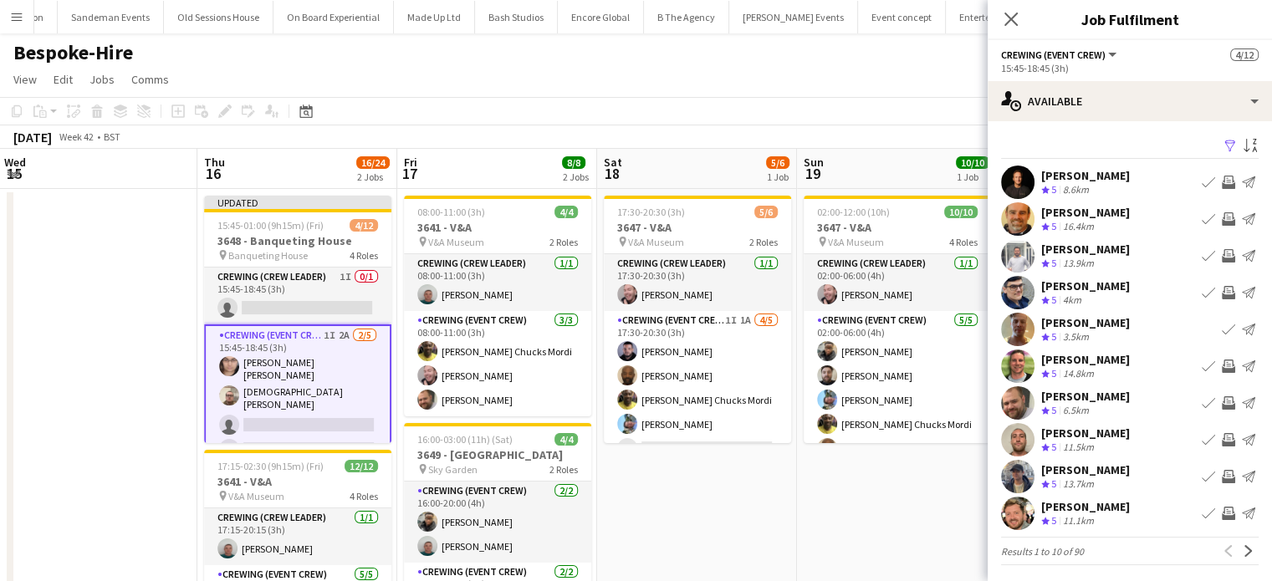
click at [1222, 361] on app-icon "Invite crew" at bounding box center [1228, 366] width 13 height 13
click at [1222, 397] on app-icon "Invite crew" at bounding box center [1228, 403] width 13 height 13
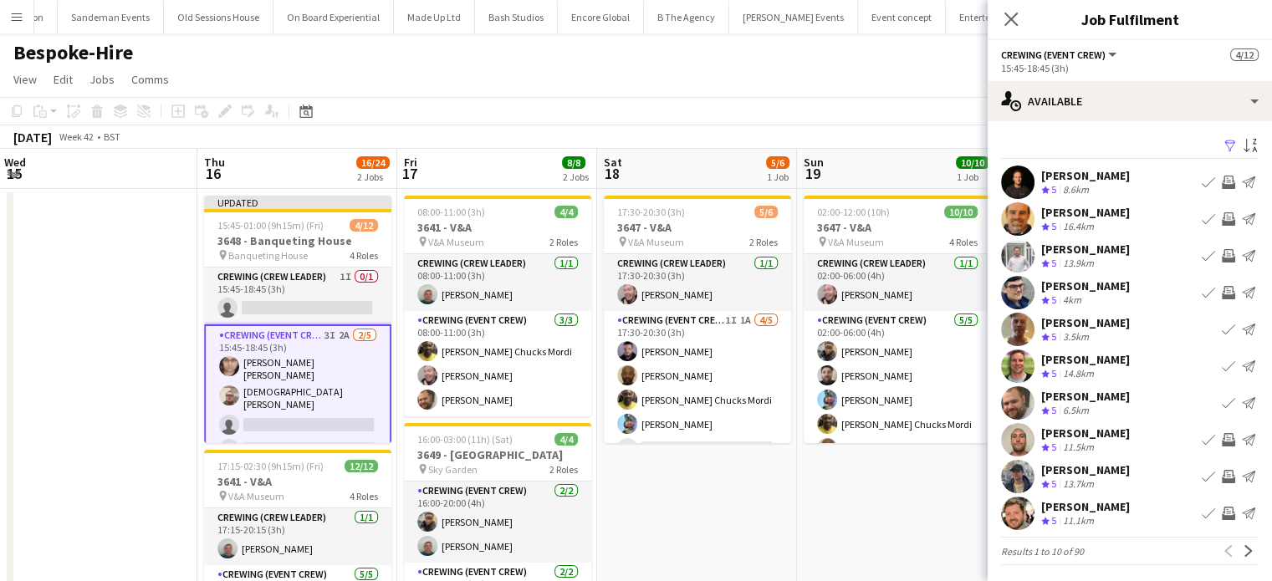
click at [1222, 445] on app-icon "Invite crew" at bounding box center [1228, 439] width 13 height 13
click at [1222, 477] on app-icon "Invite crew" at bounding box center [1228, 476] width 13 height 13
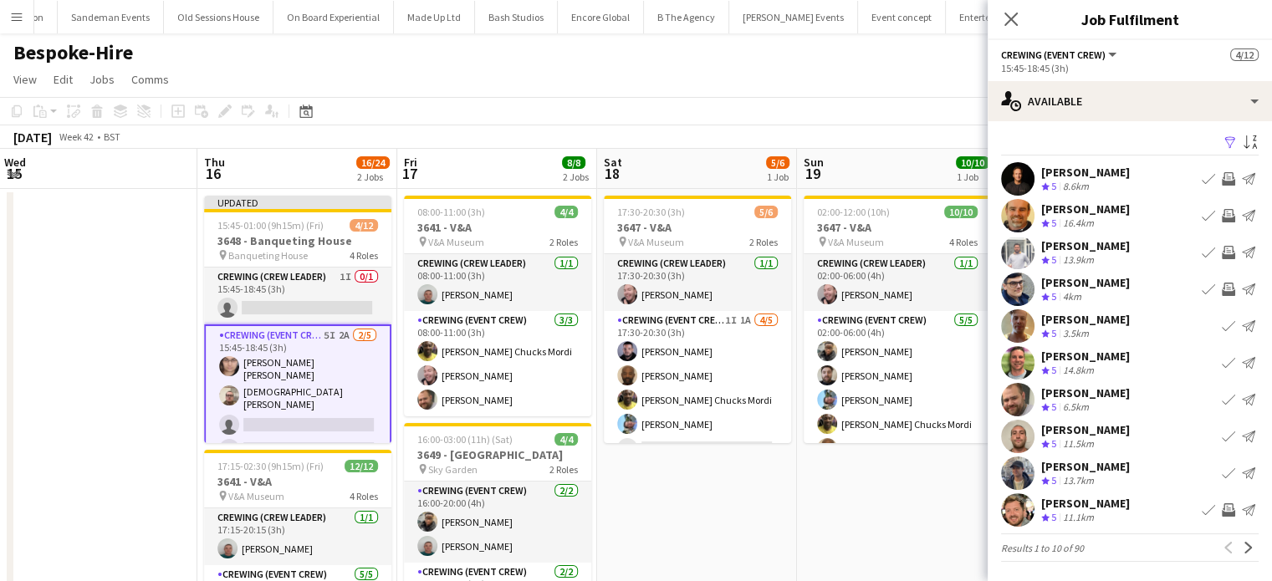
click at [1222, 514] on app-icon "Invite crew" at bounding box center [1228, 510] width 13 height 13
click at [1243, 547] on app-icon "Next" at bounding box center [1249, 548] width 12 height 12
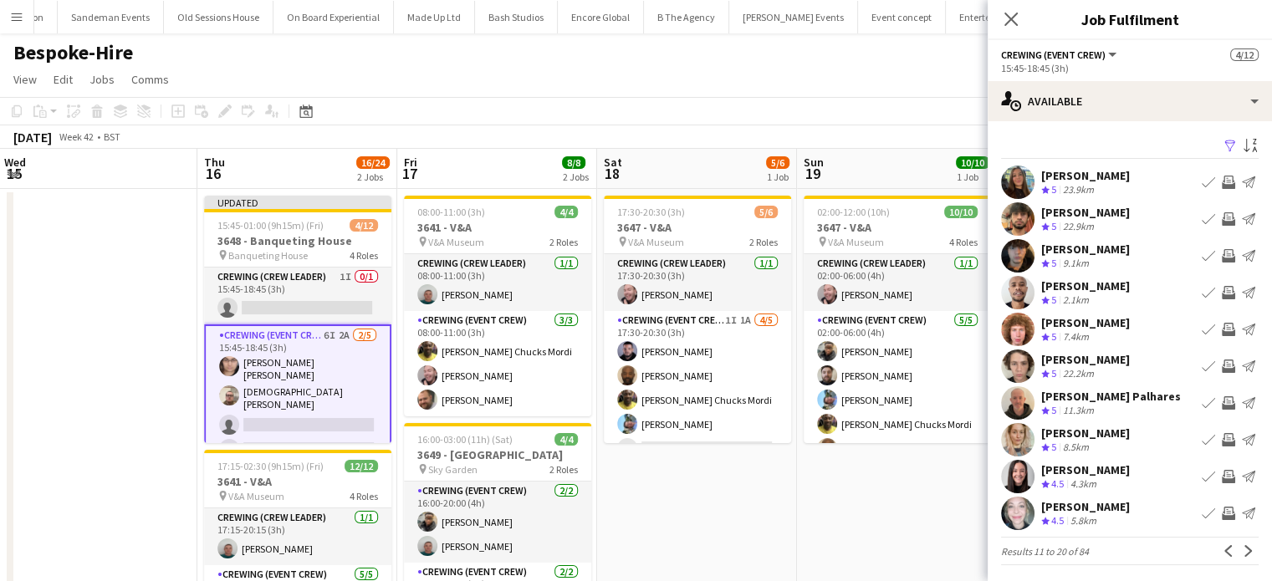
click at [1222, 259] on app-icon "Invite crew" at bounding box center [1228, 255] width 13 height 13
click at [1222, 325] on app-icon "Invite crew" at bounding box center [1228, 329] width 13 height 13
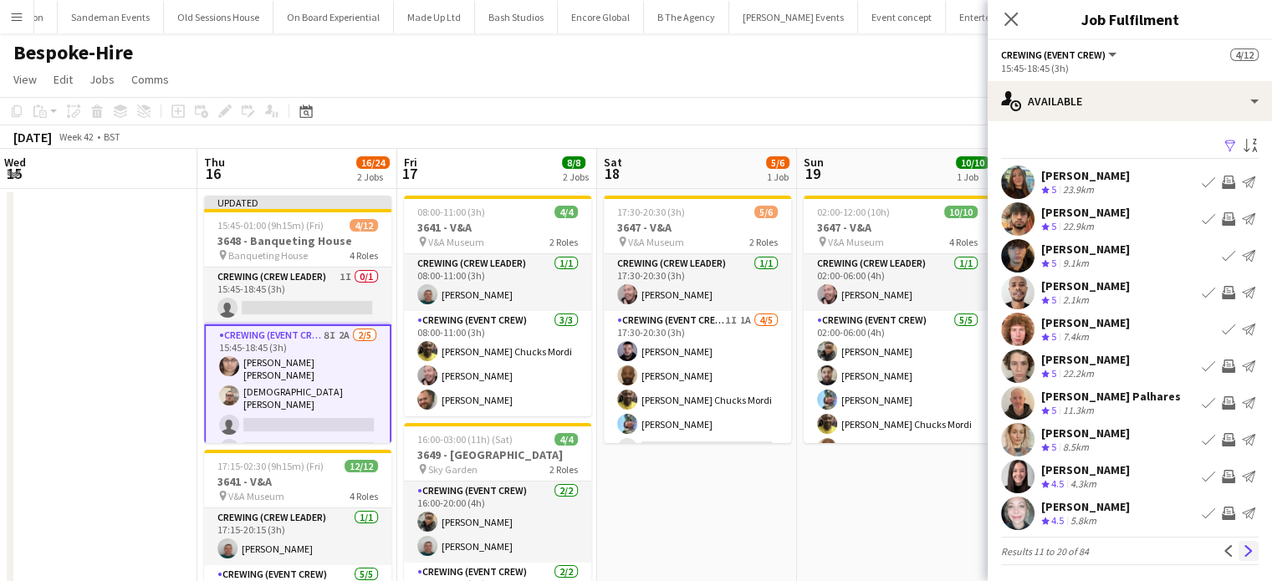
click at [1243, 550] on app-icon "Next" at bounding box center [1249, 551] width 12 height 12
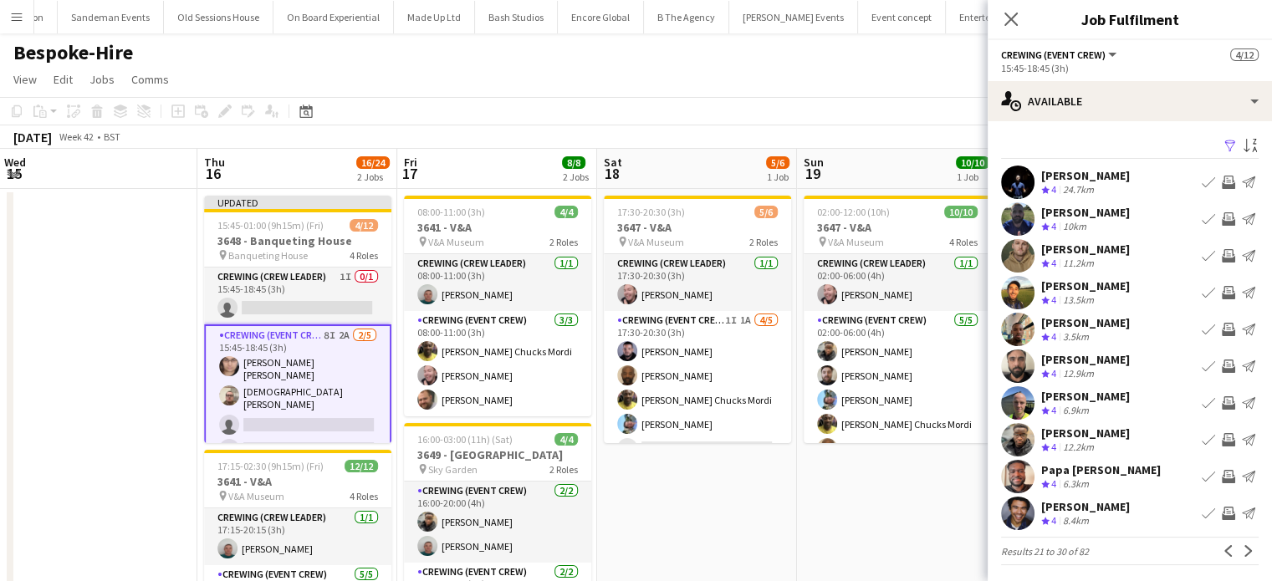
click at [1222, 327] on app-icon "Invite crew" at bounding box center [1228, 329] width 13 height 13
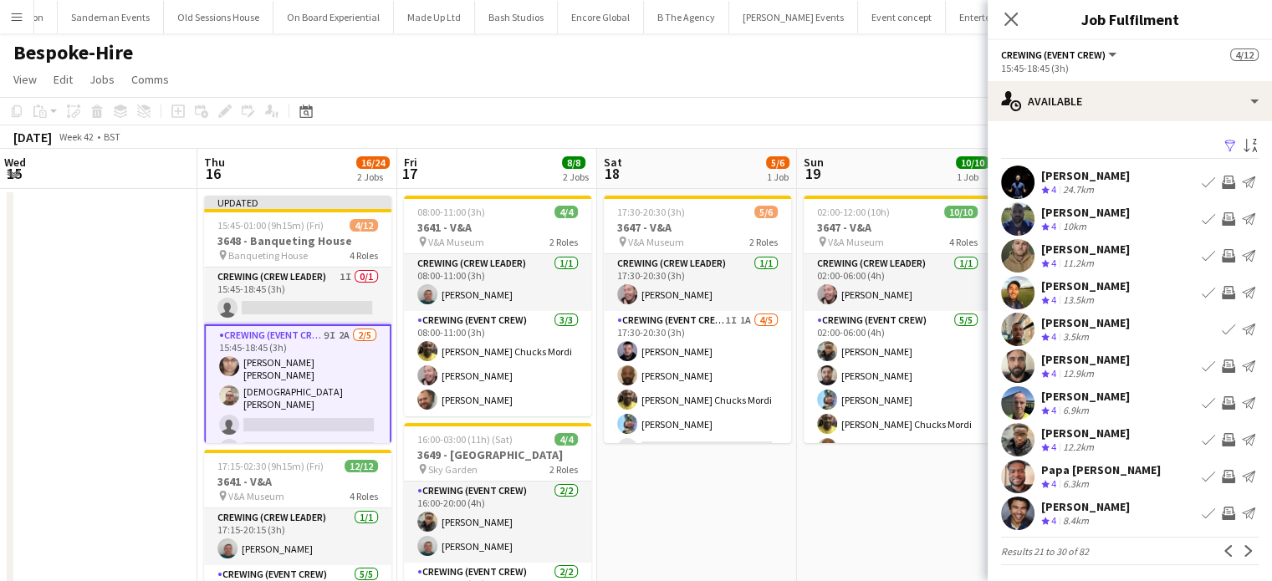
click at [1222, 439] on app-icon "Invite crew" at bounding box center [1228, 439] width 13 height 13
click at [1222, 479] on app-icon "Invite crew" at bounding box center [1228, 476] width 13 height 13
click at [1219, 467] on button "Invite crew" at bounding box center [1229, 477] width 20 height 20
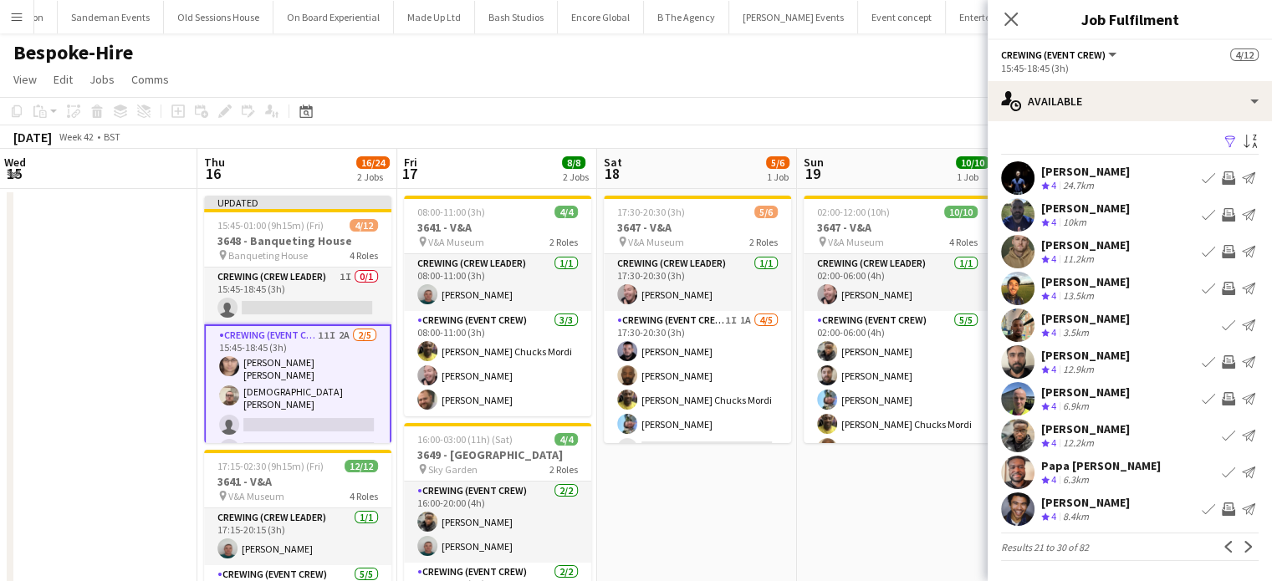
scroll to position [3, 0]
click at [1243, 550] on app-icon "Next" at bounding box center [1249, 548] width 12 height 12
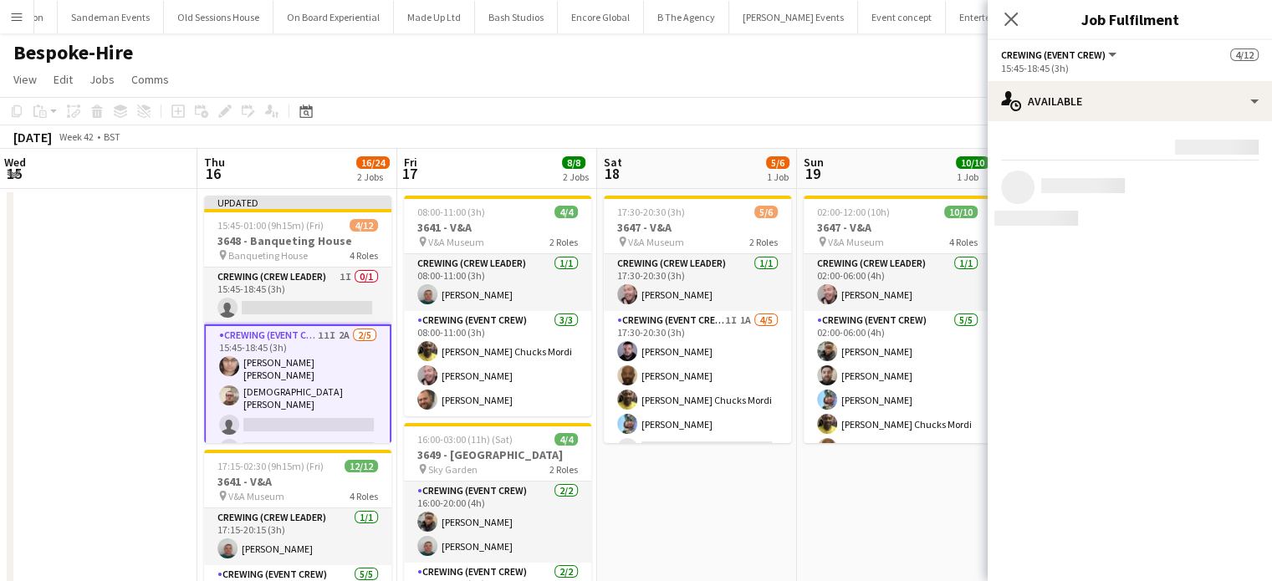
scroll to position [0, 0]
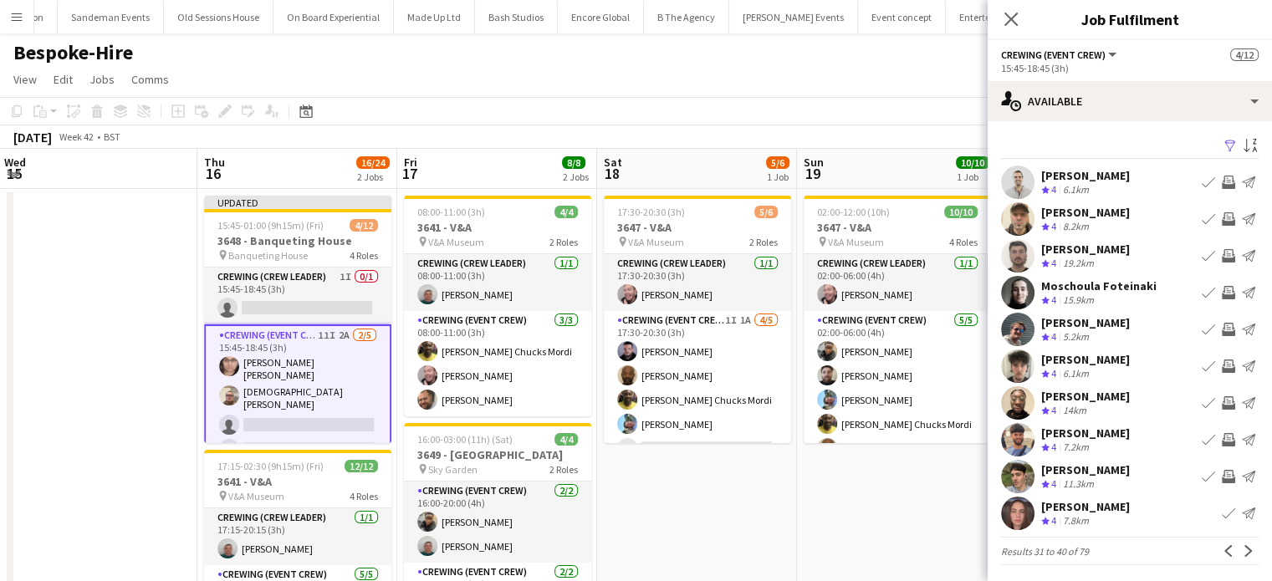
click at [1222, 217] on app-icon "Invite crew" at bounding box center [1228, 218] width 13 height 13
click at [1219, 209] on button "Invite crew" at bounding box center [1229, 219] width 20 height 20
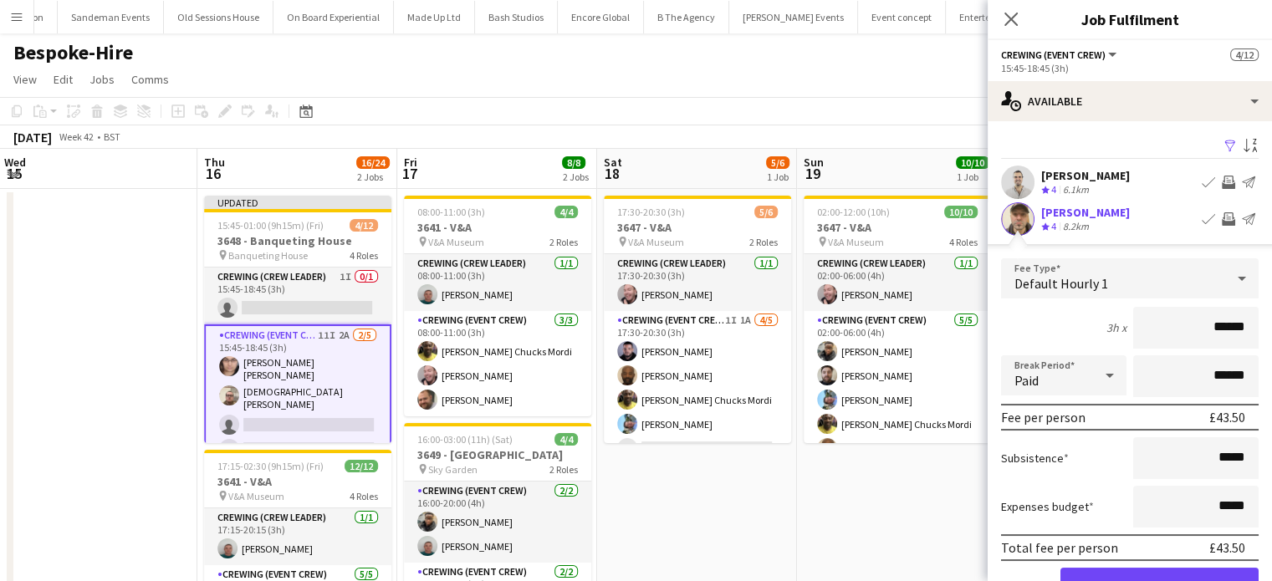
click button "Confirm" at bounding box center [1160, 584] width 198 height 33
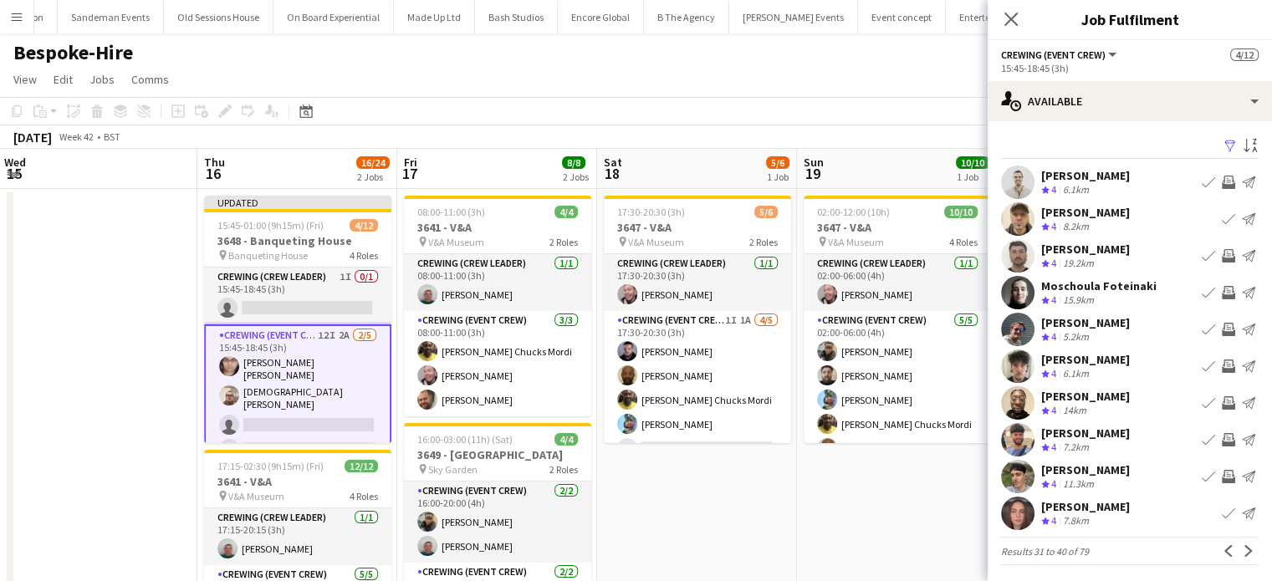
click at [1222, 407] on app-icon "Invite crew" at bounding box center [1228, 403] width 13 height 13
click at [1222, 476] on app-icon "Invite crew" at bounding box center [1228, 476] width 13 height 13
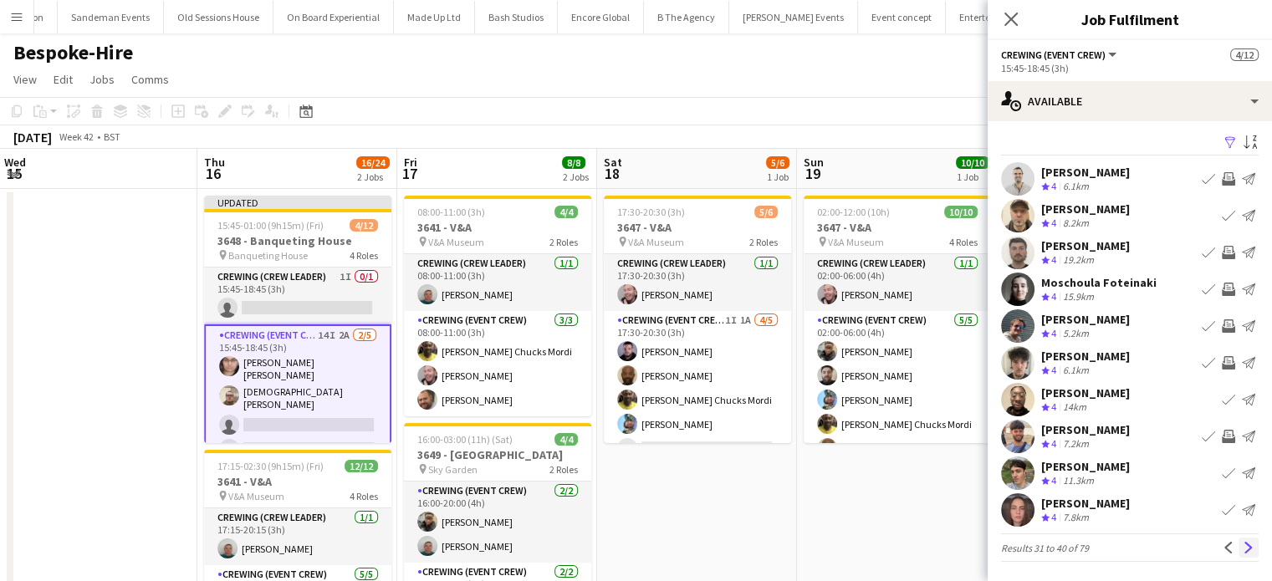
click at [1243, 544] on app-icon "Next" at bounding box center [1249, 548] width 12 height 12
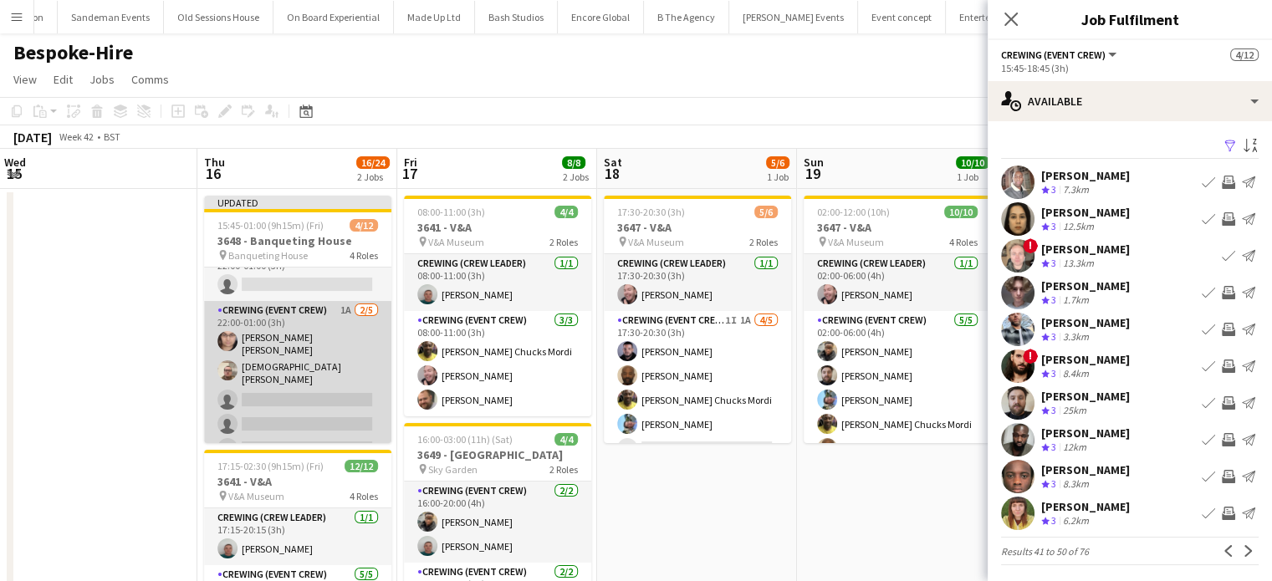
click at [321, 361] on app-card-role "Crewing (Event Crew) 1A 2/5 22:00-01:00 (3h) Ells Jones Christian Skinner singl…" at bounding box center [297, 383] width 187 height 164
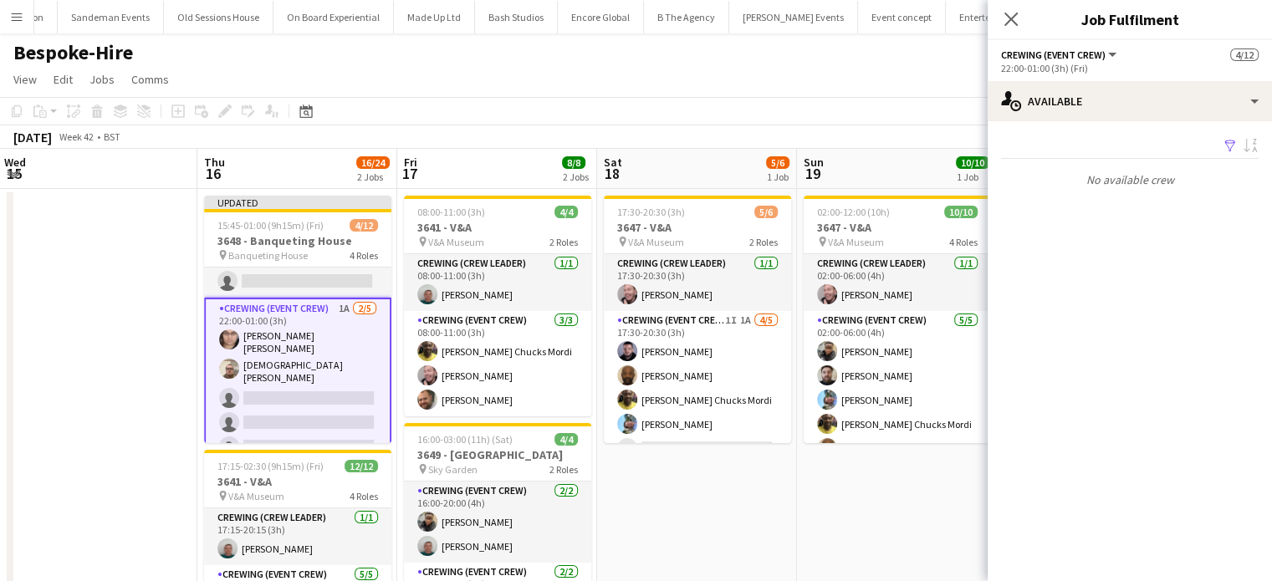
scroll to position [245, 0]
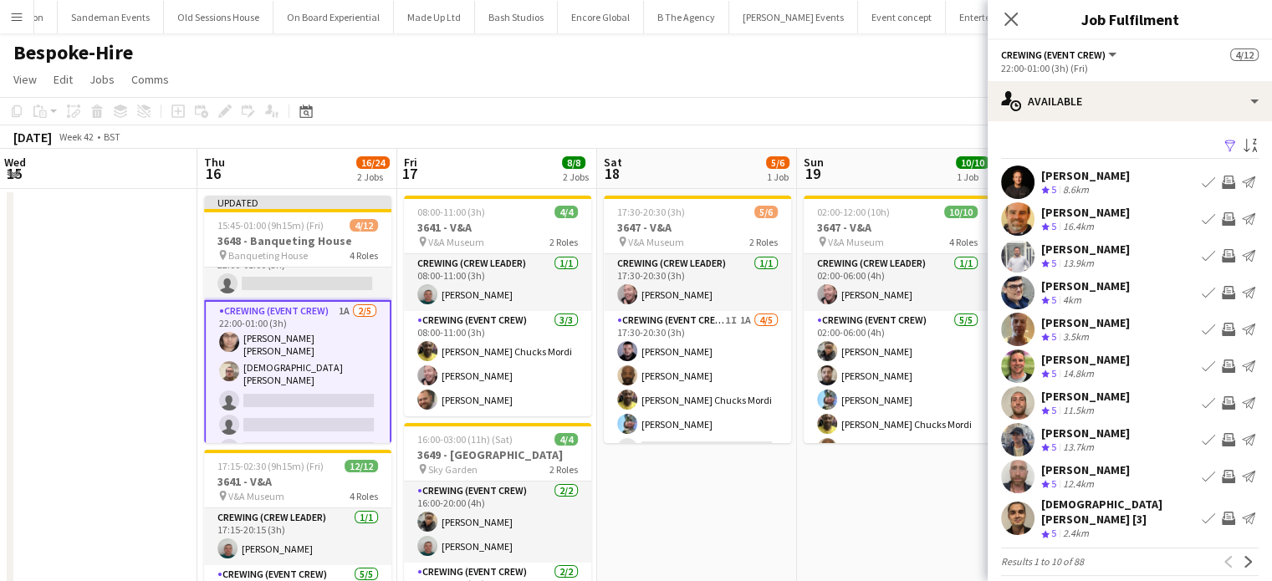
click at [1222, 328] on app-icon "Invite crew" at bounding box center [1228, 329] width 13 height 13
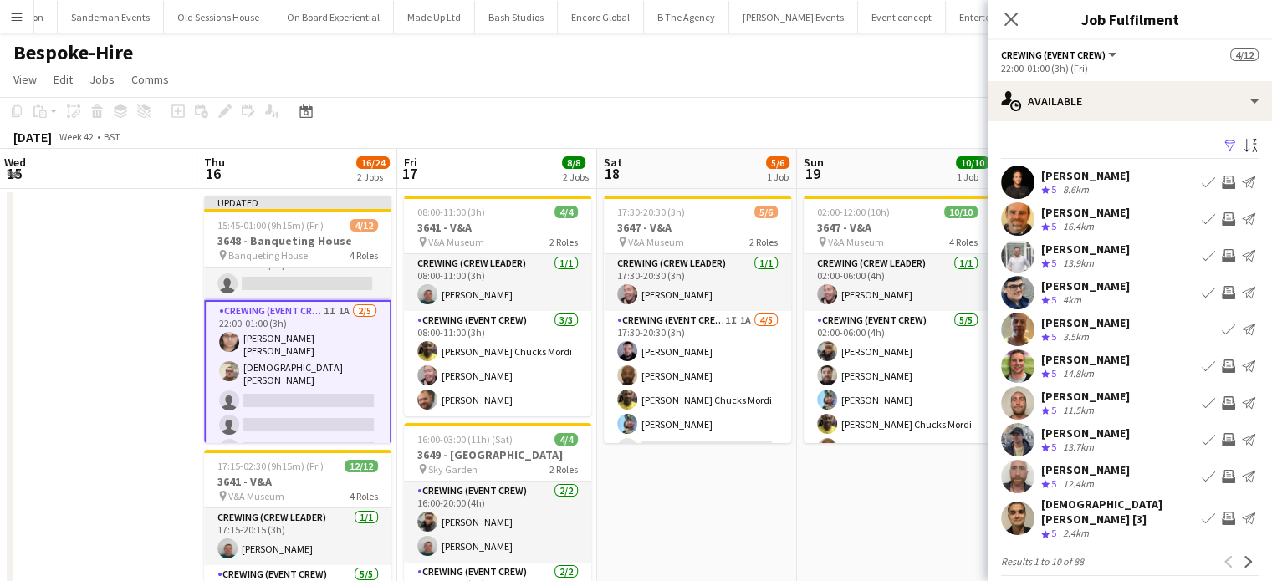
click at [1222, 361] on app-icon "Invite crew" at bounding box center [1228, 366] width 13 height 13
click at [1222, 402] on app-icon "Invite crew" at bounding box center [1228, 403] width 13 height 13
click at [1219, 448] on button "Invite crew" at bounding box center [1229, 440] width 20 height 20
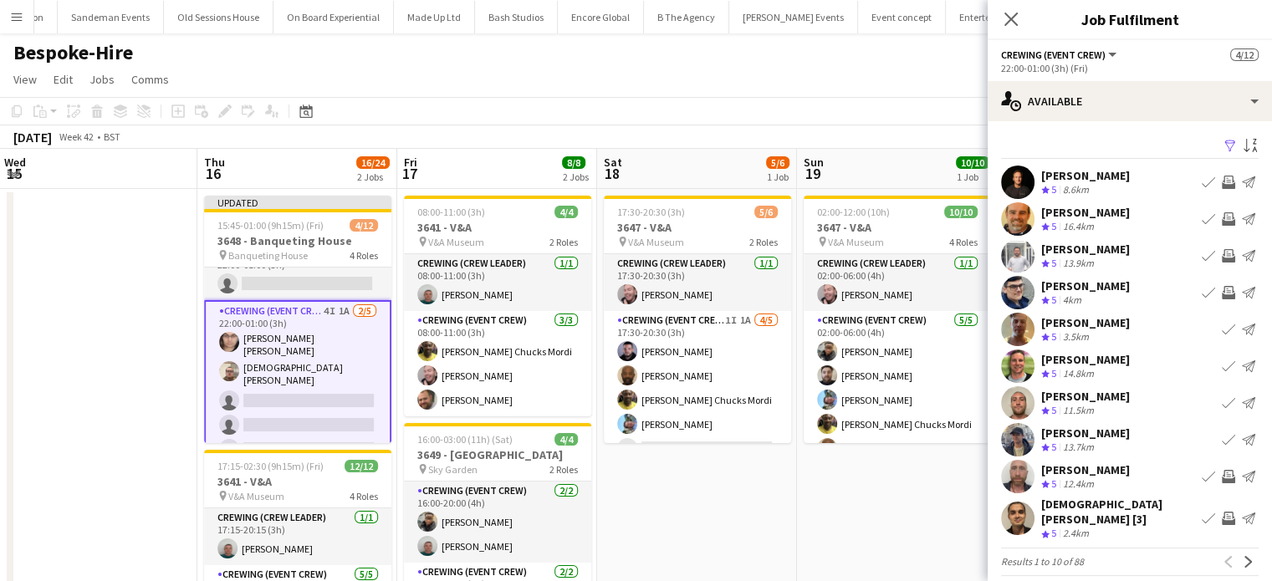
click at [1222, 479] on app-icon "Invite crew" at bounding box center [1228, 476] width 13 height 13
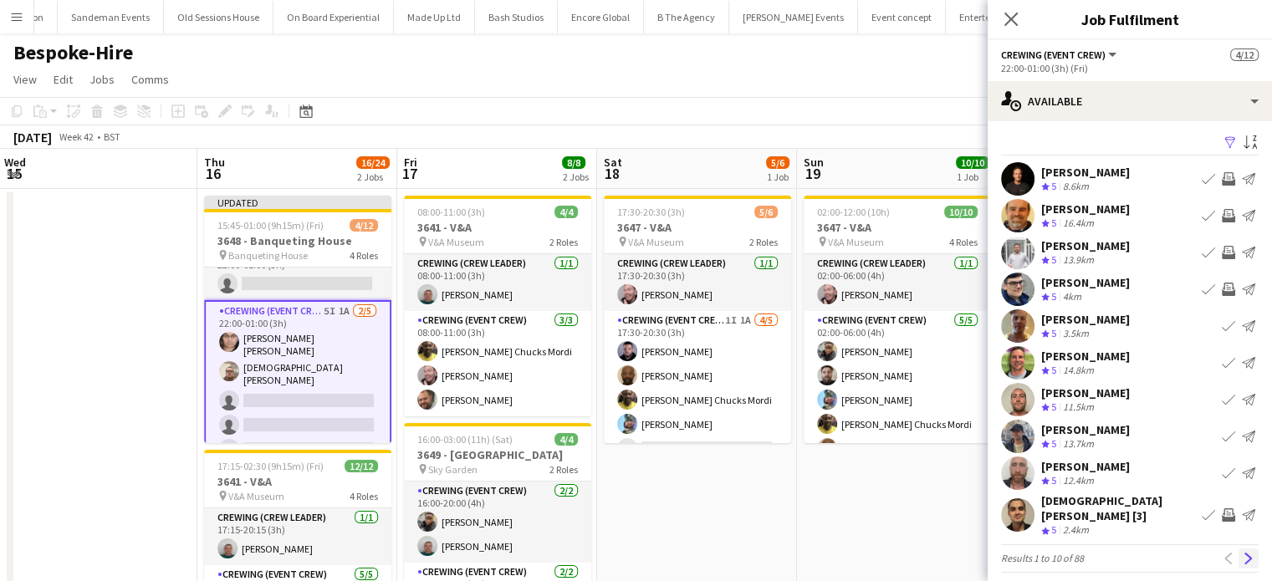
click at [1243, 553] on app-icon "Next" at bounding box center [1249, 559] width 12 height 12
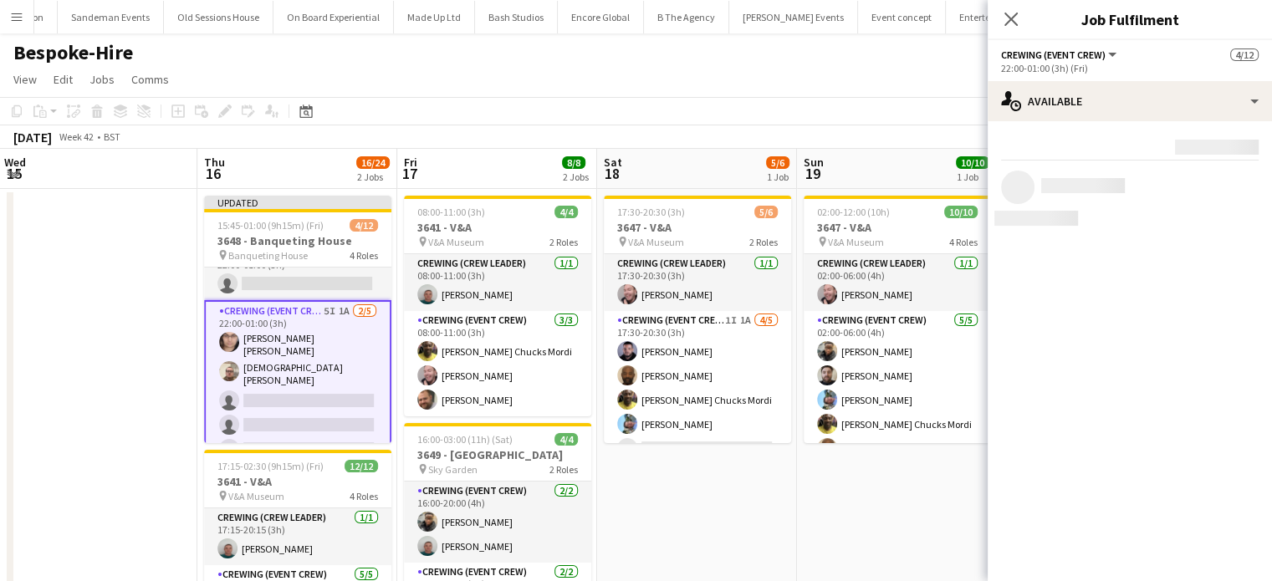
scroll to position [0, 0]
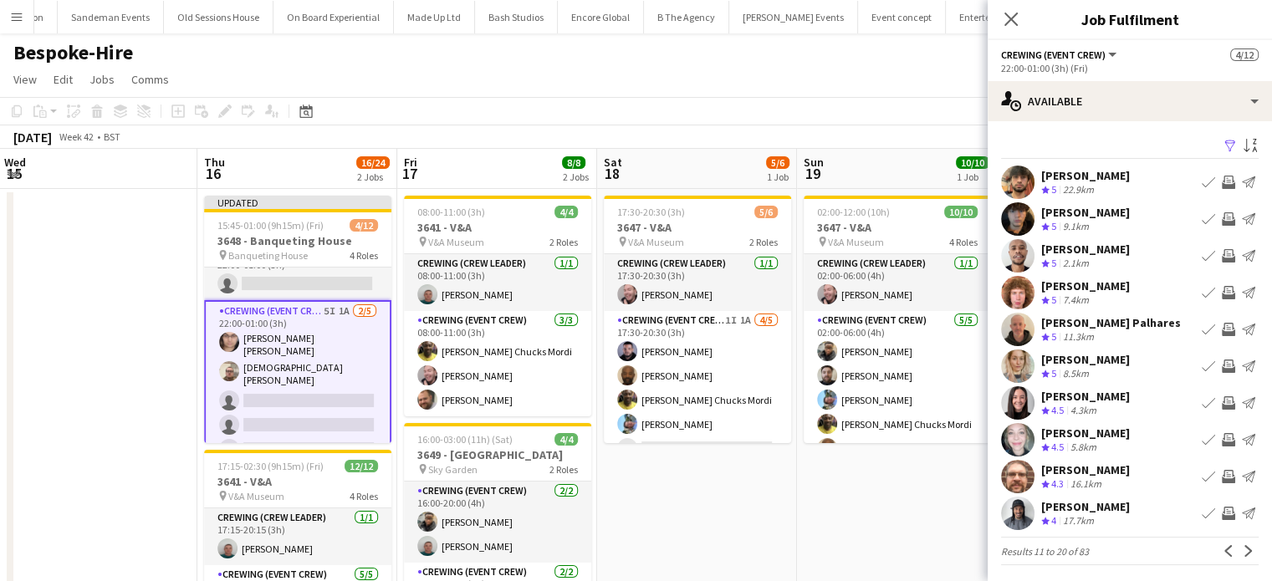
click at [1222, 218] on app-icon "Invite crew" at bounding box center [1228, 218] width 13 height 13
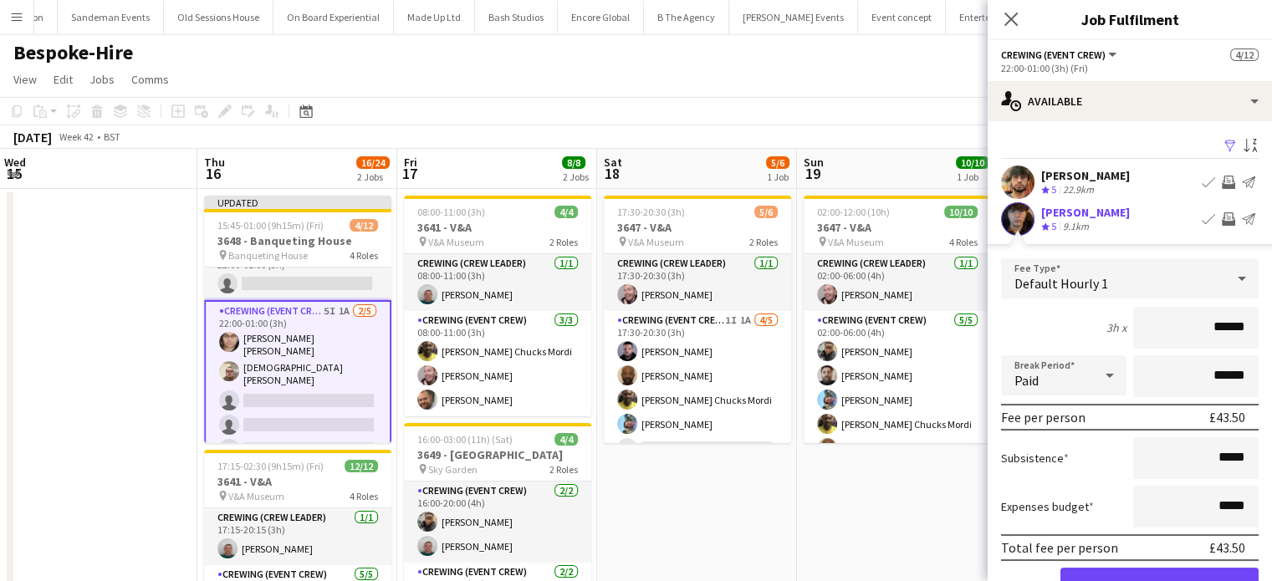
click button "Confirm" at bounding box center [1160, 584] width 198 height 33
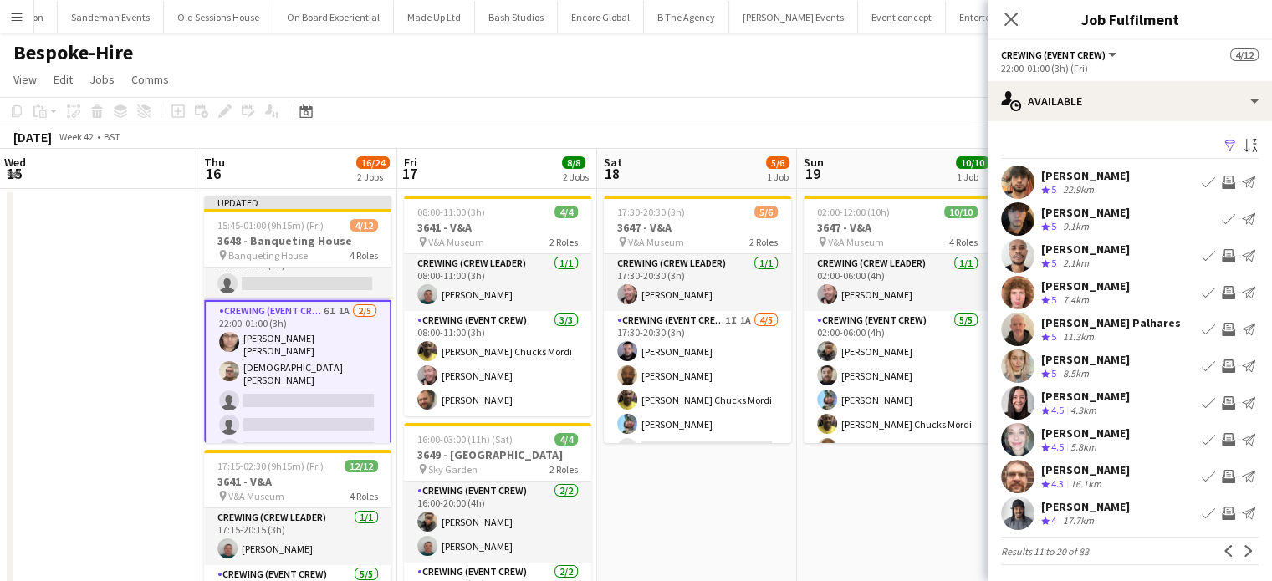
click at [1222, 294] on app-icon "Invite crew" at bounding box center [1228, 292] width 13 height 13
click at [1222, 508] on app-icon "Invite crew" at bounding box center [1228, 513] width 13 height 13
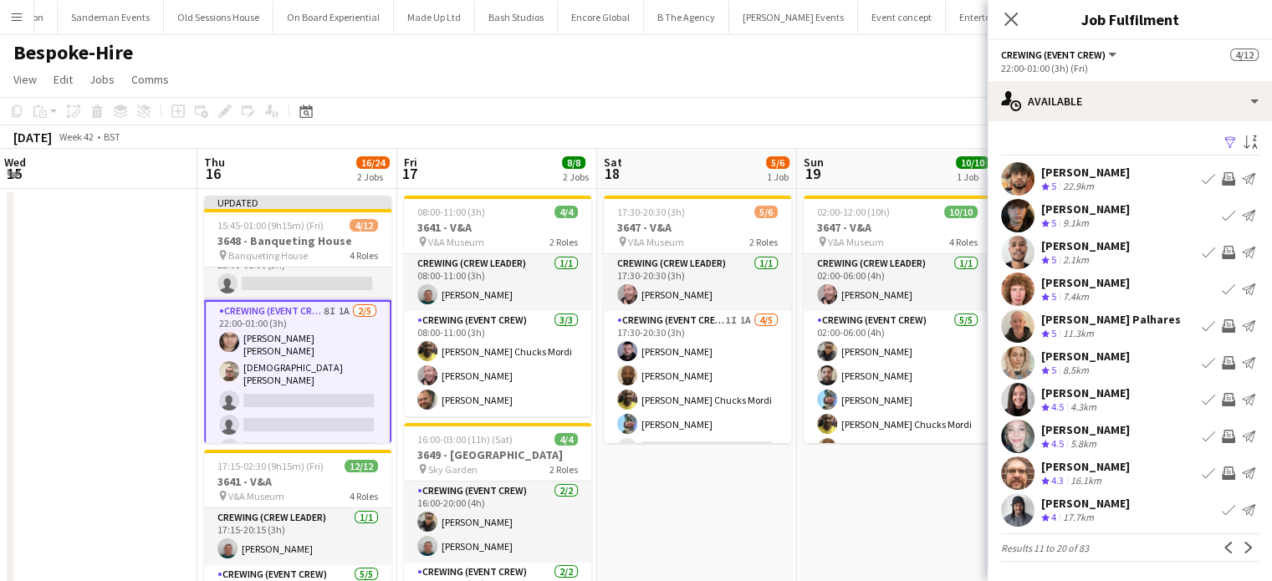
click at [1222, 477] on app-icon "Invite crew" at bounding box center [1228, 473] width 13 height 13
click at [1243, 549] on app-icon "Next" at bounding box center [1249, 548] width 12 height 12
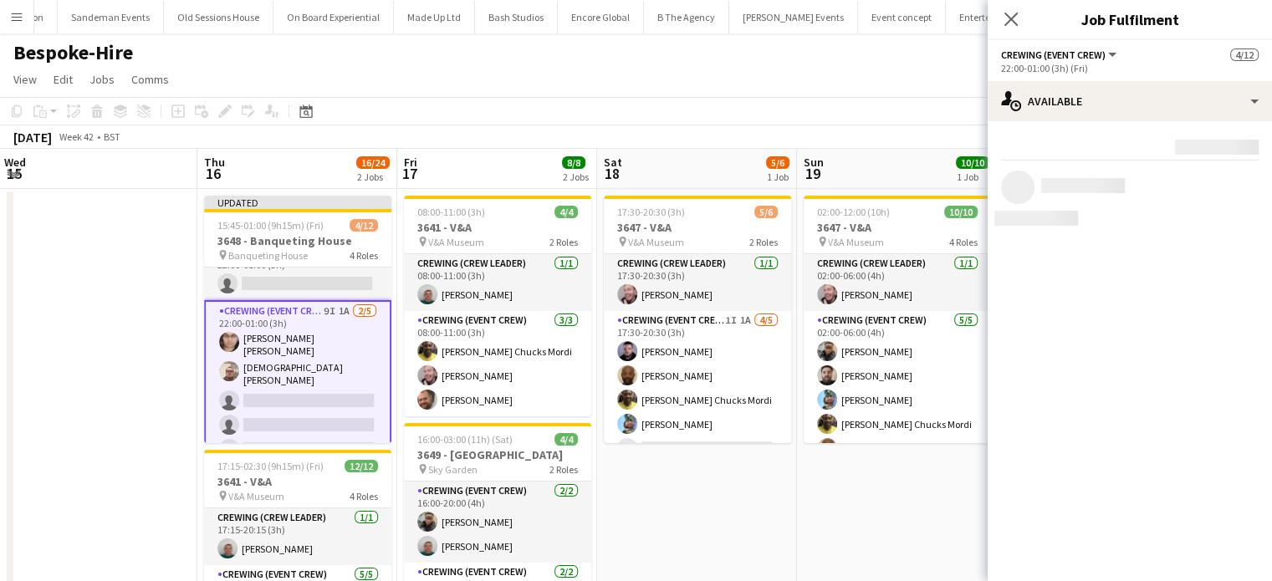
scroll to position [0, 0]
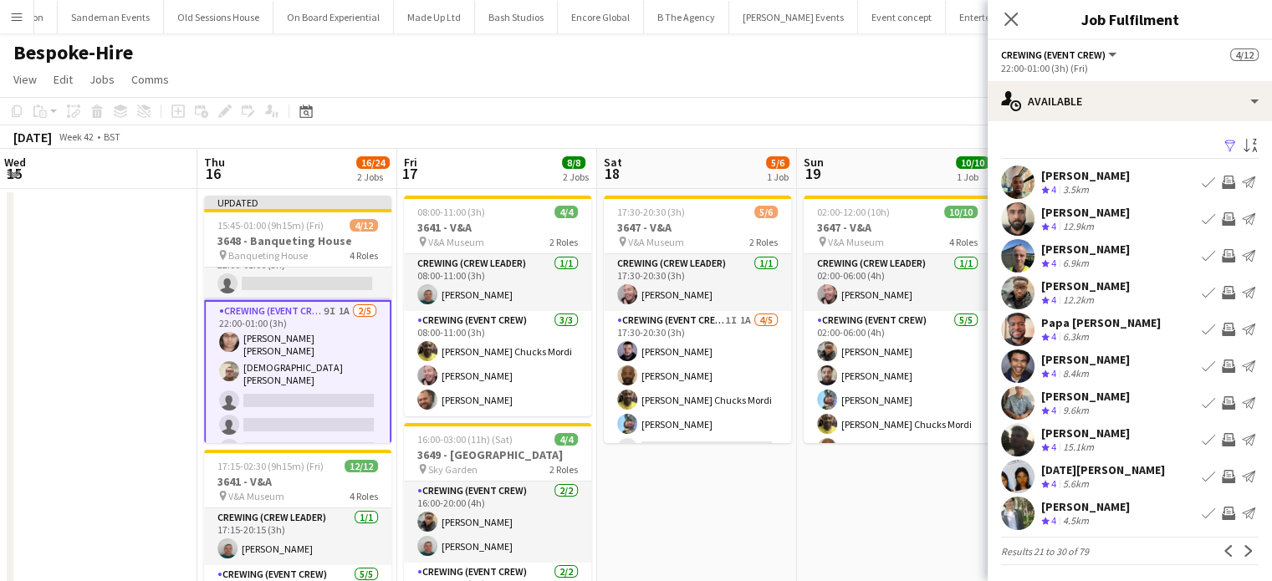
click at [1222, 183] on app-icon "Invite crew" at bounding box center [1228, 182] width 13 height 13
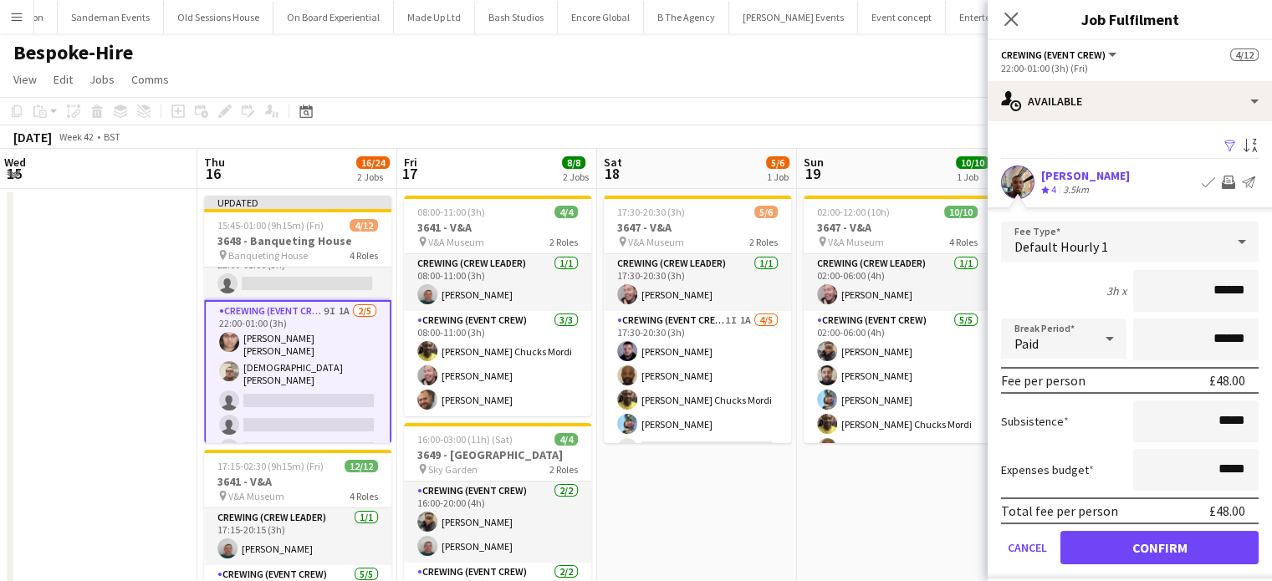
click button "Confirm" at bounding box center [1160, 547] width 198 height 33
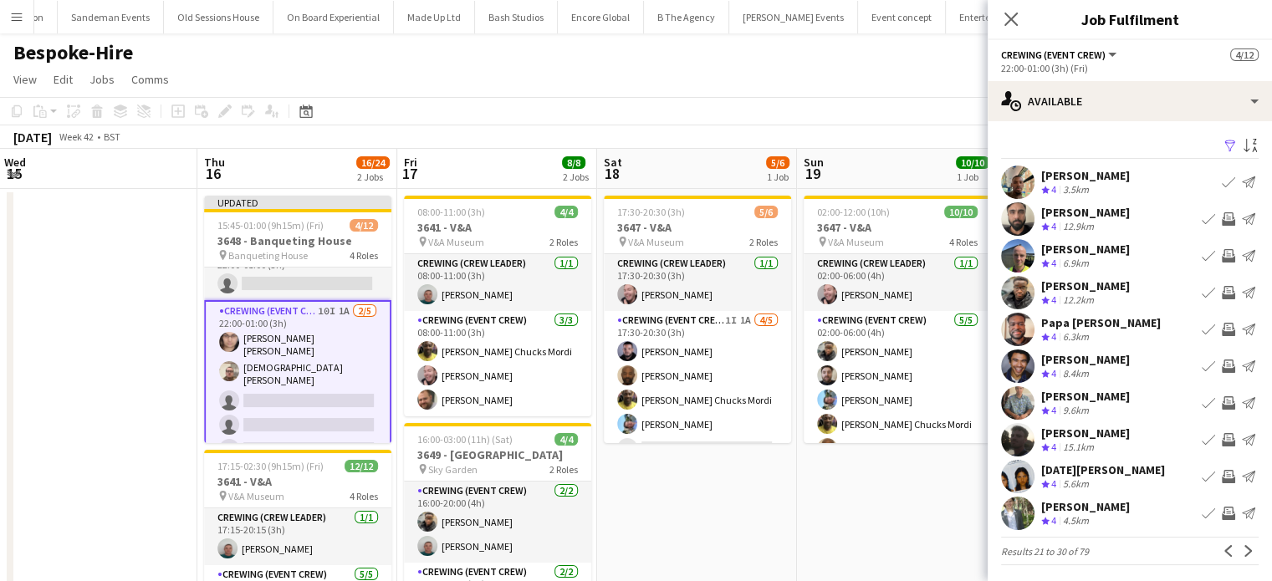
click at [1222, 293] on app-icon "Invite crew" at bounding box center [1228, 292] width 13 height 13
click at [1222, 333] on app-icon "Invite crew" at bounding box center [1228, 329] width 13 height 13
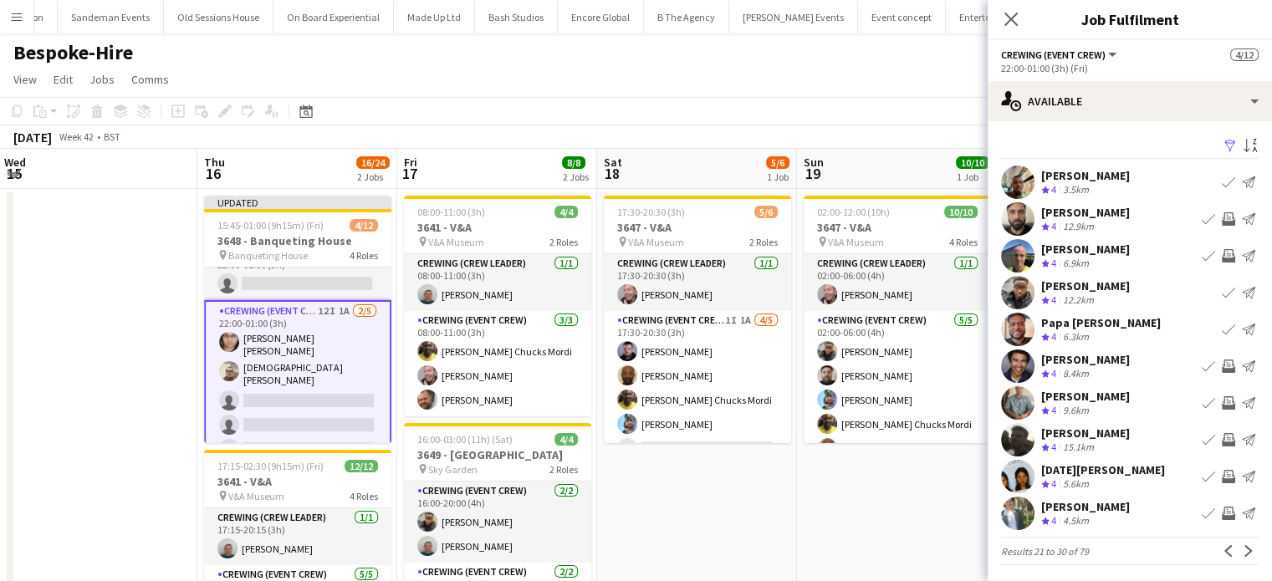
click at [1239, 442] on button "Send notification" at bounding box center [1249, 440] width 20 height 20
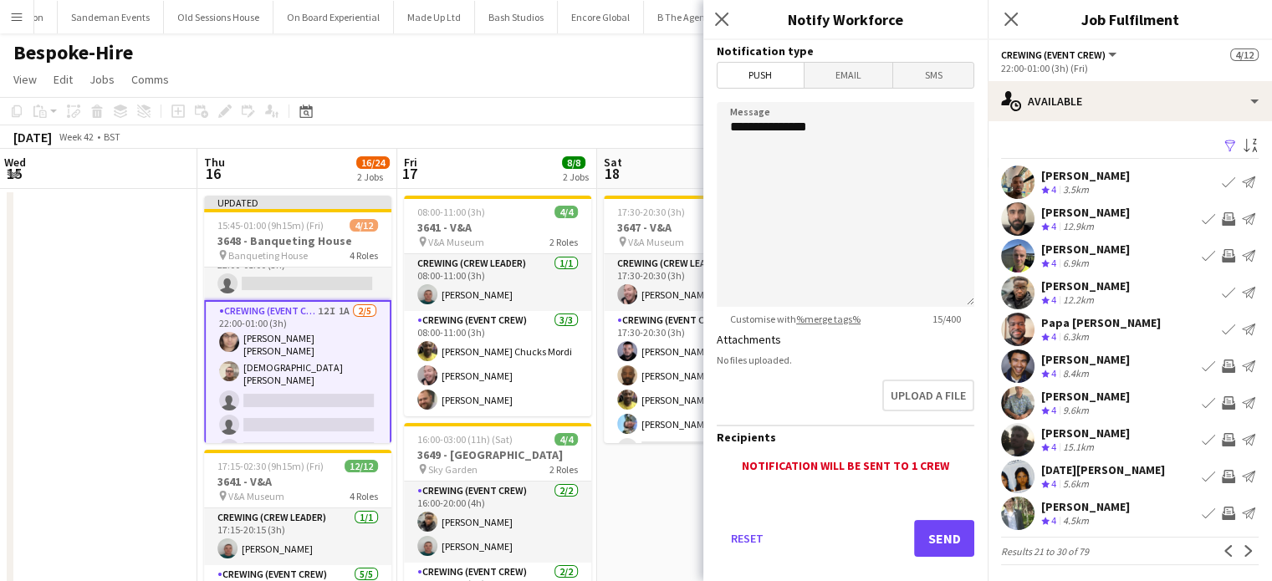
click at [1222, 441] on app-icon "Invite crew" at bounding box center [1228, 439] width 13 height 13
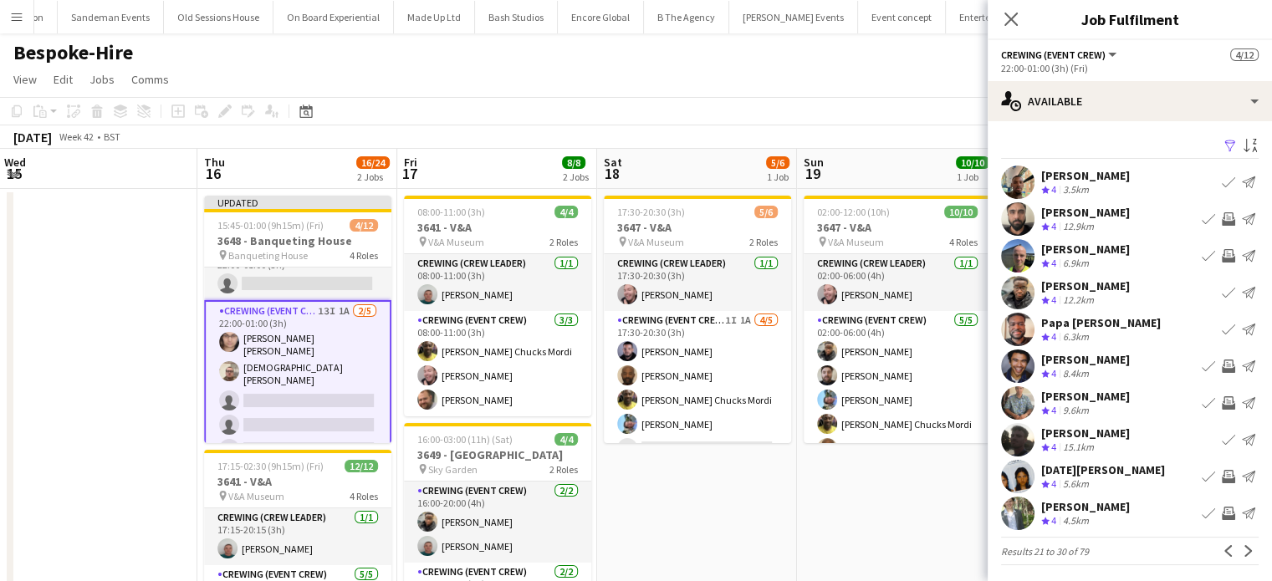
click at [1222, 472] on app-icon "Invite crew" at bounding box center [1228, 476] width 13 height 13
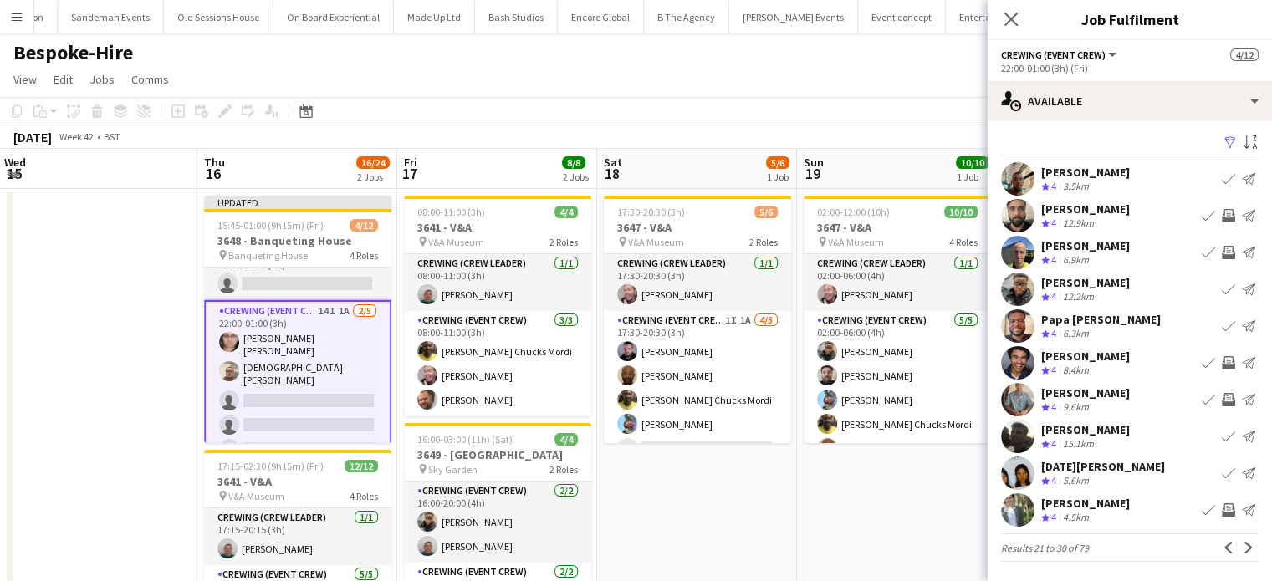
click at [1222, 516] on app-icon "Invite crew" at bounding box center [1228, 510] width 13 height 13
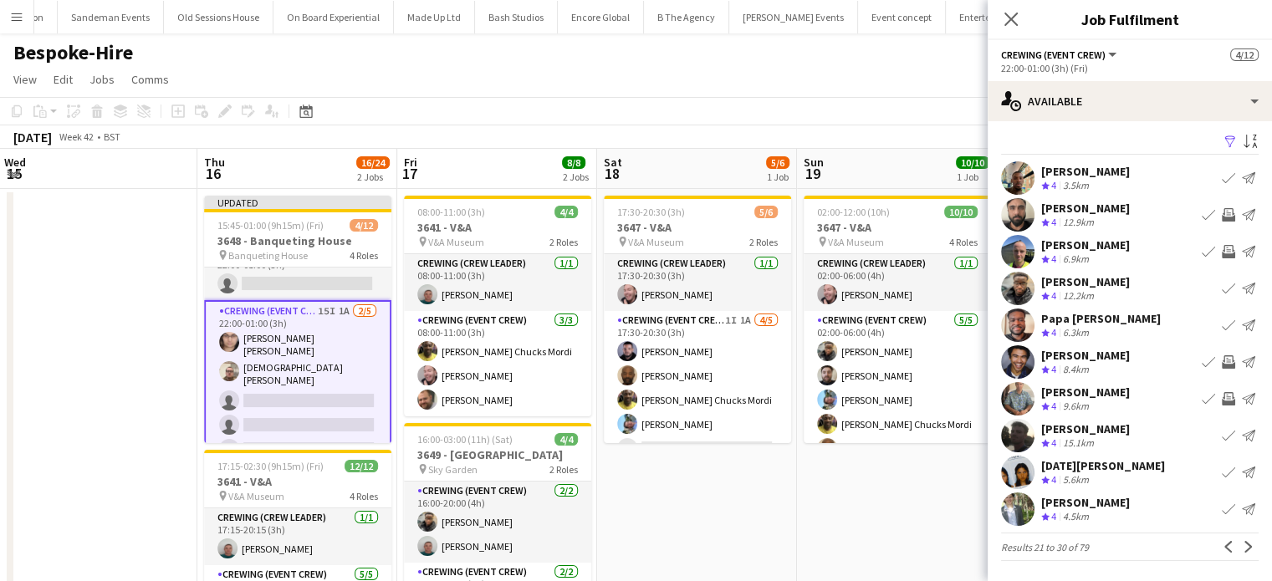
scroll to position [3, 0]
click at [1243, 549] on app-icon "Next" at bounding box center [1249, 548] width 12 height 12
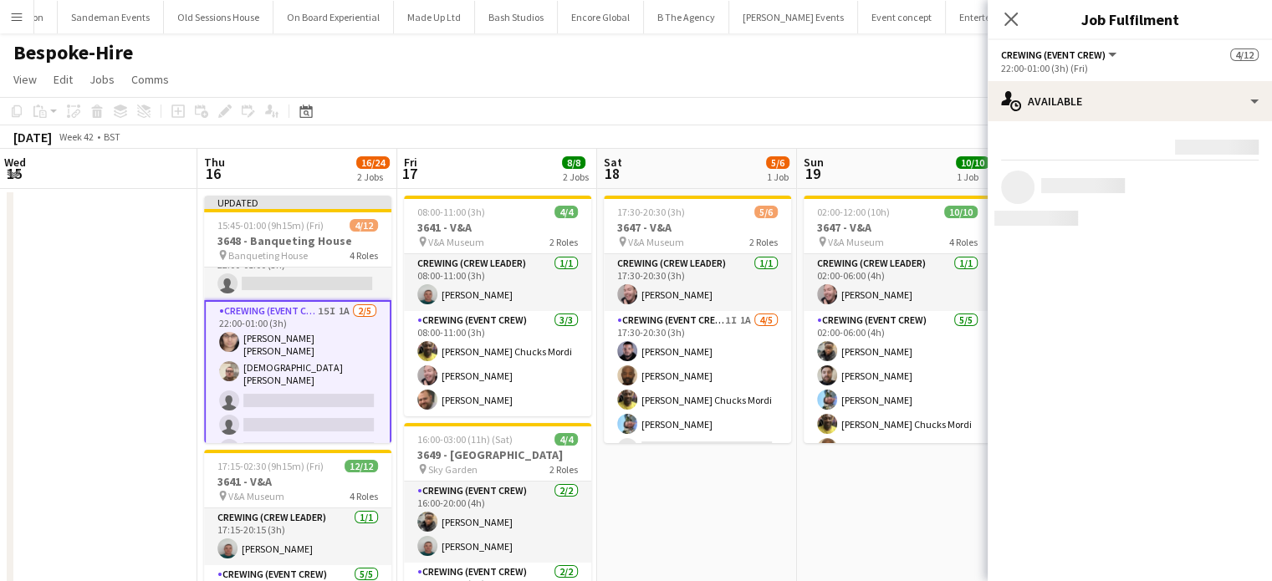
scroll to position [0, 0]
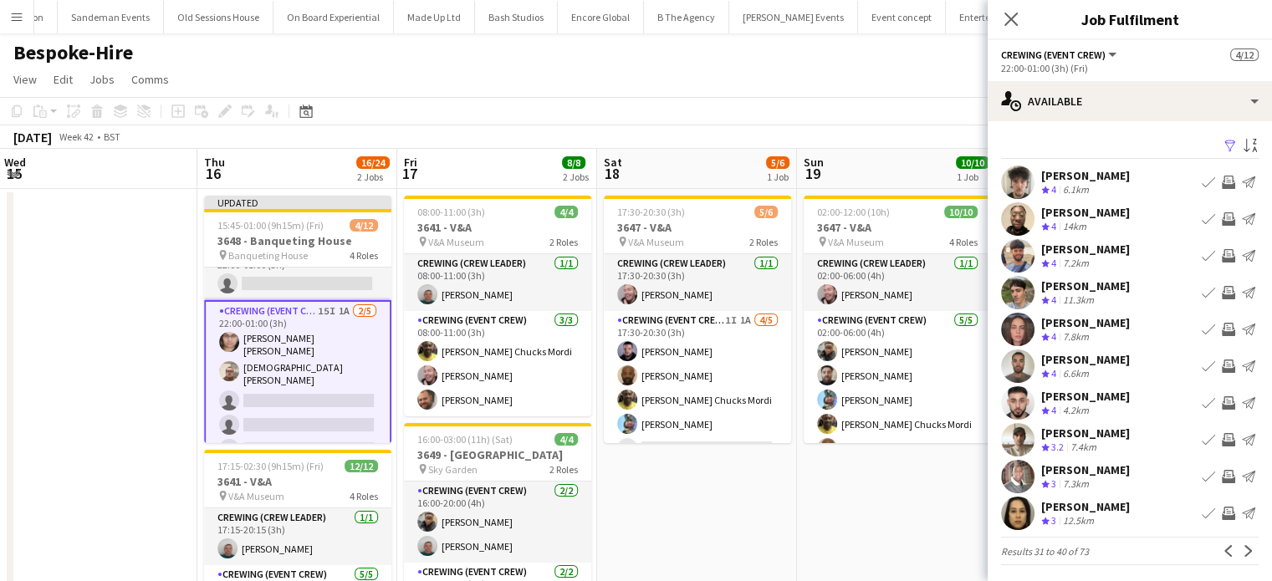
click at [1222, 442] on app-icon "Invite crew" at bounding box center [1228, 439] width 13 height 13
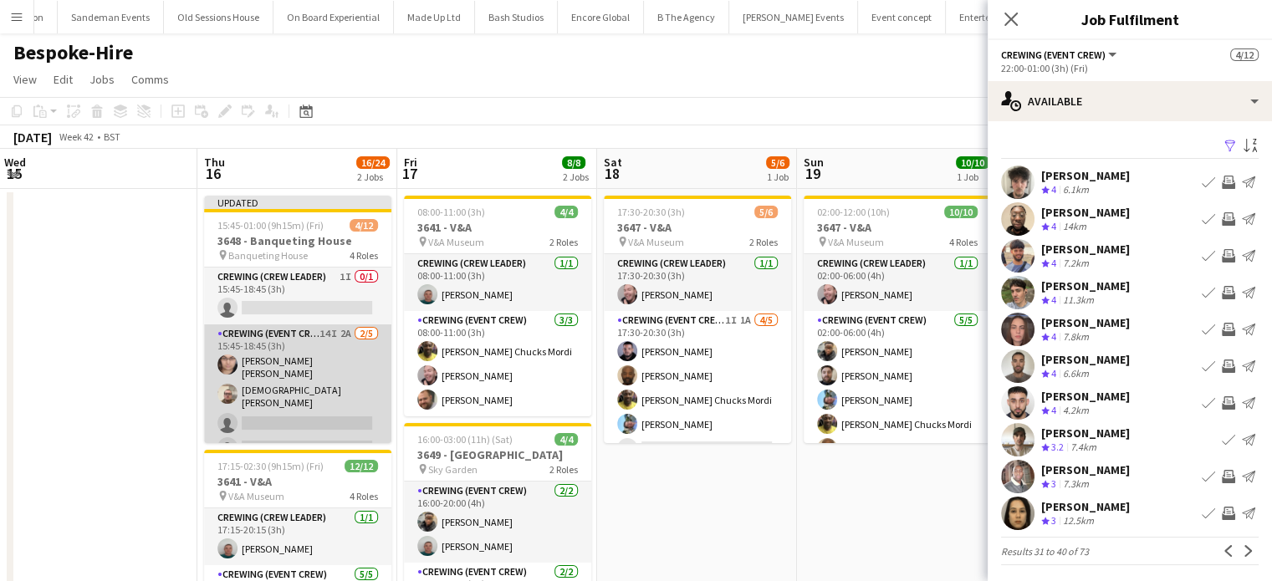
click at [325, 361] on app-card-role "Crewing (Event Crew) 14I 2A 2/5 15:45-18:45 (3h) Ells Jones Christian Skinner s…" at bounding box center [297, 407] width 187 height 164
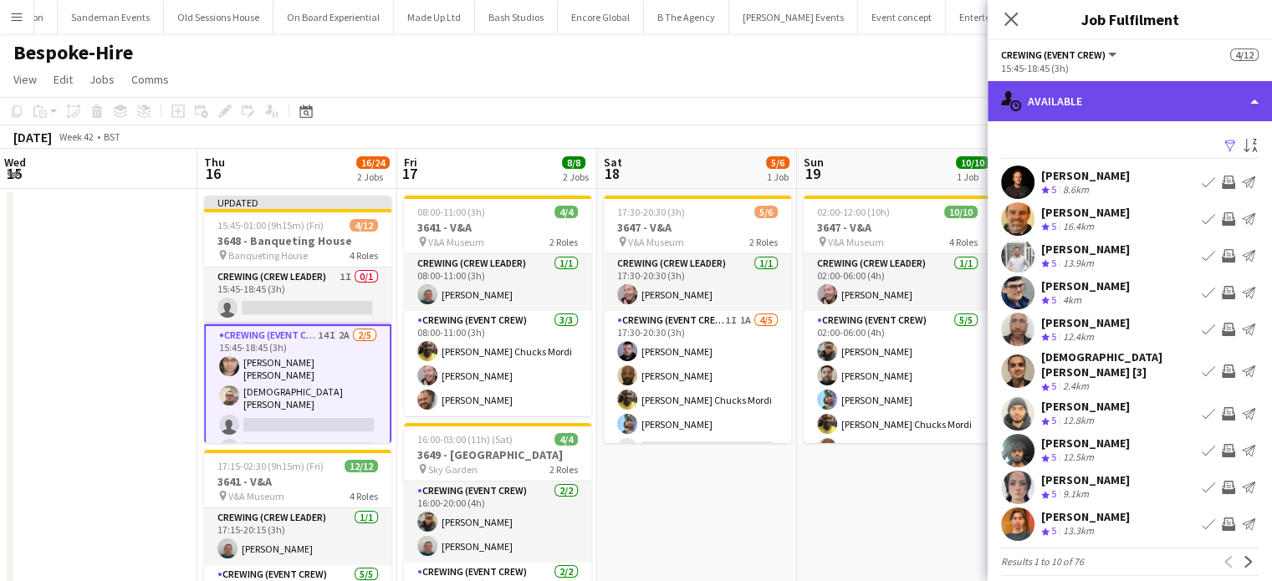
click at [1109, 115] on div "single-neutral-actions-upload Available" at bounding box center [1130, 101] width 284 height 40
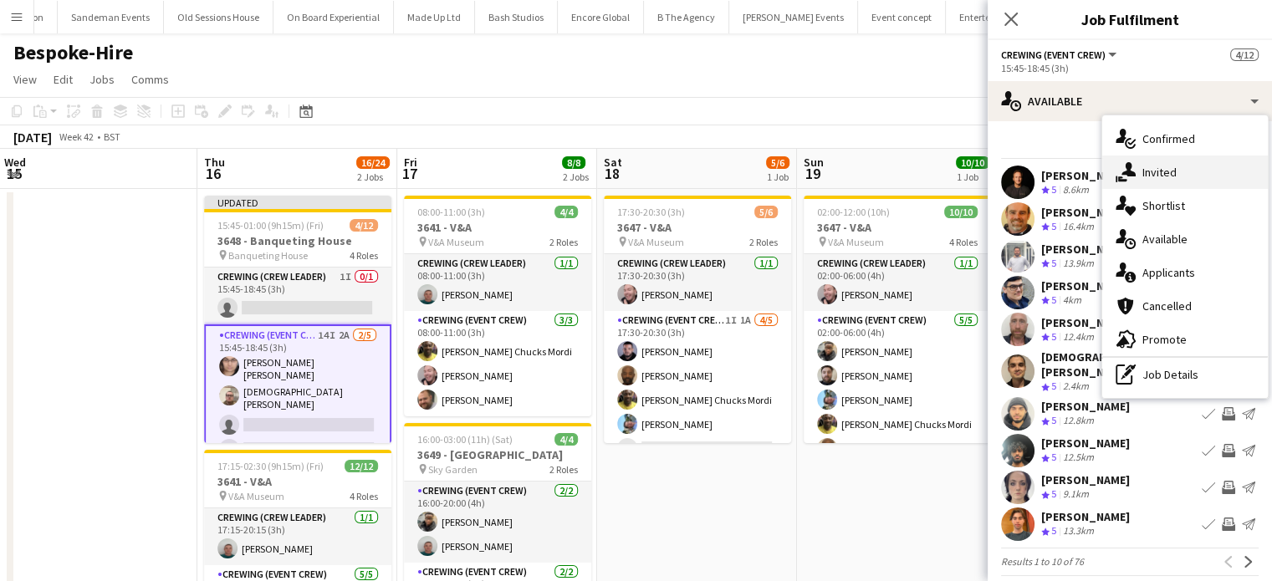
click at [1139, 170] on div "single-neutral-actions-share-1 Invited" at bounding box center [1186, 172] width 166 height 33
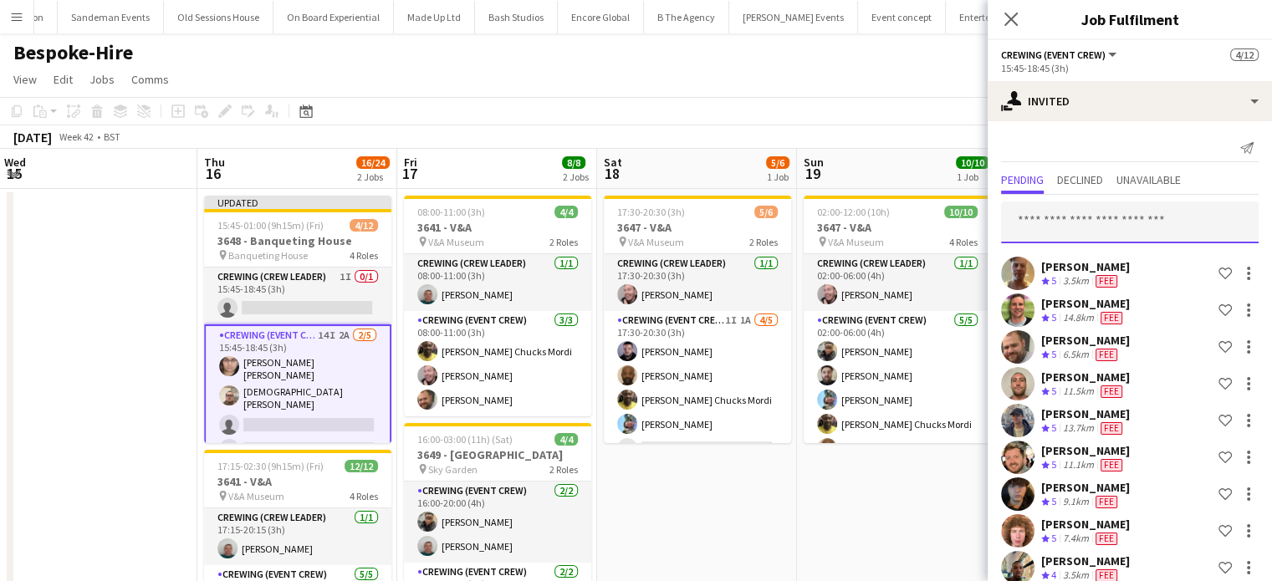
click at [1062, 204] on input "text" at bounding box center [1130, 223] width 258 height 42
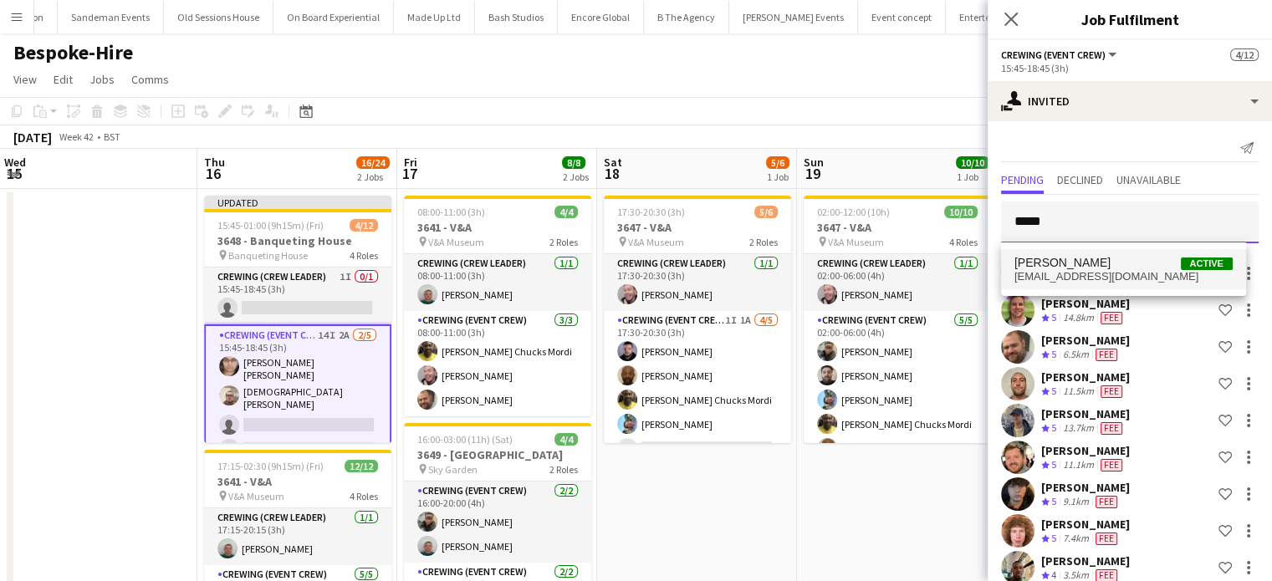
type input "*****"
click at [1078, 258] on span "Nasos Apostolopoulos" at bounding box center [1063, 263] width 96 height 14
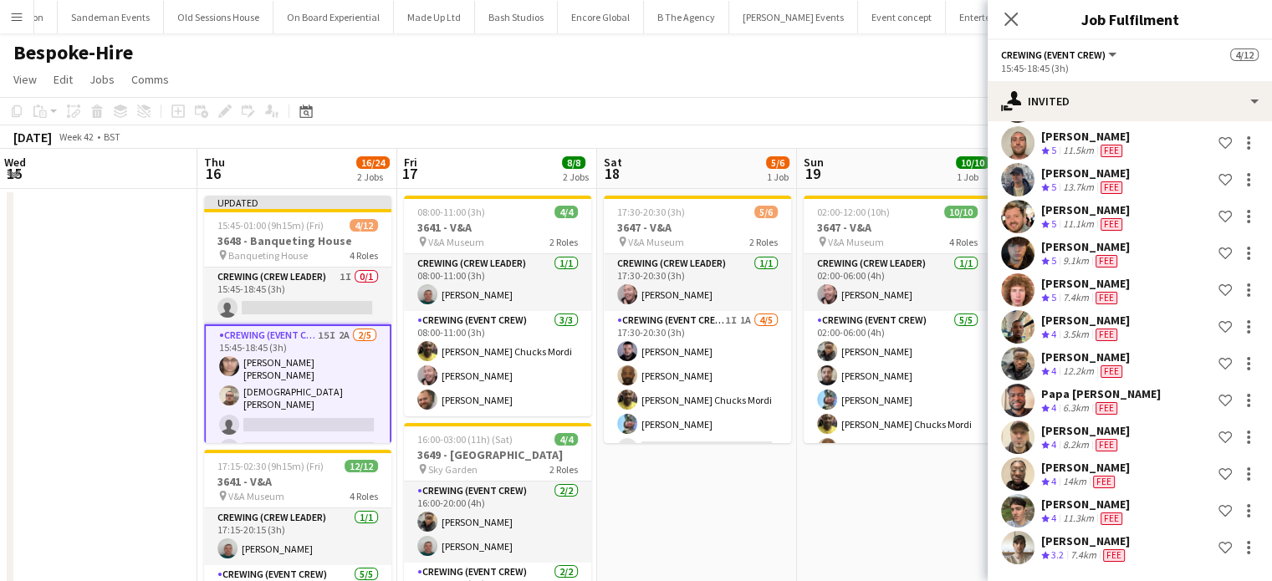
scroll to position [240, 0]
click at [669, 468] on app-date-cell "17:30-20:30 (3h) 5/6 3647 - V&A pin V&A Museum 2 Roles Crewing (Crew Leader) 1/…" at bounding box center [697, 460] width 200 height 542
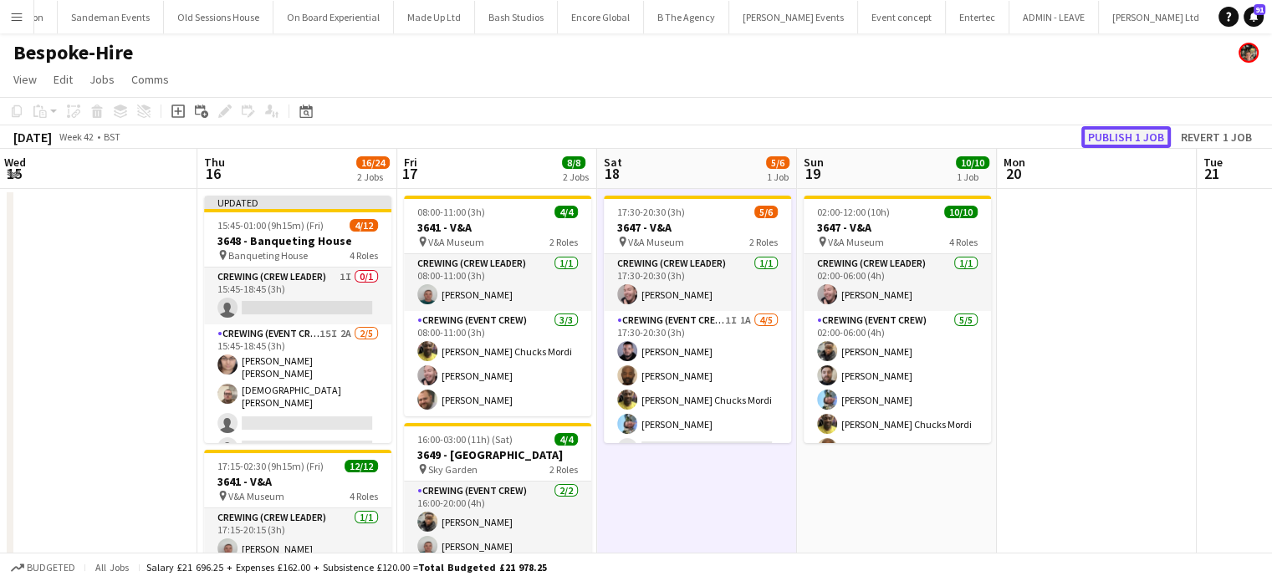
click at [1121, 129] on button "Publish 1 job" at bounding box center [1127, 137] width 90 height 22
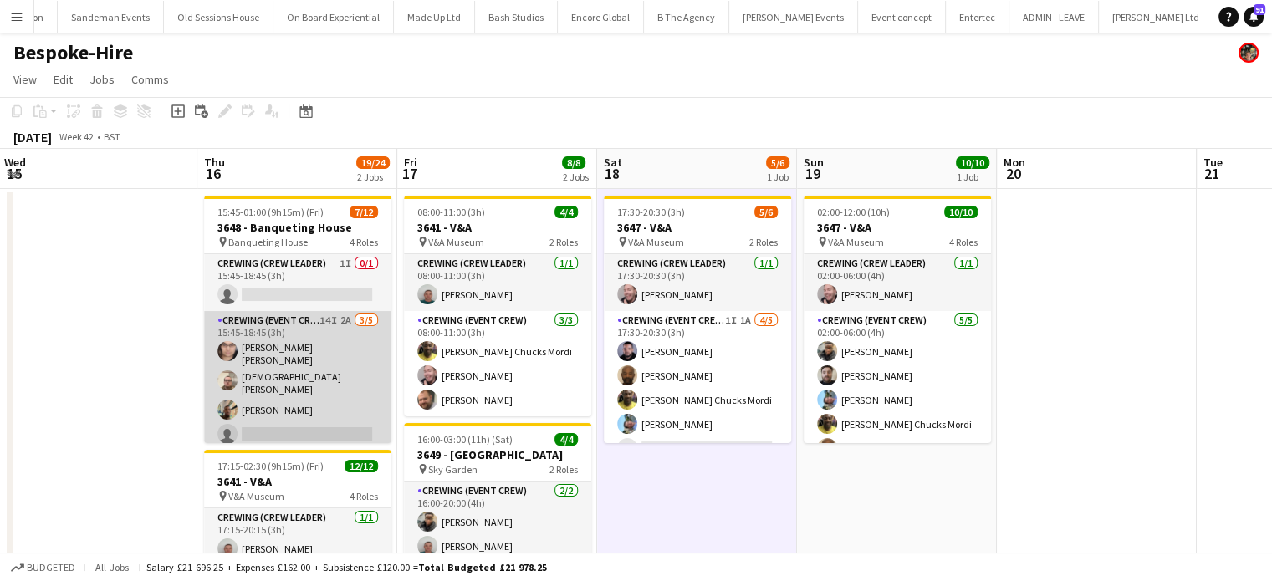
scroll to position [2, 0]
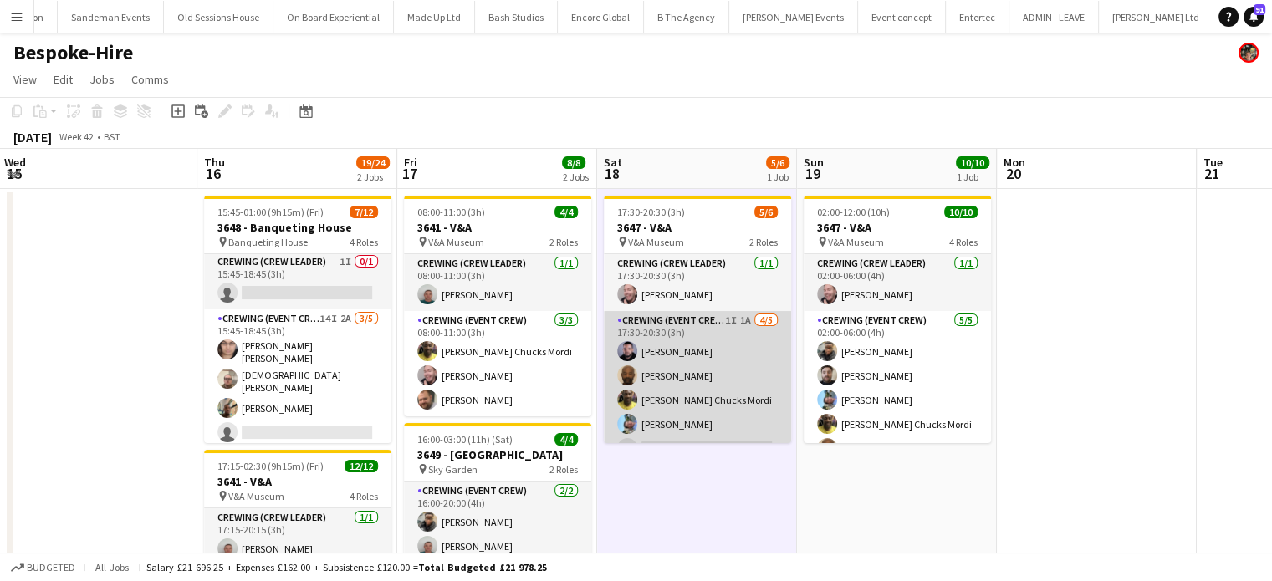
click at [670, 367] on app-card-role "Crewing (Event Crew) 1I 1A 4/5 17:30-20:30 (3h) Paul Fisk Kevin Olanrewaju Alph…" at bounding box center [697, 388] width 187 height 154
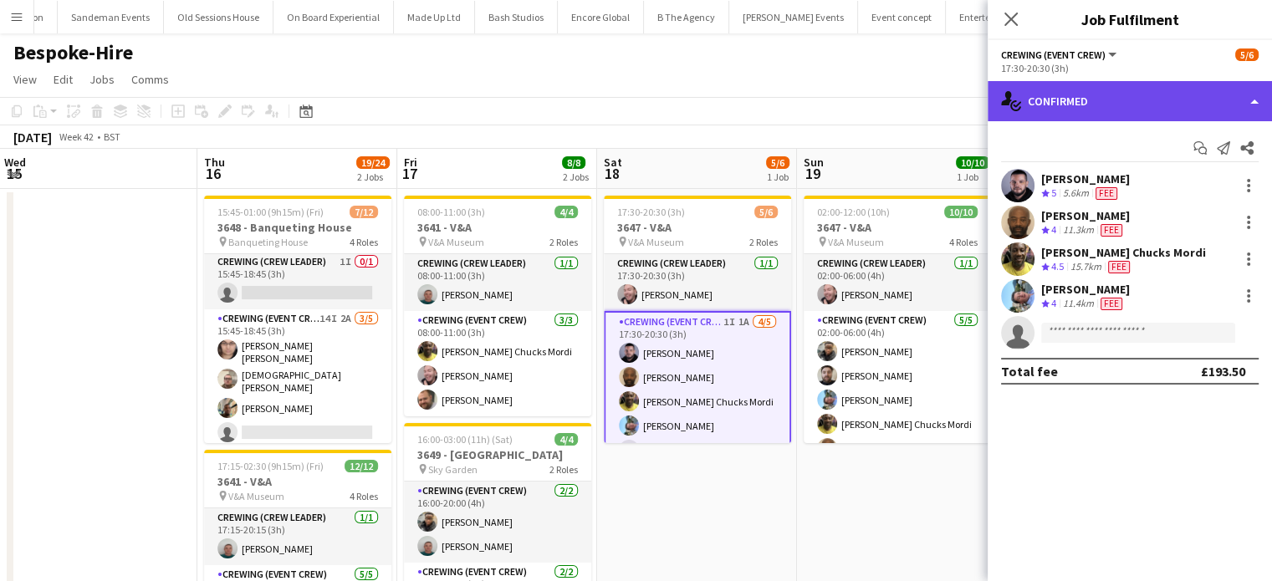
click at [1159, 86] on div "single-neutral-actions-check-2 Confirmed" at bounding box center [1130, 101] width 284 height 40
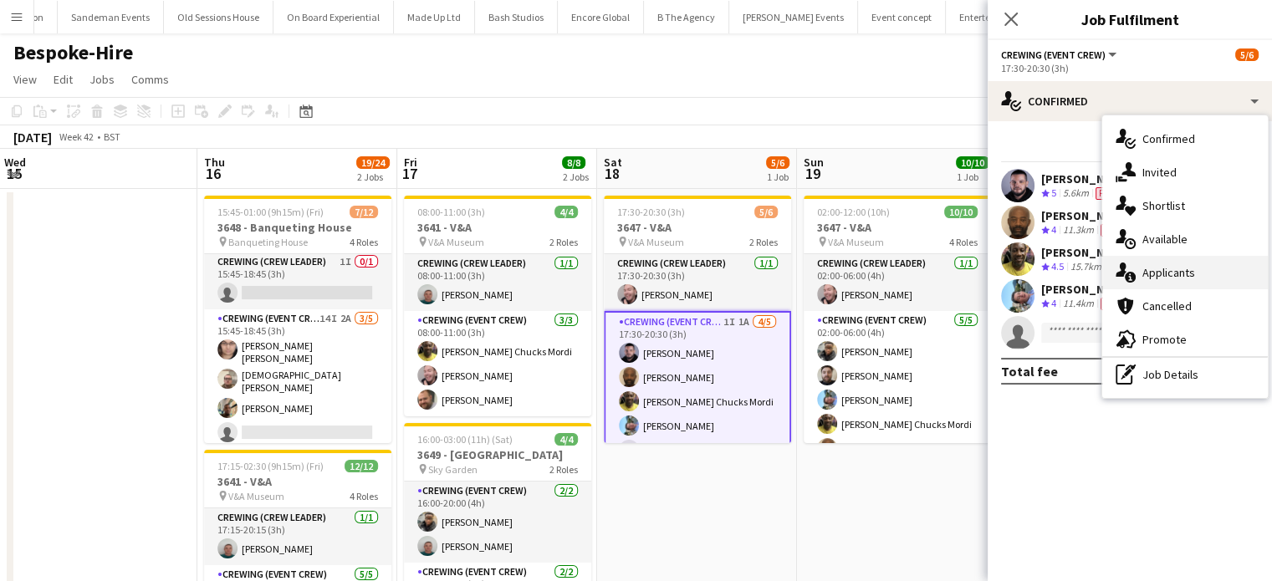
click at [1164, 277] on span "Applicants" at bounding box center [1169, 272] width 53 height 15
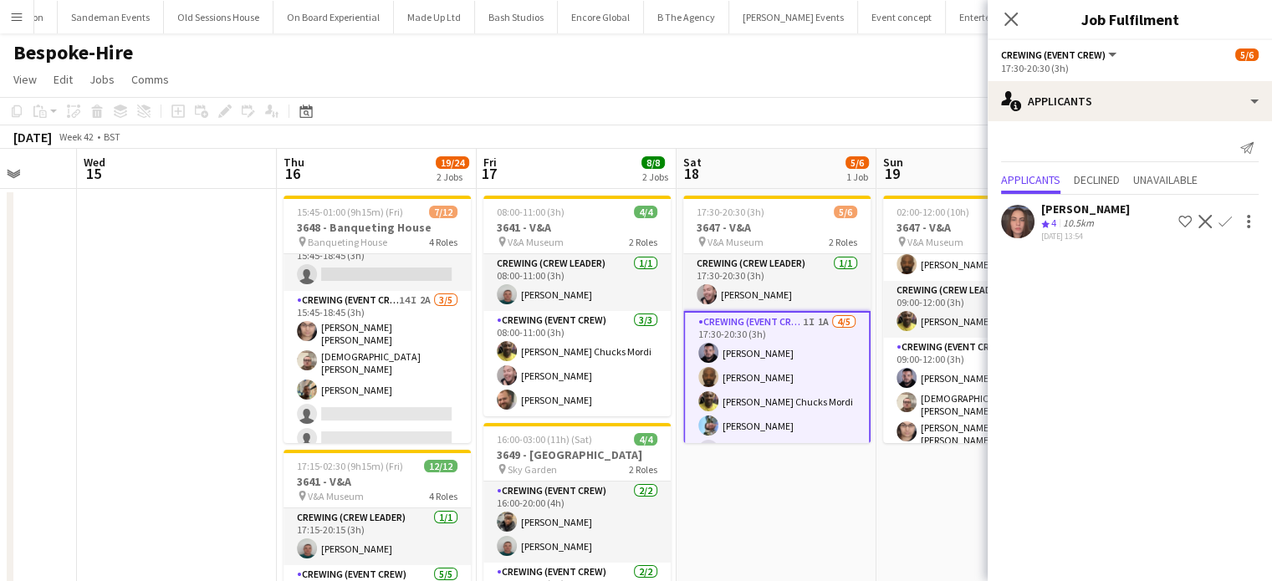
scroll to position [232, 0]
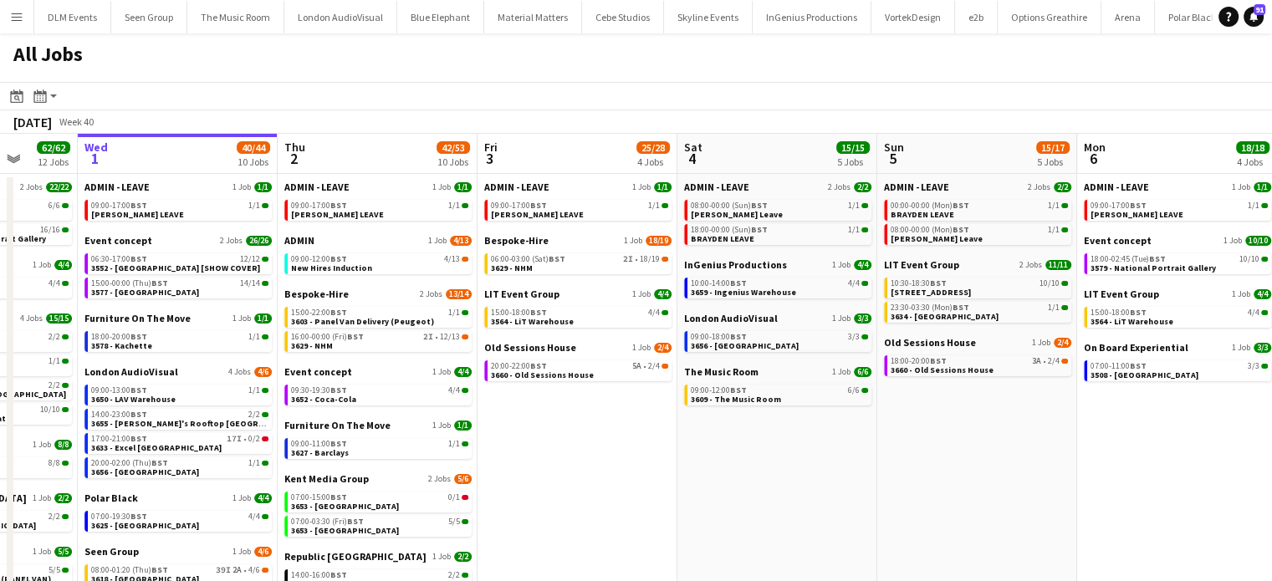
scroll to position [191, 0]
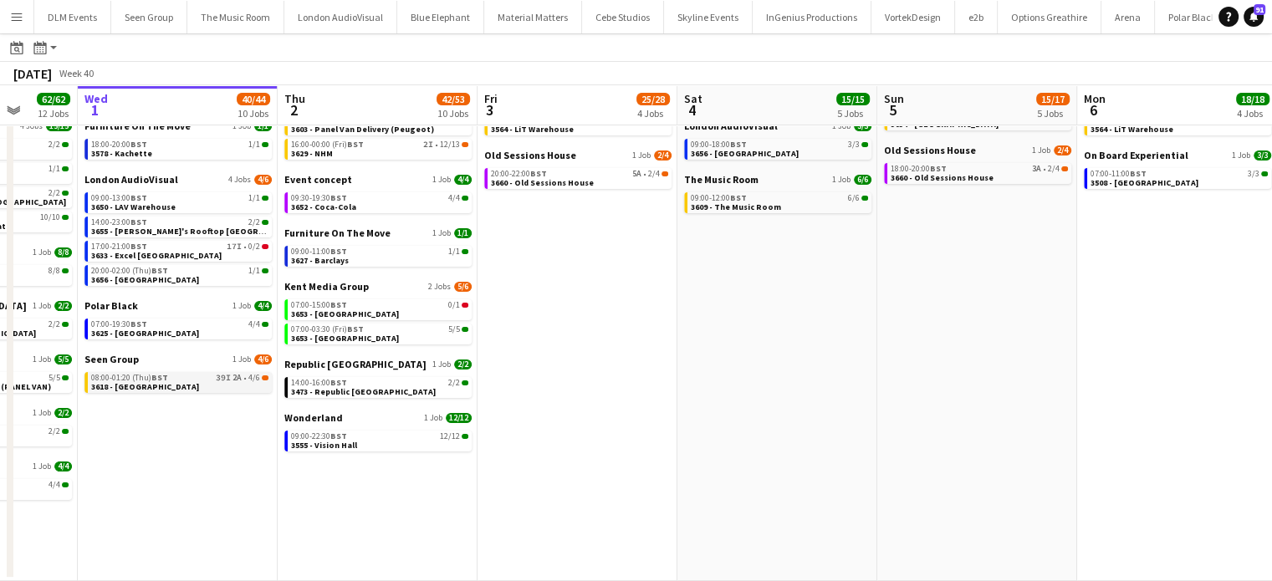
click at [207, 385] on link "08:00-01:20 (Thu) BST 39I 2A • 4/6 3618 - [GEOGRAPHIC_DATA]" at bounding box center [179, 381] width 177 height 19
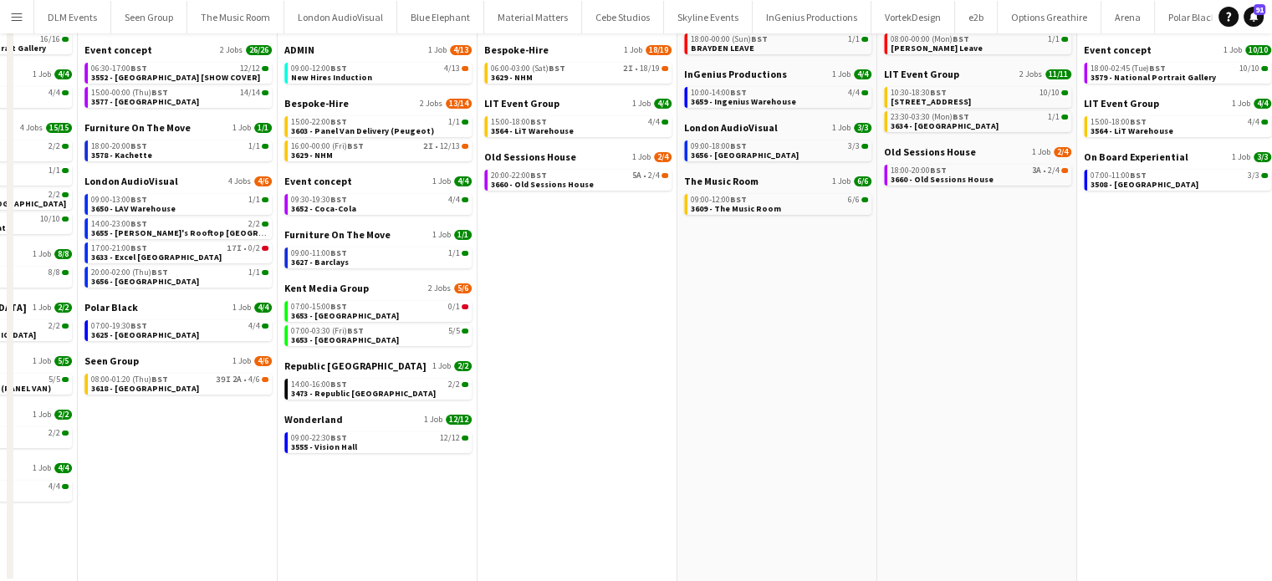
scroll to position [0, 0]
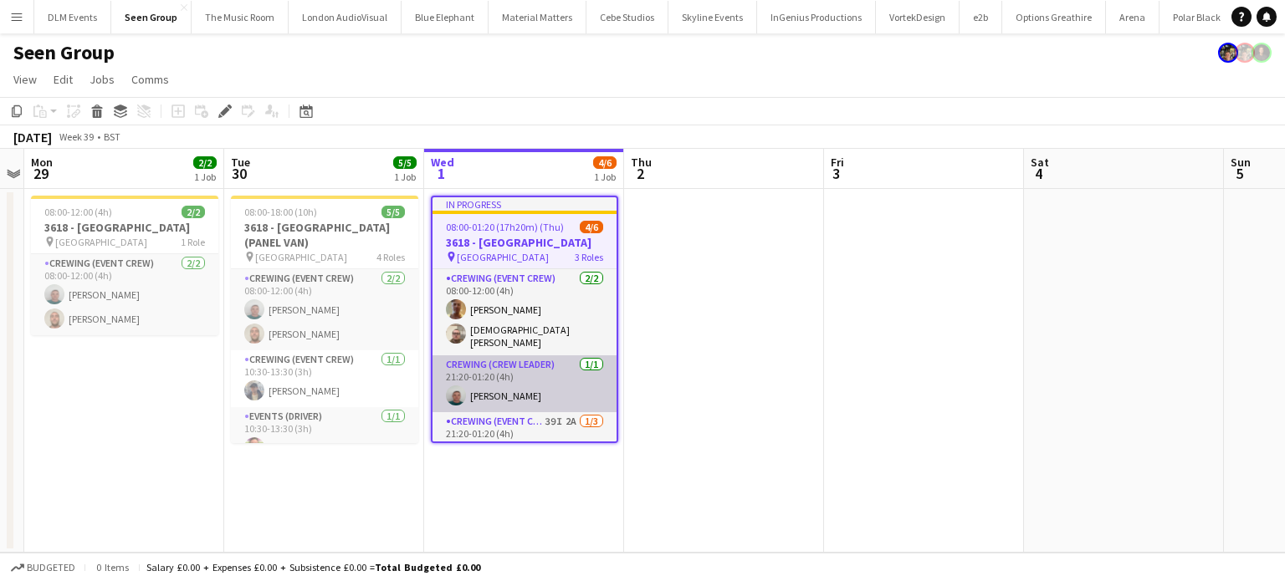
scroll to position [70, 0]
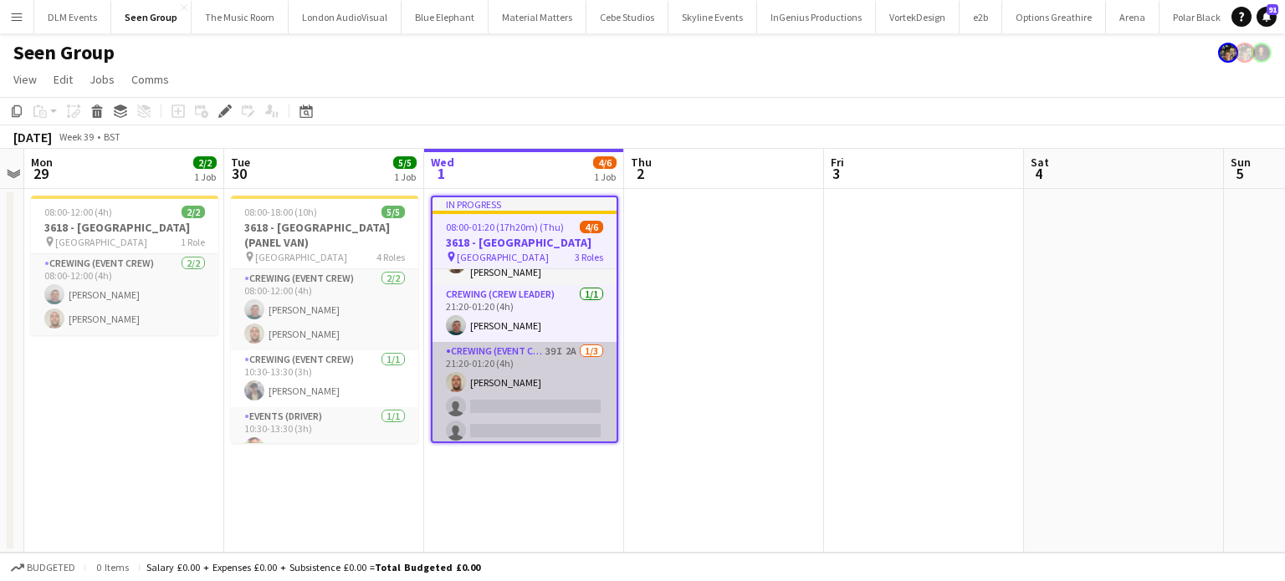
click at [550, 384] on app-card-role "Crewing (Event Crew) 39I 2A 1/3 21:20-01:20 (4h) Stephen Lyle single-neutral-ac…" at bounding box center [525, 394] width 184 height 105
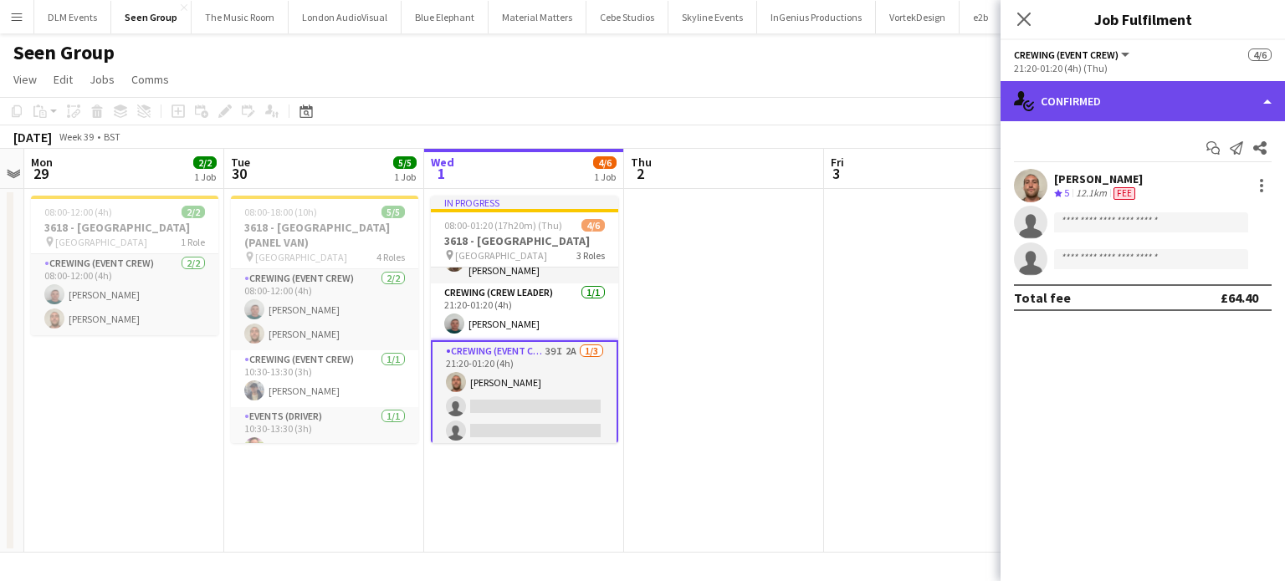
click at [1133, 120] on div "single-neutral-actions-check-2 Confirmed" at bounding box center [1143, 101] width 284 height 40
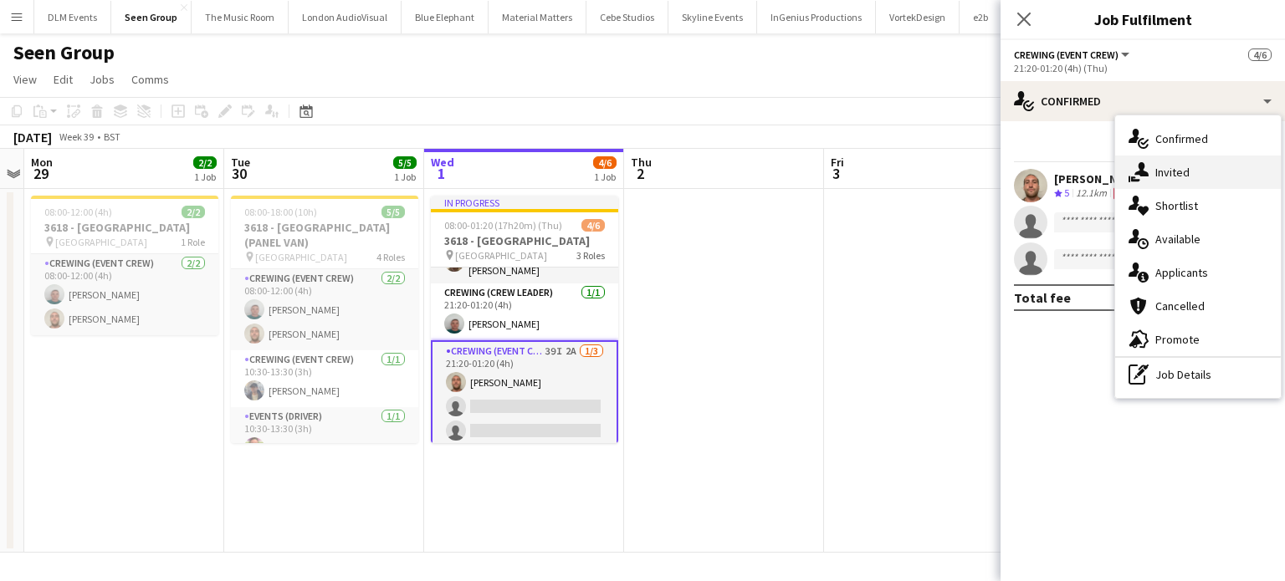
click at [1173, 166] on span "Invited" at bounding box center [1172, 172] width 34 height 15
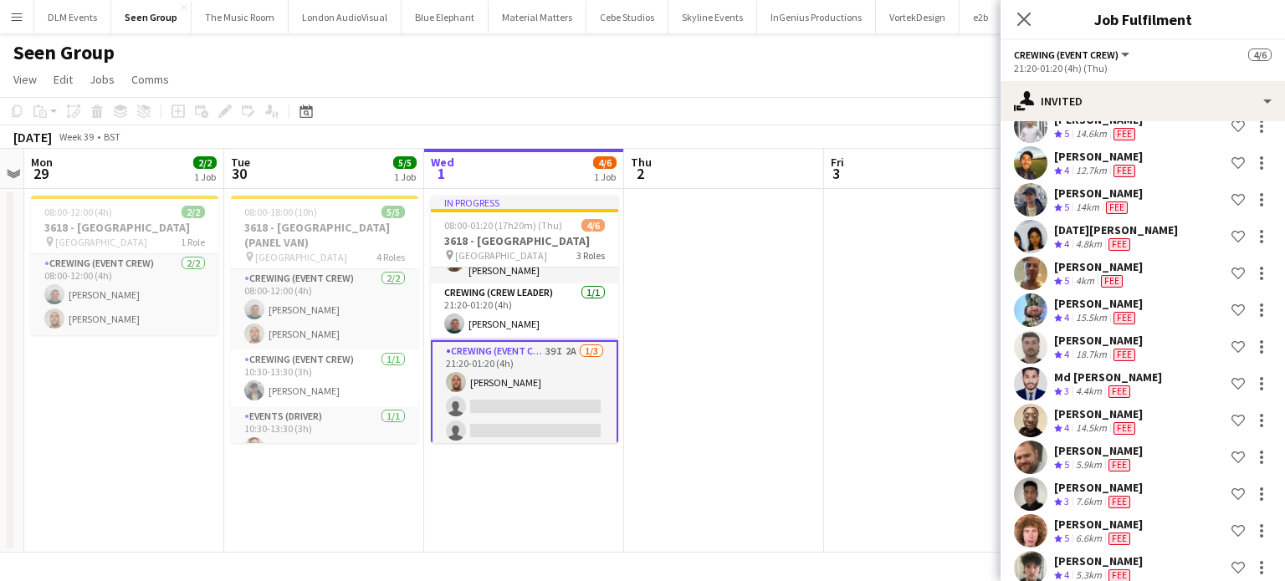
scroll to position [0, 0]
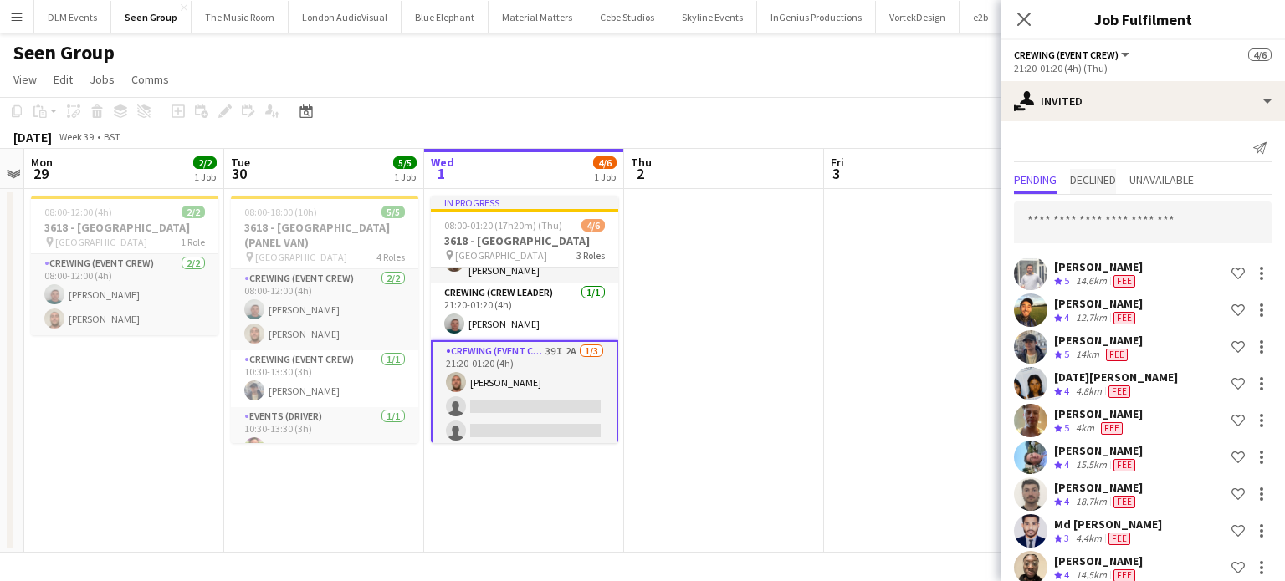
click at [1107, 180] on span "Declined" at bounding box center [1093, 180] width 46 height 12
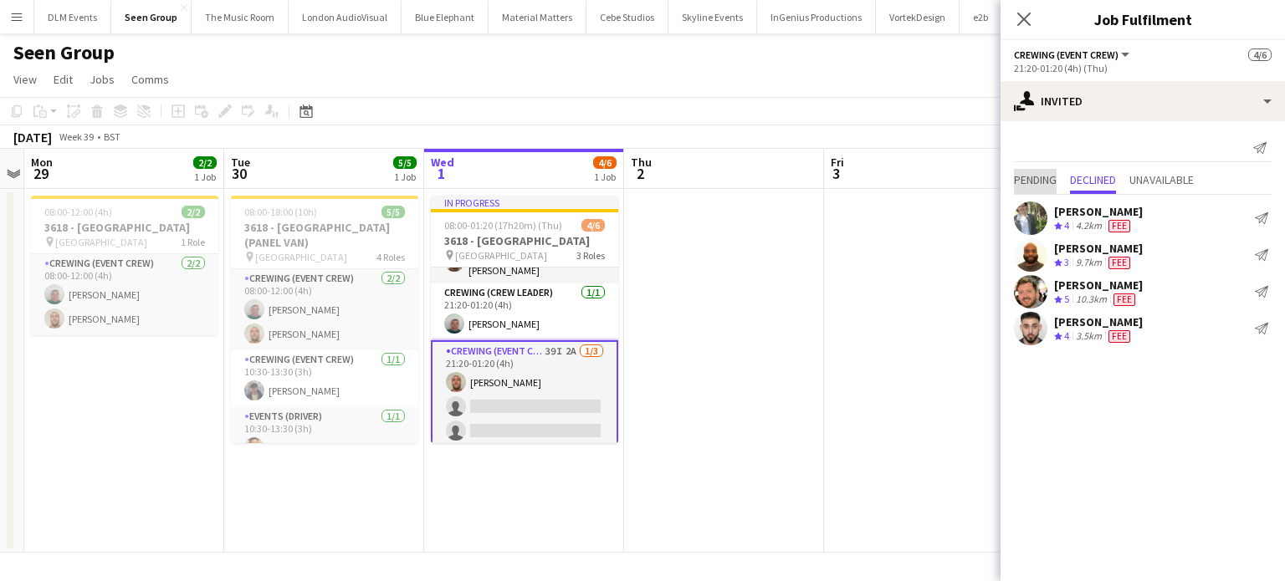
click at [1032, 176] on span "Pending" at bounding box center [1035, 180] width 43 height 12
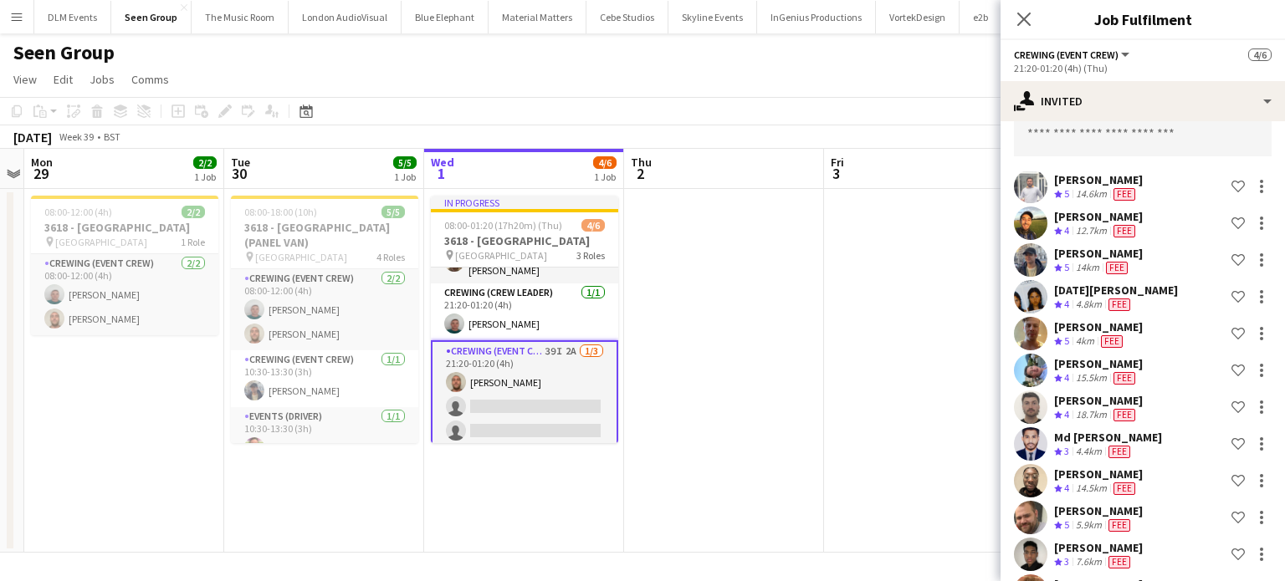
scroll to position [89, 0]
click at [1143, 253] on div "William Connor Crew rating 5 14km Fee Shortlist crew" at bounding box center [1143, 258] width 284 height 33
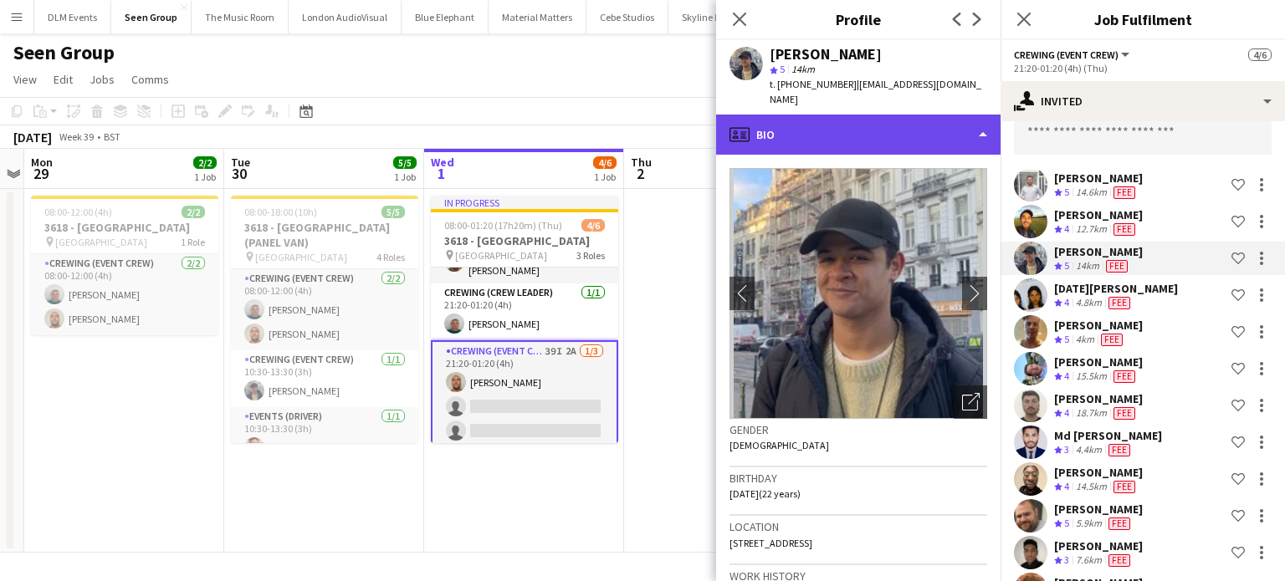
click at [868, 127] on div "profile Bio" at bounding box center [858, 135] width 284 height 40
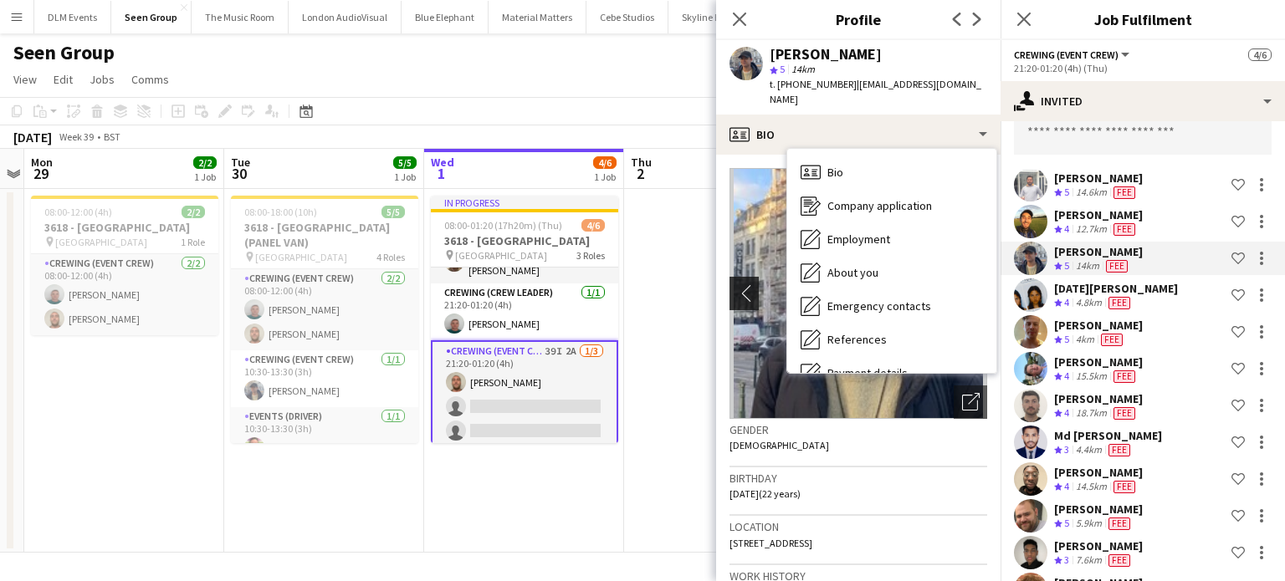
click at [750, 284] on app-icon "chevron-left" at bounding box center [743, 293] width 26 height 18
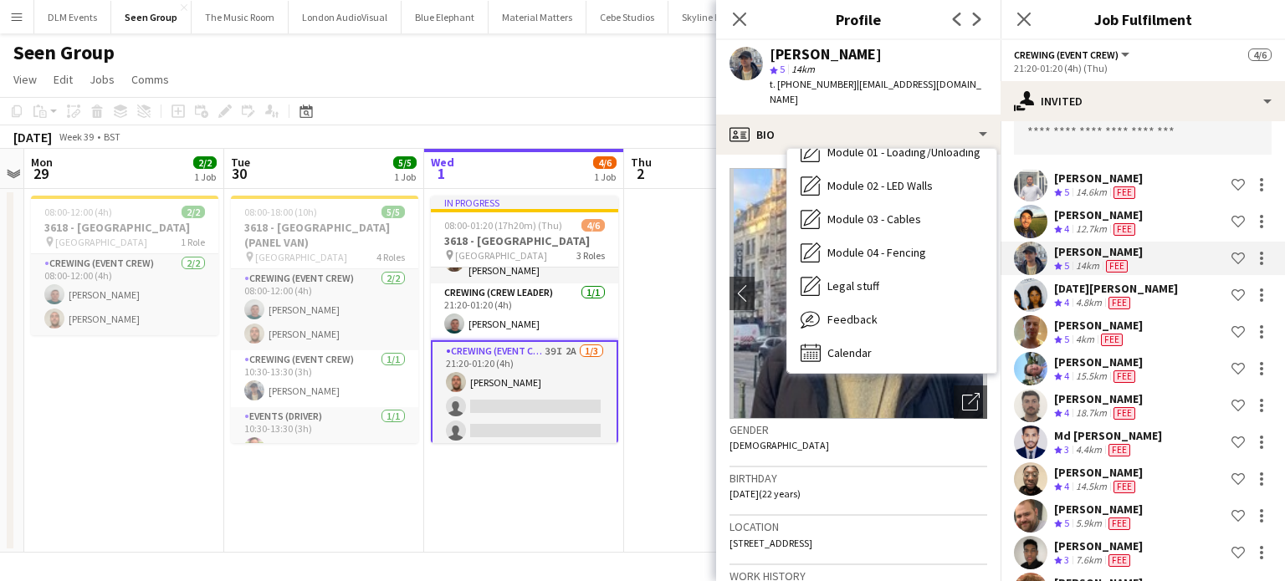
scroll to position [358, 0]
click at [862, 342] on span "Calendar" at bounding box center [849, 349] width 44 height 15
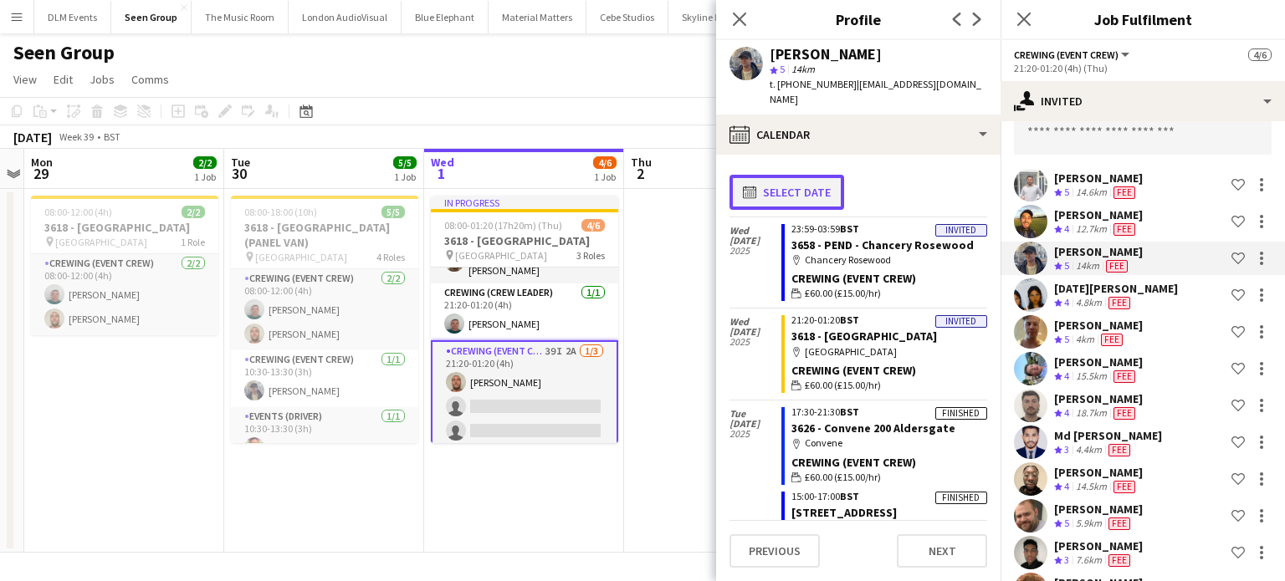
click at [800, 182] on button "calendar-full Select date" at bounding box center [787, 192] width 115 height 35
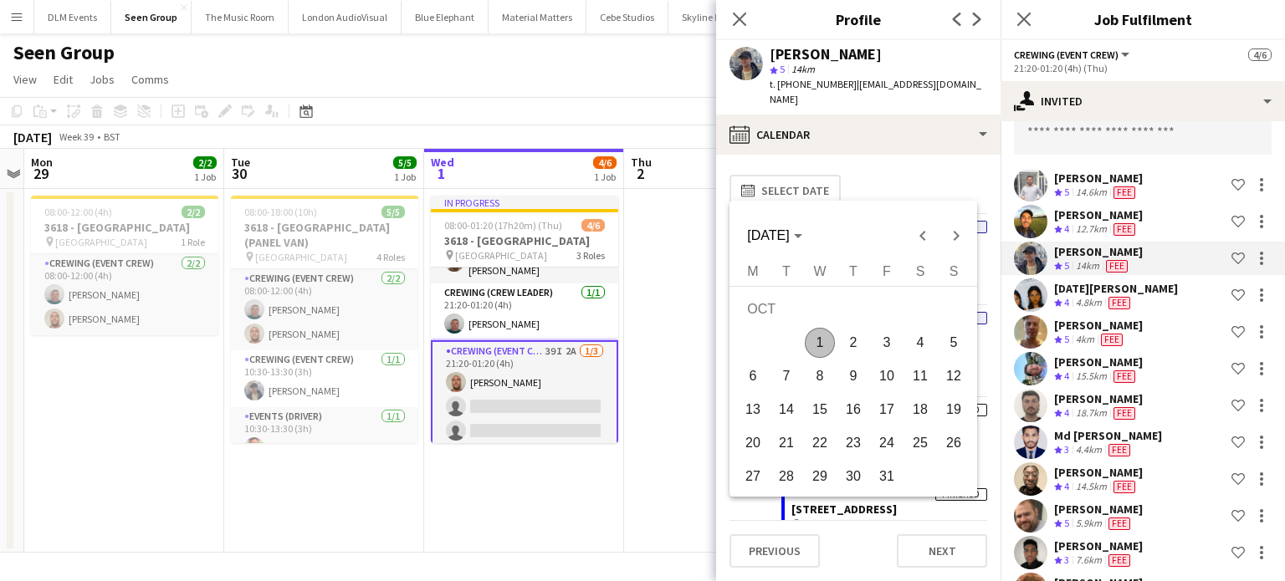
click at [817, 341] on span "1" at bounding box center [820, 343] width 30 height 30
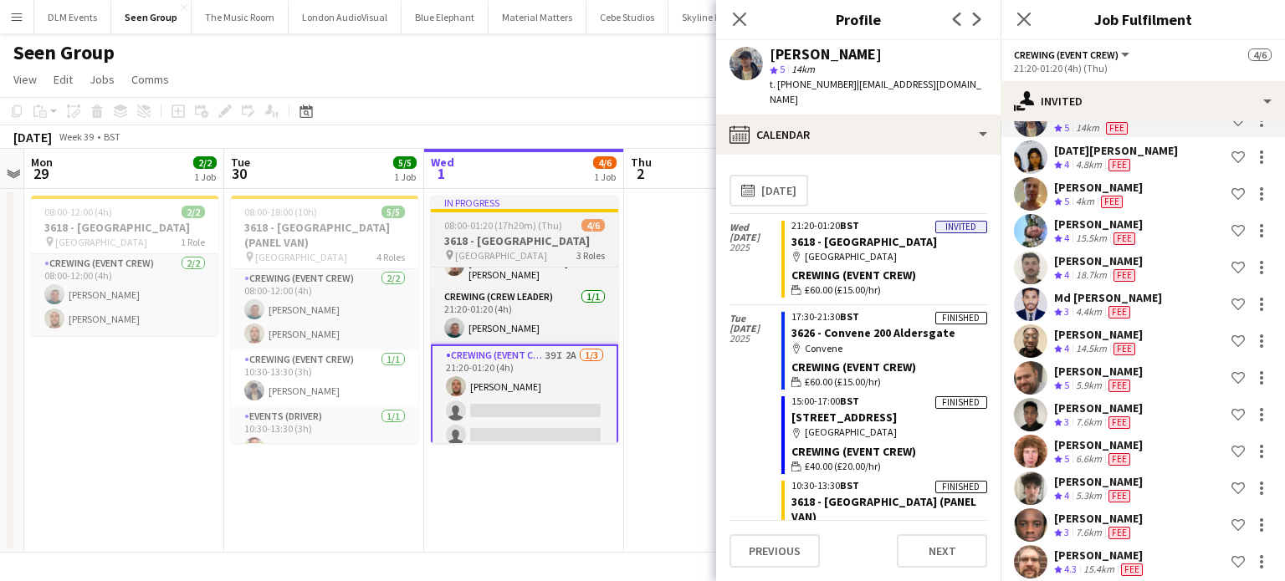
scroll to position [70, 0]
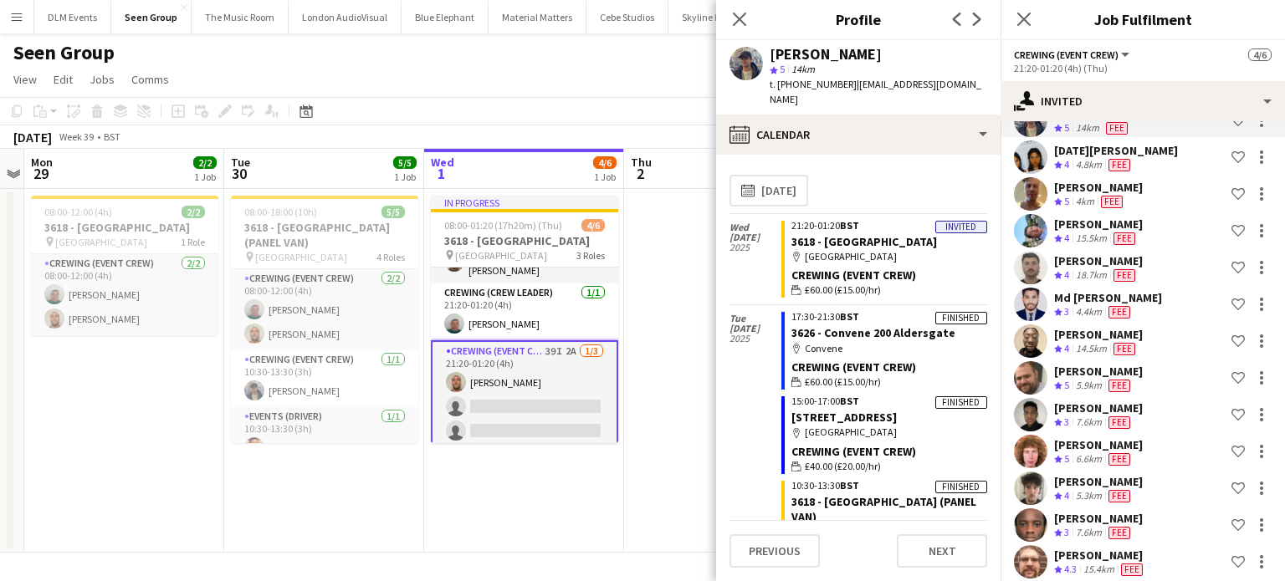
click at [637, 379] on app-date-cell at bounding box center [724, 371] width 200 height 364
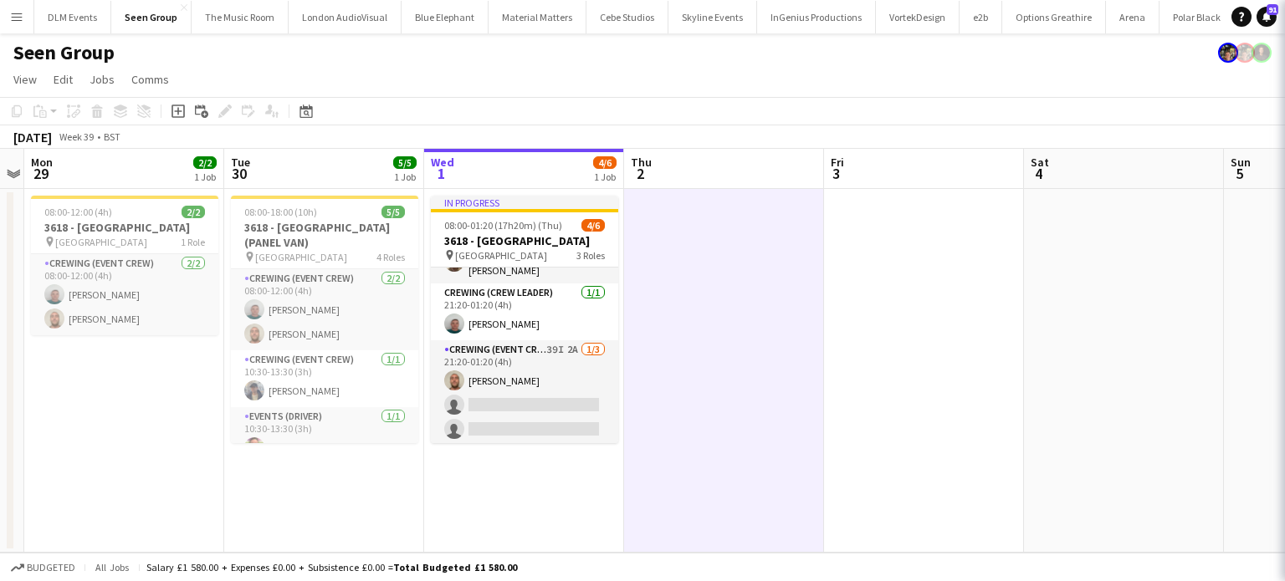
scroll to position [67, 0]
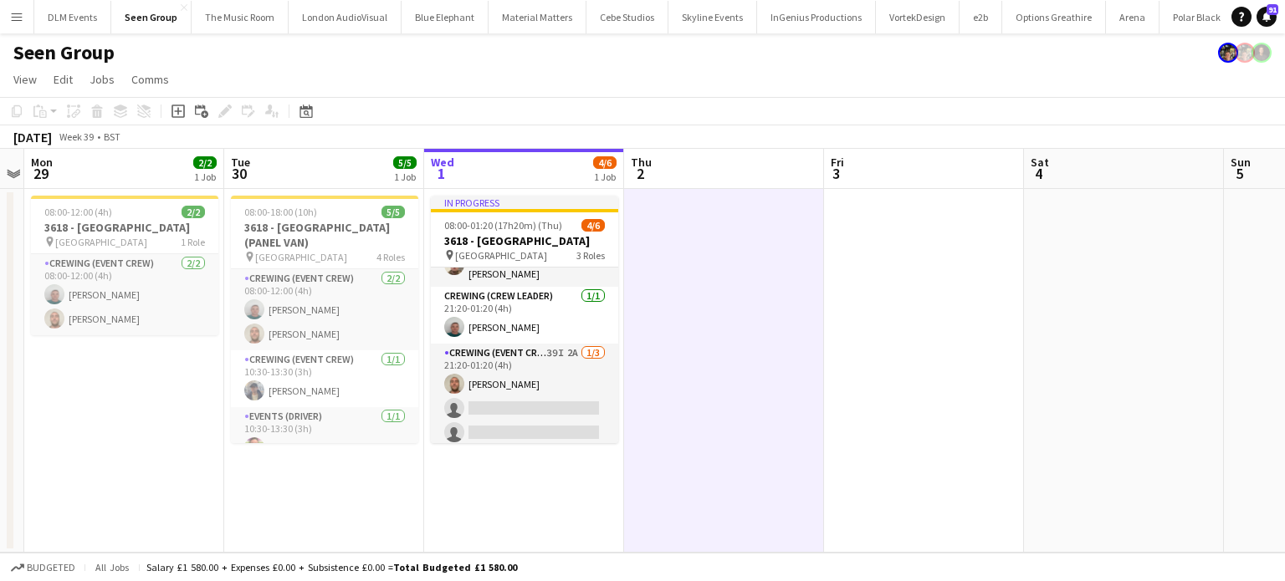
click at [590, 451] on app-date-cell "In progress 08:00-01:20 (17h20m) (Thu) 4/6 3618 - Emerald Theatre pin Emerald T…" at bounding box center [524, 371] width 200 height 364
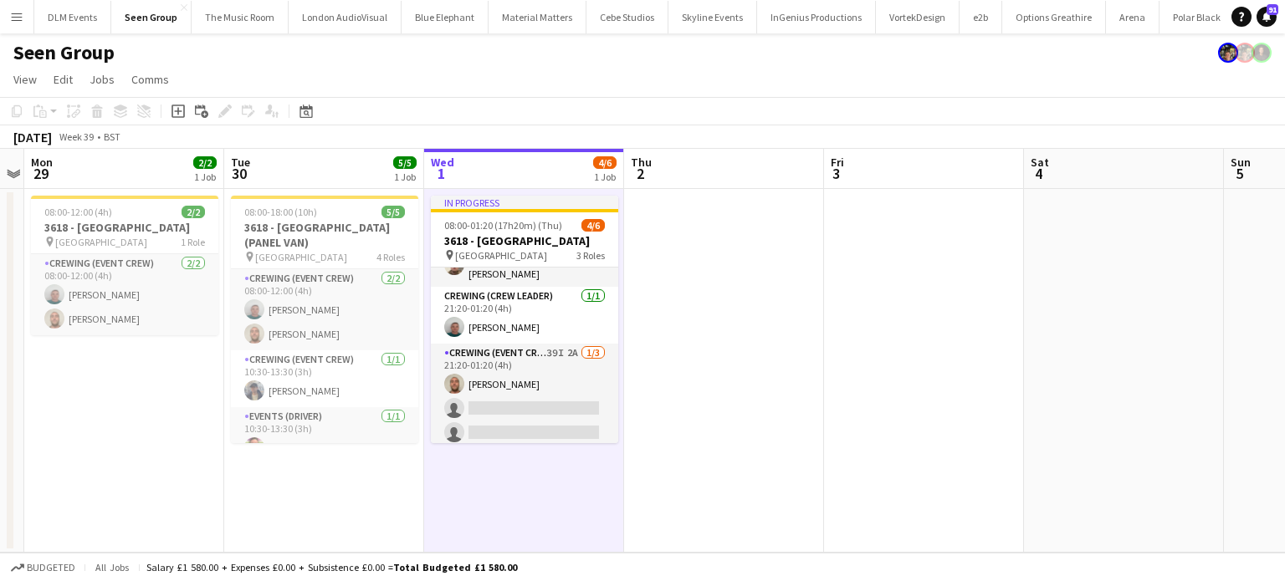
click at [595, 478] on app-date-cell "In progress 08:00-01:20 (17h20m) (Thu) 4/6 3618 - Emerald Theatre pin Emerald T…" at bounding box center [524, 371] width 200 height 364
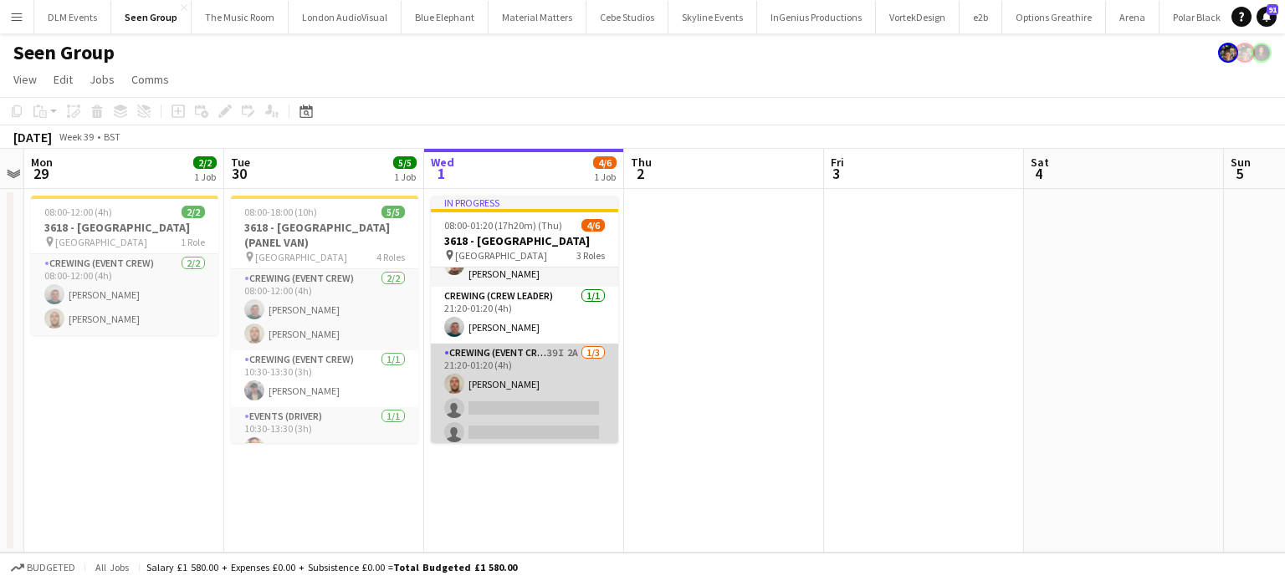
click at [519, 385] on app-card-role "Crewing (Event Crew) 39I 2A 1/3 21:20-01:20 (4h) Stephen Lyle single-neutral-ac…" at bounding box center [524, 396] width 187 height 105
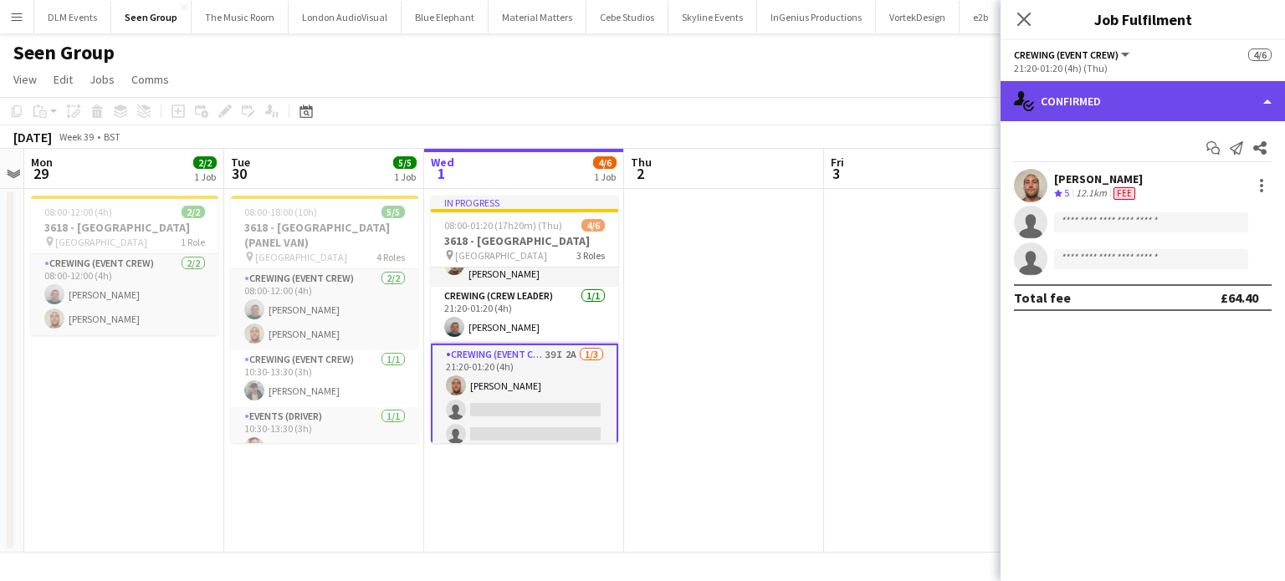
click at [1110, 113] on div "single-neutral-actions-check-2 Confirmed" at bounding box center [1143, 101] width 284 height 40
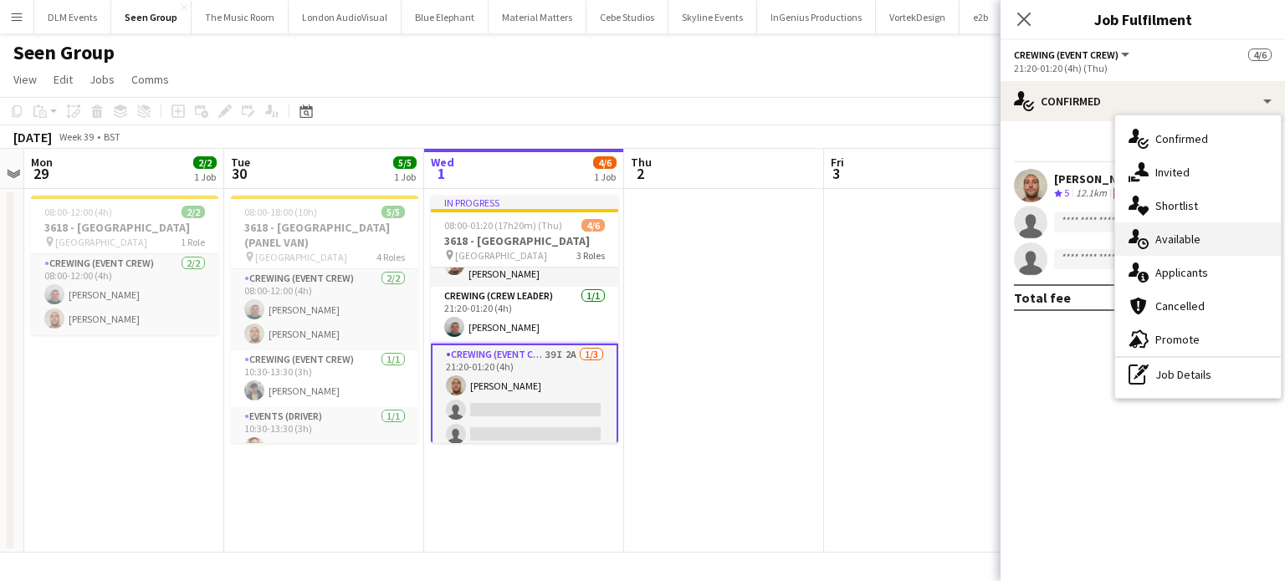
click at [1195, 228] on div "single-neutral-actions-upload Available" at bounding box center [1198, 239] width 166 height 33
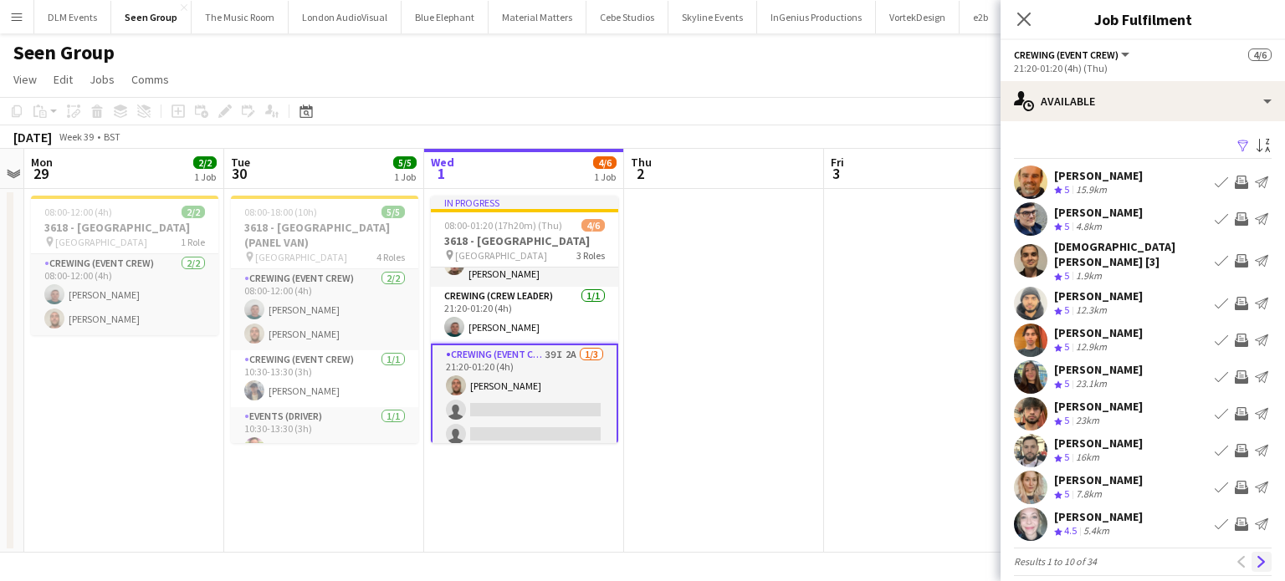
click at [1252, 552] on button "Next" at bounding box center [1262, 562] width 20 height 20
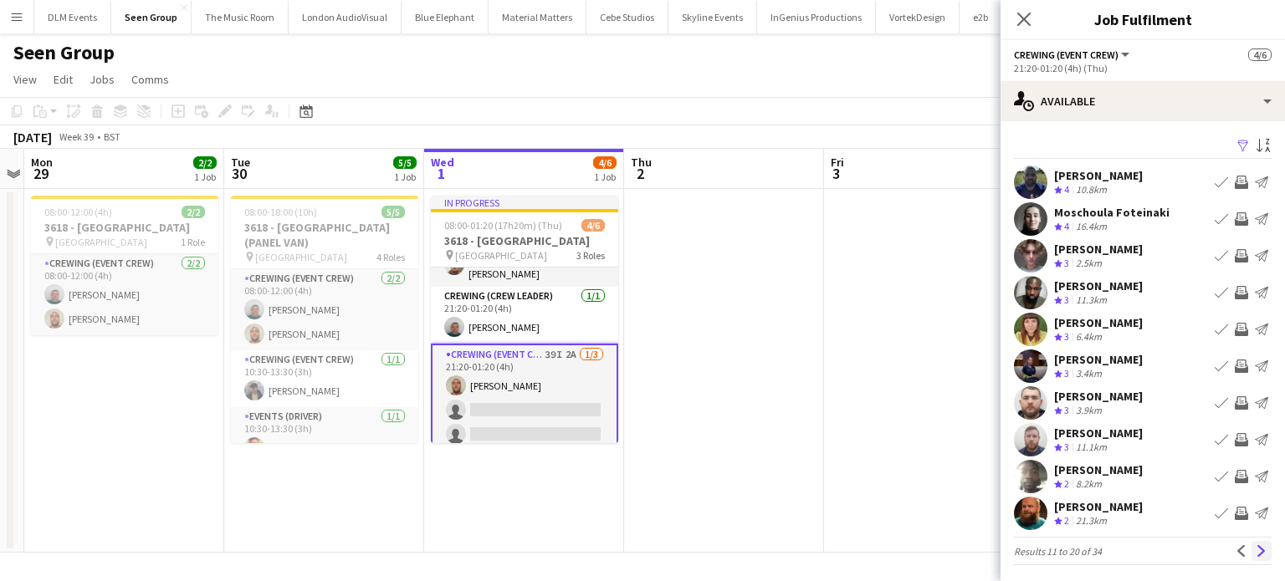
click at [1255, 551] on button "Next" at bounding box center [1262, 551] width 20 height 20
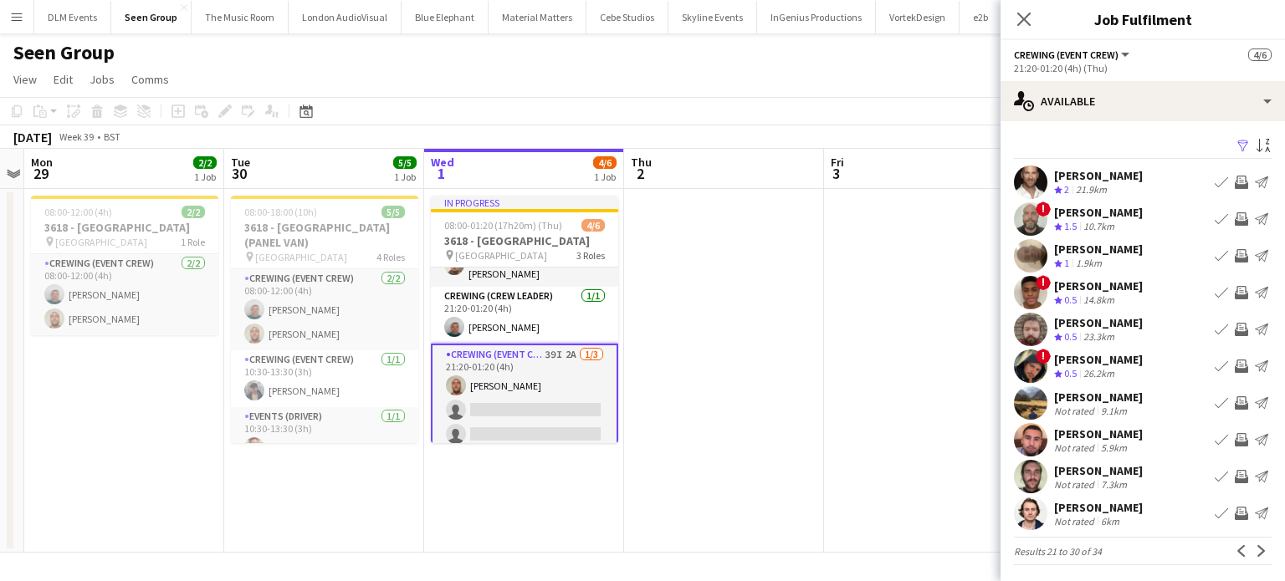
click at [588, 436] on app-card-role "Crewing (Event Crew) 39I 2A 1/3 21:20-01:20 (4h) Stephen Lyle single-neutral-ac…" at bounding box center [524, 398] width 187 height 109
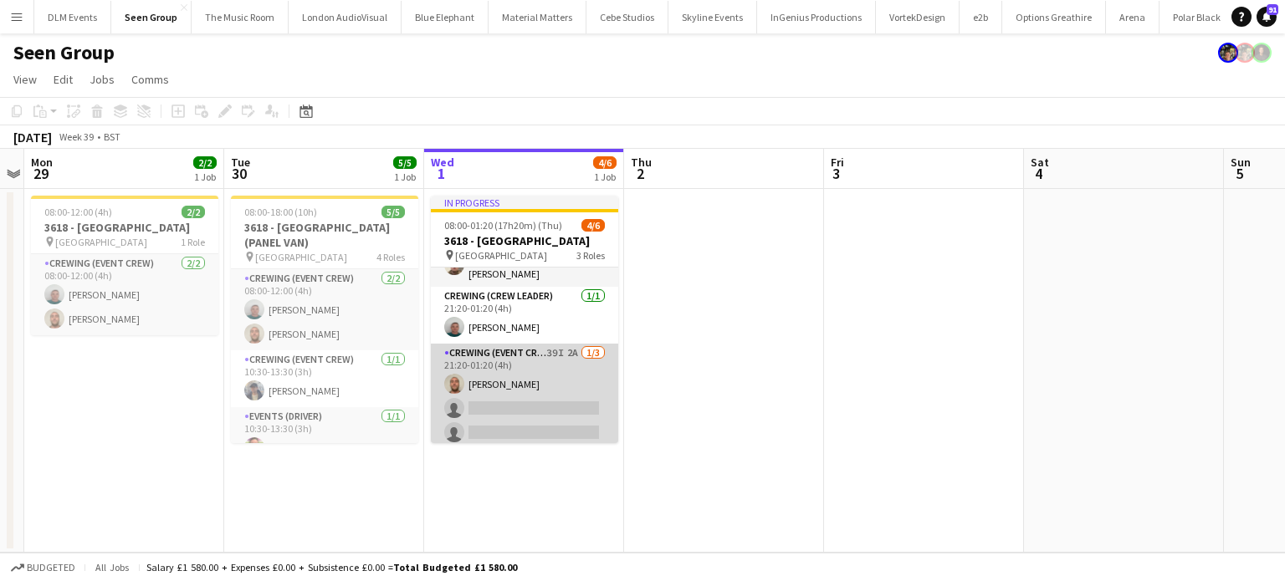
click at [586, 380] on app-card-role "Crewing (Event Crew) 39I 2A 1/3 21:20-01:20 (4h) Stephen Lyle single-neutral-ac…" at bounding box center [524, 396] width 187 height 105
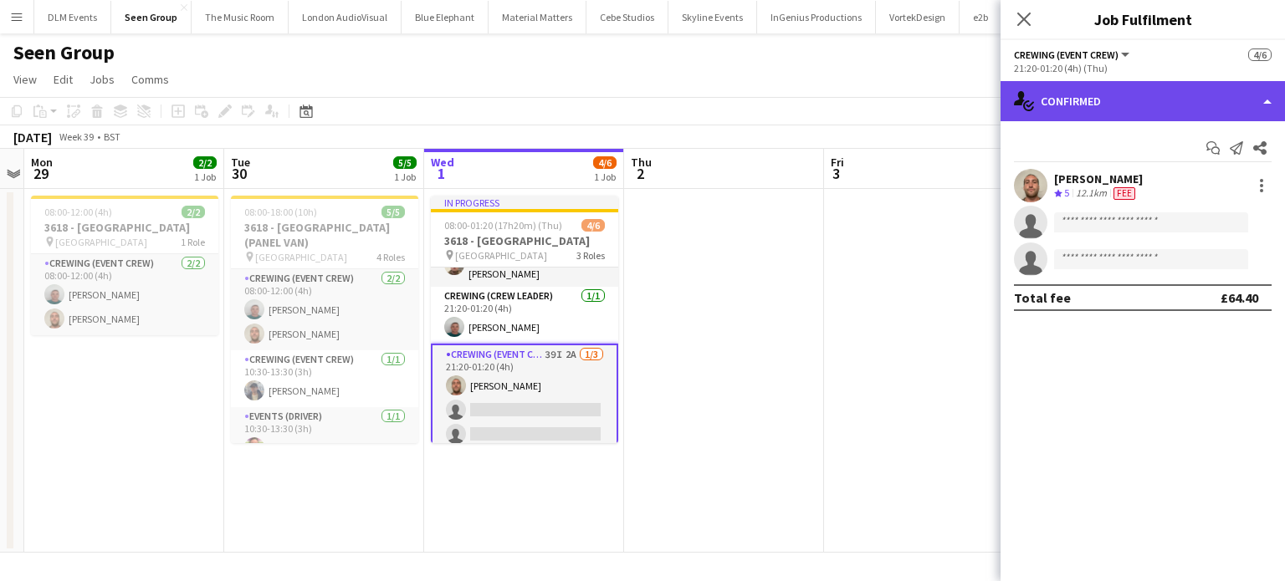
click at [1139, 90] on div "single-neutral-actions-check-2 Confirmed" at bounding box center [1143, 101] width 284 height 40
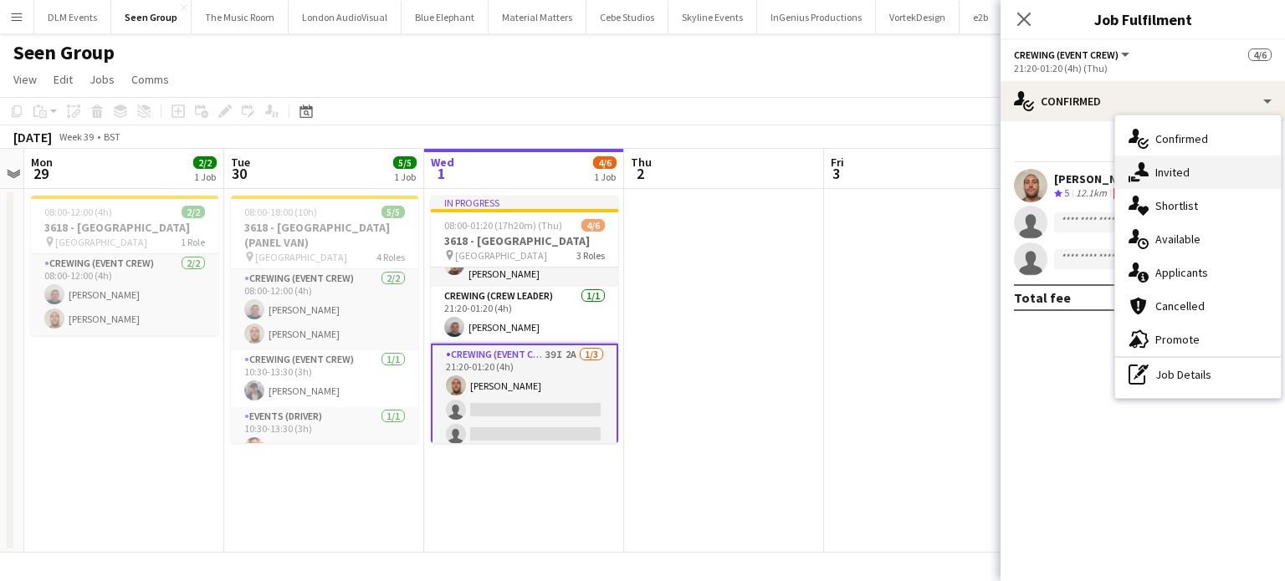
click at [1171, 186] on div "single-neutral-actions-share-1 Invited" at bounding box center [1198, 172] width 166 height 33
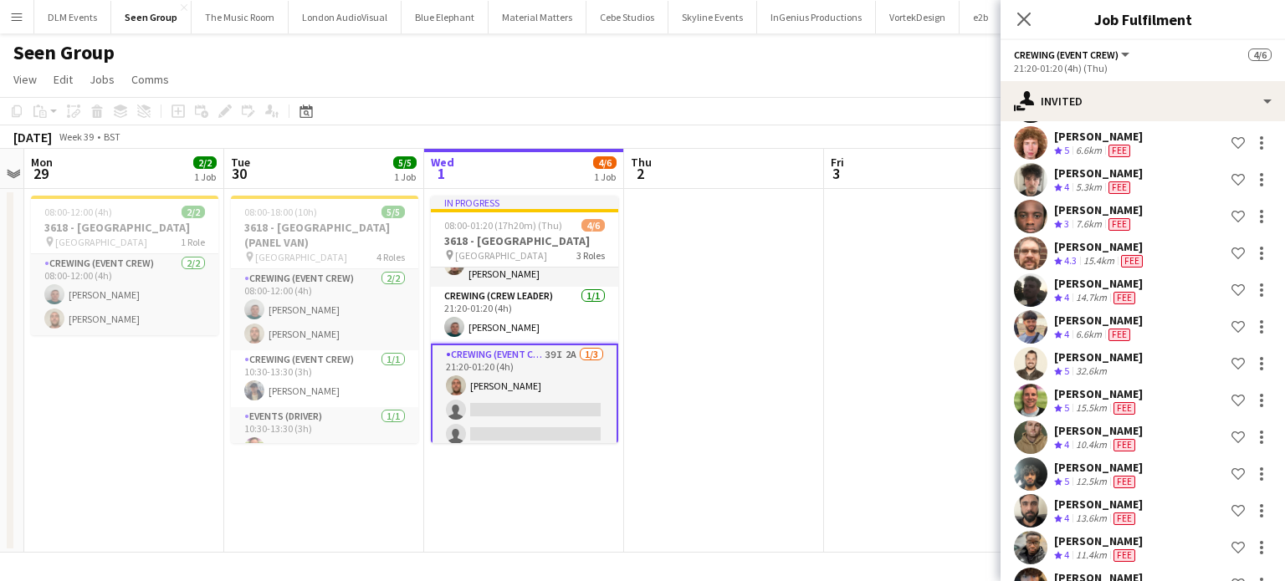
scroll to position [535, 0]
click at [1094, 351] on div "Christopher Lane" at bounding box center [1098, 357] width 89 height 15
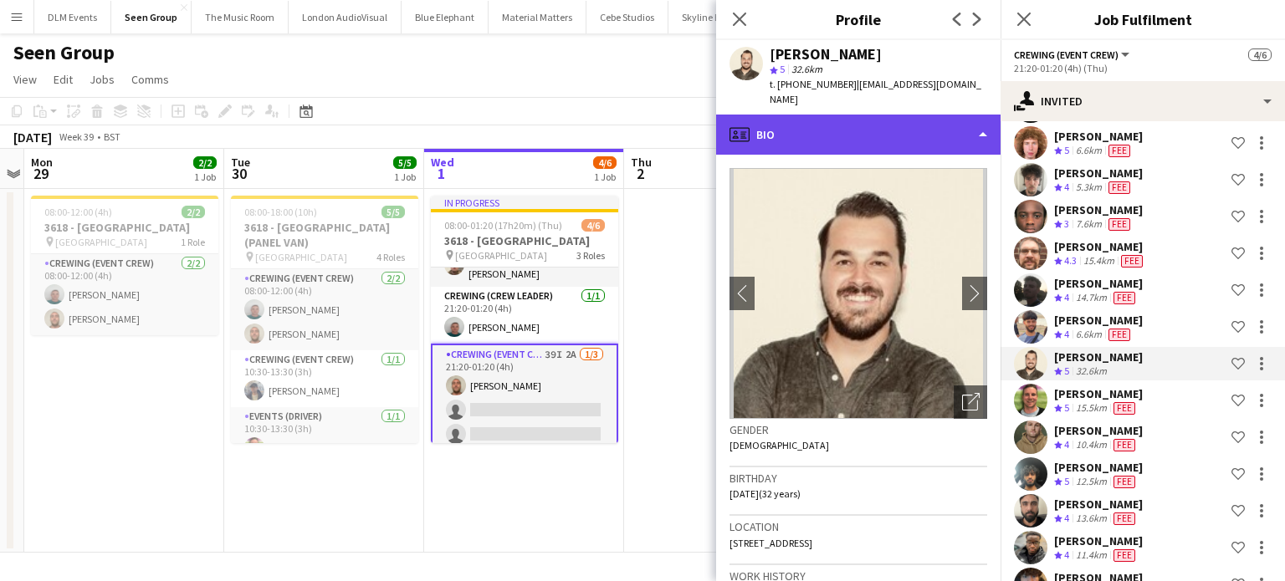
click at [878, 115] on div "profile Bio" at bounding box center [858, 135] width 284 height 40
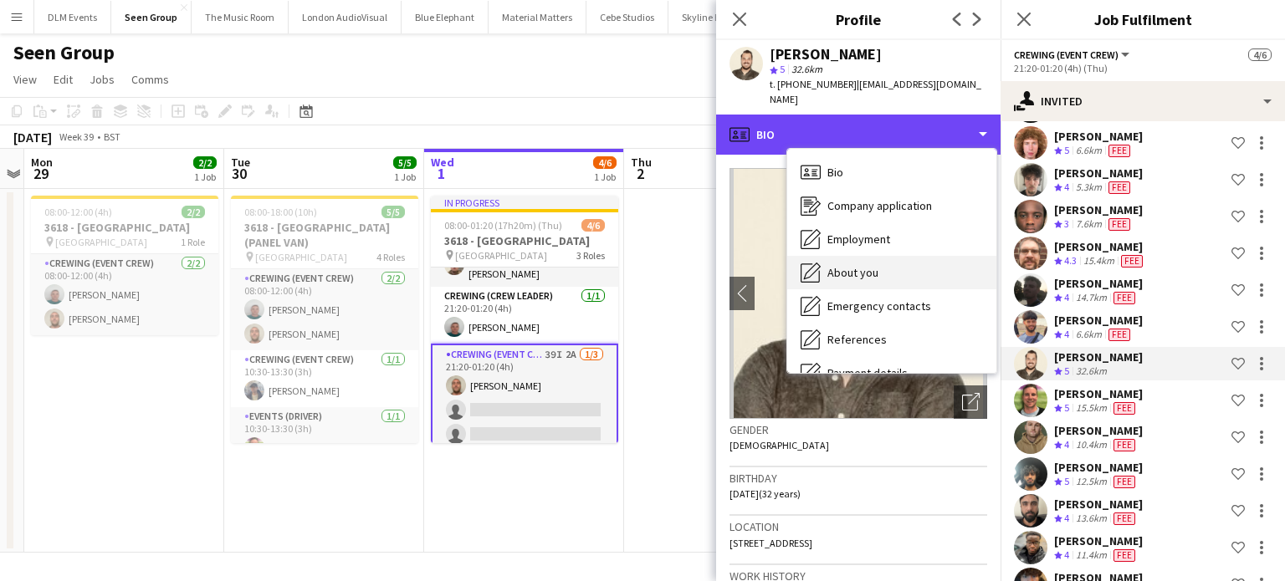
scroll to position [358, 0]
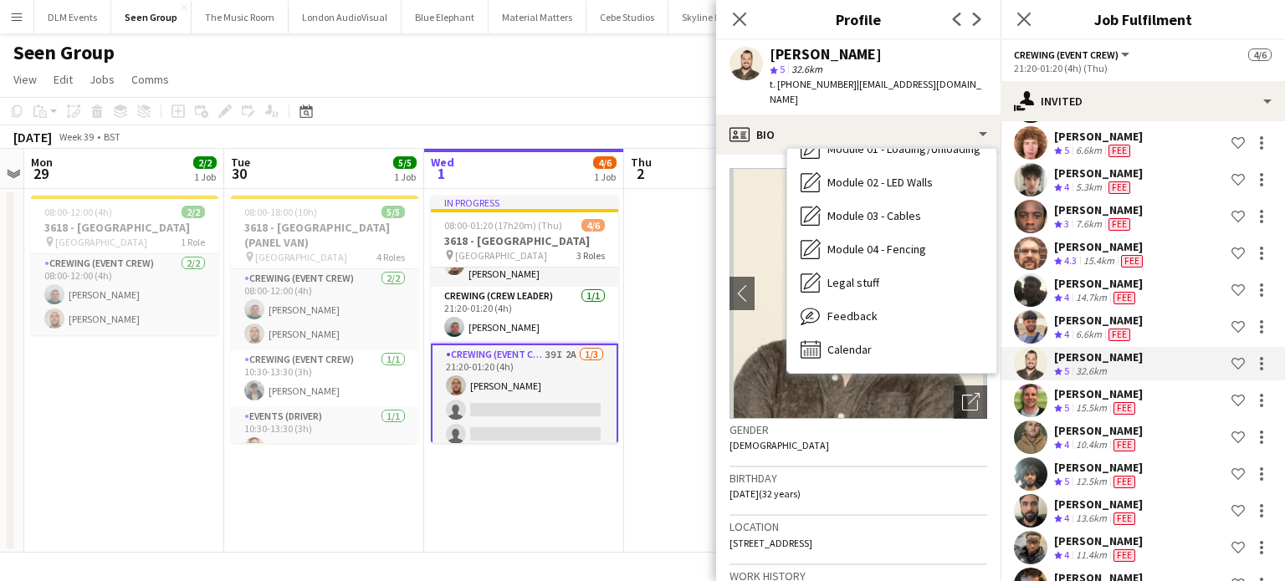
click at [843, 353] on div "Bio Bio Company application Company application Employment Employment About you…" at bounding box center [891, 261] width 209 height 224
click at [855, 342] on span "Calendar" at bounding box center [849, 349] width 44 height 15
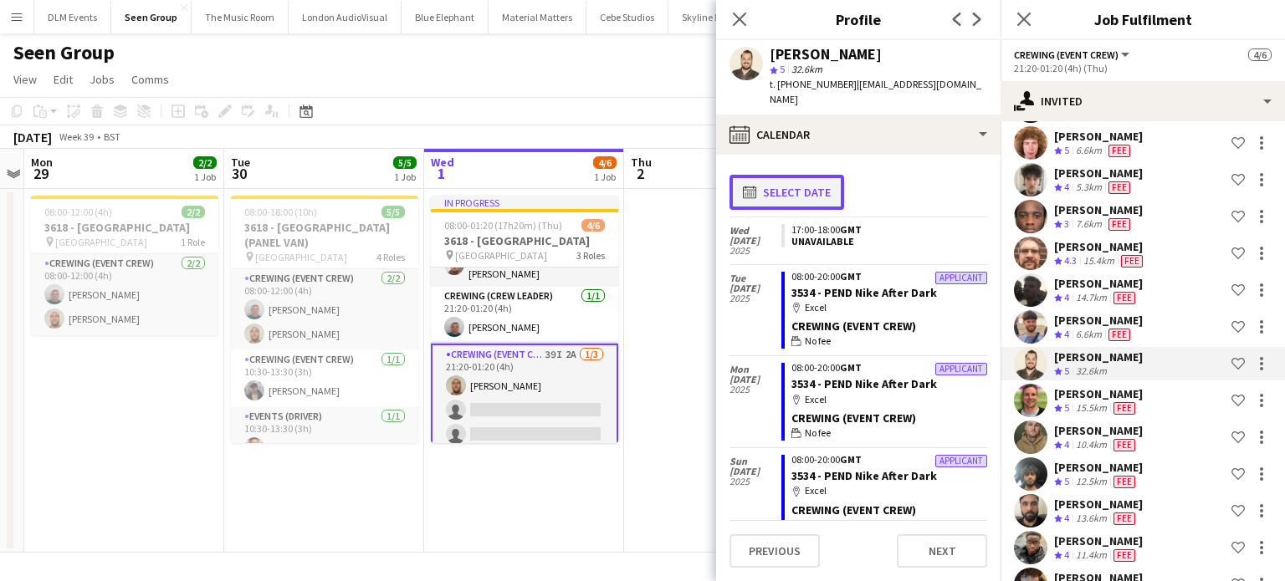
click at [797, 187] on button "calendar-full Select date" at bounding box center [787, 192] width 115 height 35
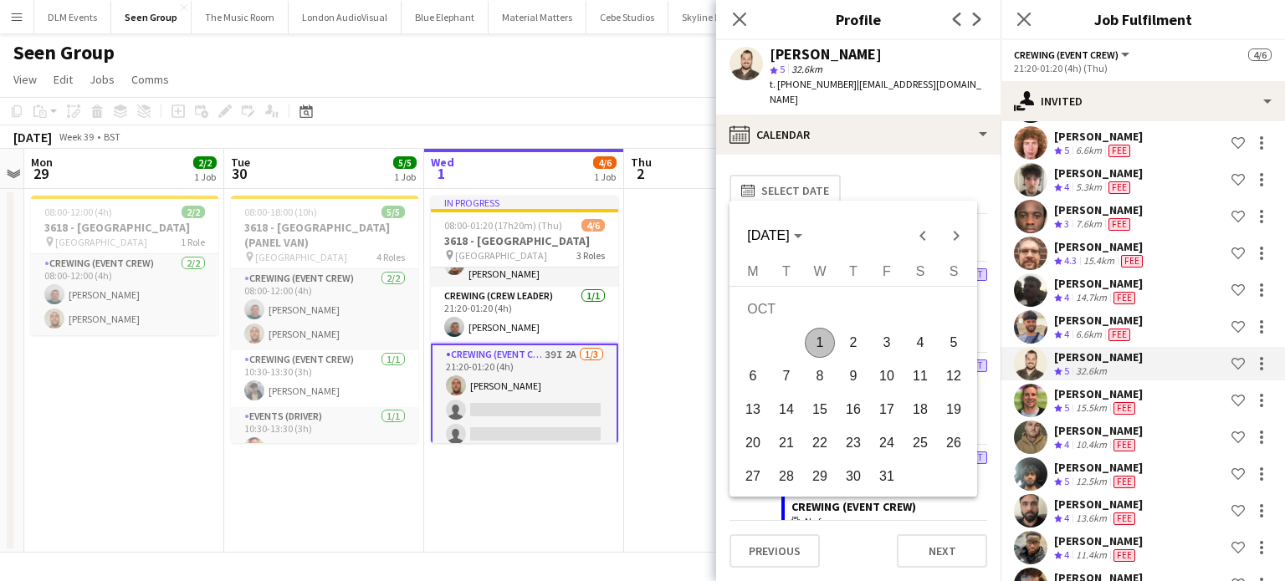
click at [827, 352] on span "1" at bounding box center [820, 343] width 30 height 30
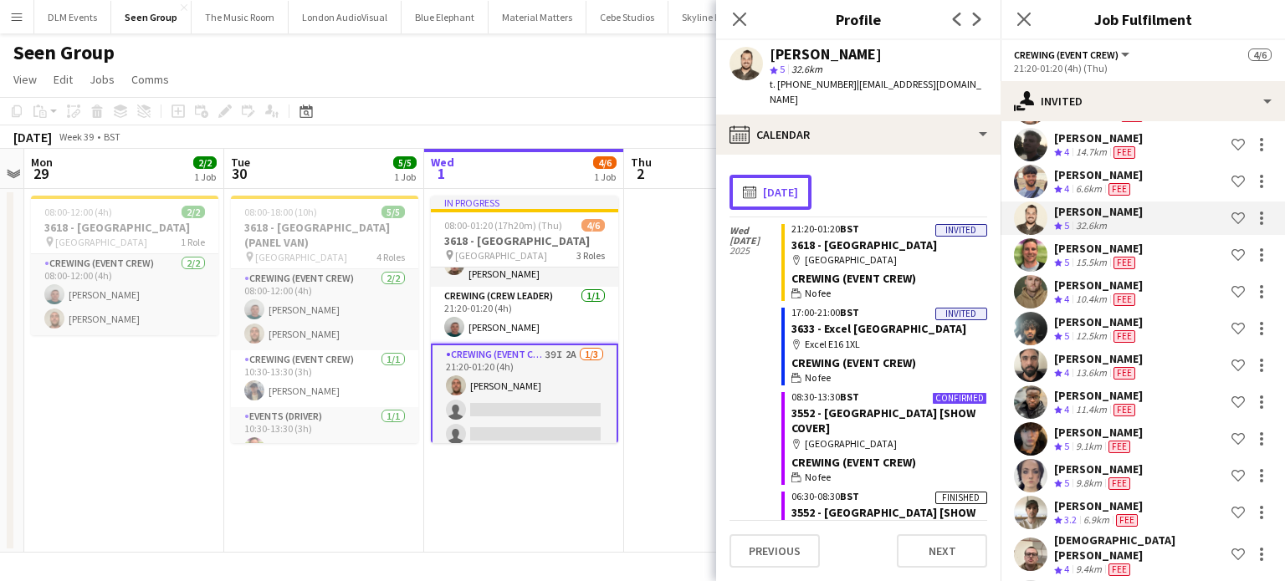
scroll to position [682, 0]
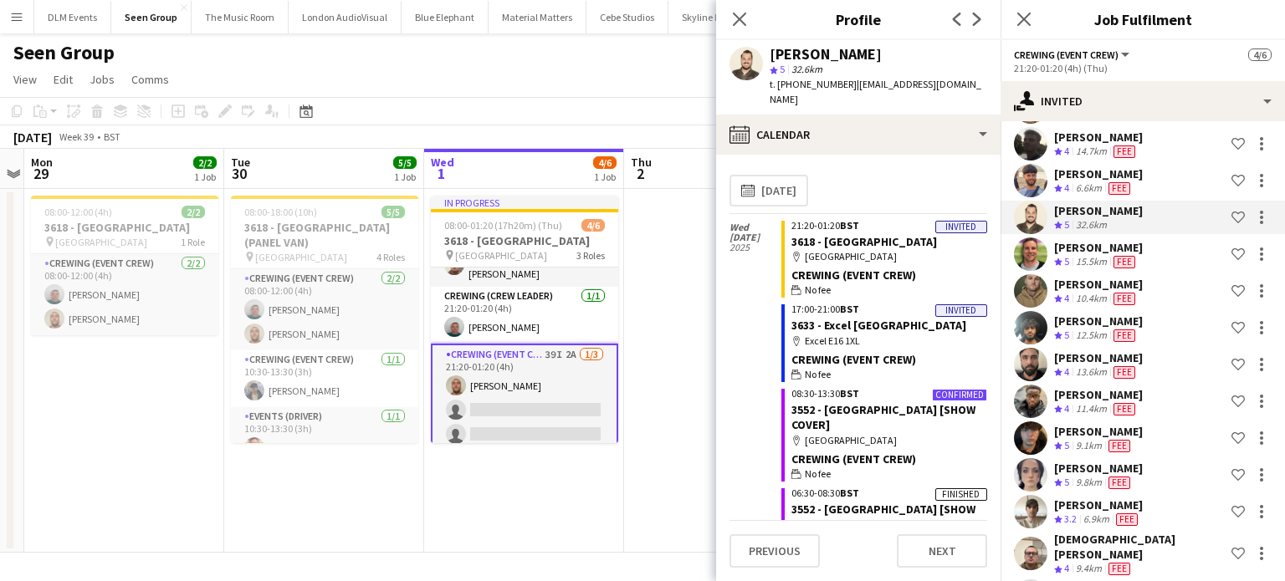
click at [555, 383] on app-card-role "Crewing (Event Crew) 39I 2A 1/3 21:20-01:20 (4h) Stephen Lyle single-neutral-ac…" at bounding box center [524, 398] width 187 height 109
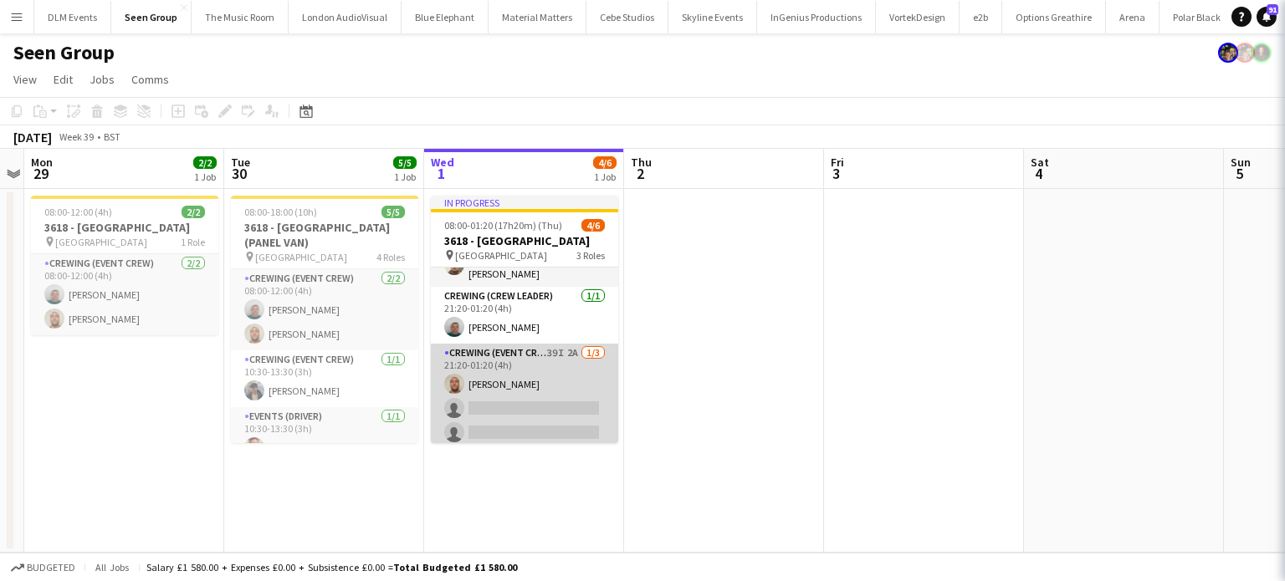
scroll to position [0, 0]
click at [555, 383] on app-card-role "Crewing (Event Crew) 39I 2A 1/3 21:20-01:20 (4h) Stephen Lyle single-neutral-ac…" at bounding box center [524, 396] width 187 height 105
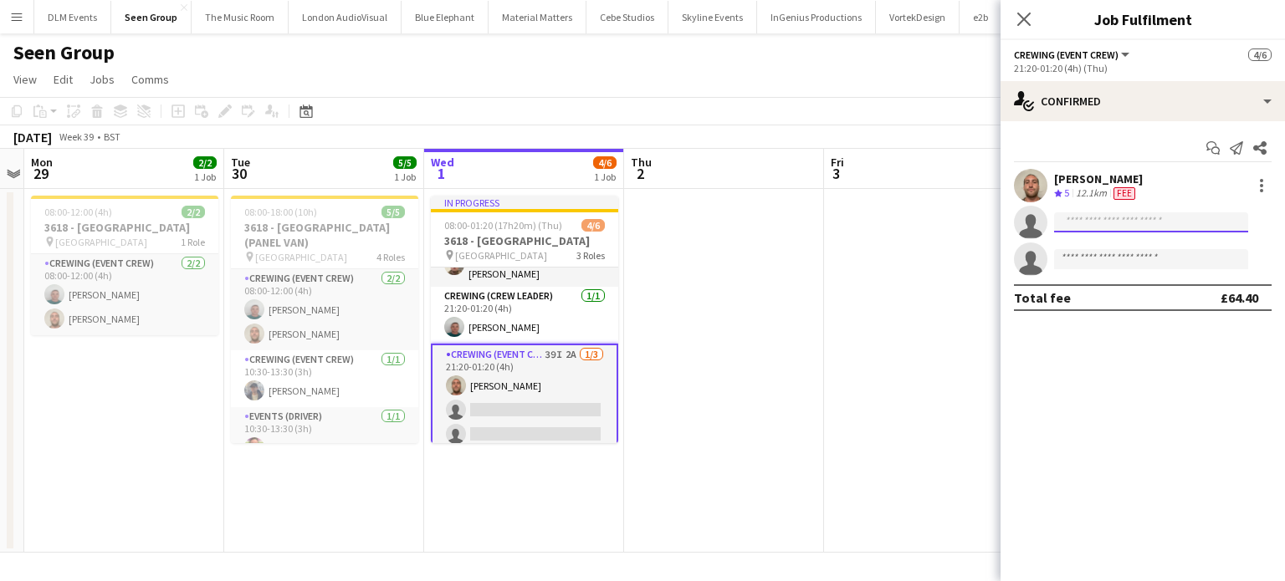
click at [1106, 219] on input at bounding box center [1151, 222] width 194 height 20
type input "*"
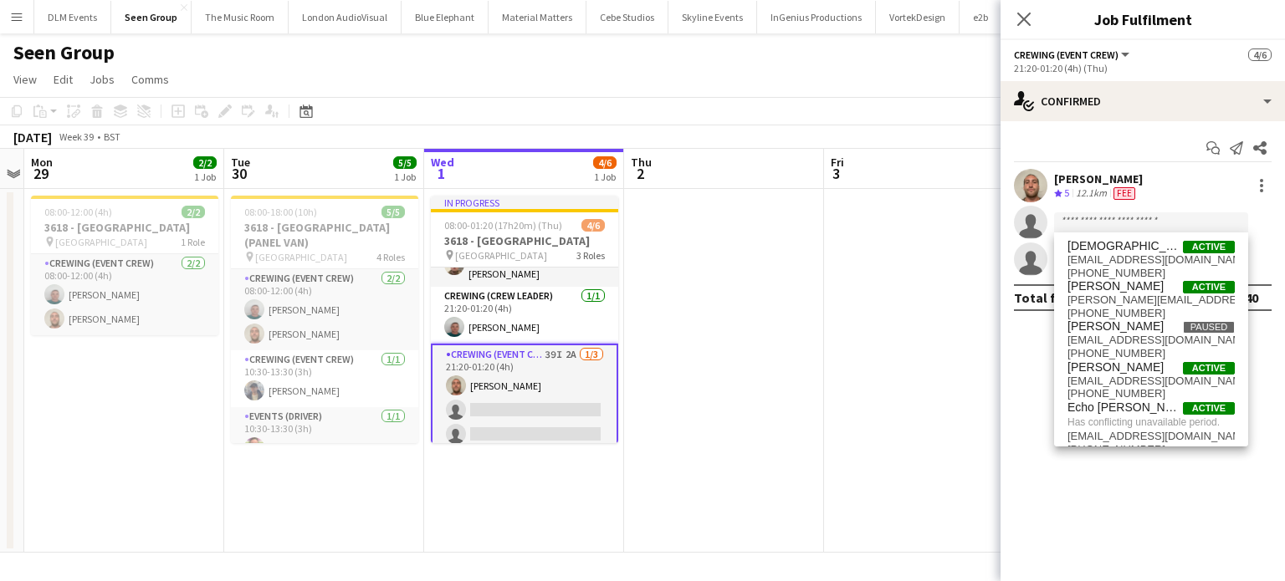
click at [783, 369] on app-date-cell at bounding box center [724, 371] width 200 height 364
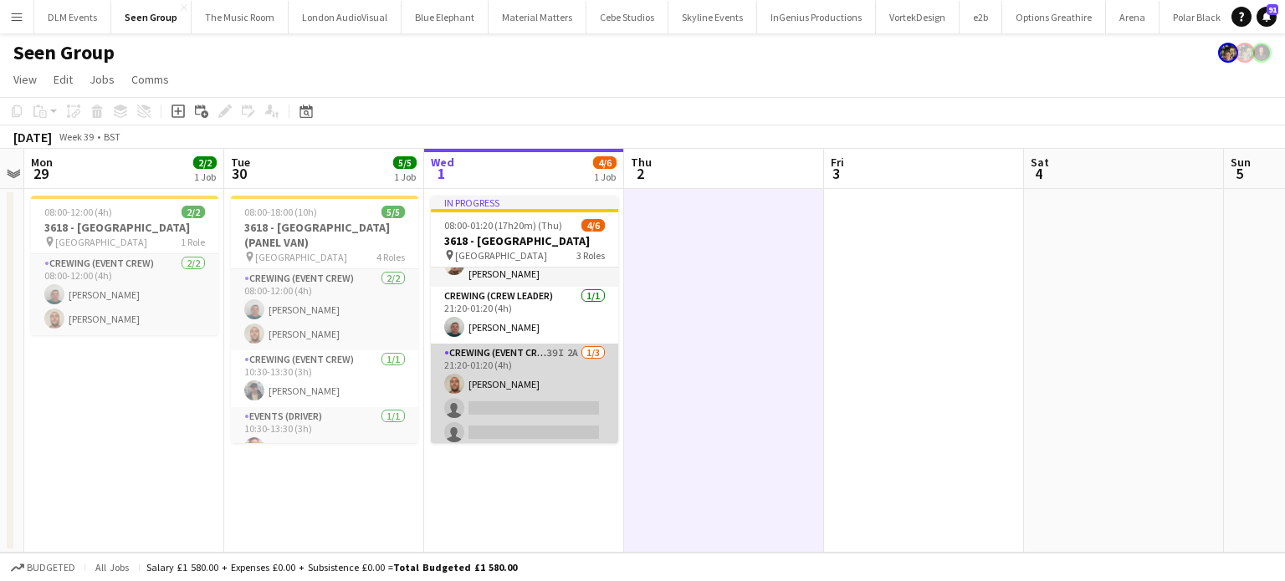
click at [581, 421] on app-card-role "Crewing (Event Crew) 39I 2A 1/3 21:20-01:20 (4h) Stephen Lyle single-neutral-ac…" at bounding box center [524, 396] width 187 height 105
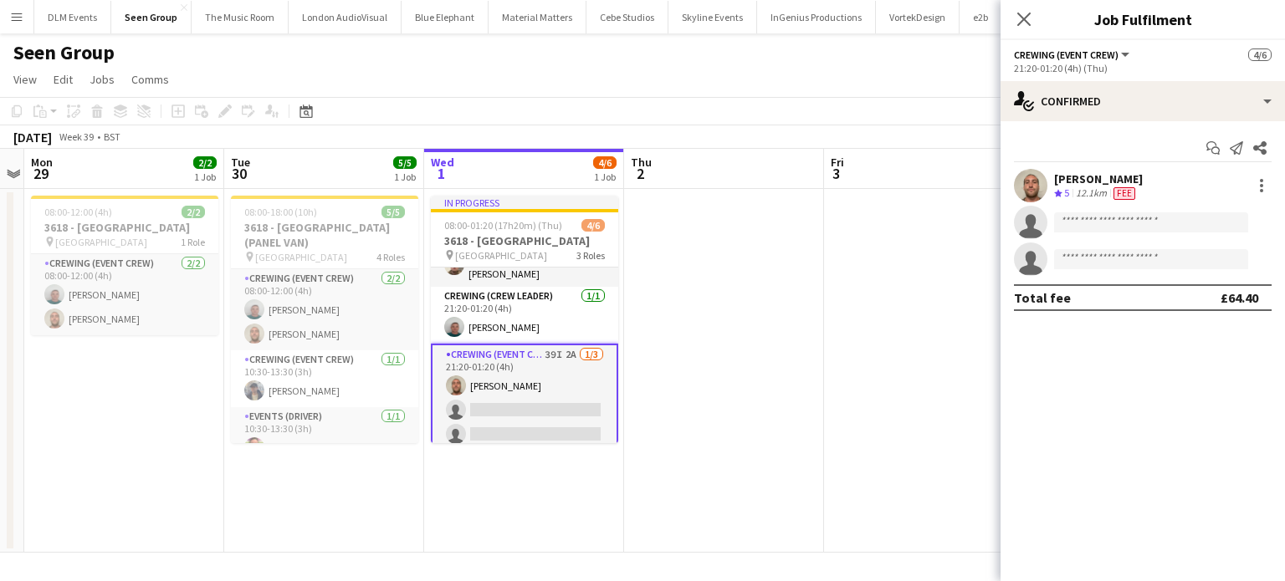
click at [670, 384] on app-date-cell at bounding box center [724, 371] width 200 height 364
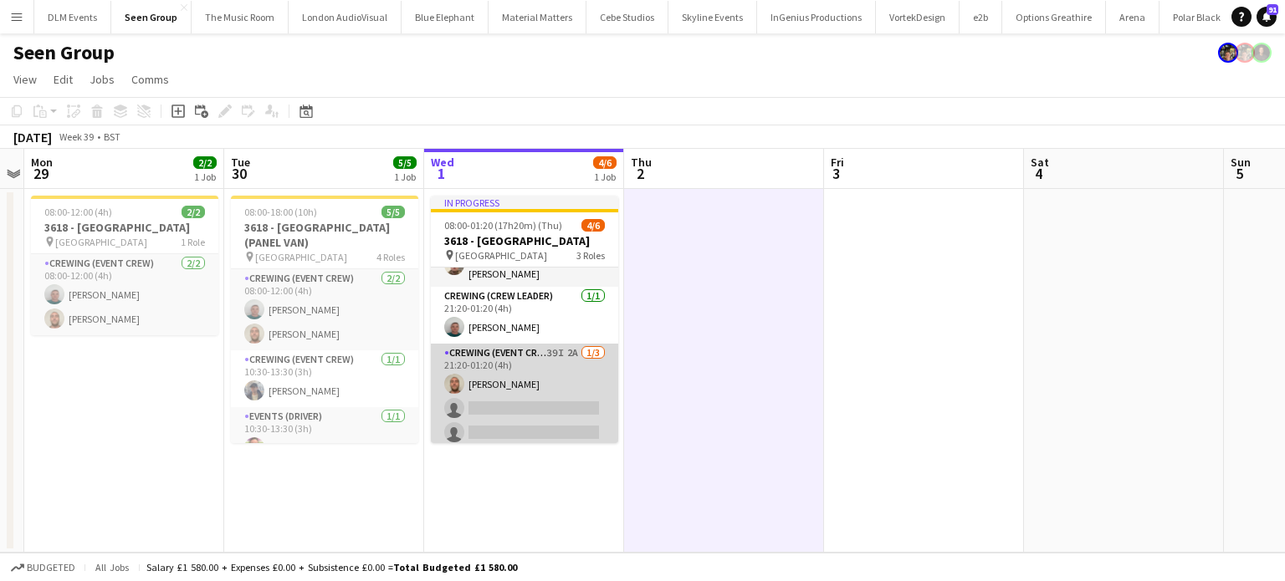
click at [581, 387] on app-card-role "Crewing (Event Crew) 39I 2A 1/3 21:20-01:20 (4h) Stephen Lyle single-neutral-ac…" at bounding box center [524, 396] width 187 height 105
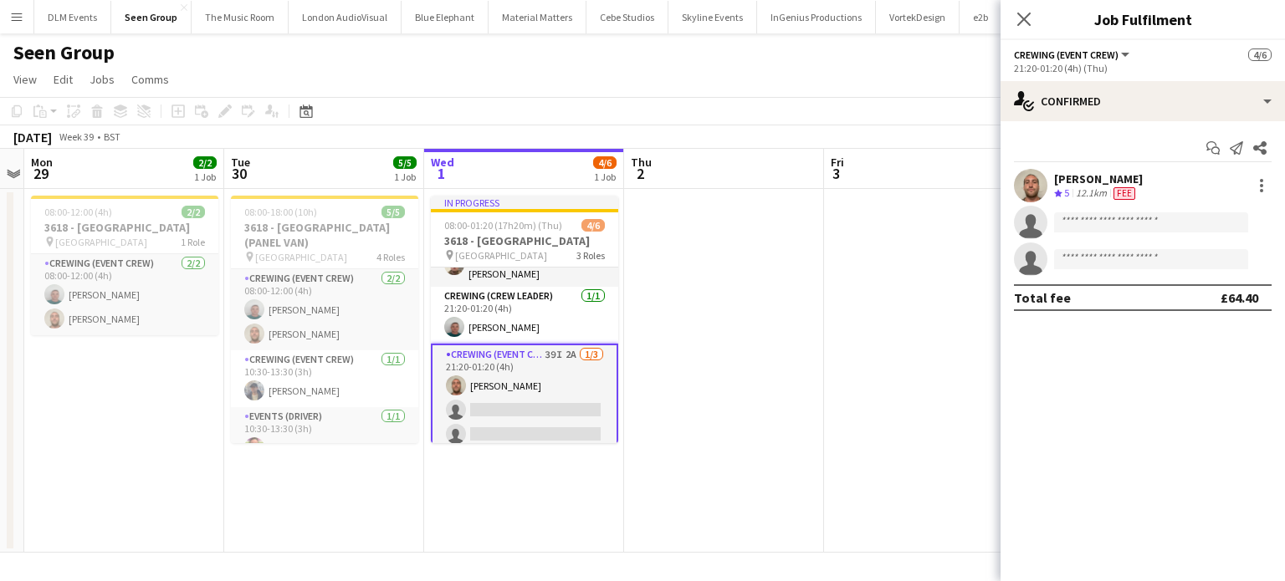
click at [1175, 233] on app-invite-slot "single-neutral-actions" at bounding box center [1143, 222] width 284 height 33
click at [1164, 228] on input at bounding box center [1151, 222] width 194 height 20
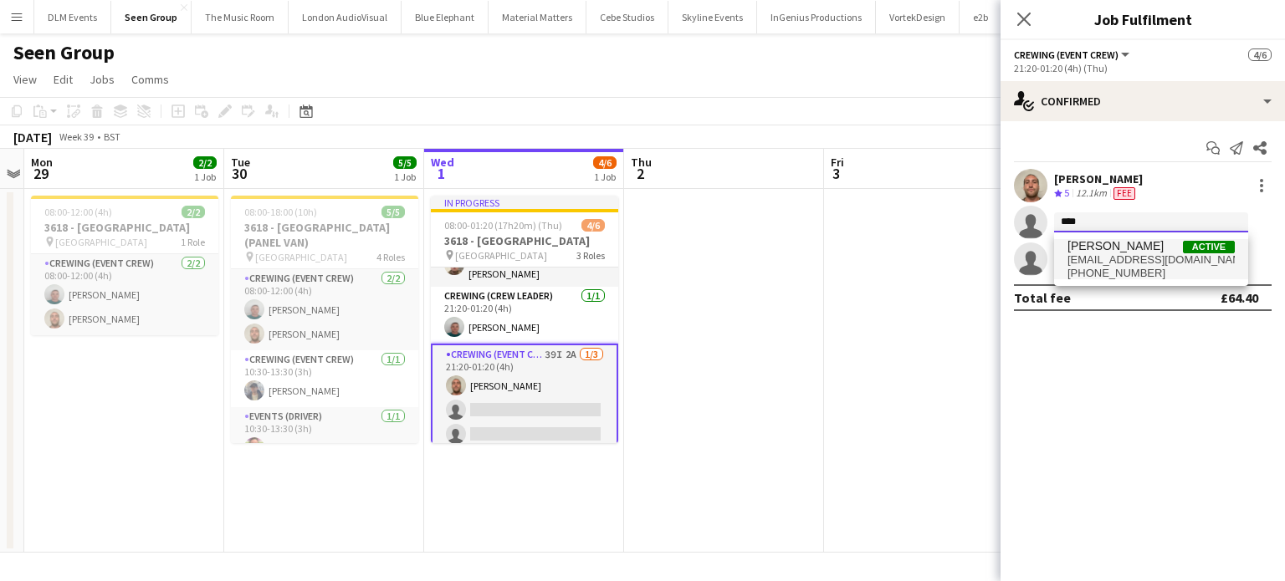
type input "****"
click at [1078, 250] on span "Liam Kinsella" at bounding box center [1116, 246] width 96 height 14
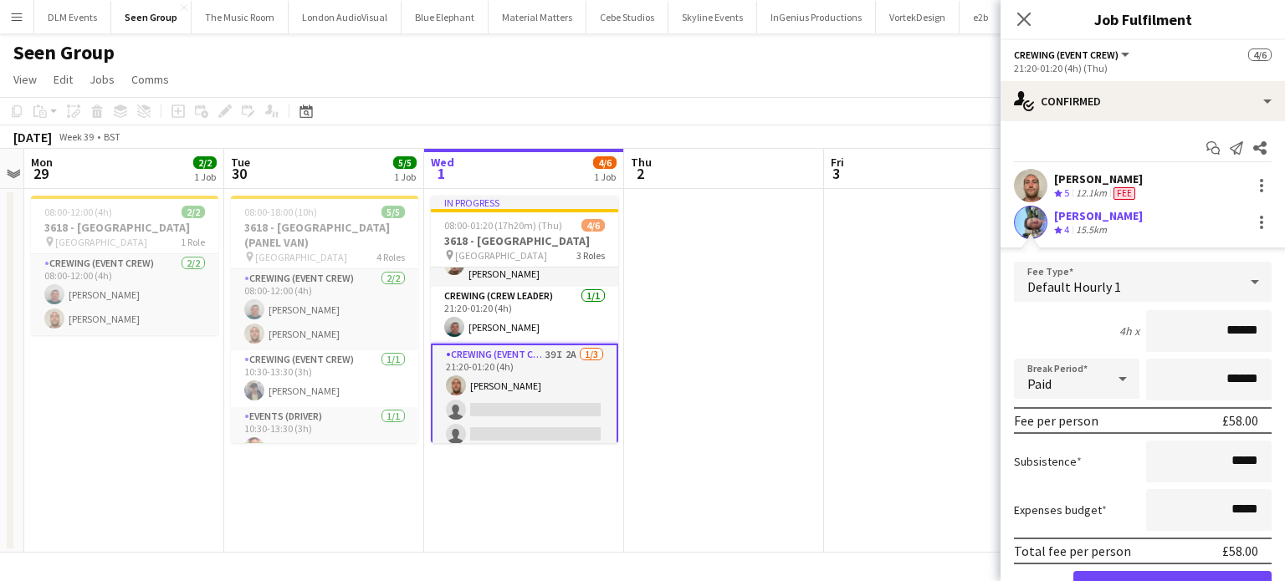
click button "Confirm" at bounding box center [1172, 587] width 198 height 33
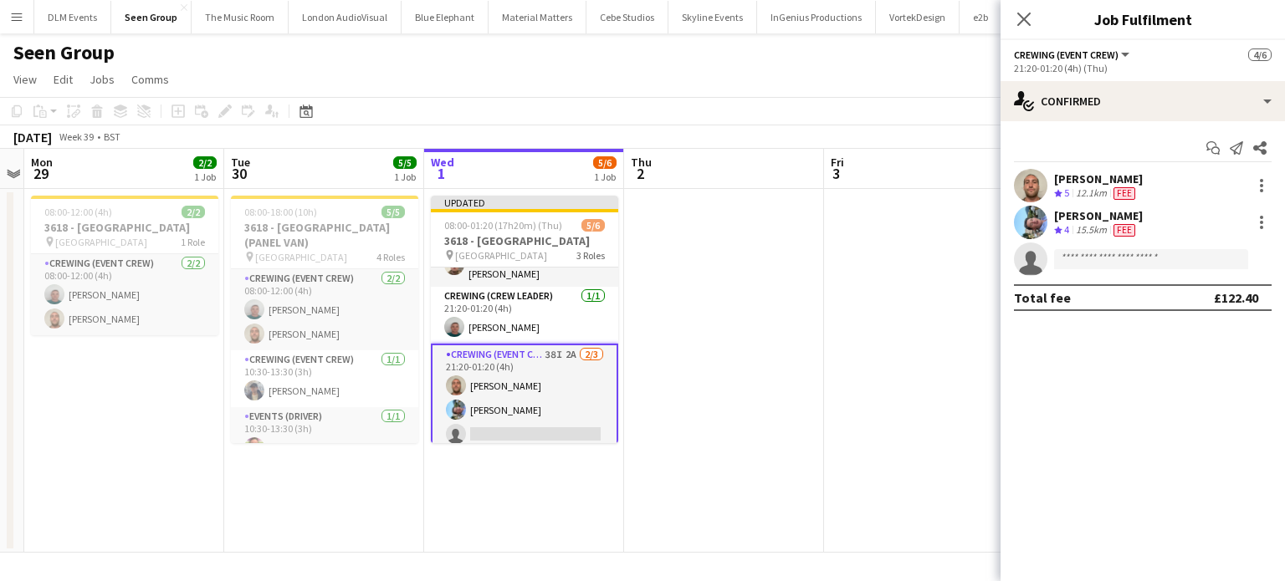
click at [888, 280] on app-date-cell at bounding box center [924, 371] width 200 height 364
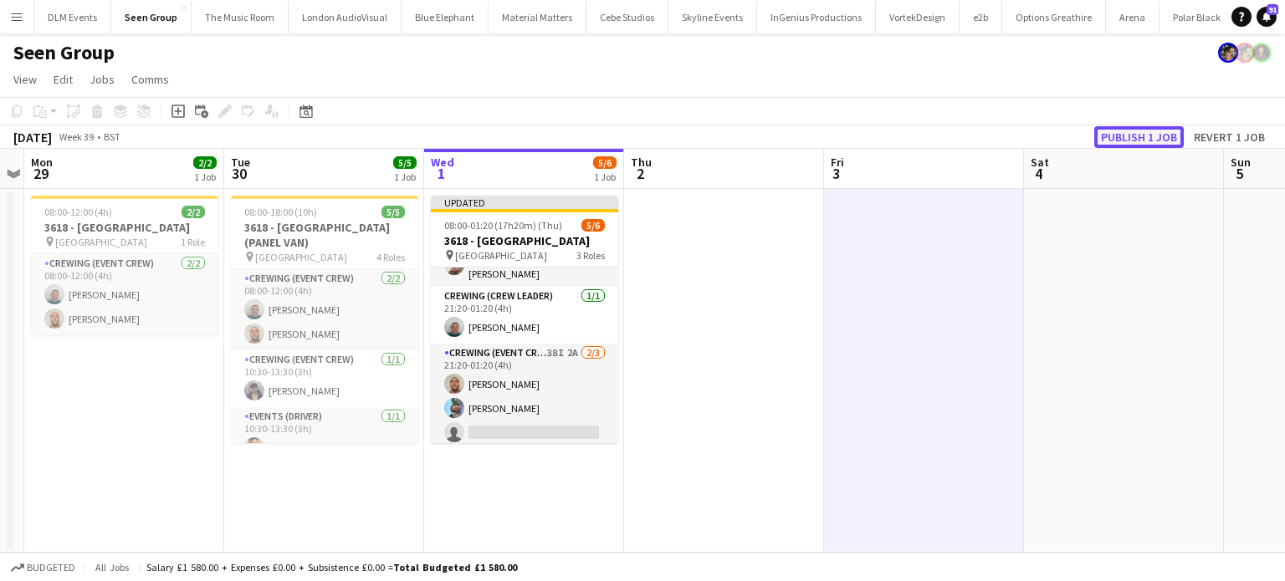
click at [1127, 130] on button "Publish 1 job" at bounding box center [1139, 137] width 90 height 22
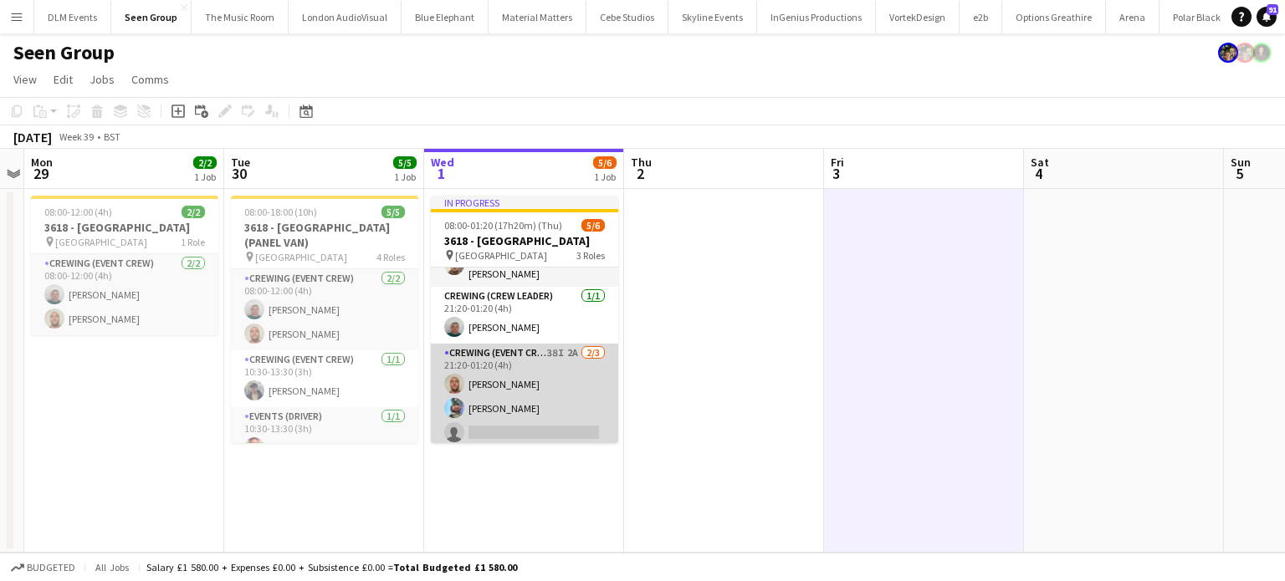
click at [545, 433] on app-card-role "Crewing (Event Crew) 38I 2A 2/3 21:20-01:20 (4h) Stephen Lyle Liam Kinsella sin…" at bounding box center [524, 396] width 187 height 105
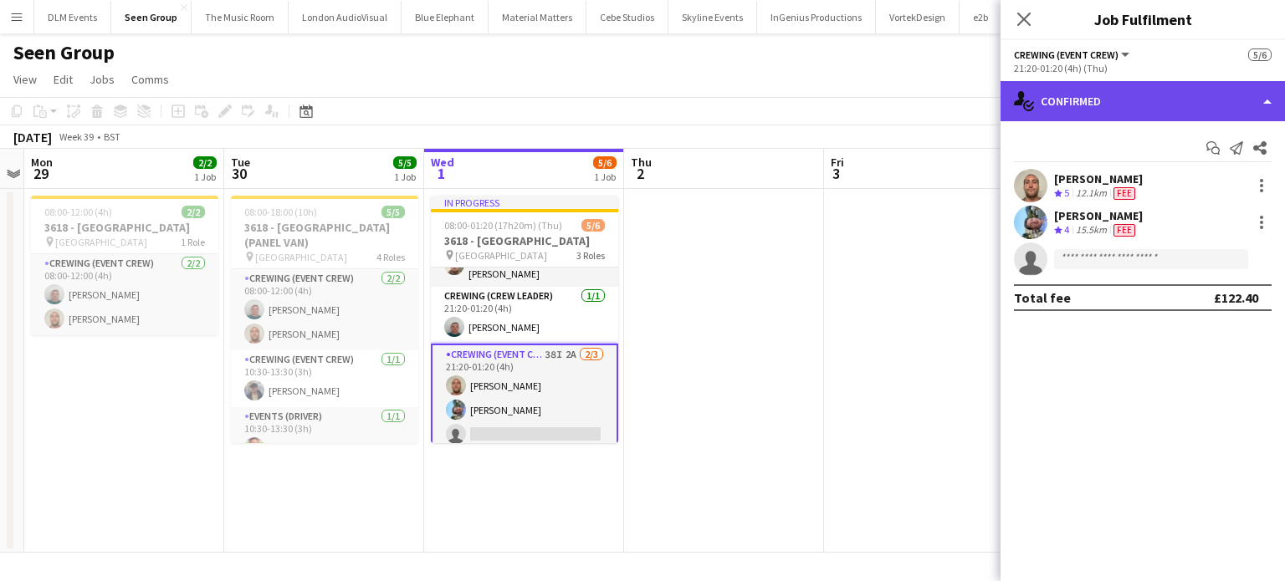
click at [1231, 85] on div "single-neutral-actions-check-2 Confirmed" at bounding box center [1143, 101] width 284 height 40
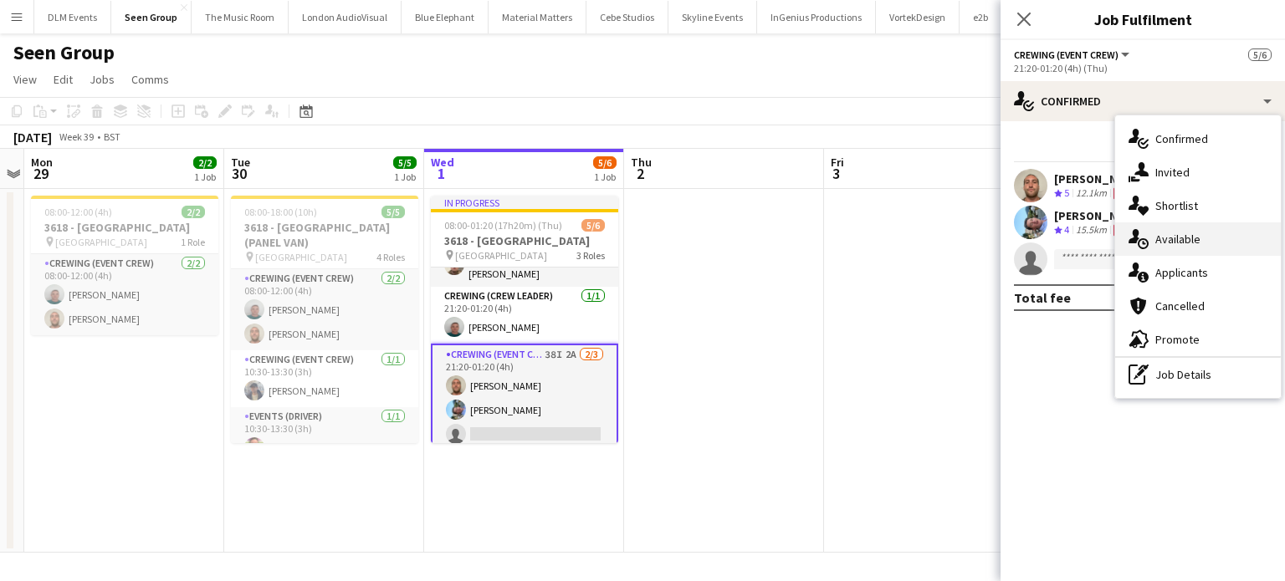
click at [1183, 226] on div "single-neutral-actions-upload Available" at bounding box center [1198, 239] width 166 height 33
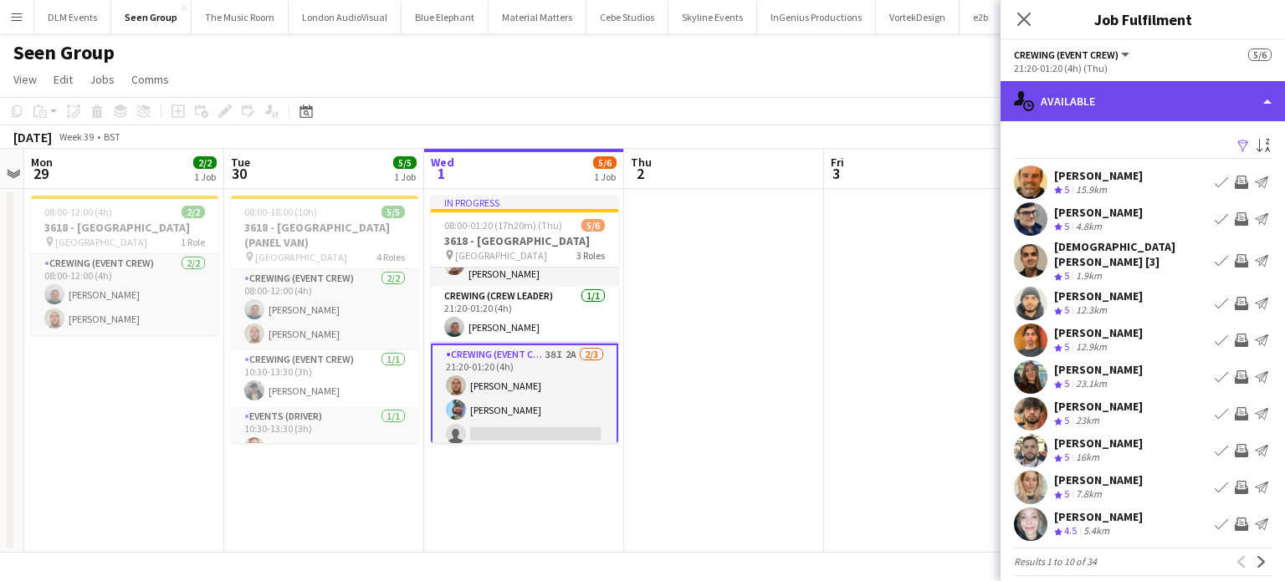
click at [1149, 110] on div "single-neutral-actions-upload Available" at bounding box center [1143, 101] width 284 height 40
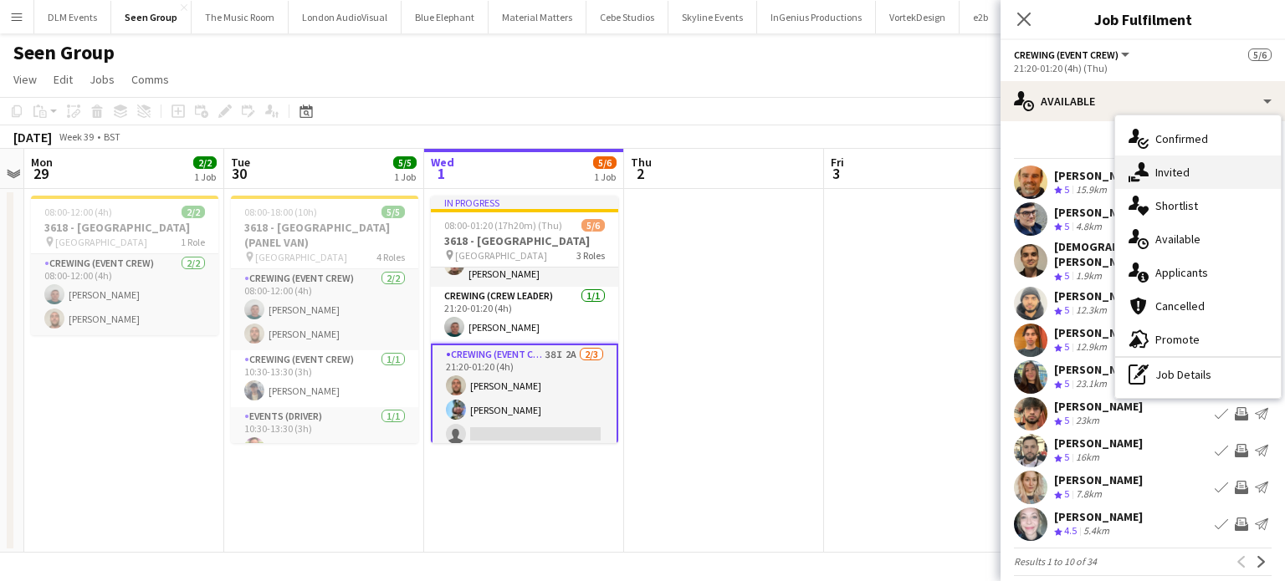
drag, startPoint x: 1205, startPoint y: 202, endPoint x: 1173, endPoint y: 171, distance: 44.4
click at [1173, 171] on div "single-neutral-actions-check-2 Confirmed single-neutral-actions-share-1 Invited…" at bounding box center [1198, 256] width 166 height 283
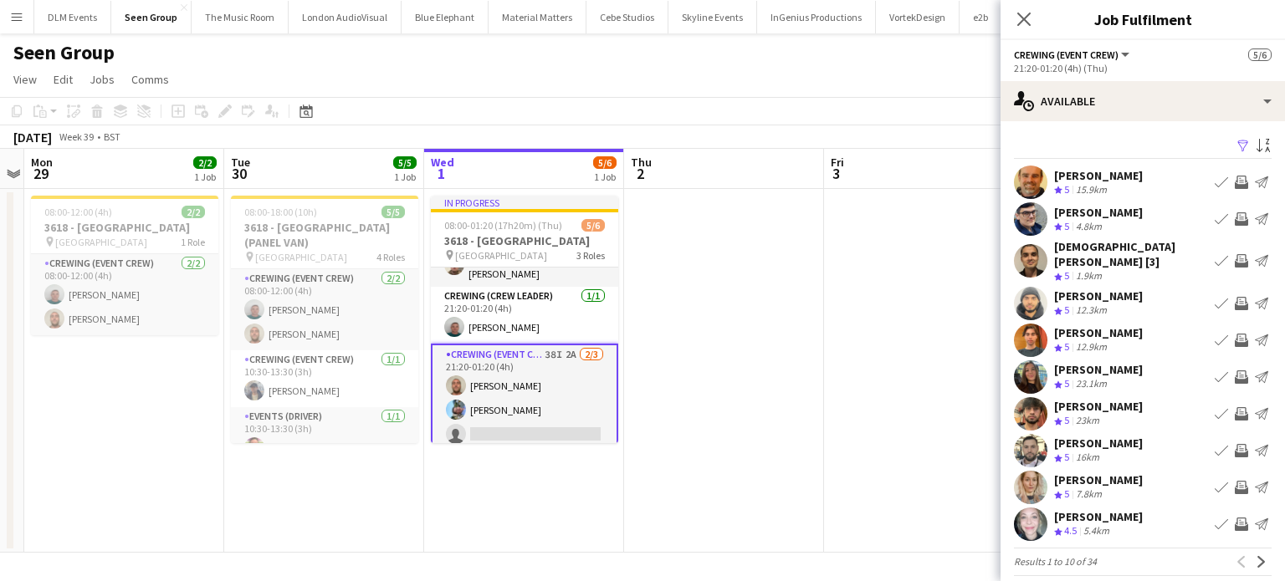
click at [1173, 171] on div "Shane King Crew rating 5 15.9km Book crew Invite crew Send notification" at bounding box center [1143, 182] width 284 height 33
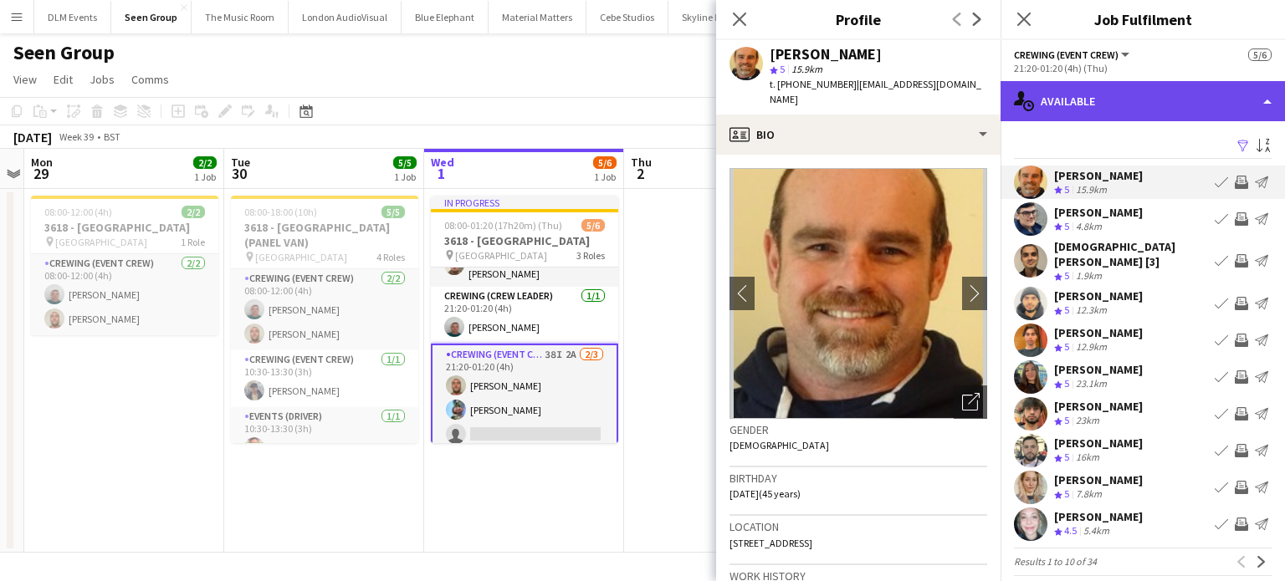
click at [1145, 100] on div "single-neutral-actions-upload Available" at bounding box center [1143, 101] width 284 height 40
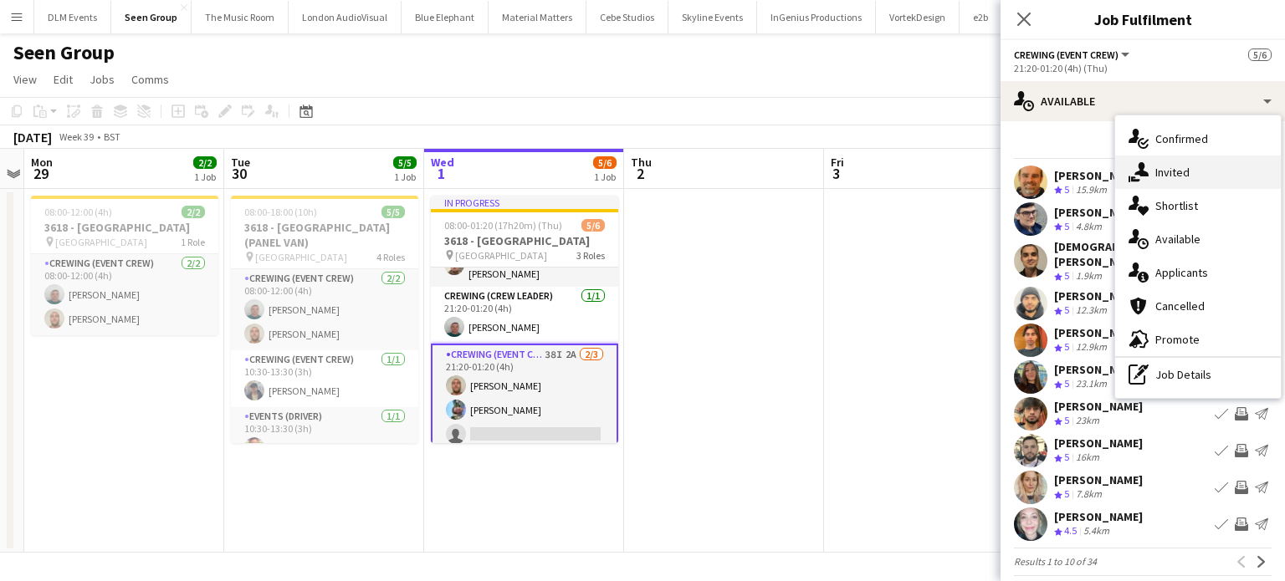
click at [1172, 172] on span "Invited" at bounding box center [1172, 172] width 34 height 15
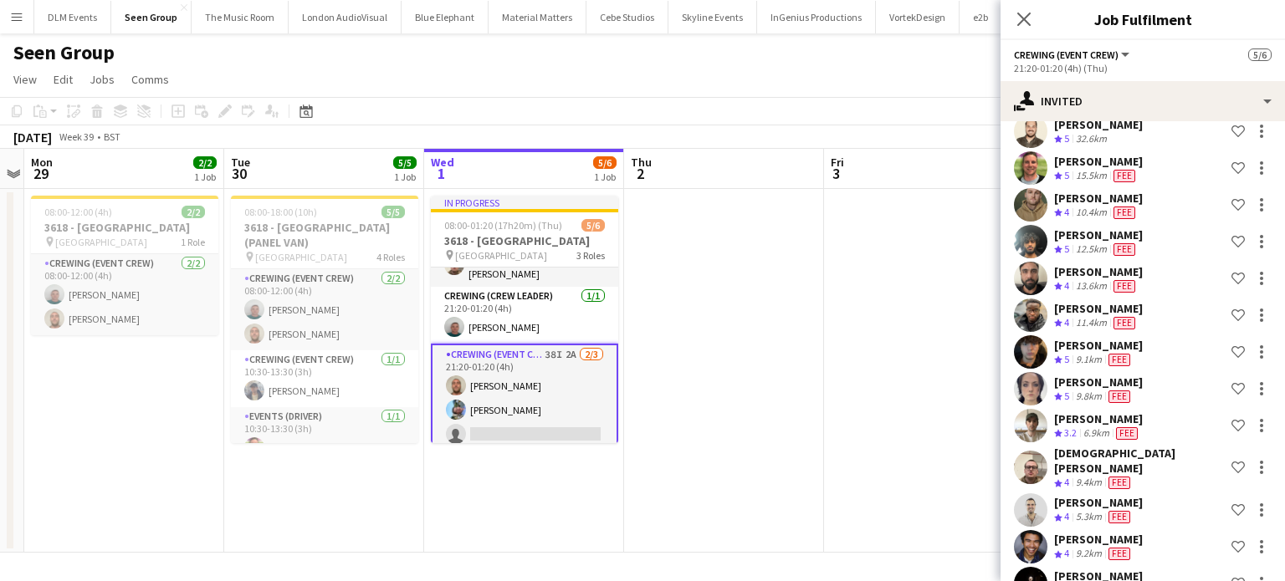
scroll to position [730, 0]
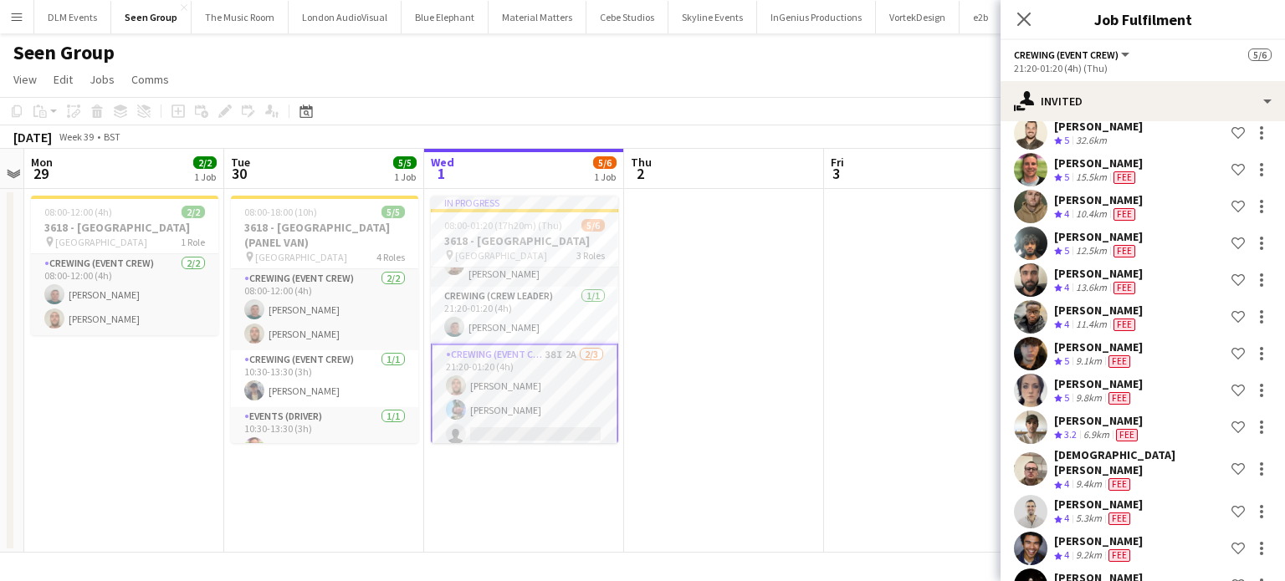
click at [709, 454] on app-date-cell at bounding box center [724, 371] width 200 height 364
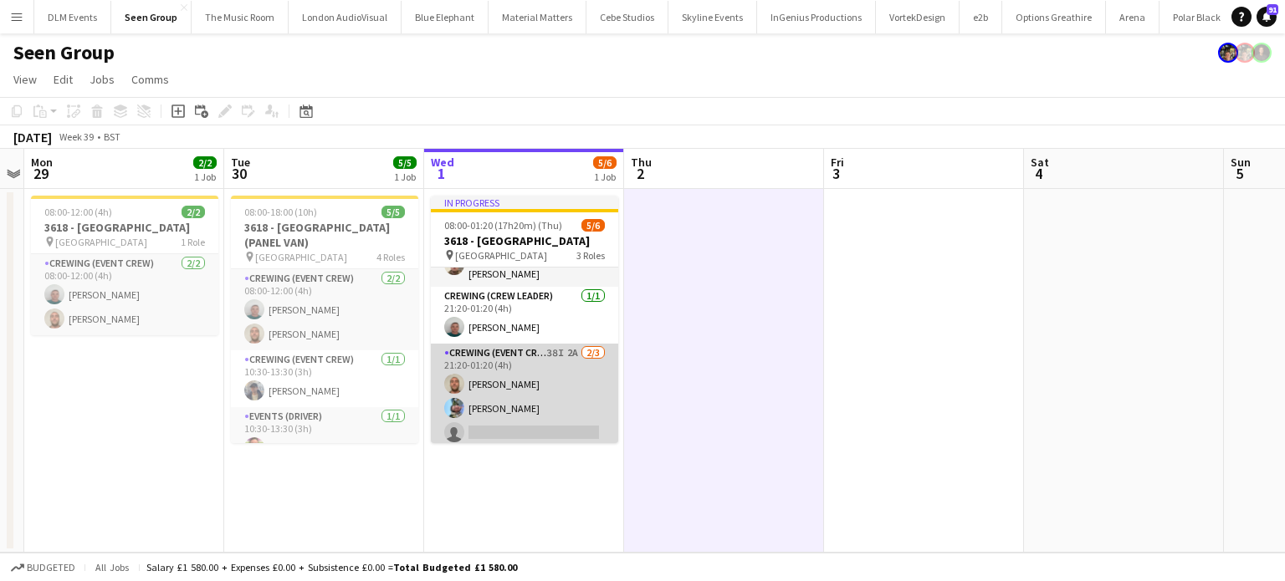
click at [570, 372] on app-card-role "Crewing (Event Crew) 38I 2A 2/3 21:20-01:20 (4h) Stephen Lyle Liam Kinsella sin…" at bounding box center [524, 396] width 187 height 105
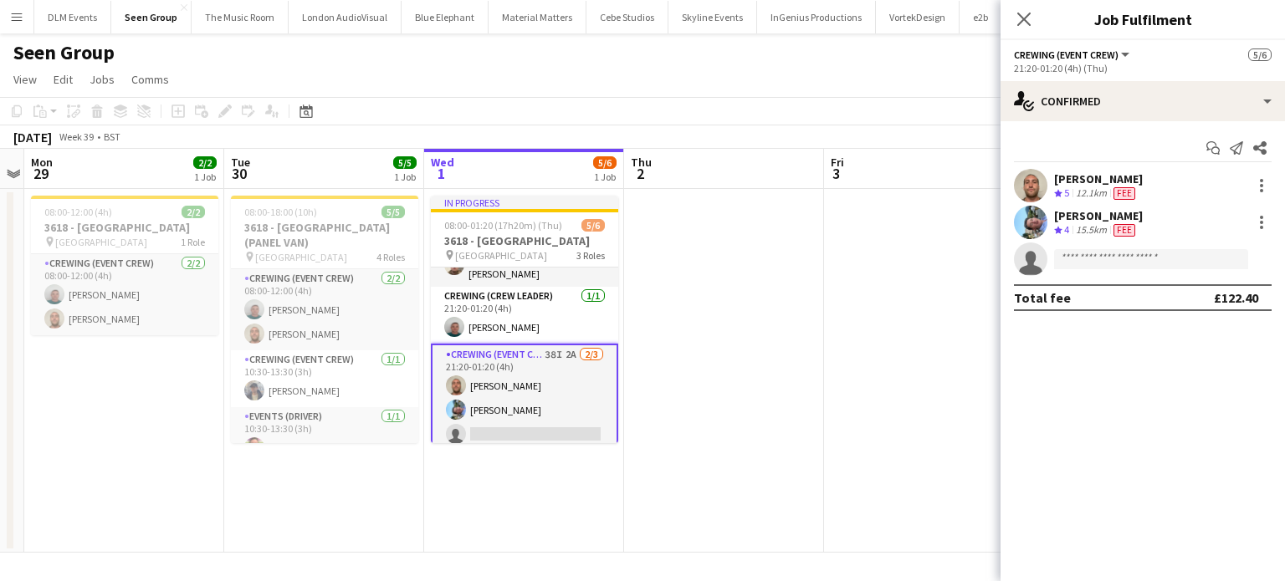
click at [847, 252] on app-date-cell at bounding box center [924, 371] width 200 height 364
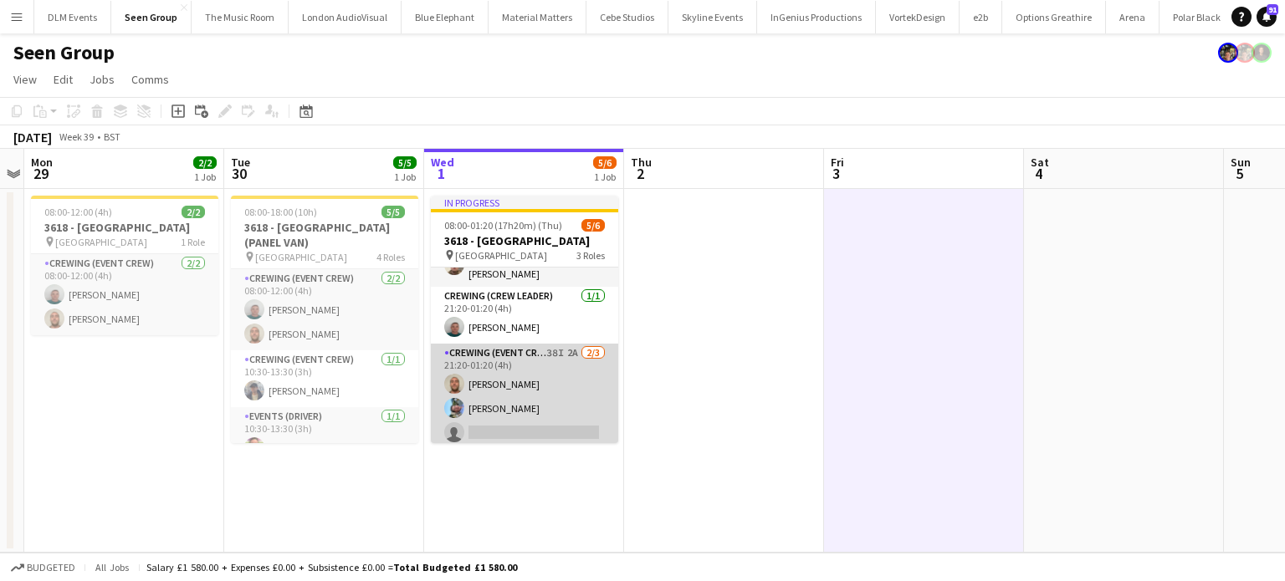
click at [504, 407] on app-card-role "Crewing (Event Crew) 38I 2A 2/3 21:20-01:20 (4h) Stephen Lyle Liam Kinsella sin…" at bounding box center [524, 396] width 187 height 105
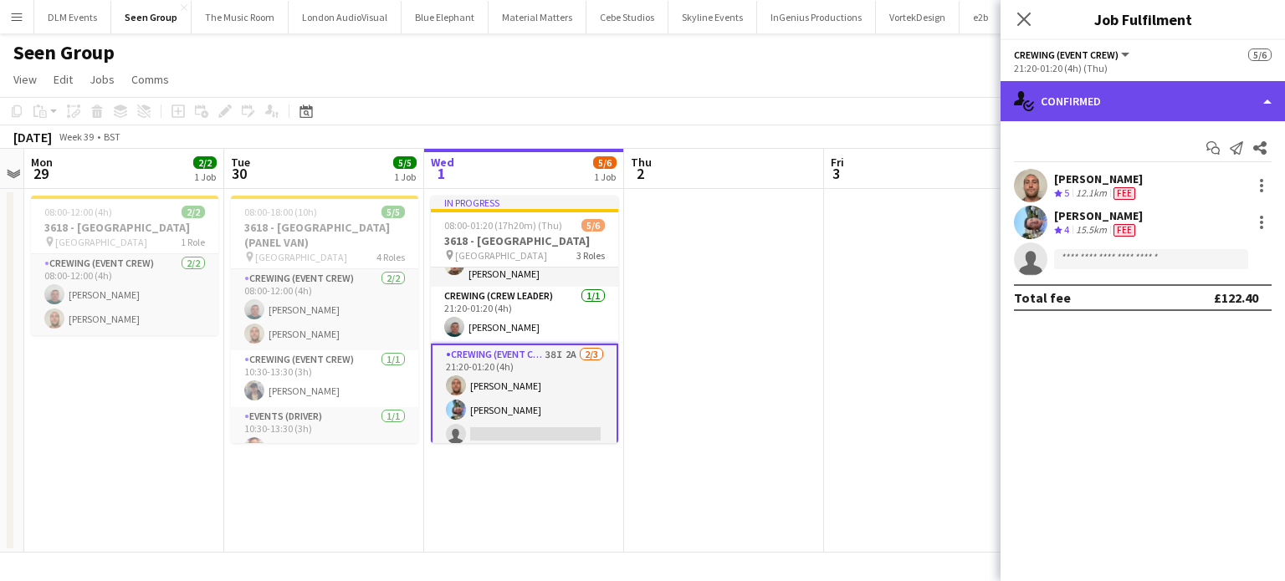
click at [1103, 90] on div "single-neutral-actions-check-2 Confirmed" at bounding box center [1143, 101] width 284 height 40
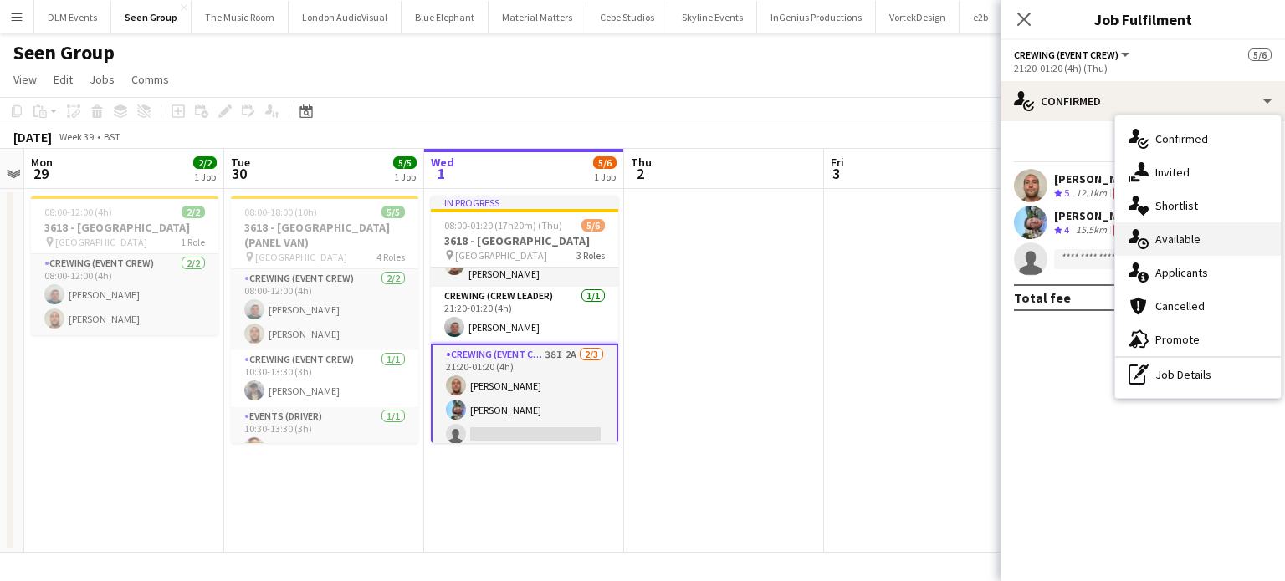
click at [1171, 238] on span "Available" at bounding box center [1177, 239] width 45 height 15
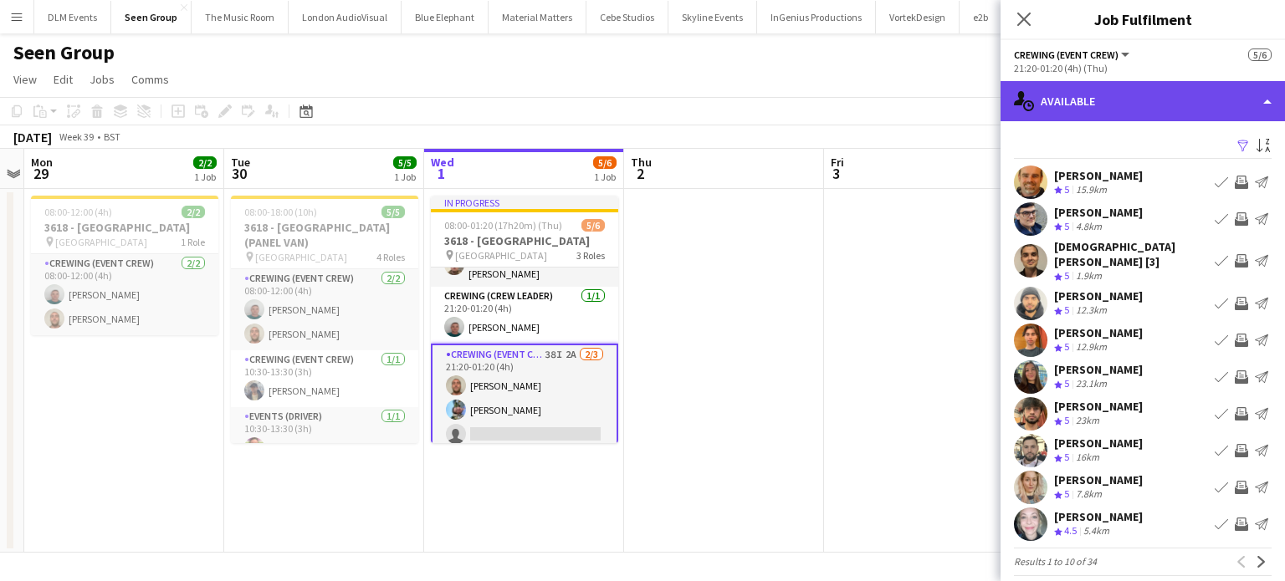
click at [1168, 109] on div "single-neutral-actions-upload Available" at bounding box center [1143, 101] width 284 height 40
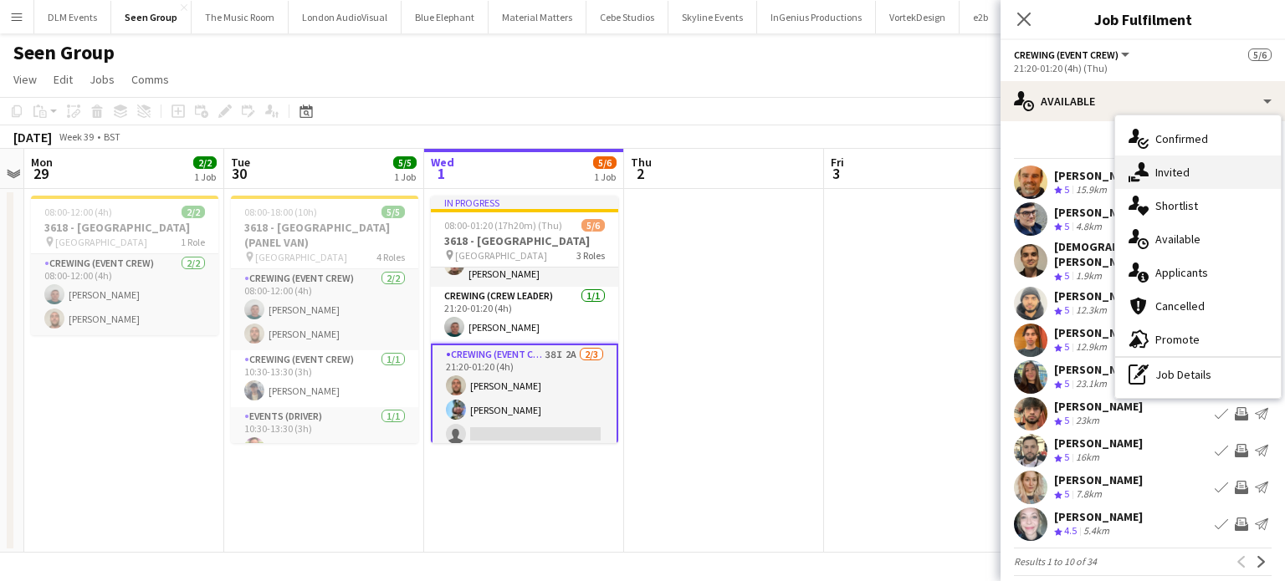
click at [1222, 182] on div "single-neutral-actions-share-1 Invited" at bounding box center [1198, 172] width 166 height 33
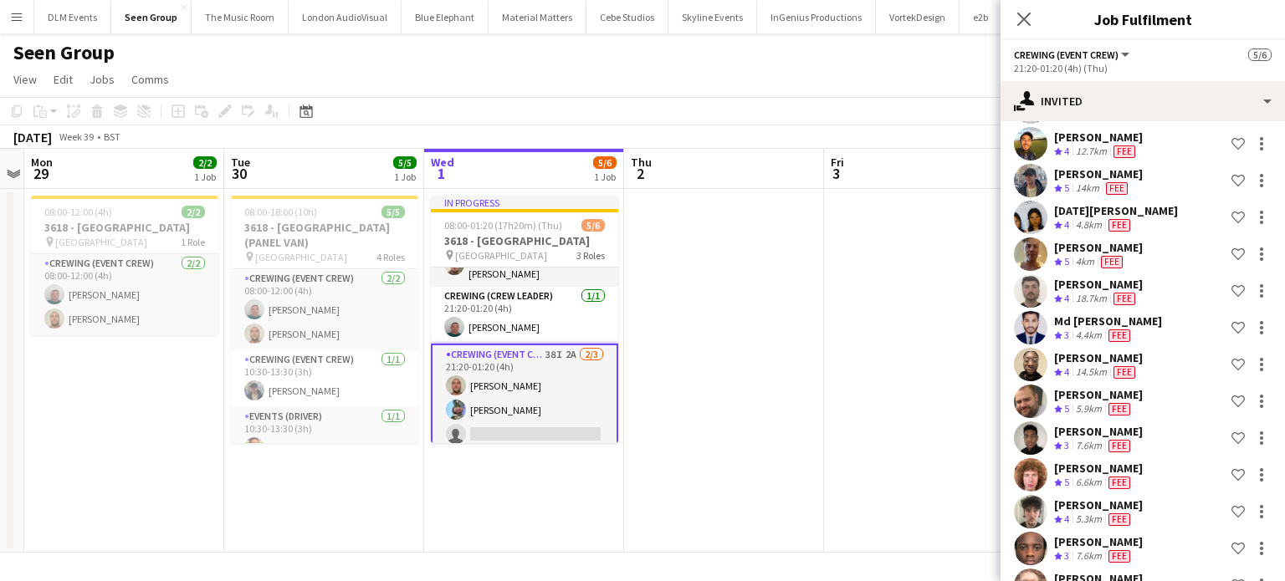
scroll to position [0, 0]
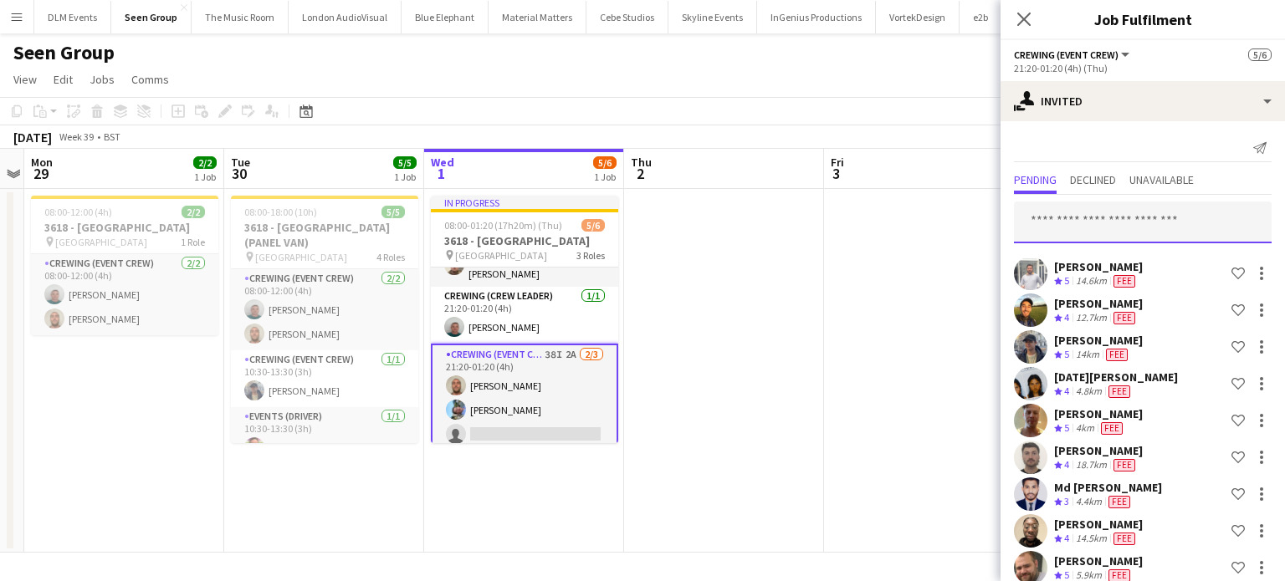
click at [1110, 212] on input "text" at bounding box center [1143, 223] width 258 height 42
type input "*"
type input "****"
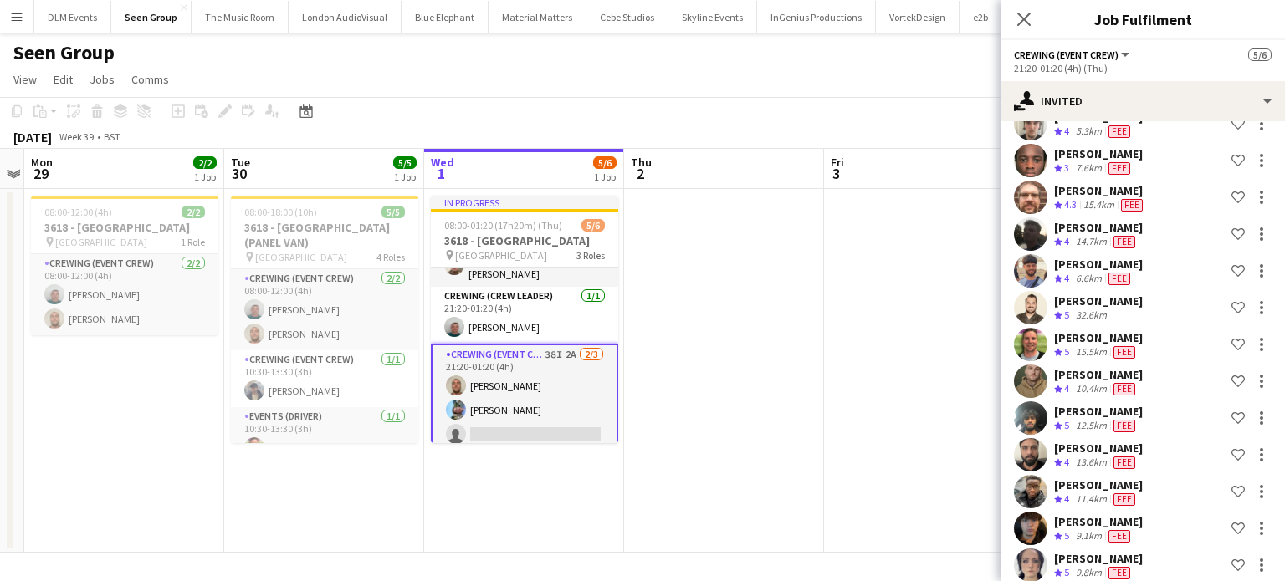
scroll to position [553, 0]
click at [1129, 308] on div "Christopher Lane" at bounding box center [1098, 302] width 89 height 15
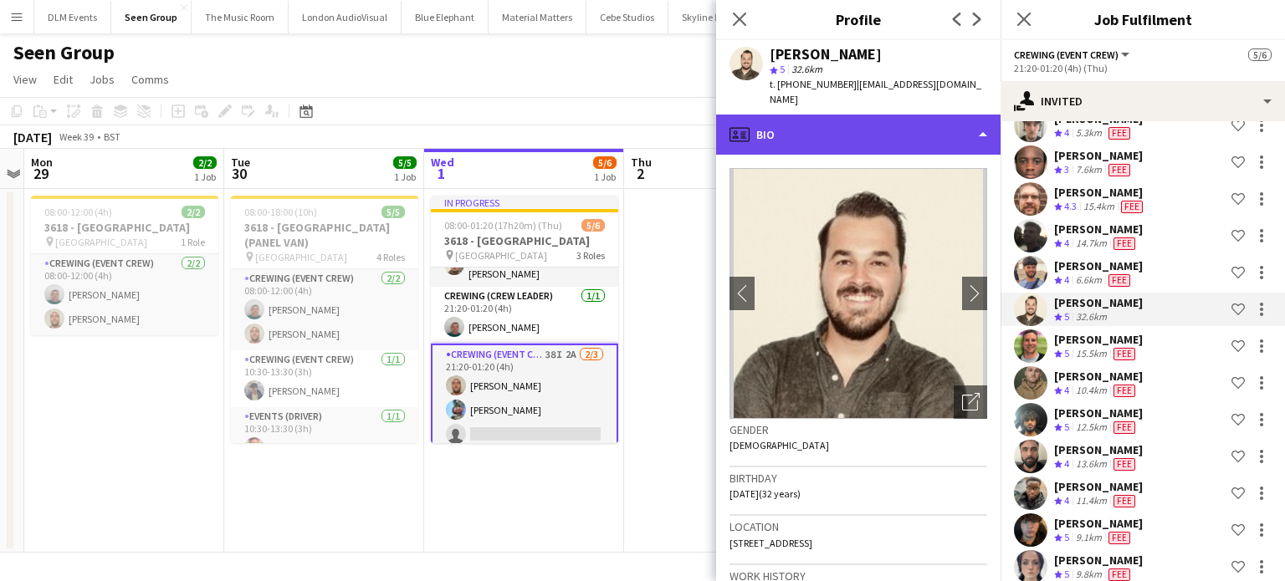
click at [786, 124] on div "profile Bio" at bounding box center [858, 135] width 284 height 40
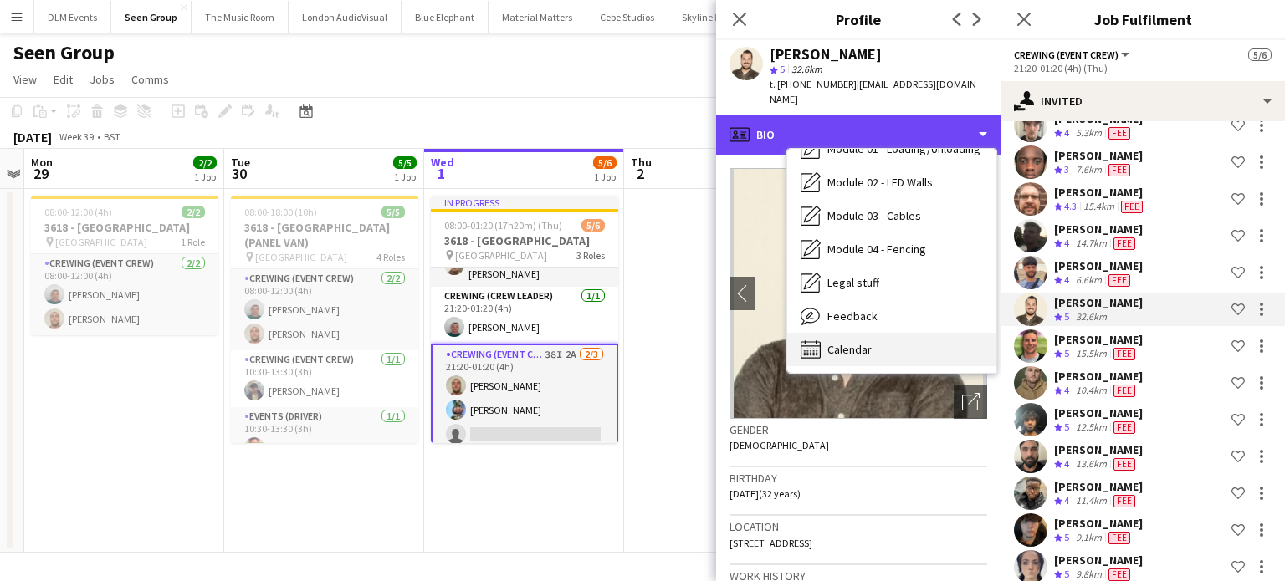
scroll to position [357, 0]
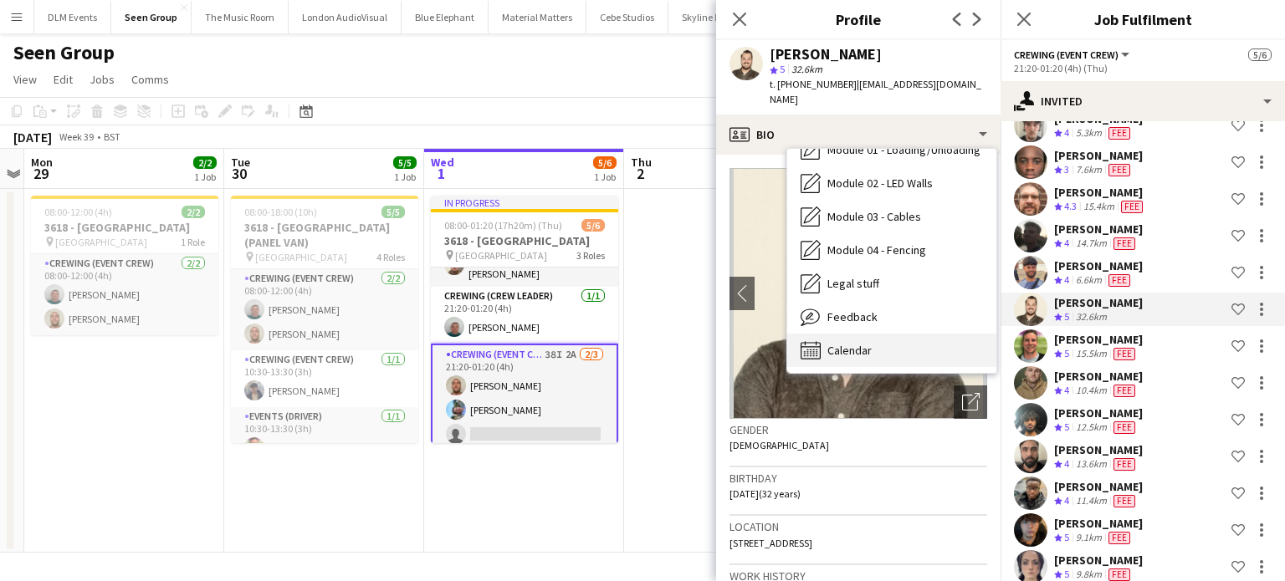
click at [886, 340] on div "Calendar Calendar" at bounding box center [891, 350] width 209 height 33
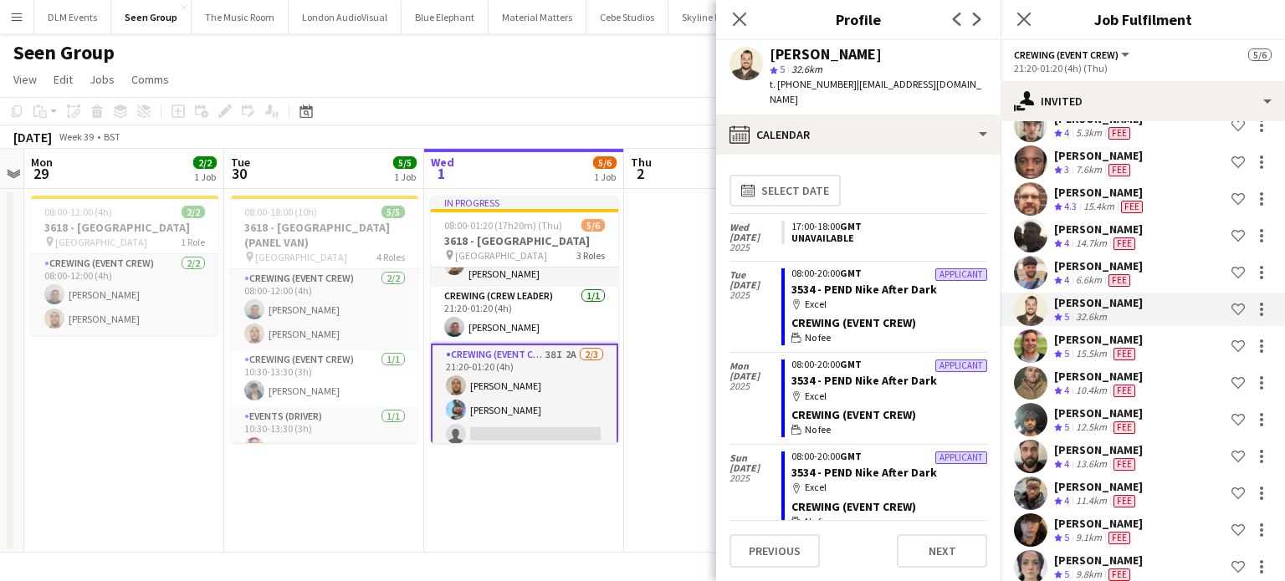
click at [812, 192] on div "calendar-full Select date" at bounding box center [859, 190] width 258 height 45
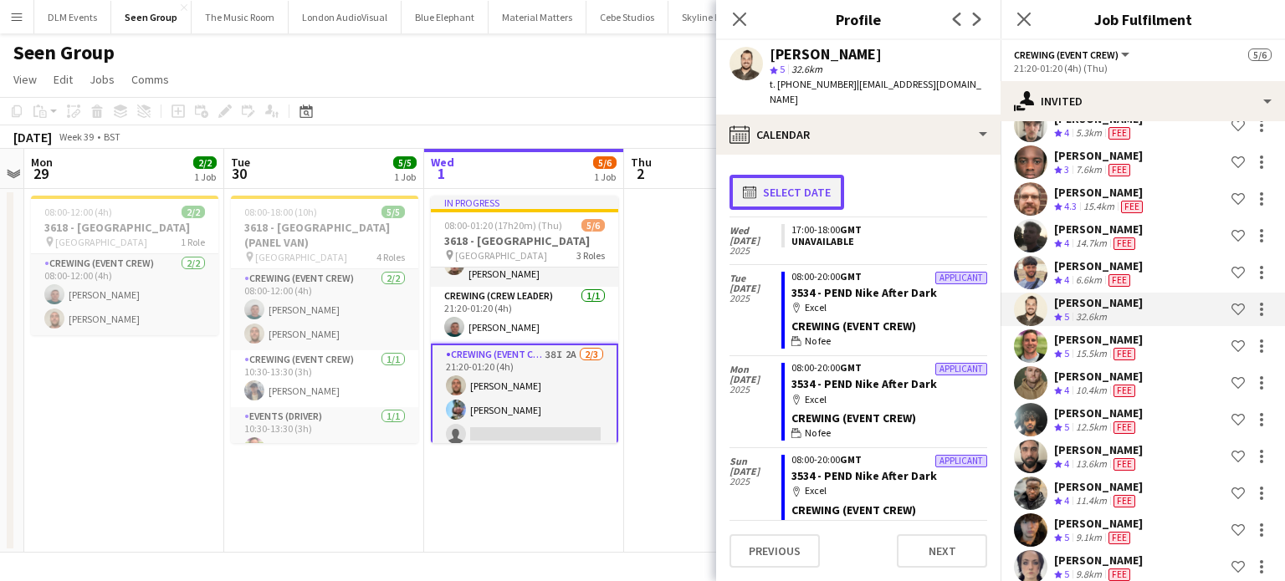
click at [814, 183] on button "calendar-full Select date" at bounding box center [787, 192] width 115 height 35
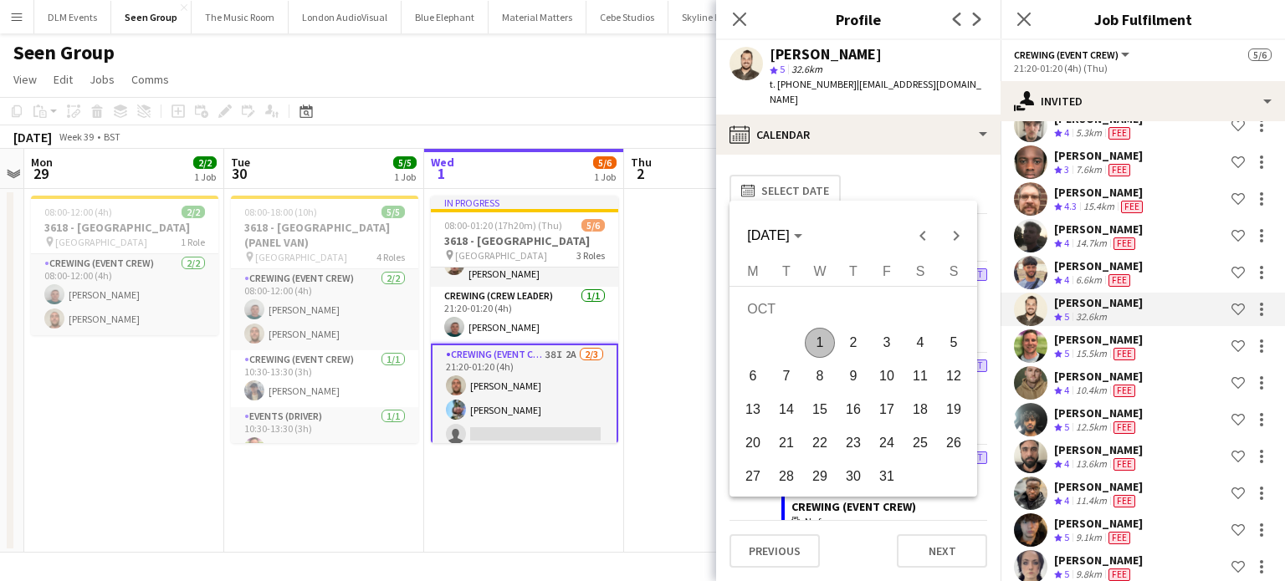
click at [816, 341] on span "1" at bounding box center [820, 343] width 30 height 30
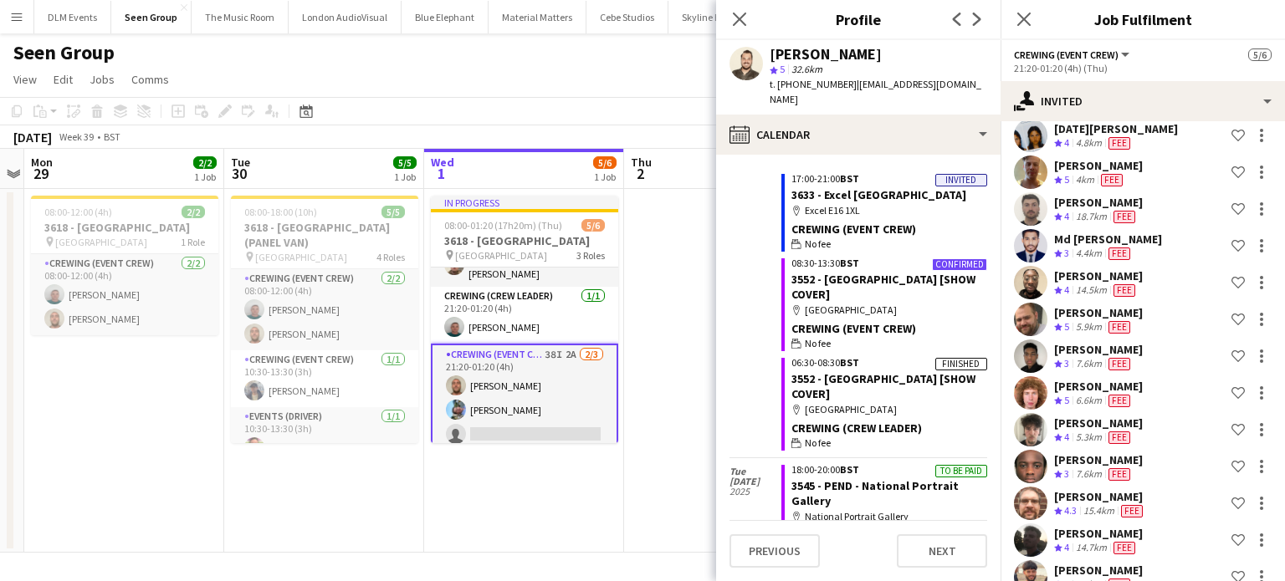
scroll to position [126, 0]
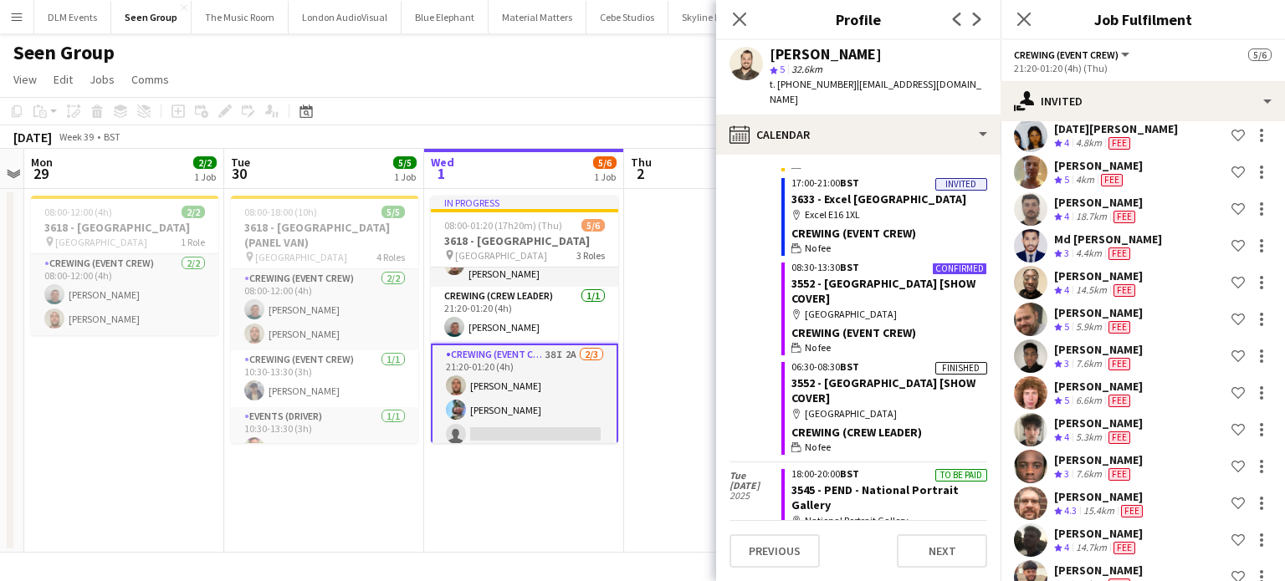
click at [1077, 321] on div "5.9km" at bounding box center [1089, 327] width 33 height 14
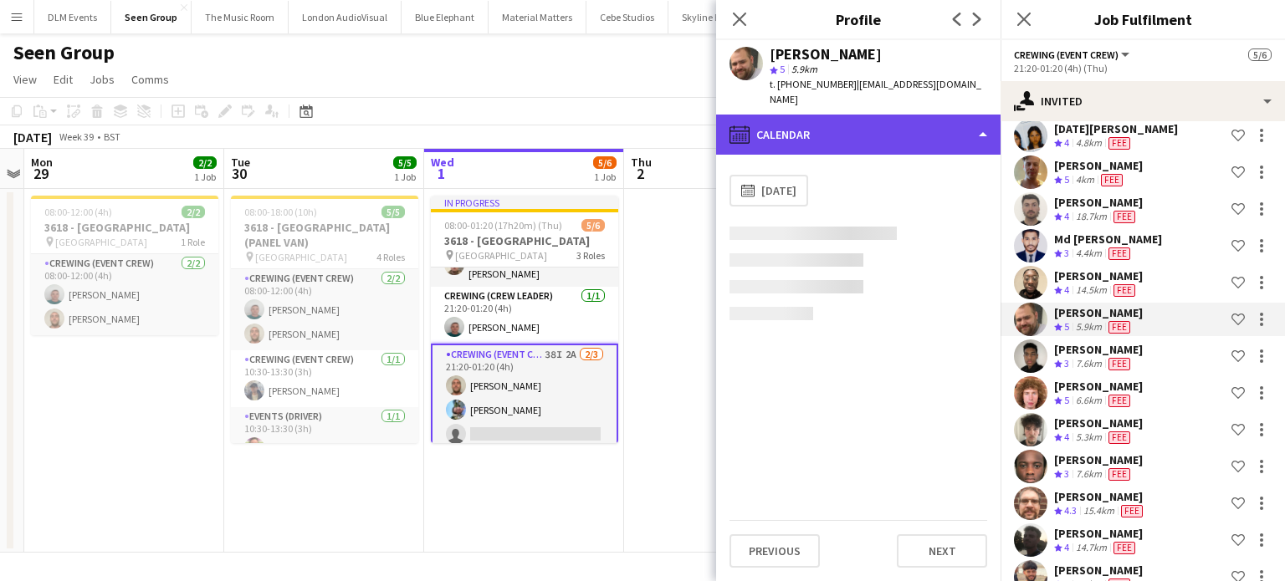
click at [856, 115] on div "calendar-full Calendar" at bounding box center [858, 135] width 284 height 40
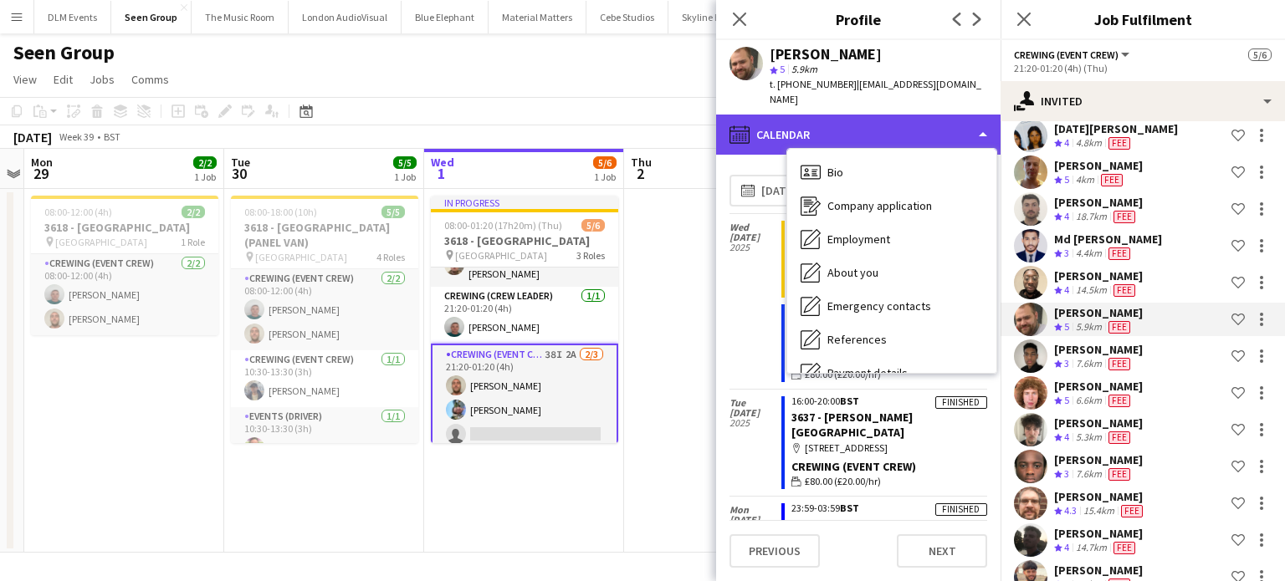
click at [856, 115] on div "calendar-full Calendar" at bounding box center [858, 135] width 284 height 40
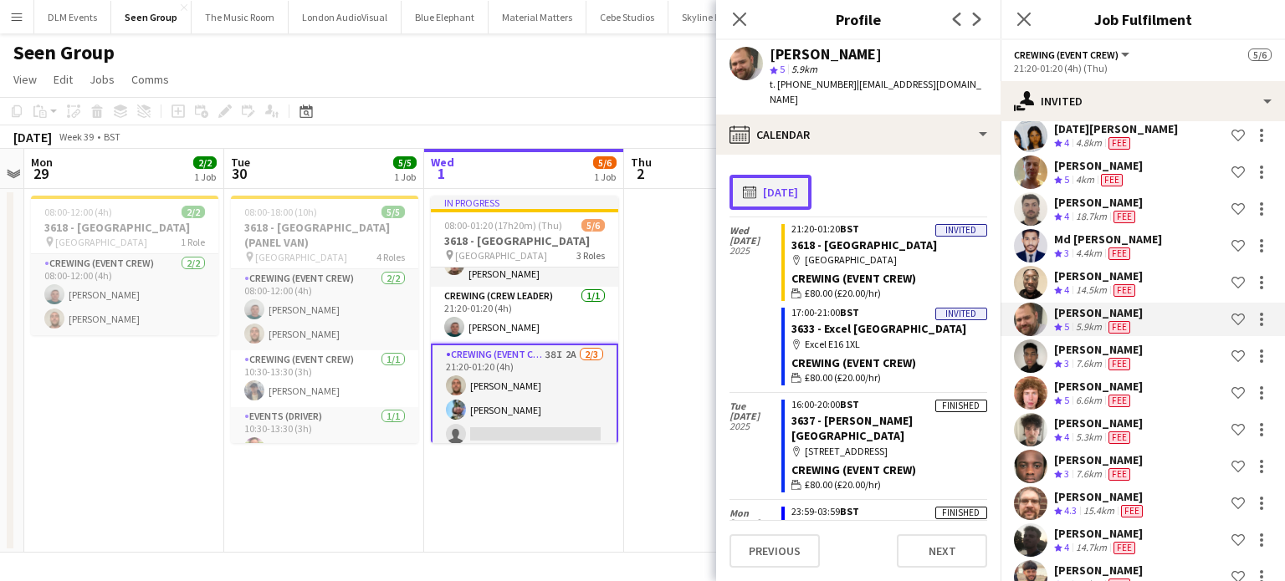
click at [790, 177] on button "calendar-full 01-10-2025" at bounding box center [771, 192] width 82 height 35
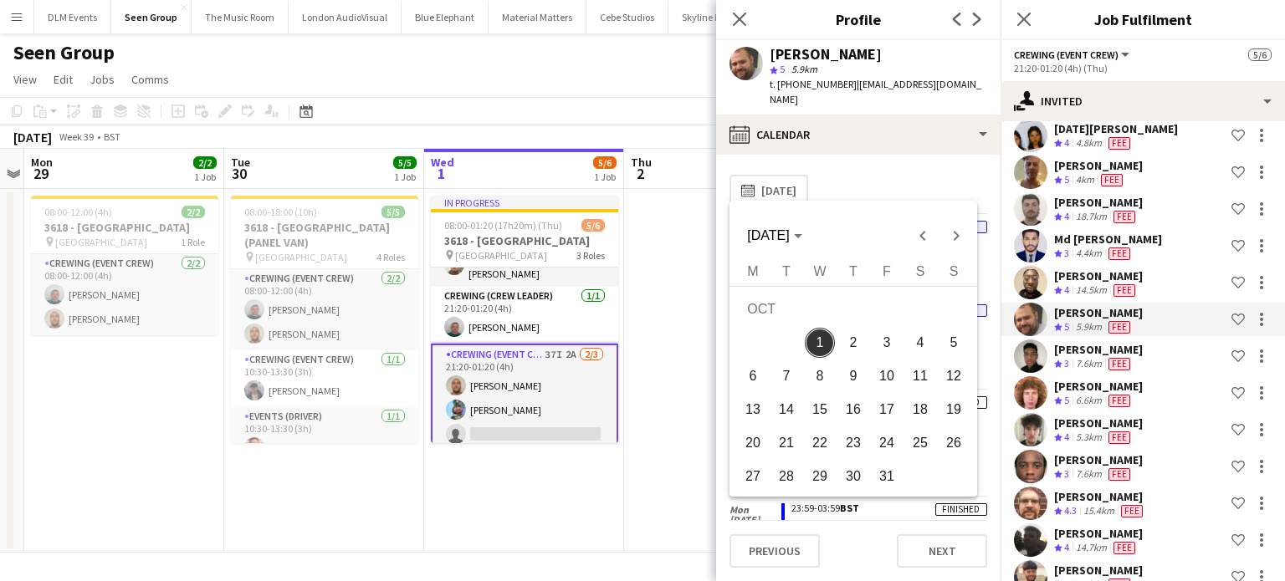
click at [1190, 356] on div at bounding box center [642, 290] width 1285 height 581
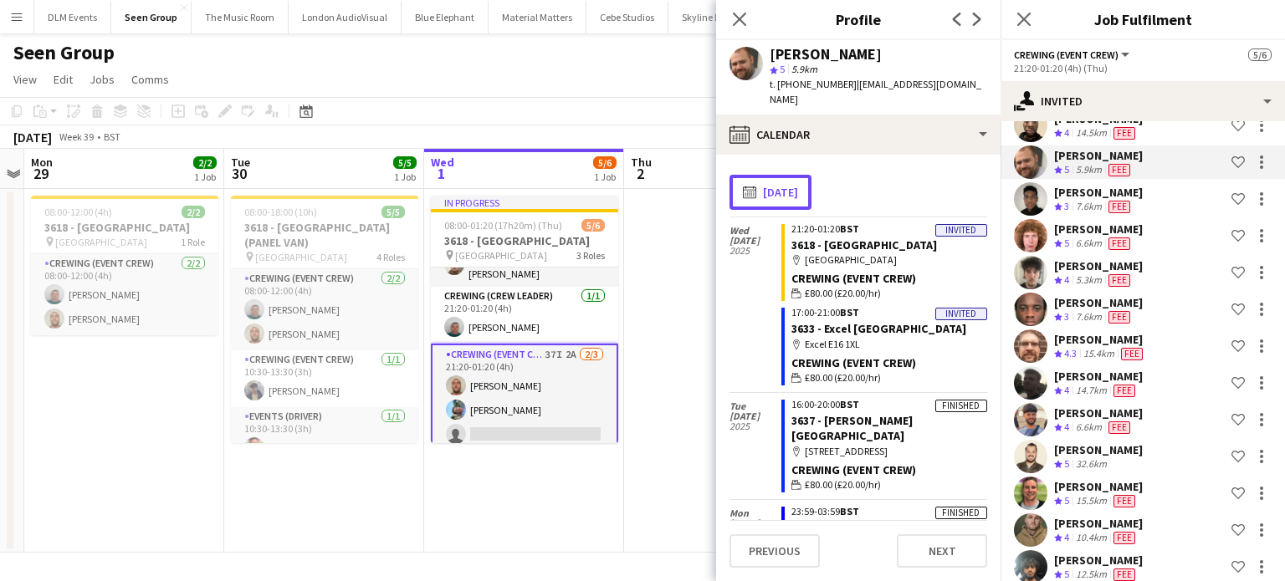
scroll to position [407, 0]
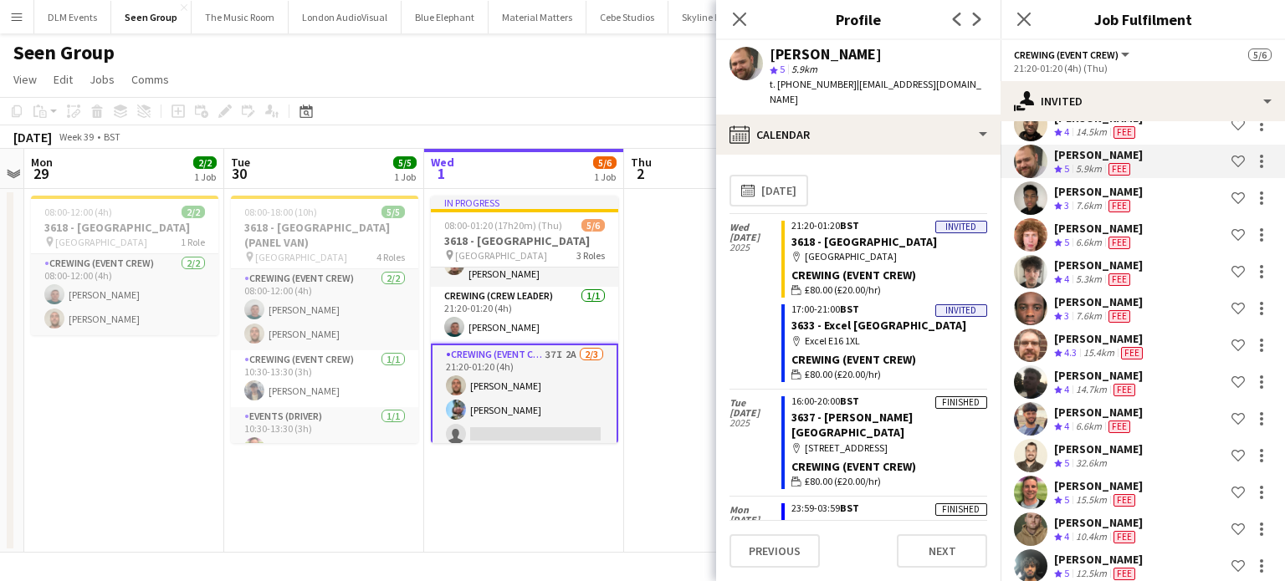
click at [515, 507] on app-date-cell "In progress 08:00-01:20 (17h20m) (Thu) 5/6 3618 - Emerald Theatre pin Emerald T…" at bounding box center [524, 371] width 200 height 364
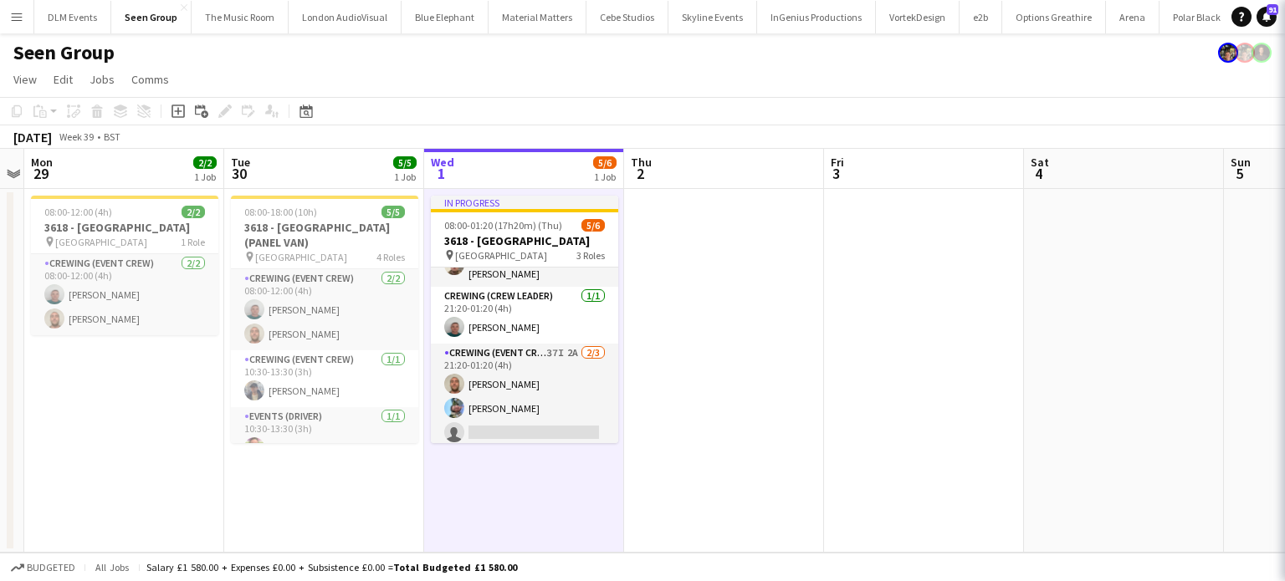
scroll to position [0, 0]
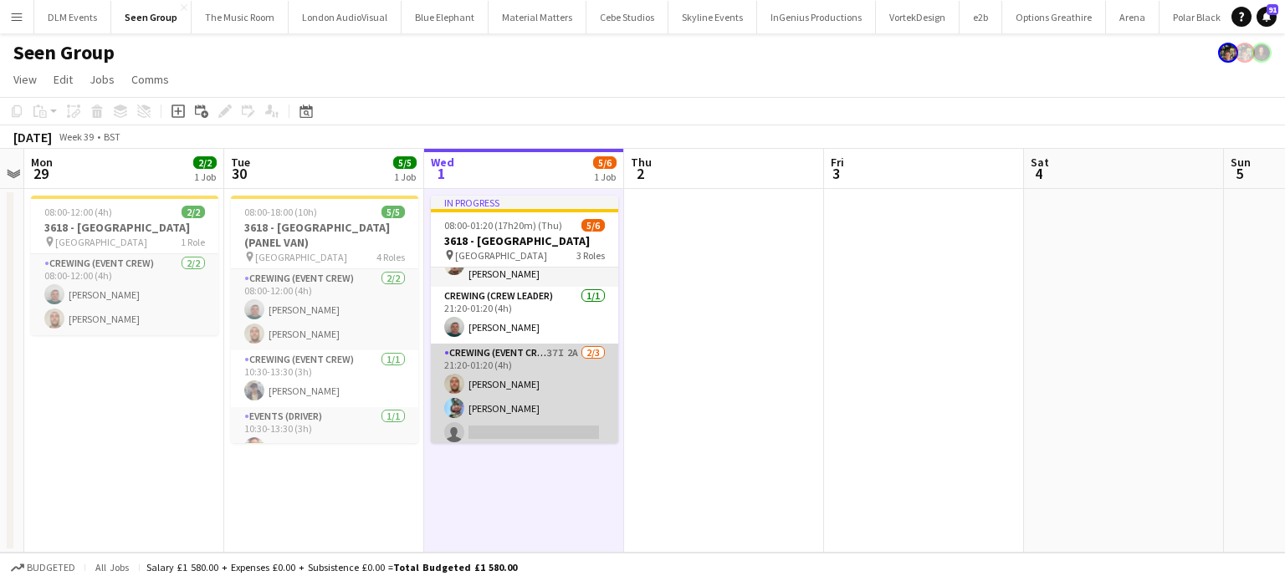
click at [539, 403] on app-card-role "Crewing (Event Crew) 37I 2A 2/3 21:20-01:20 (4h) Stephen Lyle Liam Kinsella sin…" at bounding box center [524, 396] width 187 height 105
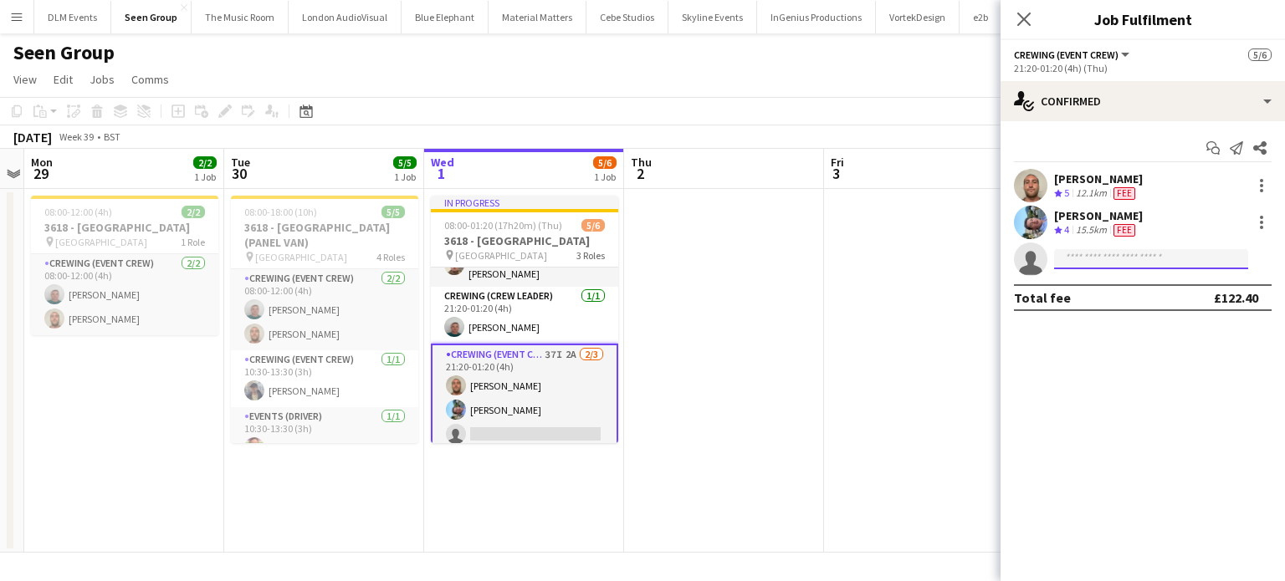
click at [1122, 249] on input at bounding box center [1151, 259] width 194 height 20
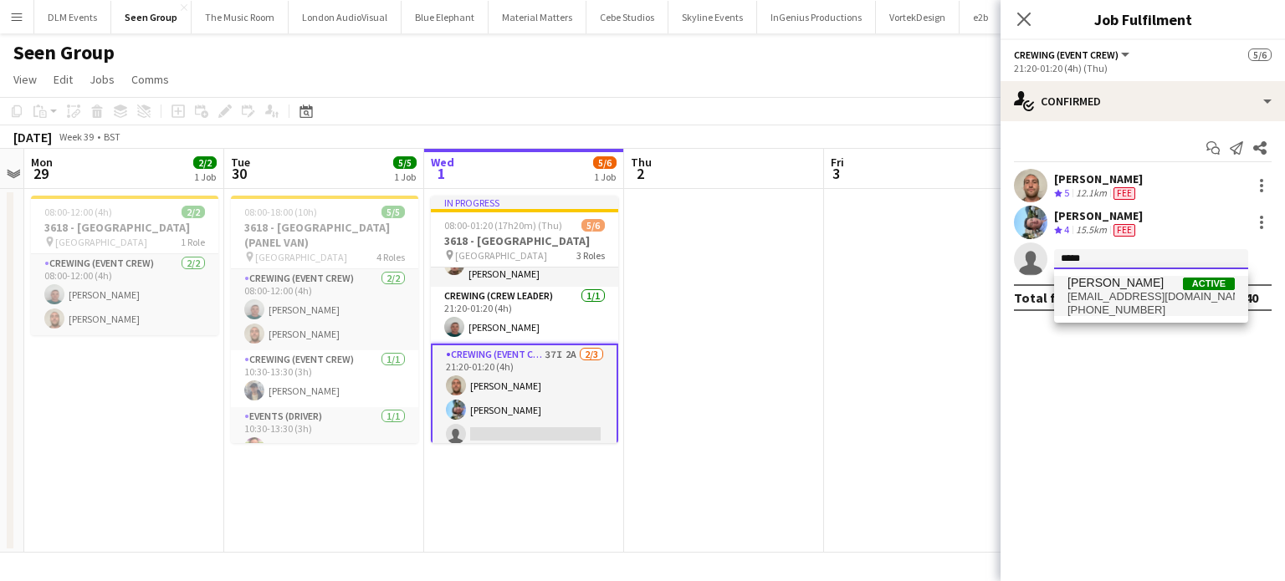
type input "*****"
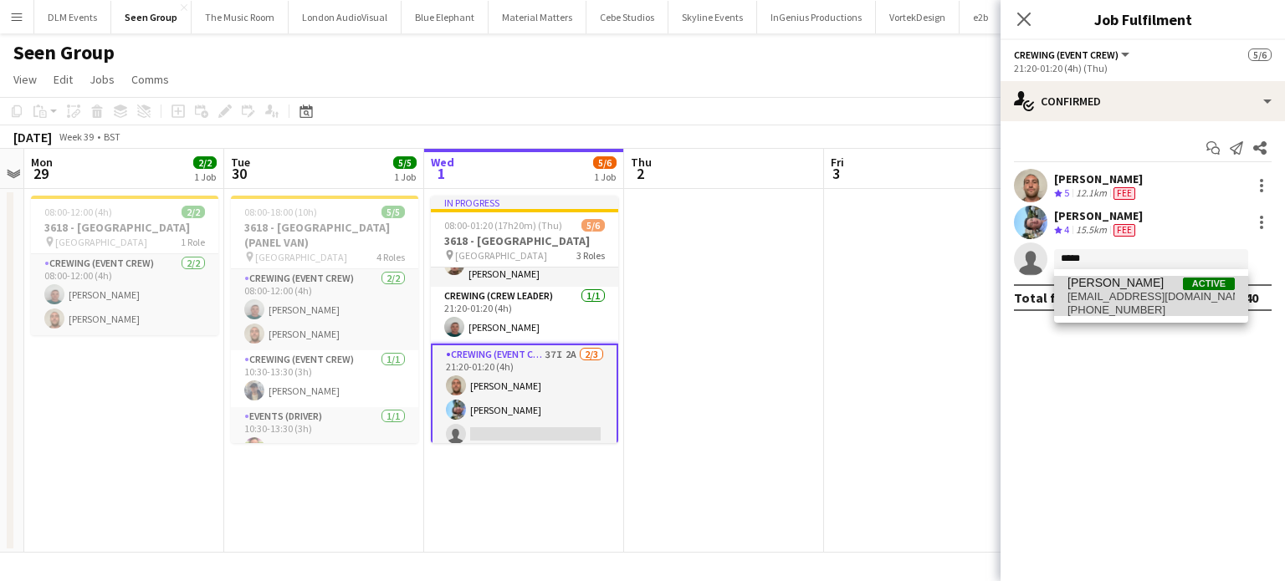
click at [1110, 276] on span "Jason Aspinall" at bounding box center [1116, 283] width 96 height 14
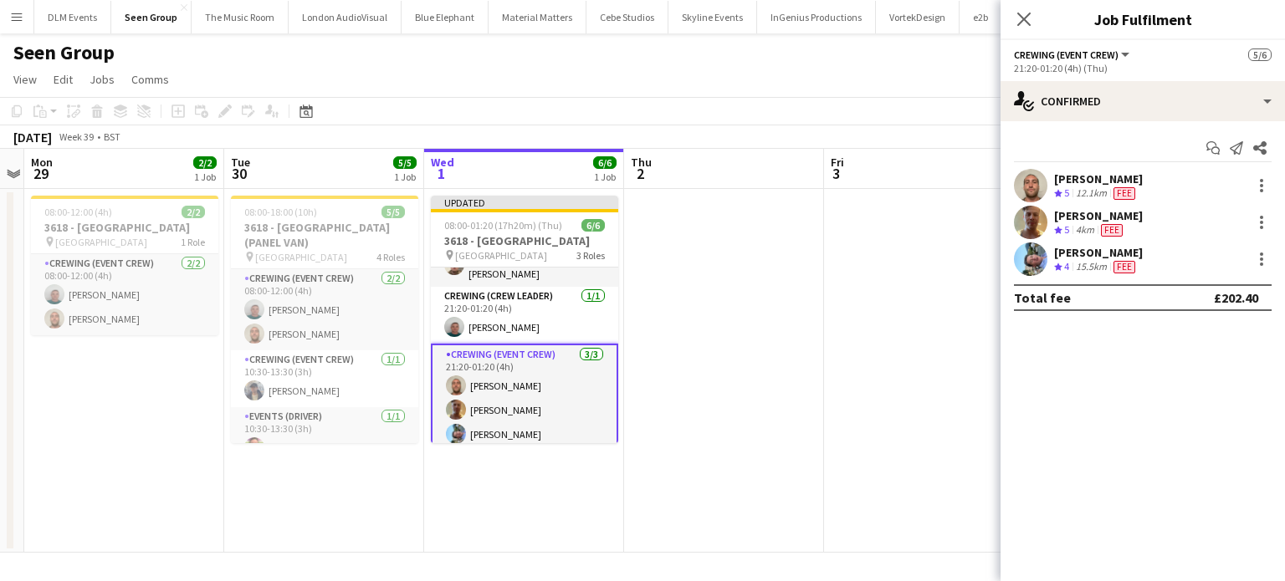
click at [790, 305] on app-date-cell at bounding box center [724, 371] width 200 height 364
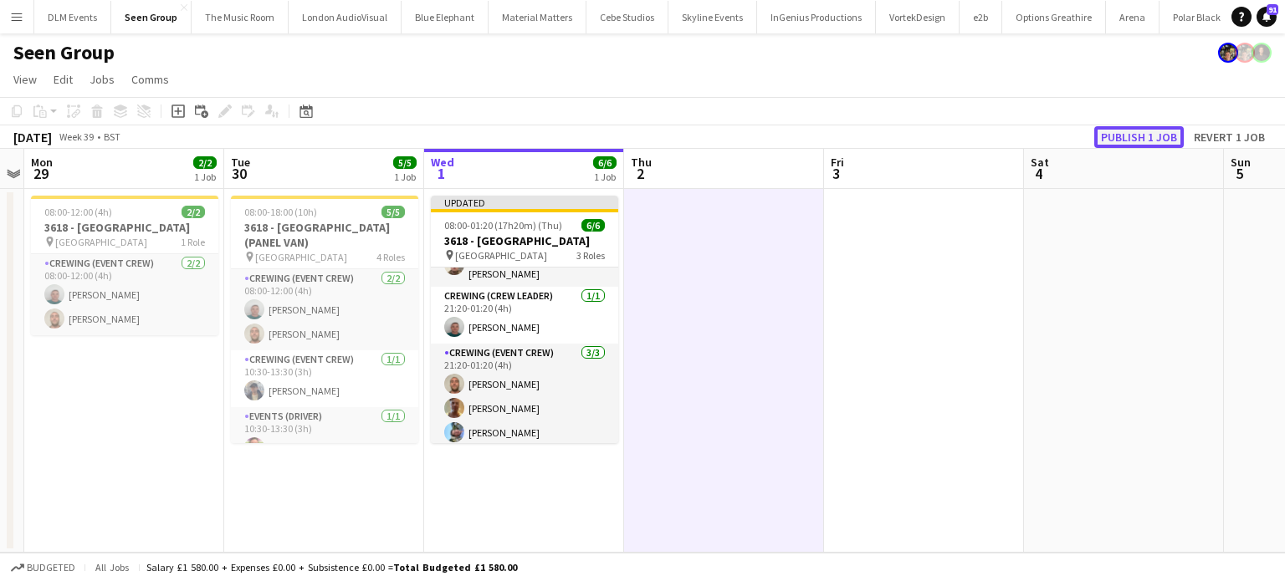
click at [1134, 139] on button "Publish 1 job" at bounding box center [1139, 137] width 90 height 22
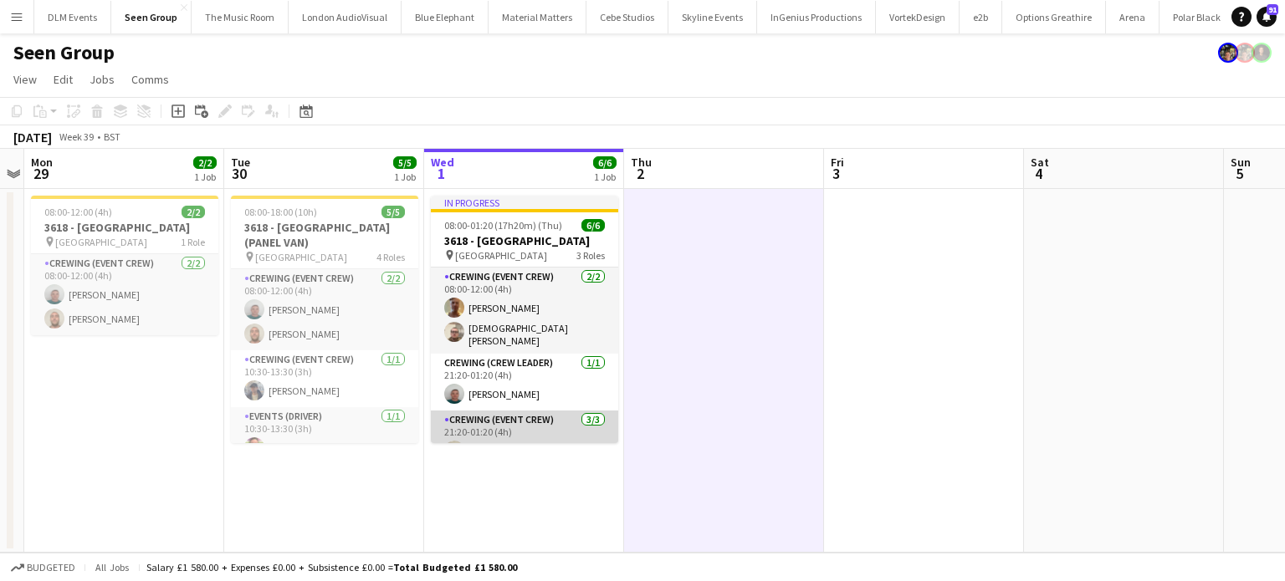
scroll to position [67, 0]
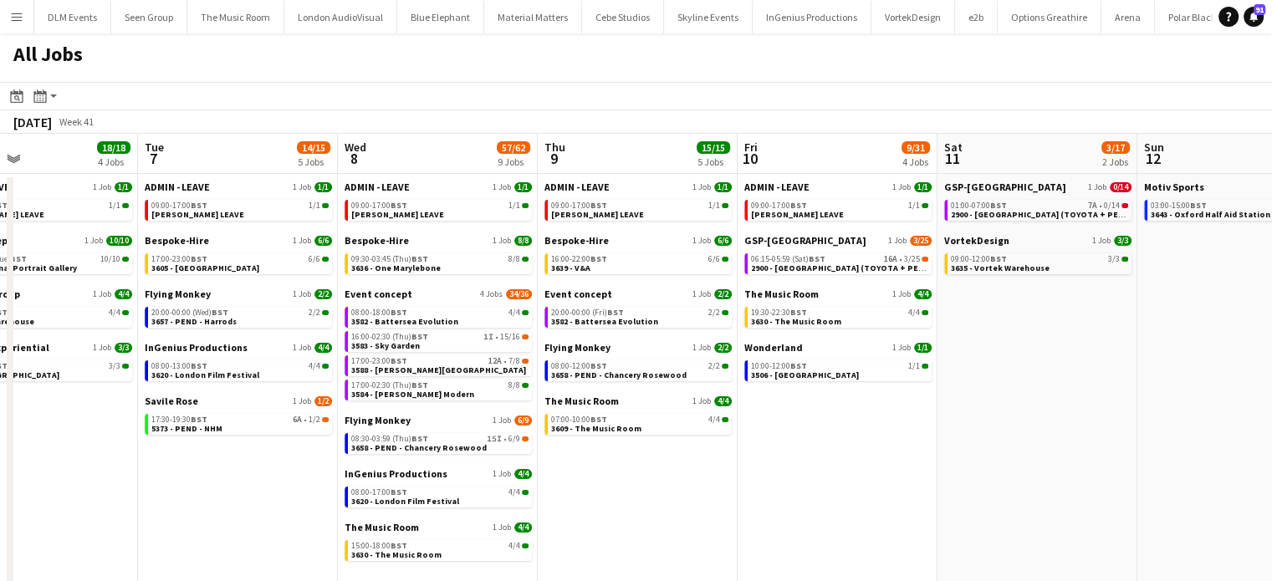
scroll to position [0, 597]
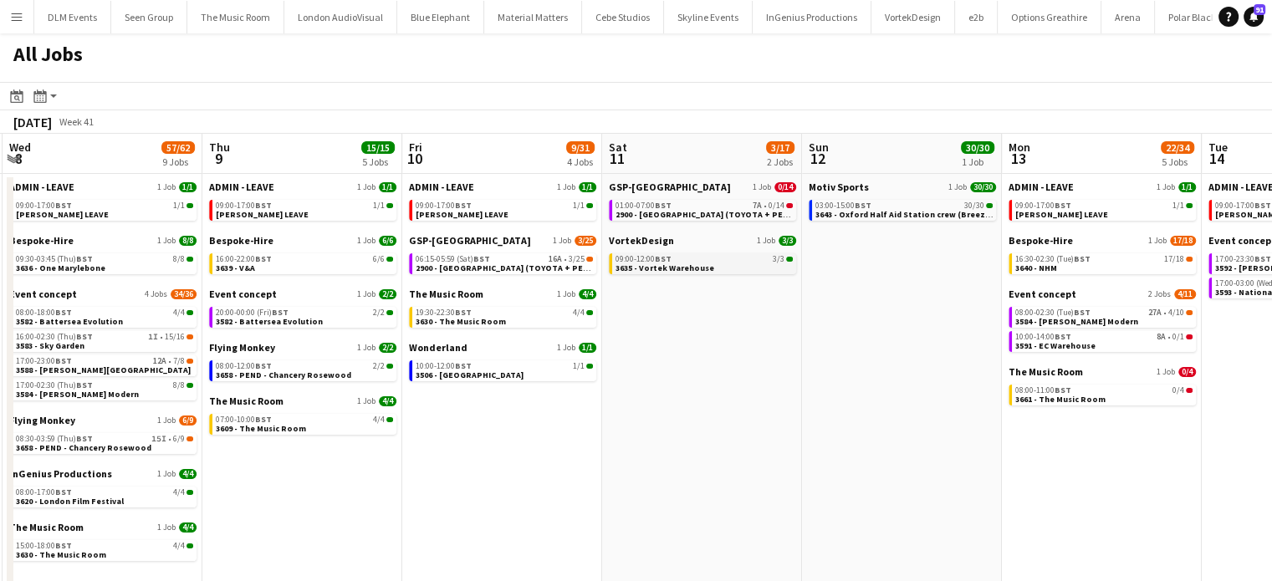
click at [736, 270] on link "09:00-12:00 BST 3/3 3635 - Vortek Warehouse" at bounding box center [704, 262] width 177 height 19
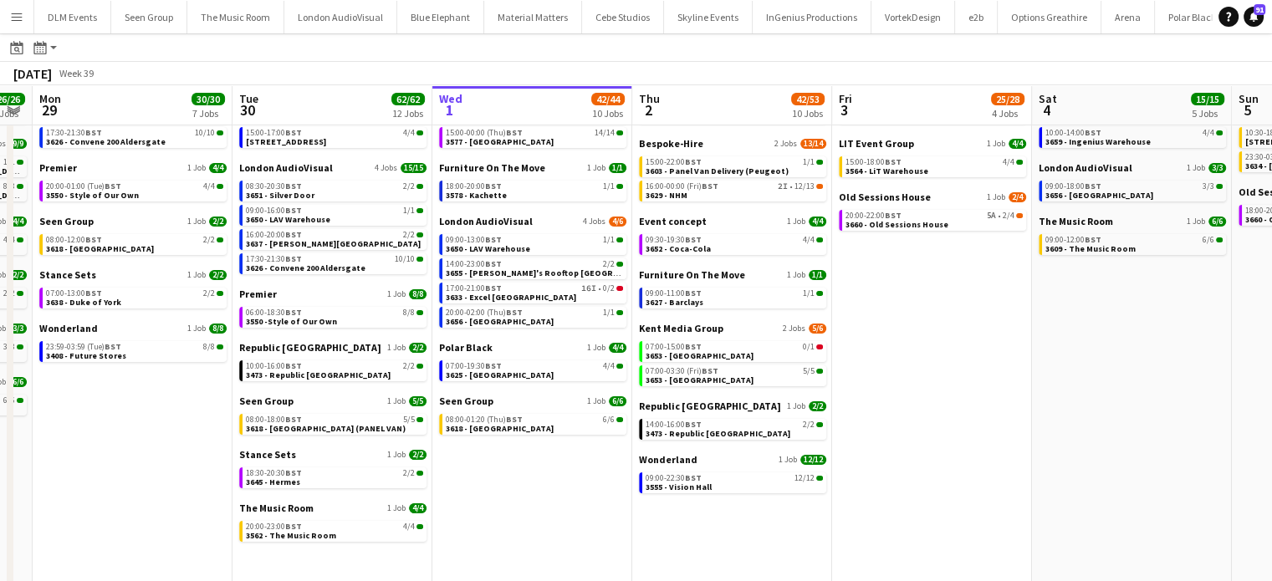
scroll to position [0, 0]
